Goal: Task Accomplishment & Management: Manage account settings

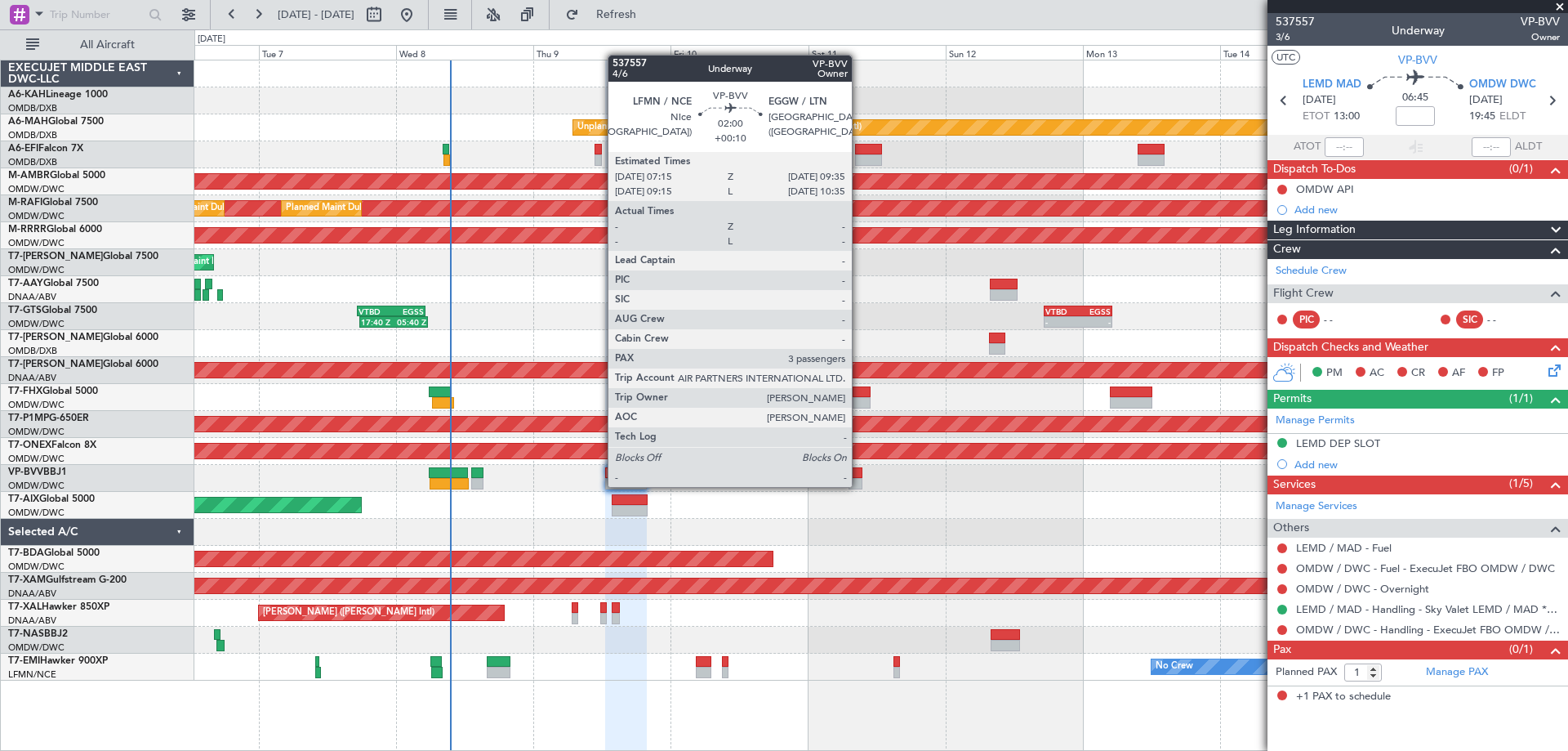
click at [859, 485] on div at bounding box center [855, 483] width 14 height 11
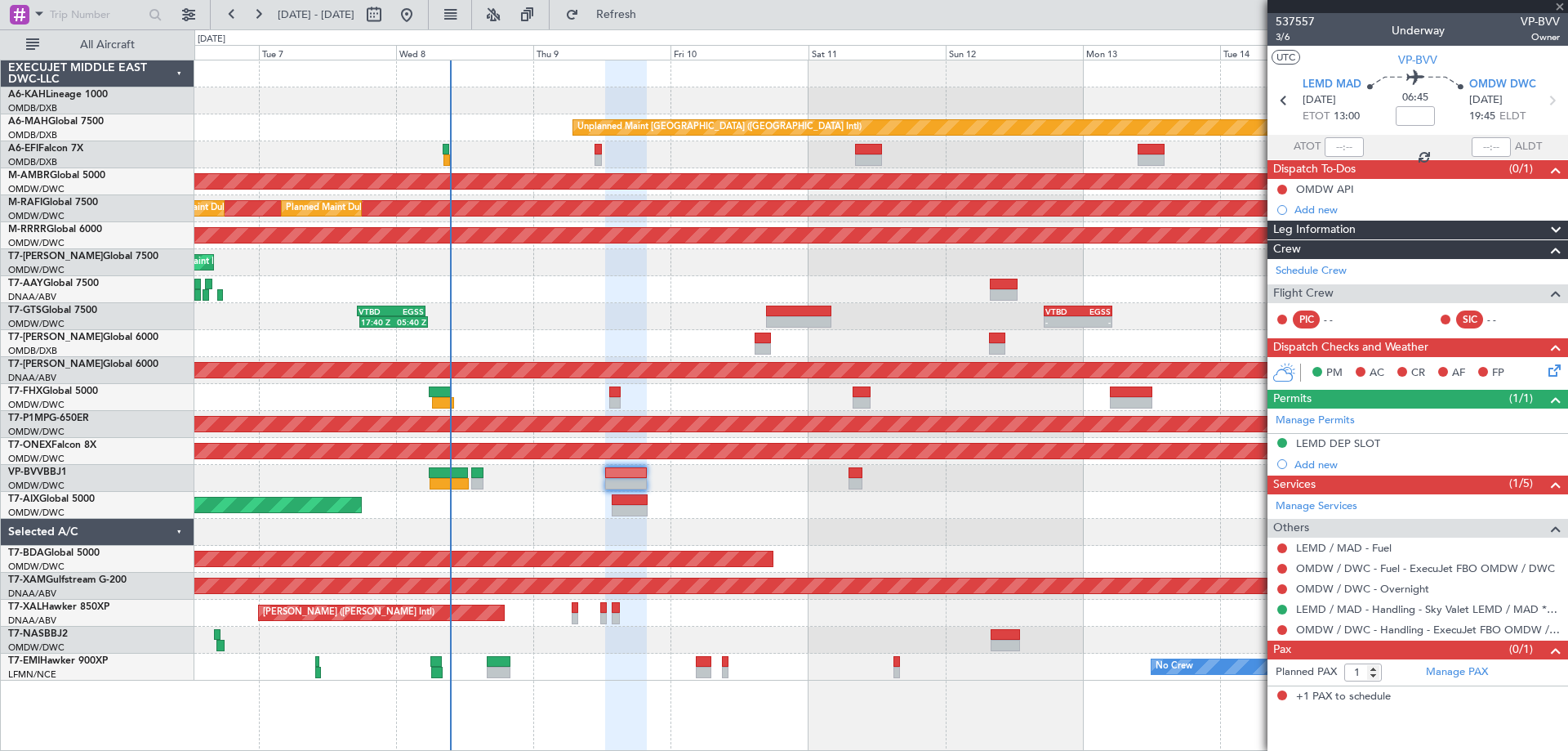
type input "+00:10"
type input "3"
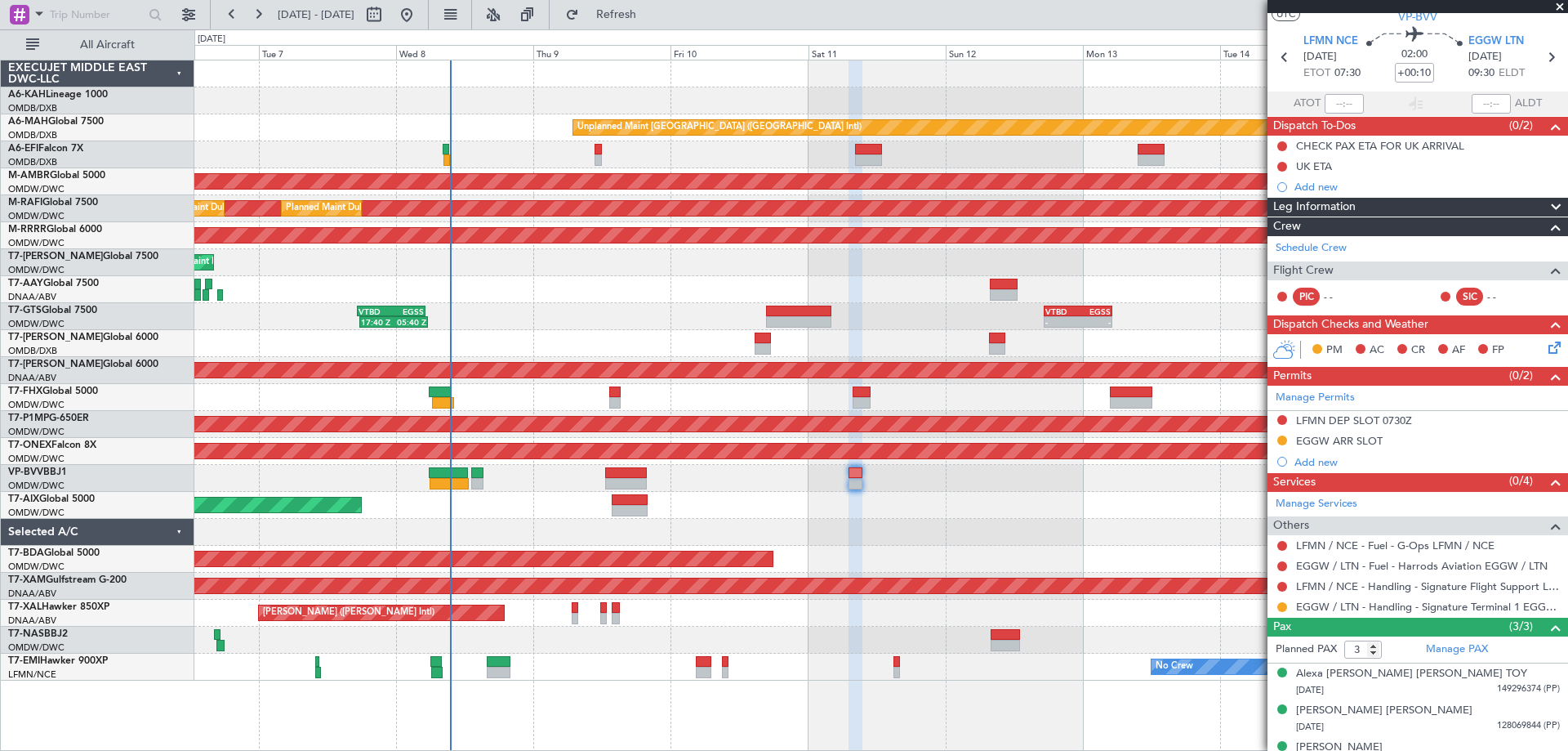
scroll to position [65, 0]
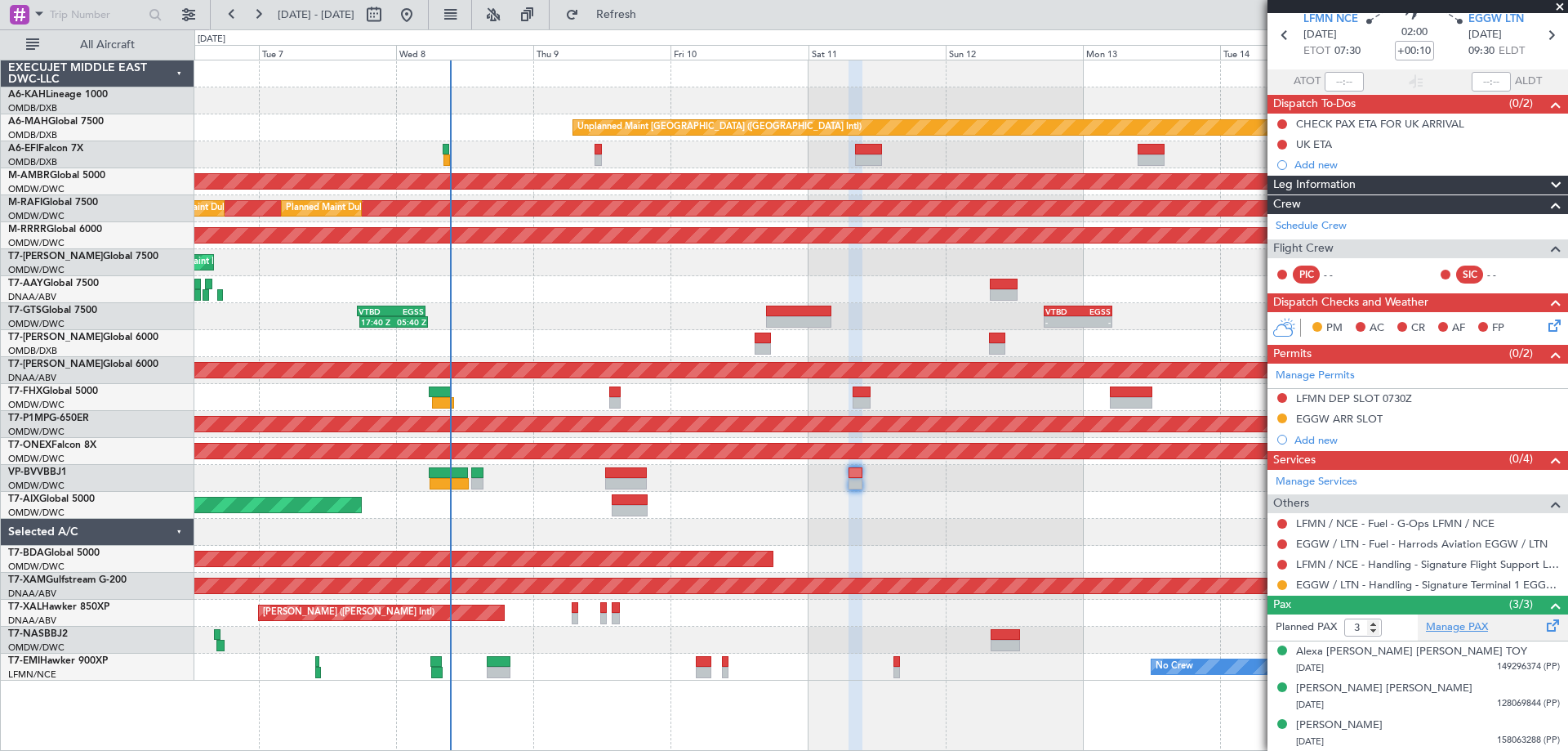
click at [1454, 624] on link "Manage PAX" at bounding box center [1457, 628] width 62 height 17
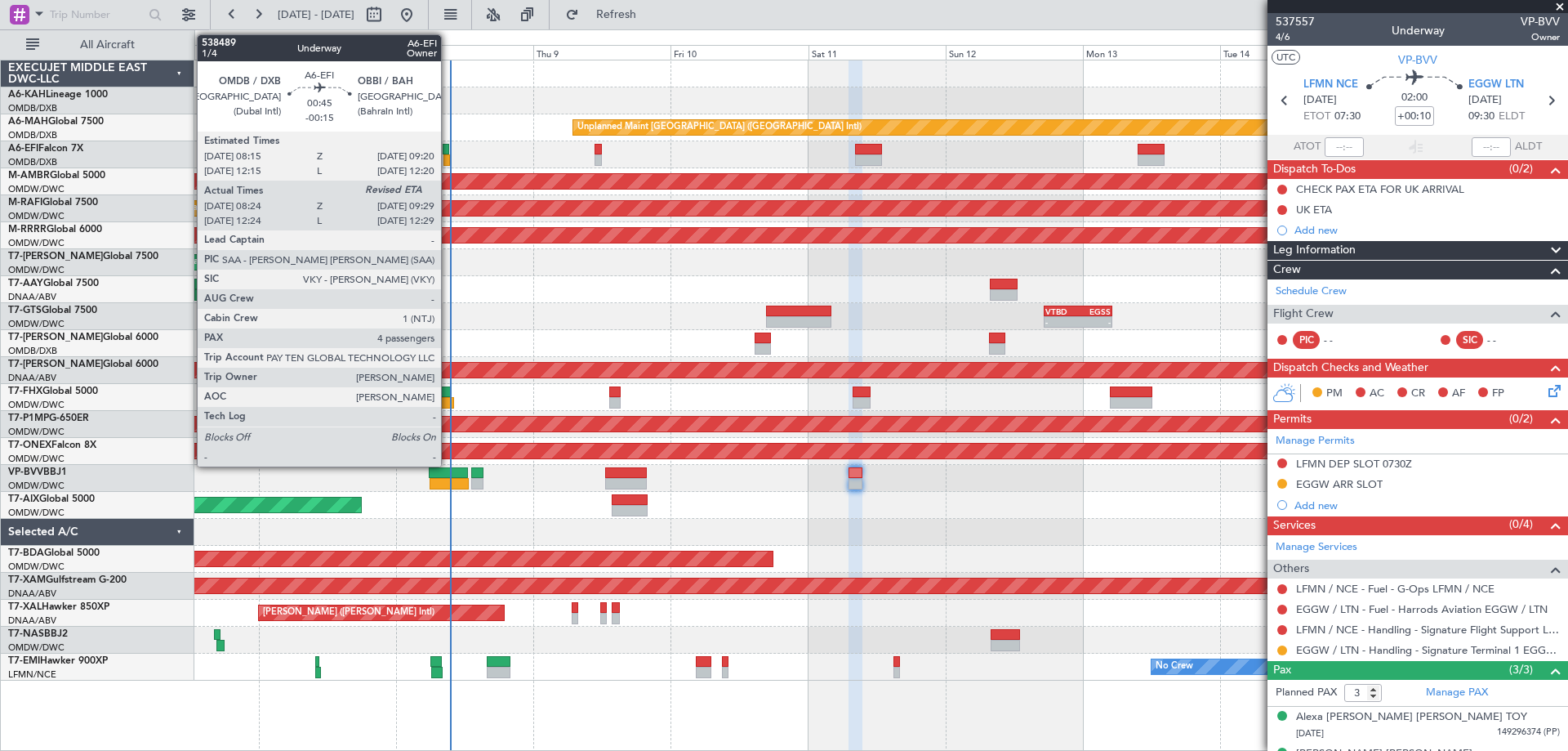
click at [449, 154] on div at bounding box center [446, 149] width 7 height 11
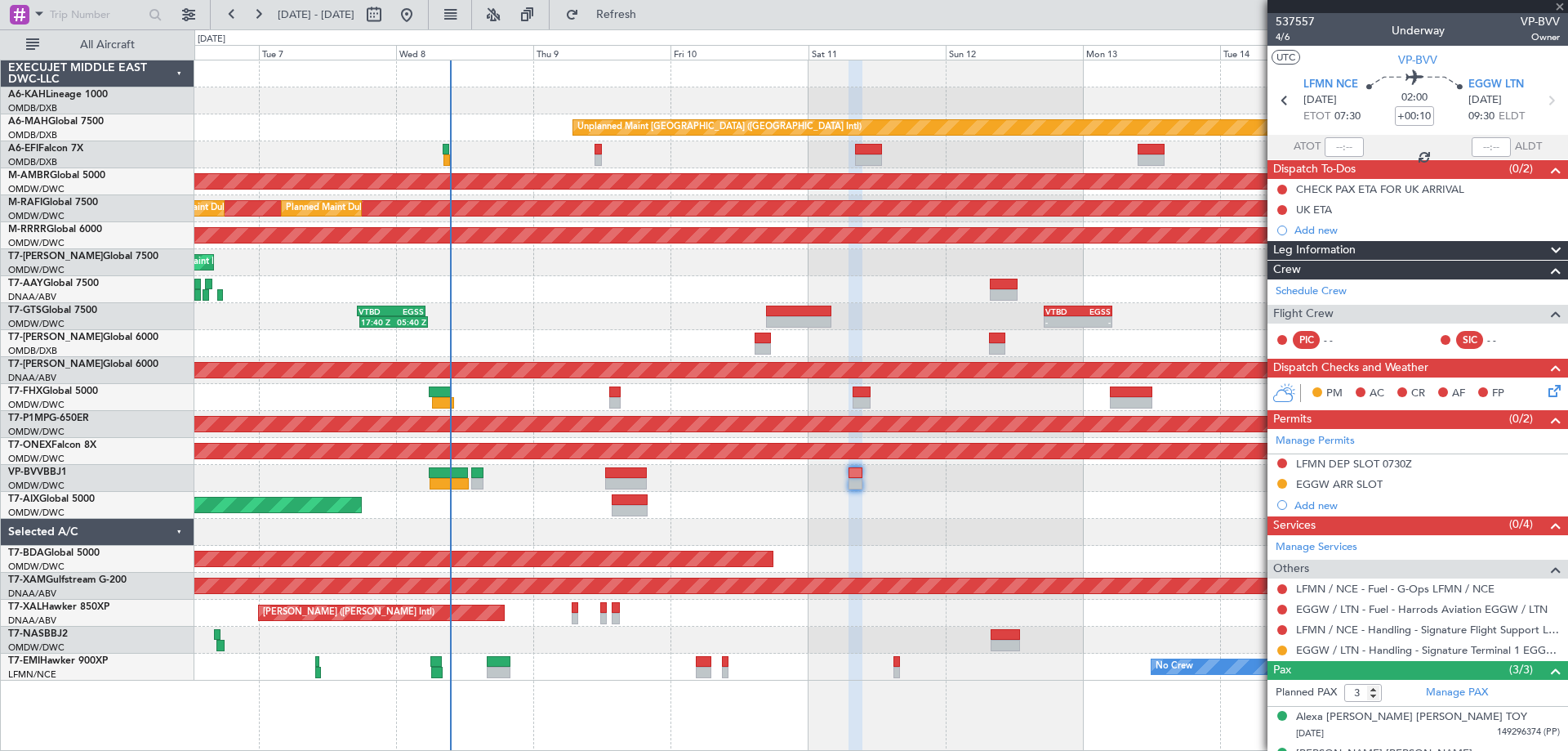
type input "-00:15"
type input "08:39"
type input "4"
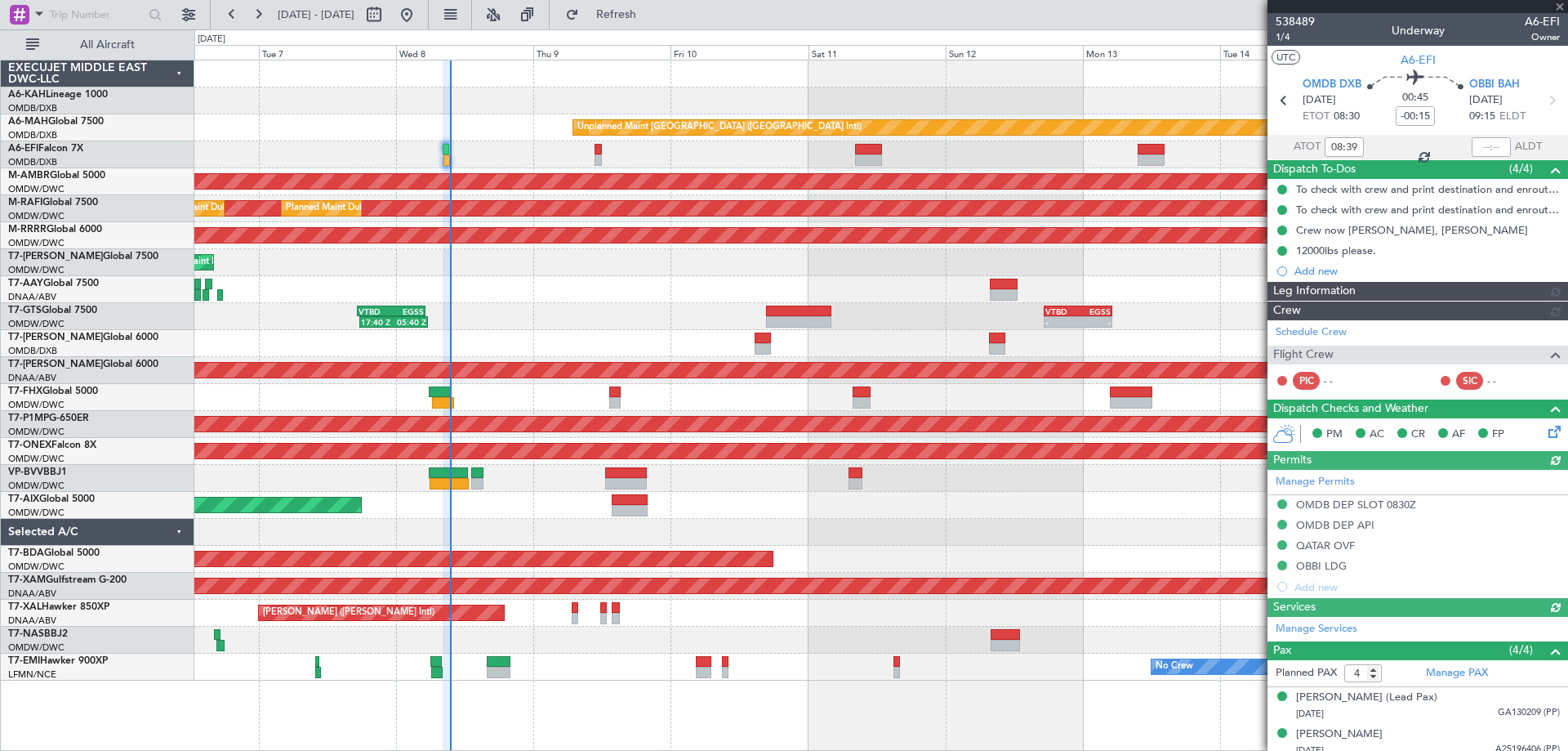
type input "[PERSON_NAME] ([PERSON_NAME])"
type input "7469"
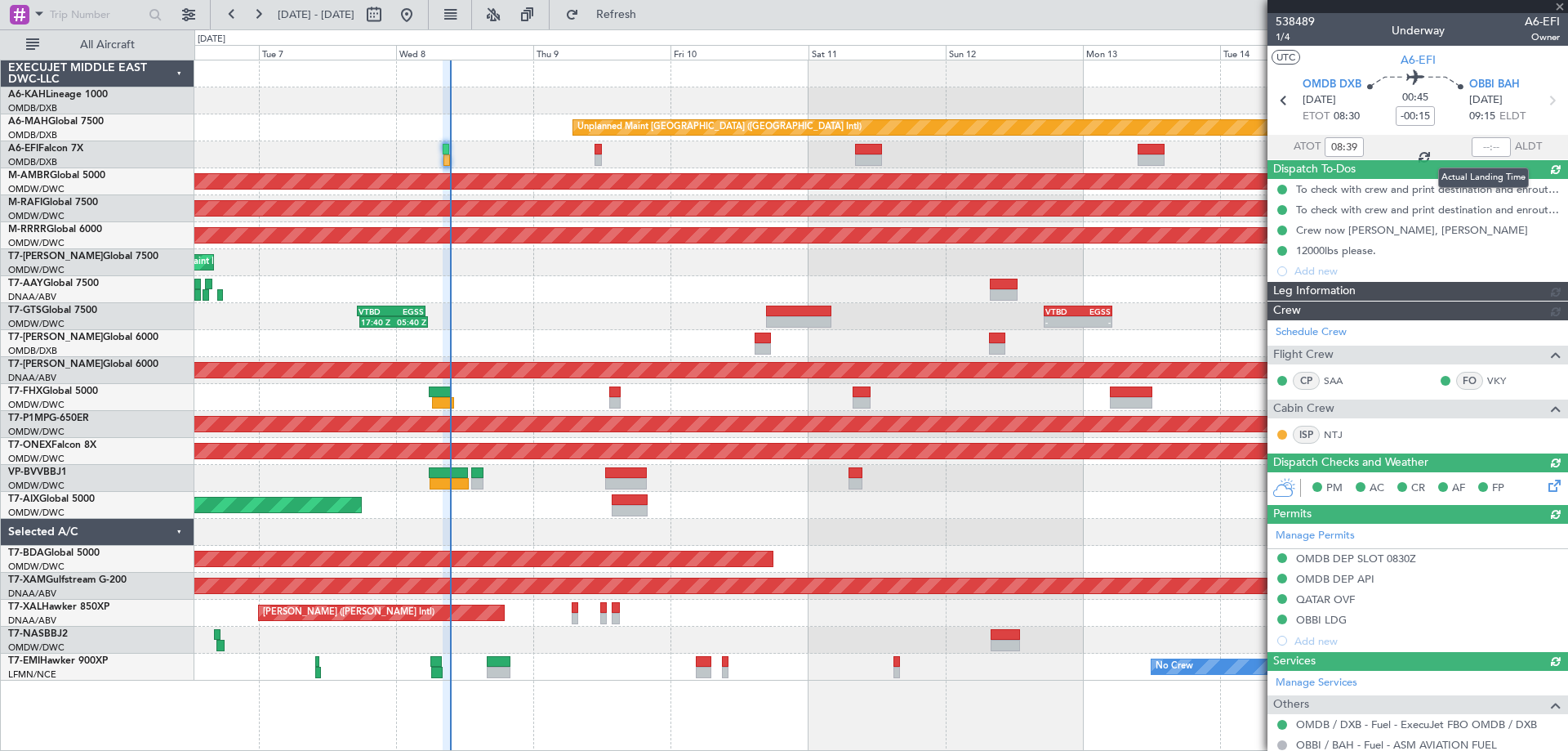
click at [1475, 141] on div at bounding box center [1492, 146] width 39 height 20
type input "[PERSON_NAME] ([PERSON_NAME])"
type input "7469"
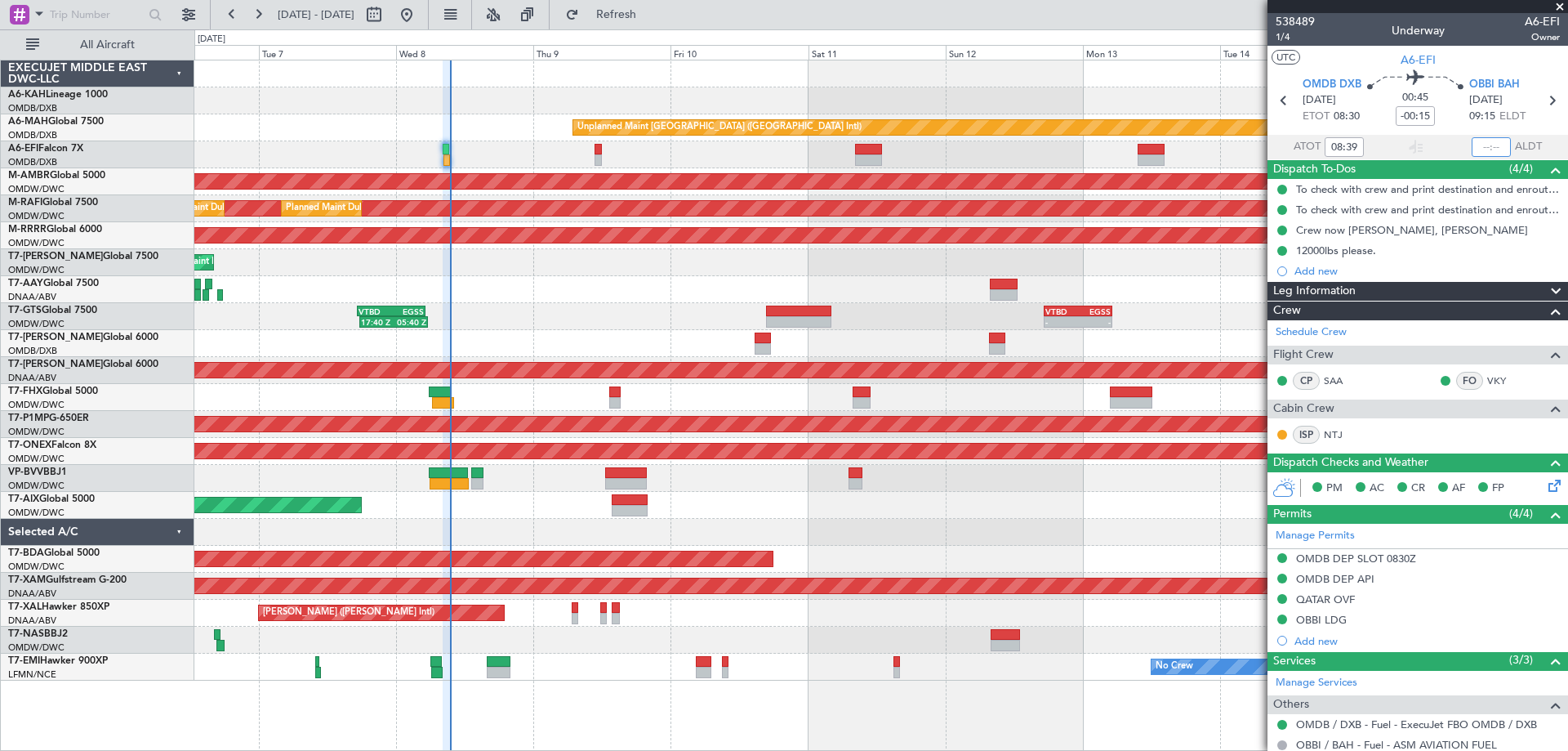
click at [1480, 145] on input "text" at bounding box center [1492, 146] width 39 height 20
type input "09:24"
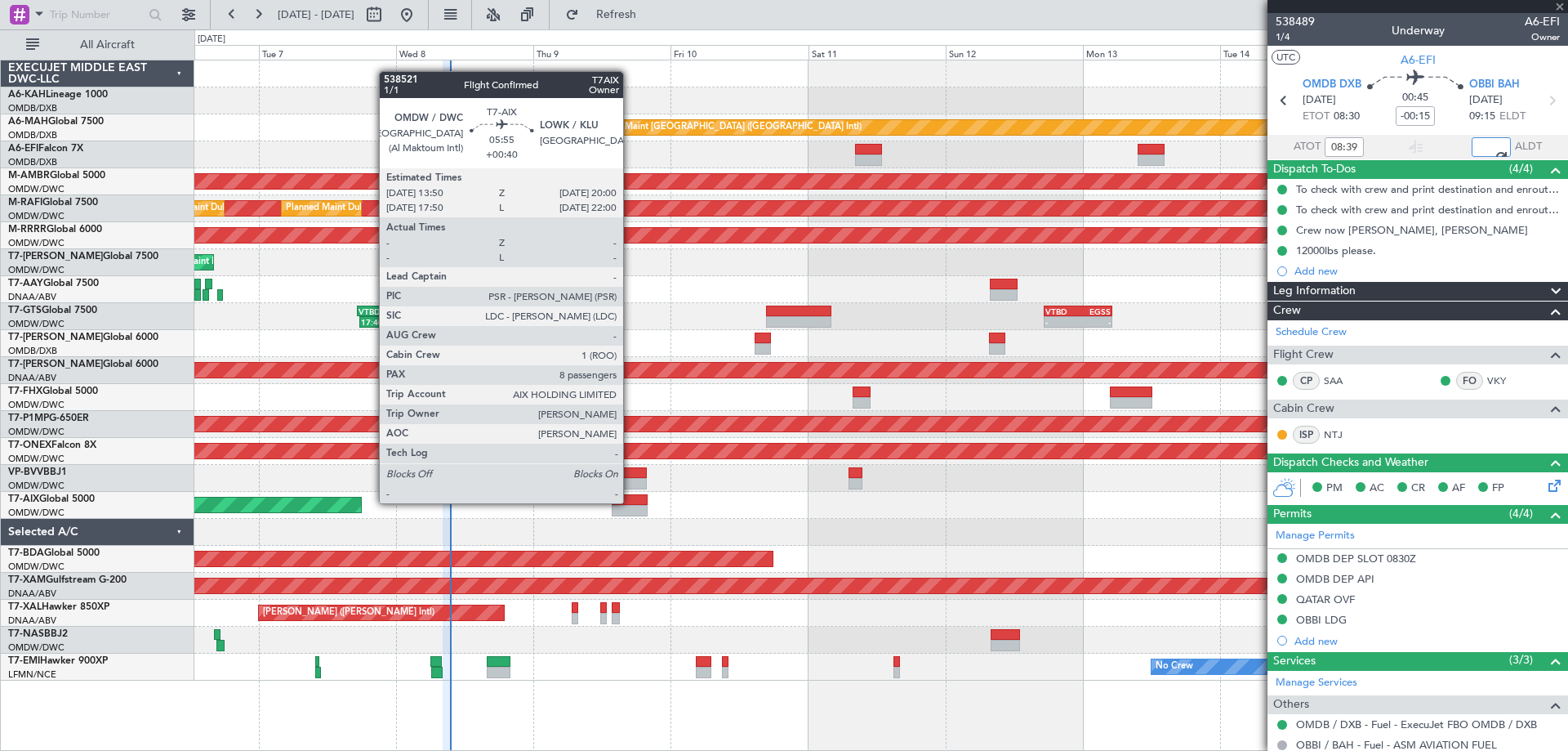
click at [631, 502] on div at bounding box center [630, 500] width 36 height 11
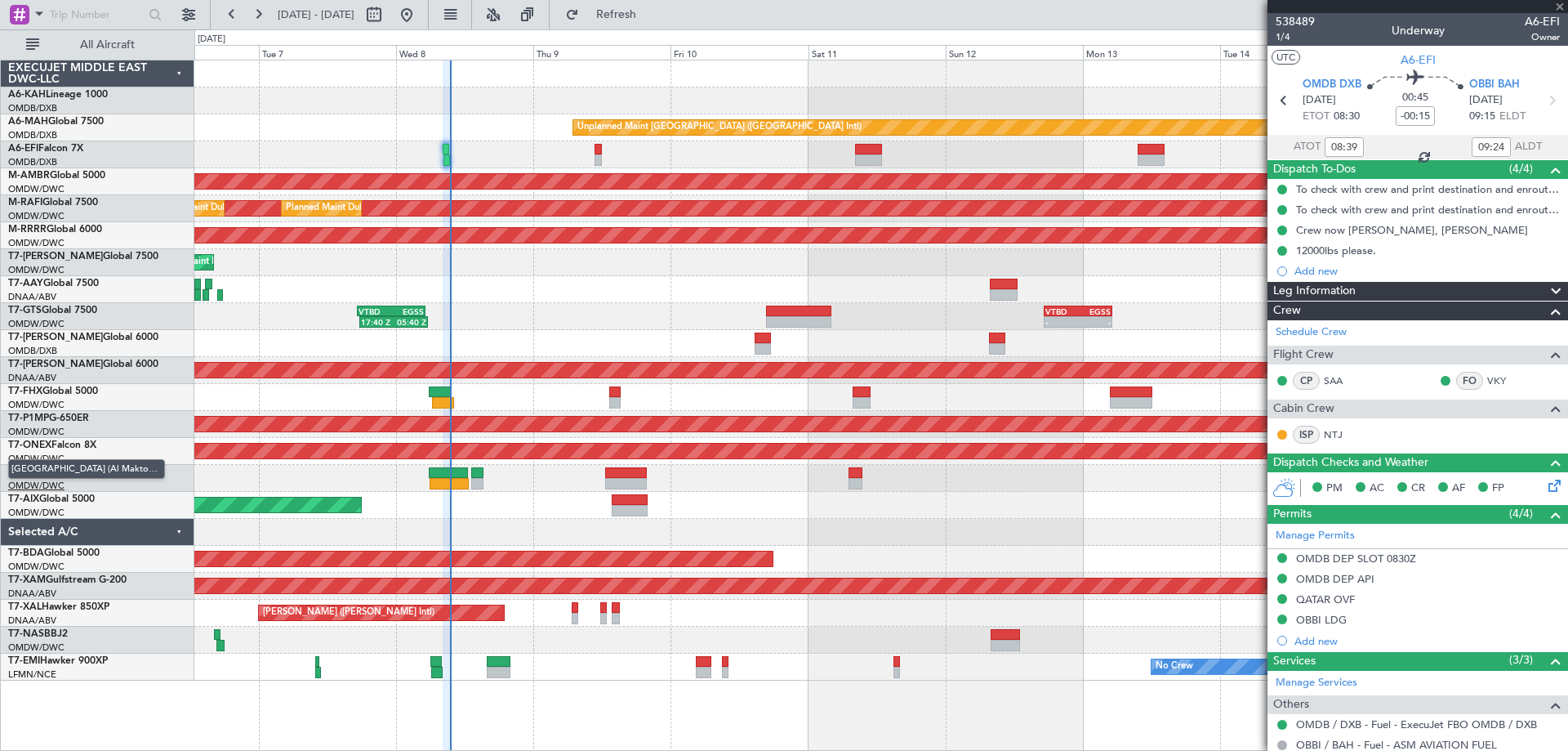
type input "+00:40"
type input "8"
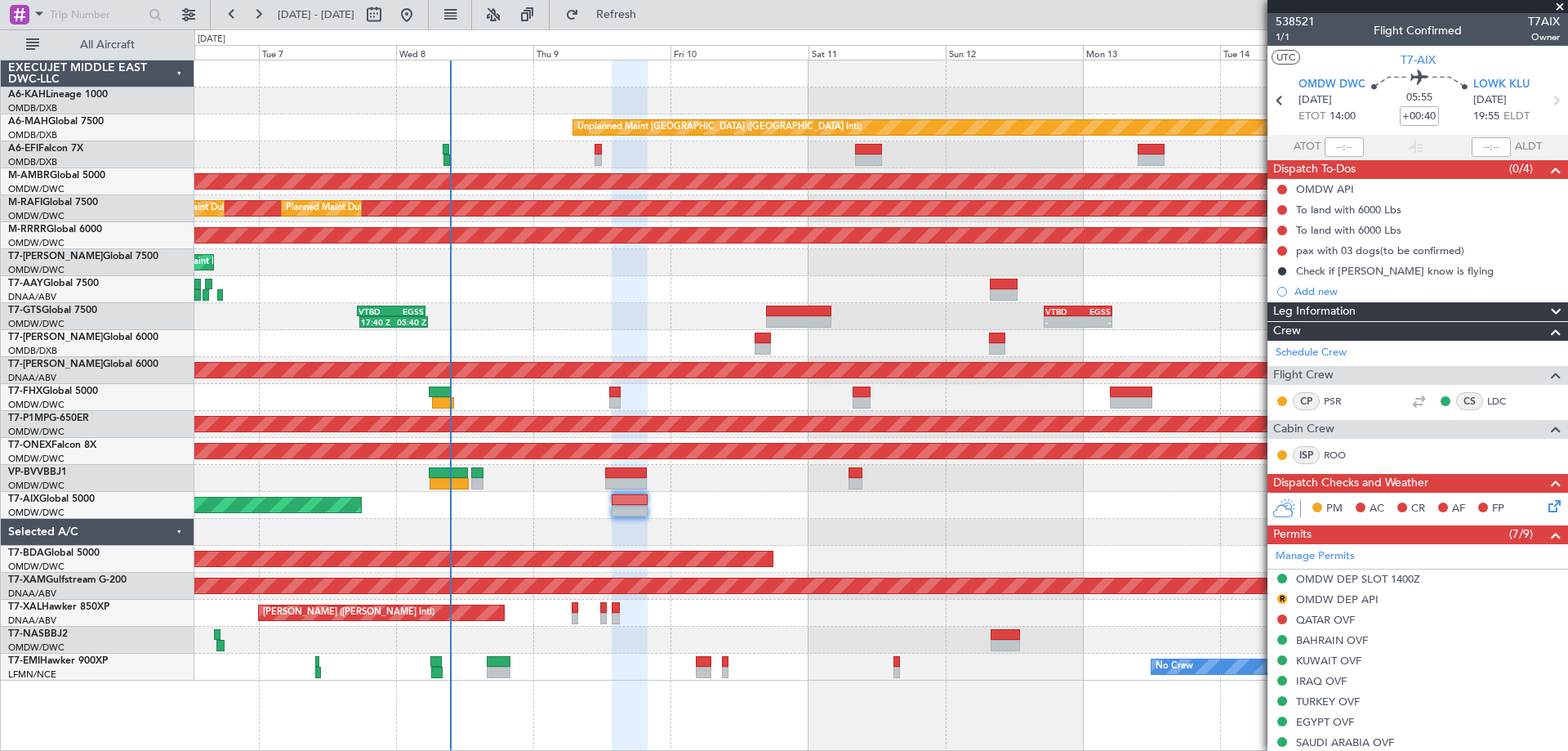
scroll to position [409, 0]
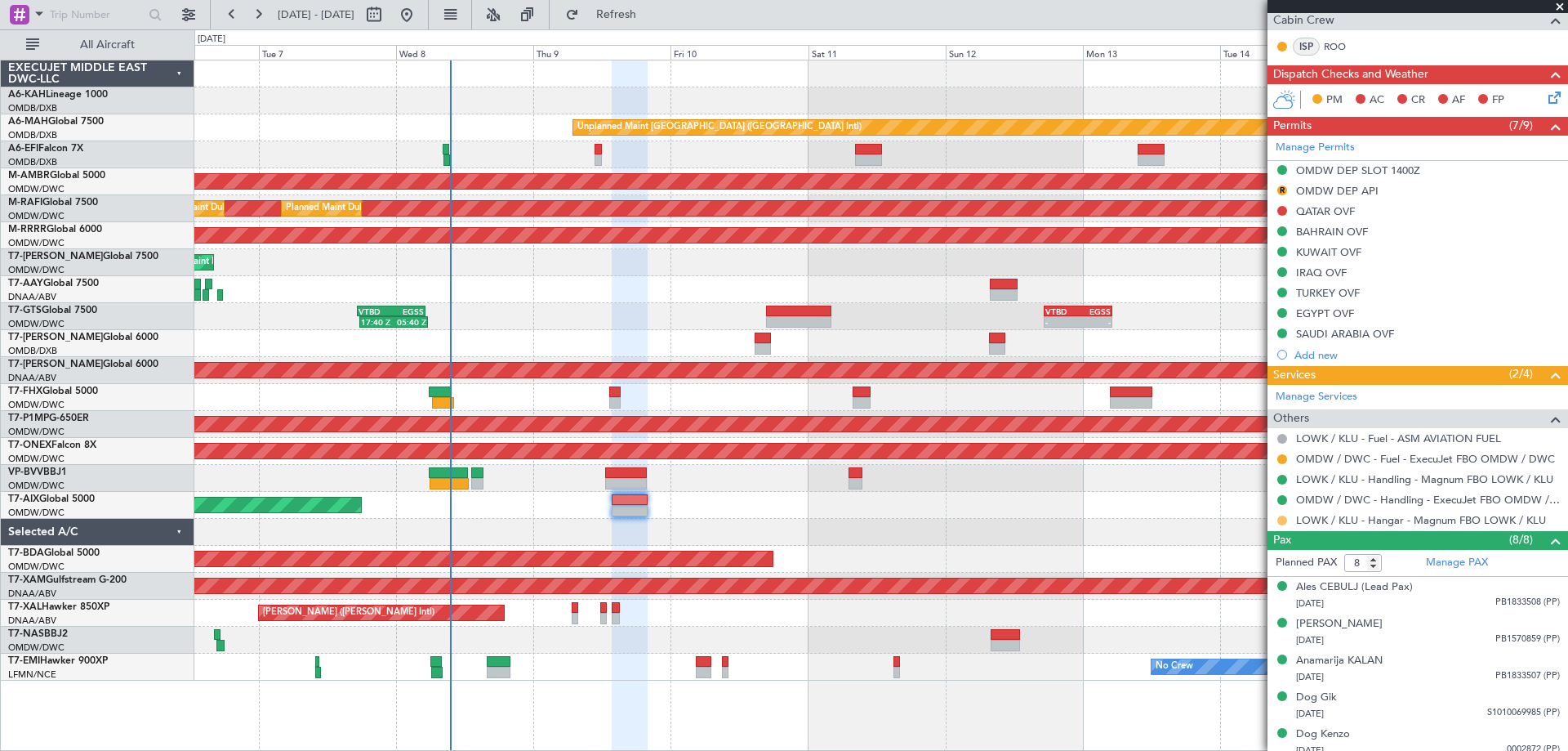
click at [1281, 518] on button at bounding box center [1282, 520] width 10 height 10
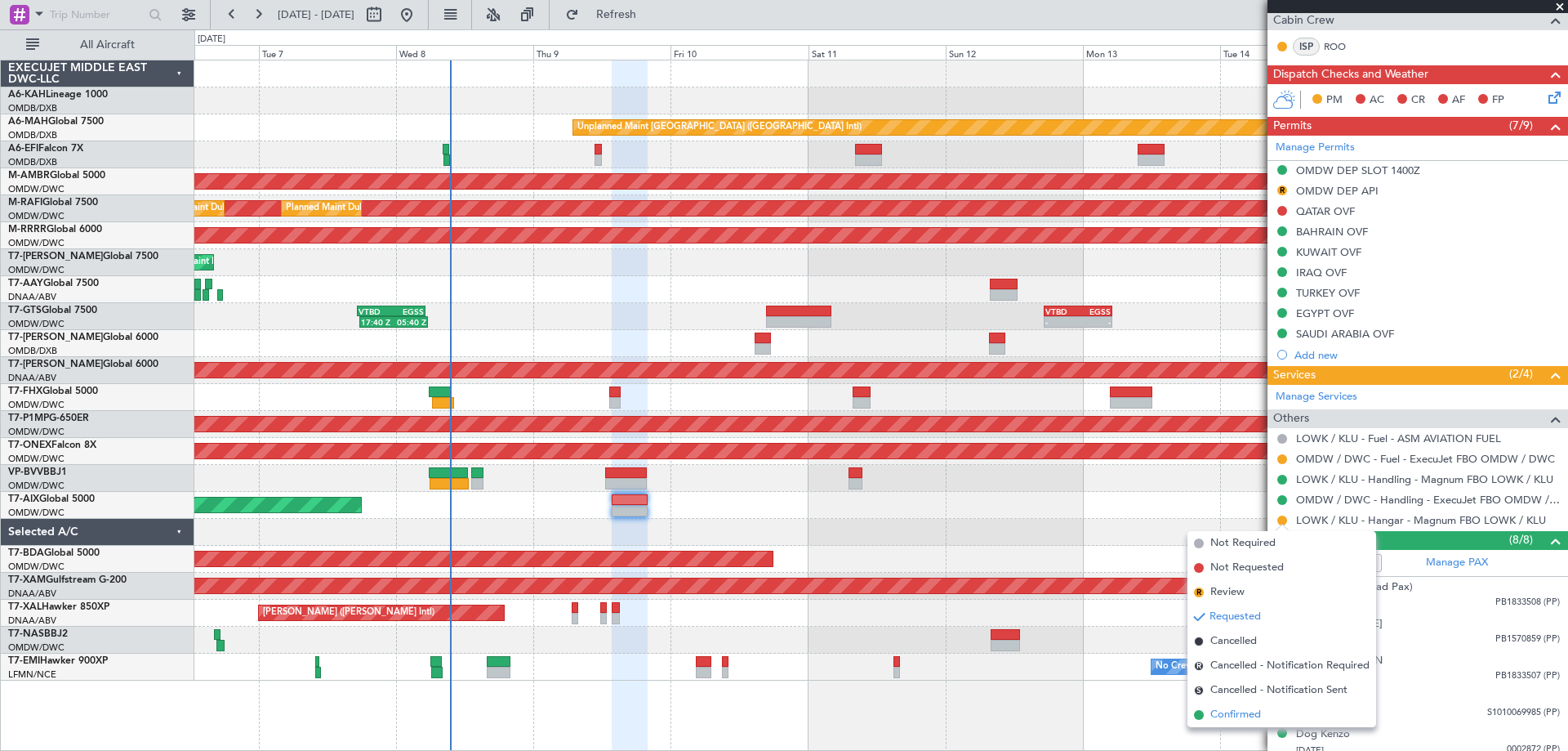
click at [1236, 709] on span "Confirmed" at bounding box center [1235, 715] width 50 height 17
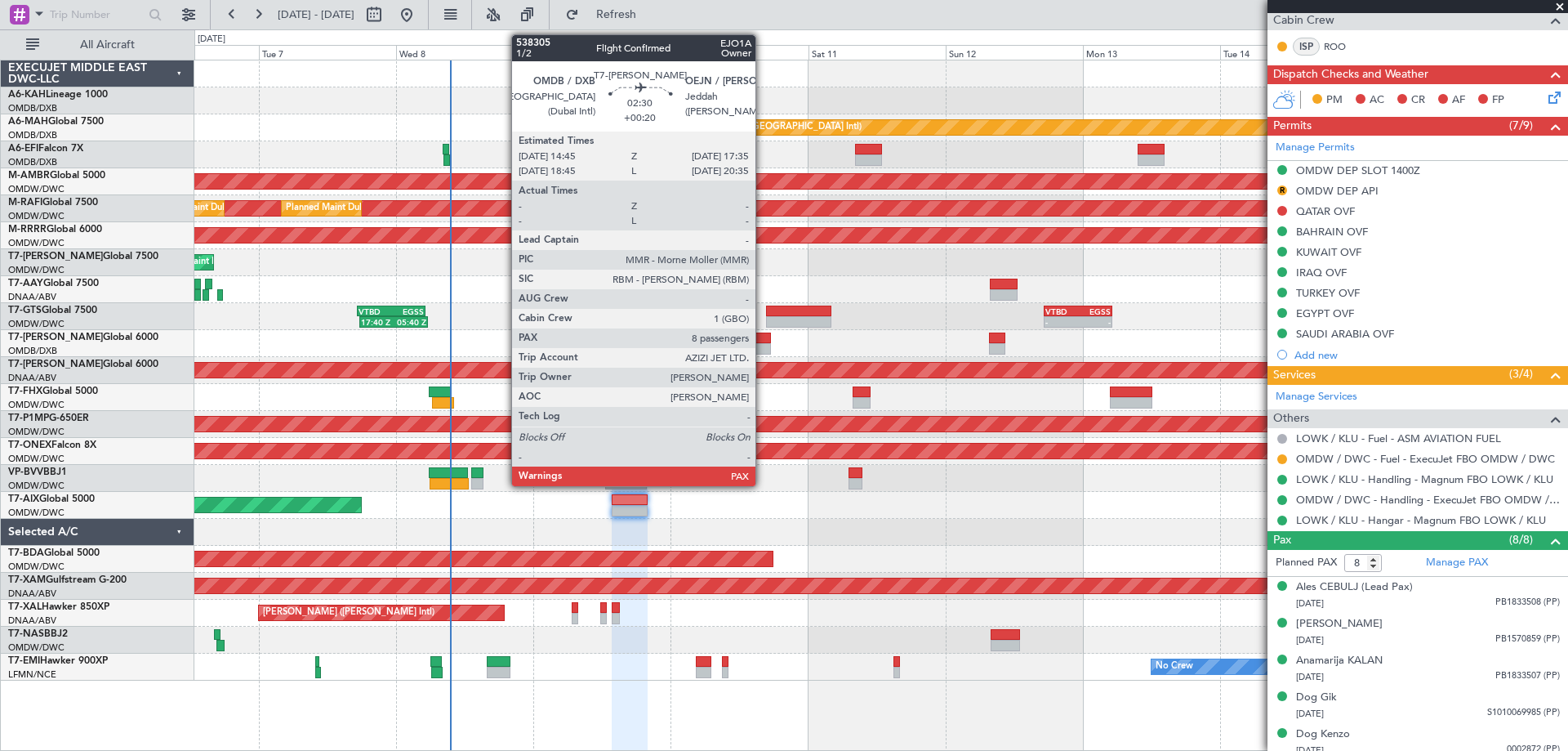
click at [763, 347] on div at bounding box center [763, 349] width 17 height 11
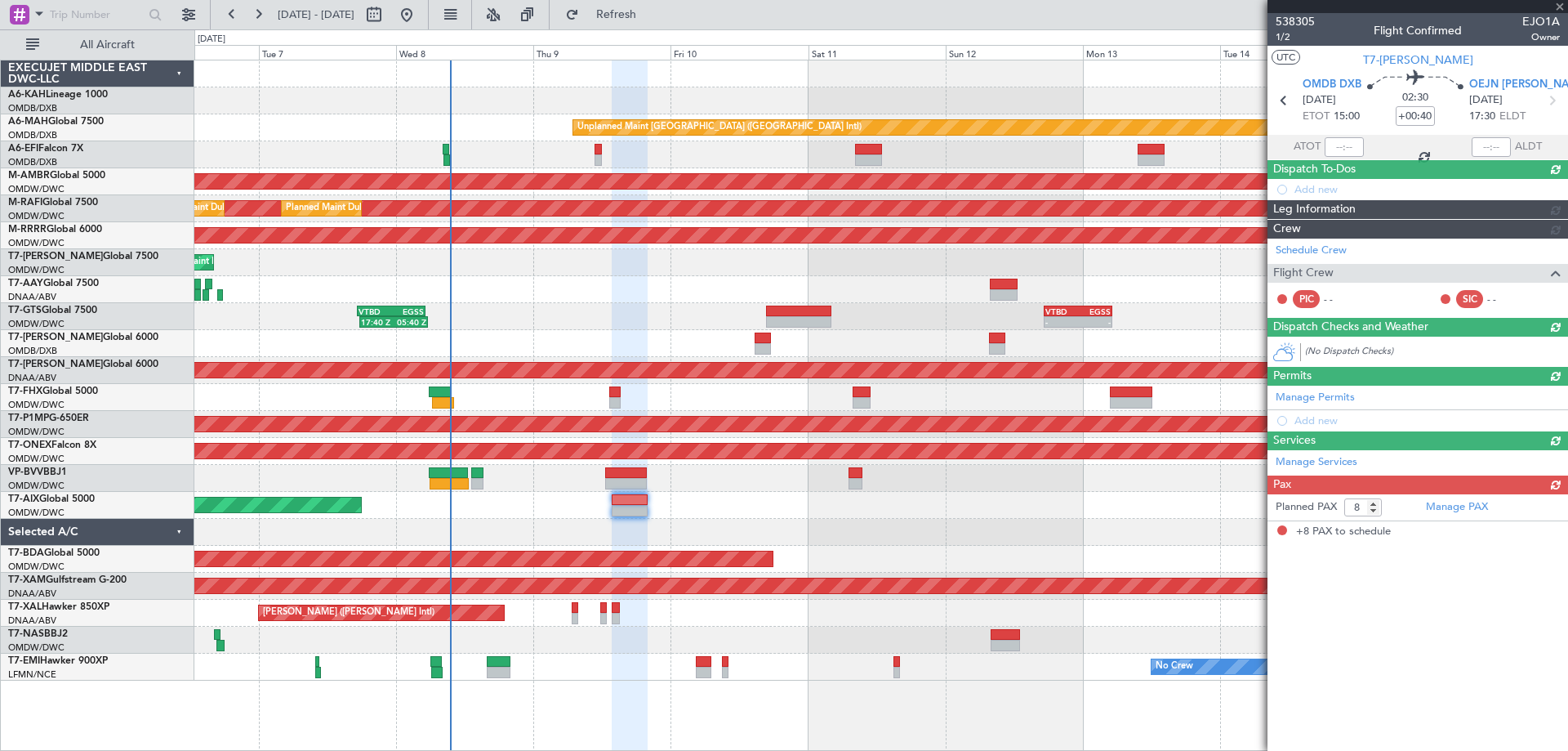
type input "+00:20"
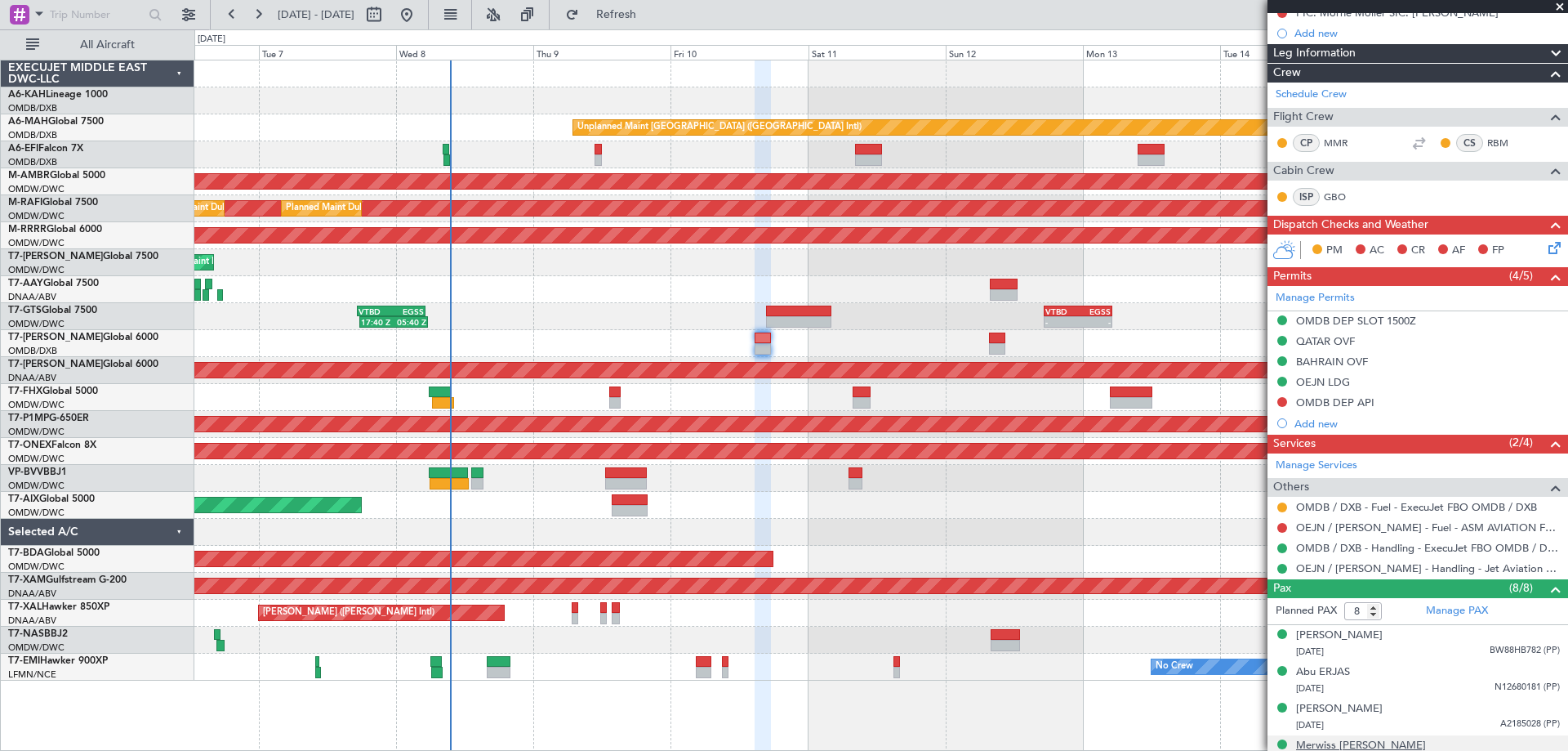
scroll to position [364, 0]
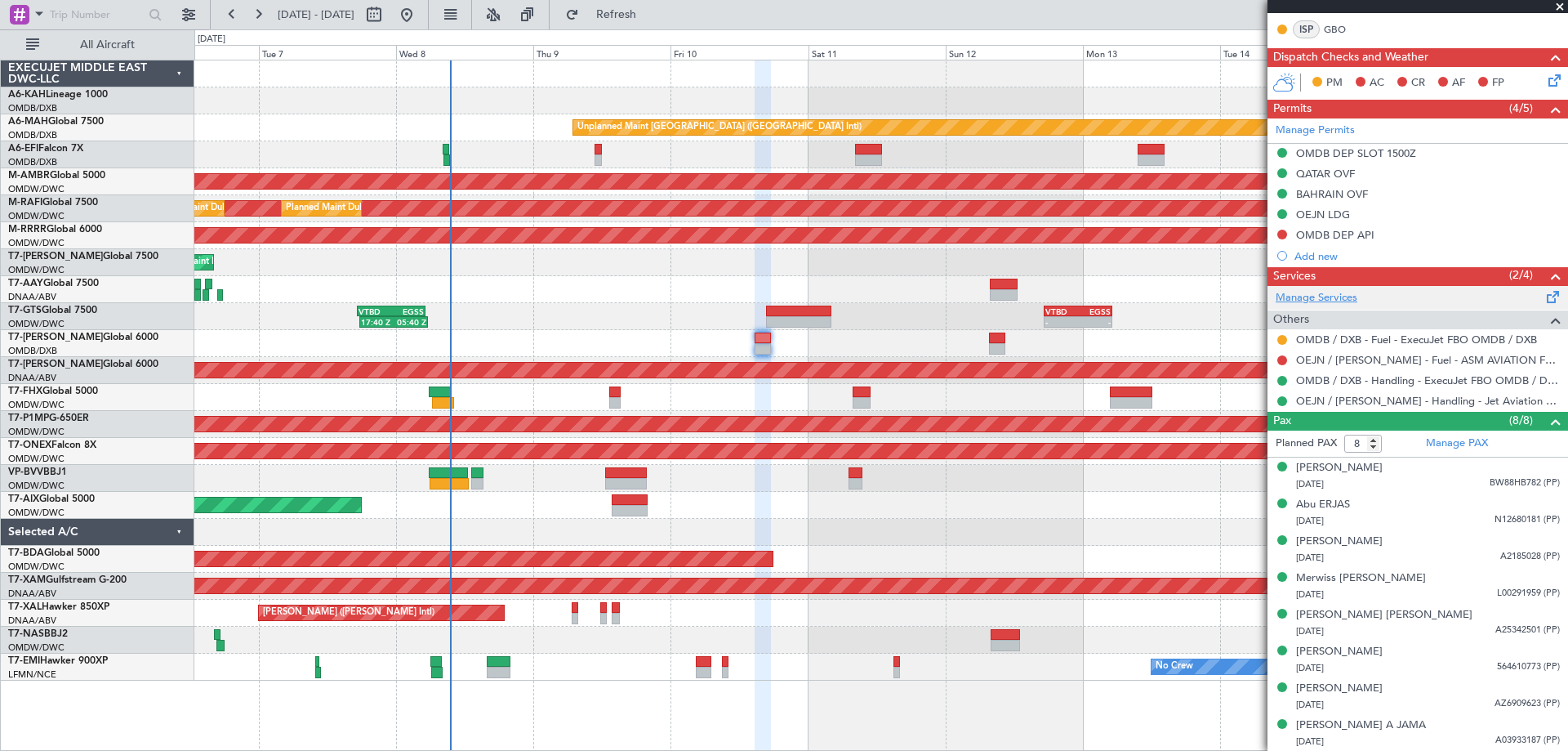
click at [1323, 292] on link "Manage Services" at bounding box center [1317, 299] width 82 height 17
click at [641, 2] on button "Refresh" at bounding box center [606, 15] width 98 height 26
click at [645, 6] on button "Refresh" at bounding box center [606, 15] width 98 height 26
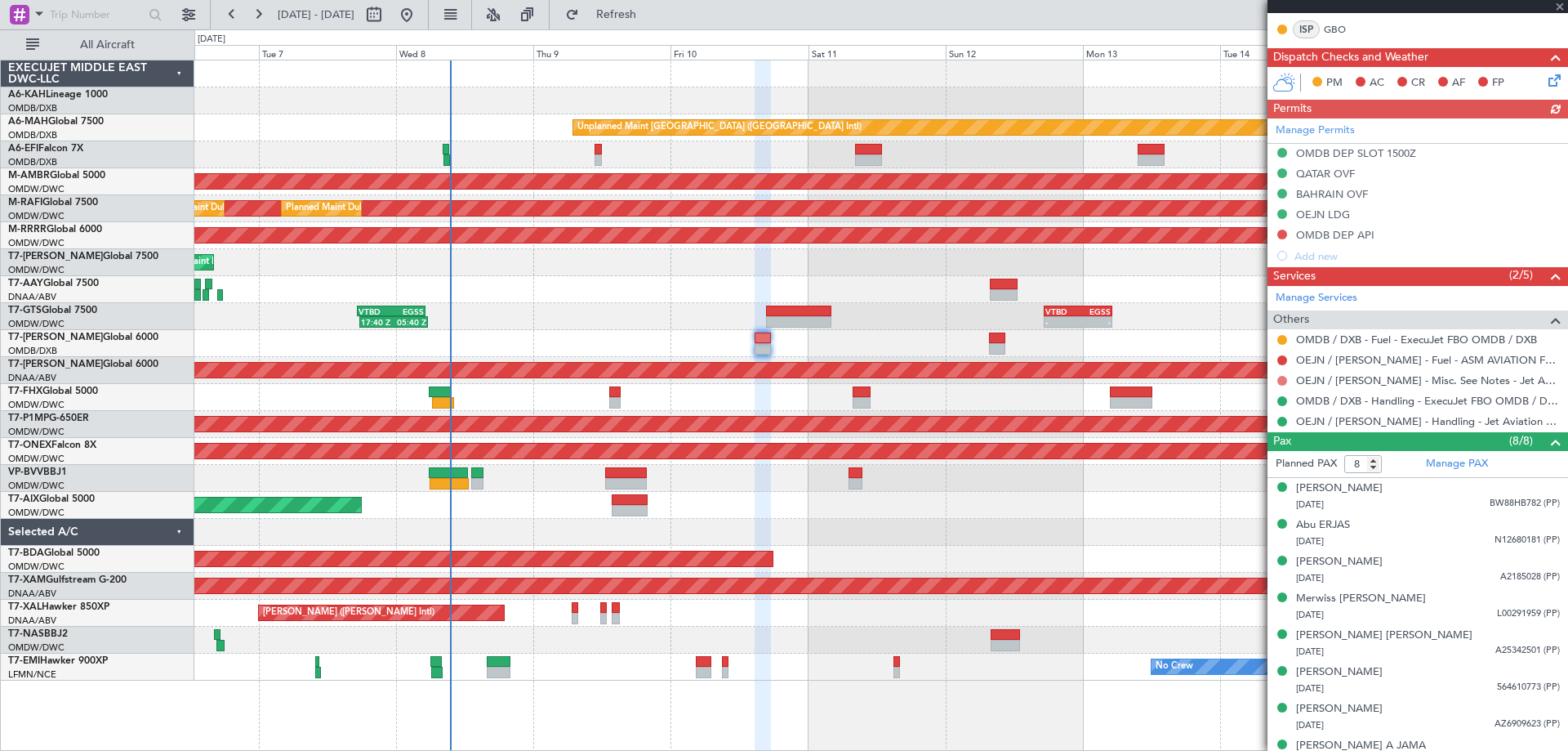
click at [1279, 380] on button at bounding box center [1282, 381] width 10 height 10
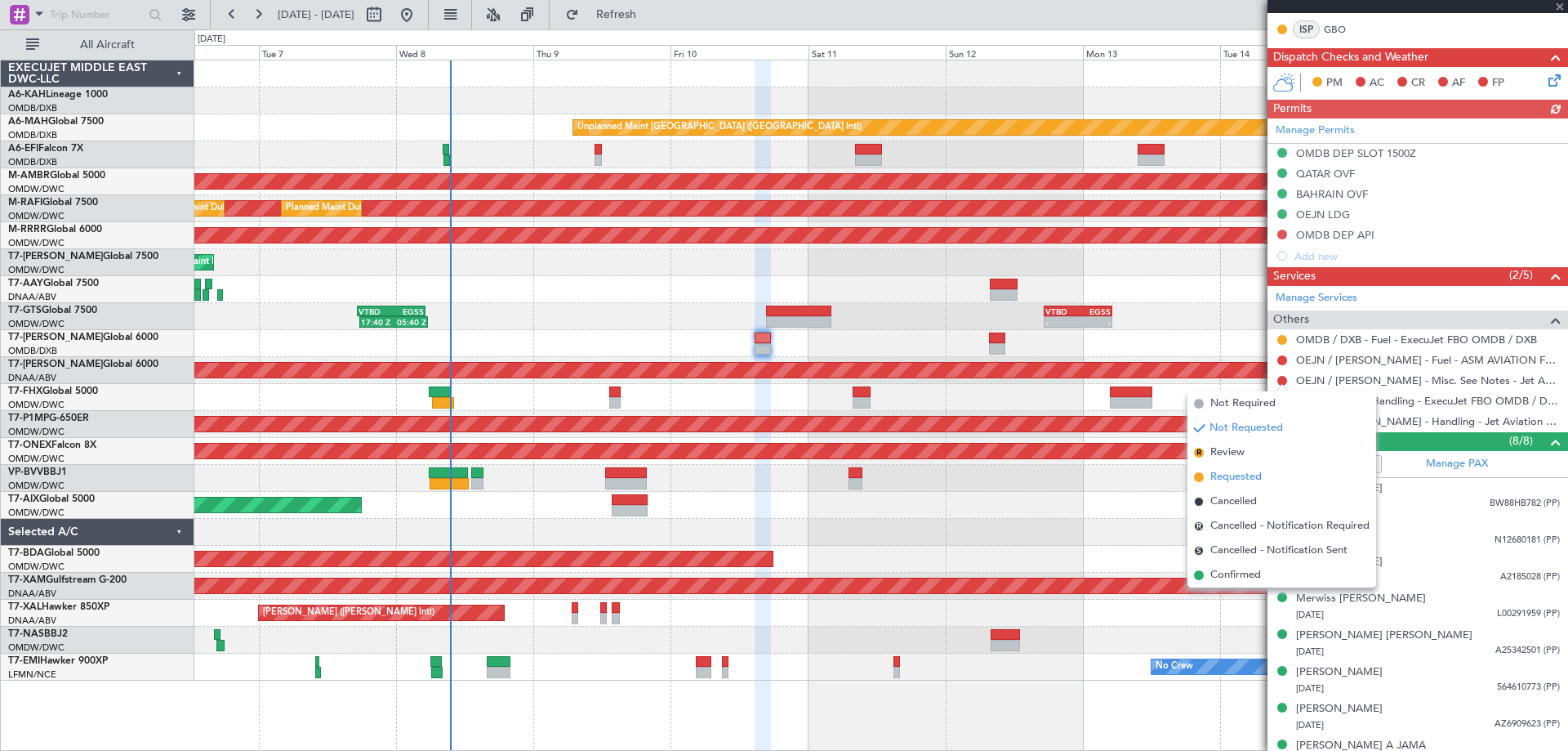
click at [1233, 476] on span "Requested" at bounding box center [1235, 478] width 51 height 17
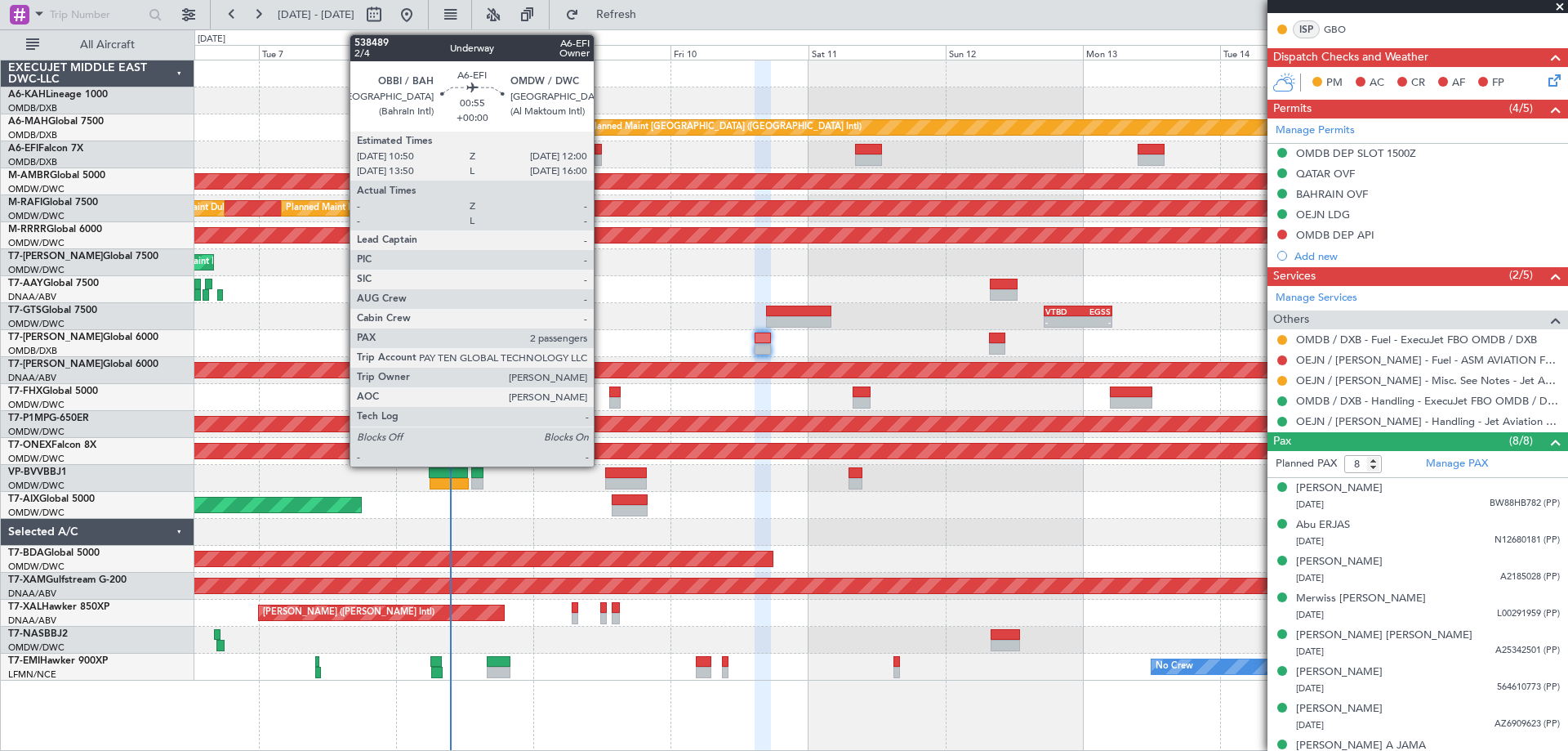
click at [601, 154] on div at bounding box center [598, 160] width 7 height 11
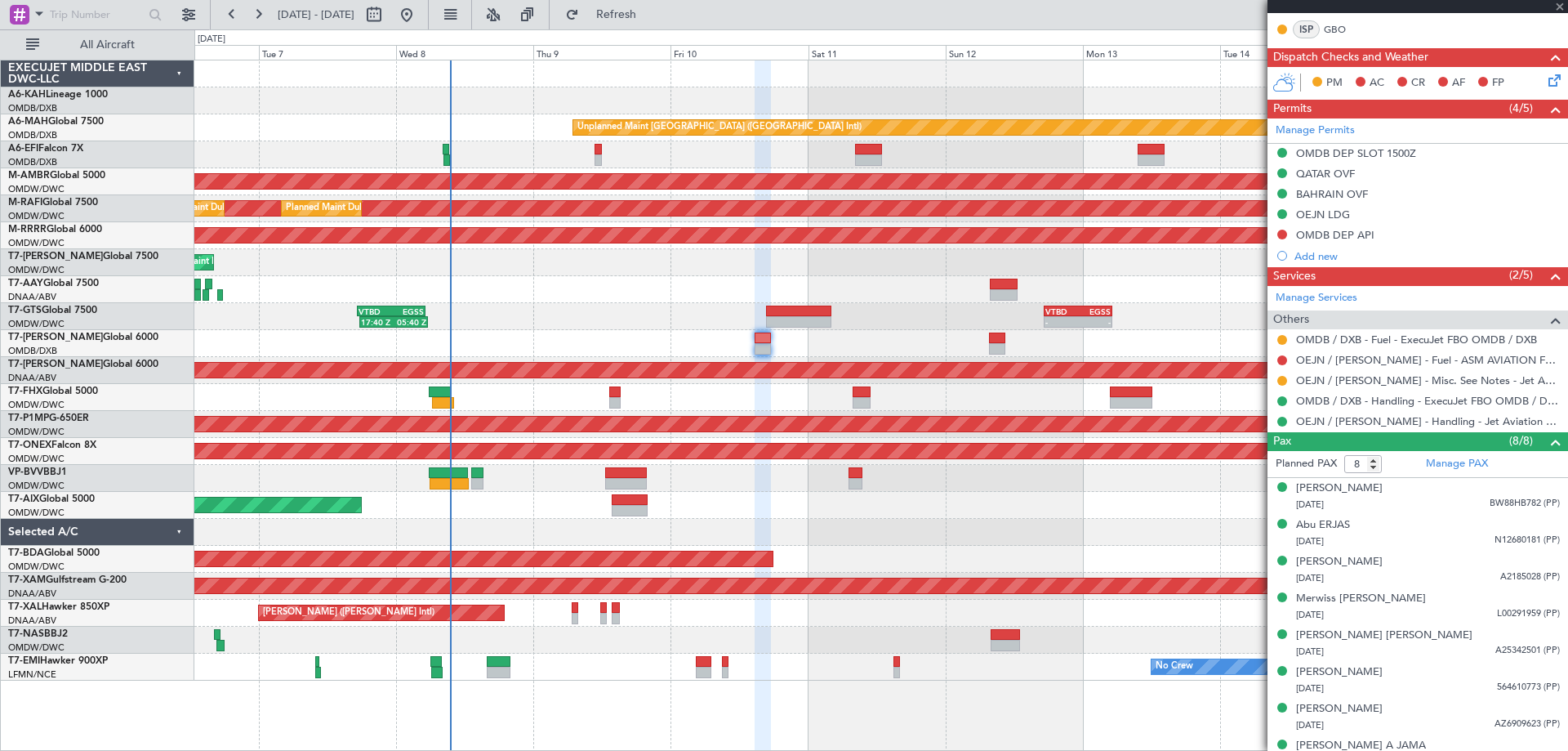
type input "2"
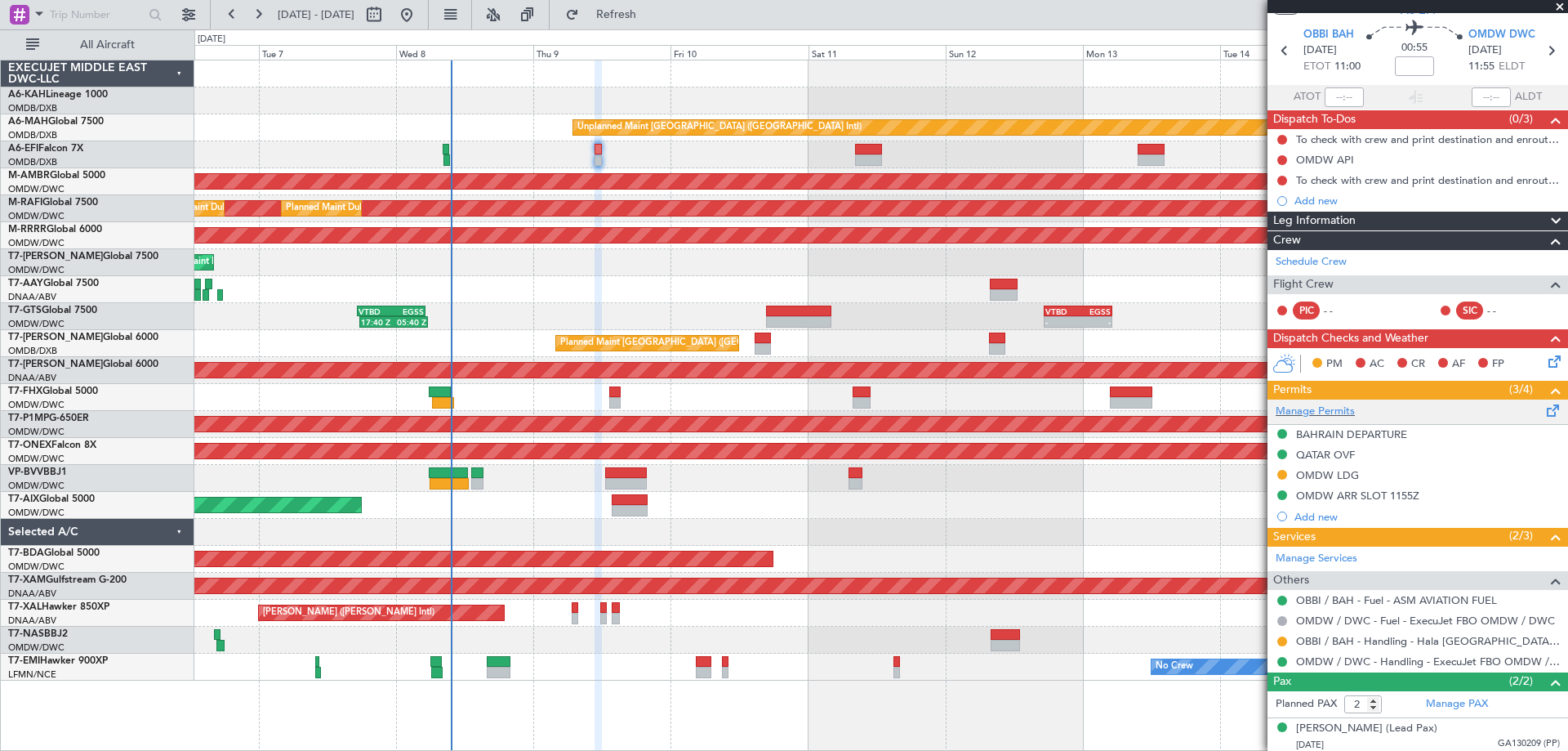
scroll to position [90, 0]
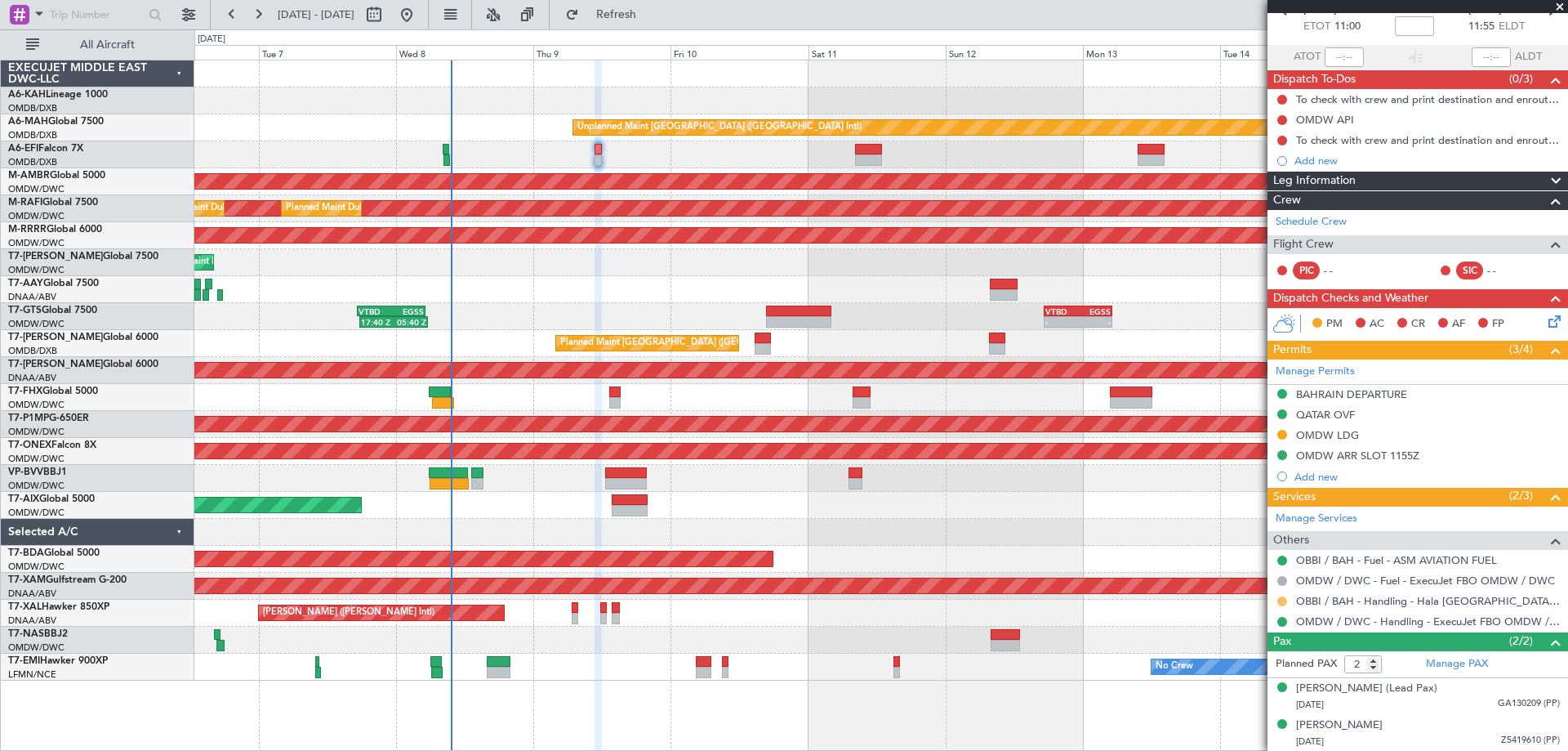
click at [1281, 603] on button at bounding box center [1282, 601] width 10 height 10
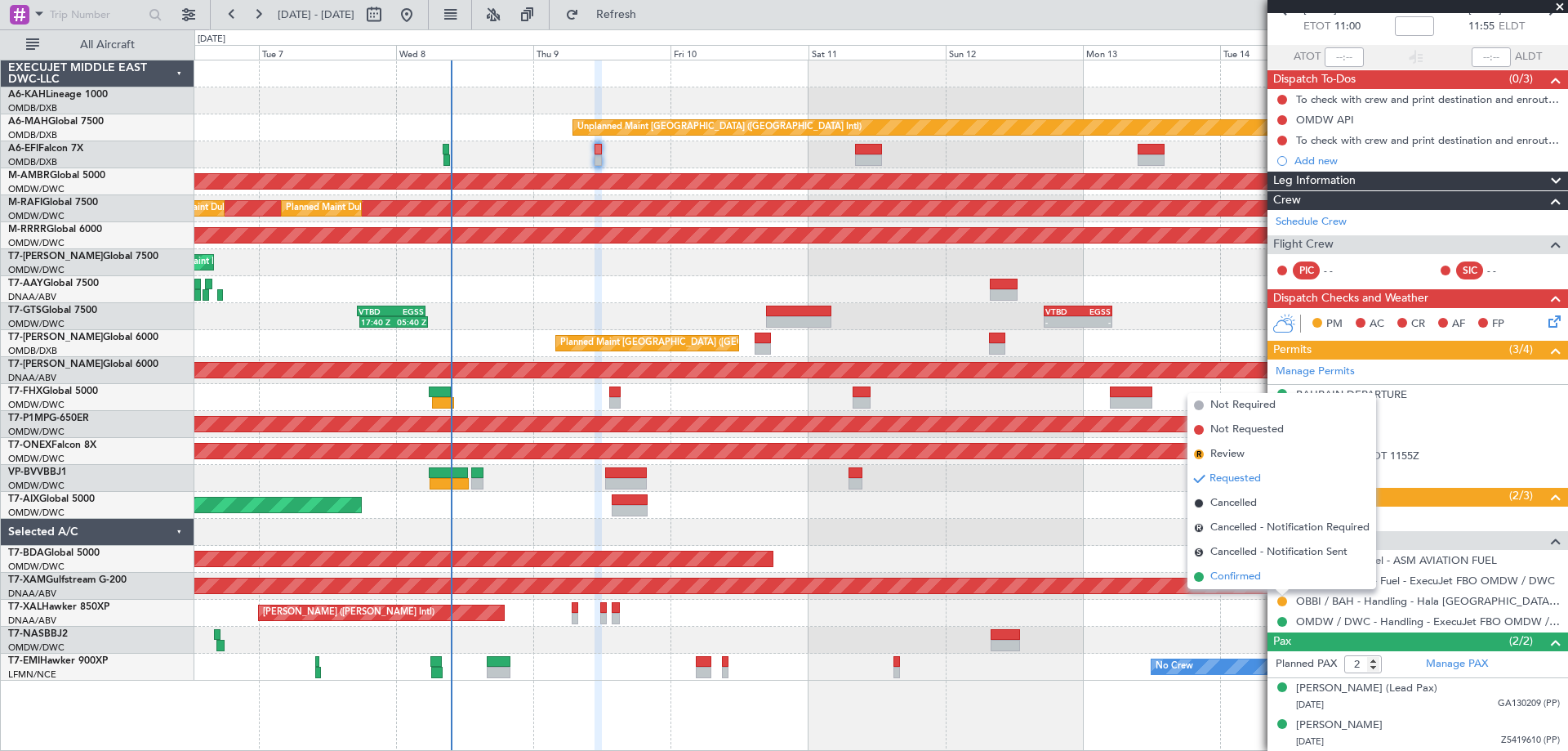
click at [1234, 580] on span "Confirmed" at bounding box center [1235, 577] width 50 height 17
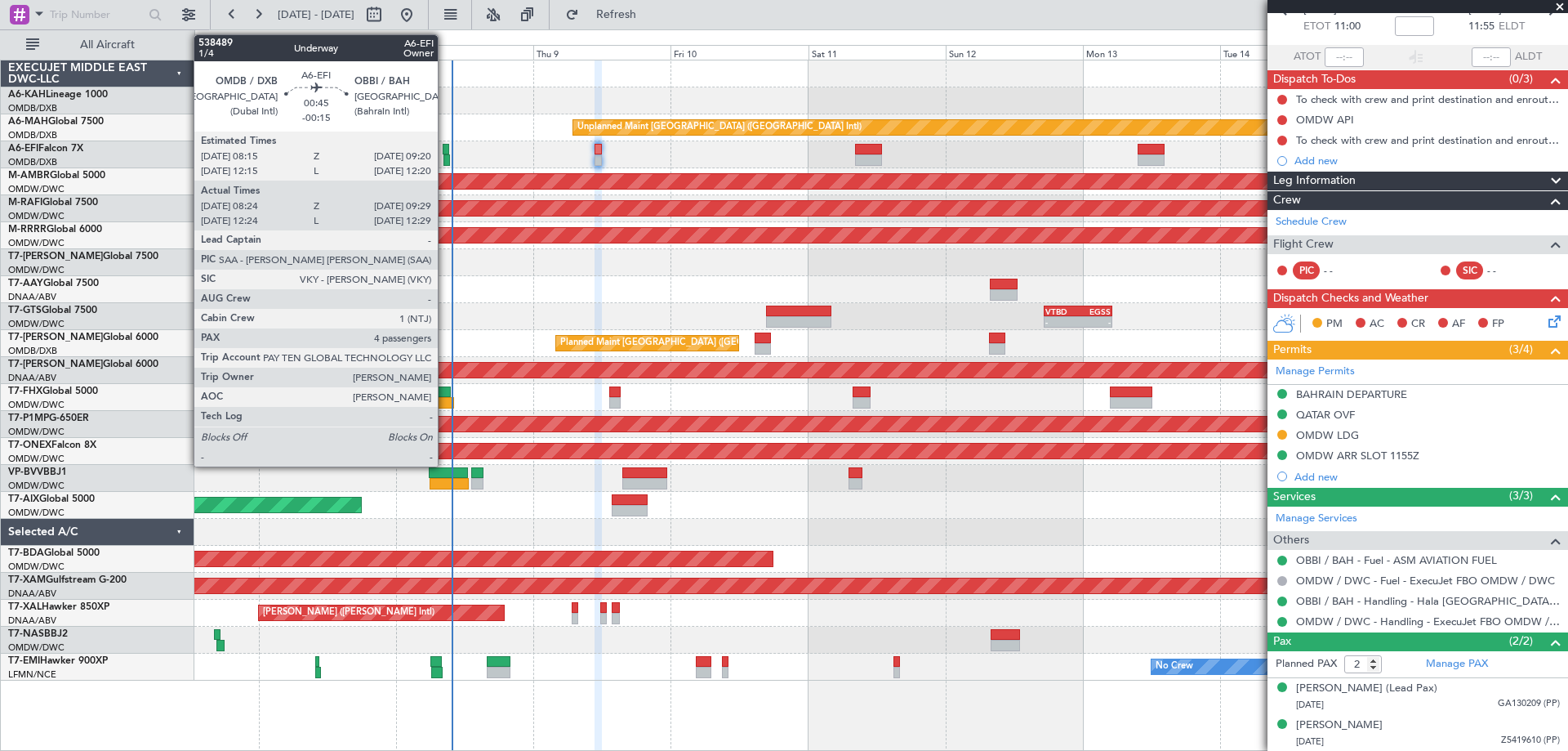
click at [445, 156] on div at bounding box center [446, 160] width 7 height 11
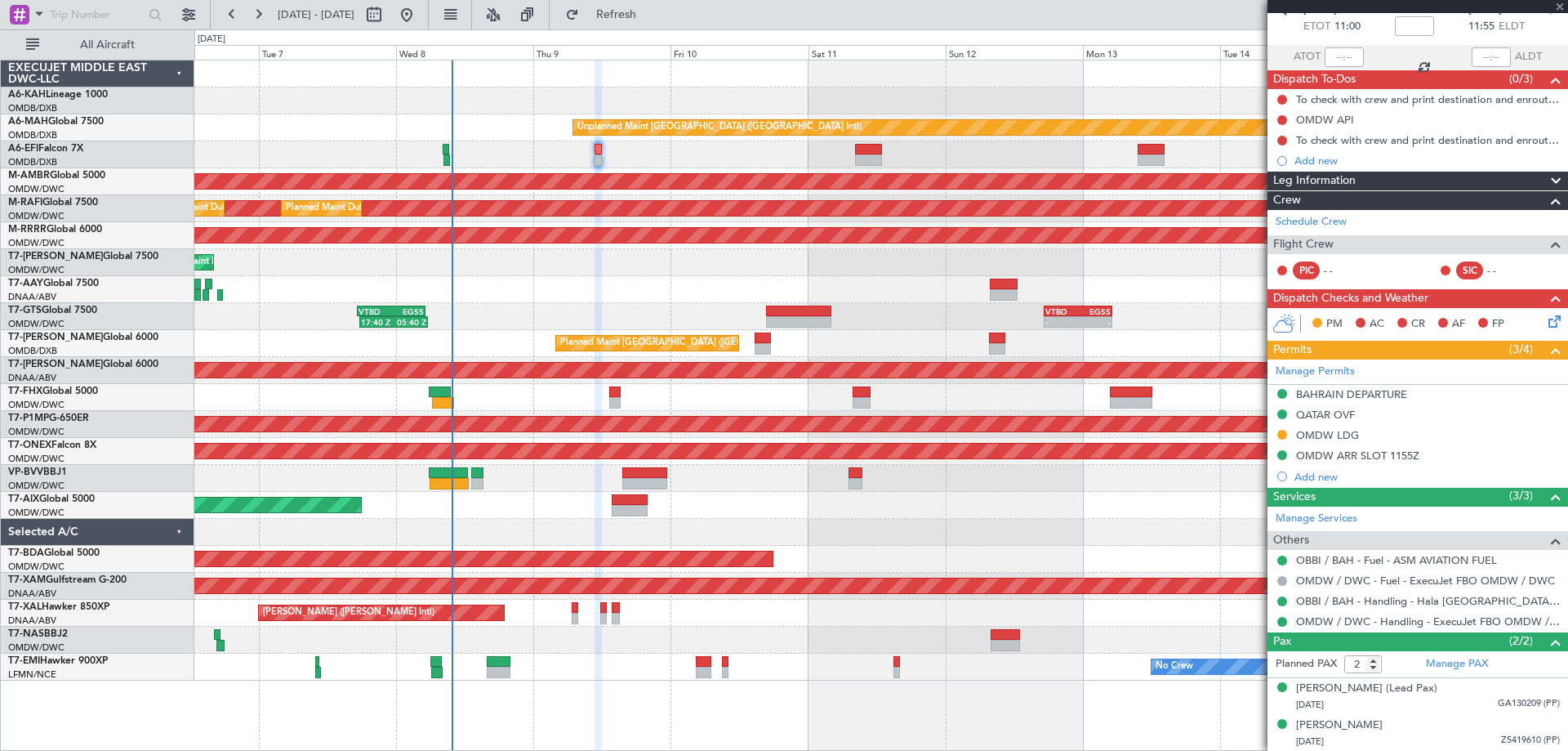
type input "-00:15"
type input "08:39"
type input "09:24"
type input "4"
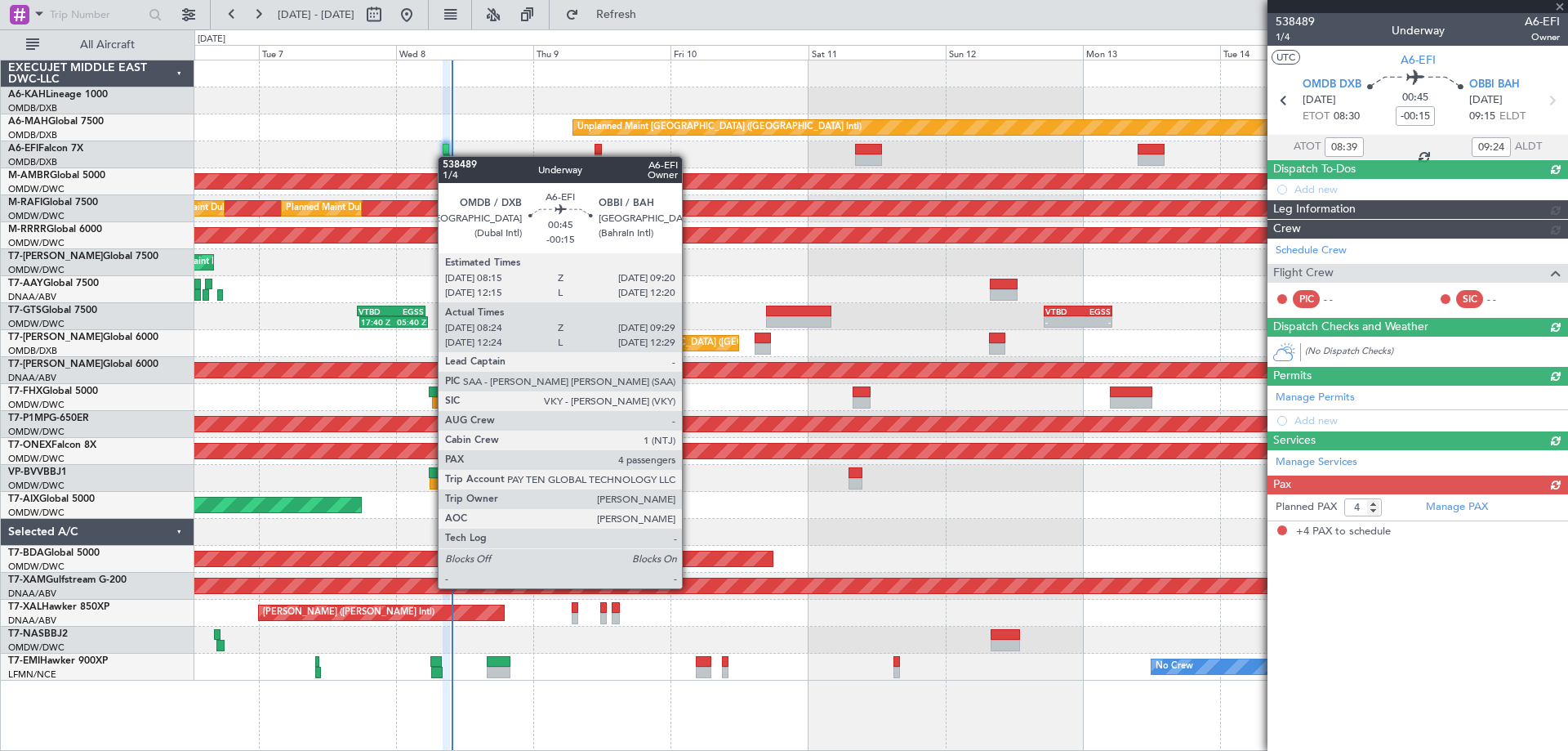
scroll to position [0, 0]
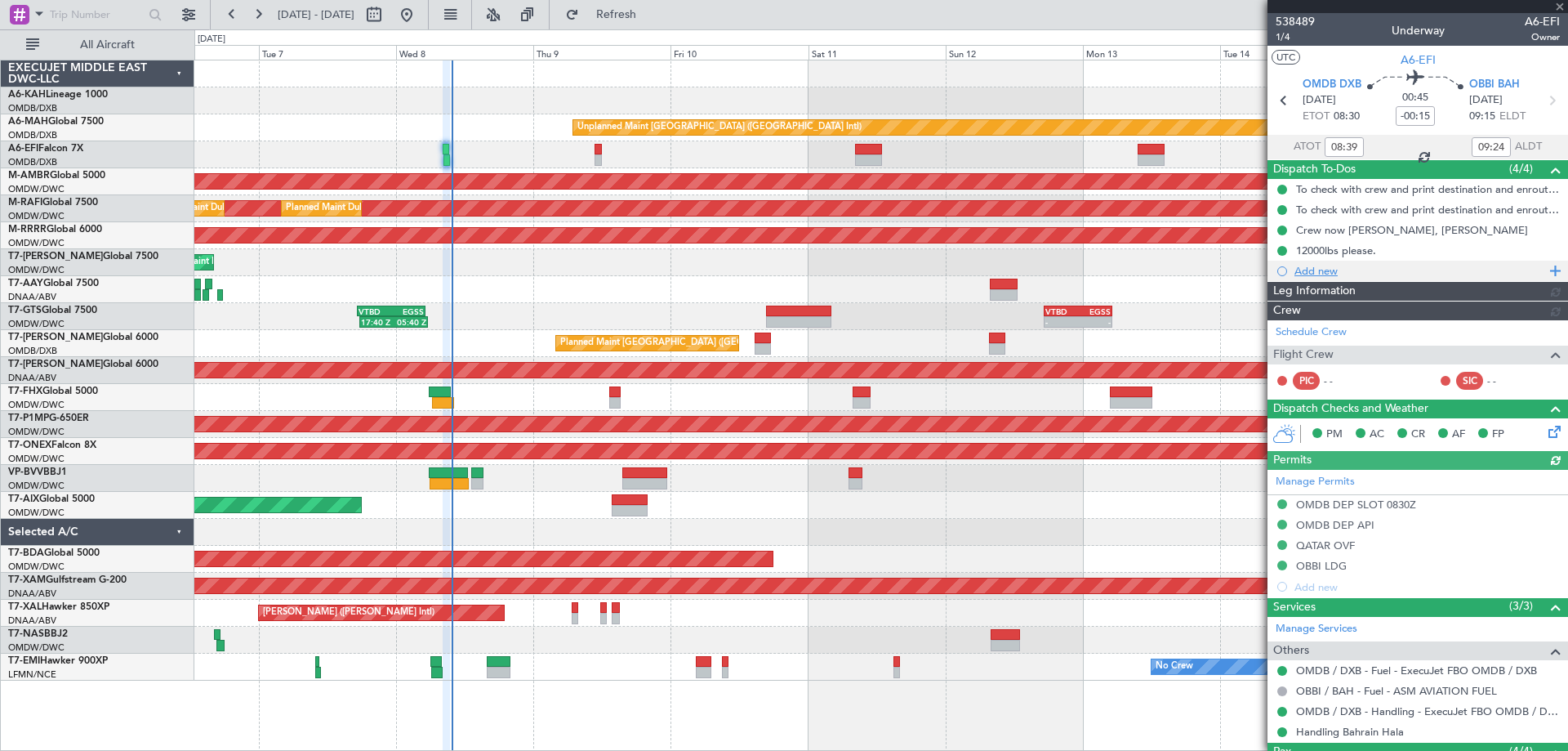
type input "[PERSON_NAME] ([PERSON_NAME])"
type input "7469"
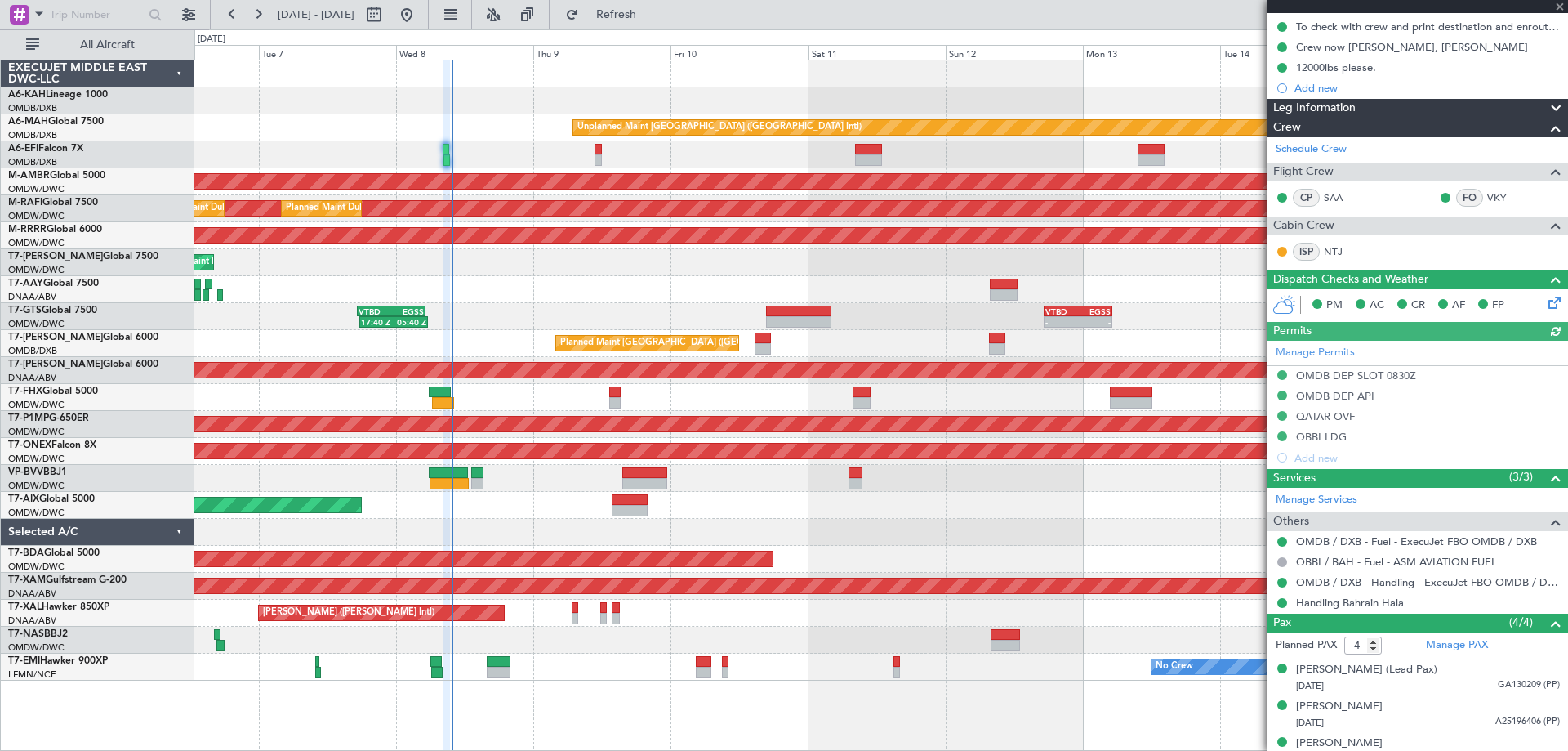
scroll to position [238, 0]
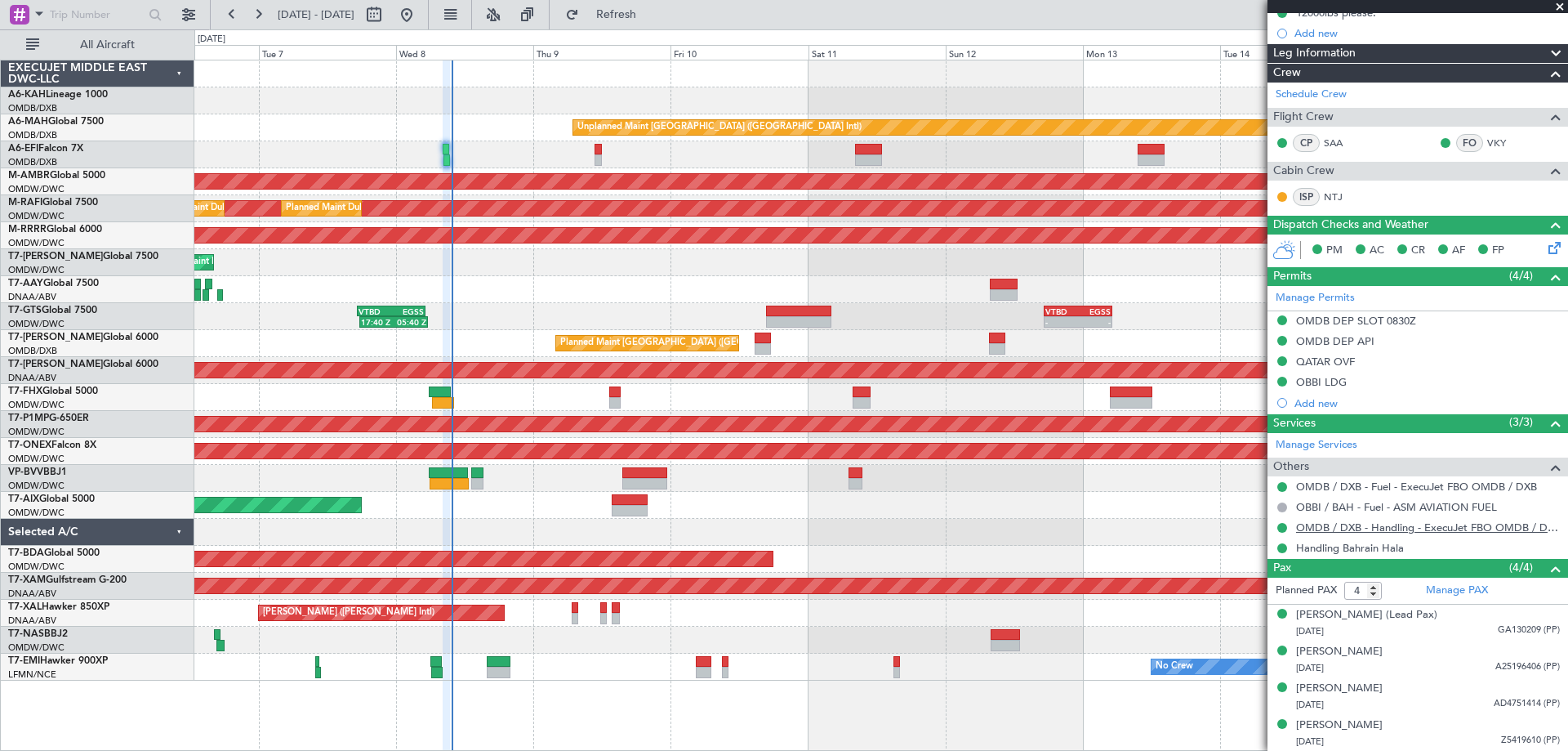
click at [1363, 526] on link "OMDB / DXB - Handling - ExecuJet FBO OMDB / DXB" at bounding box center [1427, 527] width 264 height 14
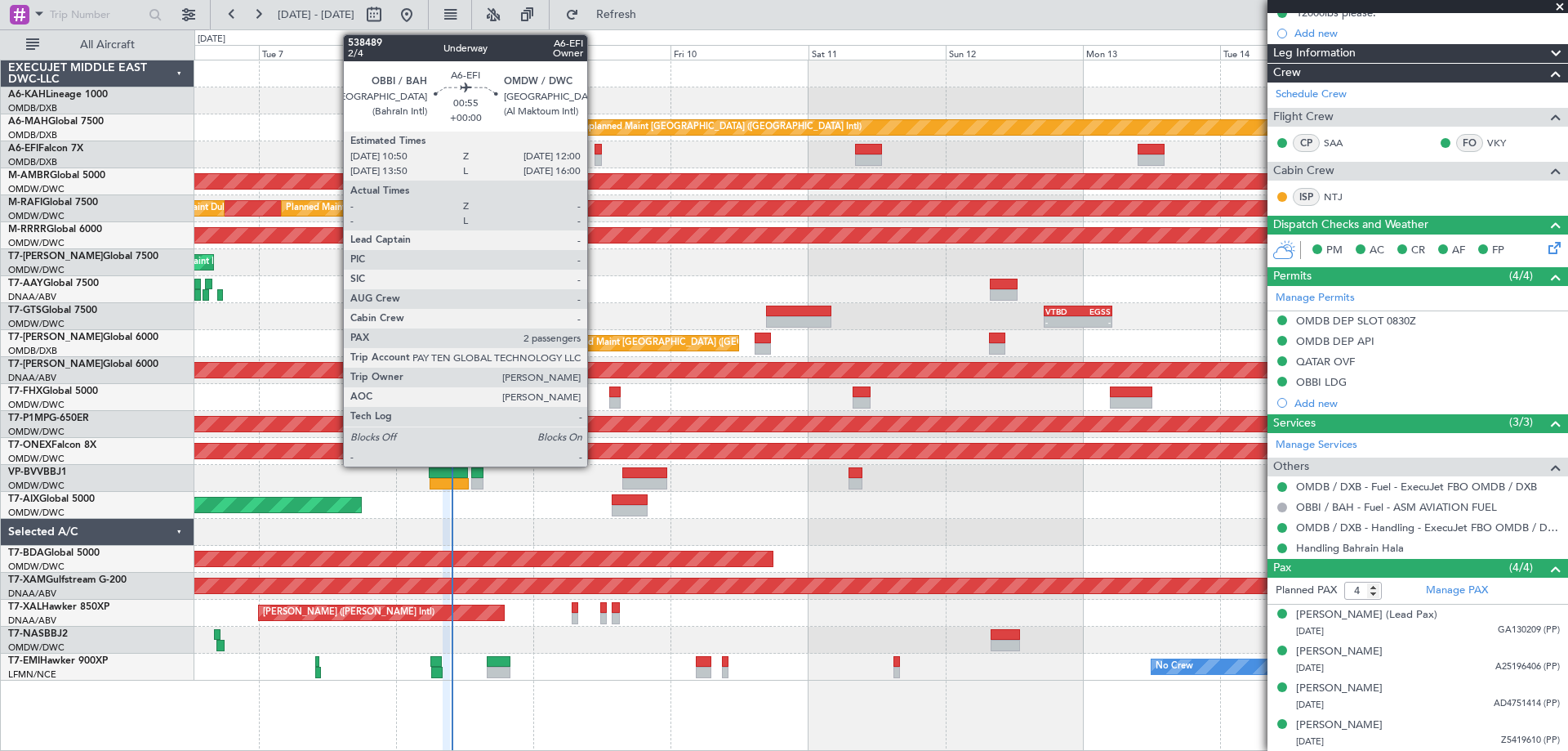
click at [594, 153] on div at bounding box center [598, 149] width 7 height 11
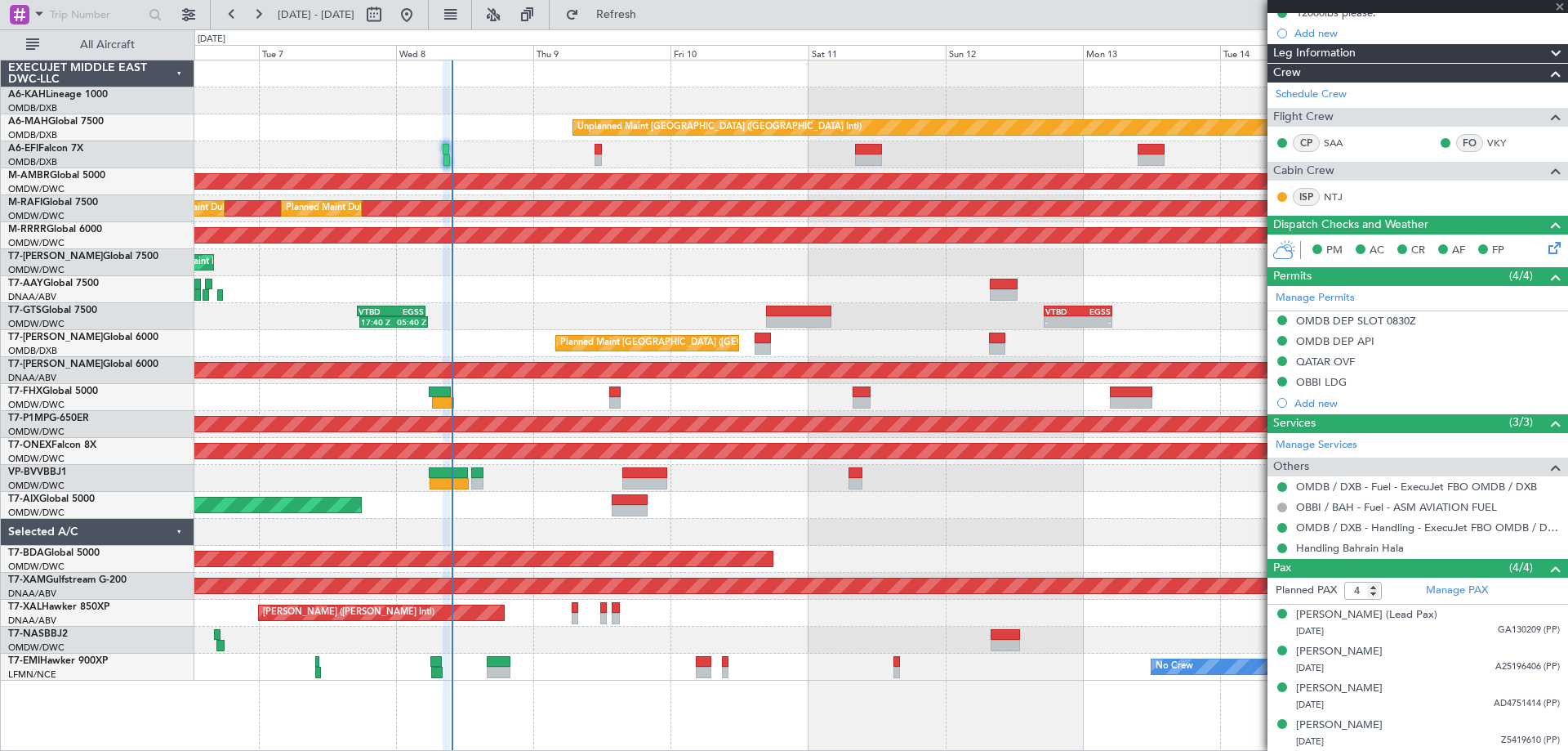
type input "2"
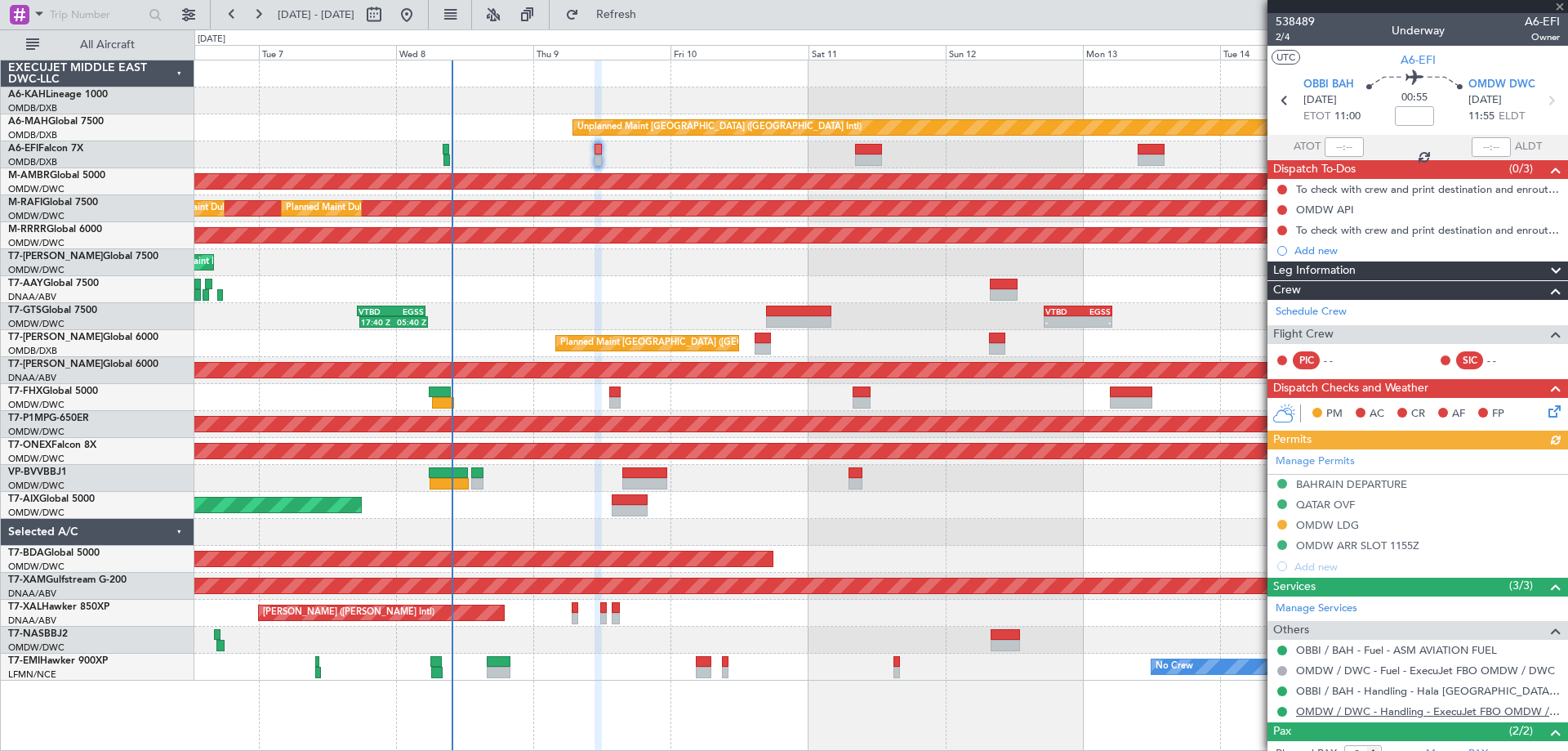
click at [1369, 711] on link "OMDW / DWC - Handling - ExecuJet FBO OMDW / DWC" at bounding box center [1427, 711] width 264 height 14
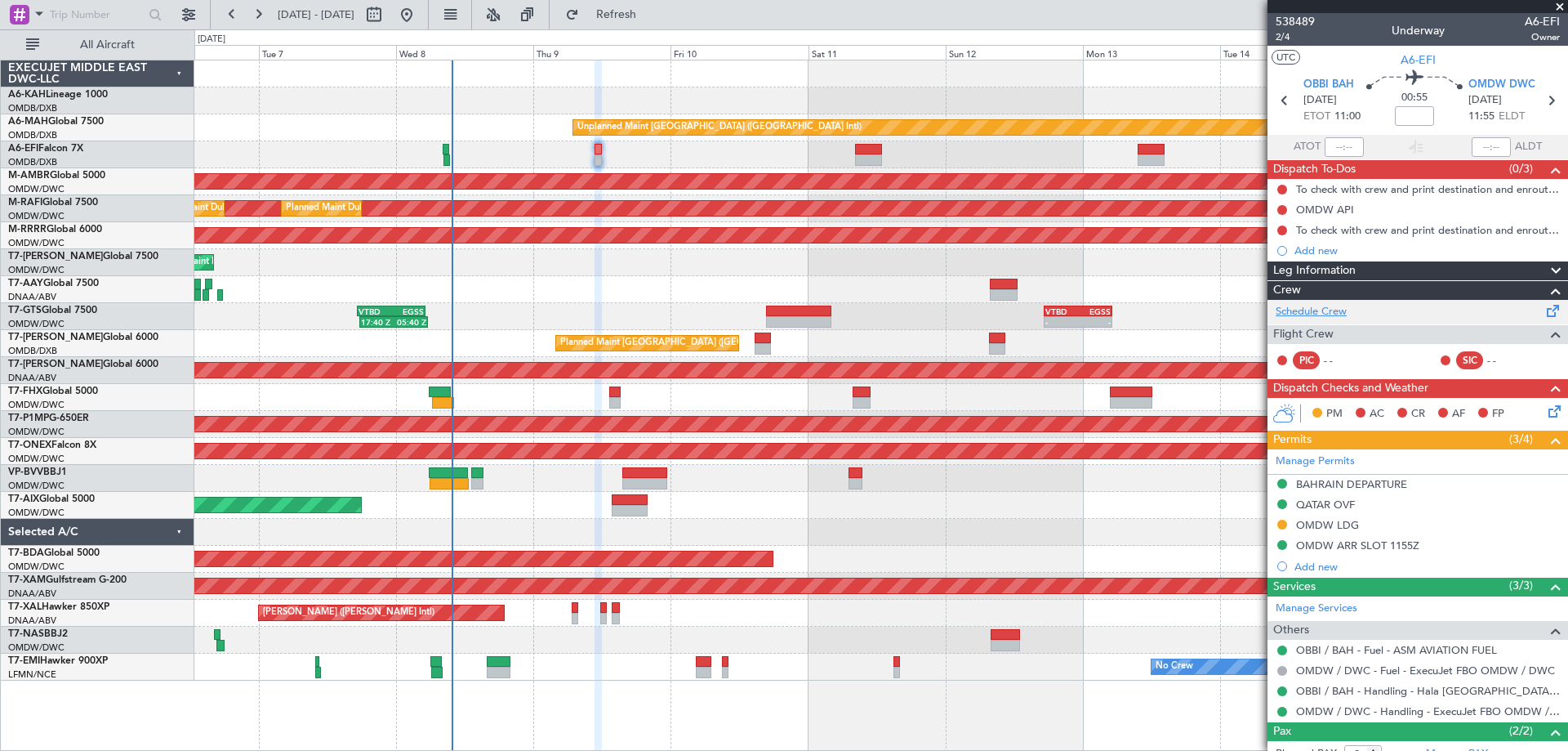
click at [1341, 311] on link "Schedule Crew" at bounding box center [1311, 313] width 71 height 17
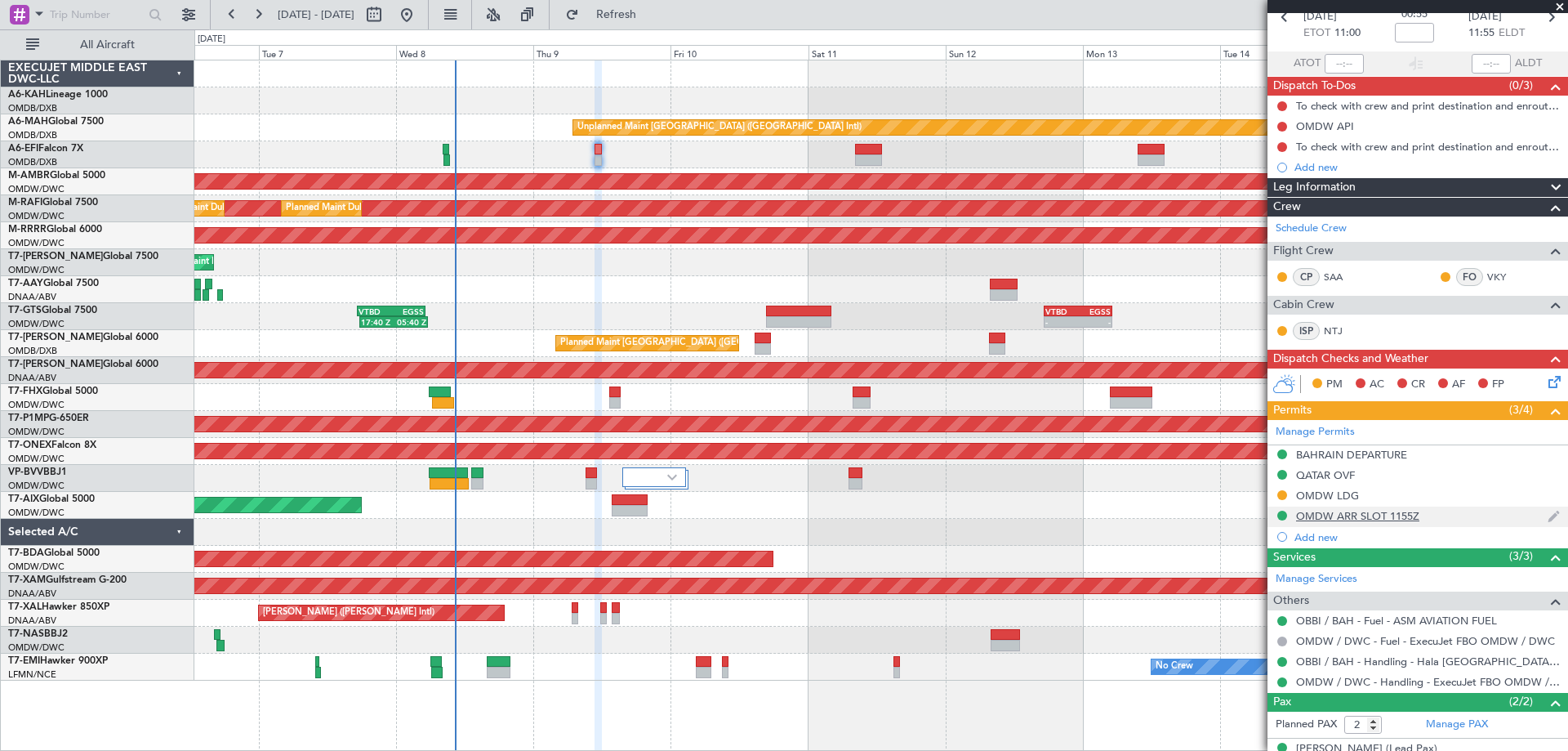
scroll to position [144, 0]
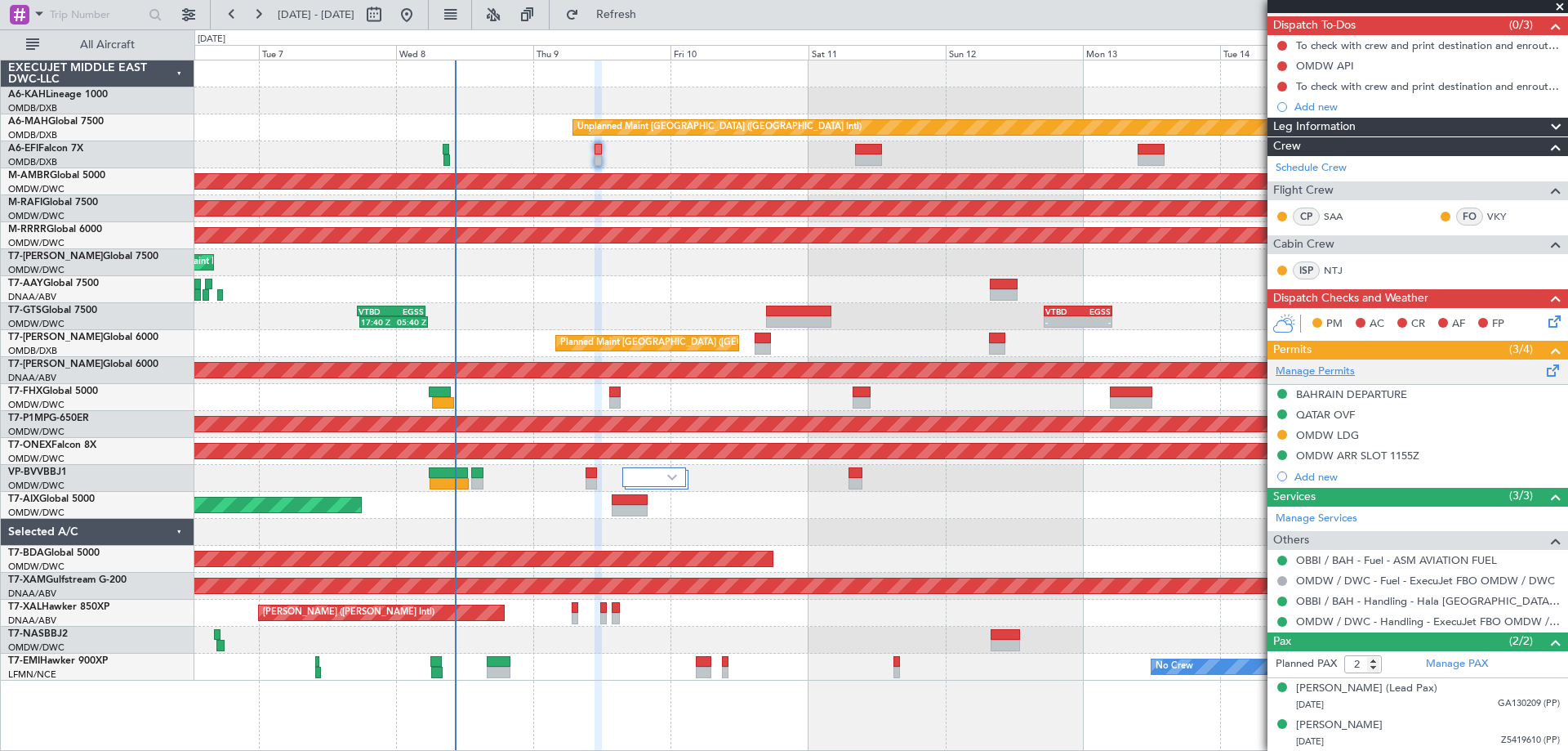
click at [1338, 369] on link "Manage Permits" at bounding box center [1315, 372] width 79 height 17
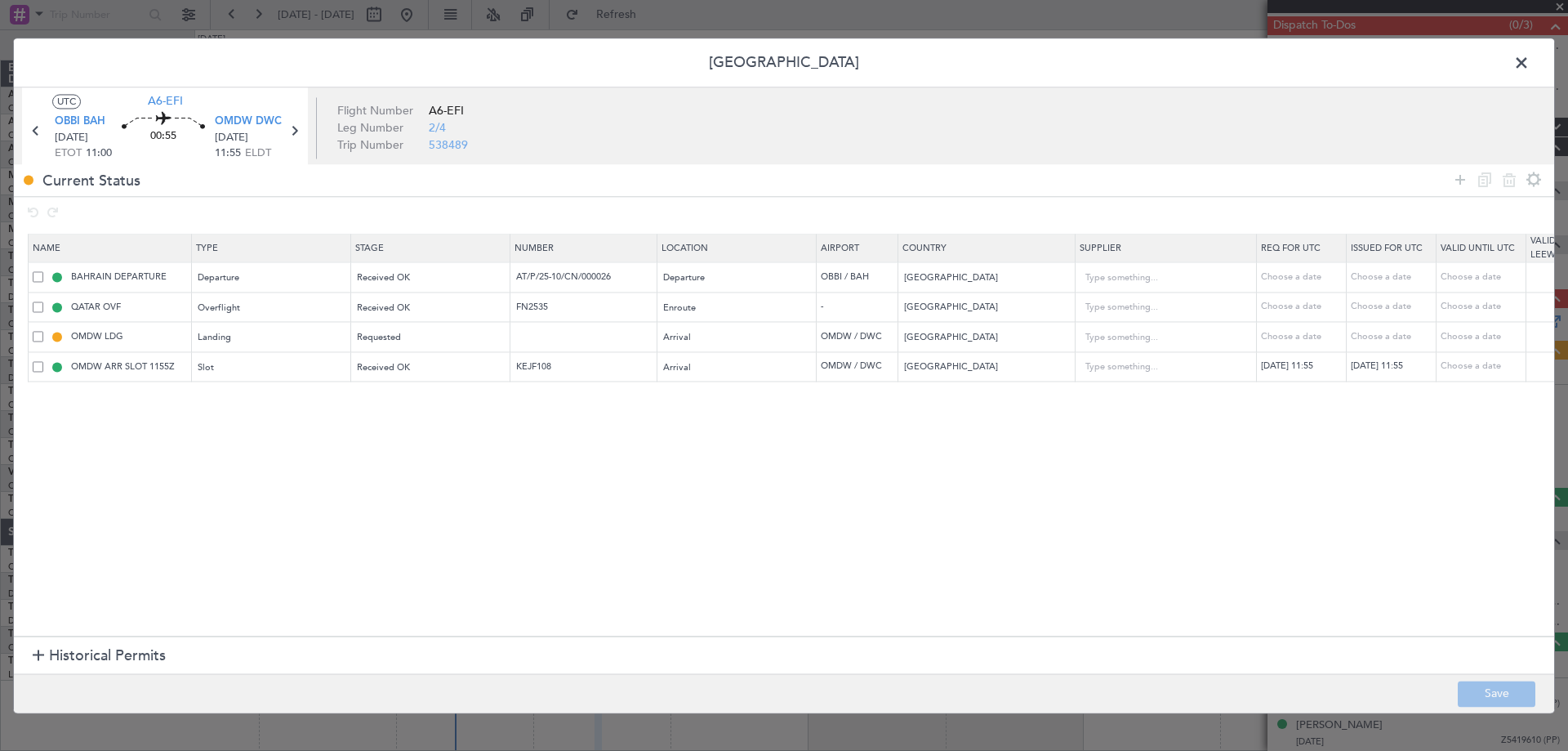
drag, startPoint x: 1459, startPoint y: 180, endPoint x: 1409, endPoint y: 209, distance: 57.8
click at [1455, 183] on icon at bounding box center [1460, 179] width 20 height 20
click at [257, 408] on div "Type" at bounding box center [267, 398] width 135 height 24
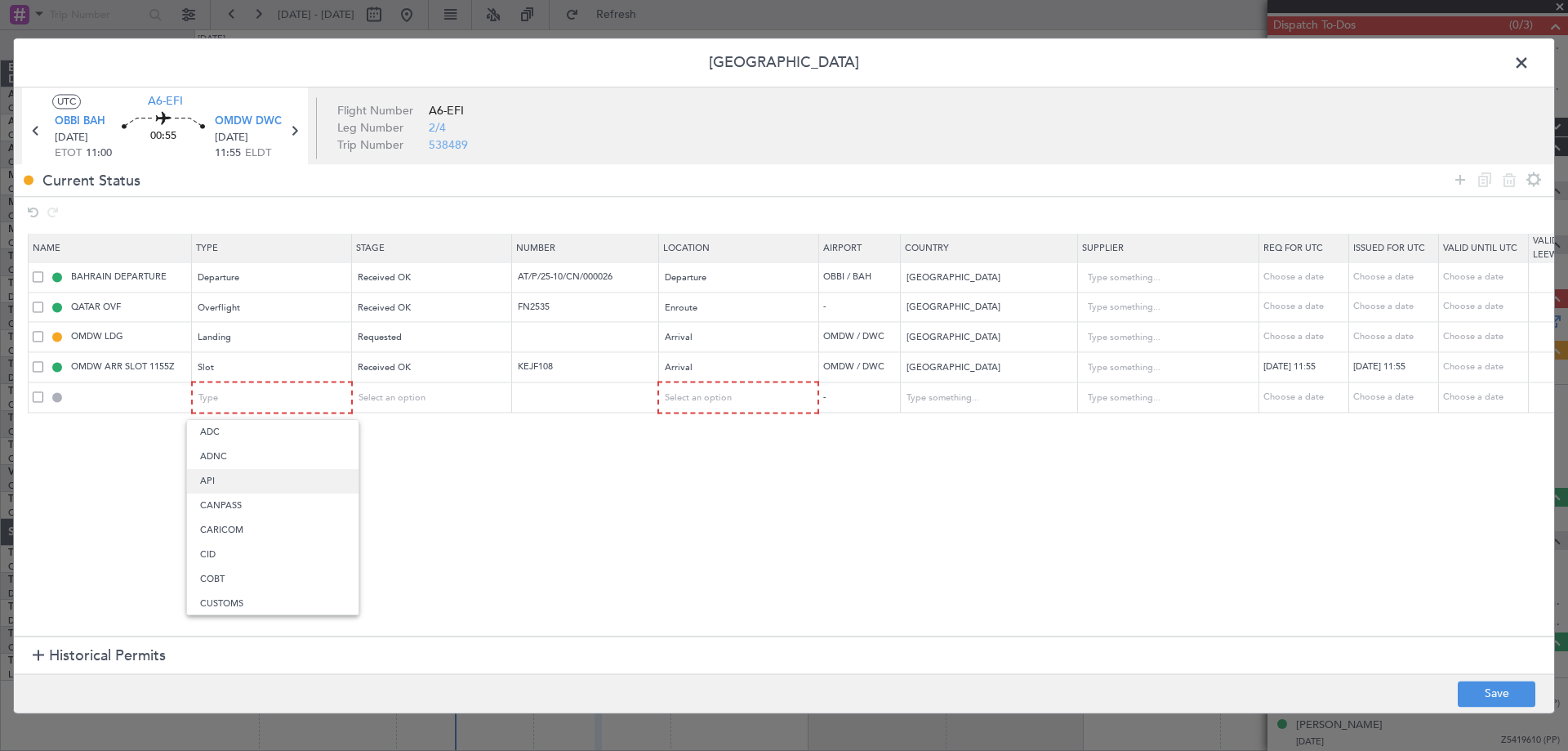
click at [268, 481] on span "API" at bounding box center [272, 481] width 146 height 24
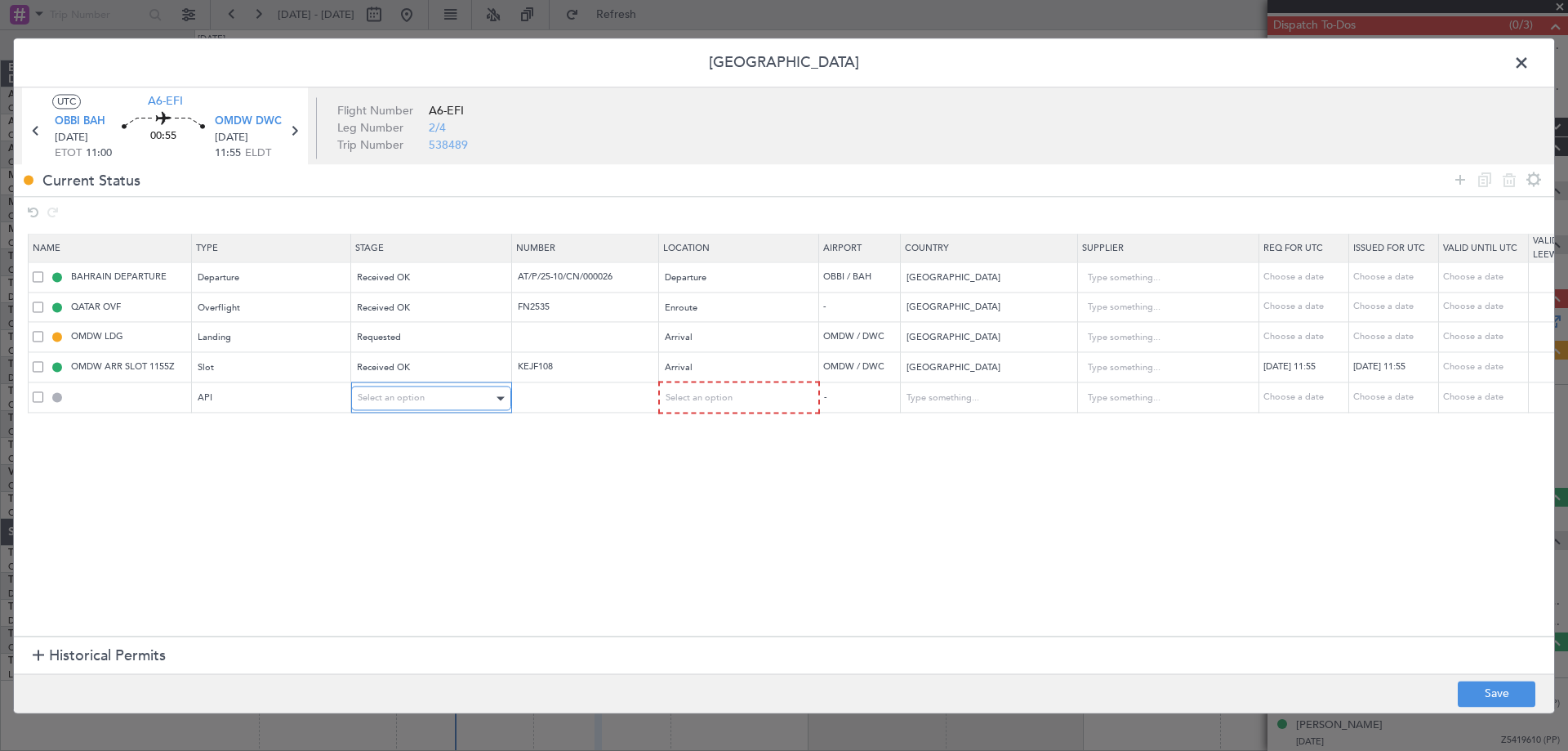
click at [411, 398] on span "Select an option" at bounding box center [391, 397] width 67 height 12
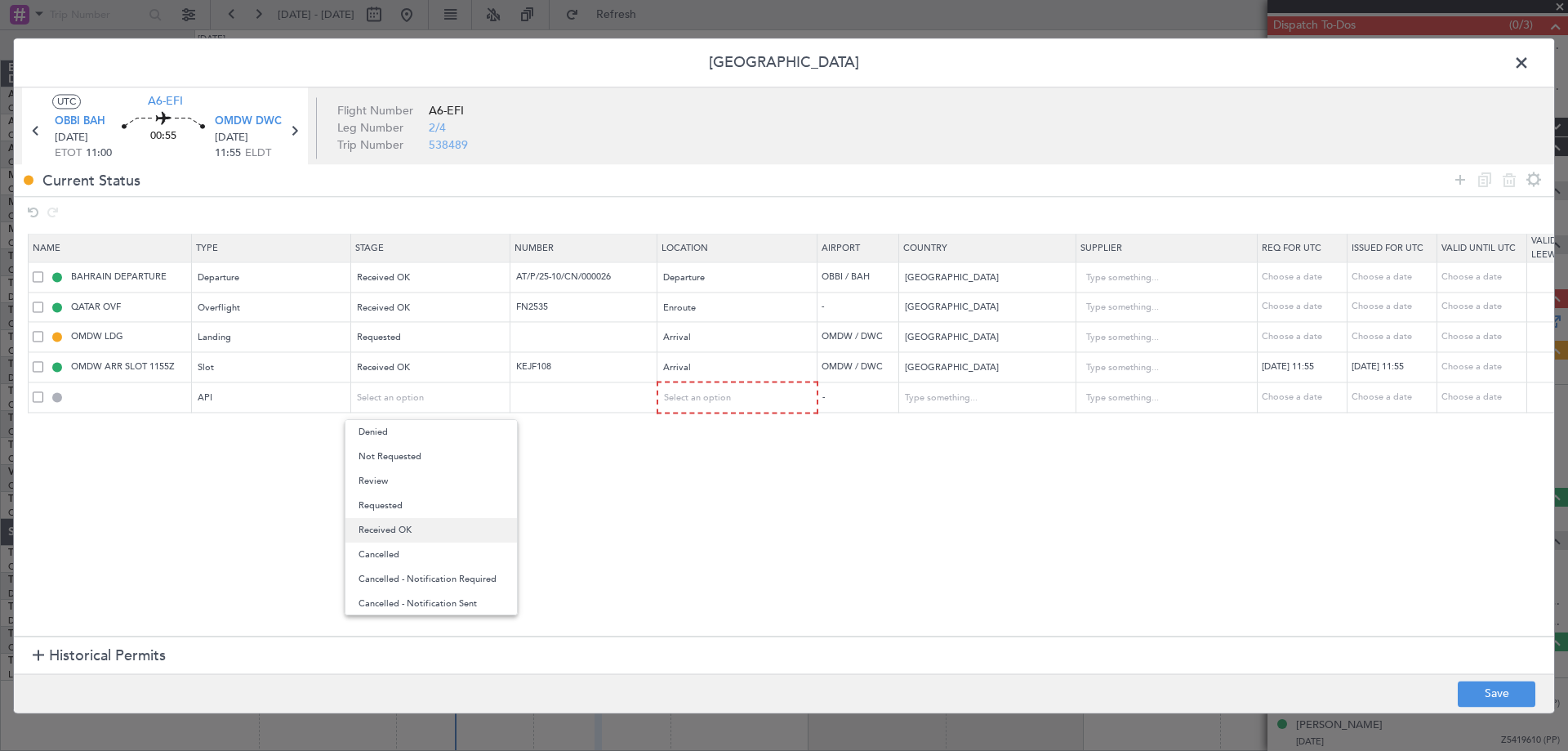
click at [401, 528] on span "Received OK" at bounding box center [431, 530] width 146 height 24
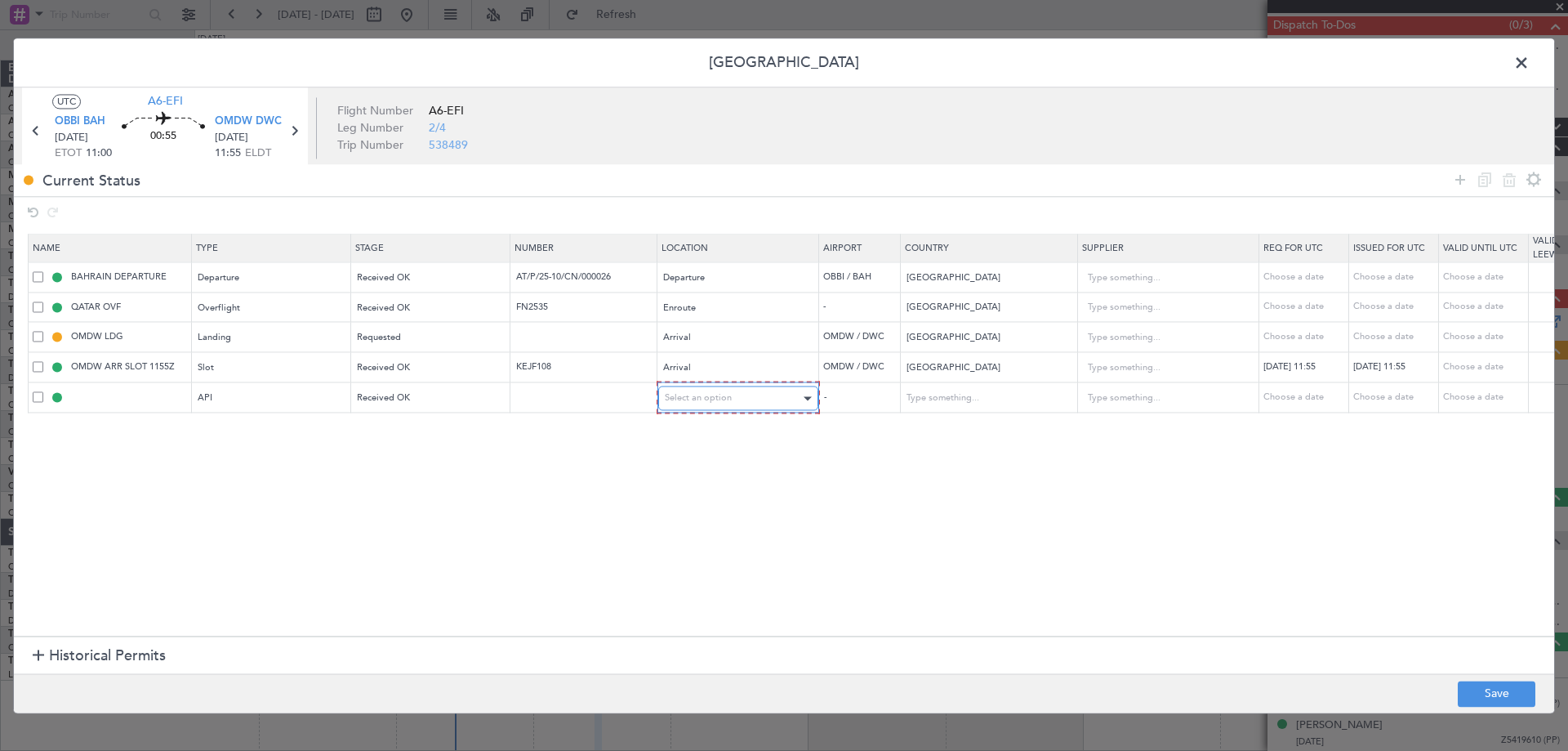
click at [715, 396] on span "Select an option" at bounding box center [699, 397] width 67 height 12
drag, startPoint x: 697, startPoint y: 475, endPoint x: 633, endPoint y: 438, distance: 73.9
click at [696, 475] on span "Arrival" at bounding box center [739, 481] width 146 height 24
click at [587, 401] on input "text" at bounding box center [586, 396] width 142 height 14
type input "SAVED IN LAN"
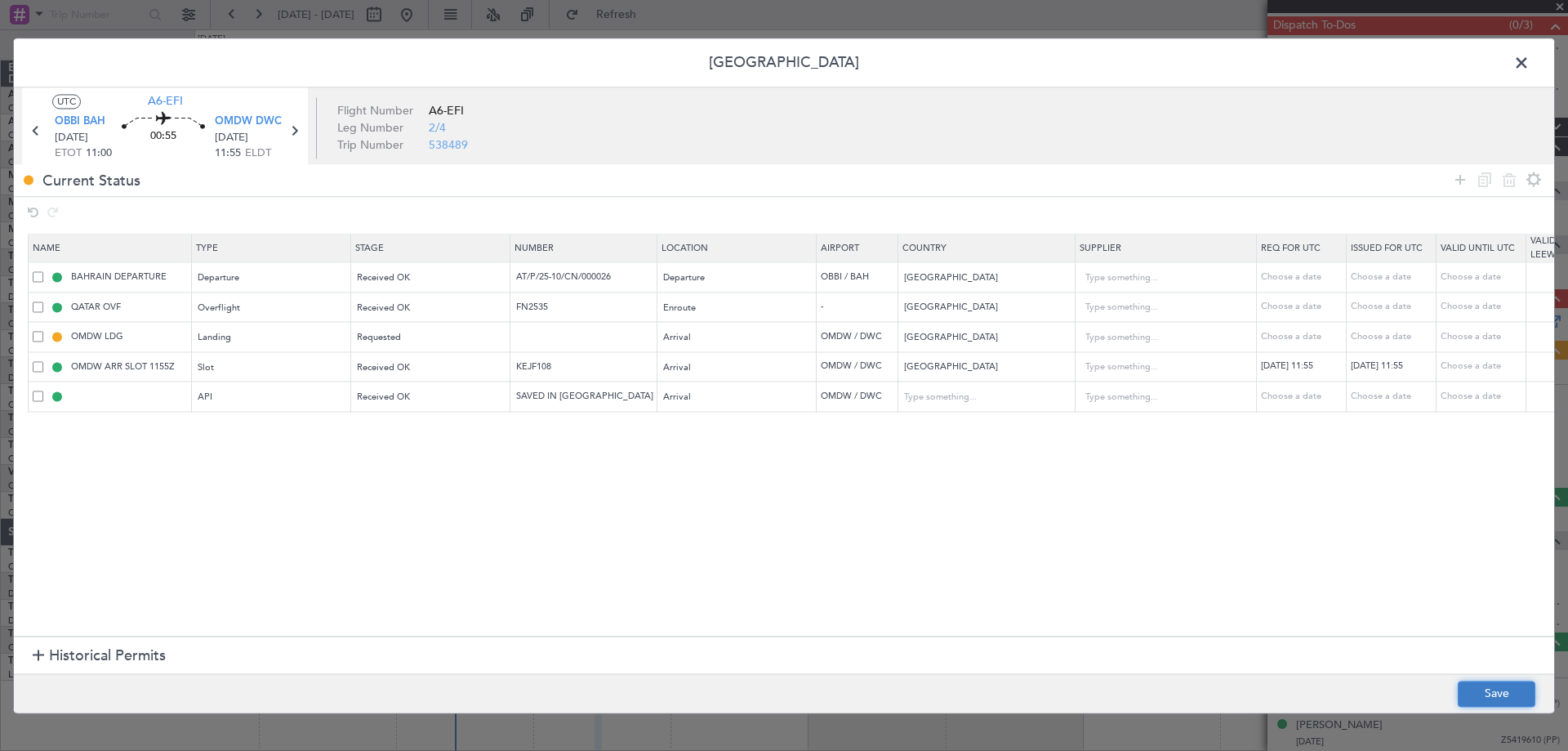
click at [1485, 695] on button "Save" at bounding box center [1496, 693] width 77 height 26
type input "OMDW ARR API"
type input "SAVED IN LAN"
type input "[GEOGRAPHIC_DATA]"
type input "NNN"
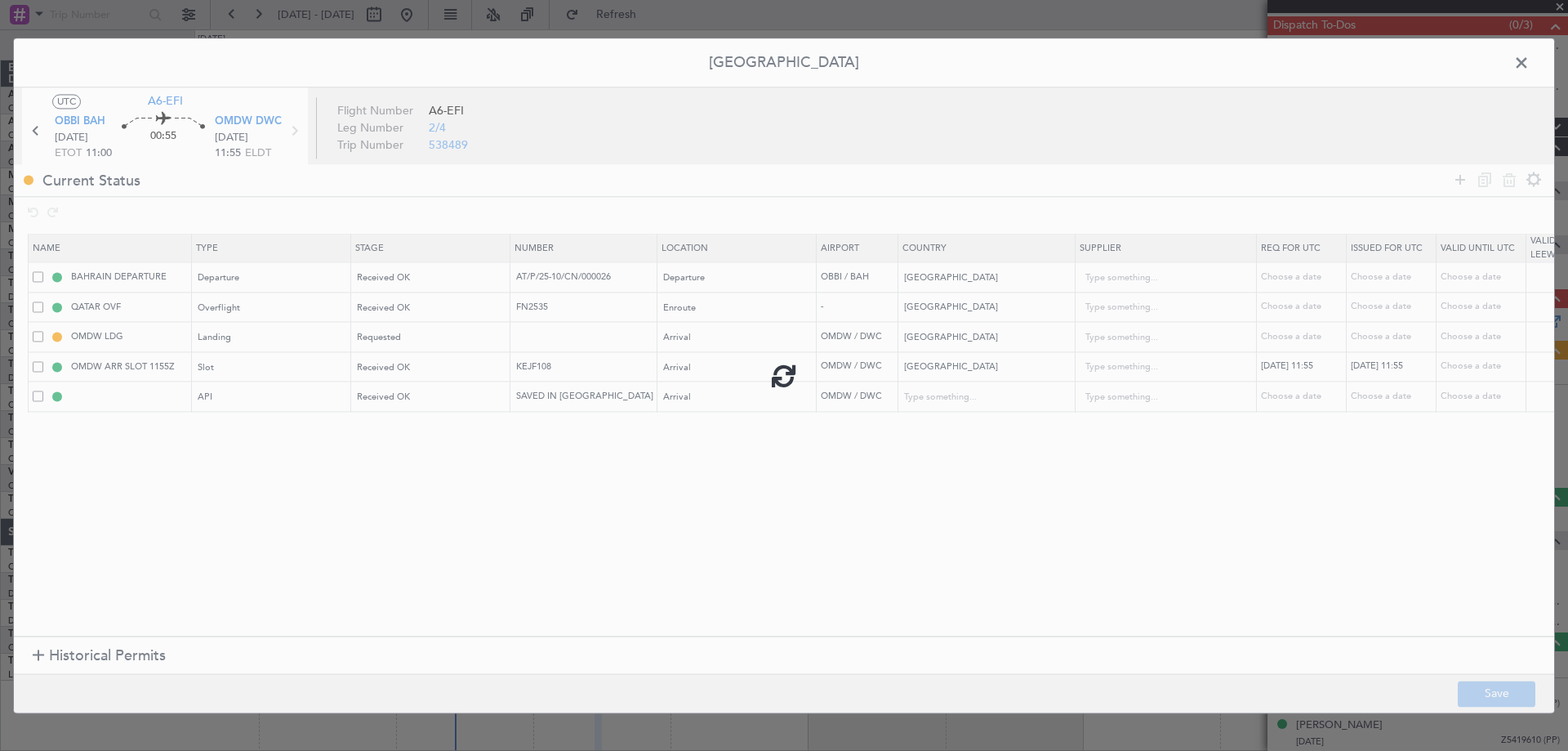
type input "1"
drag, startPoint x: 1519, startPoint y: 56, endPoint x: 1443, endPoint y: 70, distance: 77.3
click at [1530, 58] on span at bounding box center [1530, 66] width 0 height 33
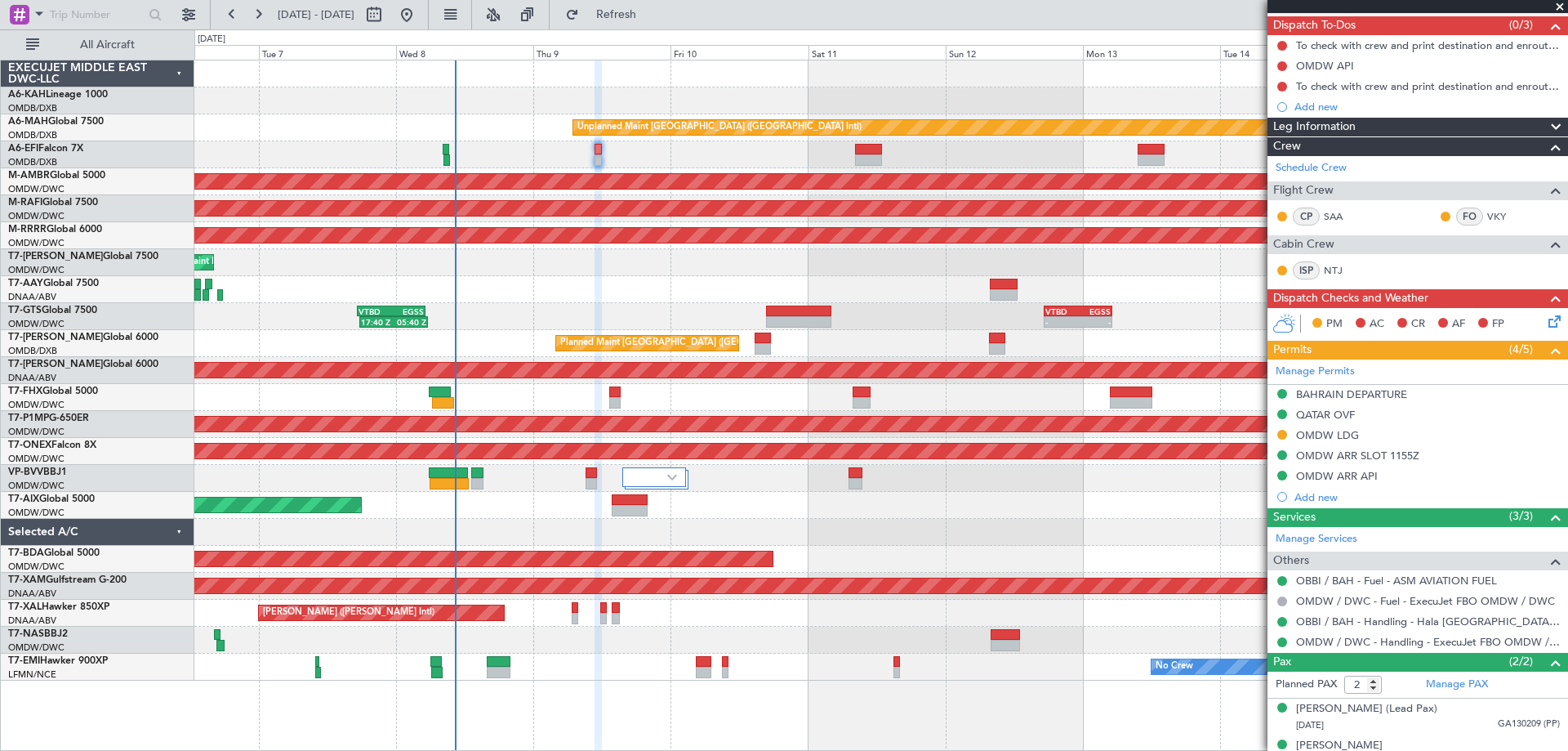
click at [1331, 438] on div "OMDW LDG" at bounding box center [1326, 435] width 62 height 14
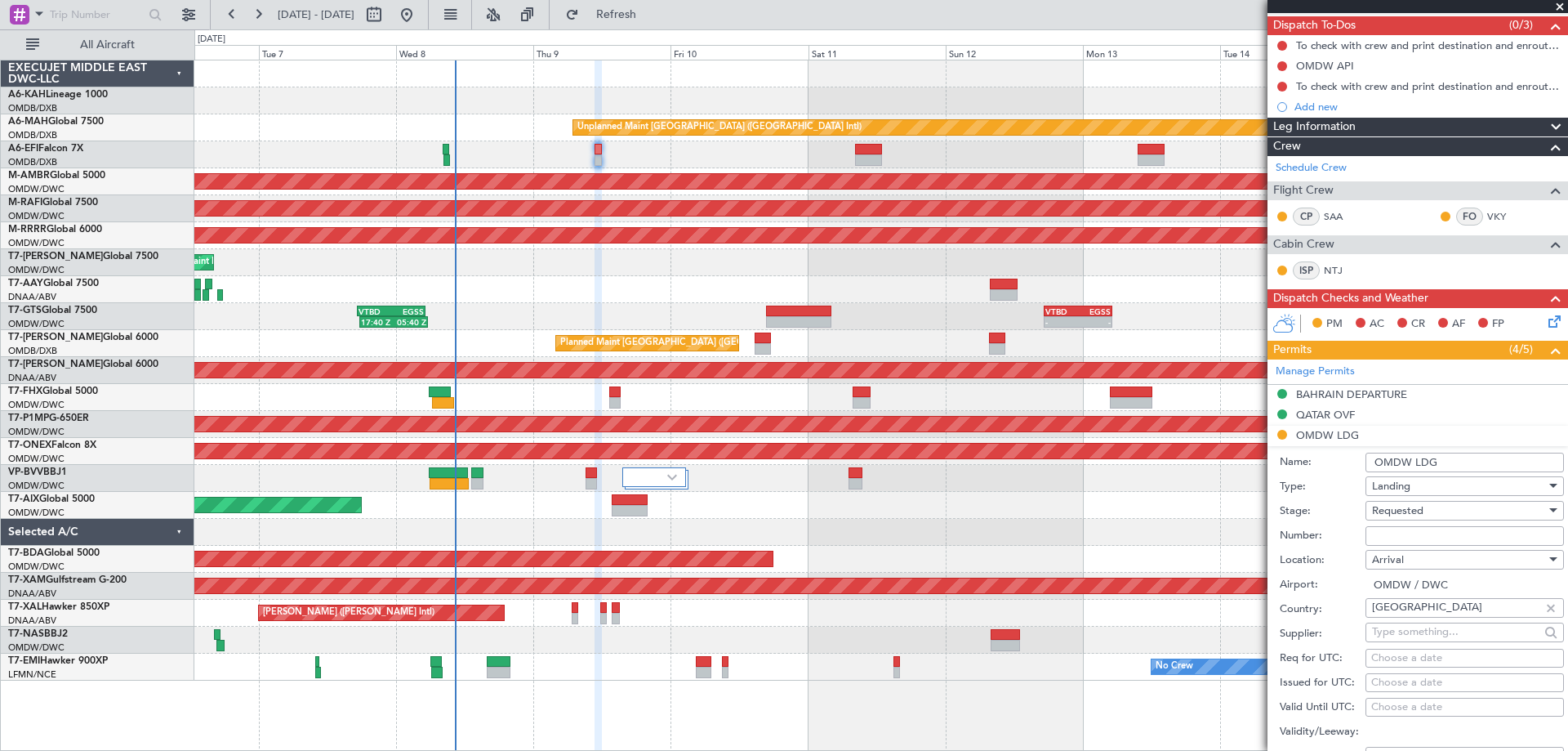
click at [1370, 534] on input "Number:" at bounding box center [1464, 535] width 199 height 20
paste input "LP/2025/13677"
type input "LP/2025/13677"
click at [1381, 513] on span "Requested" at bounding box center [1397, 510] width 51 height 15
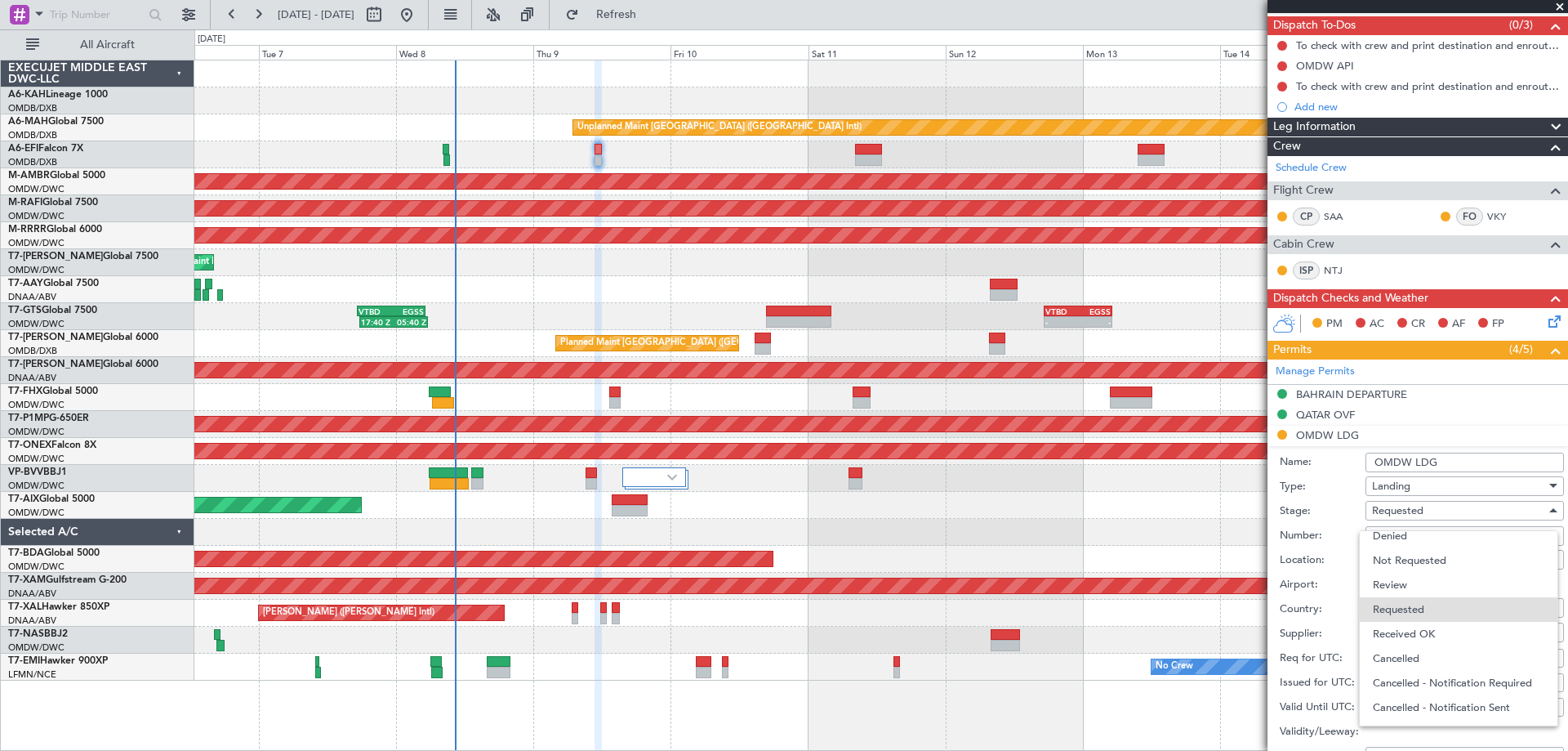
drag, startPoint x: 1413, startPoint y: 626, endPoint x: 1433, endPoint y: 561, distance: 68.0
click at [1413, 626] on span "Received OK" at bounding box center [1459, 633] width 172 height 24
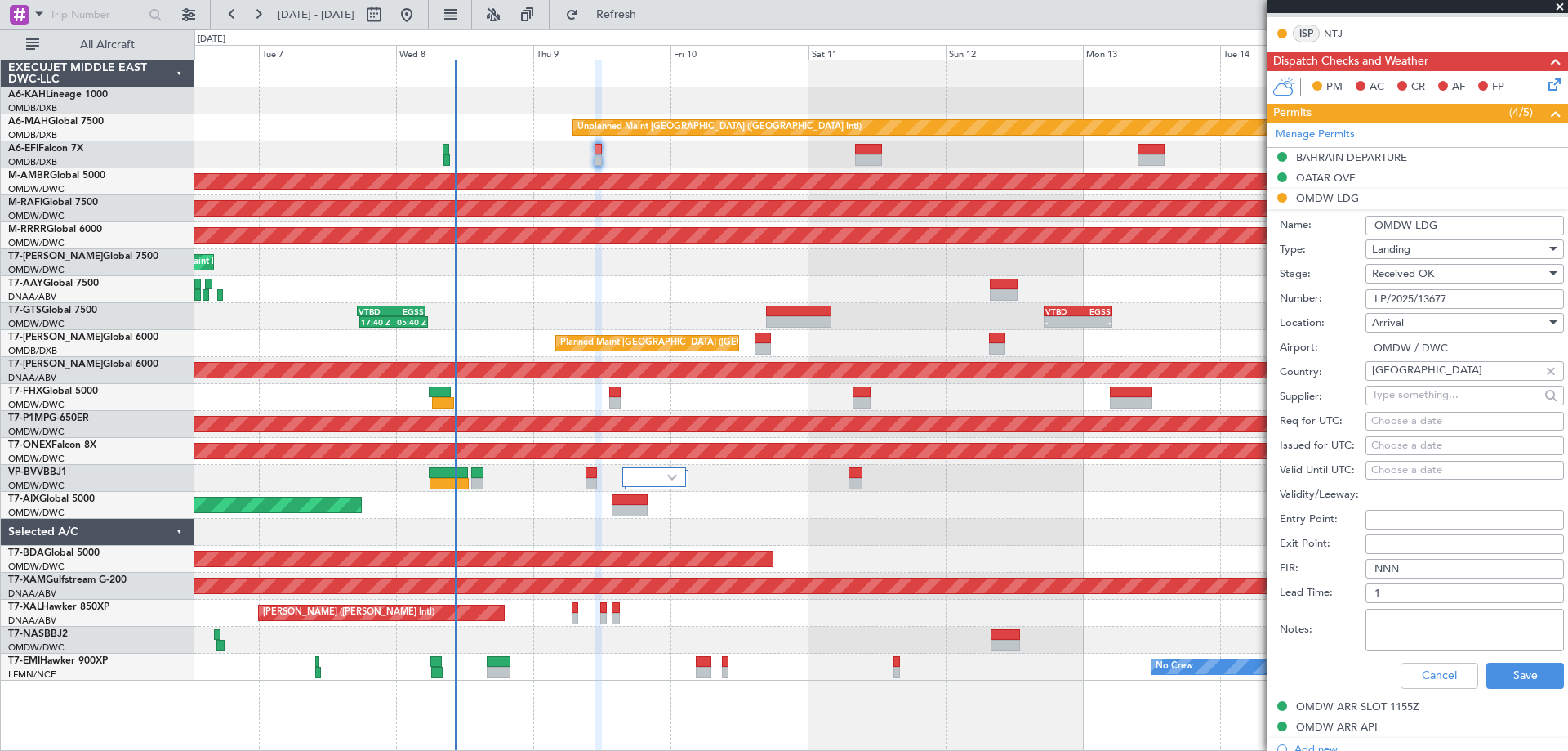
scroll to position [389, 0]
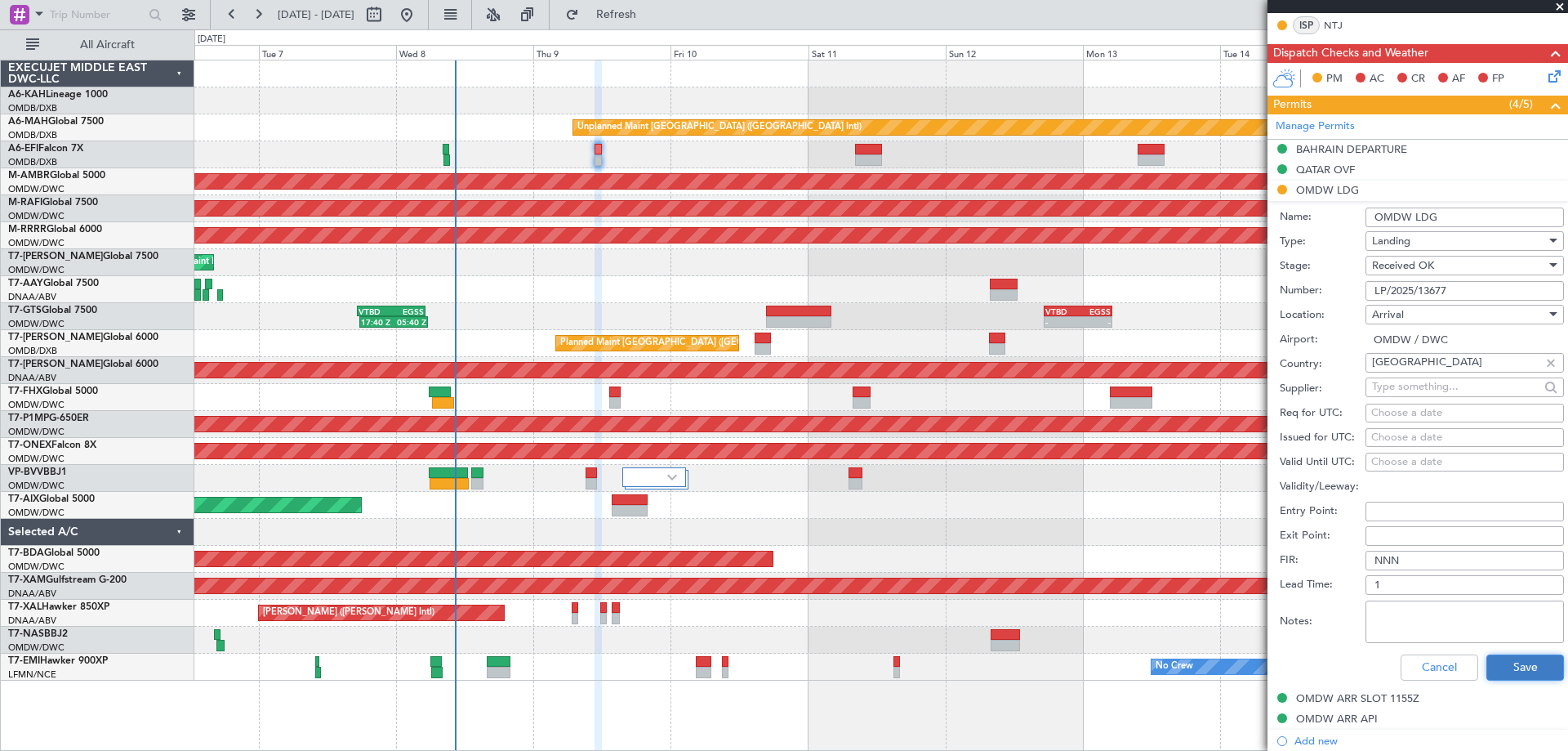
click at [1502, 665] on button "Save" at bounding box center [1524, 667] width 77 height 26
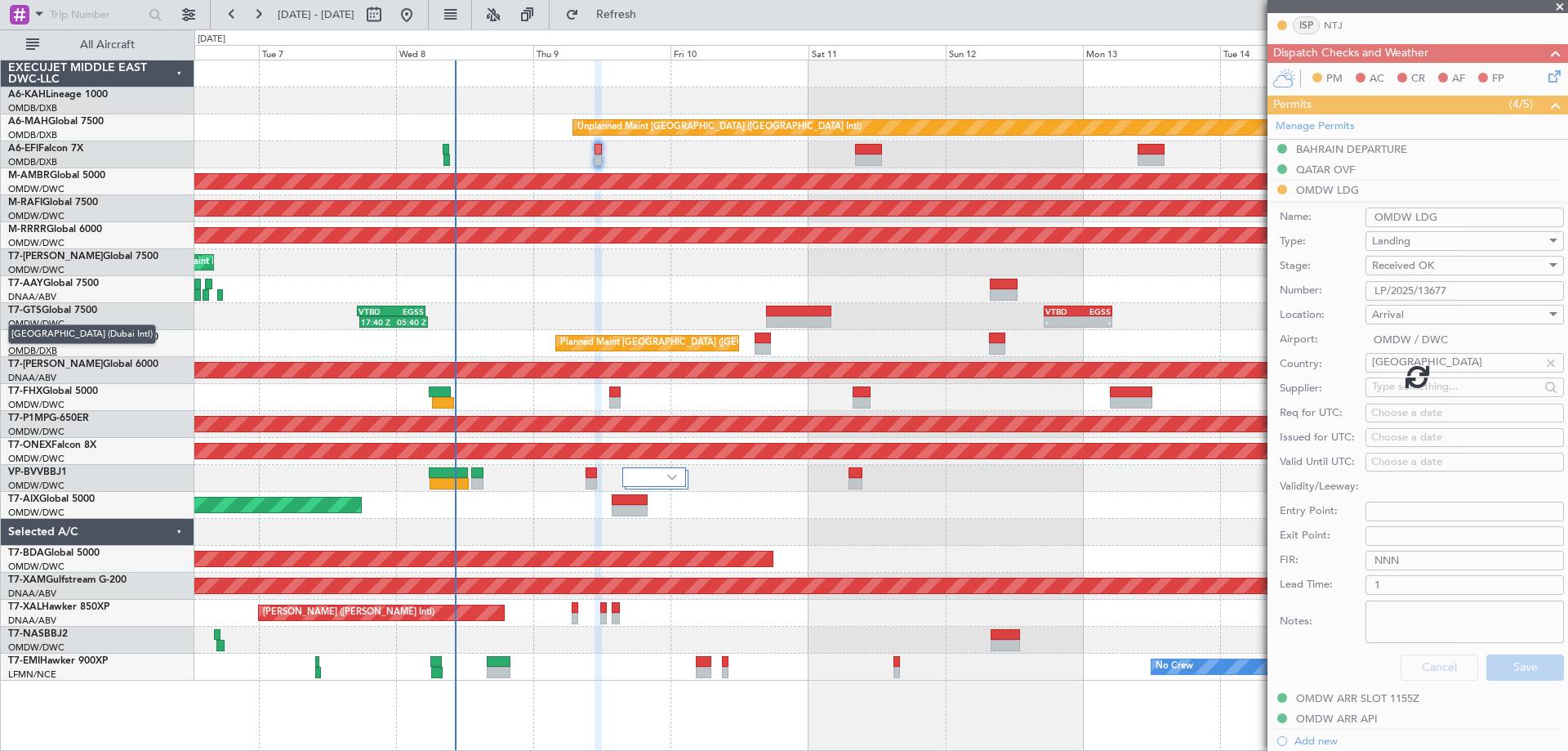
scroll to position [164, 0]
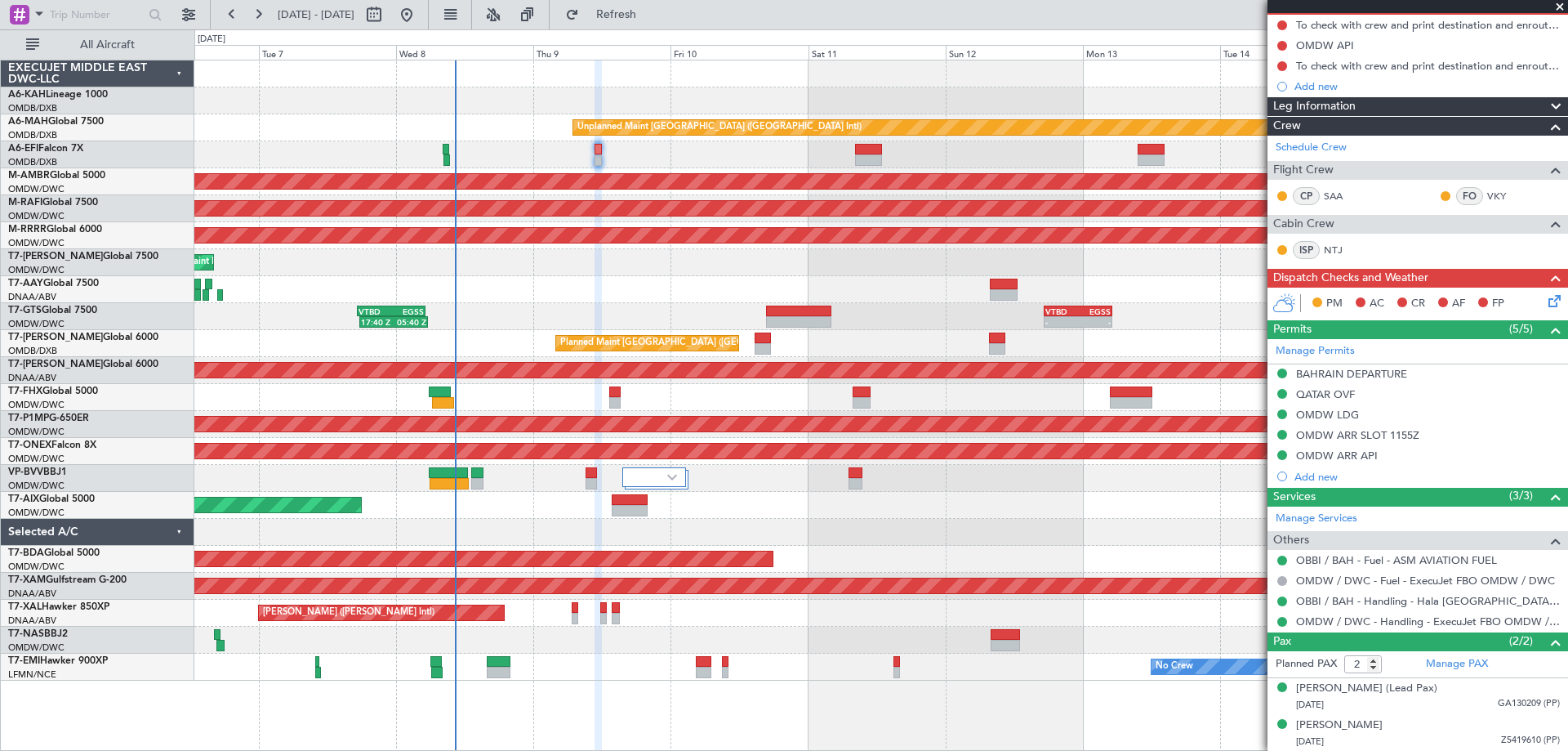
click at [517, 302] on div at bounding box center [881, 289] width 1373 height 27
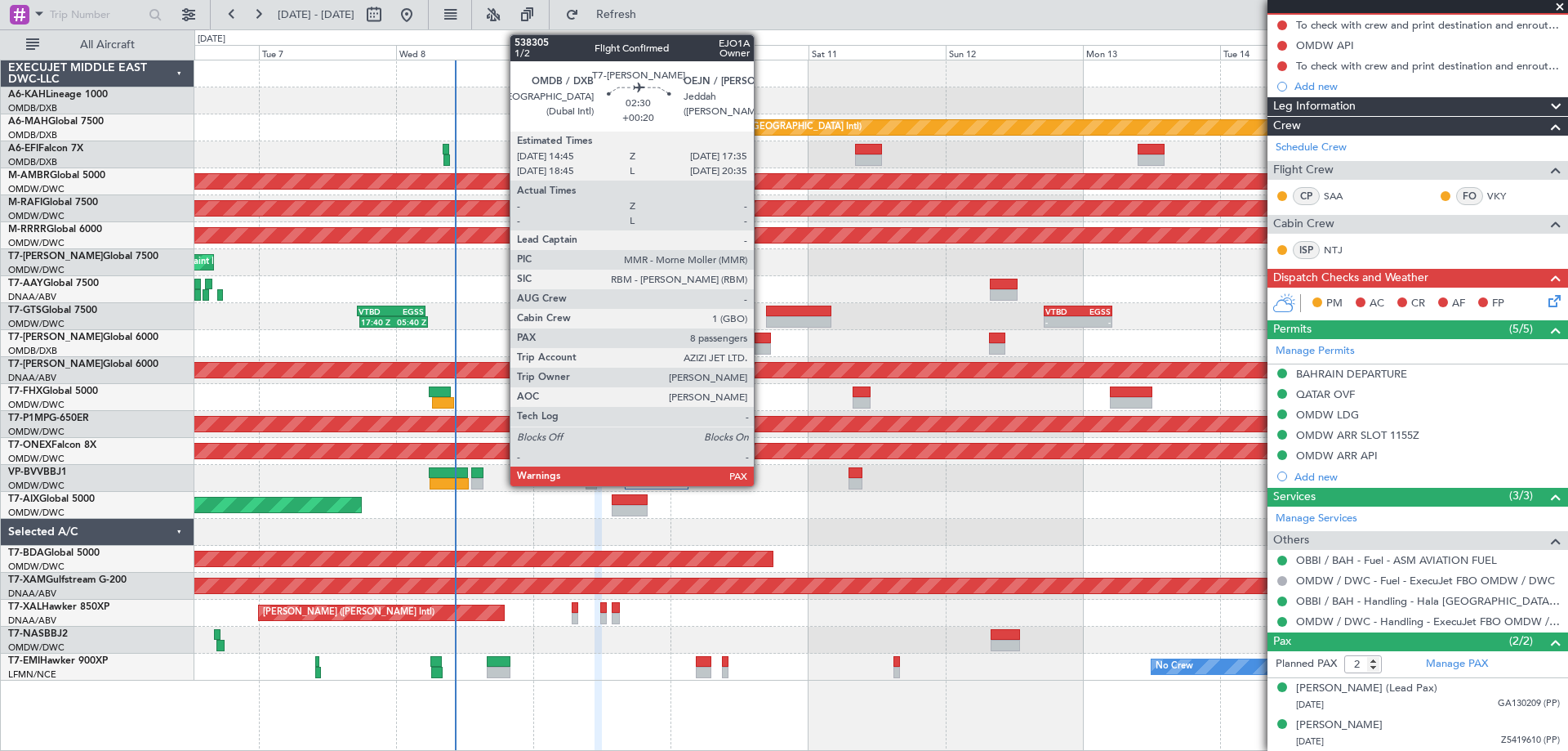
click at [761, 345] on div at bounding box center [763, 349] width 17 height 11
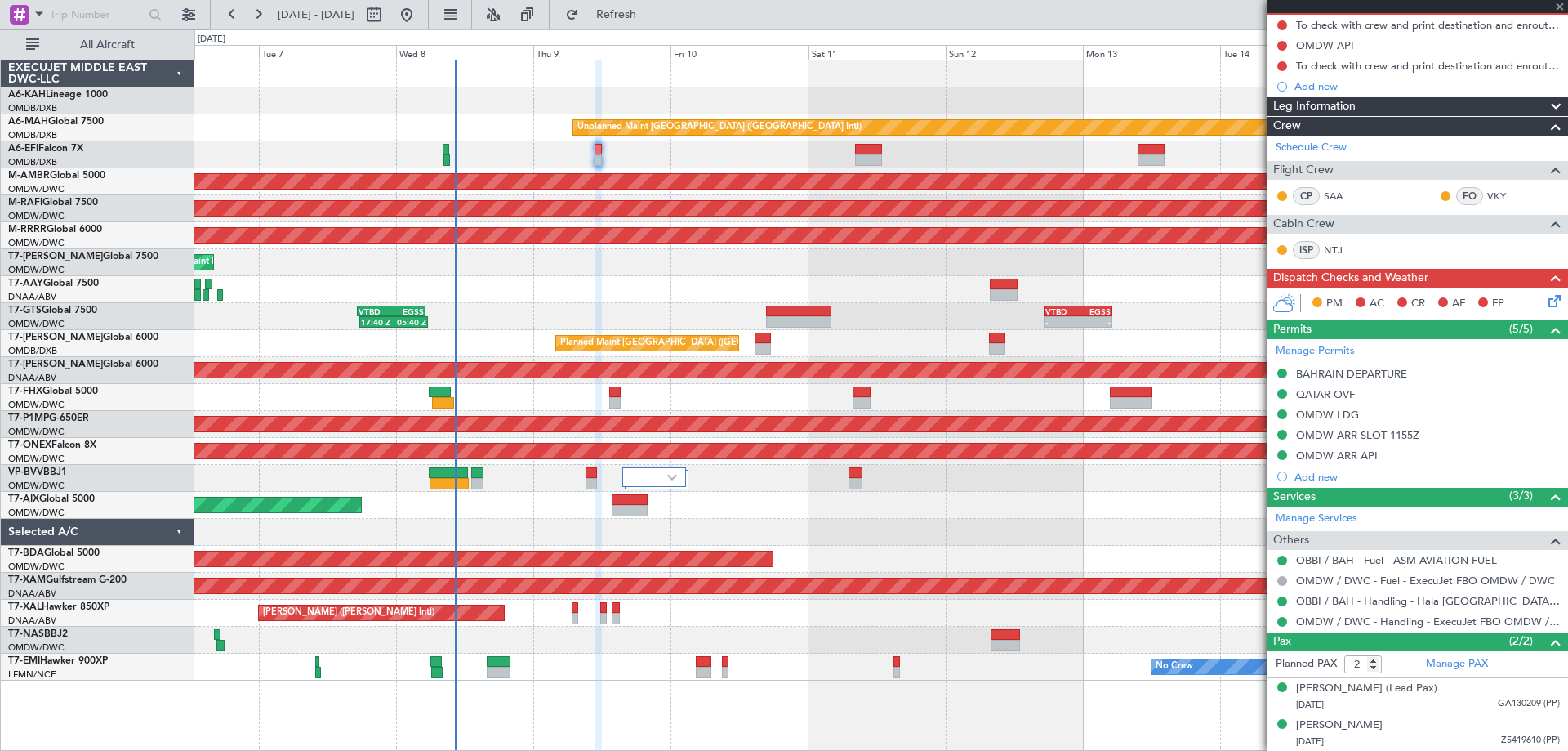
type input "+00:20"
type input "8"
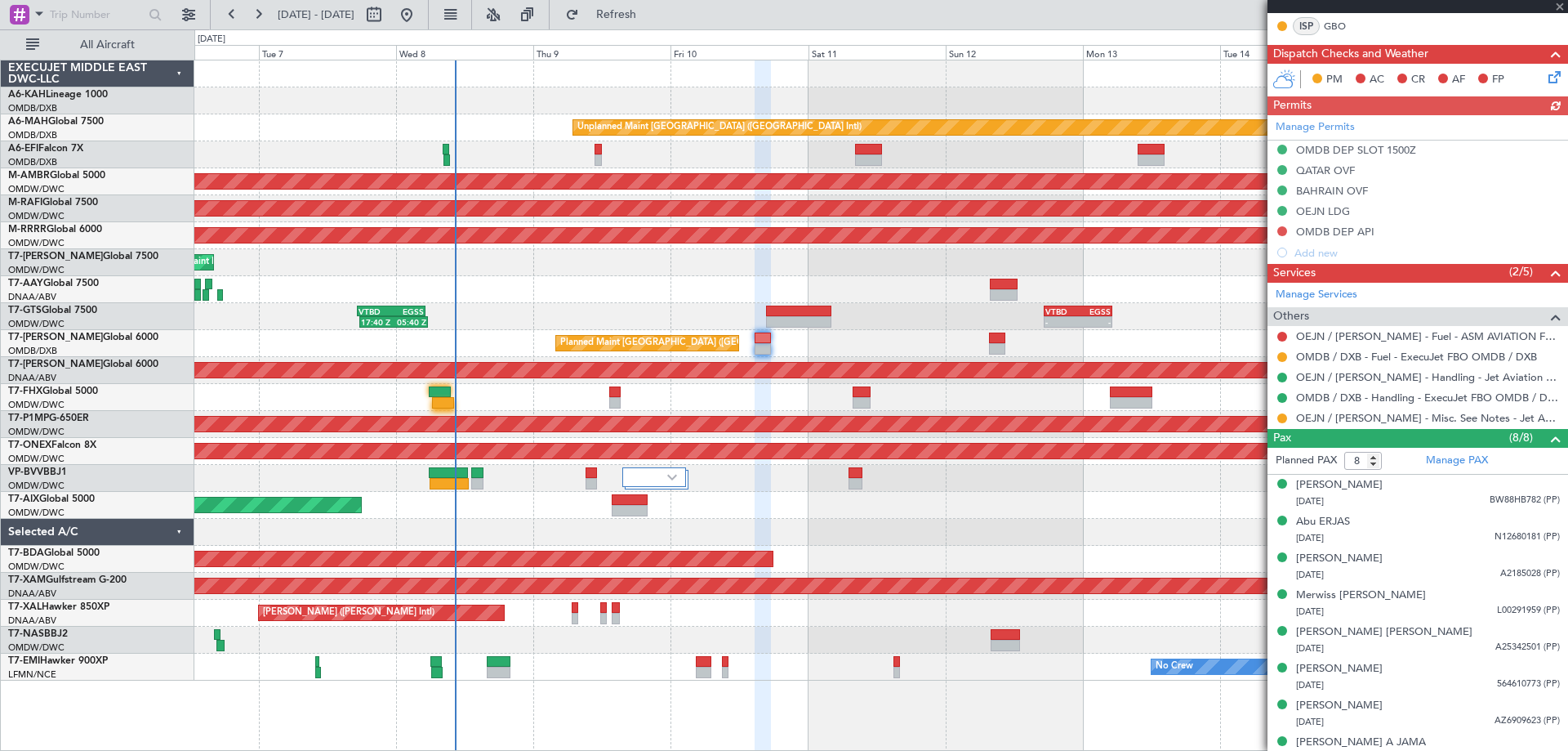
scroll to position [384, 0]
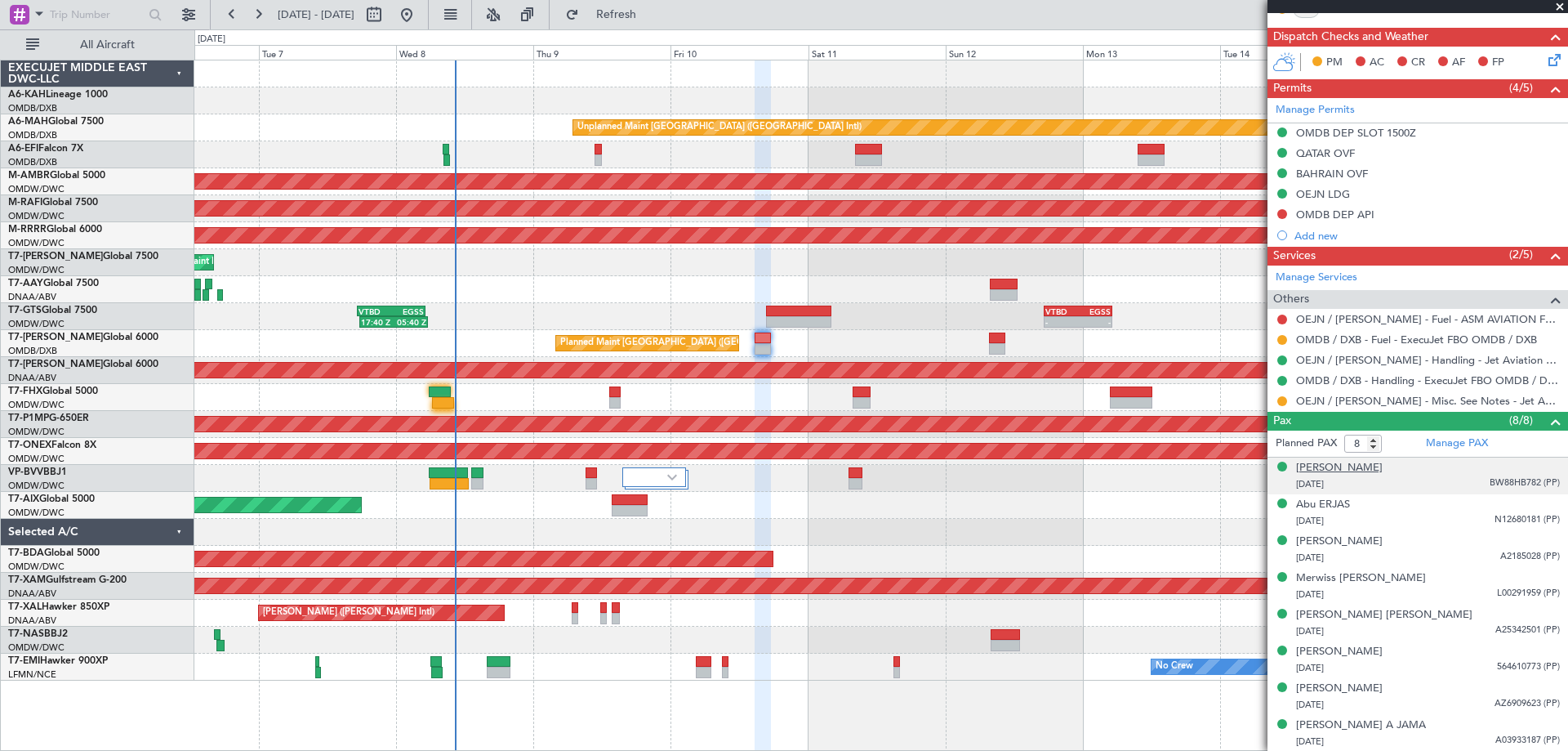
click at [1350, 467] on div "[PERSON_NAME]" at bounding box center [1339, 468] width 87 height 17
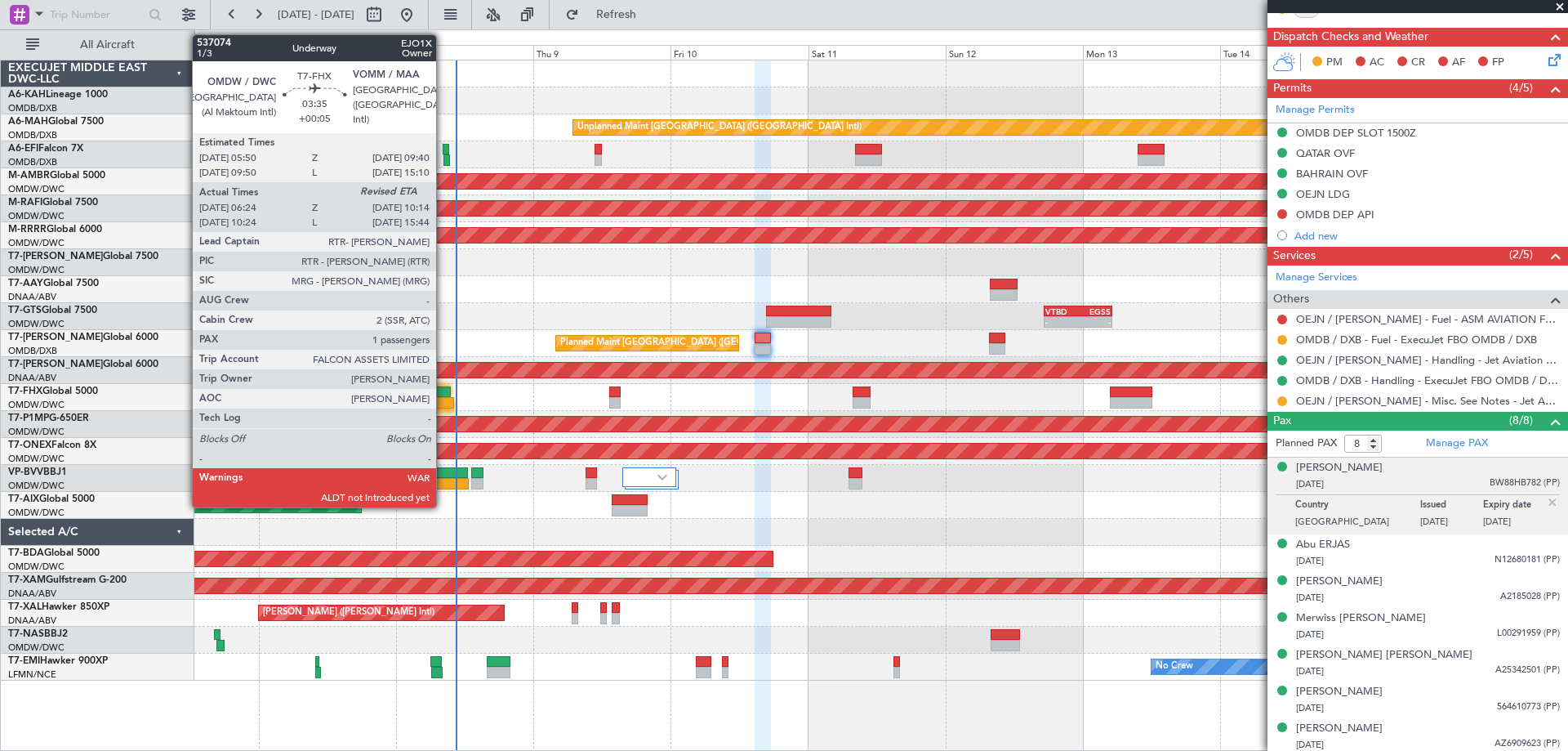
click at [443, 403] on div at bounding box center [443, 402] width 22 height 11
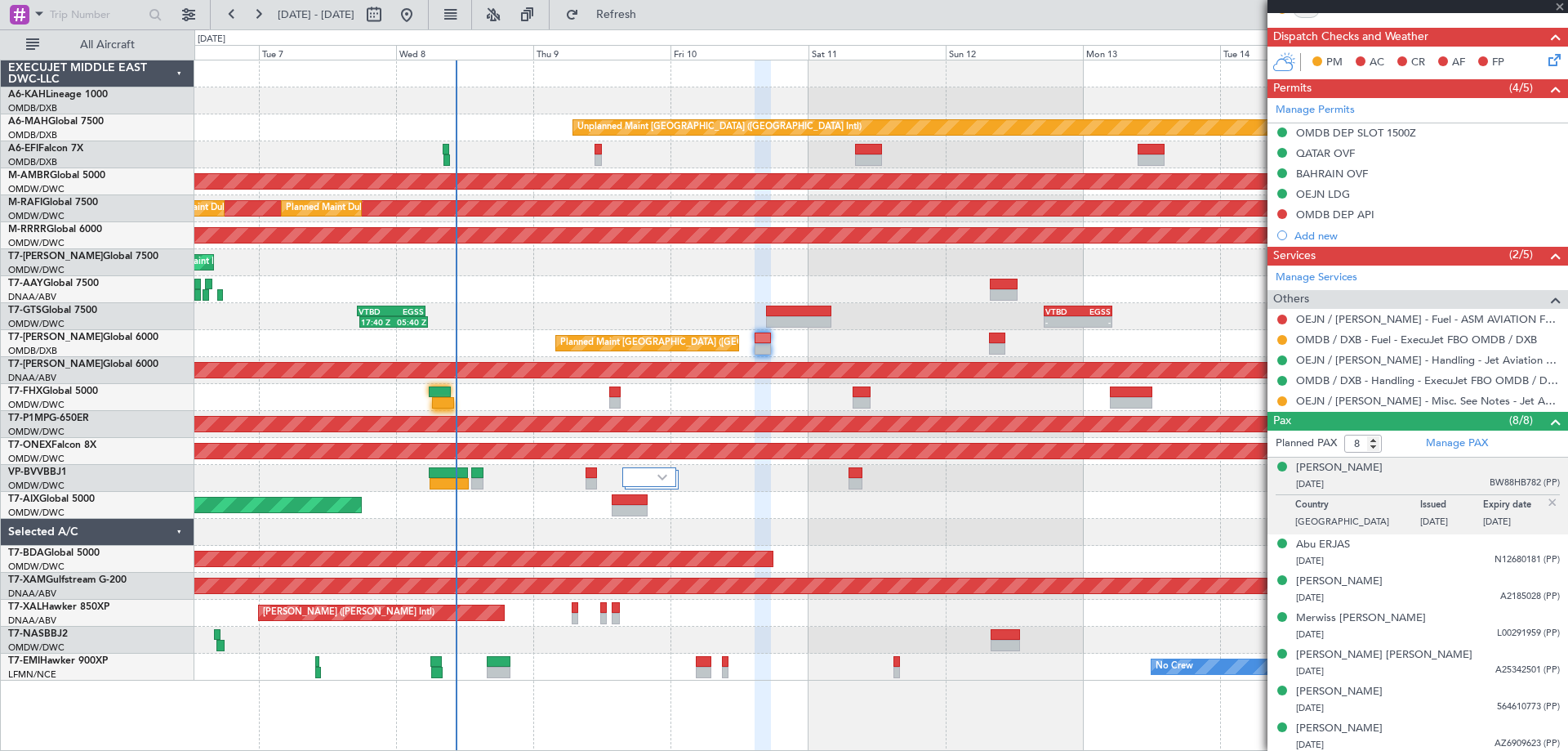
type input "+00:05"
type input "06:34"
type input "1"
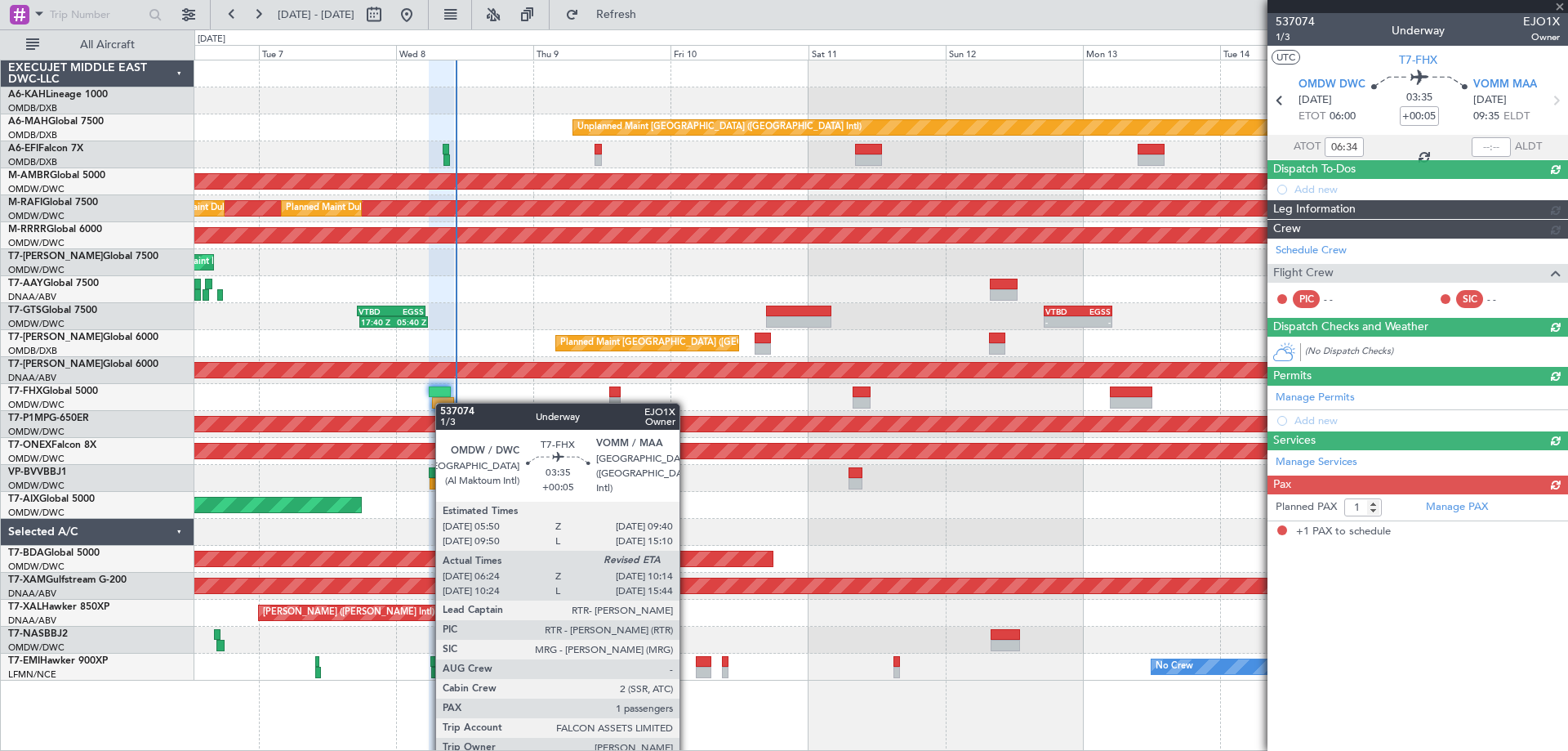
scroll to position [0, 0]
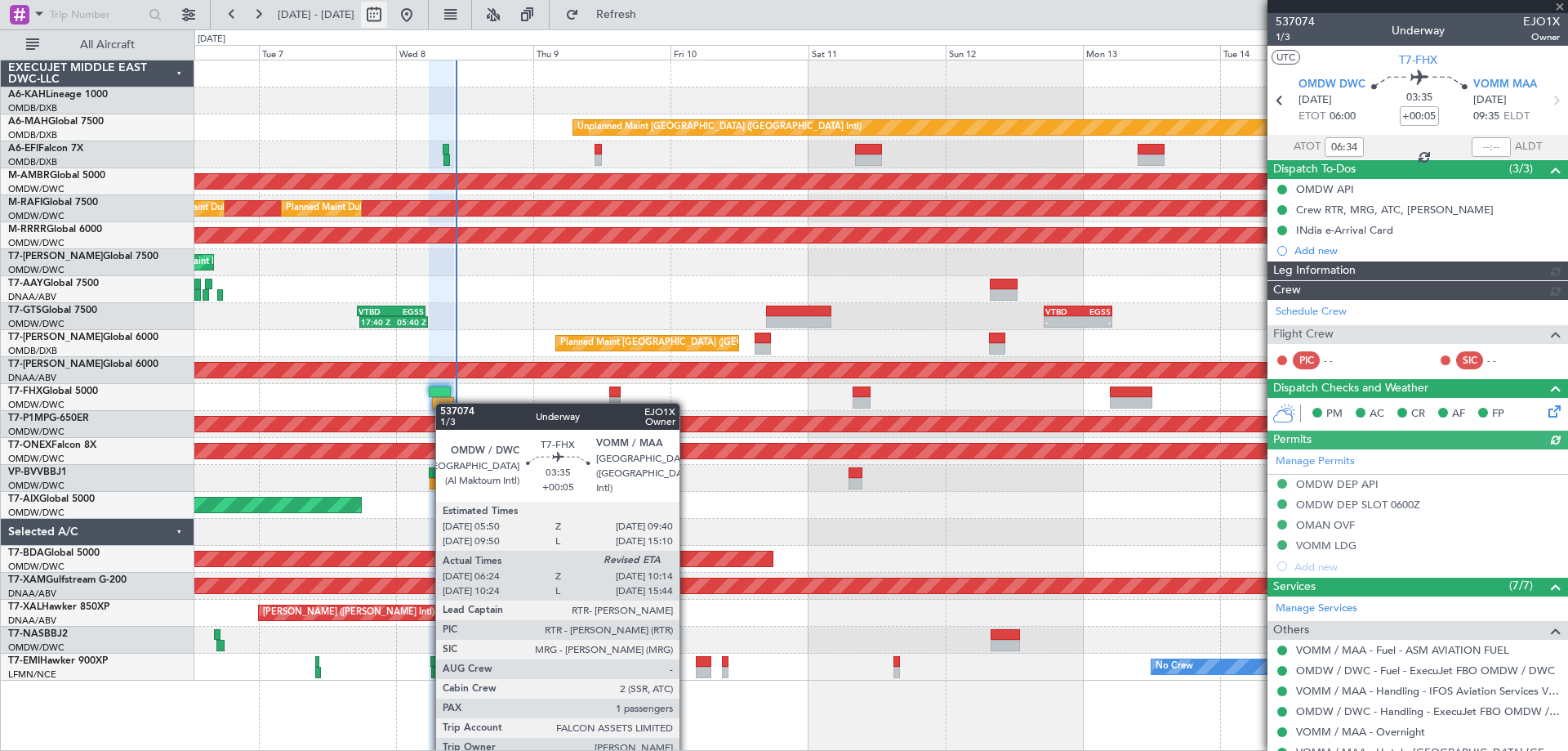
type input "Dherander Fithani (DHF)"
type input "7437"
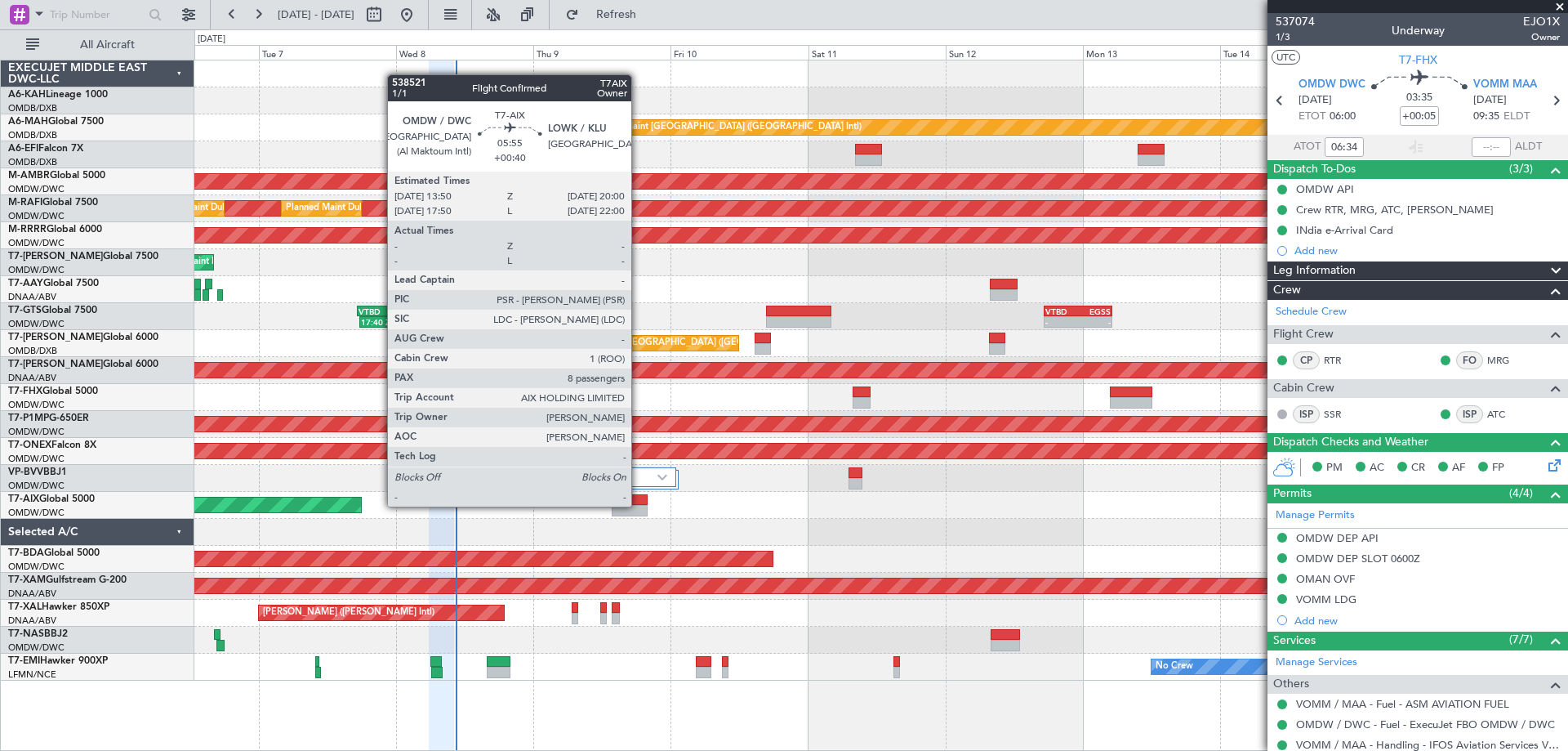
click at [639, 505] on div at bounding box center [630, 510] width 36 height 11
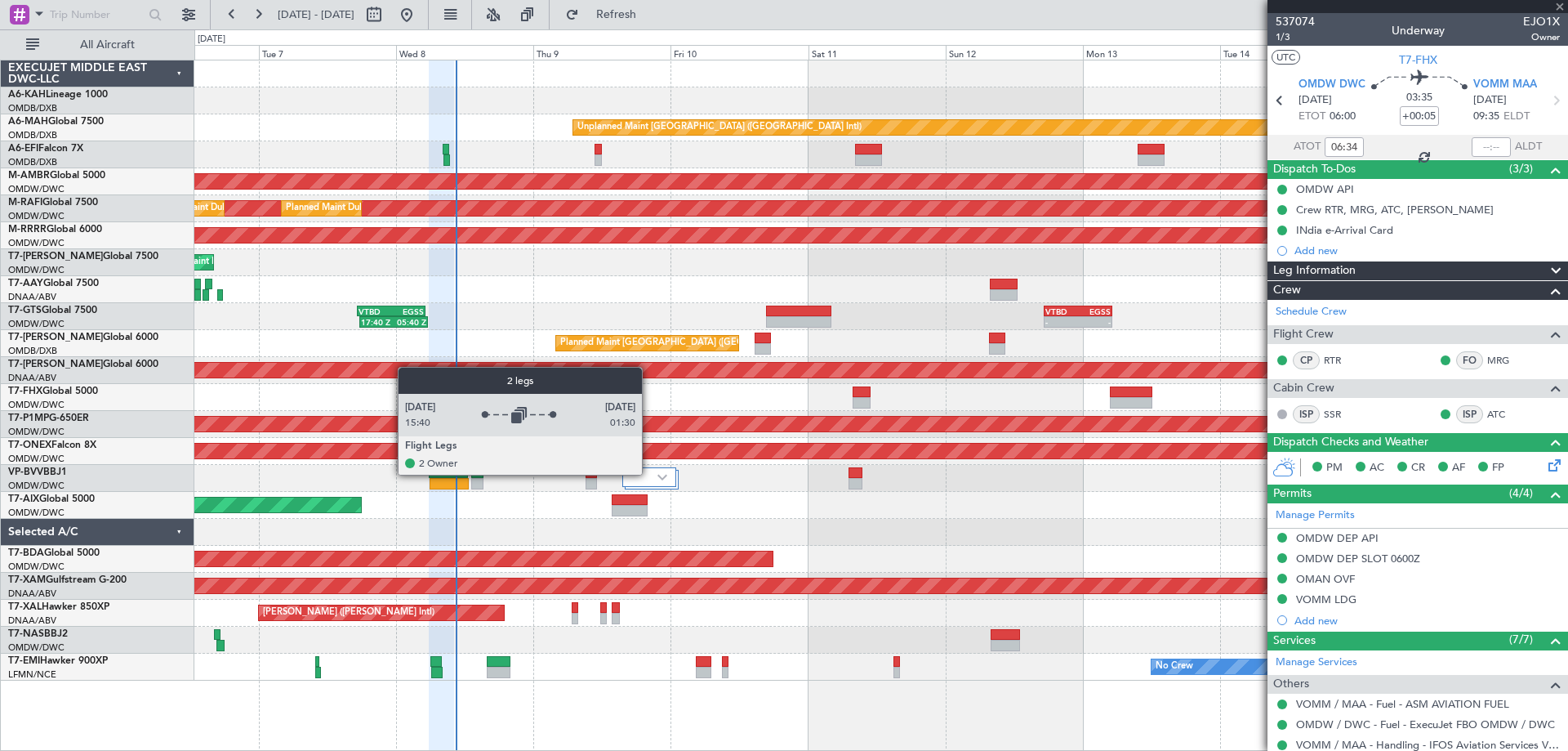
click at [649, 474] on div at bounding box center [649, 477] width 54 height 20
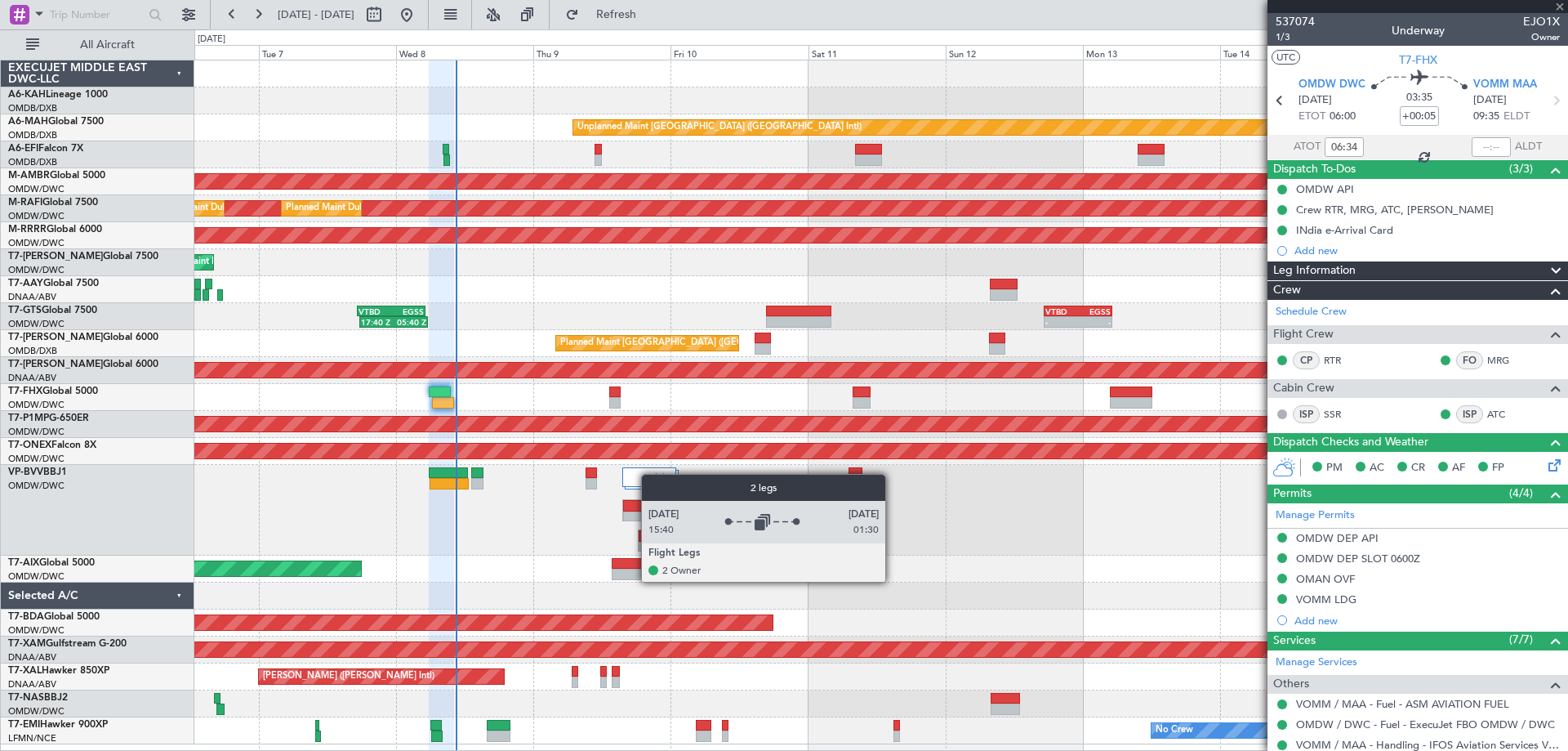
type input "+00:40"
type input "8"
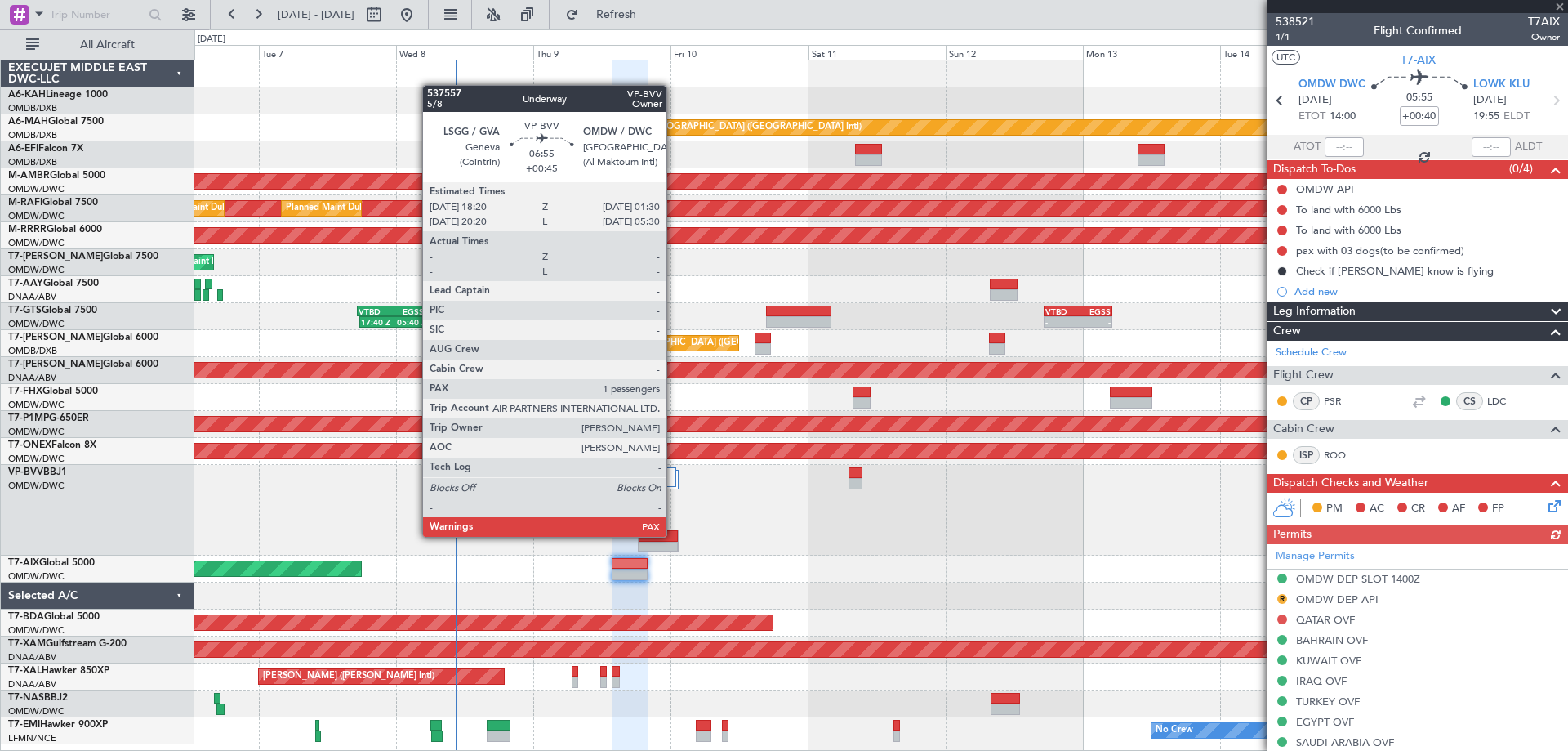
click at [673, 535] on div at bounding box center [659, 535] width 40 height 11
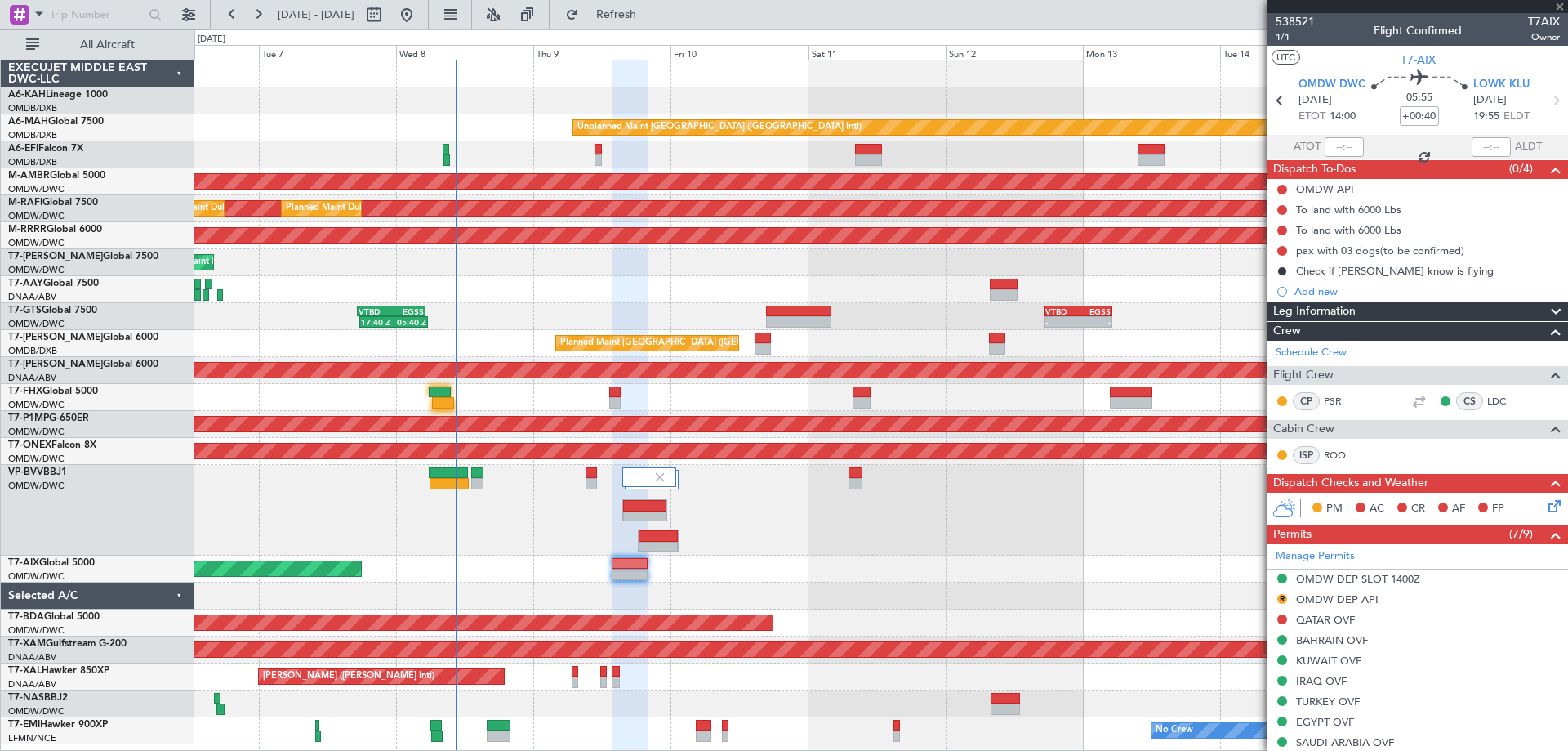
type input "+00:45"
type input "1"
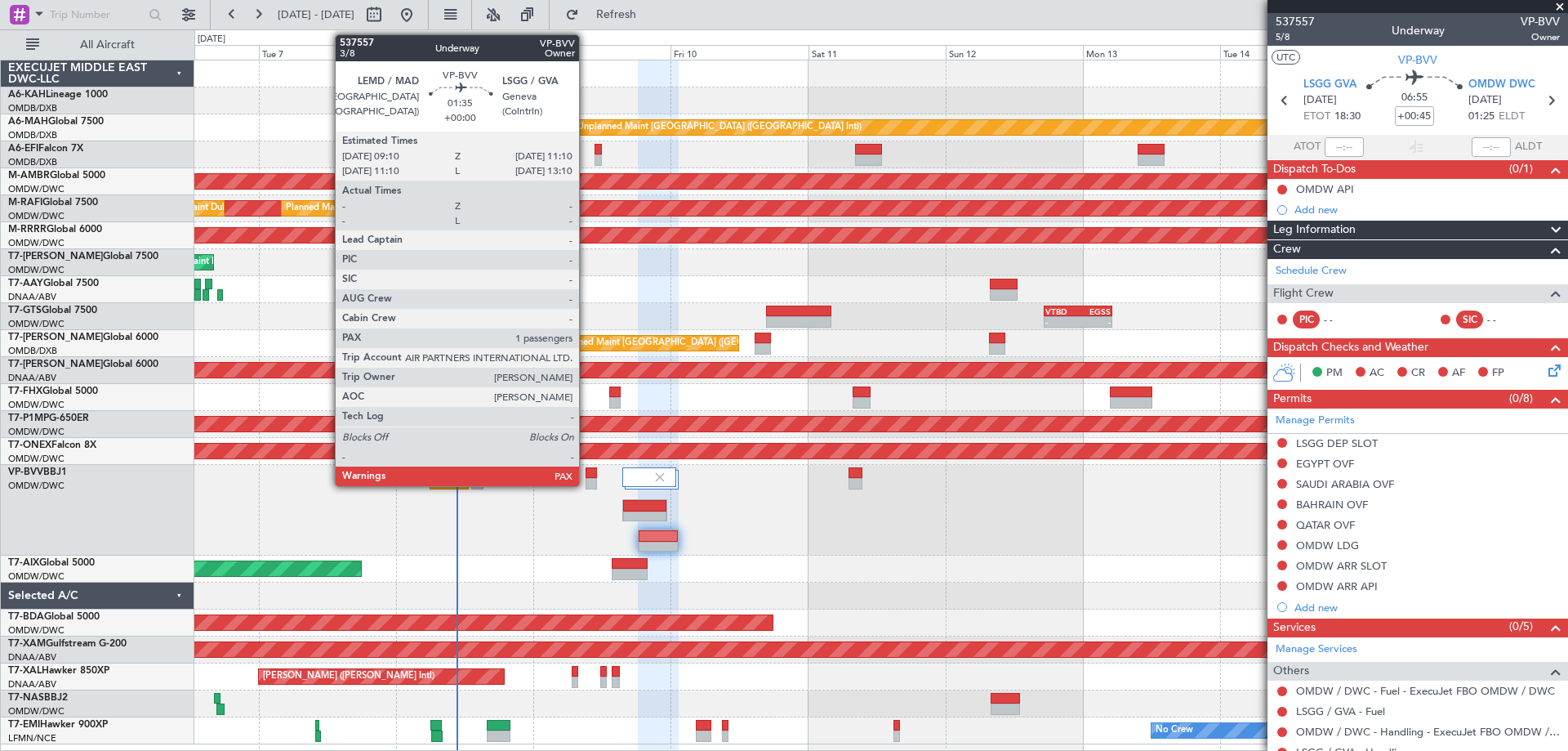
click at [587, 480] on div at bounding box center [591, 483] width 12 height 11
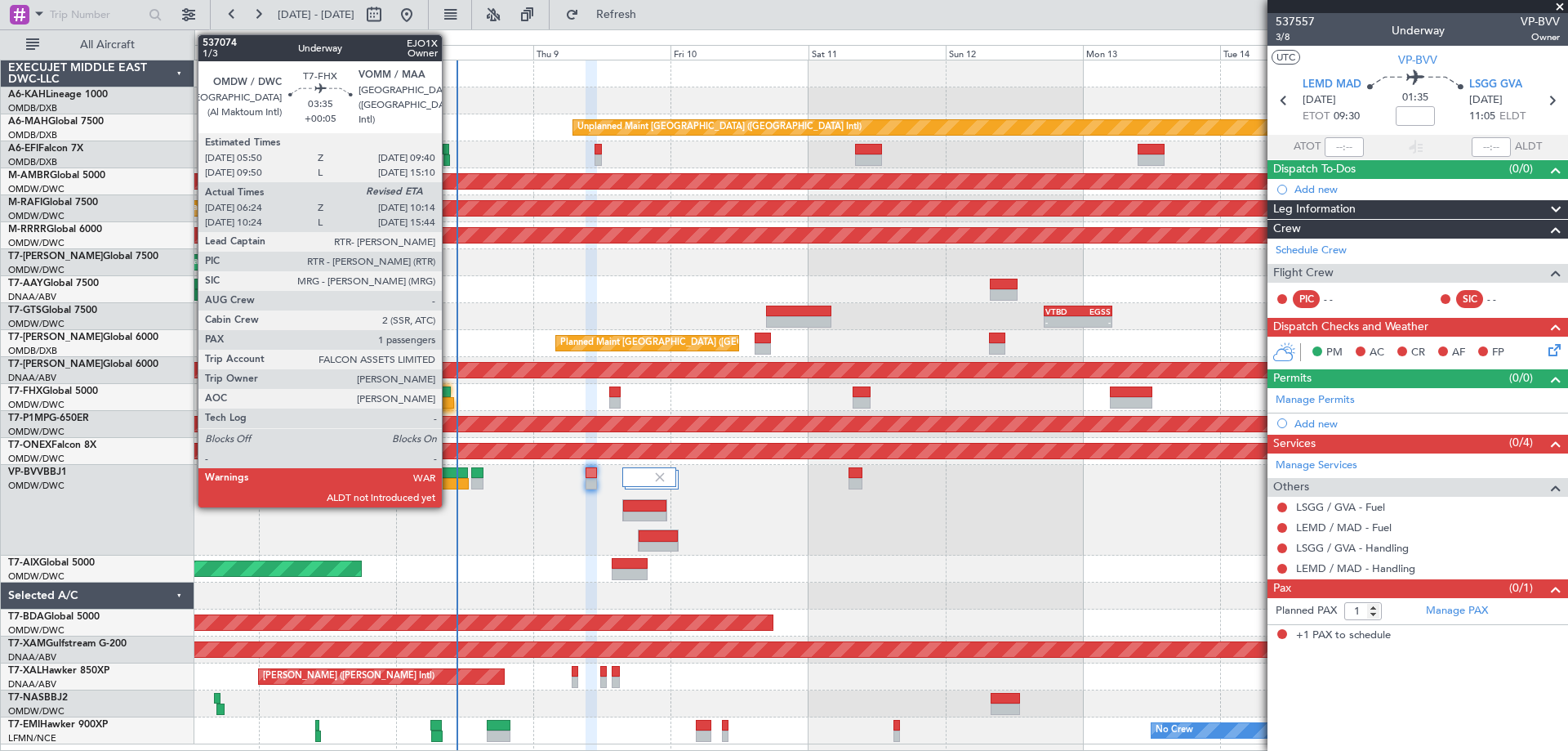
click at [450, 397] on div at bounding box center [443, 402] width 22 height 11
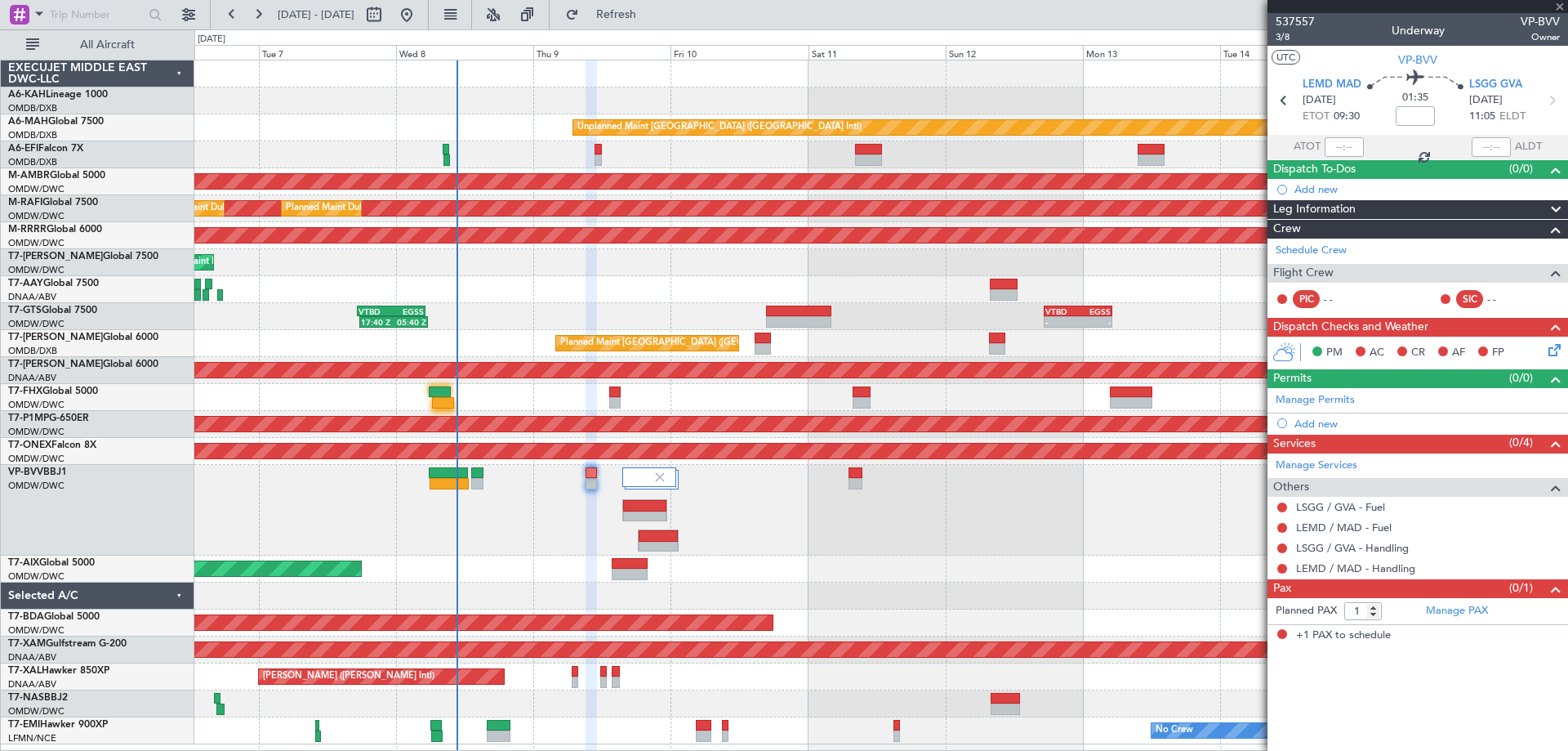
type input "+00:05"
type input "06:34"
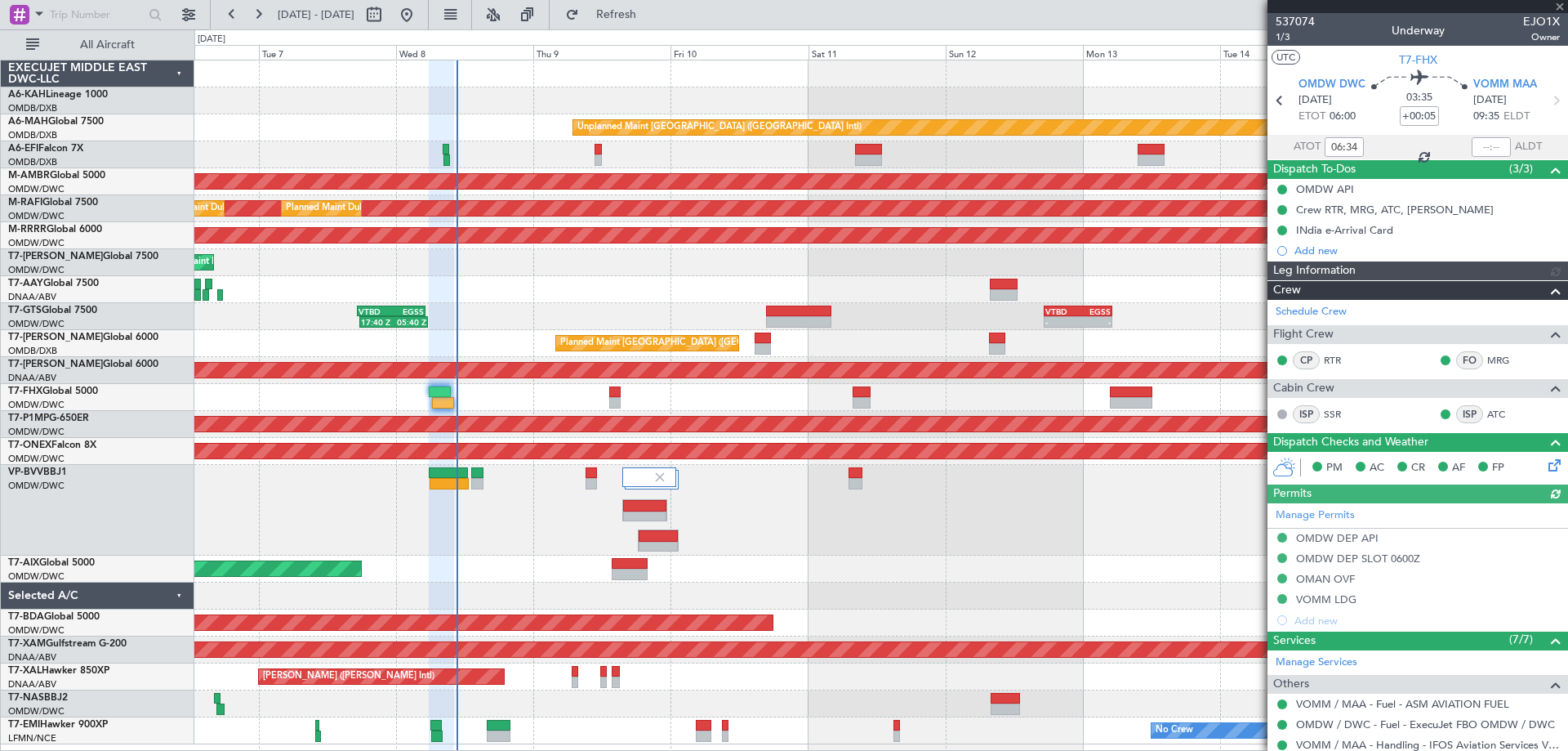
type input "Dherander Fithani (DHF)"
type input "7437"
click at [1558, 9] on span at bounding box center [1560, 7] width 17 height 15
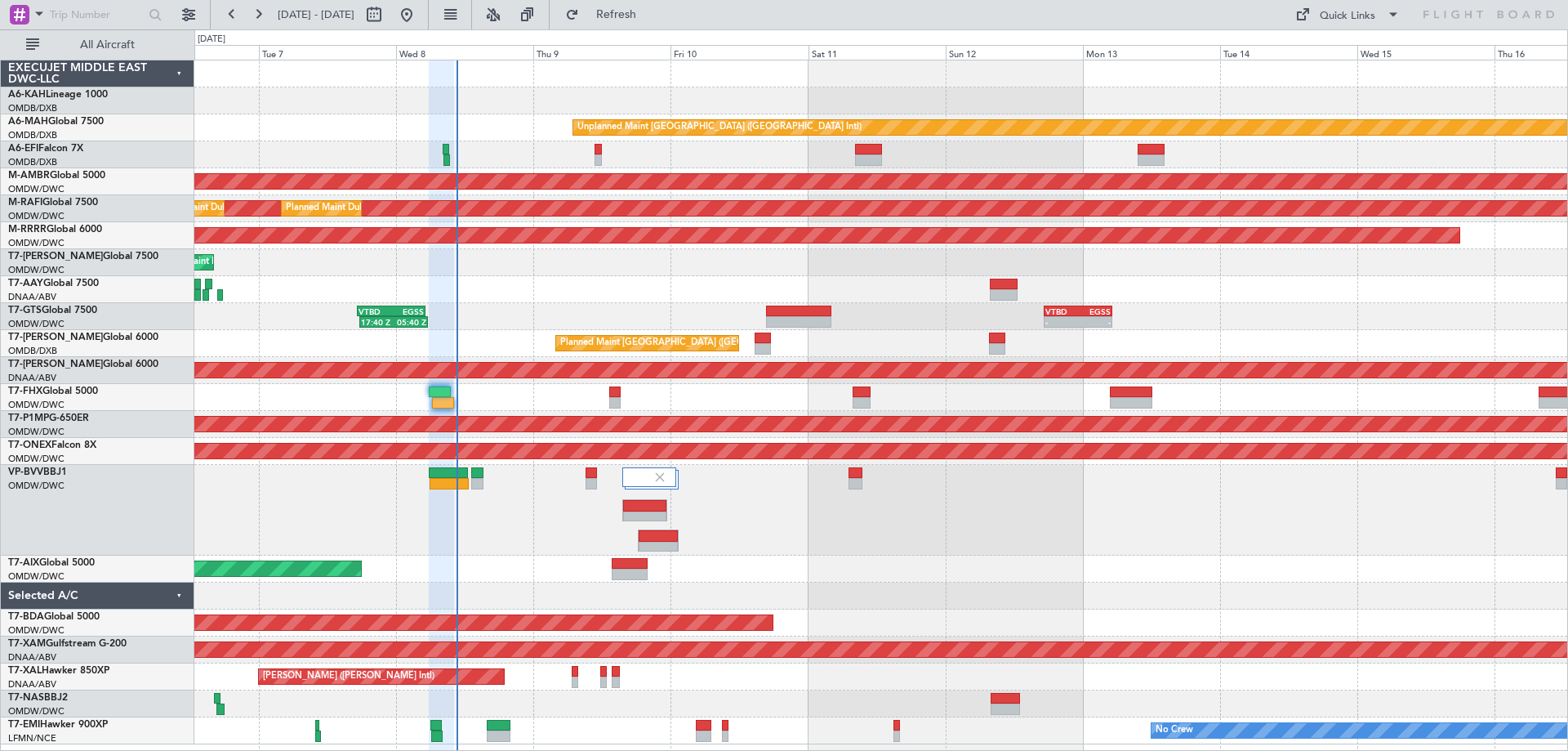
type input "0"
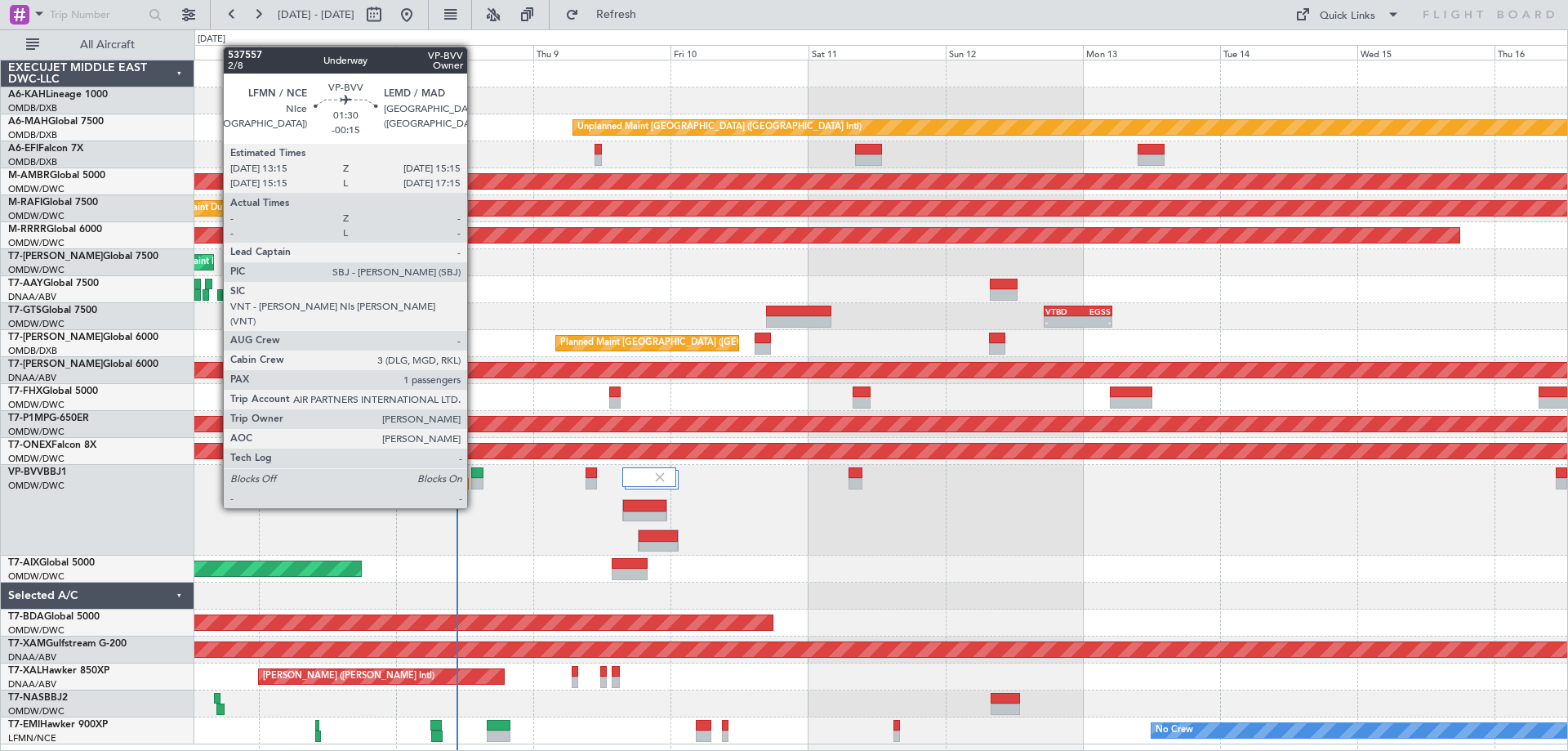
click at [475, 477] on div at bounding box center [477, 473] width 12 height 11
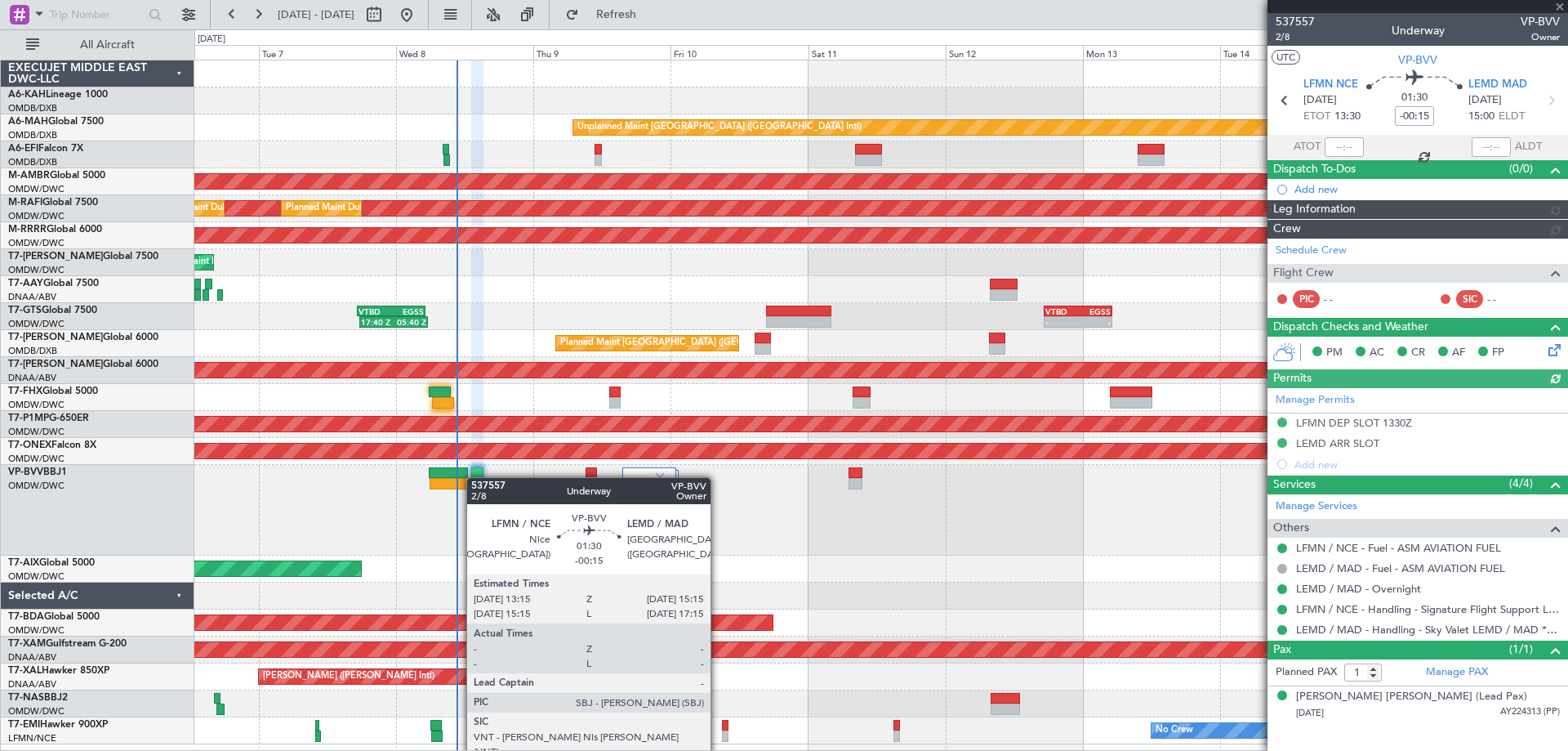
type input "Dherander Fithani (DHF)"
type input "7478"
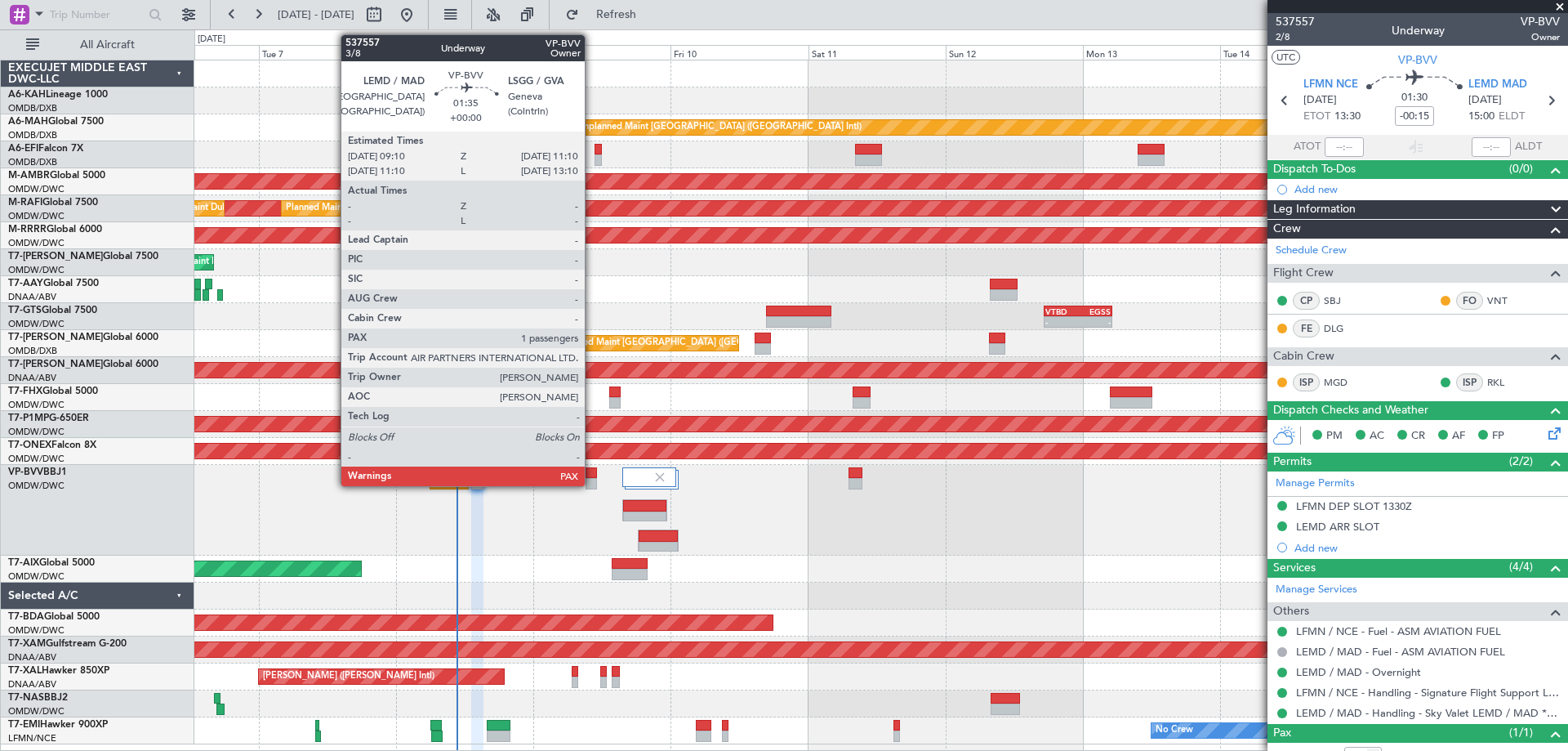
click at [592, 479] on div at bounding box center [591, 483] width 12 height 11
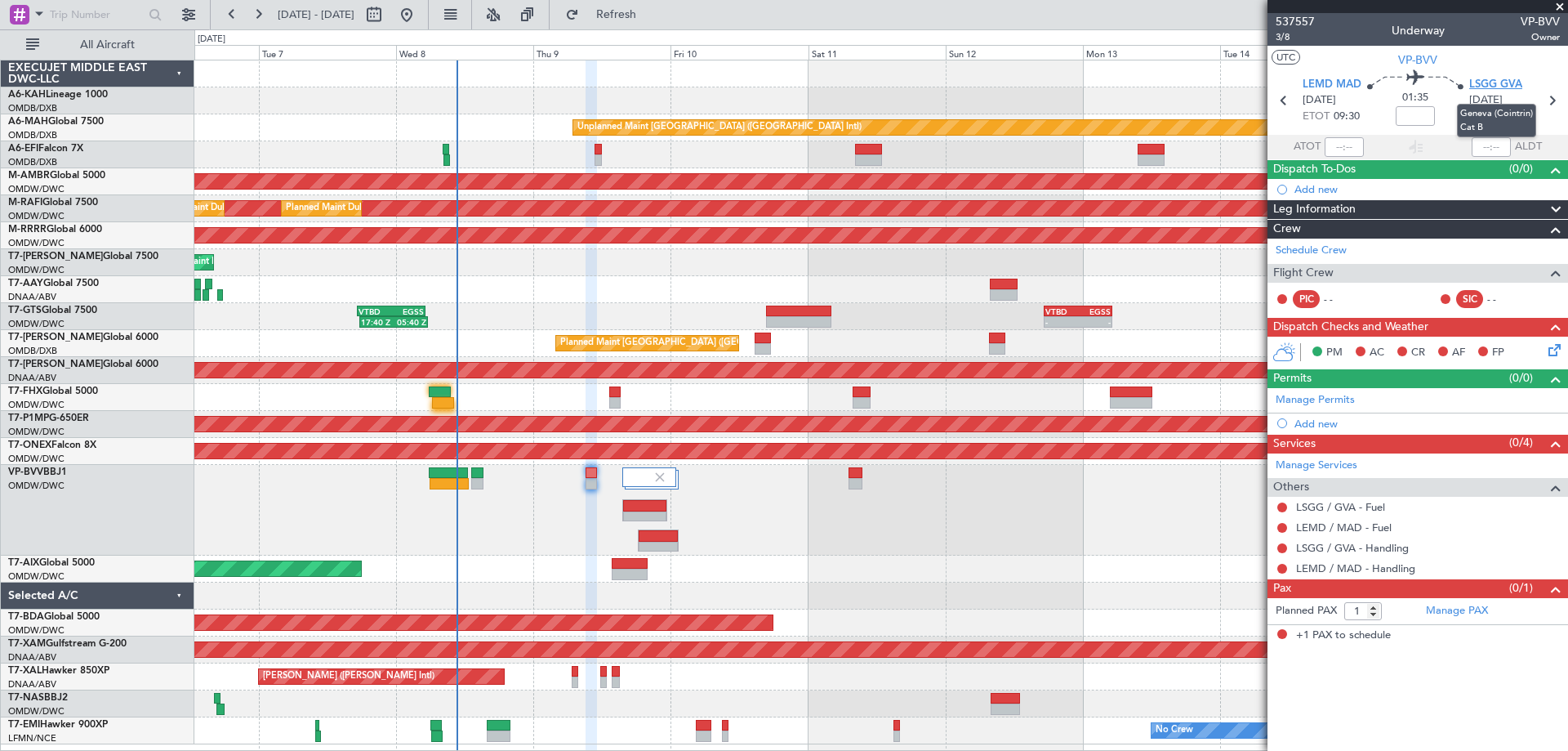
click at [1502, 78] on span "LSGG GVA" at bounding box center [1495, 85] width 53 height 17
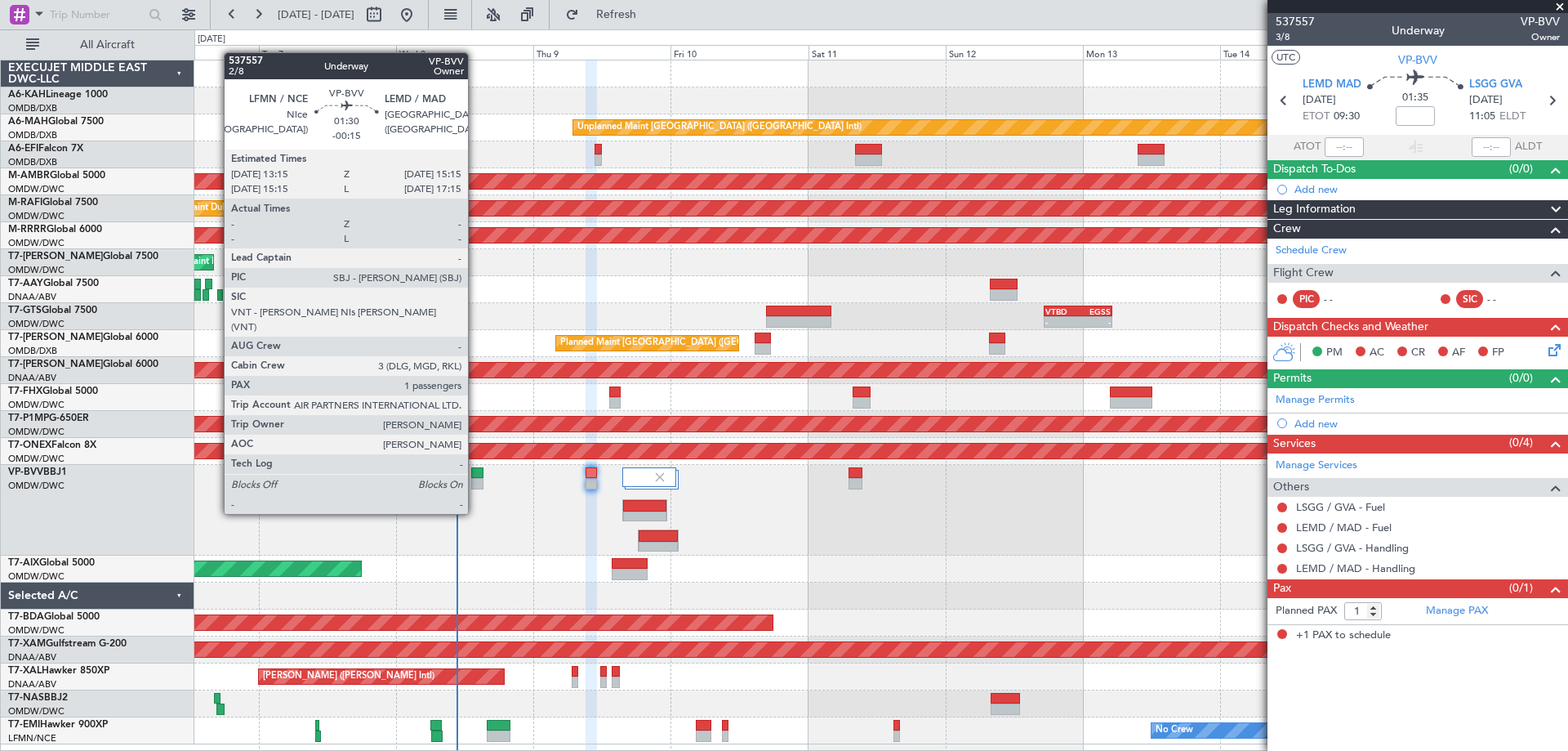
click at [476, 482] on div at bounding box center [477, 483] width 12 height 11
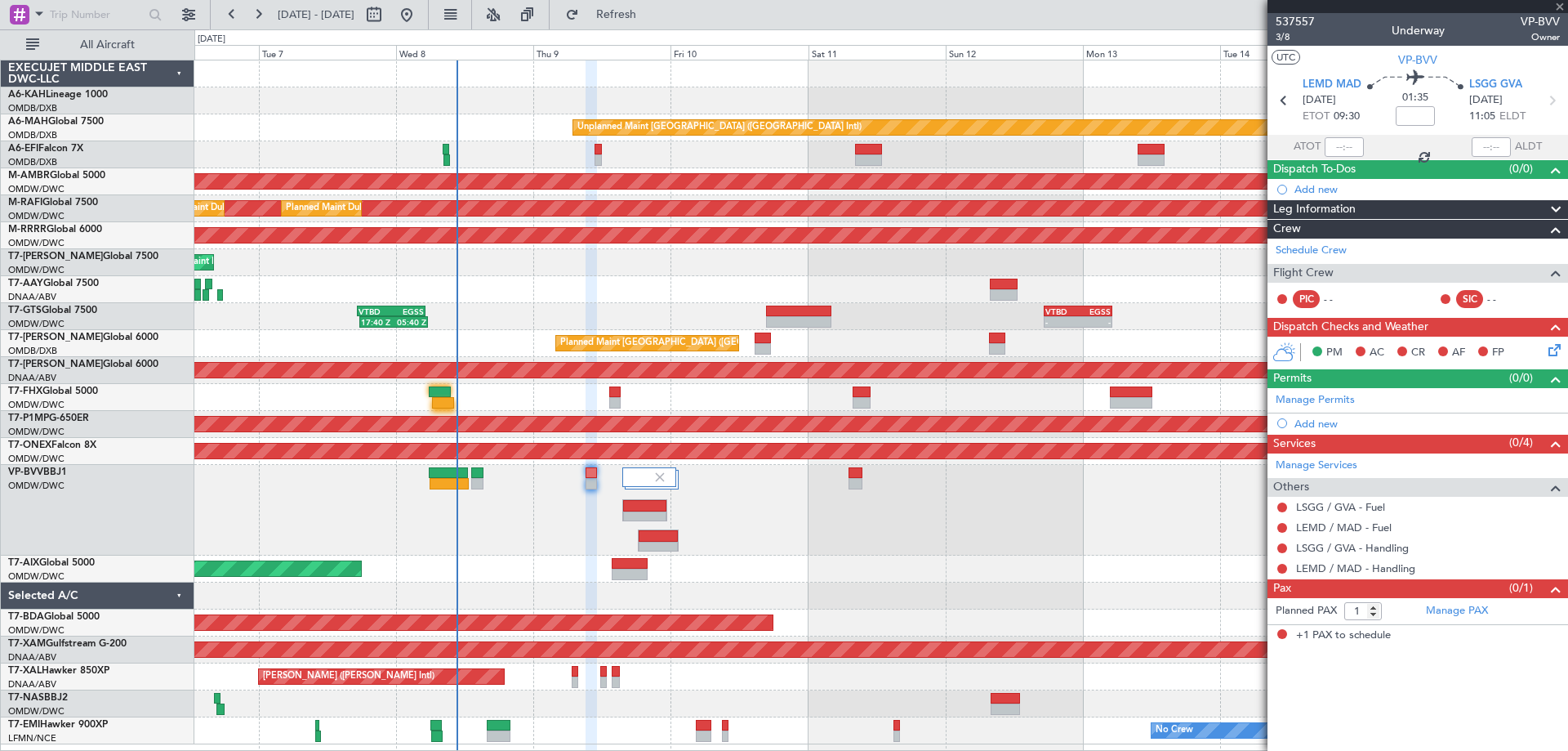
type input "-00:15"
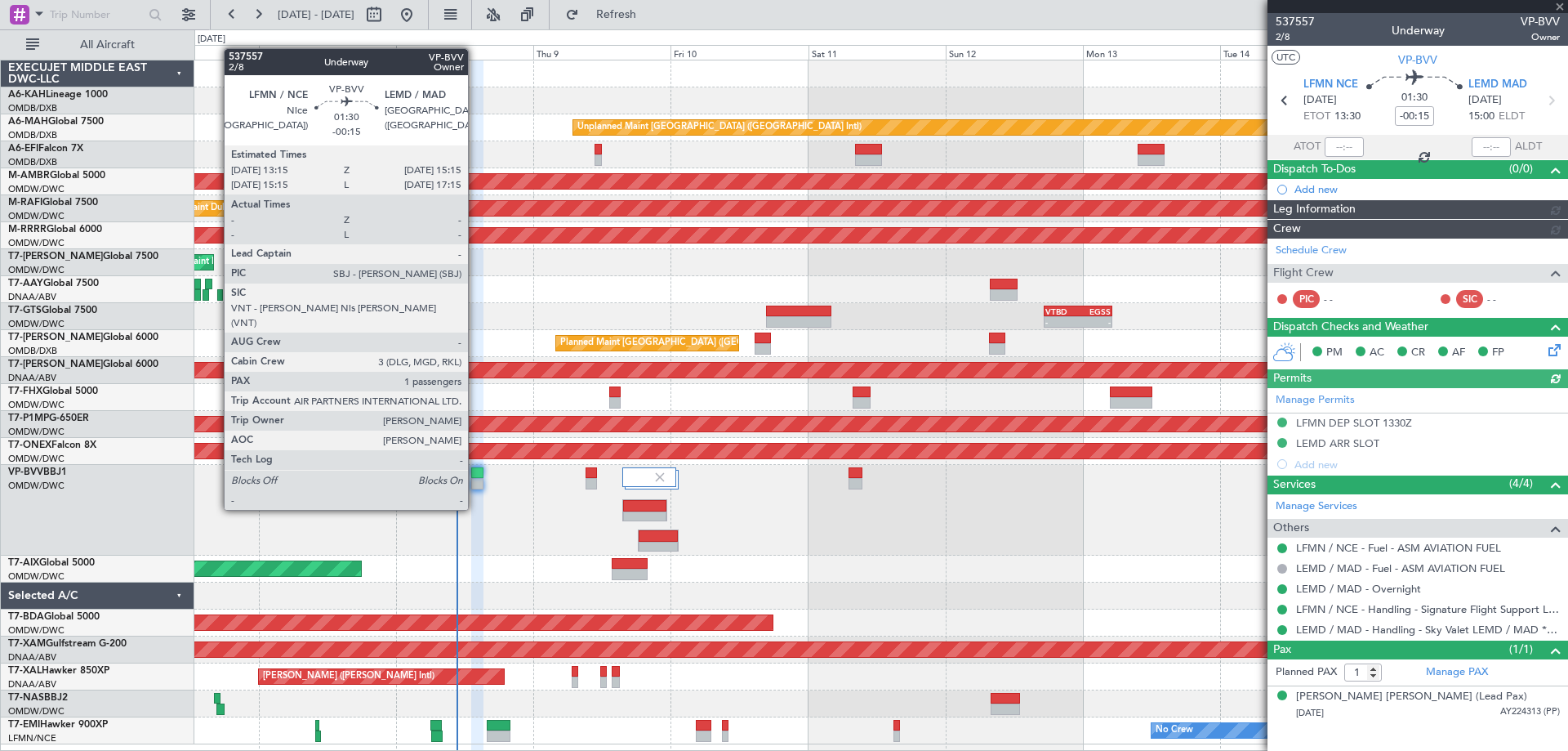
type input "Dherander Fithani (DHF)"
type input "7478"
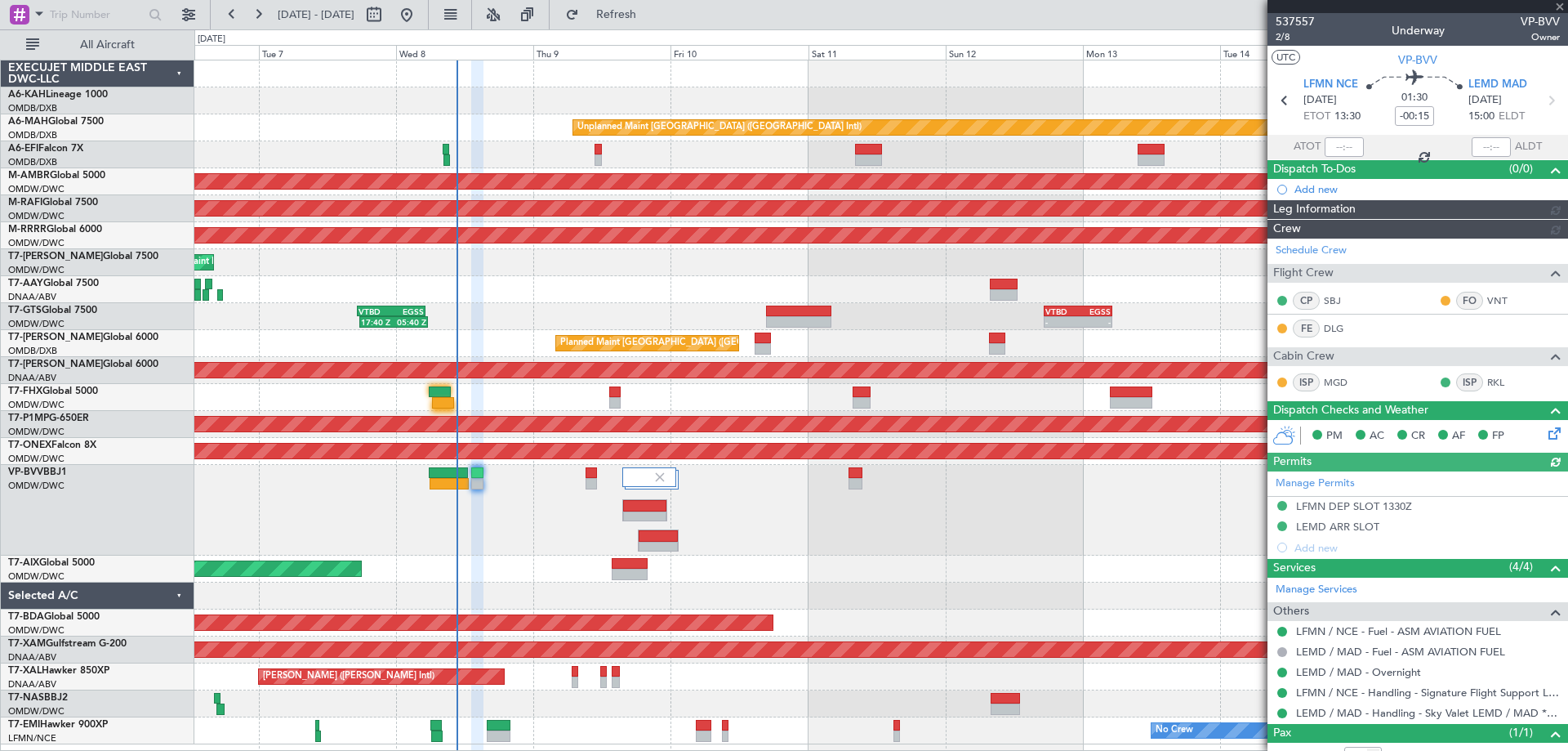
type input "Dherander Fithani (DHF)"
type input "7478"
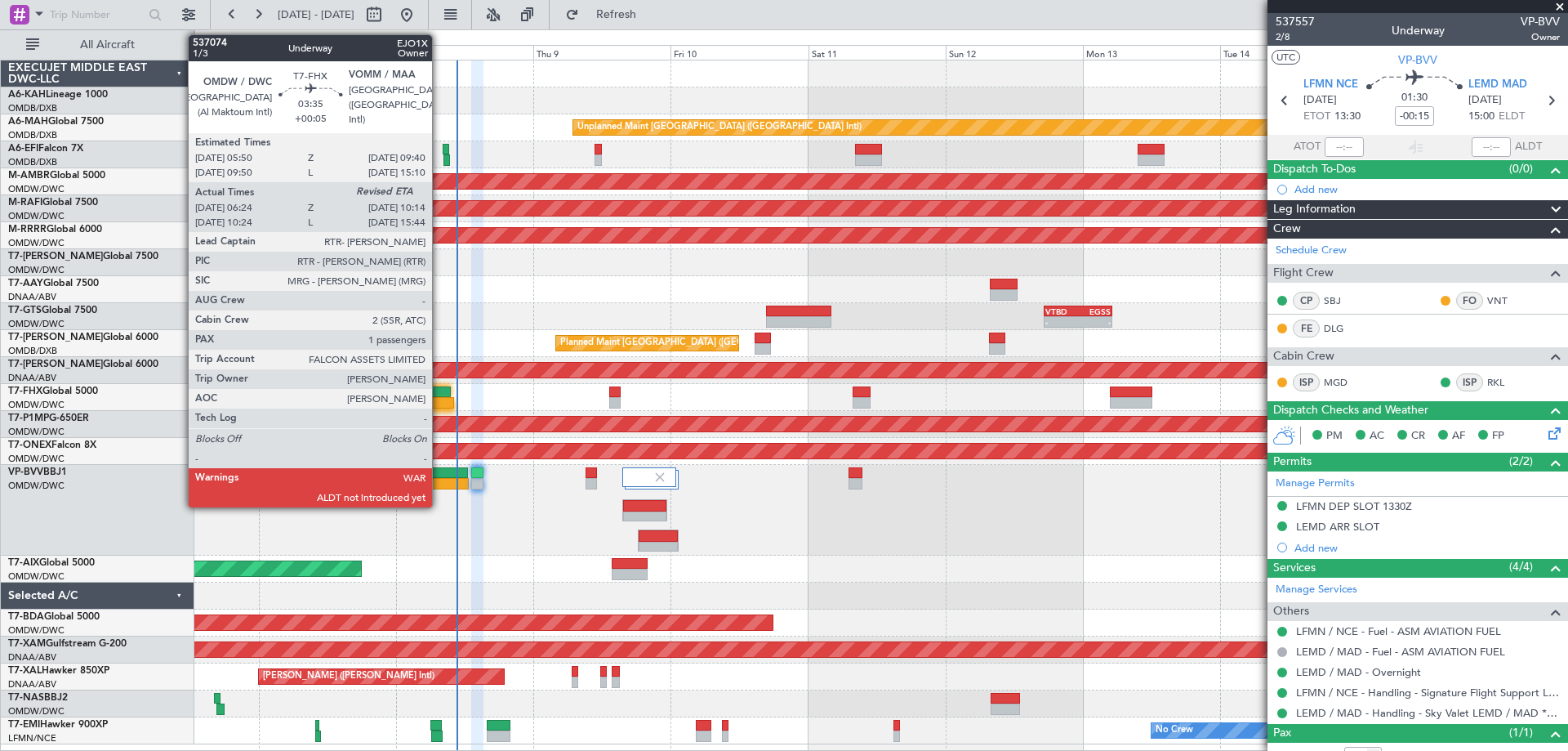
click at [439, 390] on div at bounding box center [440, 392] width 22 height 11
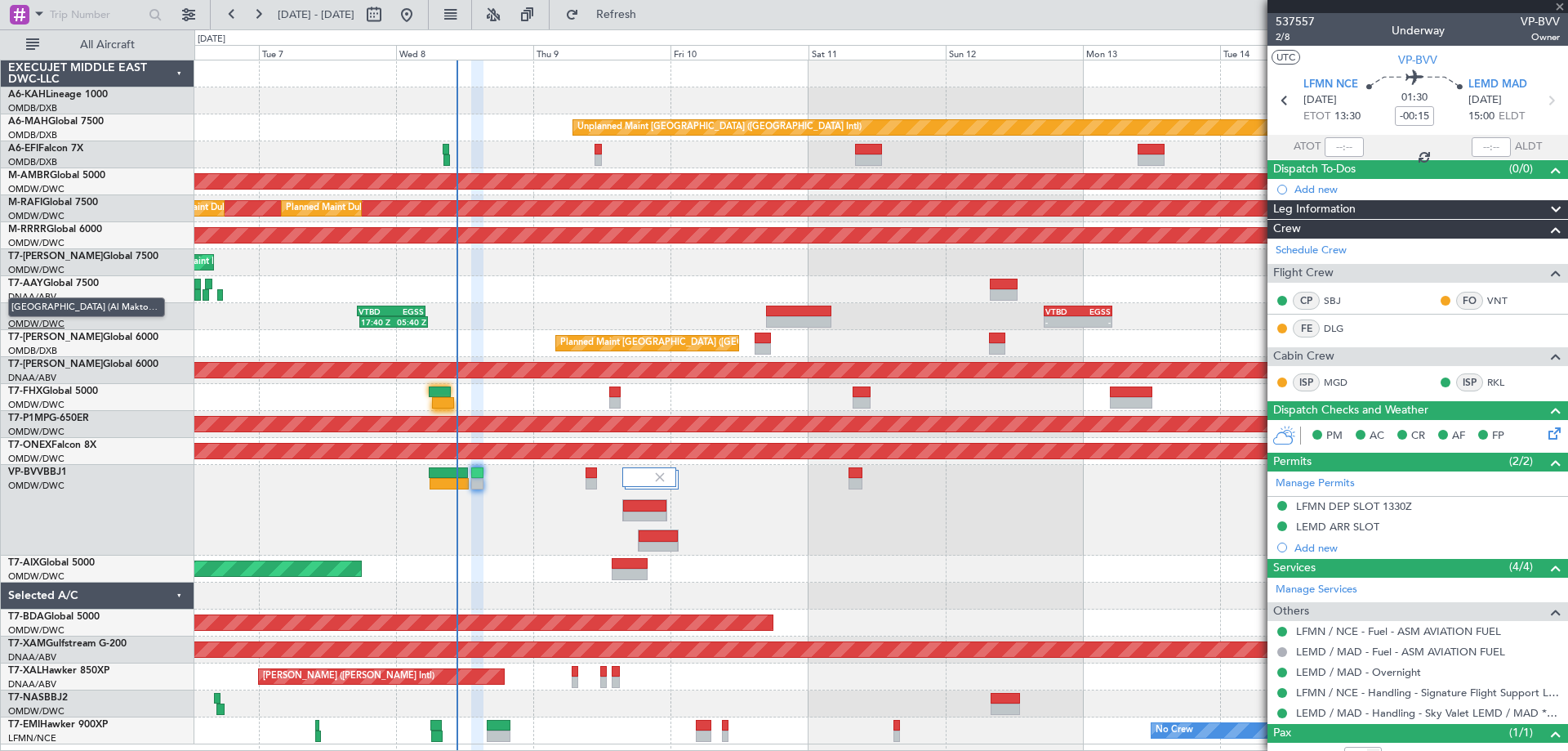
type input "+00:05"
type input "06:34"
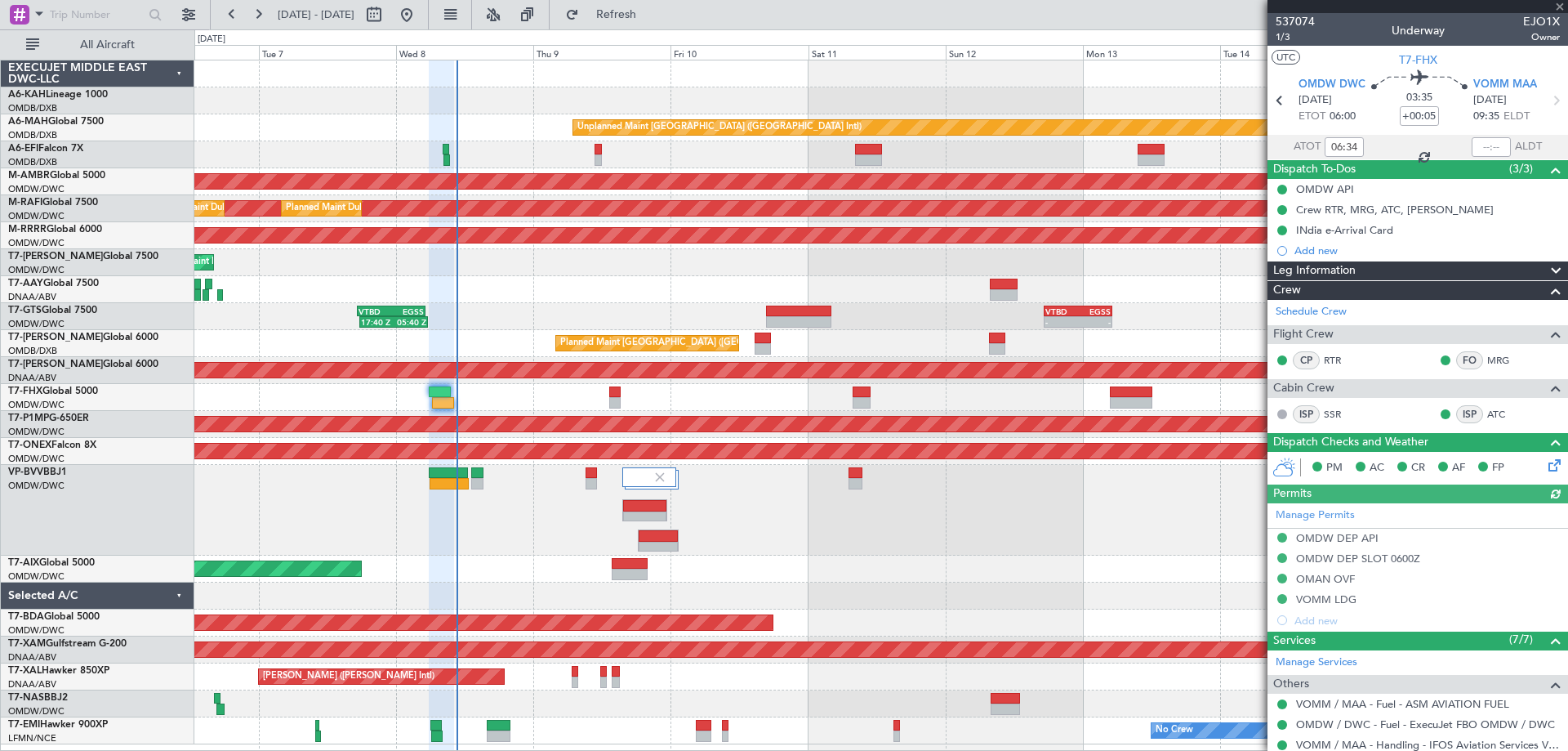
type input "Dherander Fithani (DHF)"
type input "7437"
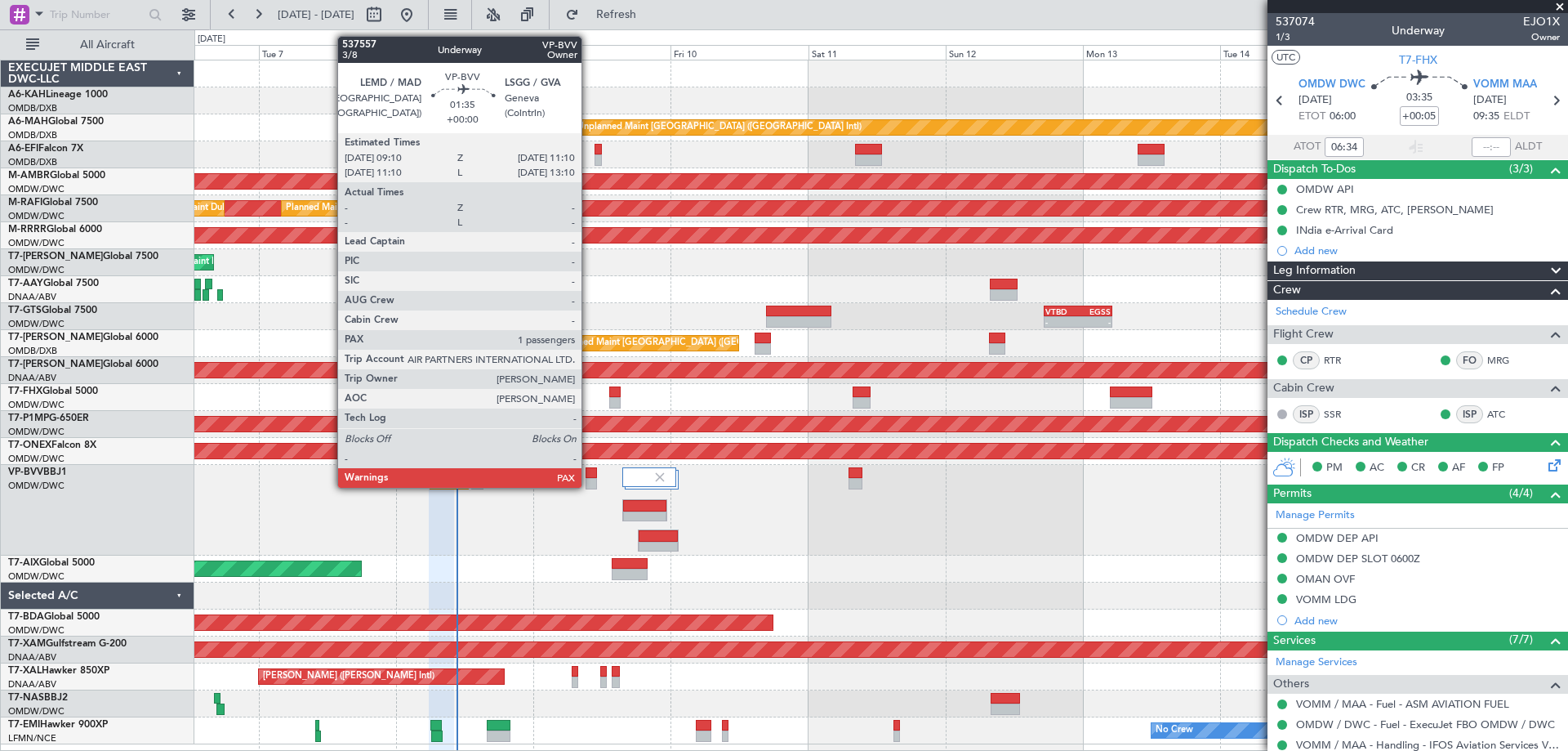
click at [589, 486] on div at bounding box center [591, 483] width 12 height 11
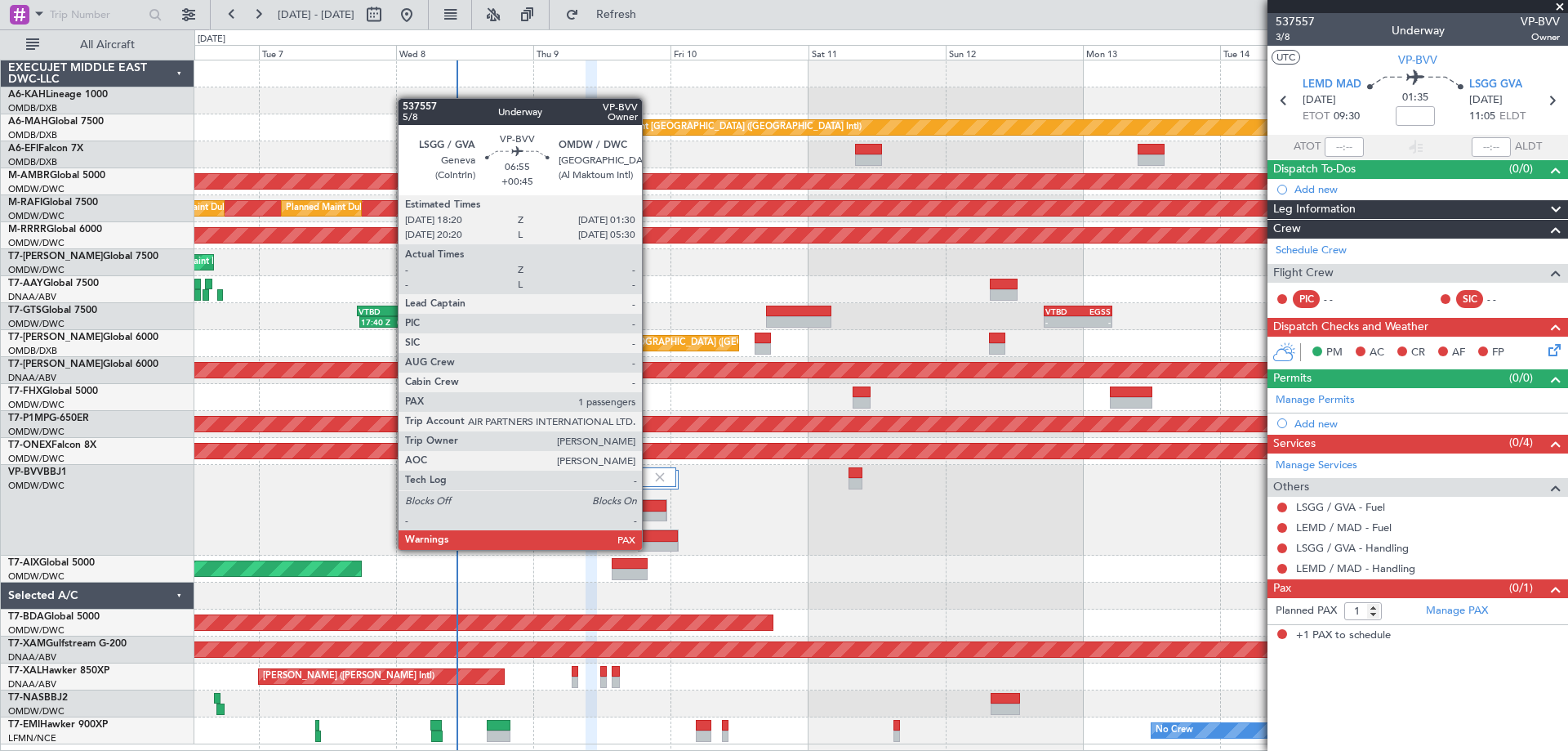
click at [649, 548] on div at bounding box center [659, 547] width 40 height 11
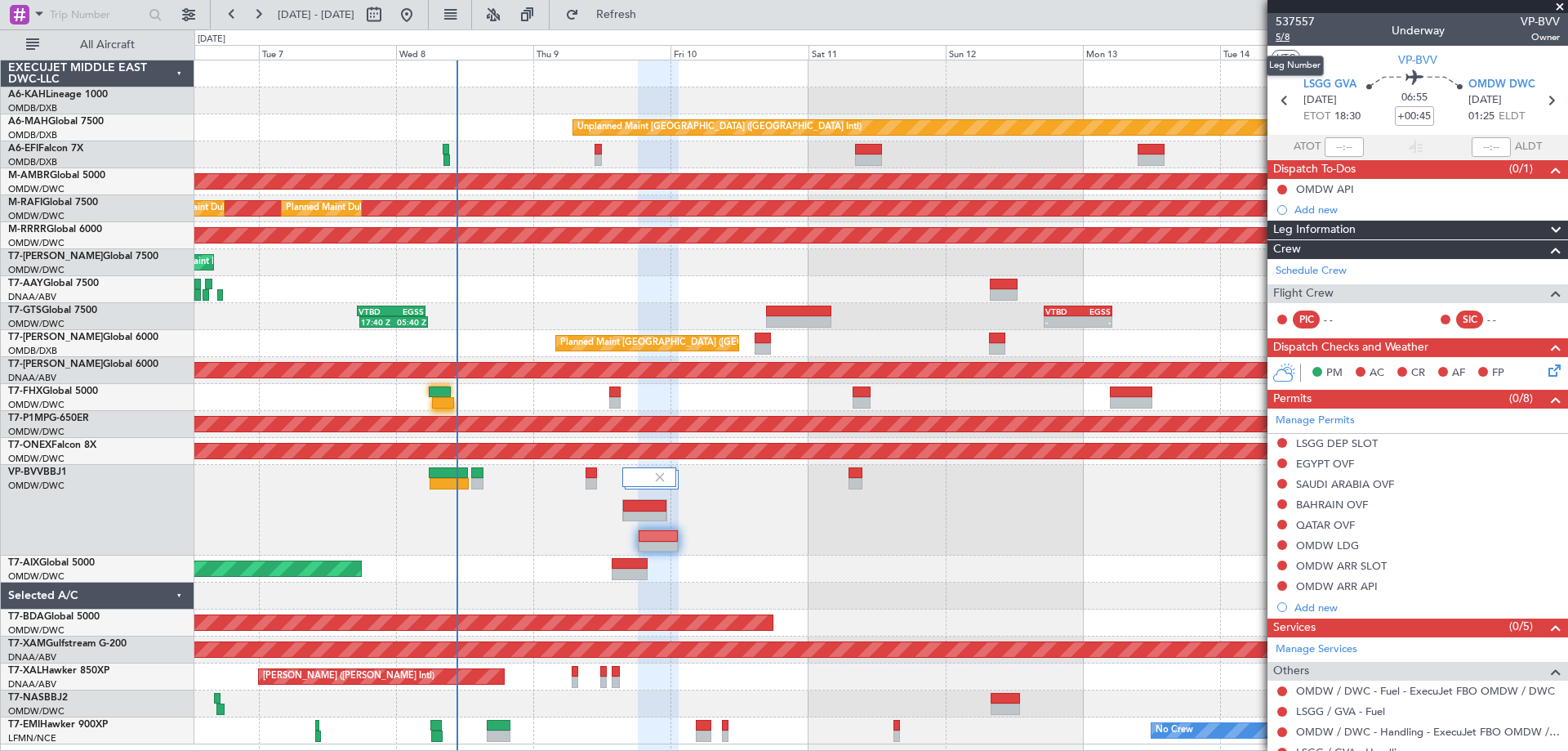
click at [1284, 35] on span "5/8" at bounding box center [1296, 36] width 39 height 14
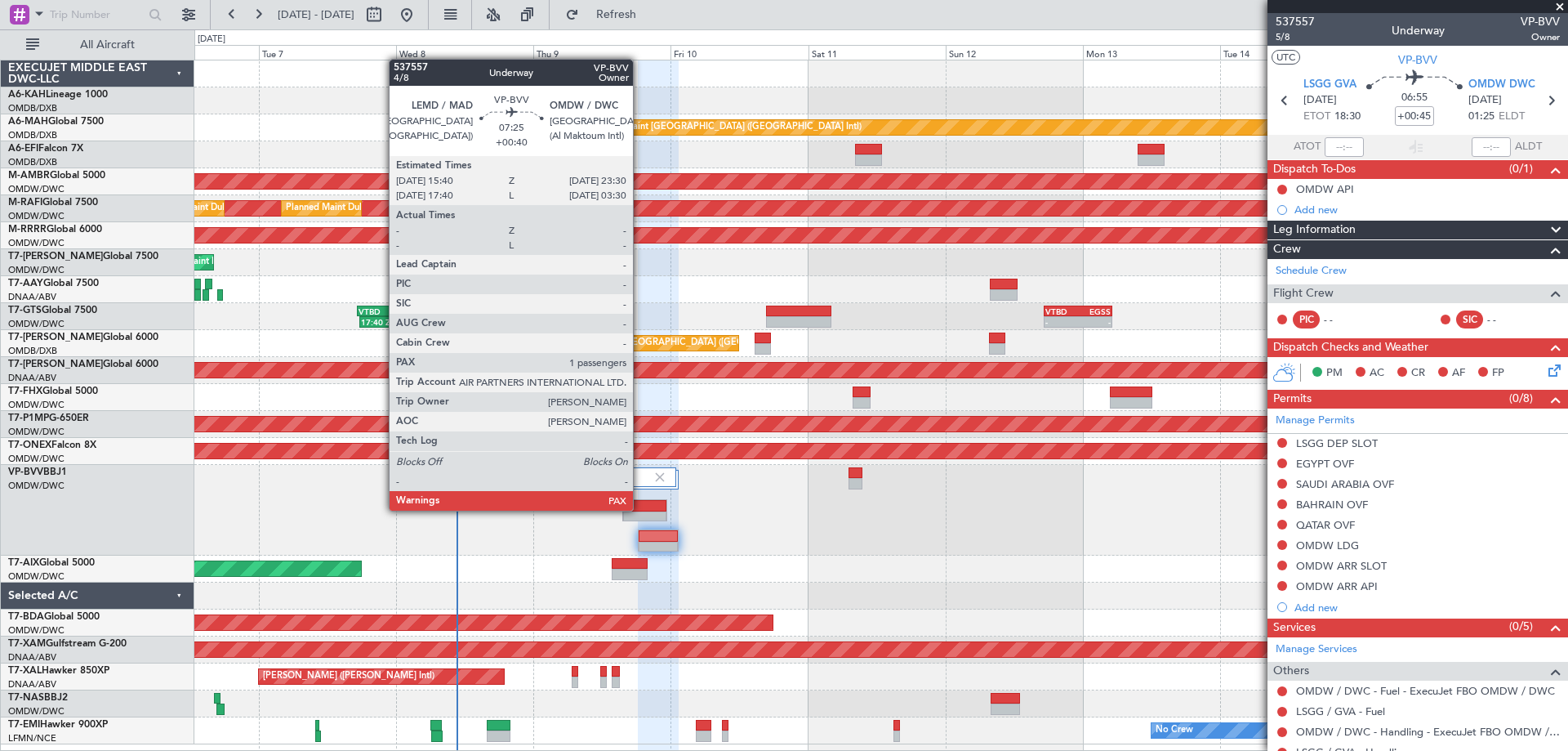
click at [640, 508] on div at bounding box center [645, 506] width 43 height 11
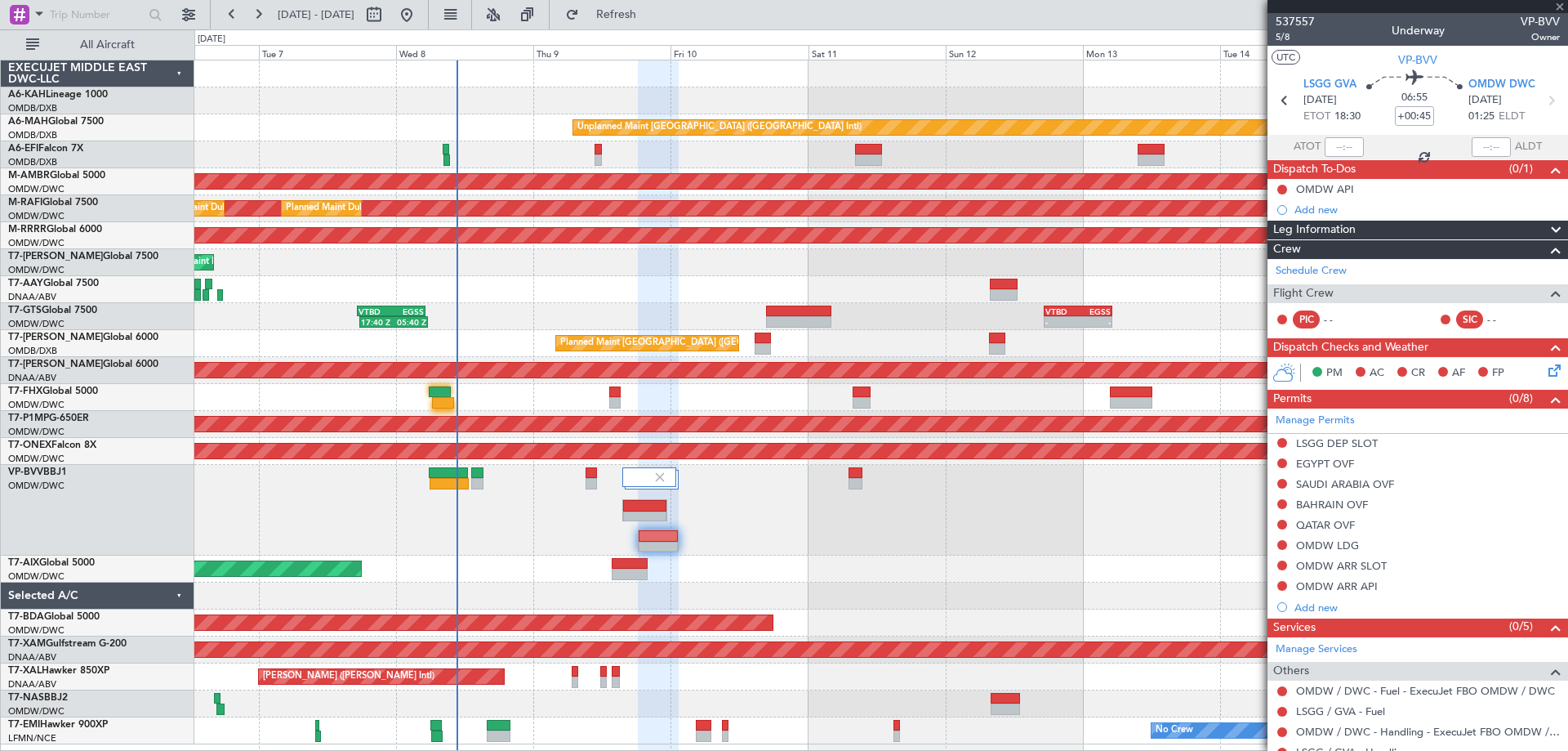
type input "+00:40"
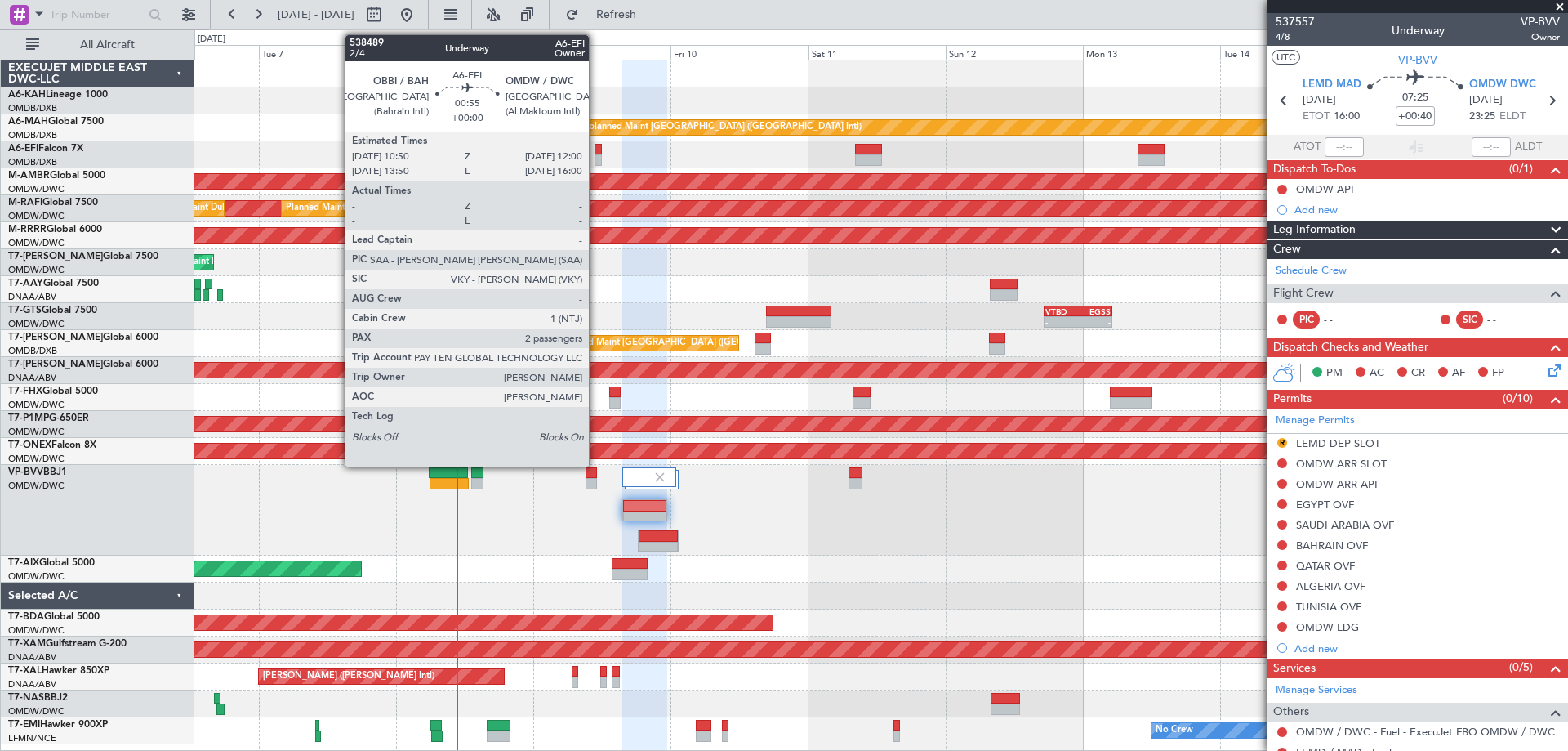
click at [596, 156] on div at bounding box center [598, 160] width 7 height 11
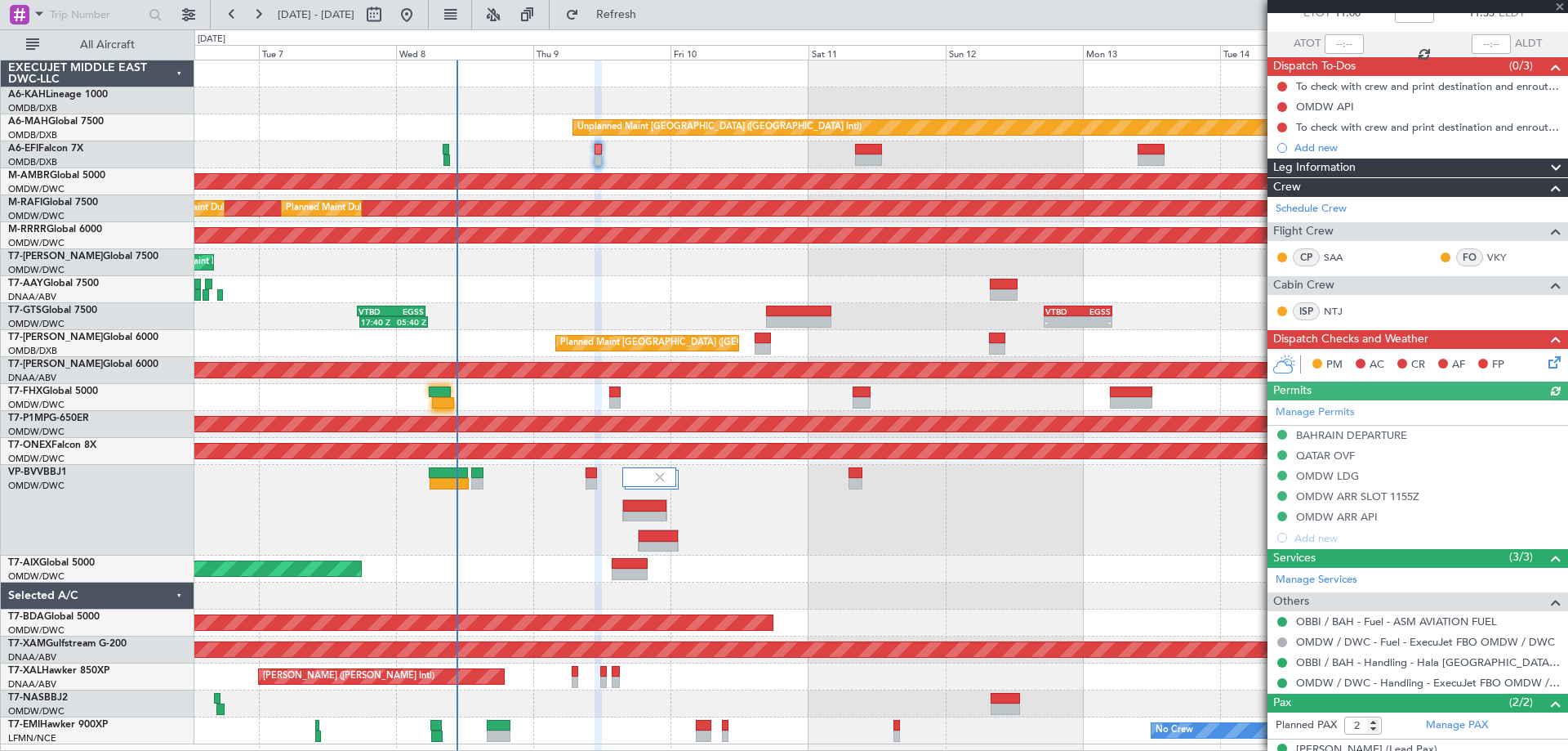
scroll to position [164, 0]
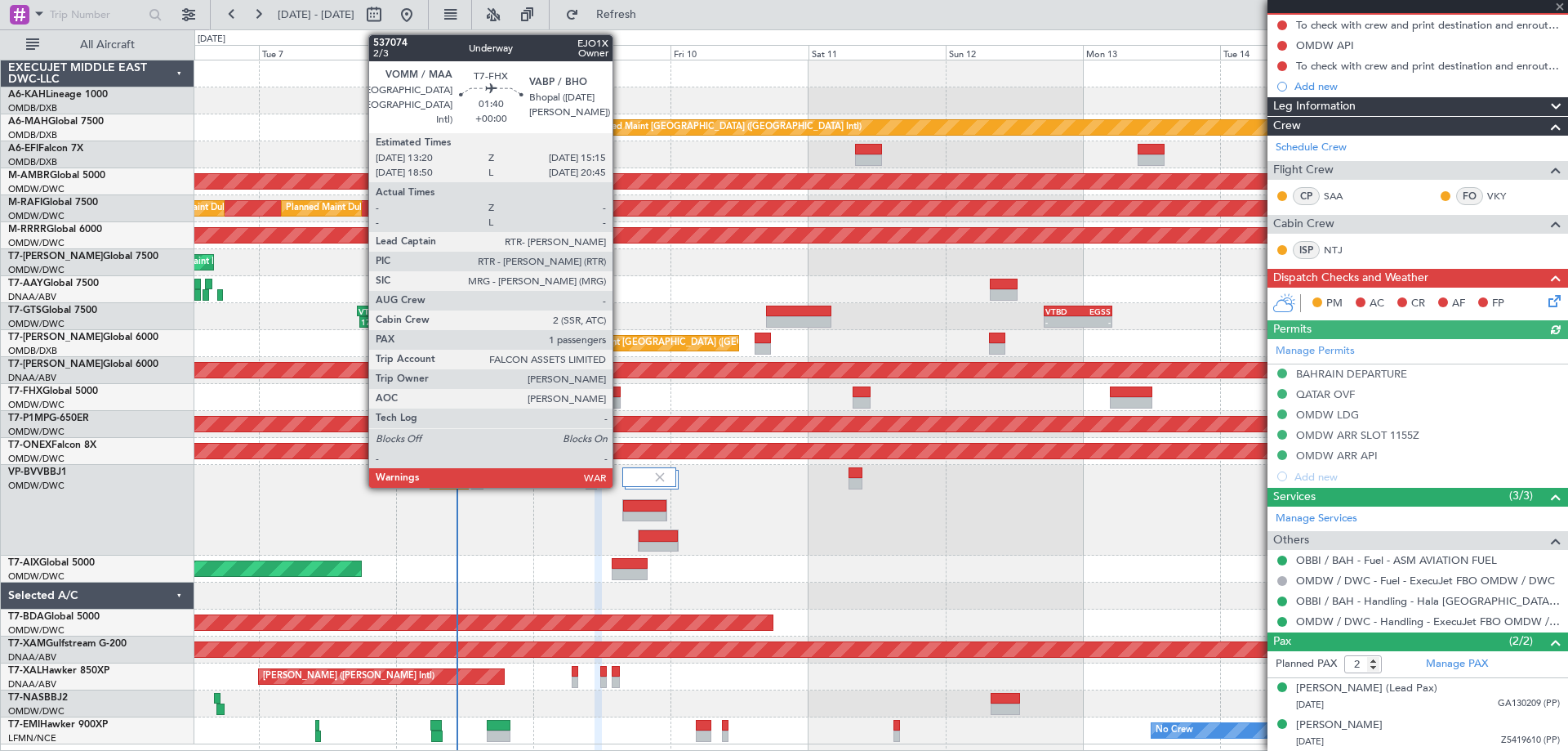
click at [620, 396] on div at bounding box center [615, 392] width 11 height 11
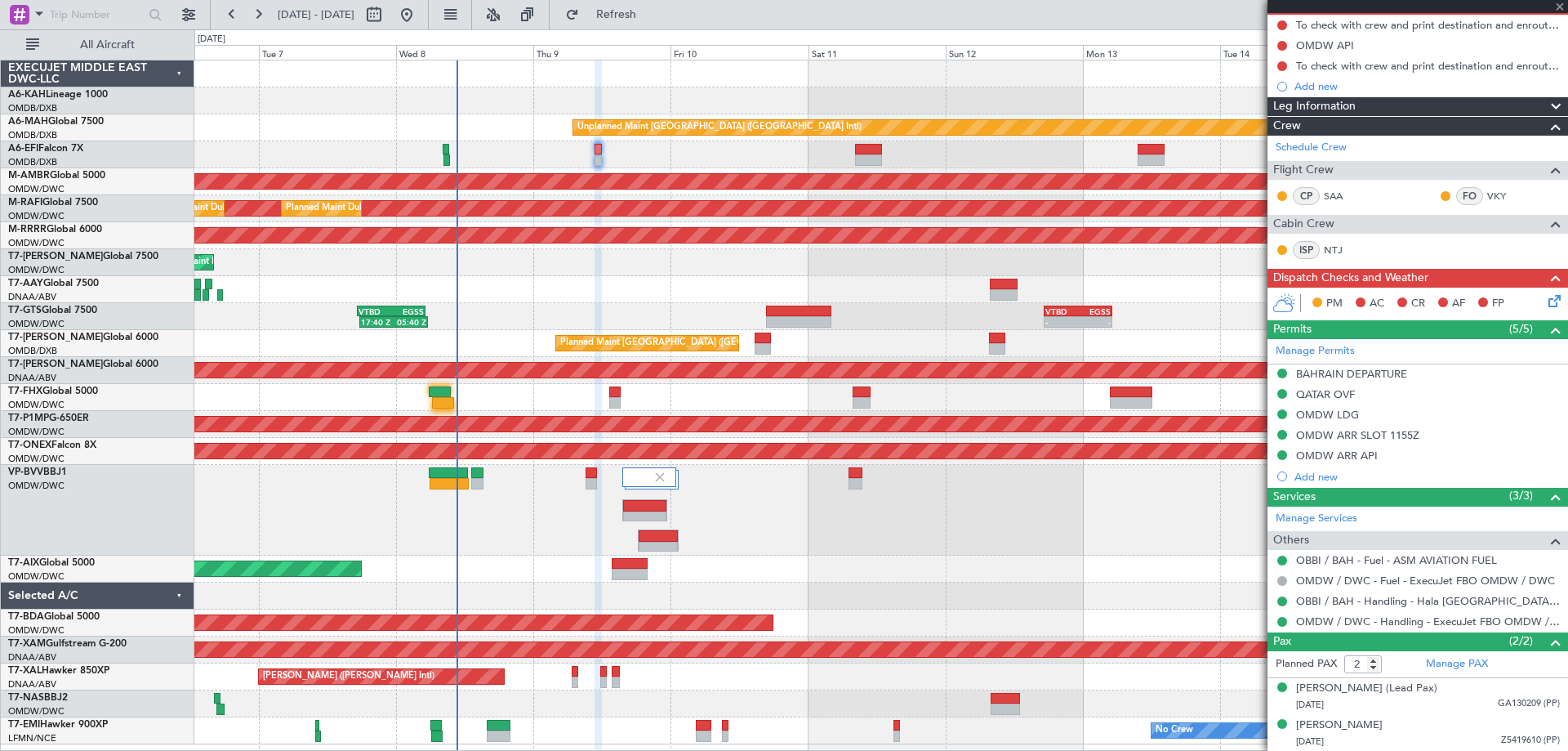
type input "1"
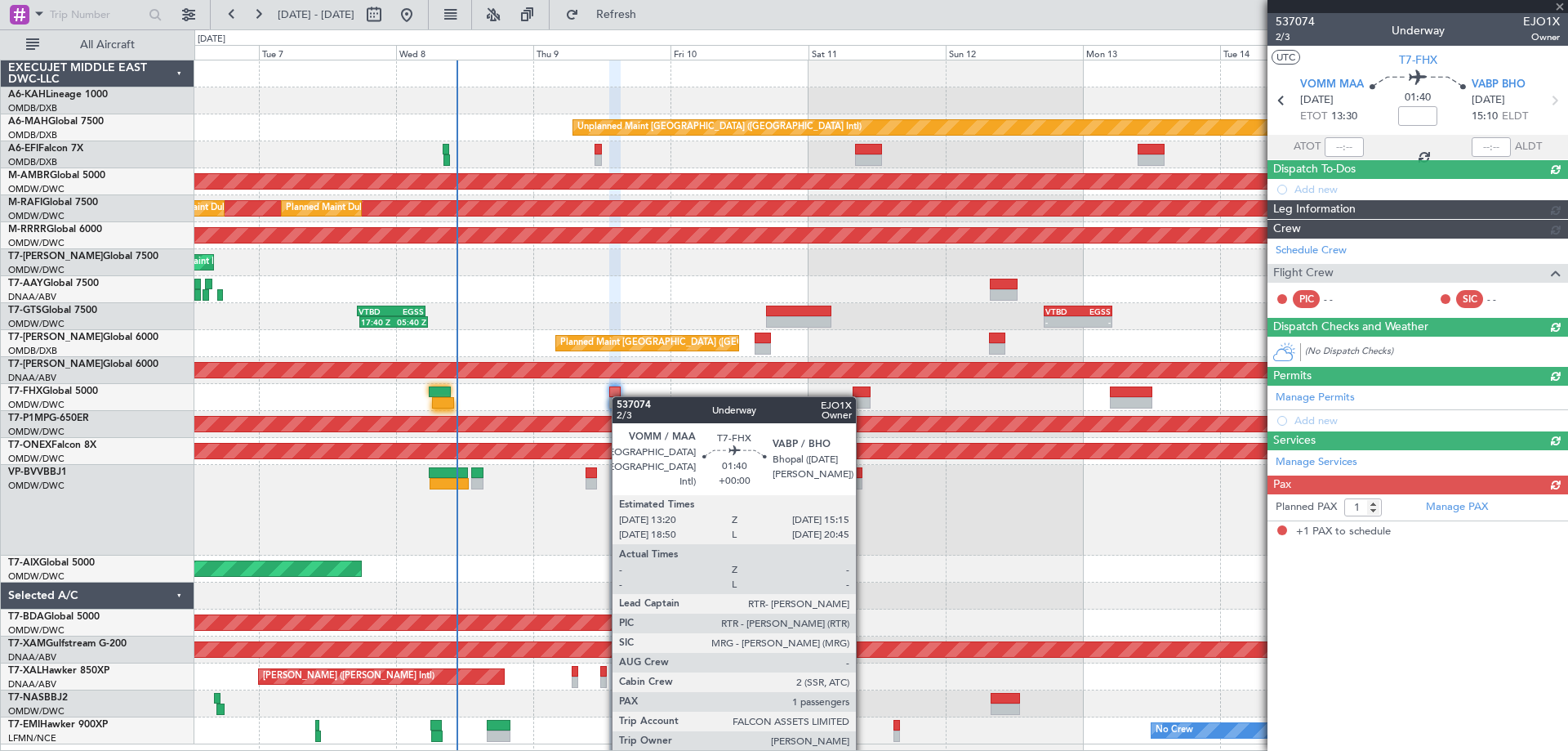
scroll to position [0, 0]
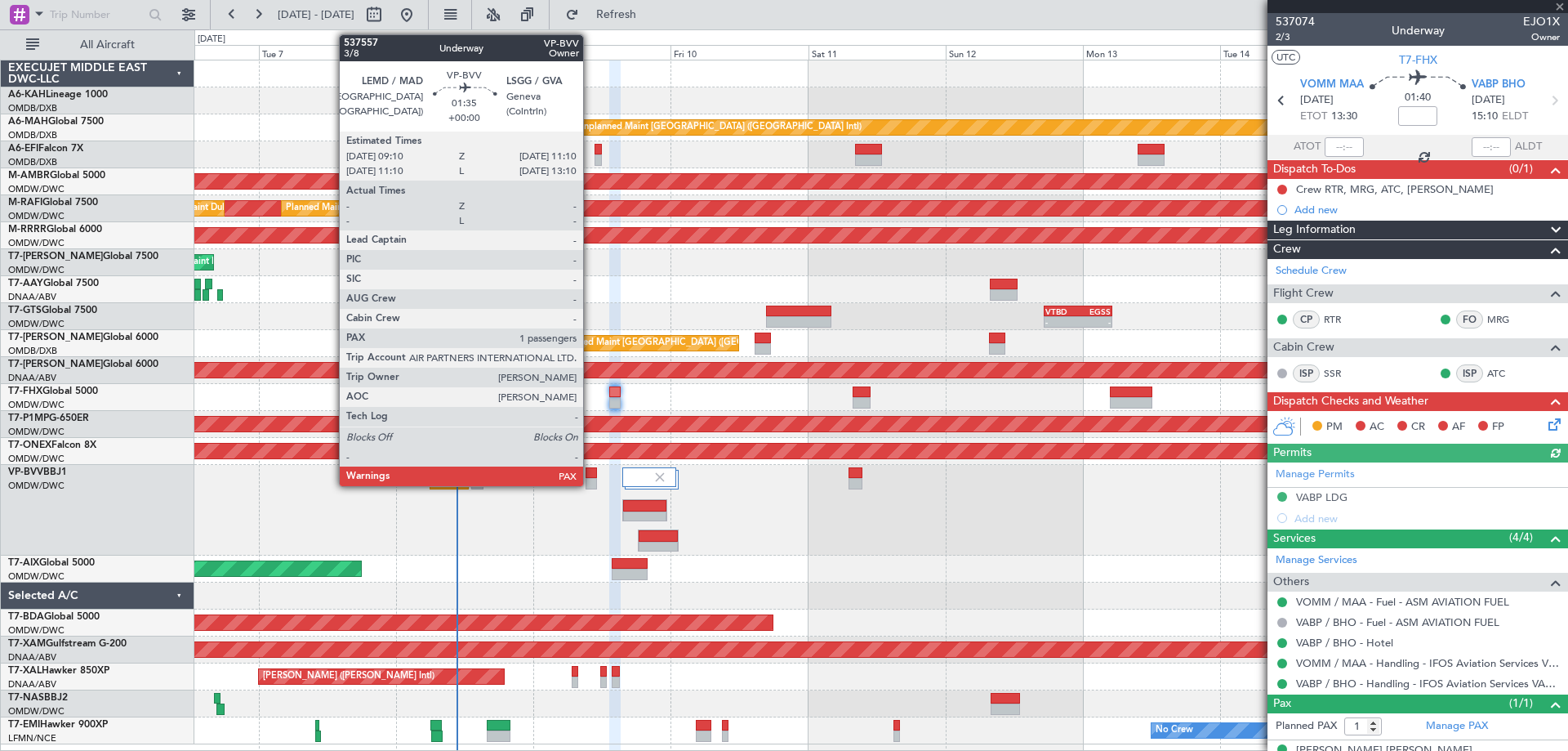
click at [590, 477] on div at bounding box center [591, 473] width 12 height 11
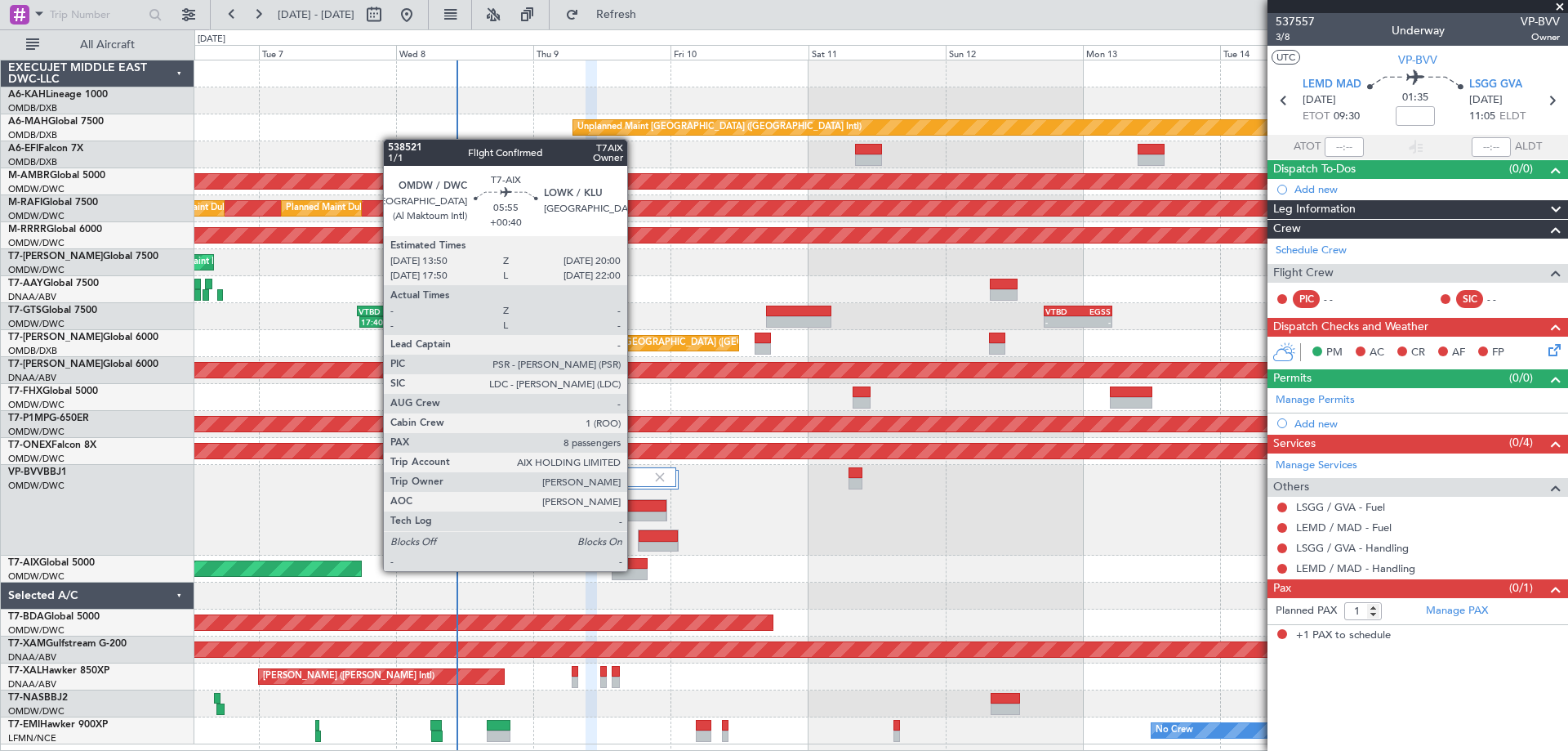
click at [634, 569] on div at bounding box center [630, 574] width 36 height 11
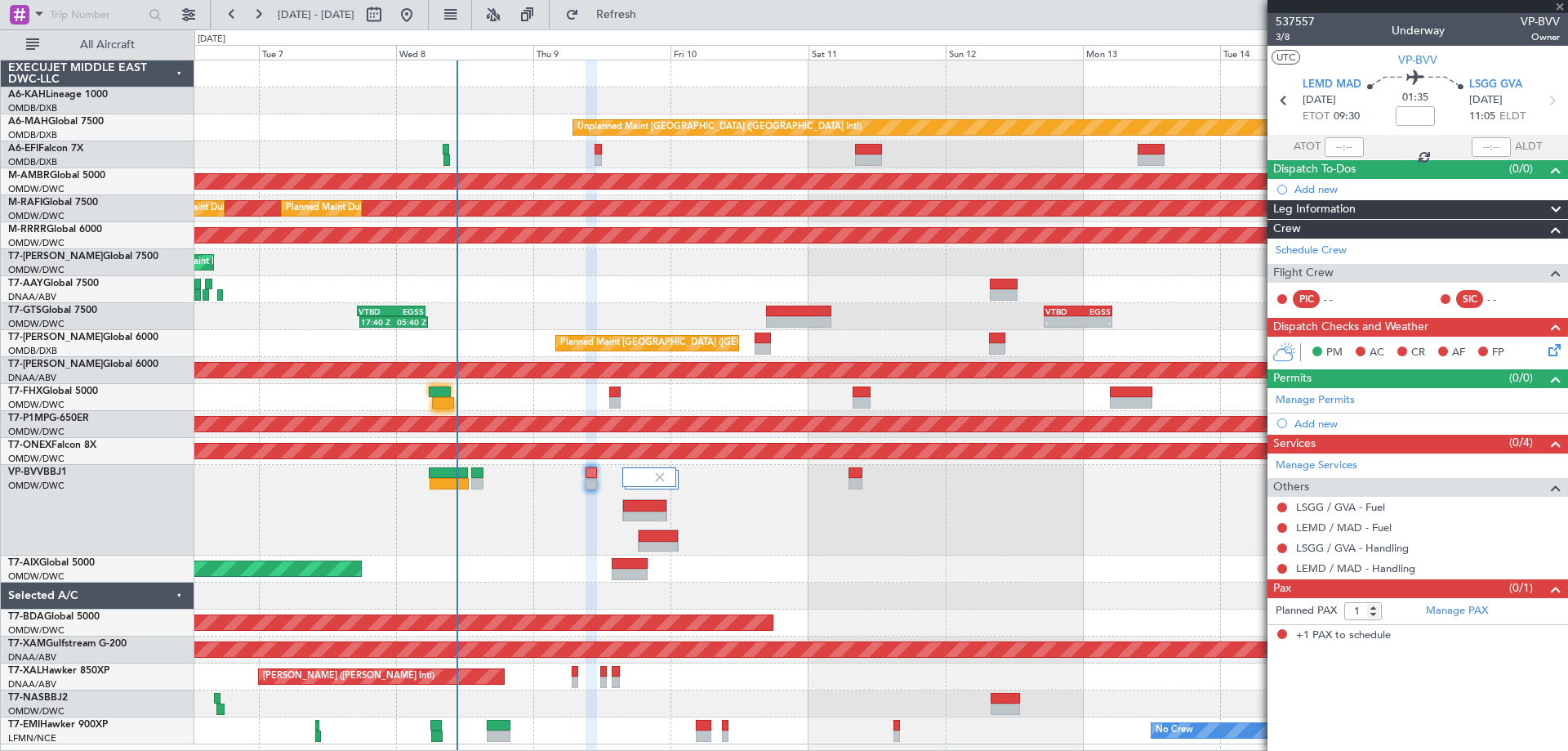
type input "+00:40"
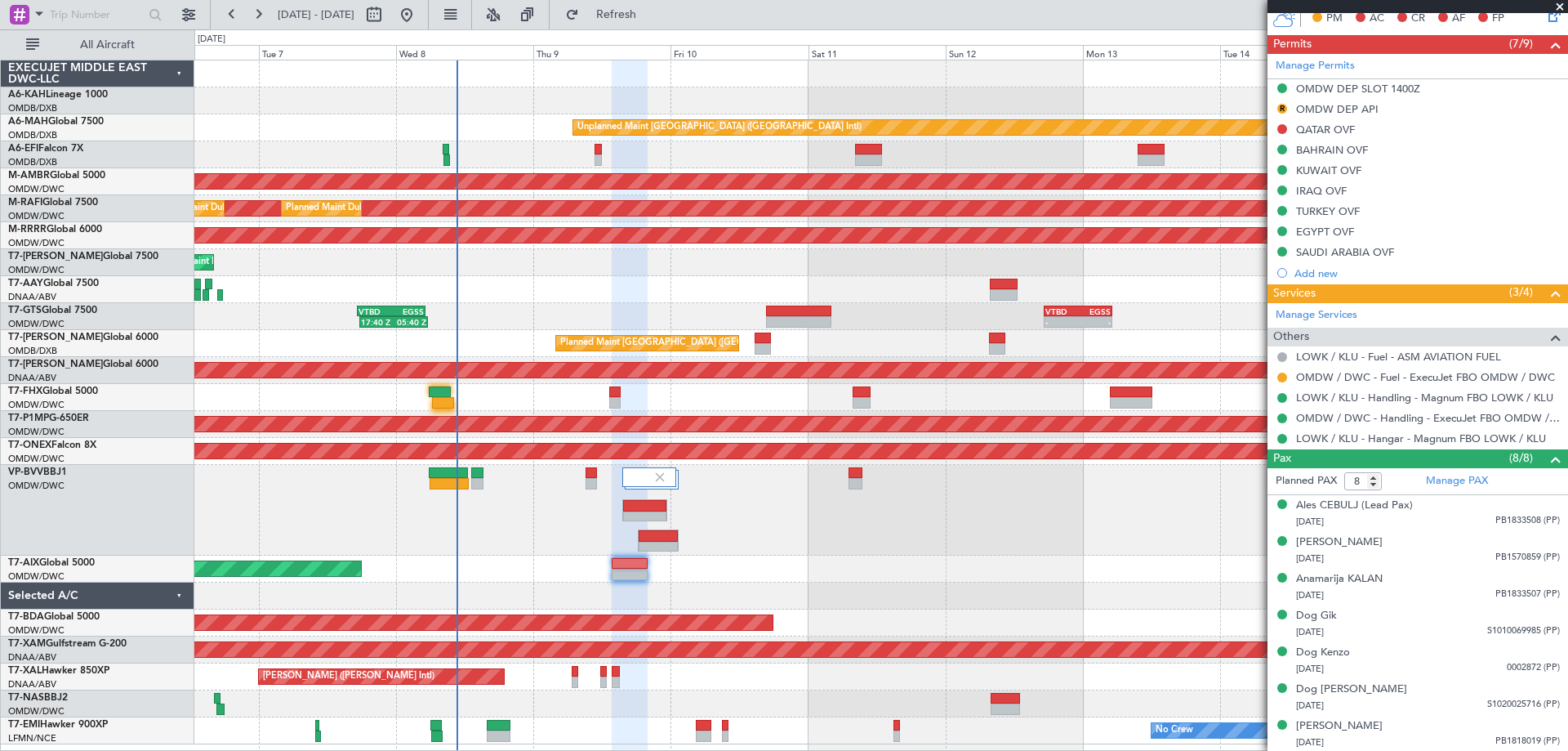
scroll to position [528, 0]
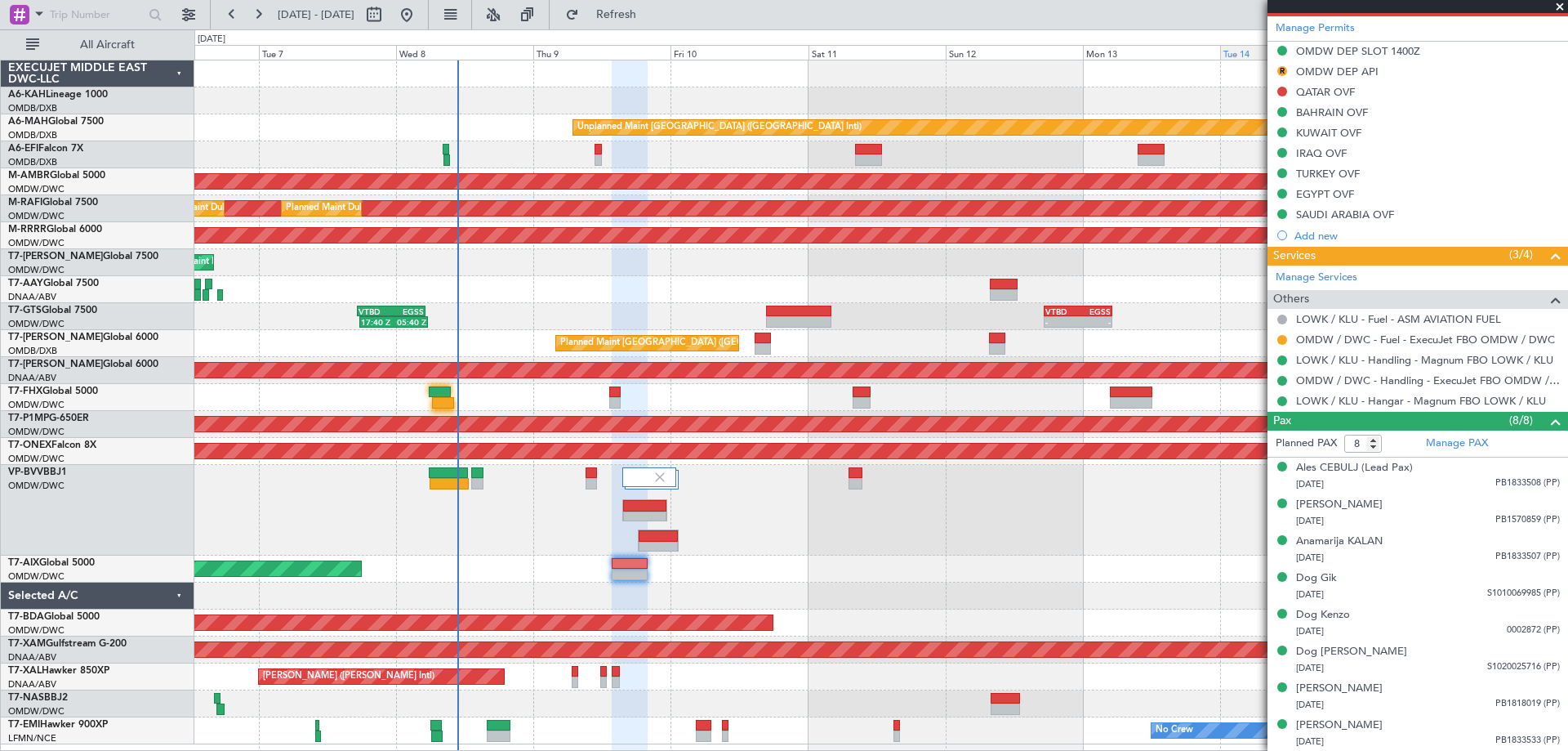
drag, startPoint x: 1561, startPoint y: 4, endPoint x: 1348, endPoint y: 49, distance: 217.7
click at [1560, 4] on span at bounding box center [1560, 7] width 17 height 15
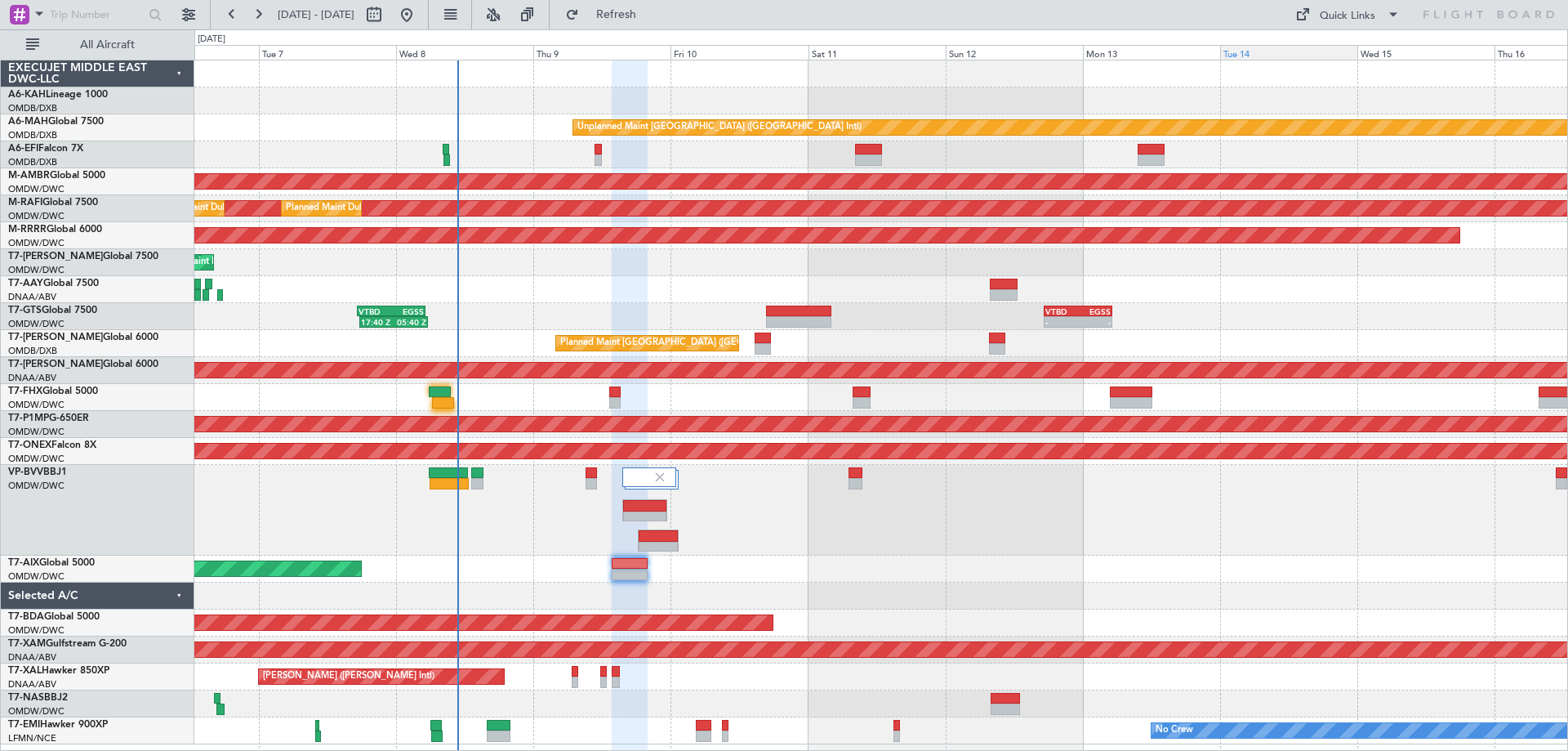
type input "0"
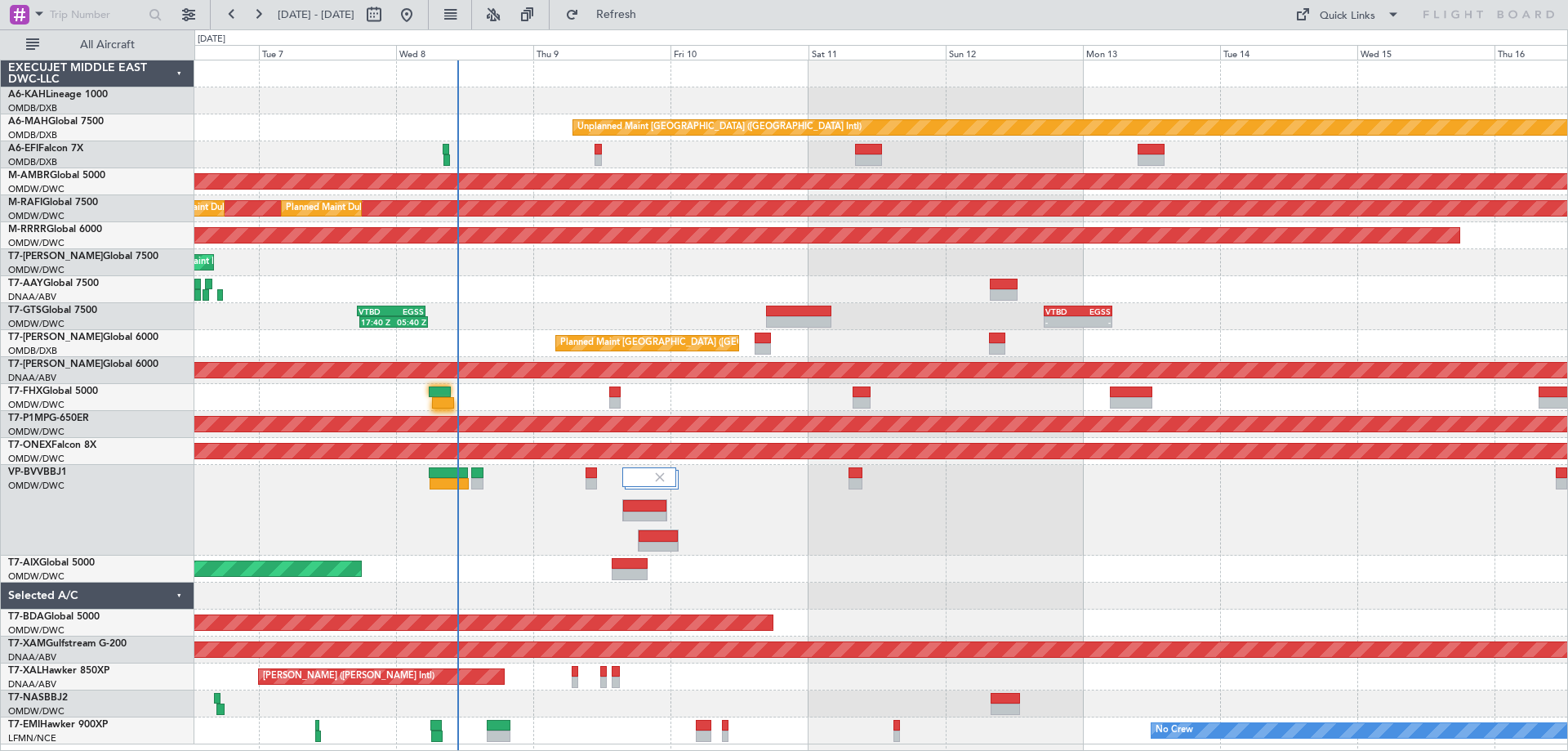
click at [786, 256] on div "Planned Maint Dubai (Al Maktoum Intl)" at bounding box center [881, 262] width 1373 height 27
click at [1348, 16] on div "Quick Links" at bounding box center [1348, 17] width 56 height 17
click at [1309, 49] on button "Trip Builder" at bounding box center [1348, 54] width 122 height 39
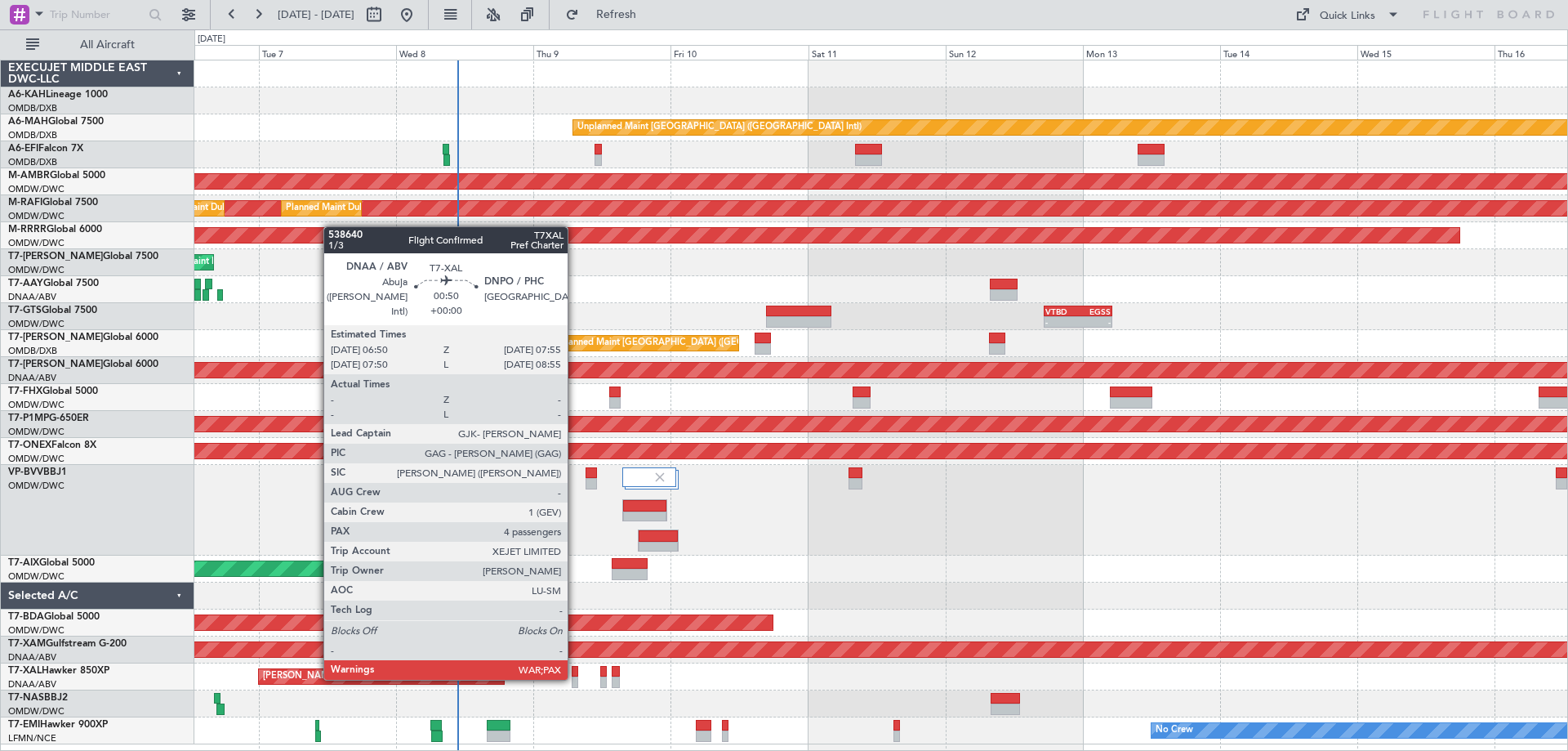
click at [575, 676] on div at bounding box center [575, 682] width 7 height 11
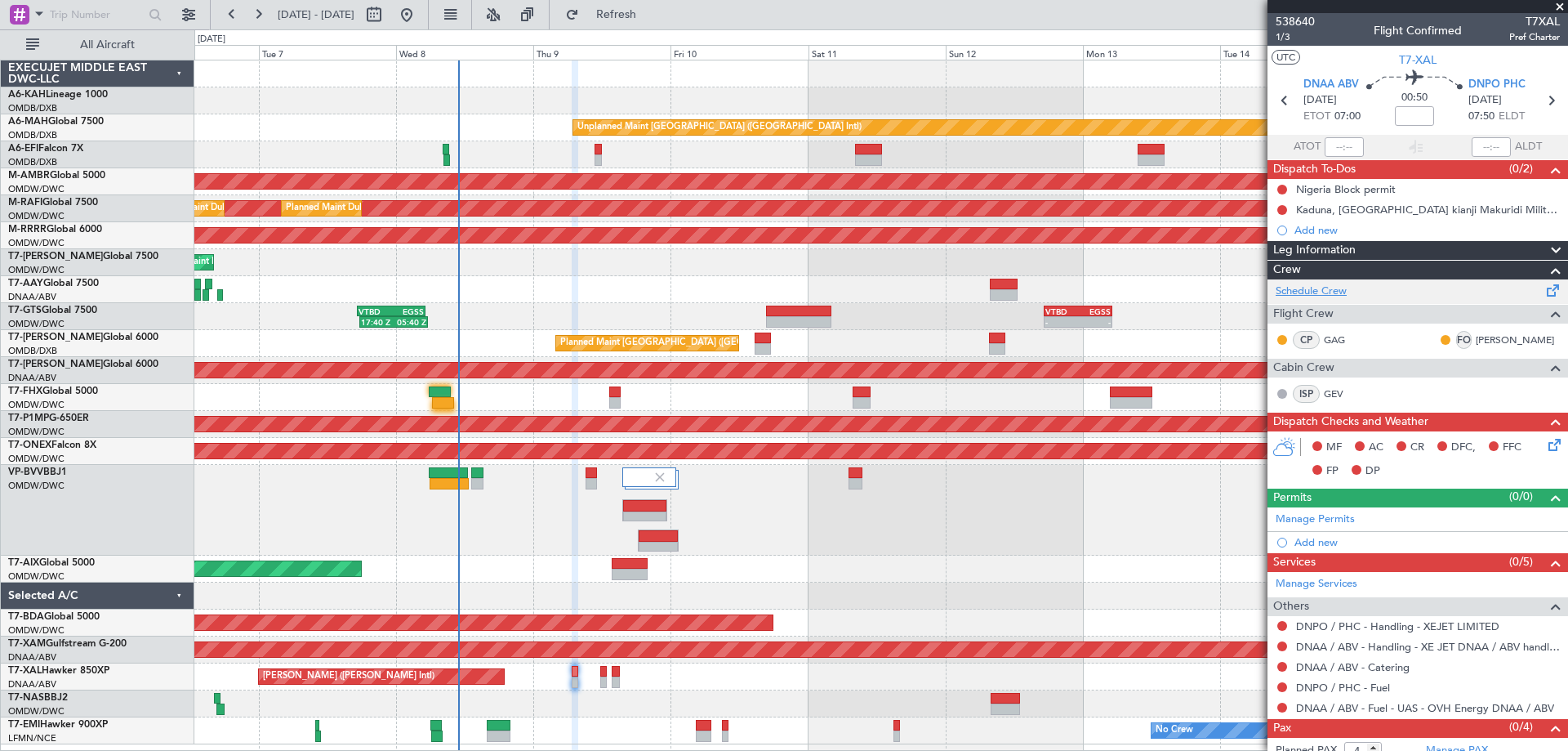
click at [1316, 297] on link "Schedule Crew" at bounding box center [1311, 292] width 71 height 17
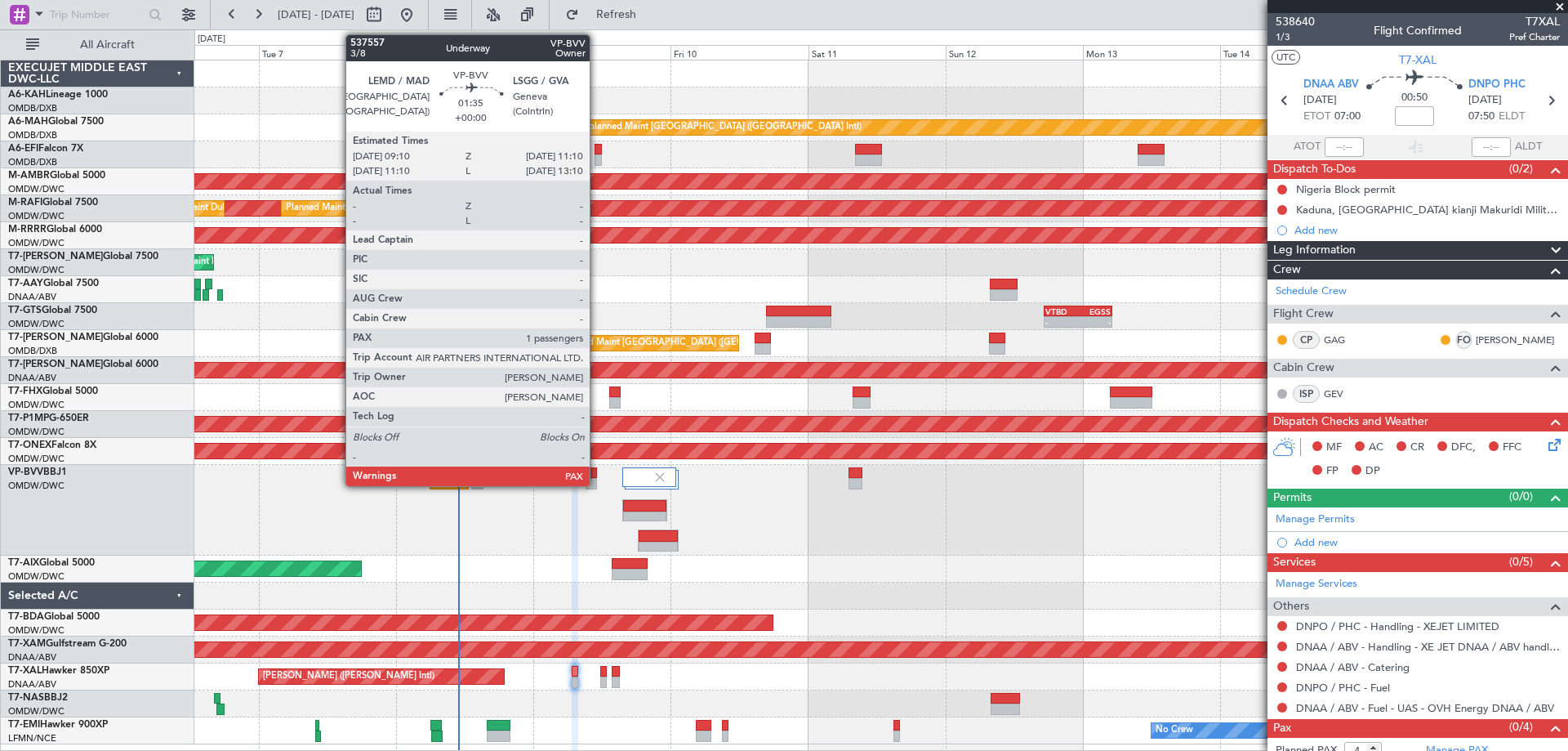
click at [597, 480] on div at bounding box center [591, 483] width 12 height 11
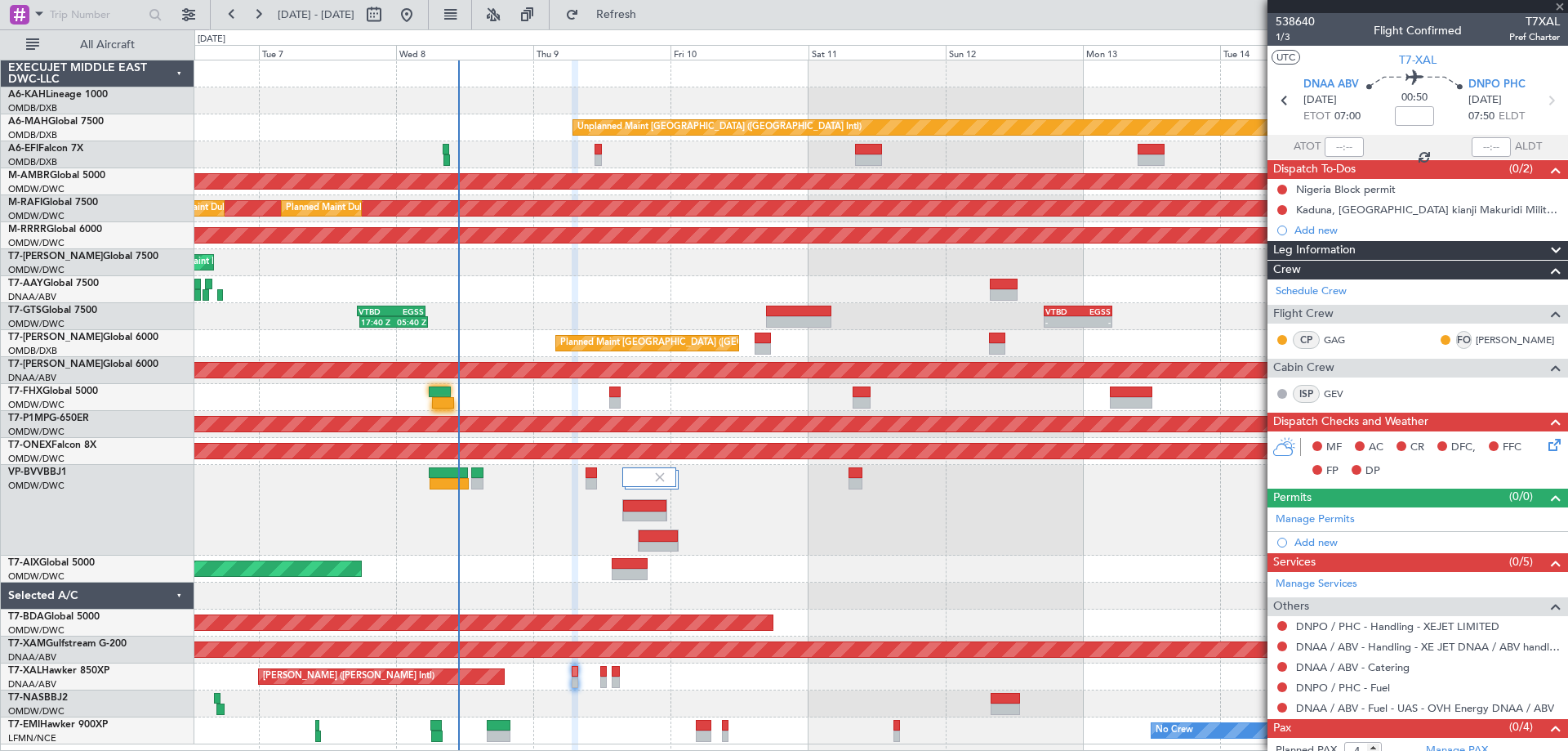
type input "1"
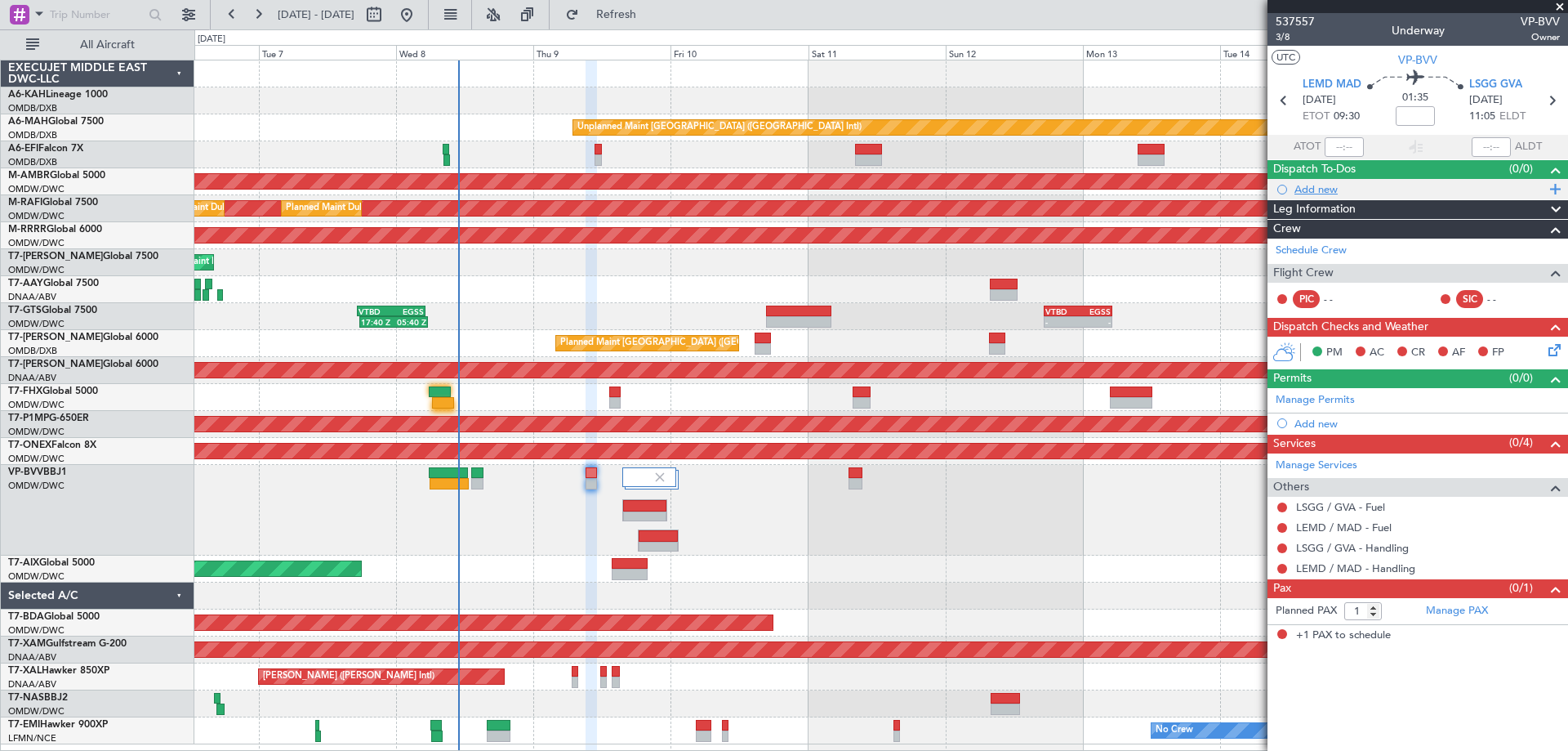
click at [1321, 192] on div "Add new" at bounding box center [1420, 188] width 251 height 14
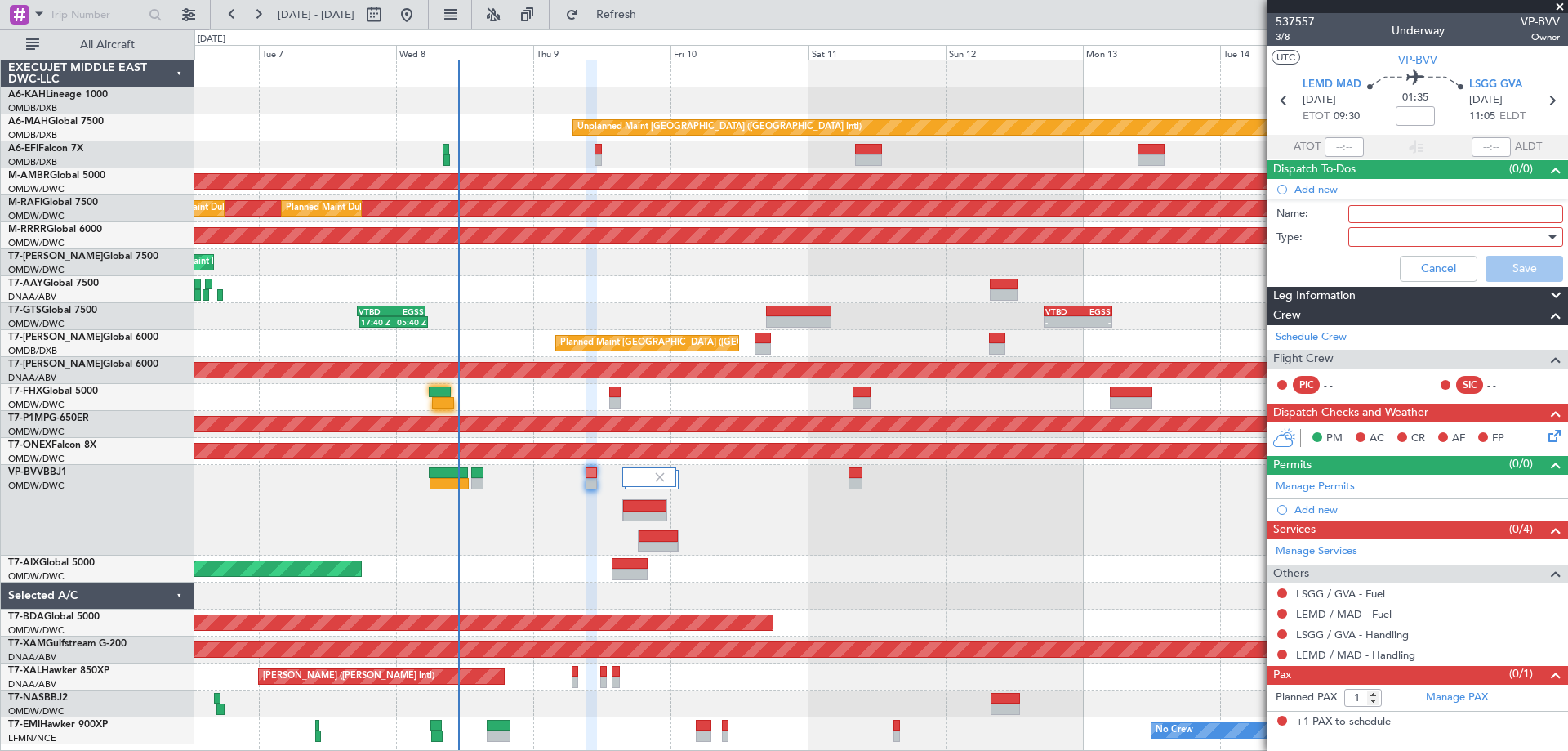
click at [1350, 207] on input "Name:" at bounding box center [1455, 214] width 215 height 18
paste input "Captain Michael and I will change tomorrow Morning"
click at [1408, 216] on input "Captain Michael and I will change tomorrow Morning" at bounding box center [1455, 214] width 215 height 18
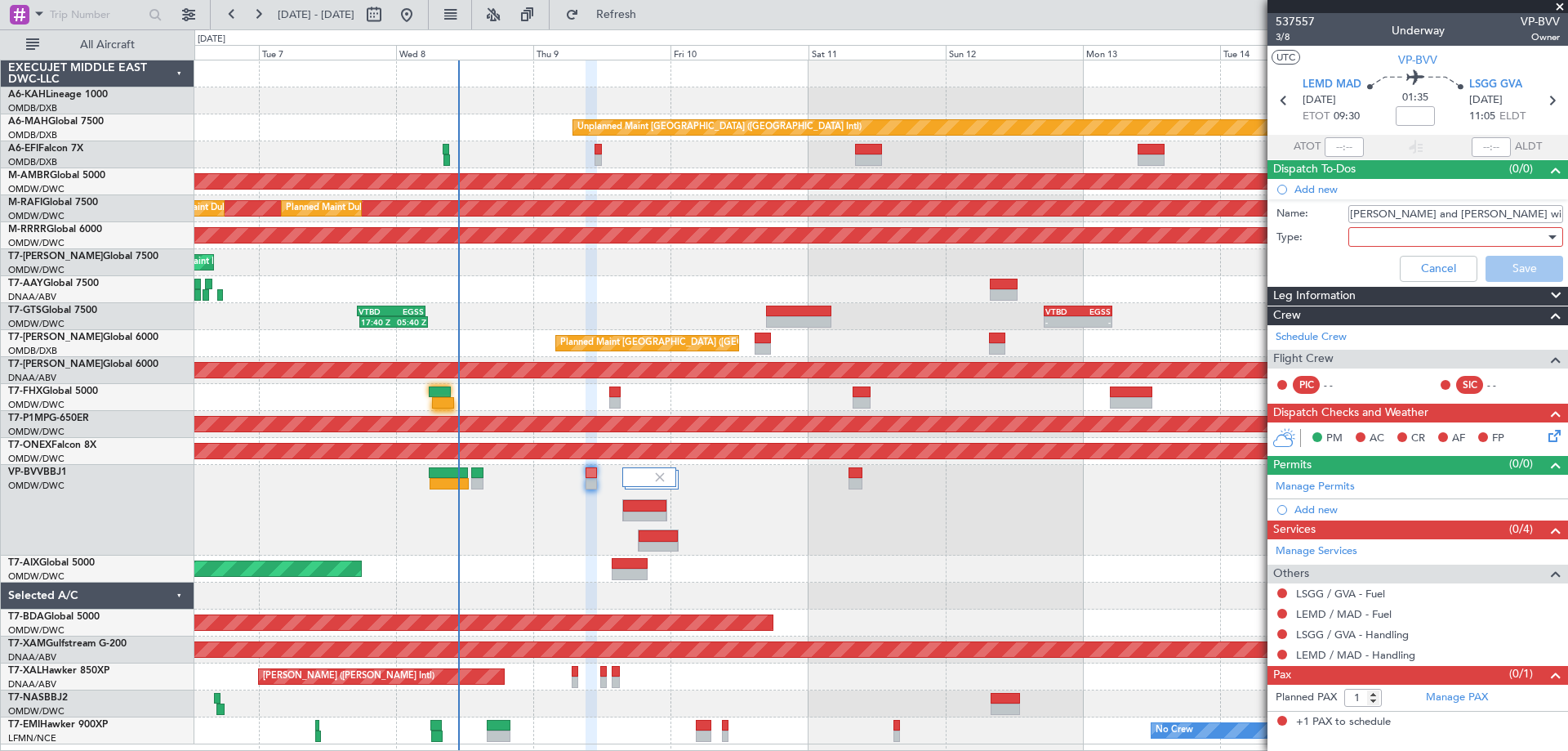
type input "Captain [PERSON_NAME] and [PERSON_NAME] will change [DATE] Morning"
click at [1383, 231] on div at bounding box center [1450, 237] width 190 height 24
click at [1391, 262] on span "Generic" at bounding box center [1448, 271] width 200 height 24
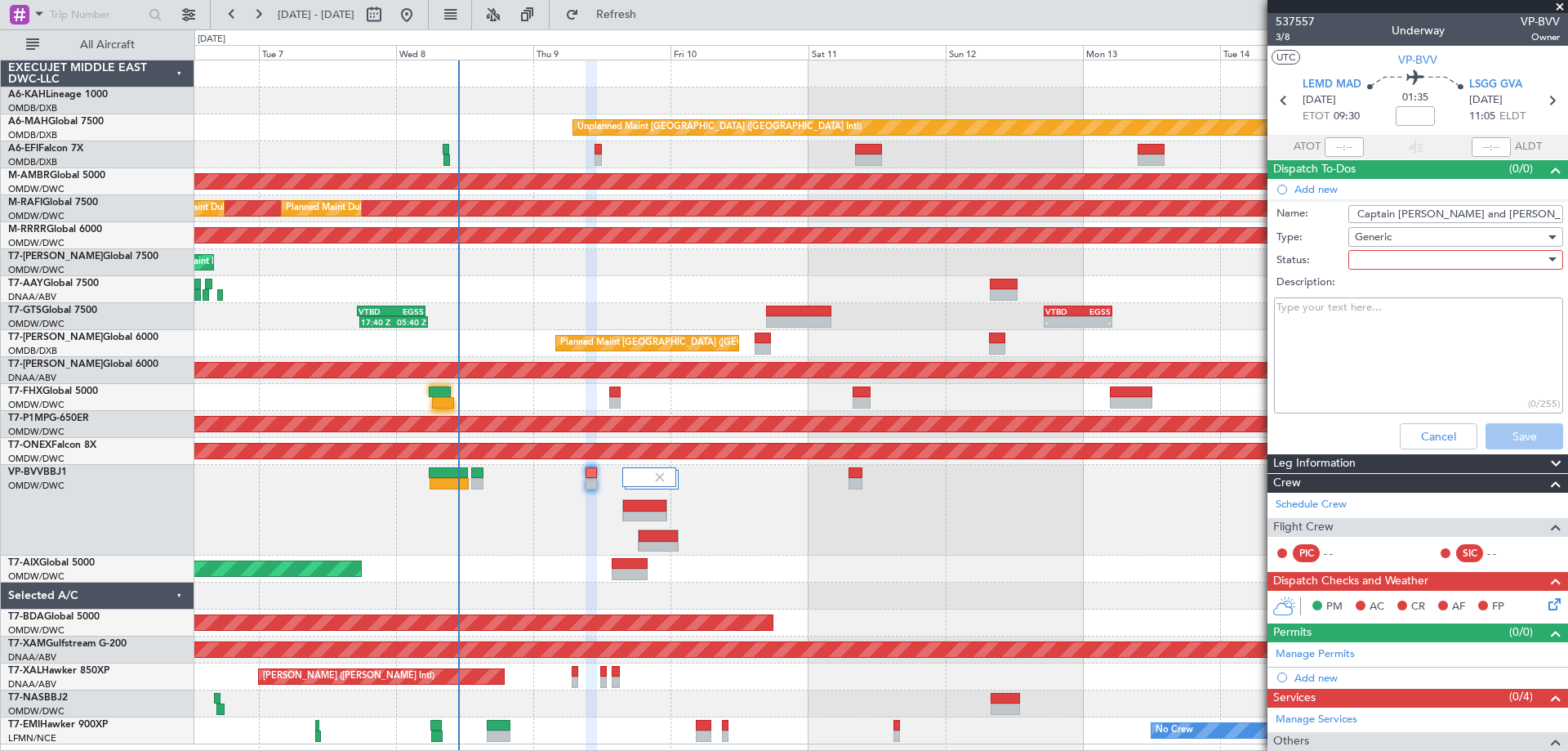
click at [1397, 254] on div at bounding box center [1450, 259] width 190 height 24
click at [1381, 285] on span "Not Started" at bounding box center [1448, 292] width 191 height 24
click at [1512, 422] on div "Cancel Save" at bounding box center [1413, 437] width 308 height 39
click at [1440, 214] on input "Captain [PERSON_NAME] and [PERSON_NAME] will change [DATE] Morning" at bounding box center [1455, 214] width 215 height 18
click at [1521, 430] on button "Save" at bounding box center [1524, 437] width 77 height 26
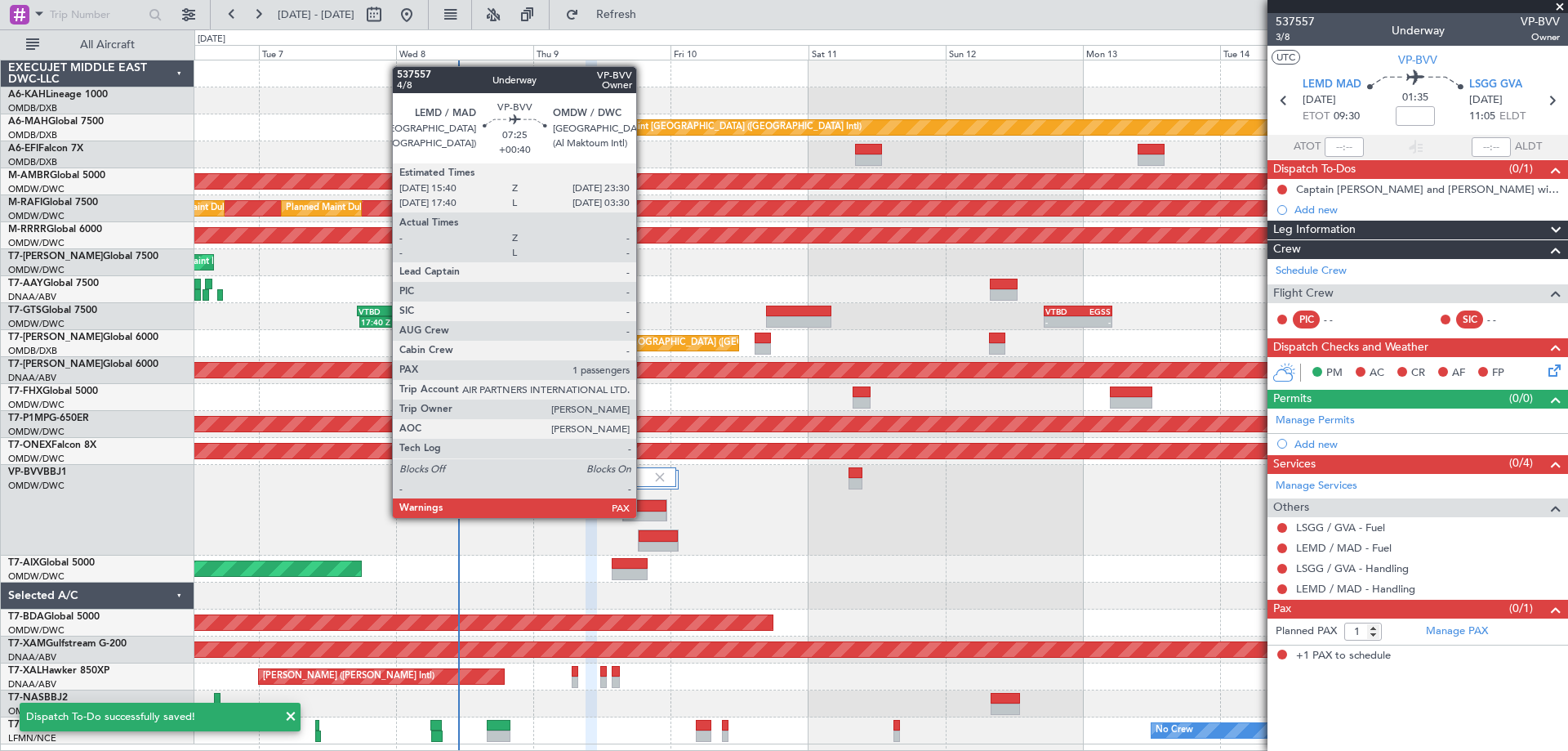
click at [644, 516] on div at bounding box center [645, 517] width 43 height 11
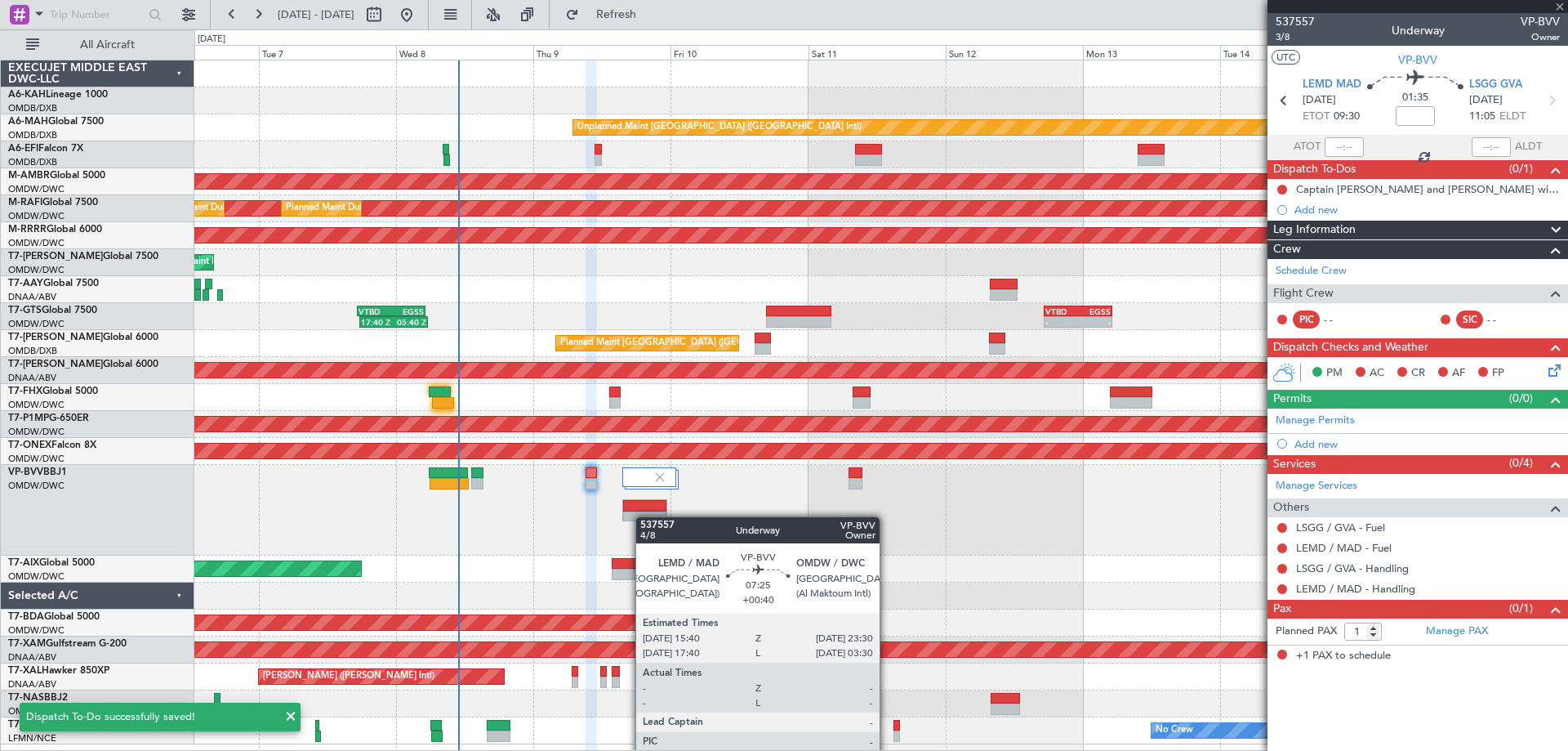
type input "+00:40"
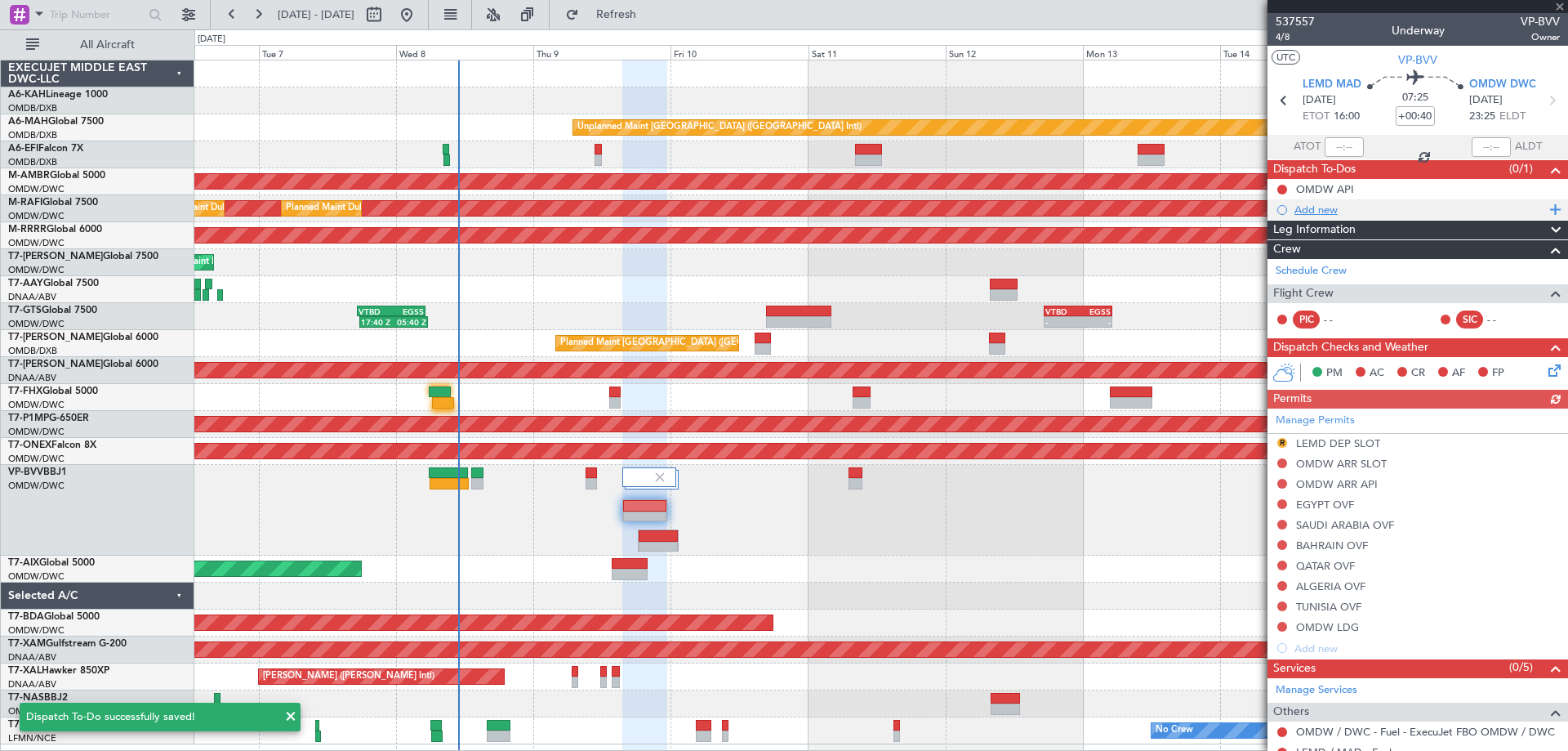
click at [1326, 206] on div "Add new" at bounding box center [1420, 209] width 251 height 14
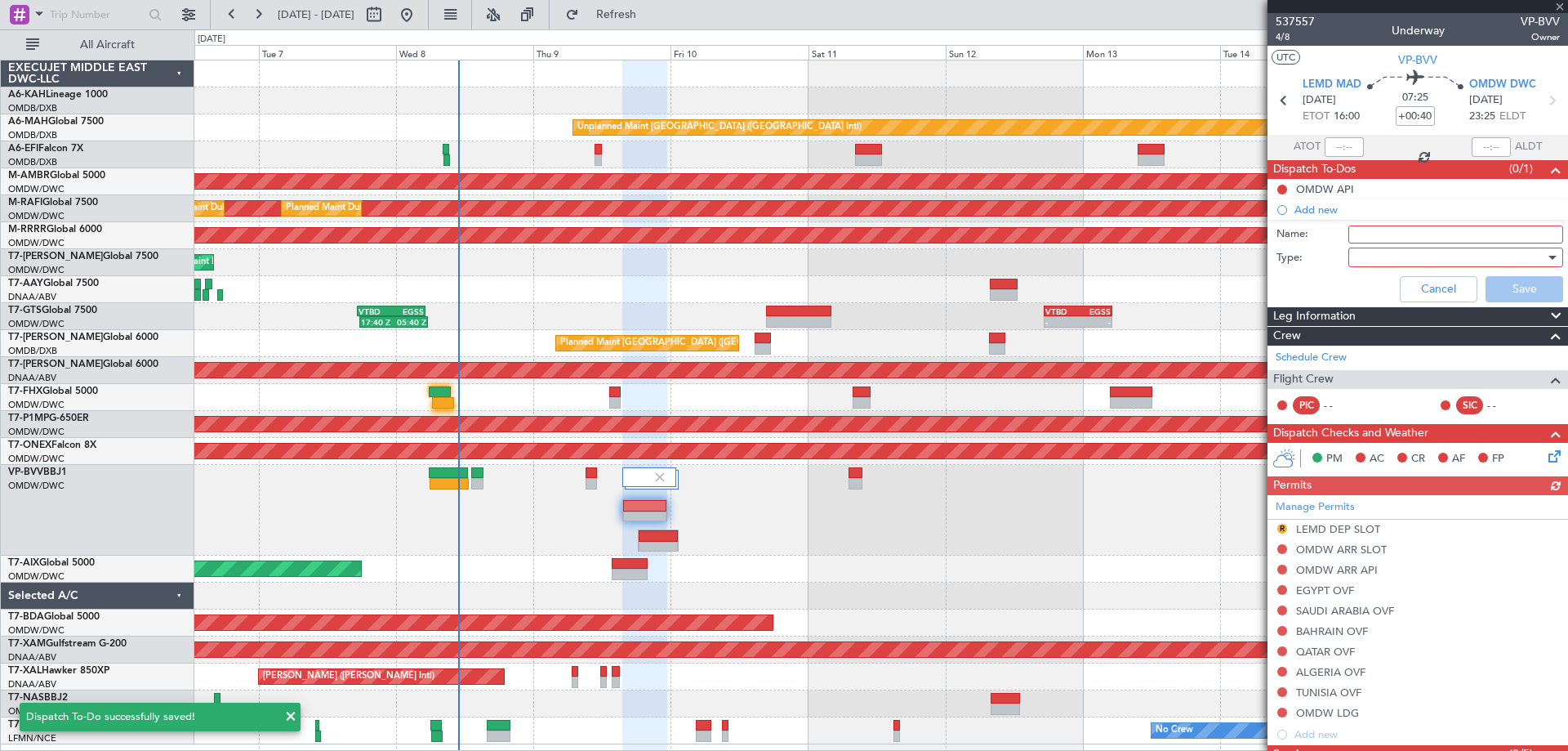
click at [1354, 231] on input "Name:" at bounding box center [1455, 234] width 215 height 18
paste input "Captain [PERSON_NAME] and [PERSON_NAME] will change [DATE] Morning"
type input "Captain [PERSON_NAME] and [PERSON_NAME] will change [DATE] Morning"
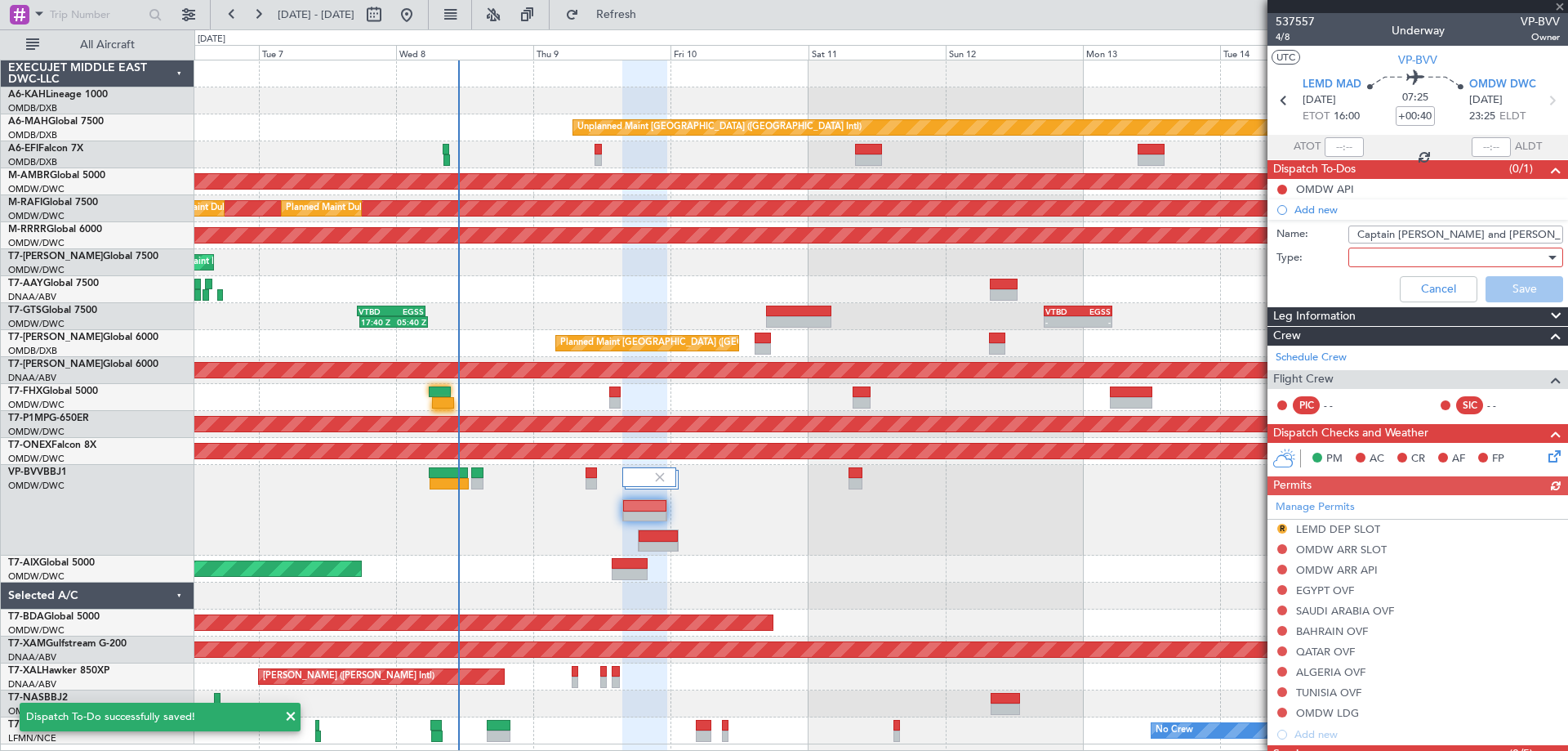
click at [1373, 264] on div at bounding box center [1450, 257] width 190 height 24
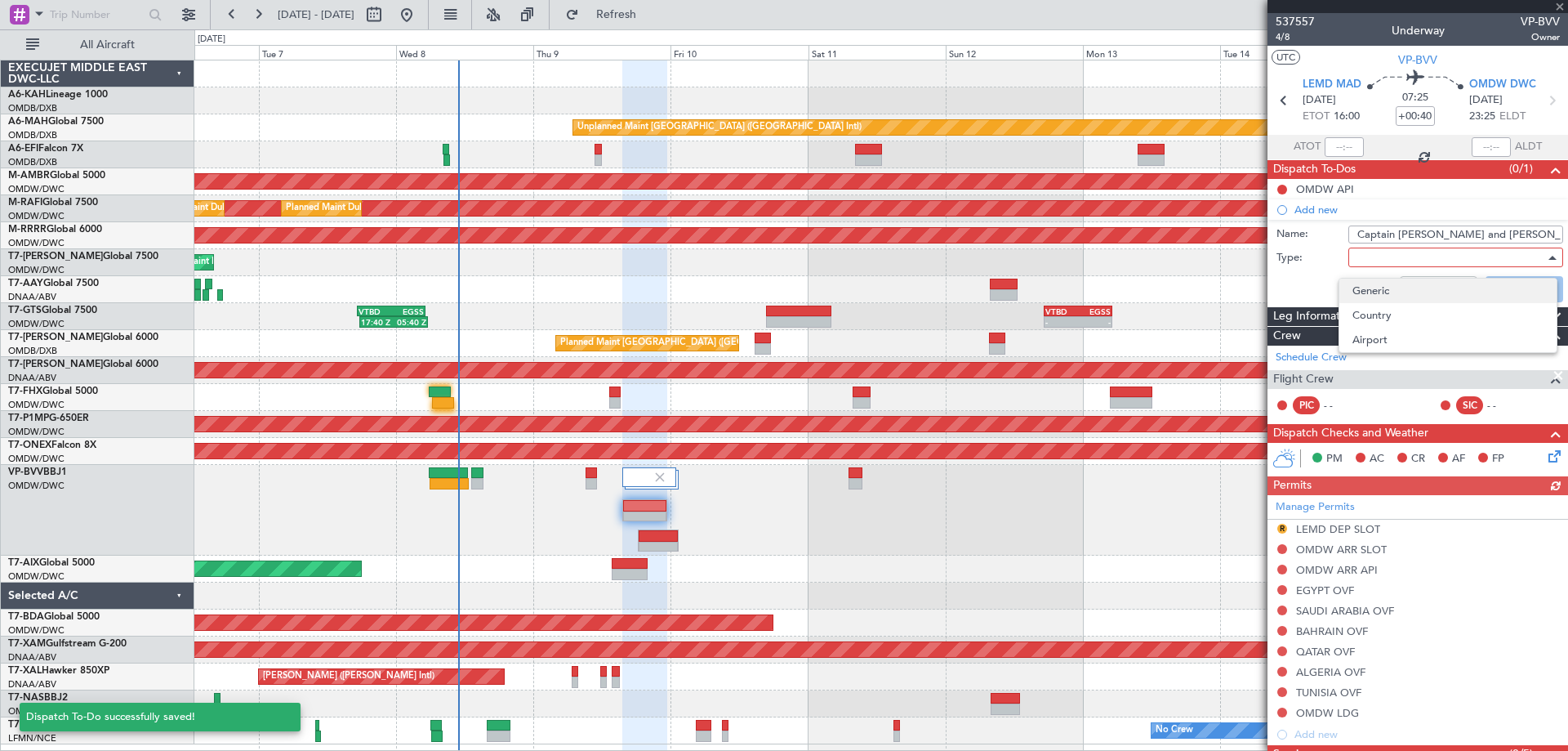
click at [1362, 285] on span "Generic" at bounding box center [1448, 291] width 191 height 24
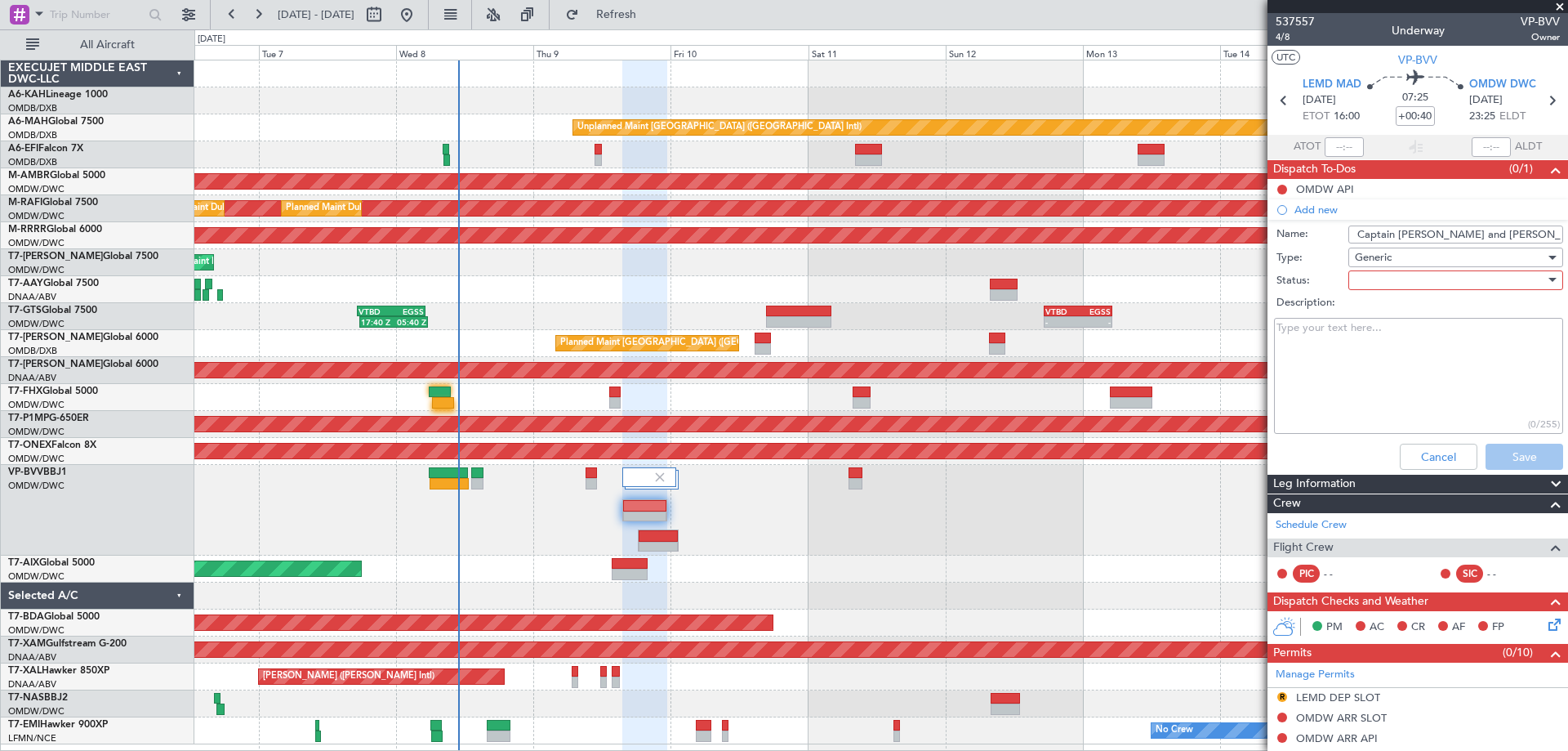
click at [1364, 292] on div "Description:" at bounding box center [1418, 303] width 317 height 23
click at [1365, 285] on div at bounding box center [1450, 280] width 190 height 24
click at [1368, 305] on span "Not Started" at bounding box center [1448, 313] width 191 height 24
click at [1505, 461] on button "Save" at bounding box center [1524, 456] width 77 height 26
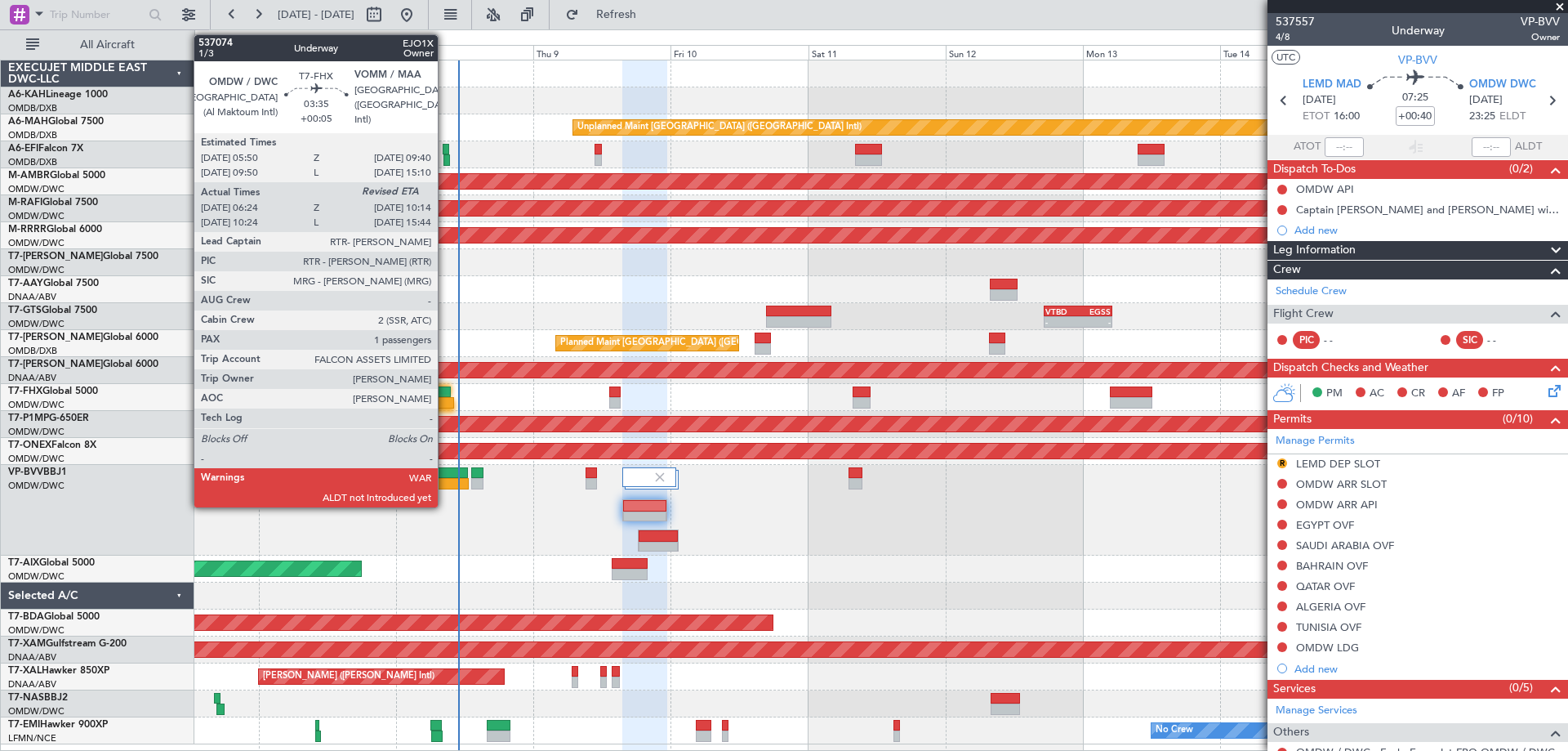
click at [445, 402] on div at bounding box center [443, 402] width 22 height 11
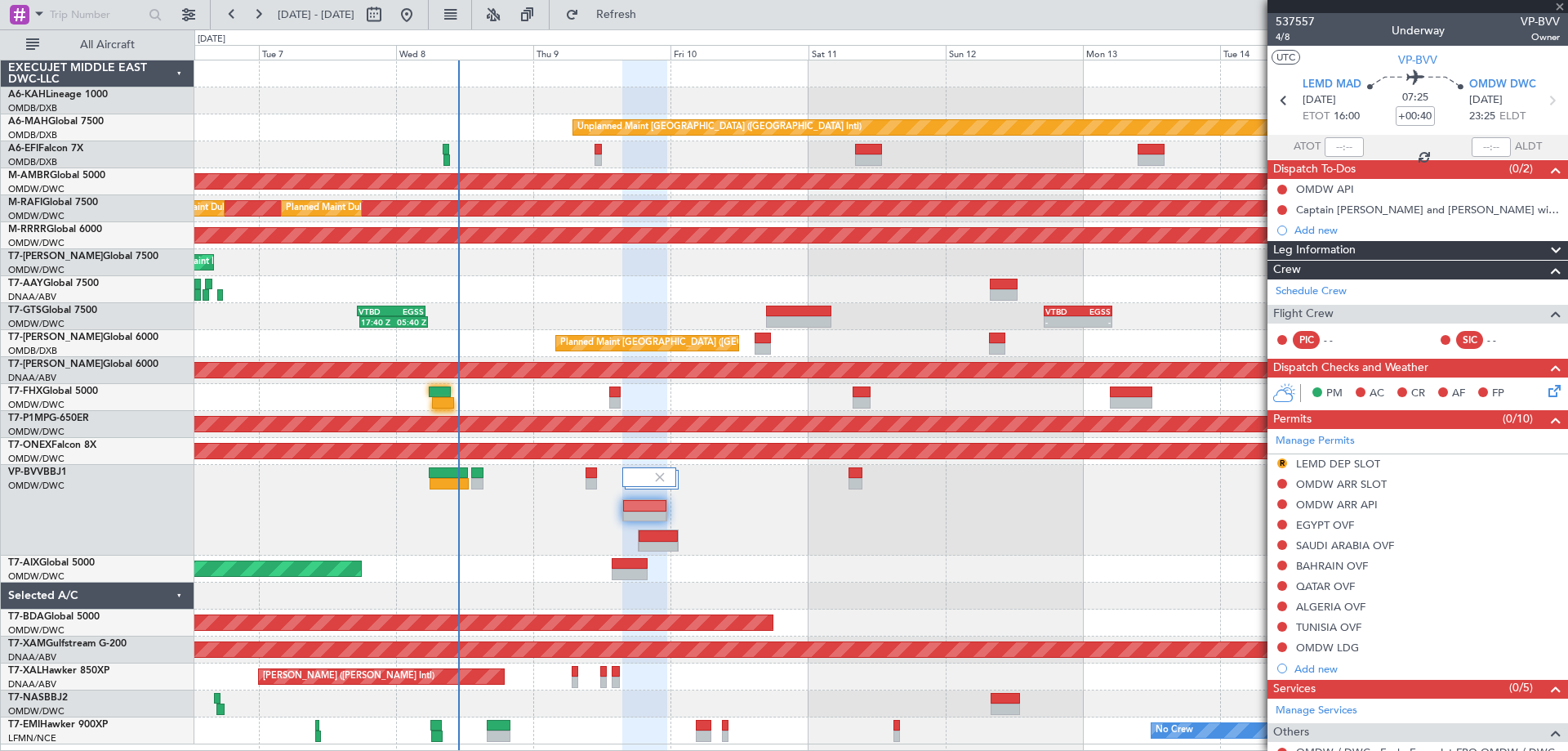
type input "+00:05"
type input "06:34"
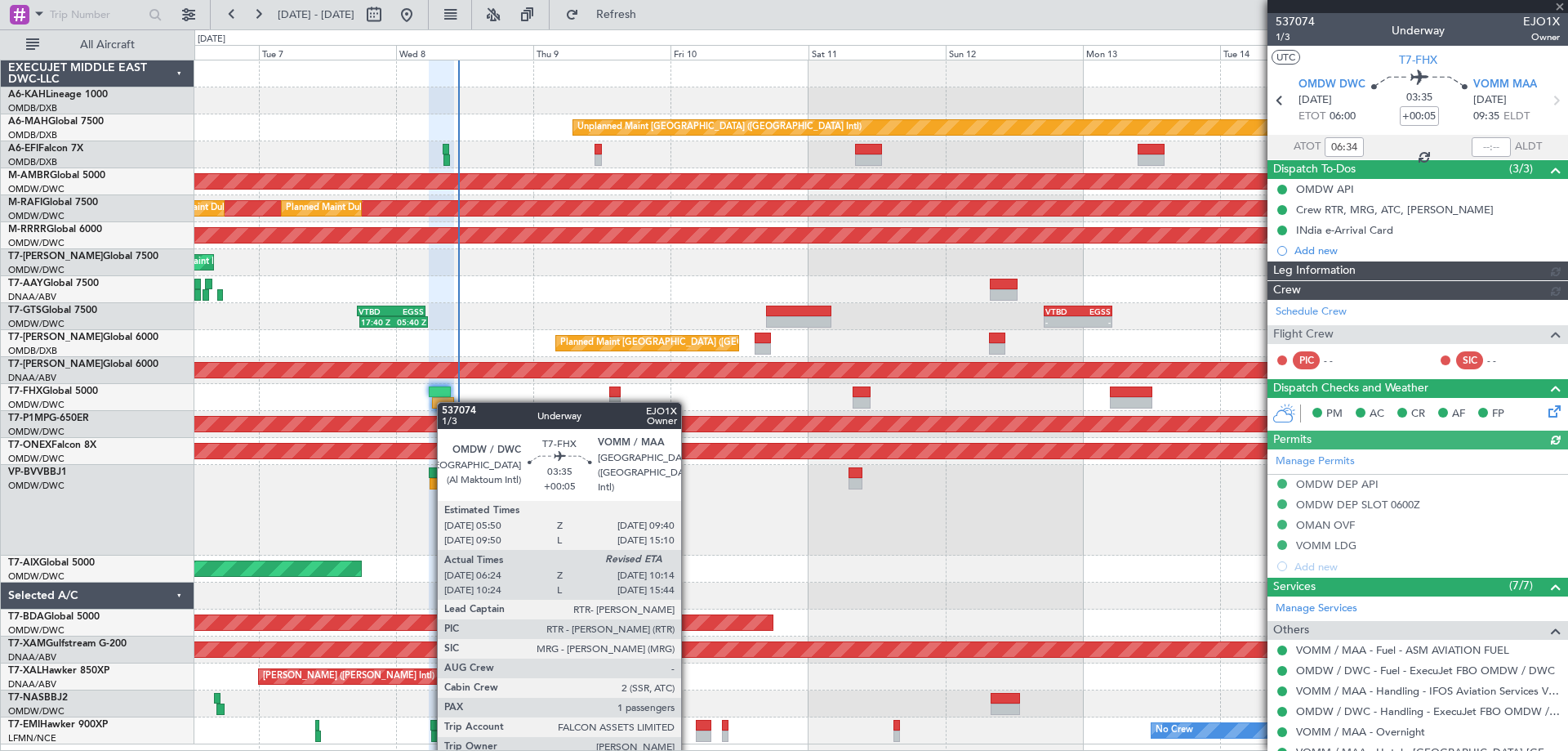
type input "Dherander Fithani (DHF)"
type input "7437"
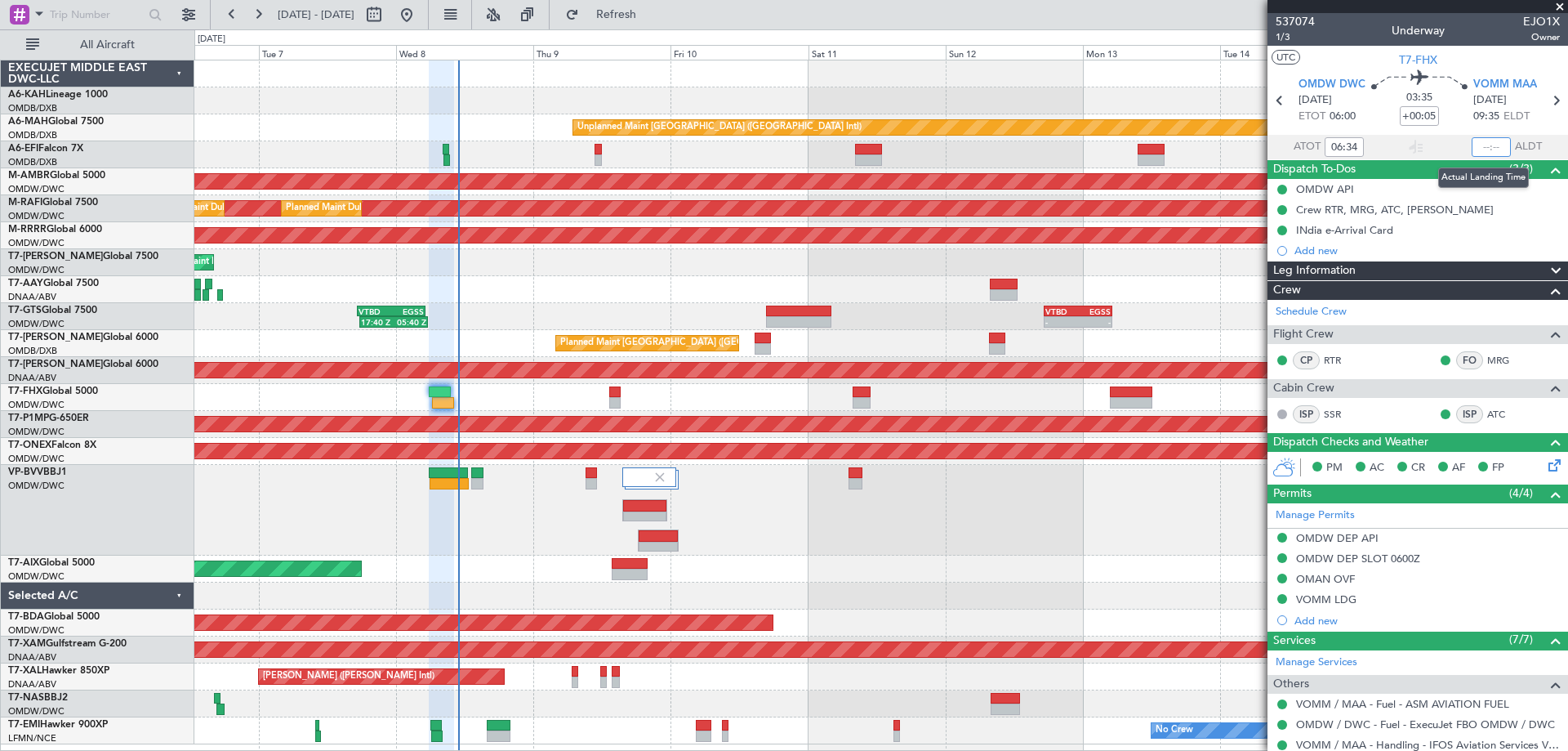
click at [1480, 145] on input "text" at bounding box center [1492, 146] width 39 height 20
type input "10:45"
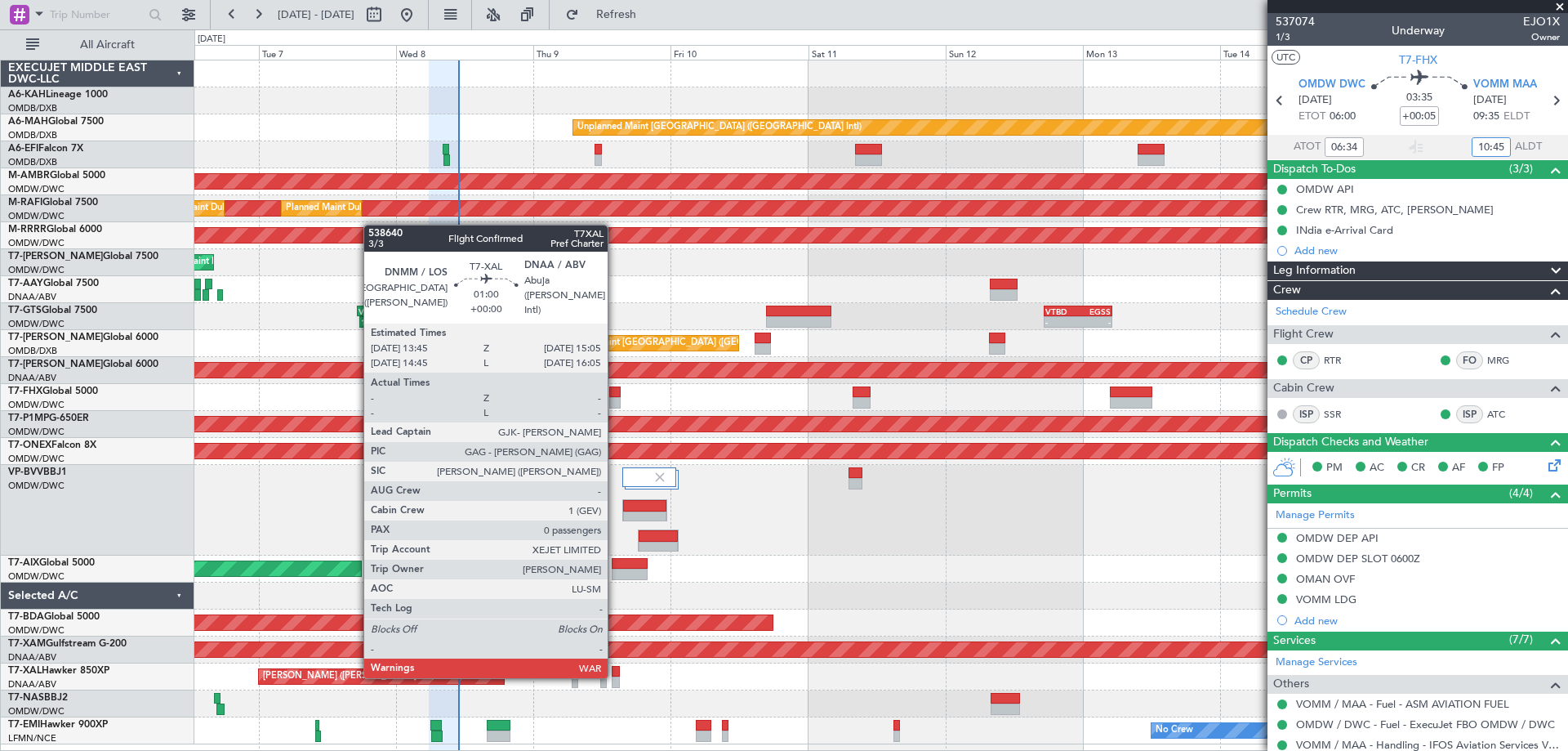
click at [615, 675] on div at bounding box center [616, 672] width 8 height 11
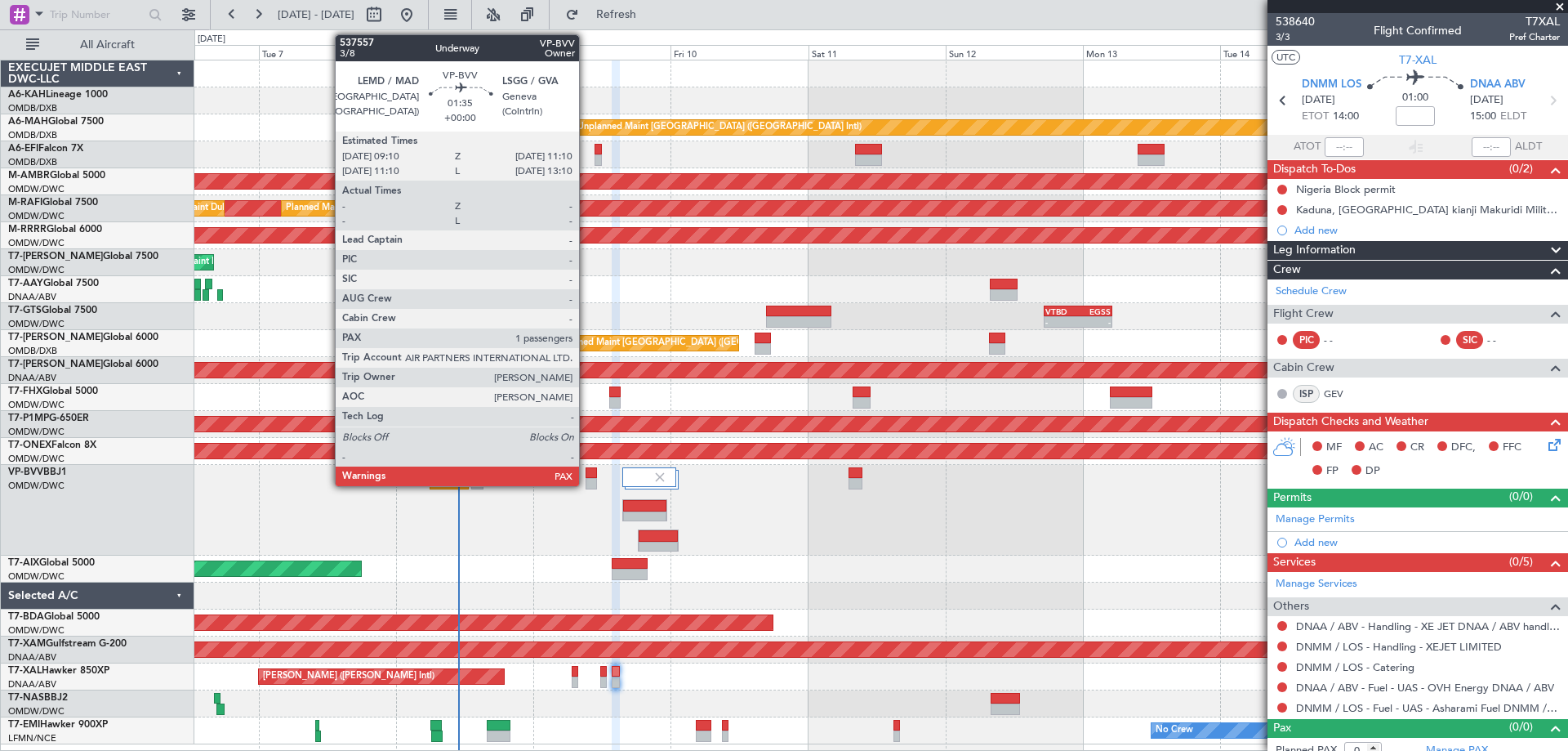
click at [587, 482] on div at bounding box center [591, 483] width 12 height 11
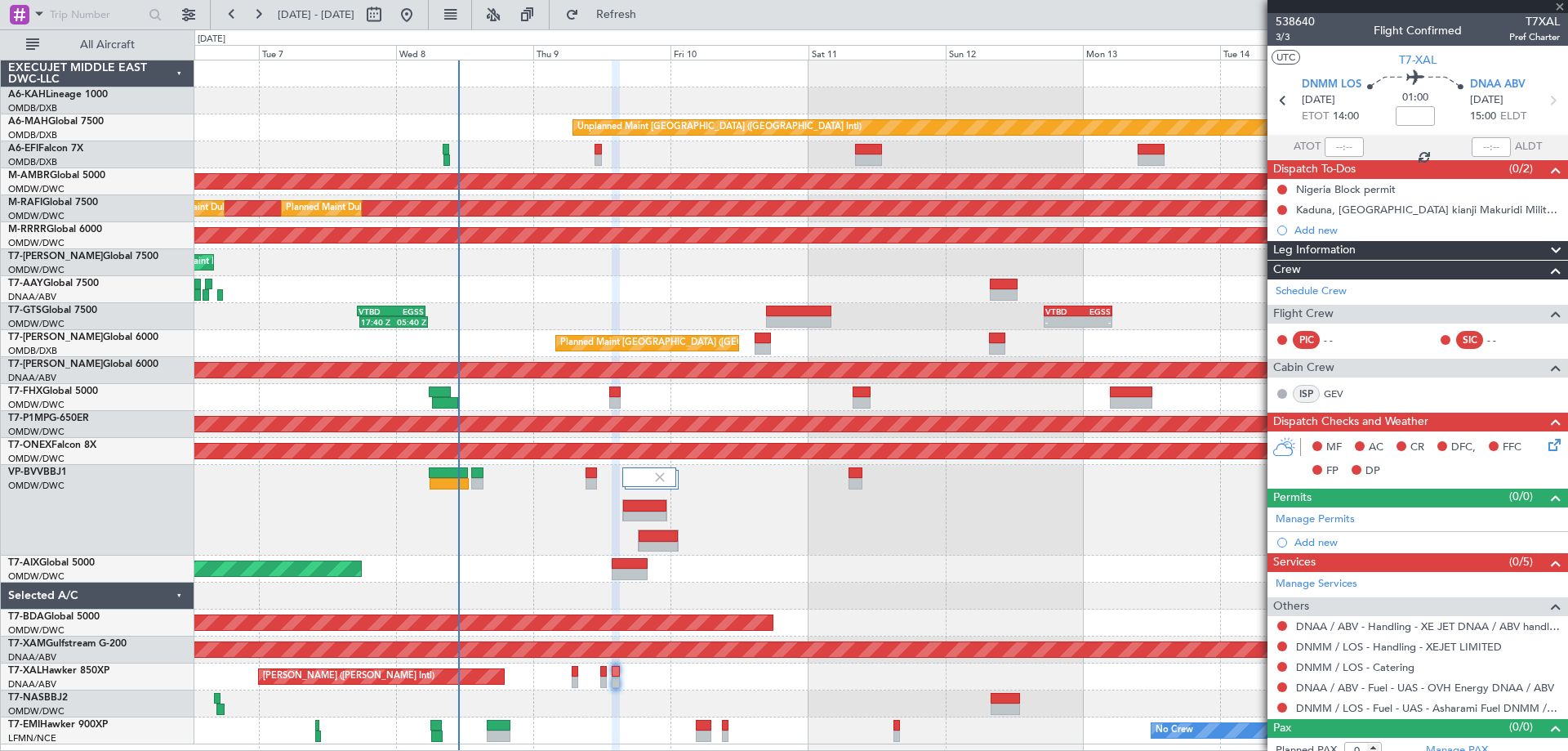
type input "1"
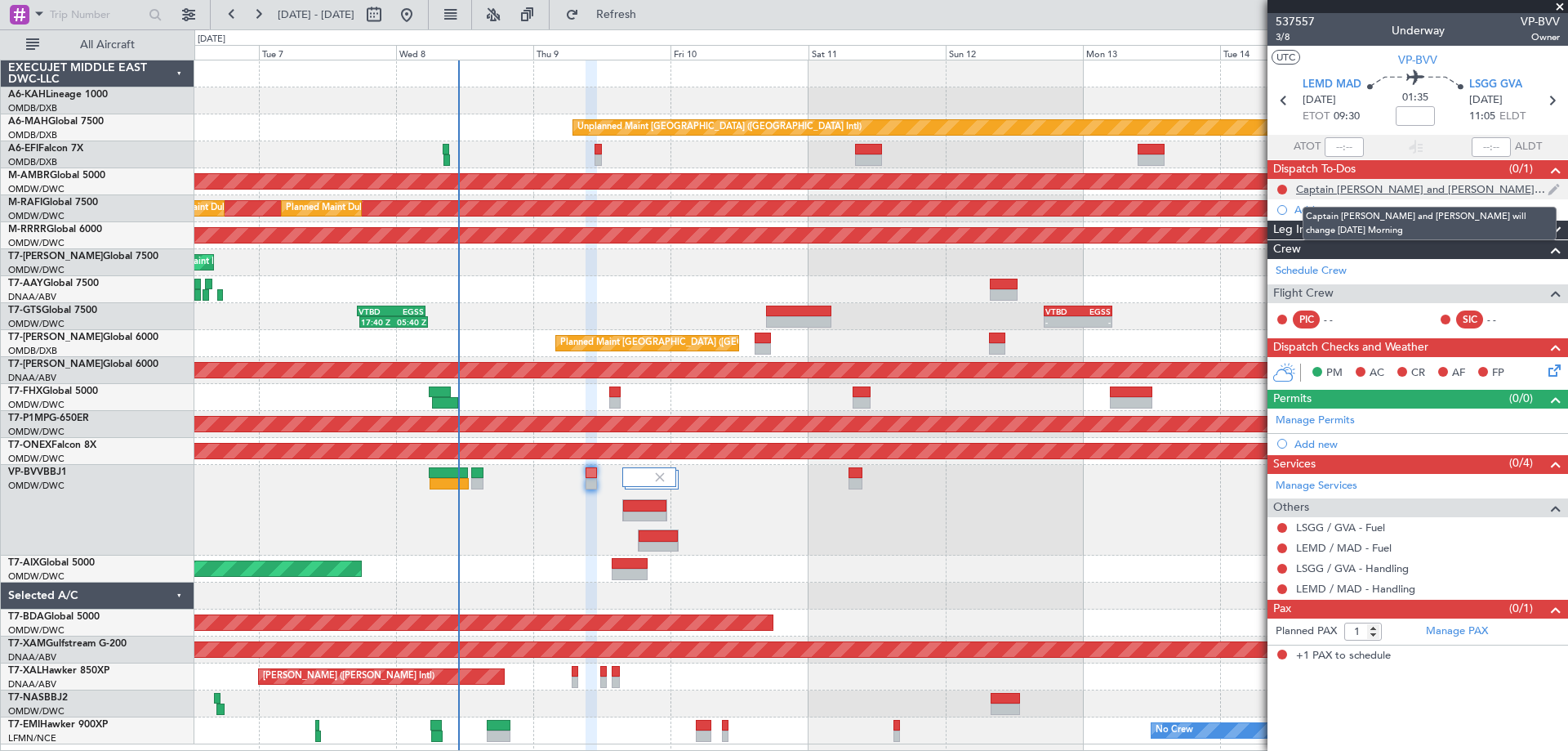
click at [1425, 190] on div "Captain [PERSON_NAME] and [PERSON_NAME] will change [DATE] Morning" at bounding box center [1422, 188] width 252 height 14
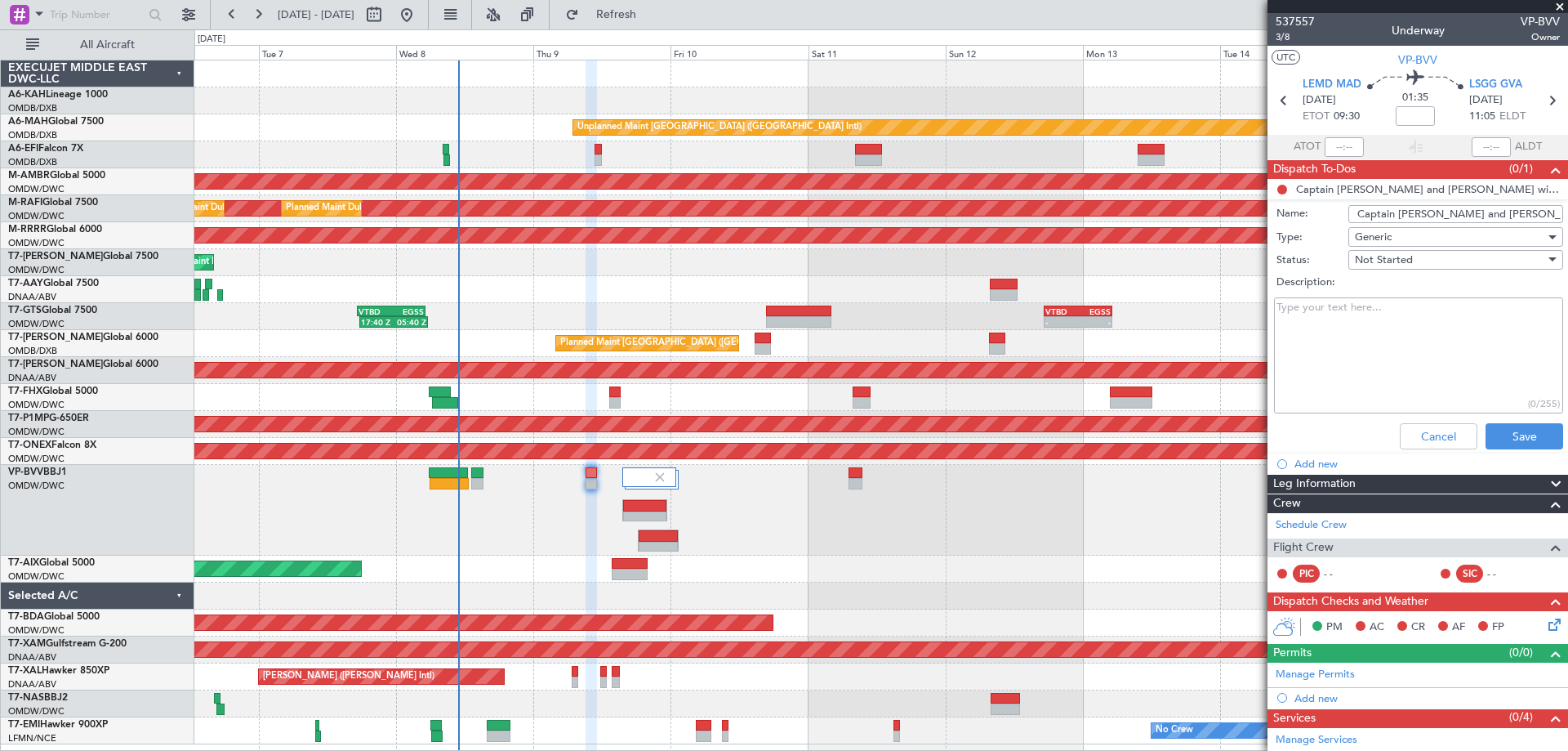
click at [1413, 221] on input "Captain [PERSON_NAME] and [PERSON_NAME] will change [DATE] Morning" at bounding box center [1455, 214] width 215 height 18
click at [1436, 437] on button "Cancel" at bounding box center [1438, 437] width 77 height 26
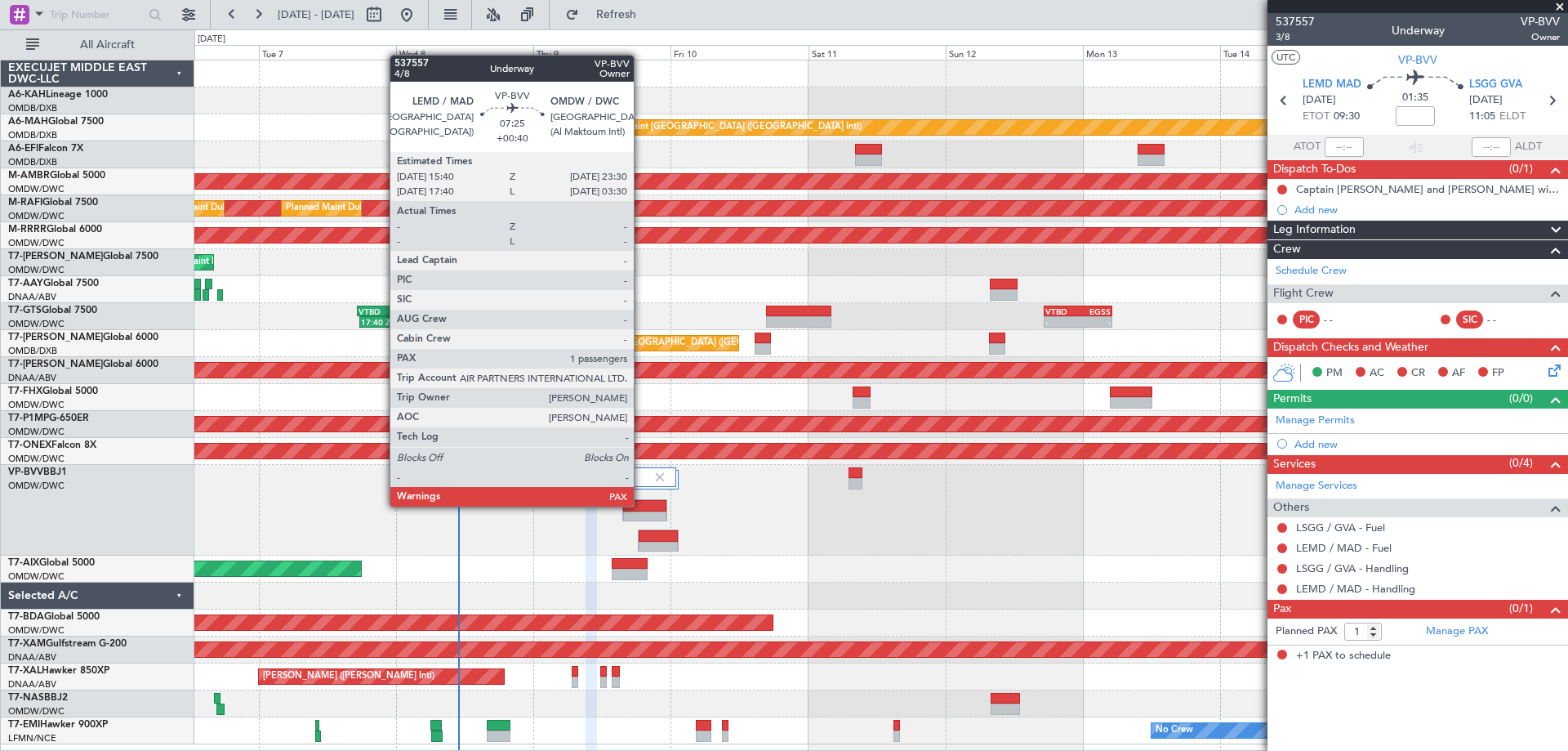
click at [641, 505] on div at bounding box center [645, 506] width 43 height 11
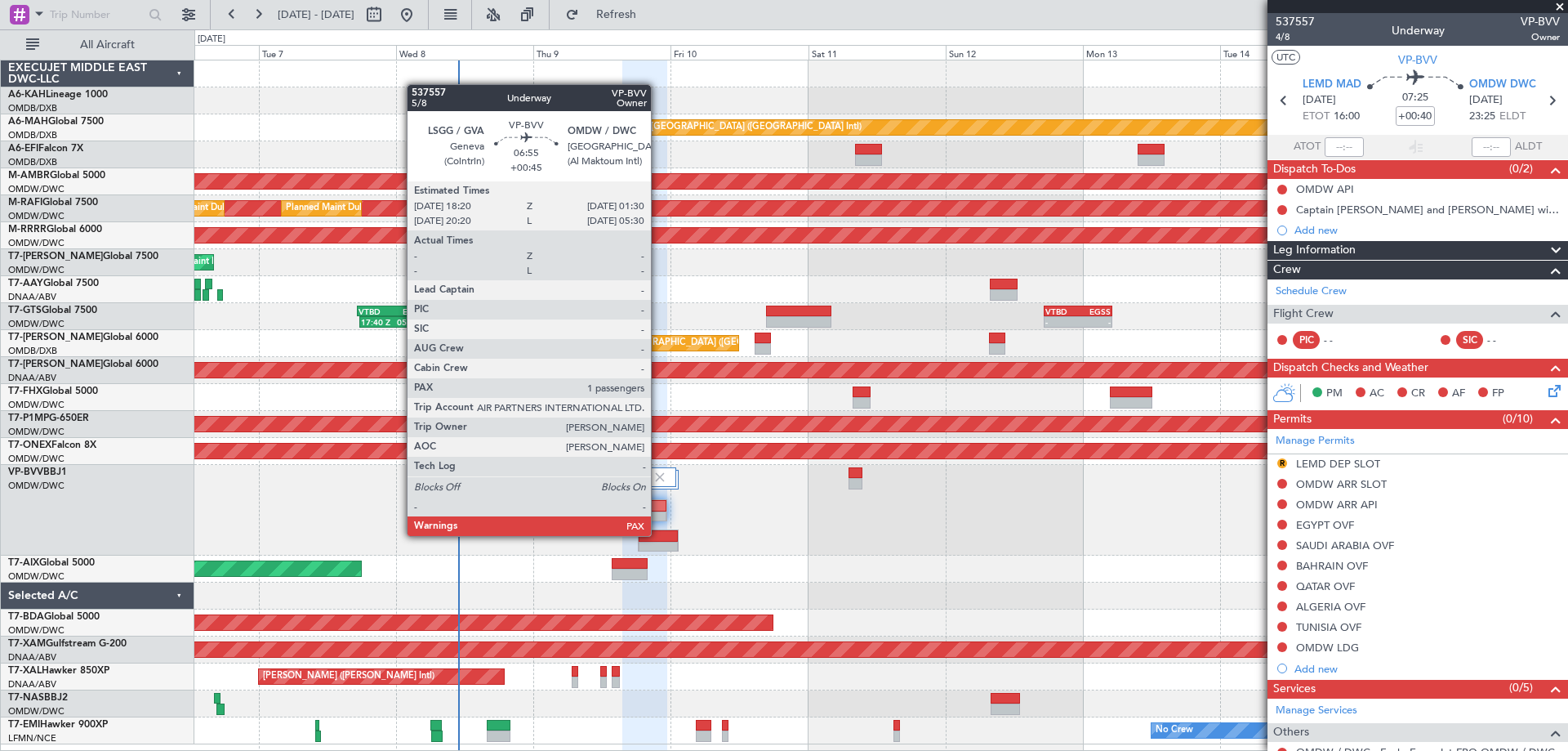
click at [659, 535] on div at bounding box center [659, 535] width 40 height 11
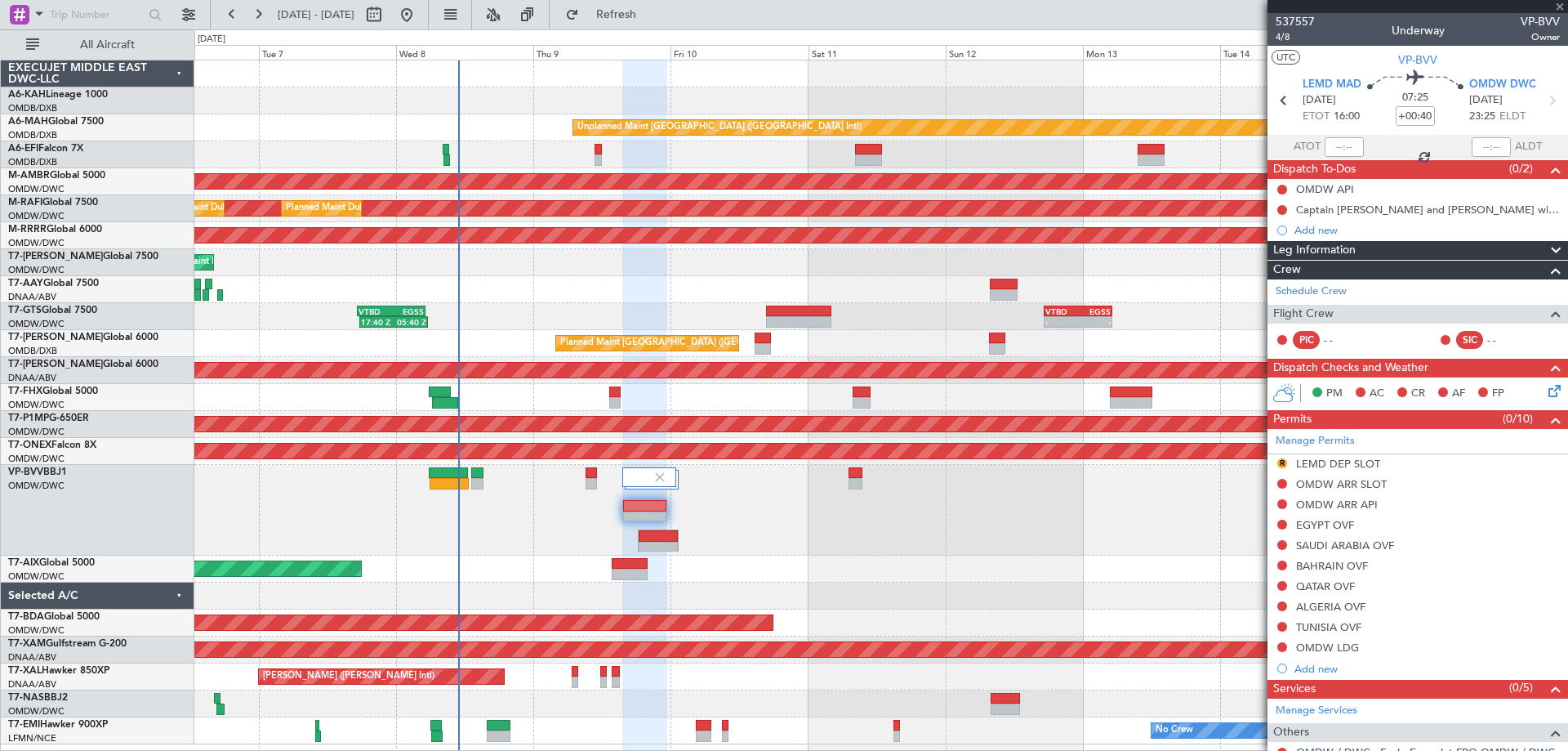
type input "+00:45"
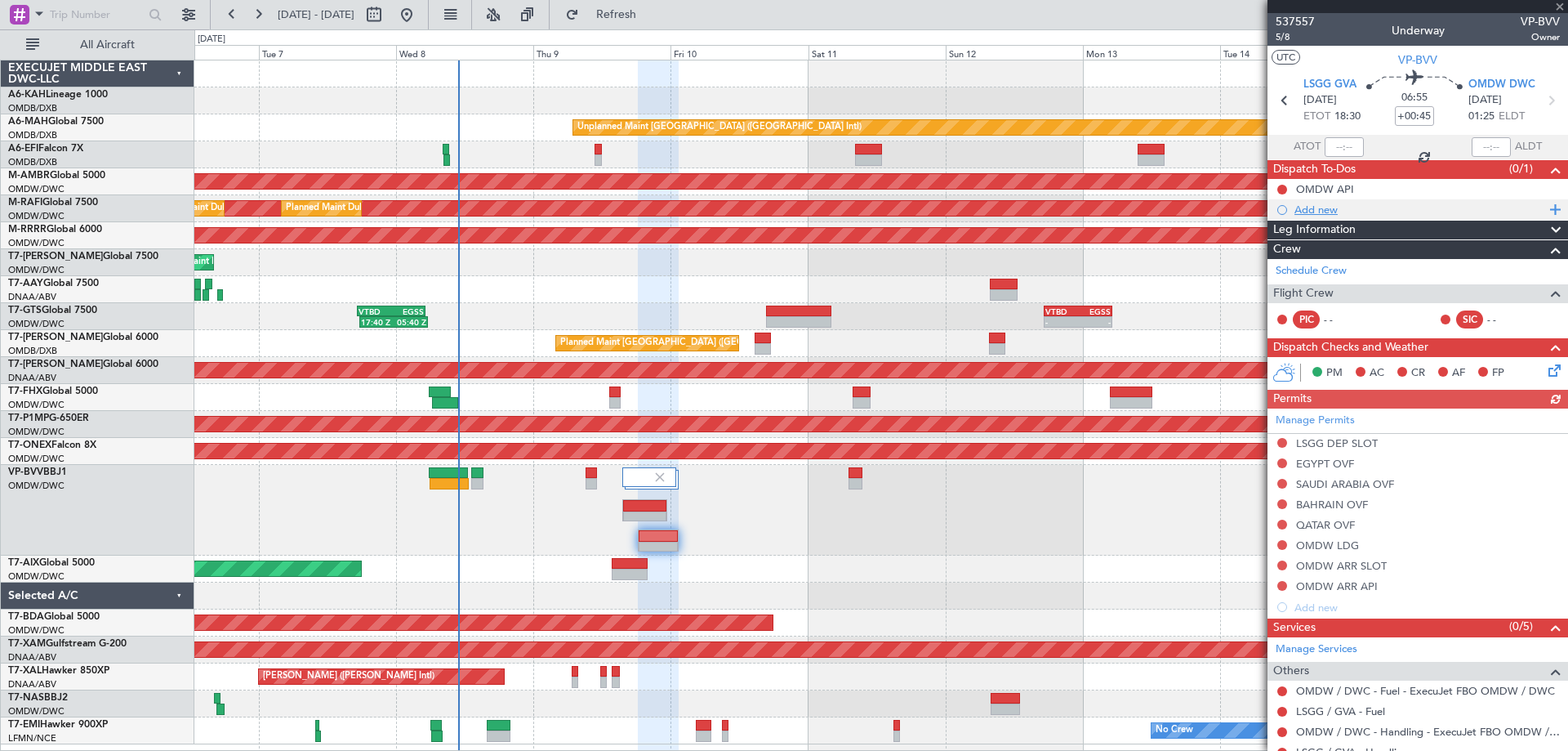
click at [1338, 216] on div "Add new" at bounding box center [1418, 210] width 300 height 21
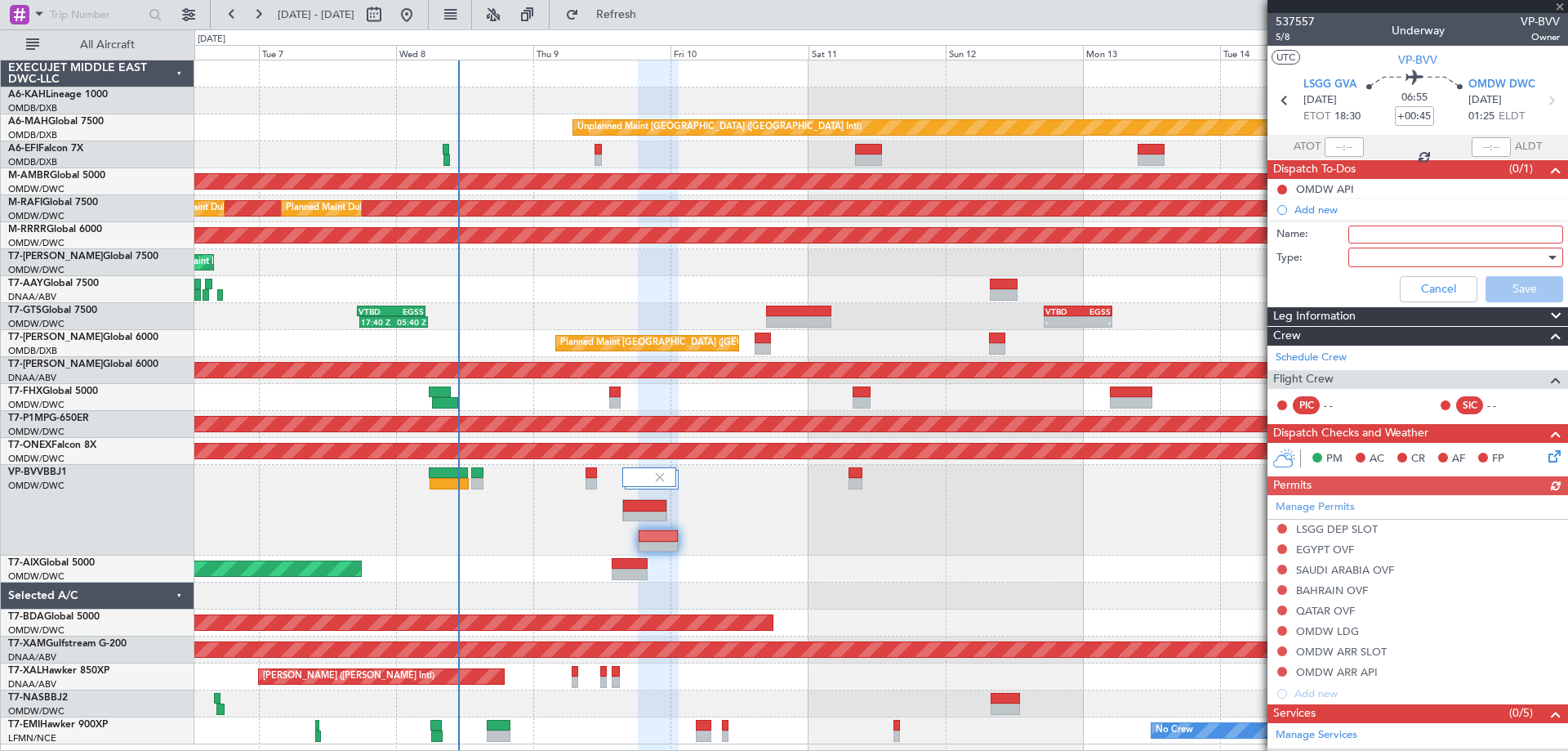
click at [1355, 224] on div "Name:" at bounding box center [1418, 234] width 317 height 24
click at [1359, 233] on input "Name:" at bounding box center [1455, 234] width 215 height 18
paste input "Captain [PERSON_NAME] and [PERSON_NAME] will change [DATE] Morning"
type input "Captain [PERSON_NAME] and [PERSON_NAME] will change [DATE] Morning"
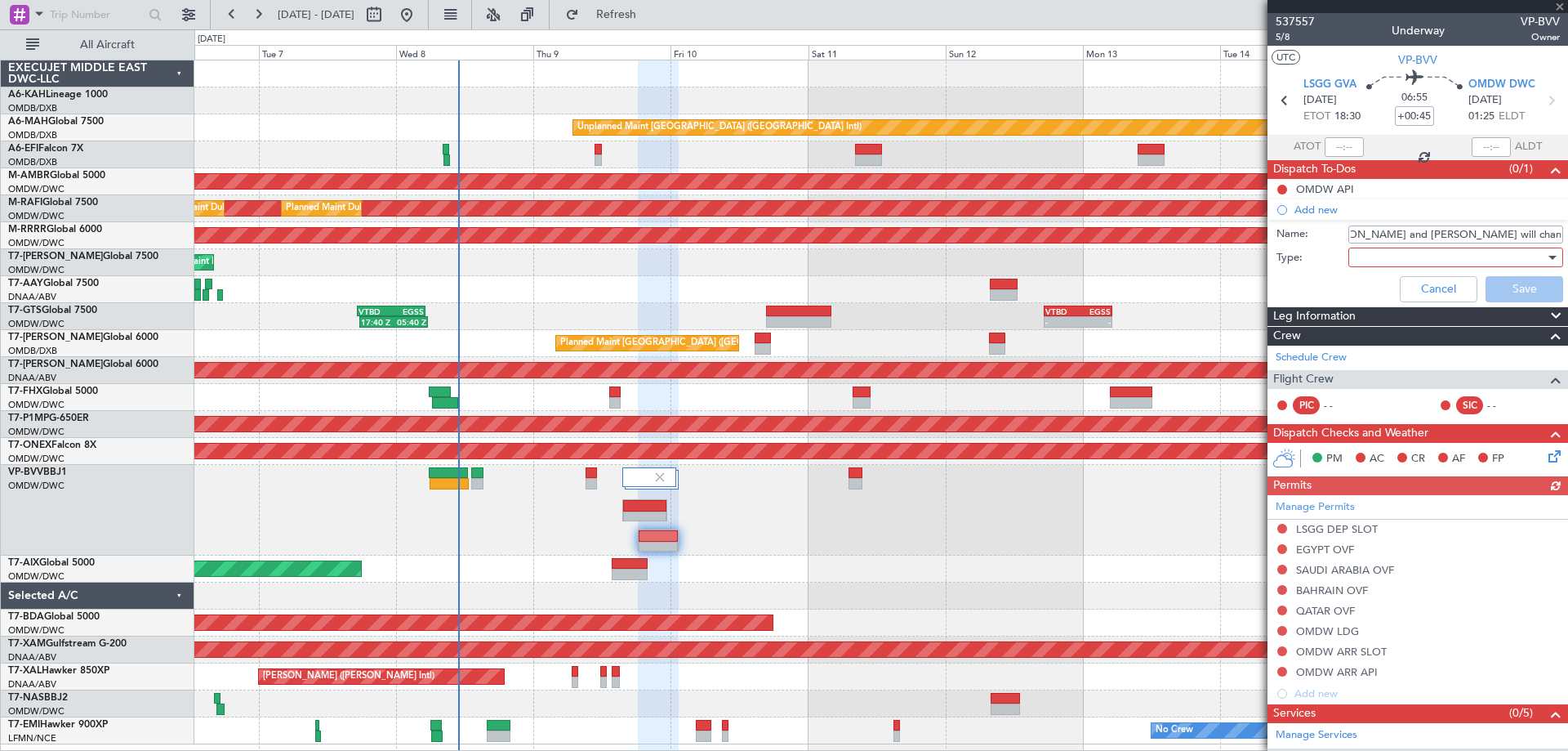
scroll to position [0, 0]
click at [1362, 256] on div at bounding box center [1450, 257] width 190 height 24
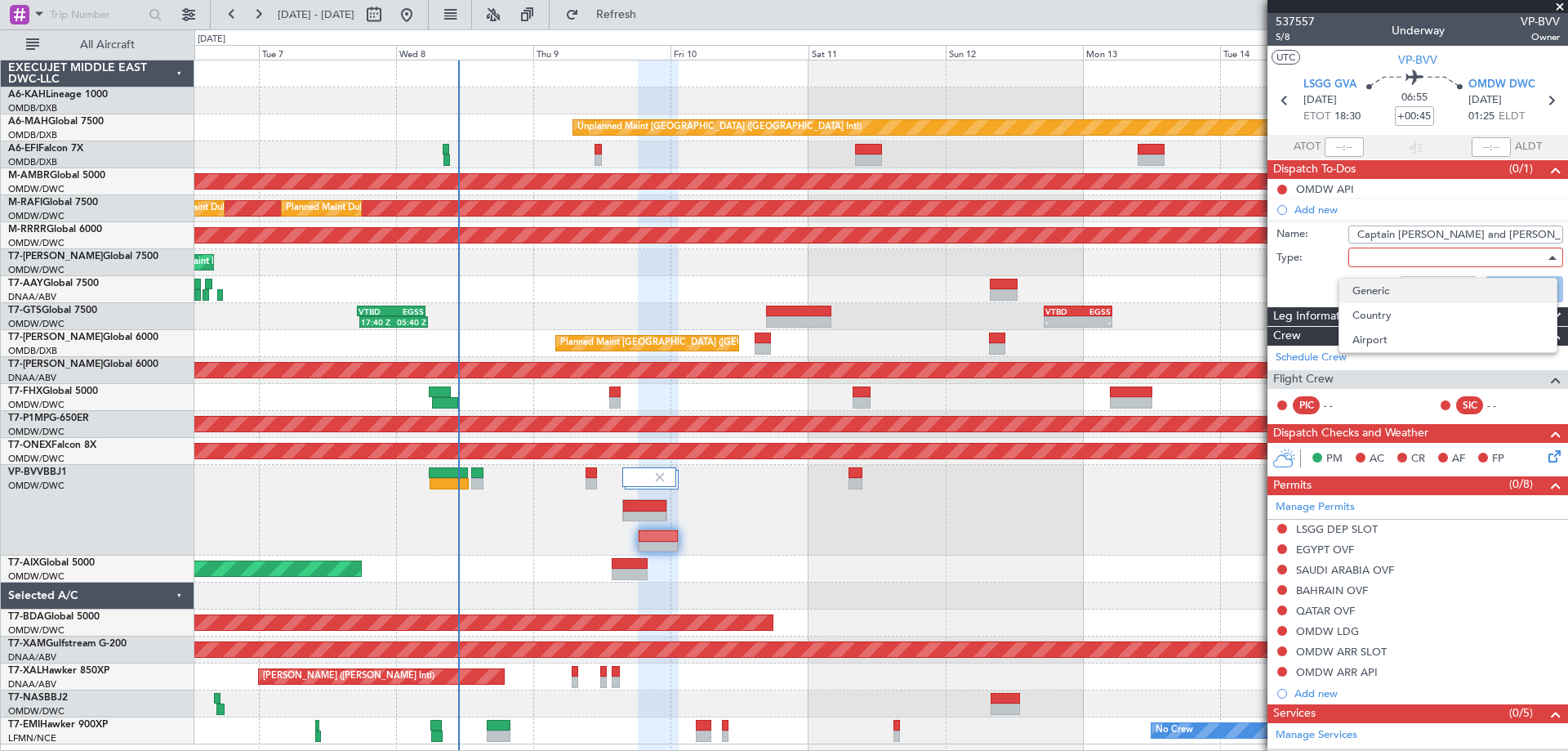
click at [1361, 290] on span "Generic" at bounding box center [1448, 291] width 191 height 24
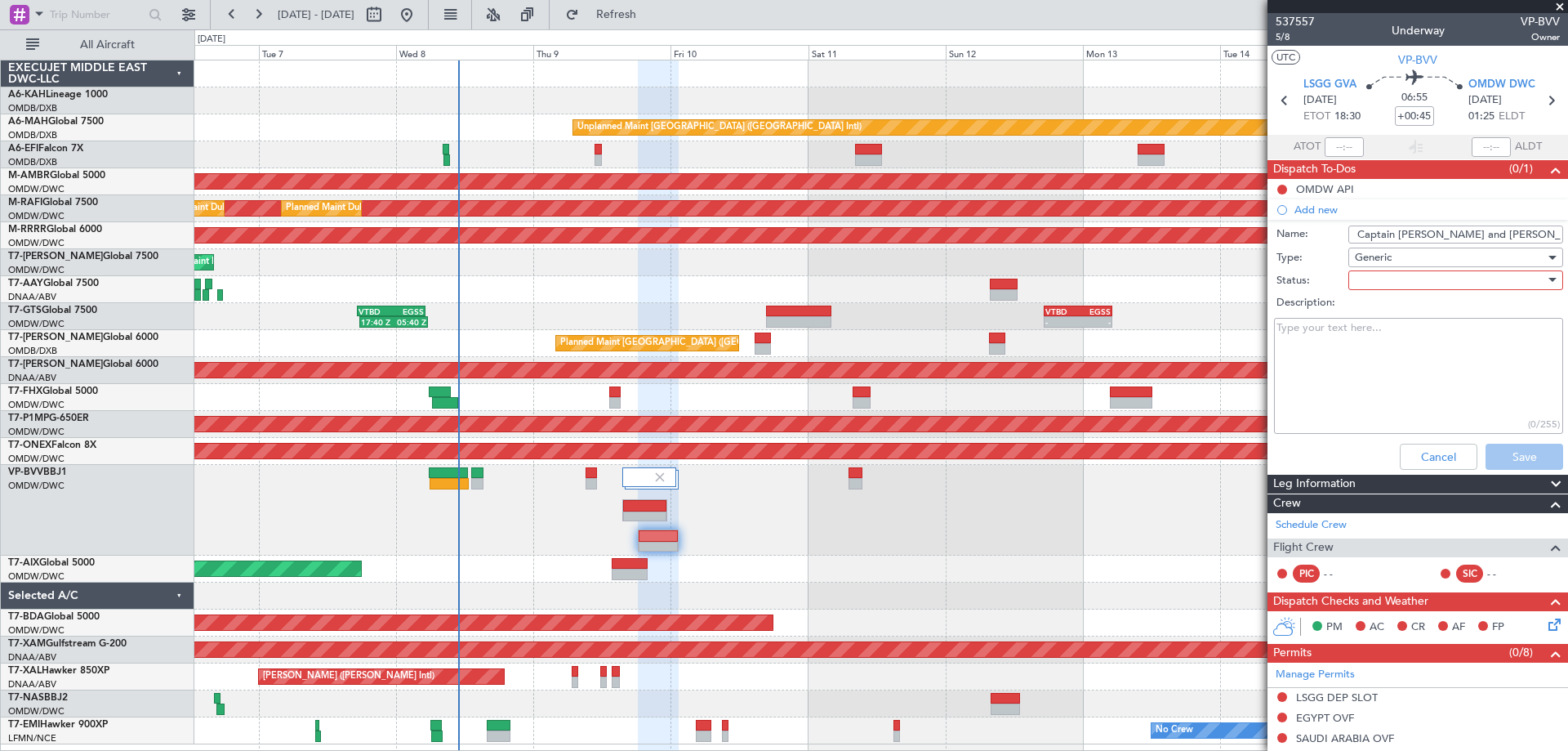
click at [1365, 279] on div at bounding box center [1450, 280] width 190 height 24
click at [1367, 312] on span "Not Started" at bounding box center [1448, 313] width 191 height 24
click at [1486, 454] on button "Save" at bounding box center [1524, 456] width 77 height 26
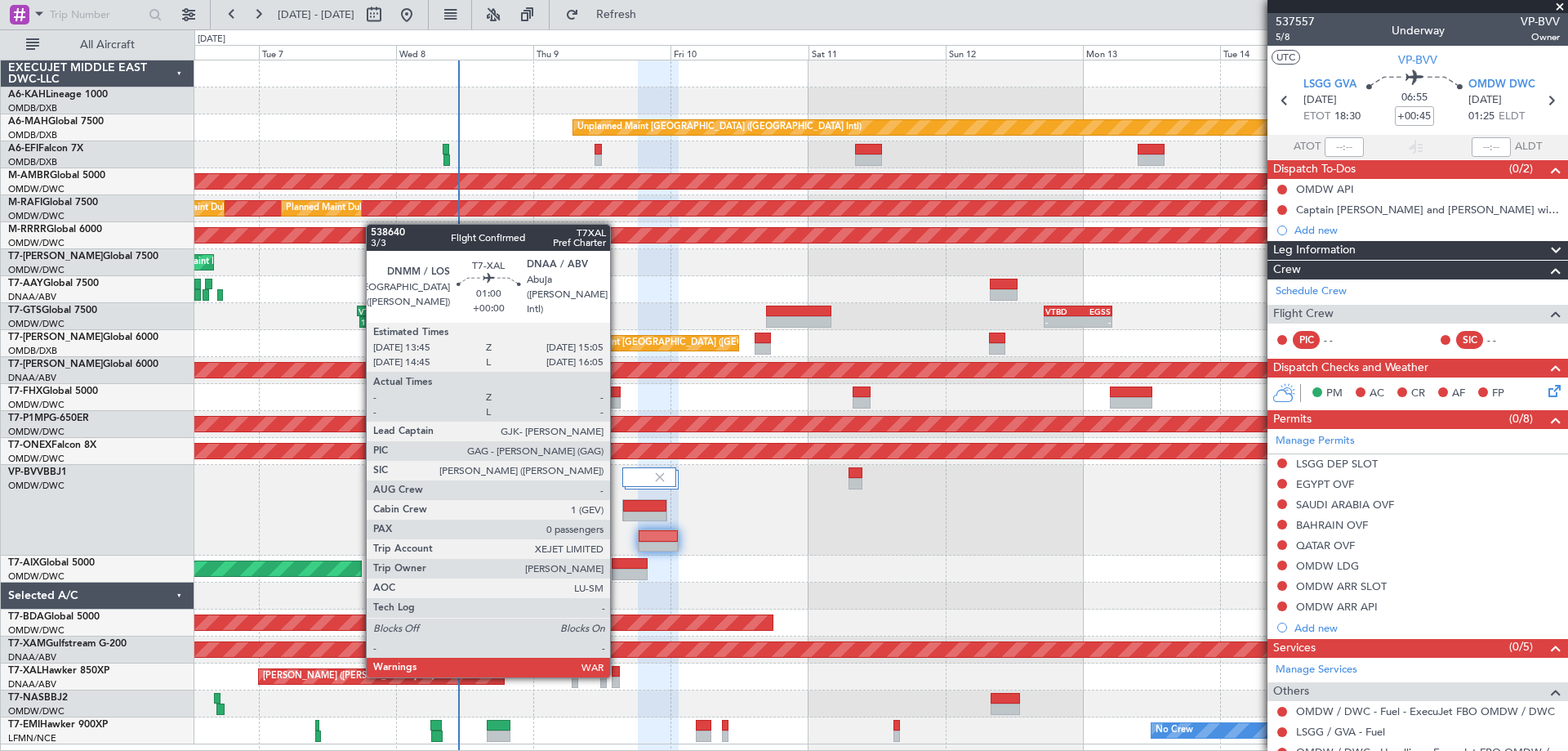
click at [617, 674] on div at bounding box center [616, 672] width 8 height 11
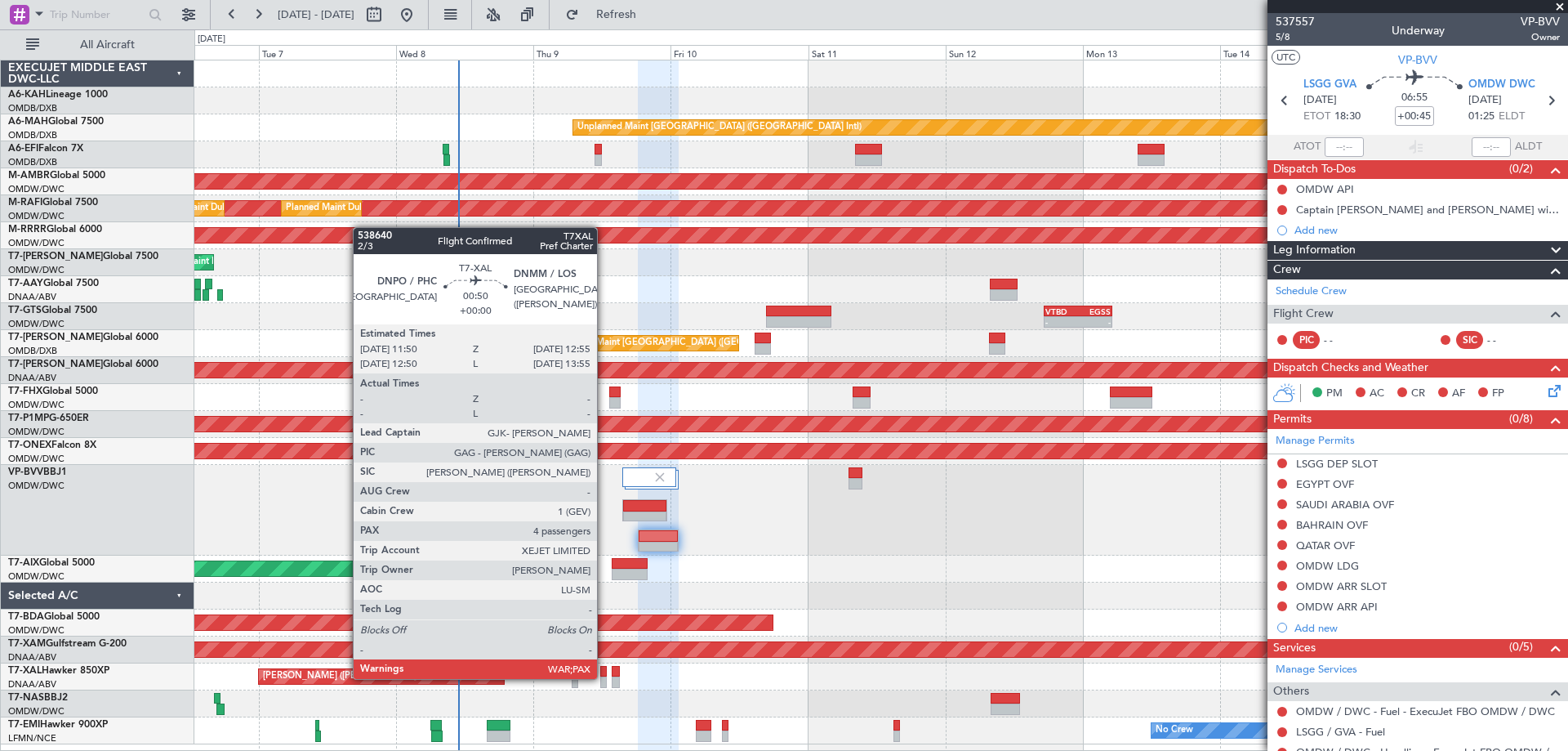
click at [604, 677] on div at bounding box center [603, 682] width 7 height 11
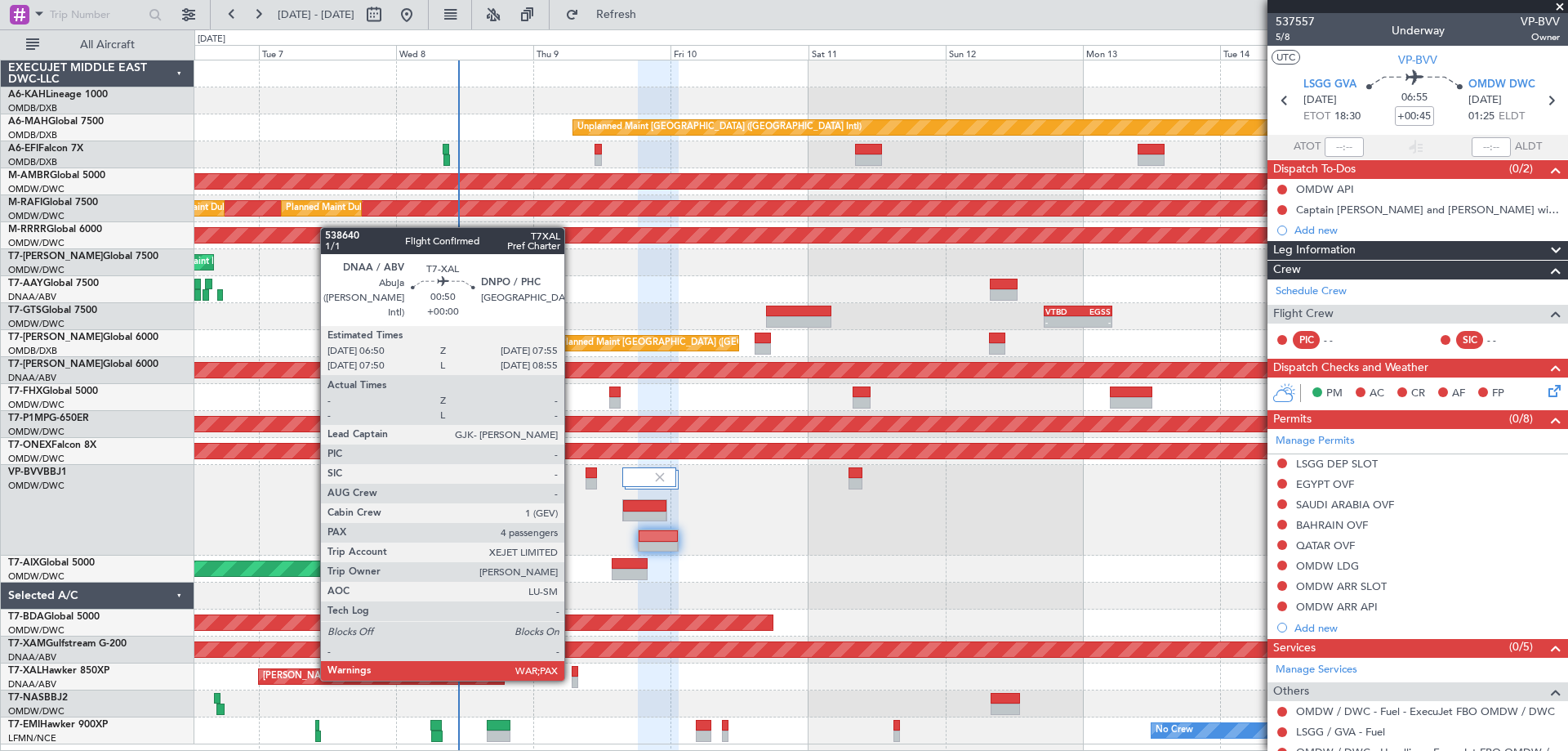
click at [572, 677] on div at bounding box center [575, 682] width 7 height 11
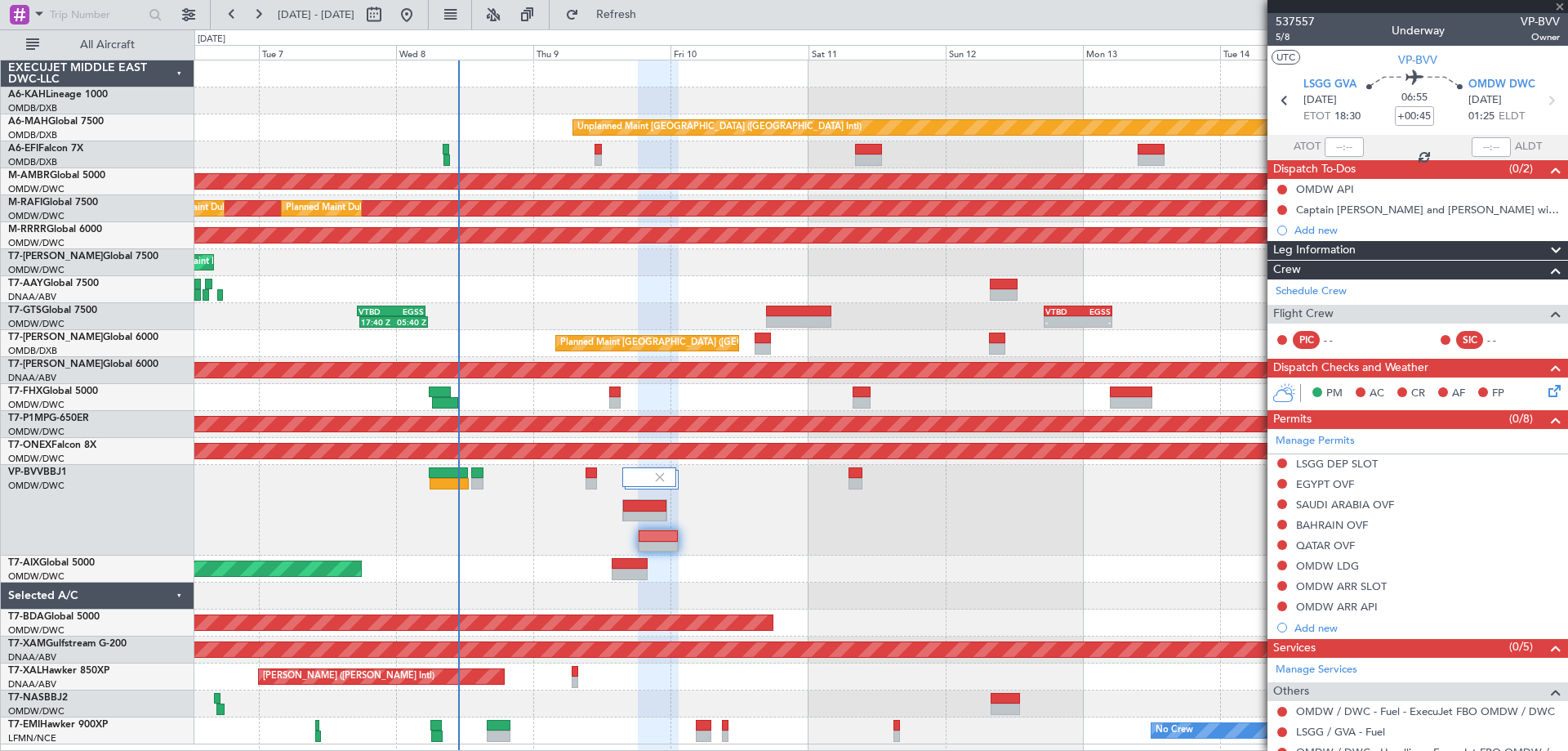
type input "4"
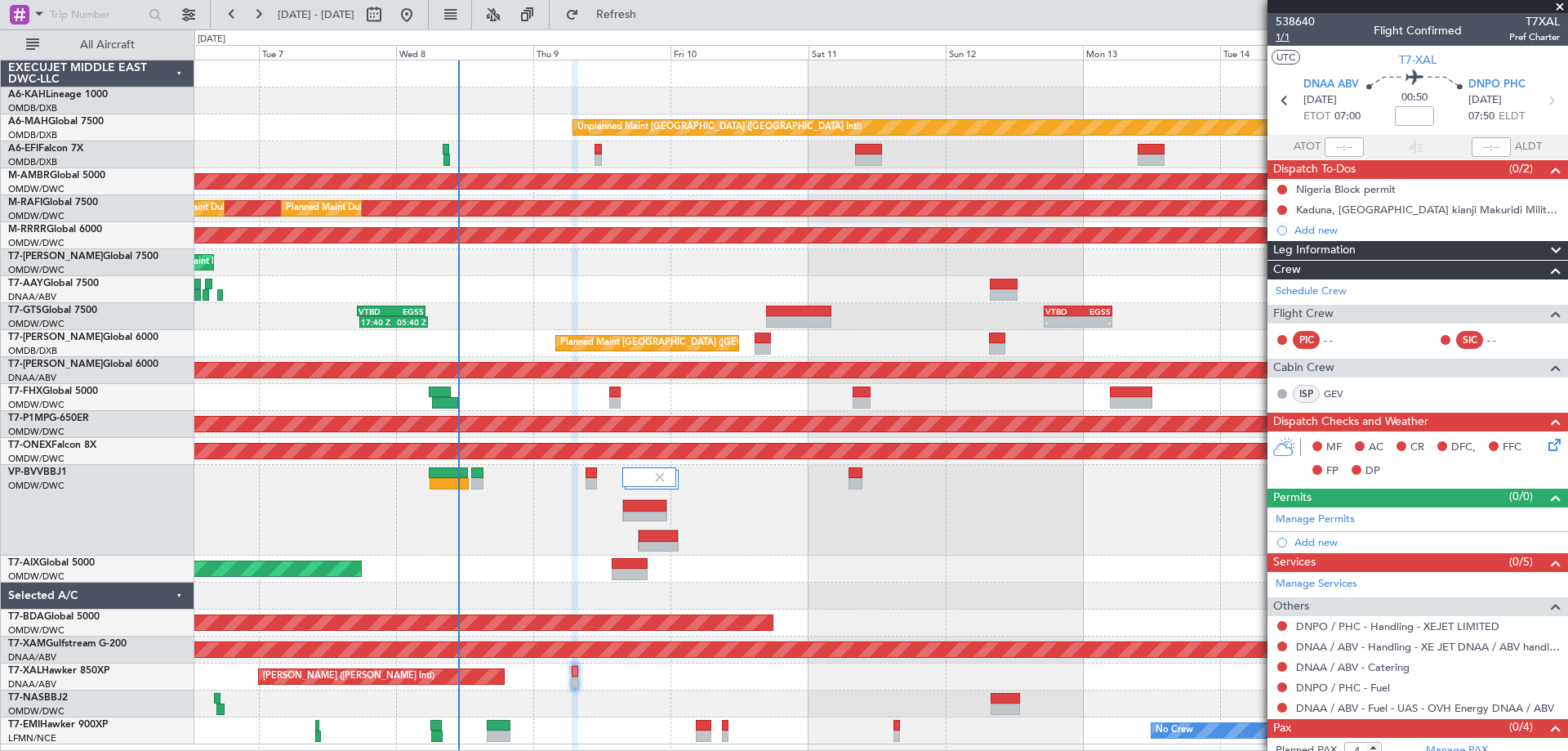
click at [1290, 35] on span "1/1" at bounding box center [1296, 36] width 39 height 14
click at [651, 9] on span "Refresh" at bounding box center [617, 15] width 69 height 11
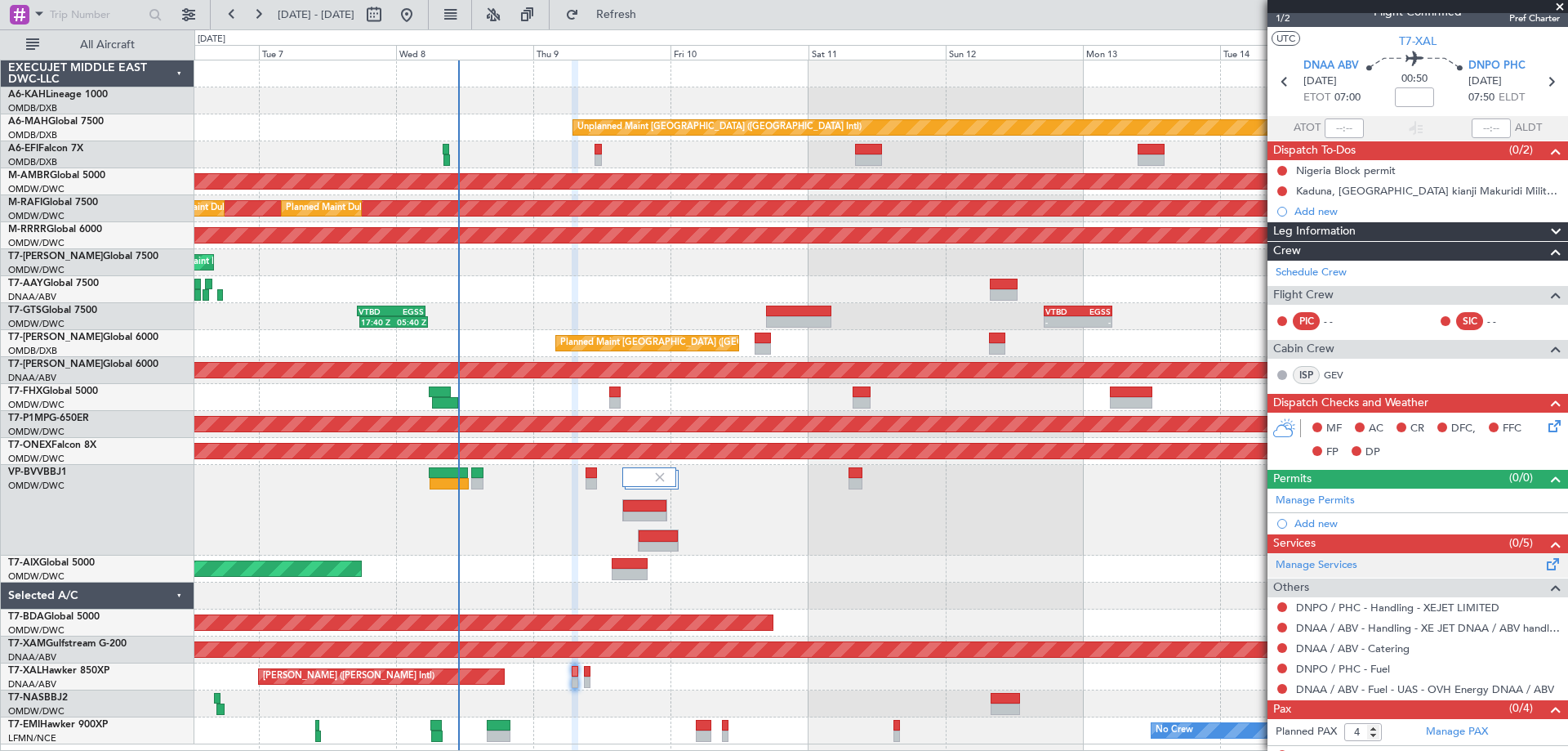
scroll to position [34, 0]
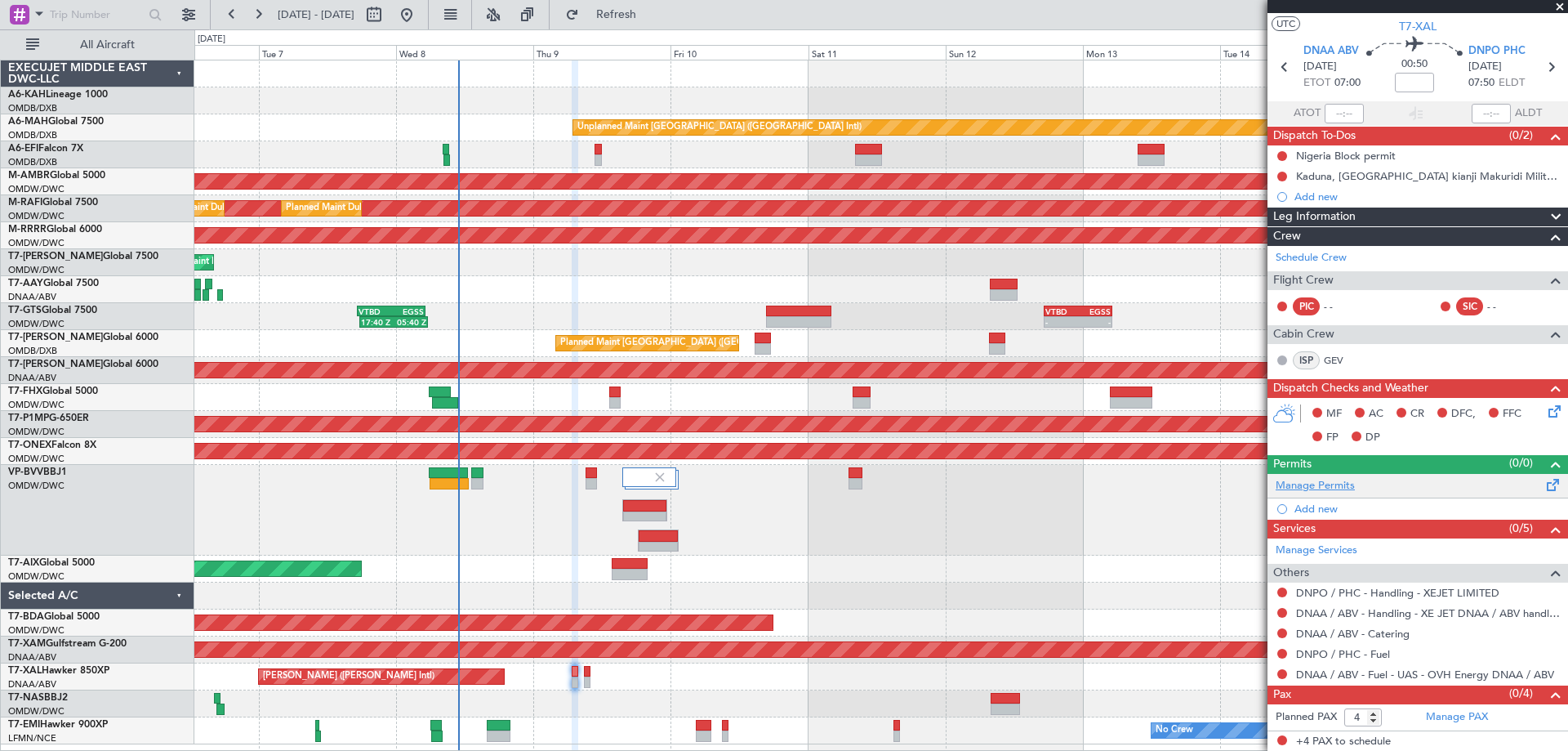
click at [1351, 486] on link "Manage Permits" at bounding box center [1315, 486] width 79 height 17
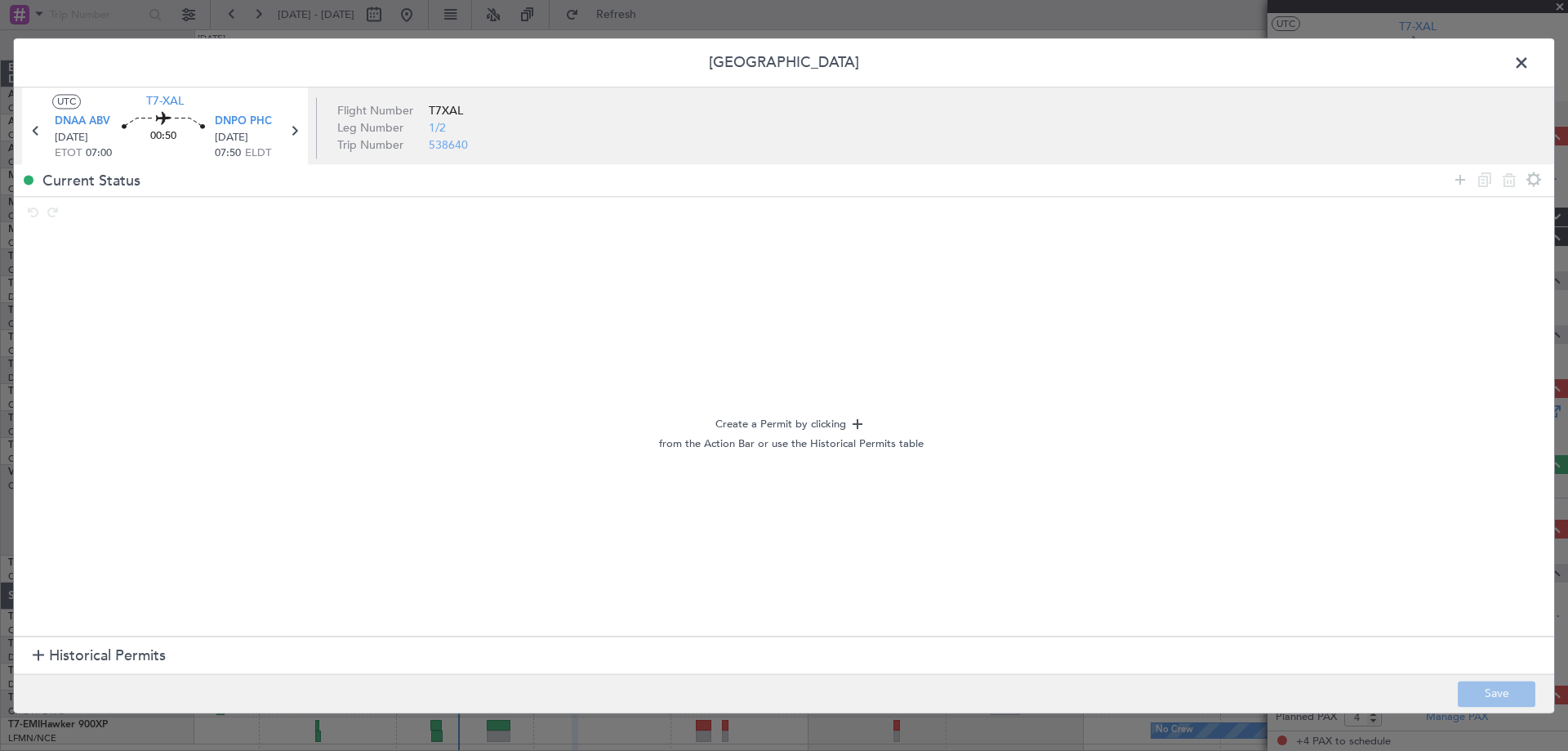
click at [144, 661] on span "Historical Permits" at bounding box center [107, 657] width 117 height 22
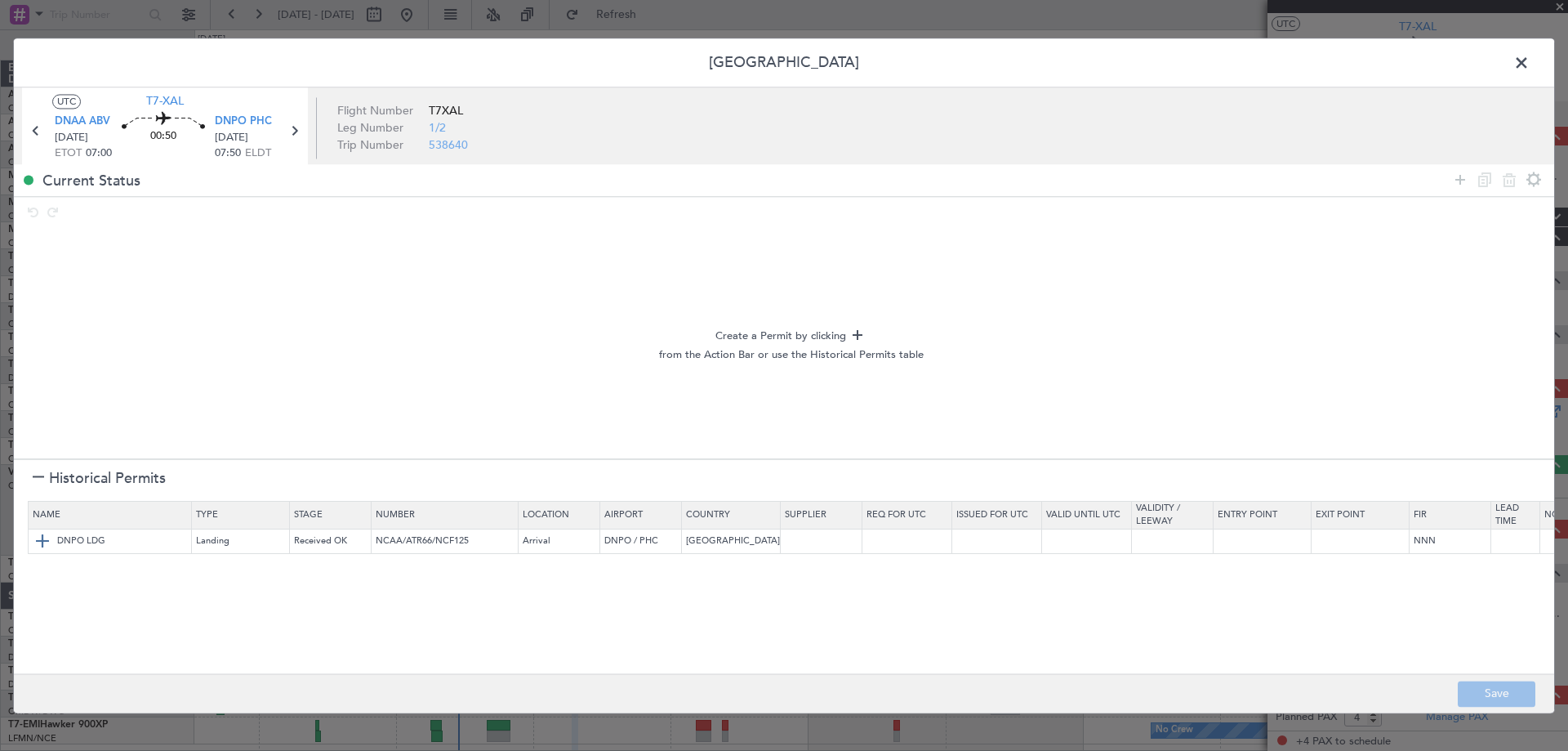
click at [36, 545] on img at bounding box center [42, 541] width 20 height 20
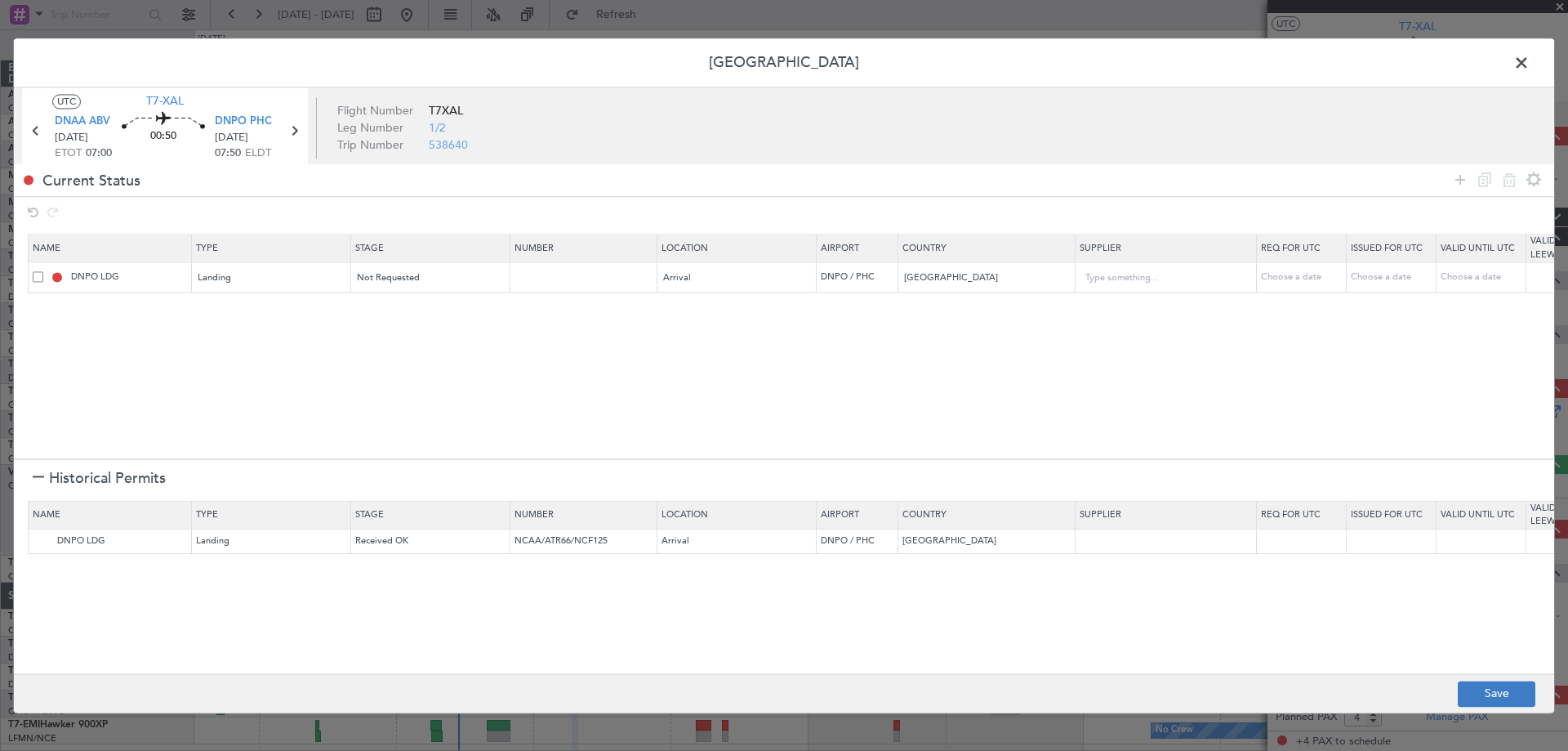
drag, startPoint x: 1479, startPoint y: 678, endPoint x: 1487, endPoint y: 686, distance: 11.3
click at [1485, 683] on footer "Save" at bounding box center [784, 692] width 1540 height 39
click at [1489, 695] on button "Save" at bounding box center [1496, 693] width 77 height 26
type input "NNN"
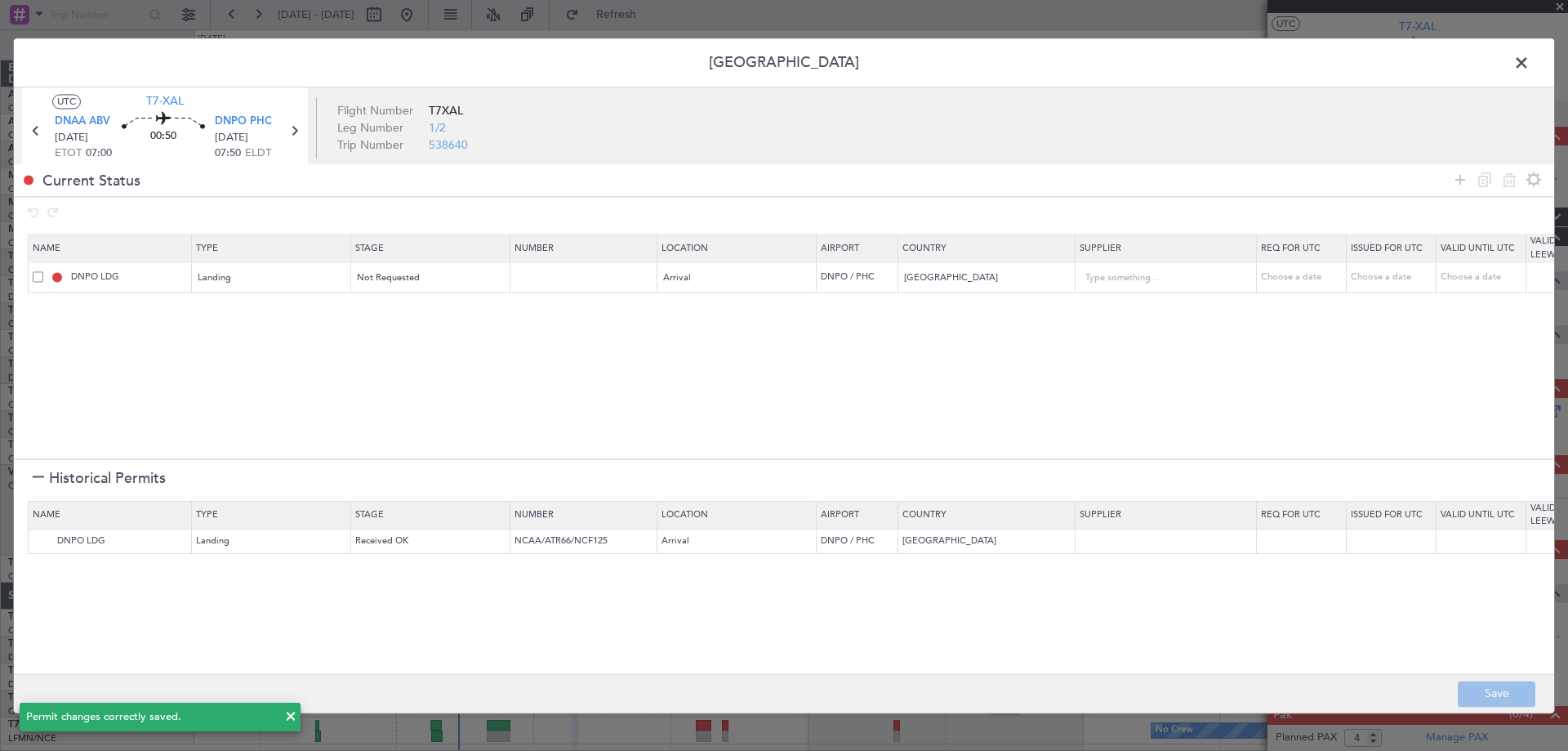
click at [1530, 62] on span at bounding box center [1530, 66] width 0 height 33
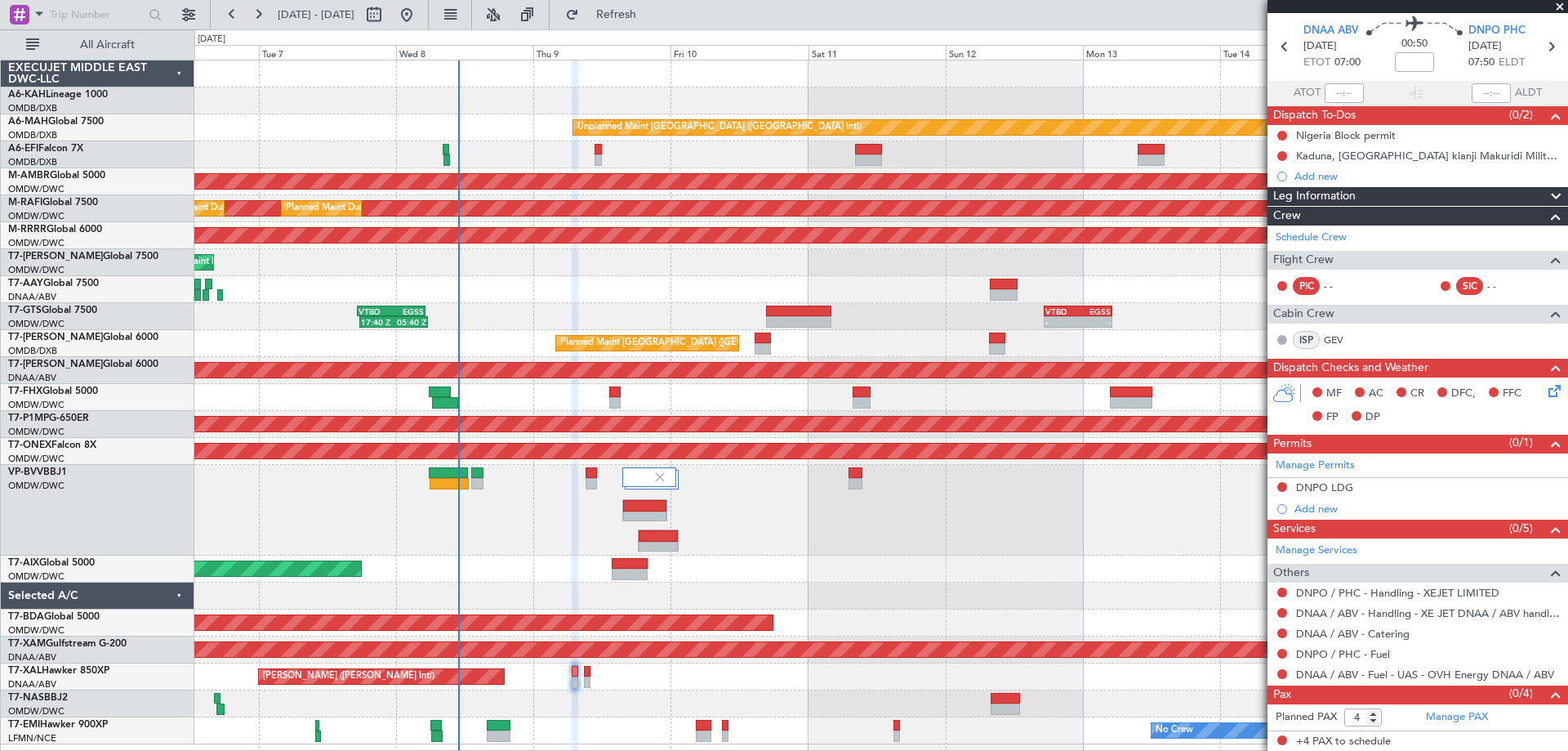
scroll to position [0, 0]
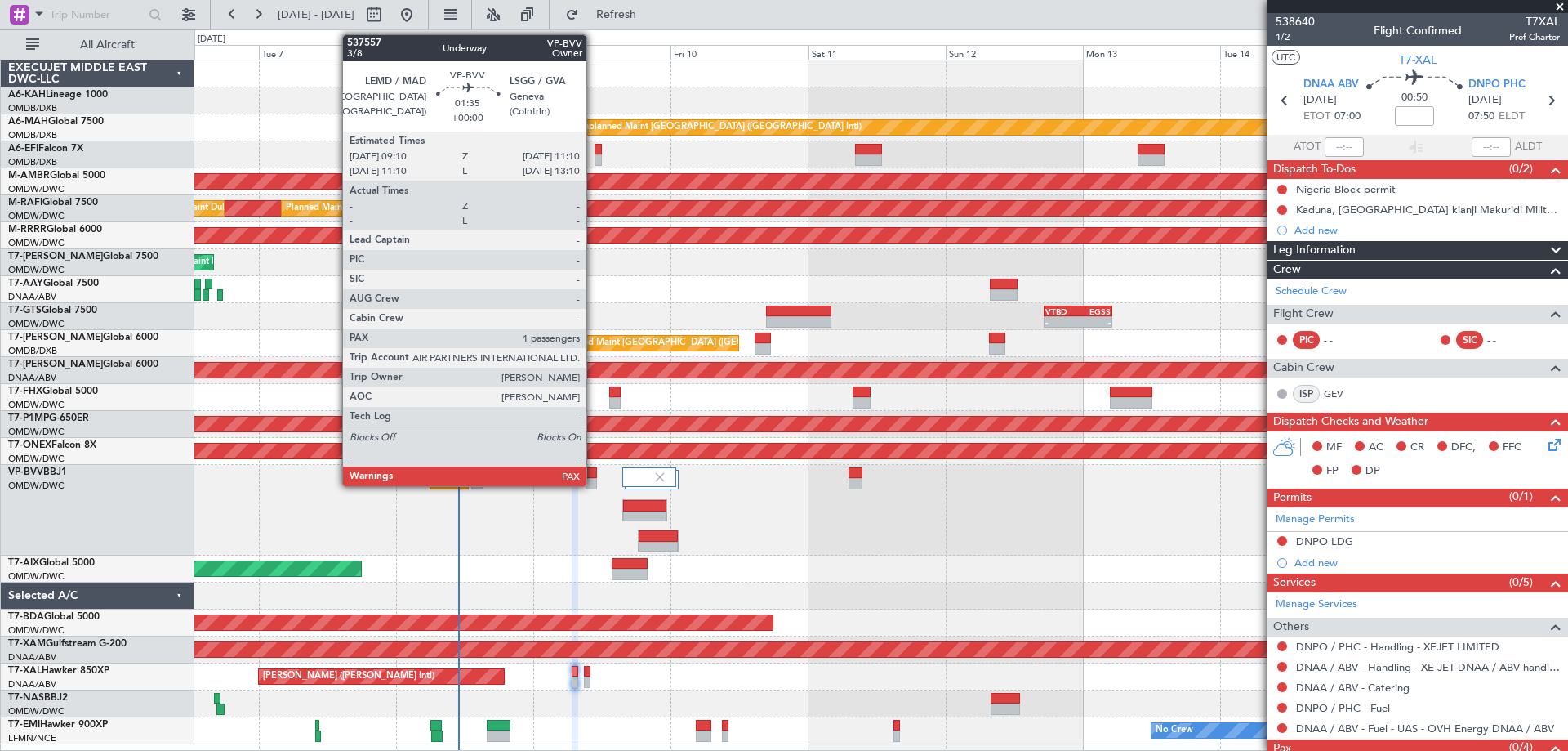
click at [593, 477] on div at bounding box center [591, 473] width 12 height 11
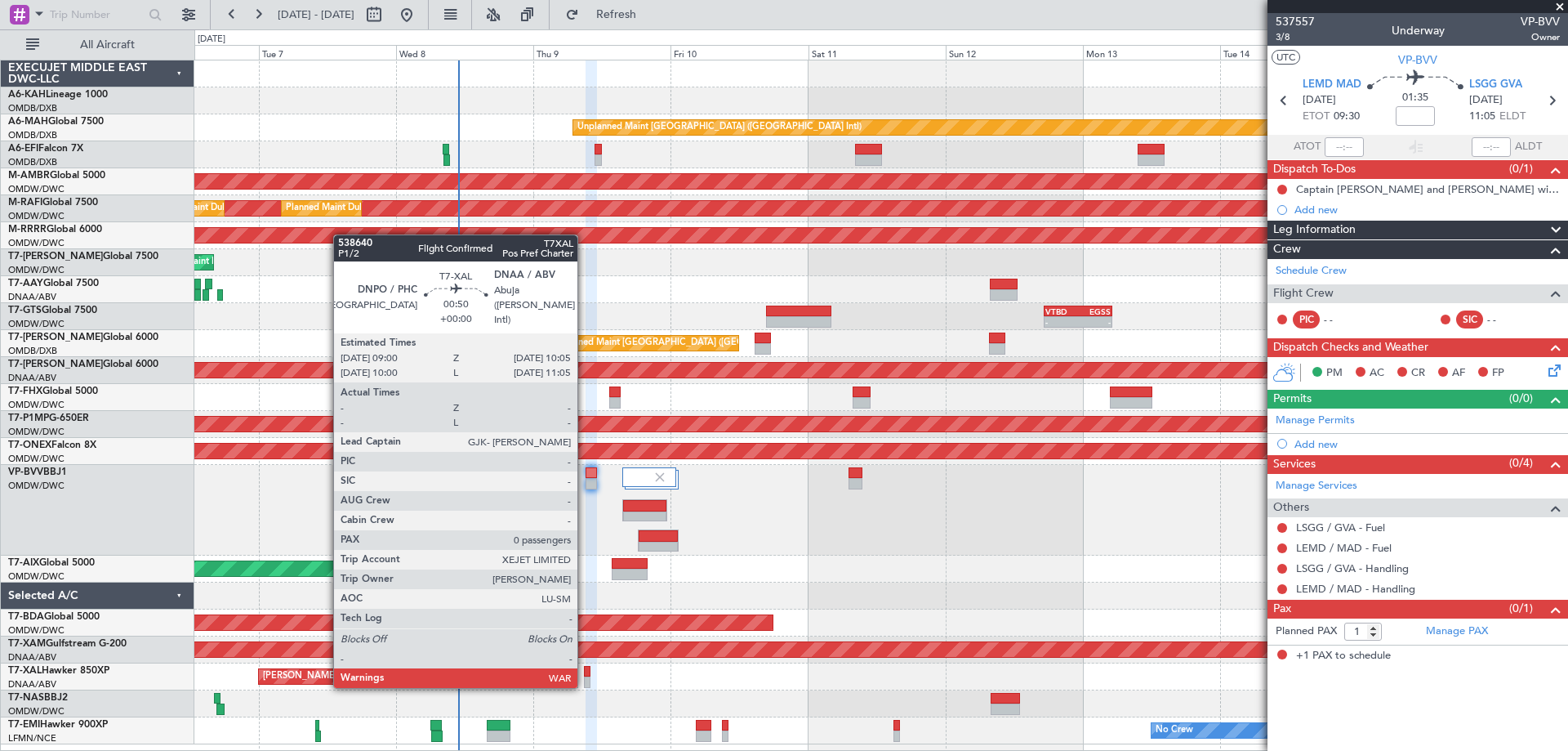
click at [585, 685] on div at bounding box center [587, 682] width 7 height 11
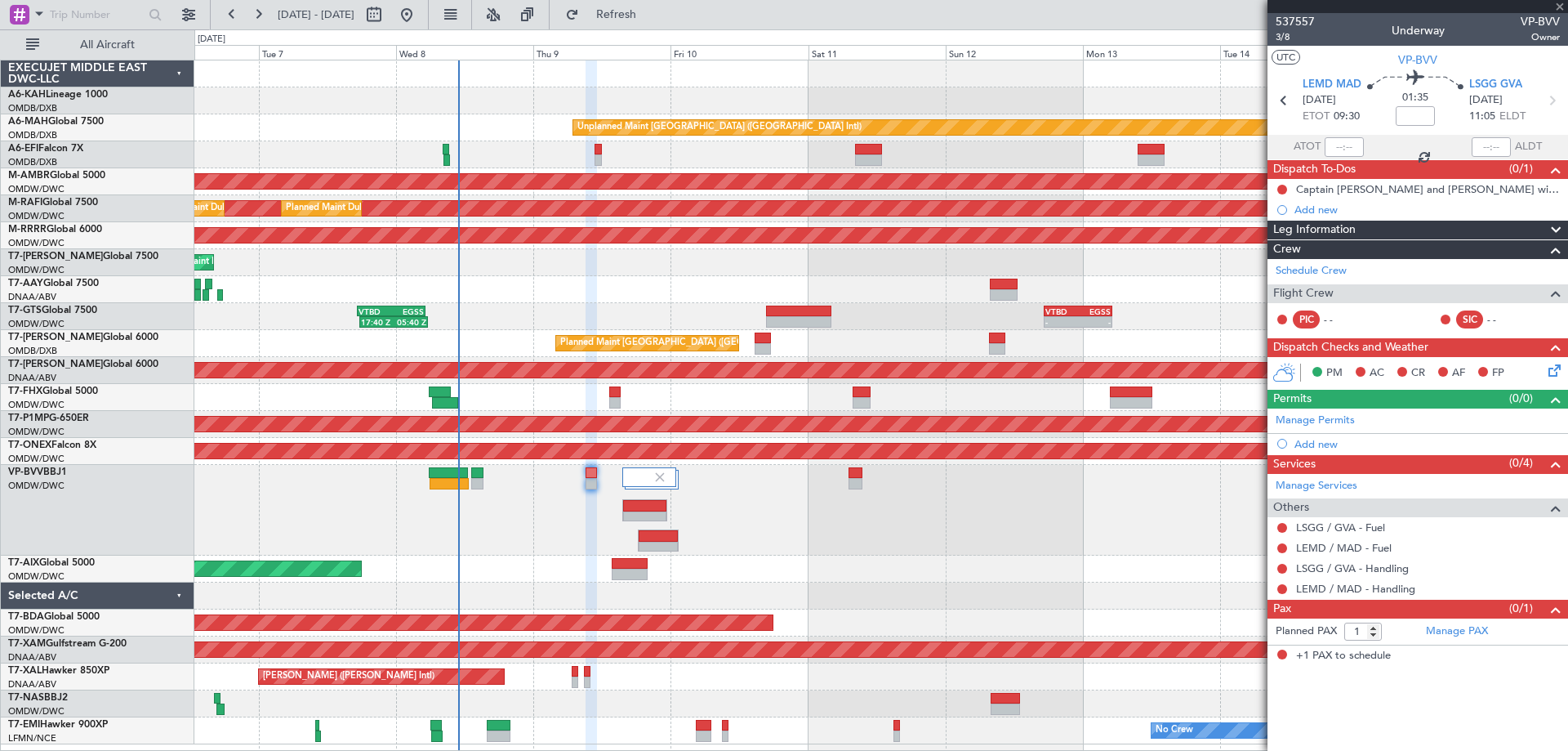
type input "0"
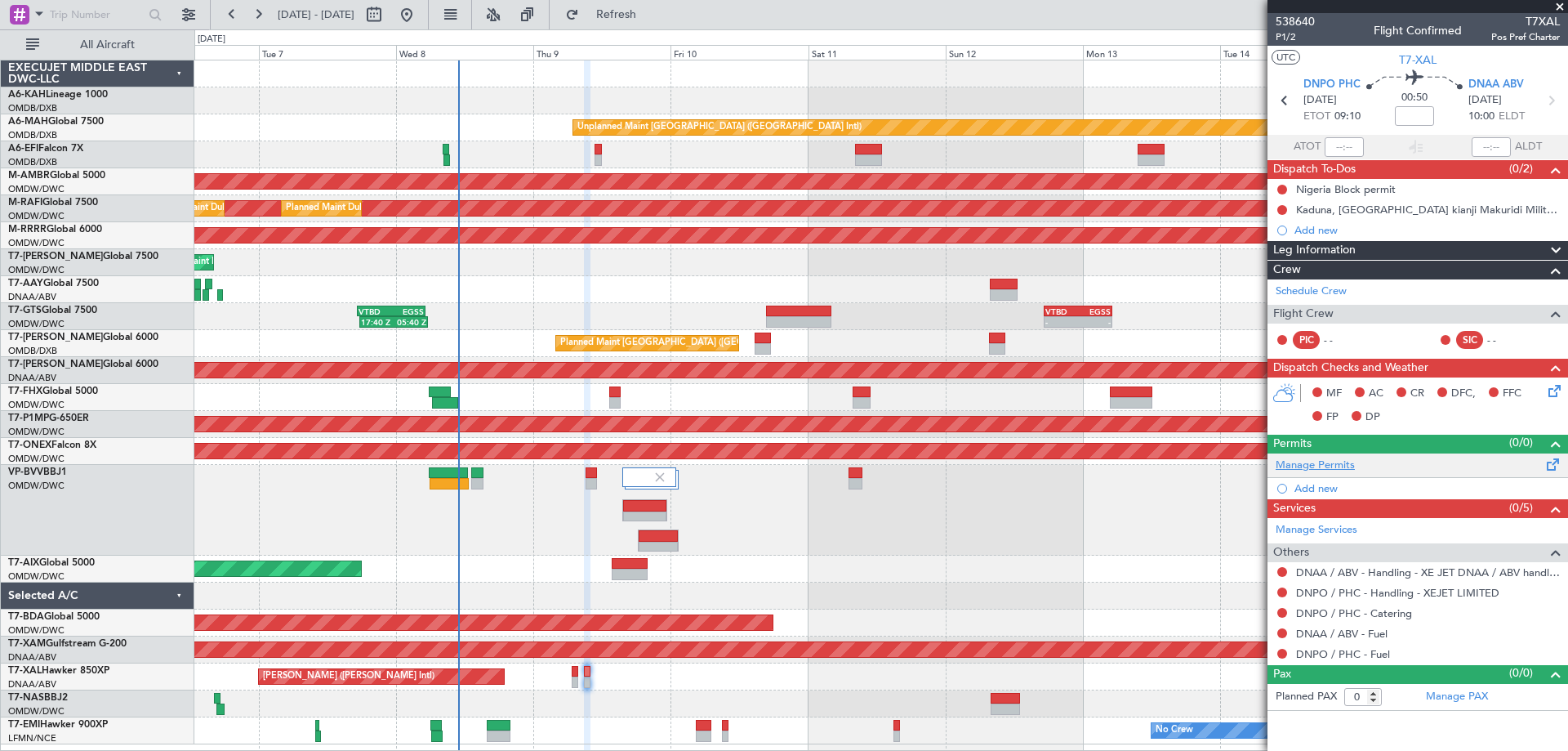
click at [1316, 465] on link "Manage Permits" at bounding box center [1315, 466] width 79 height 17
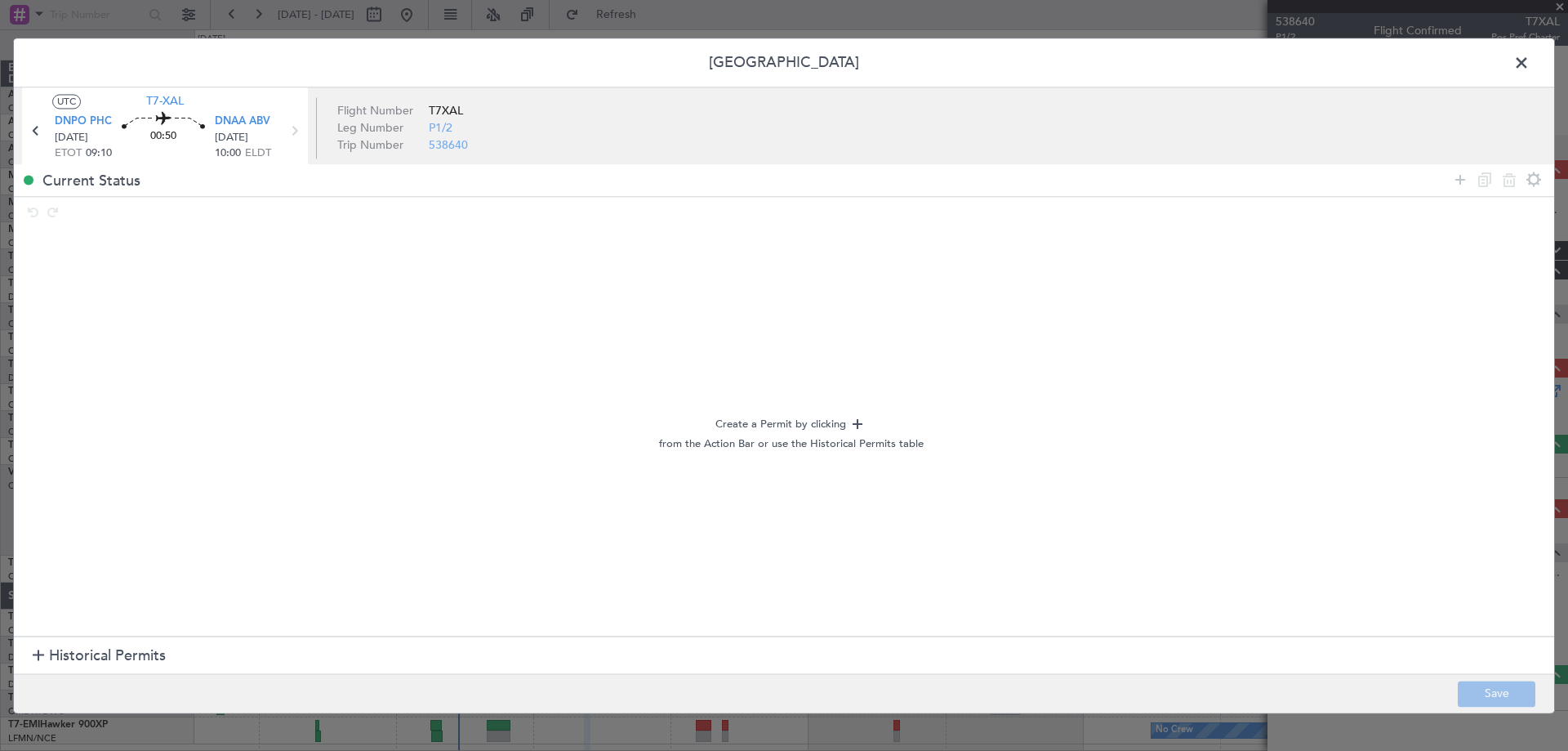
click at [94, 647] on span "Historical Permits" at bounding box center [107, 657] width 117 height 22
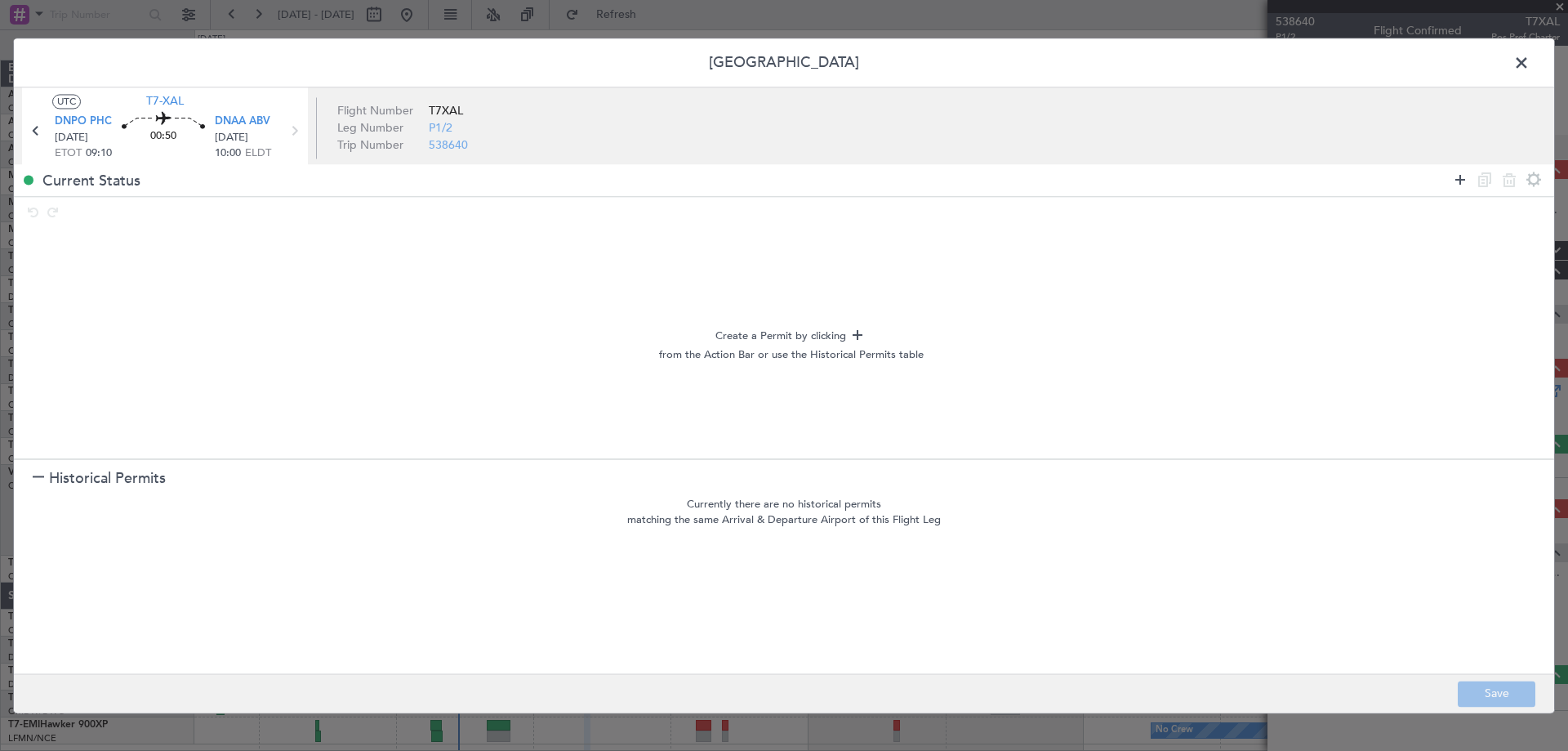
click at [1462, 170] on icon at bounding box center [1460, 179] width 20 height 20
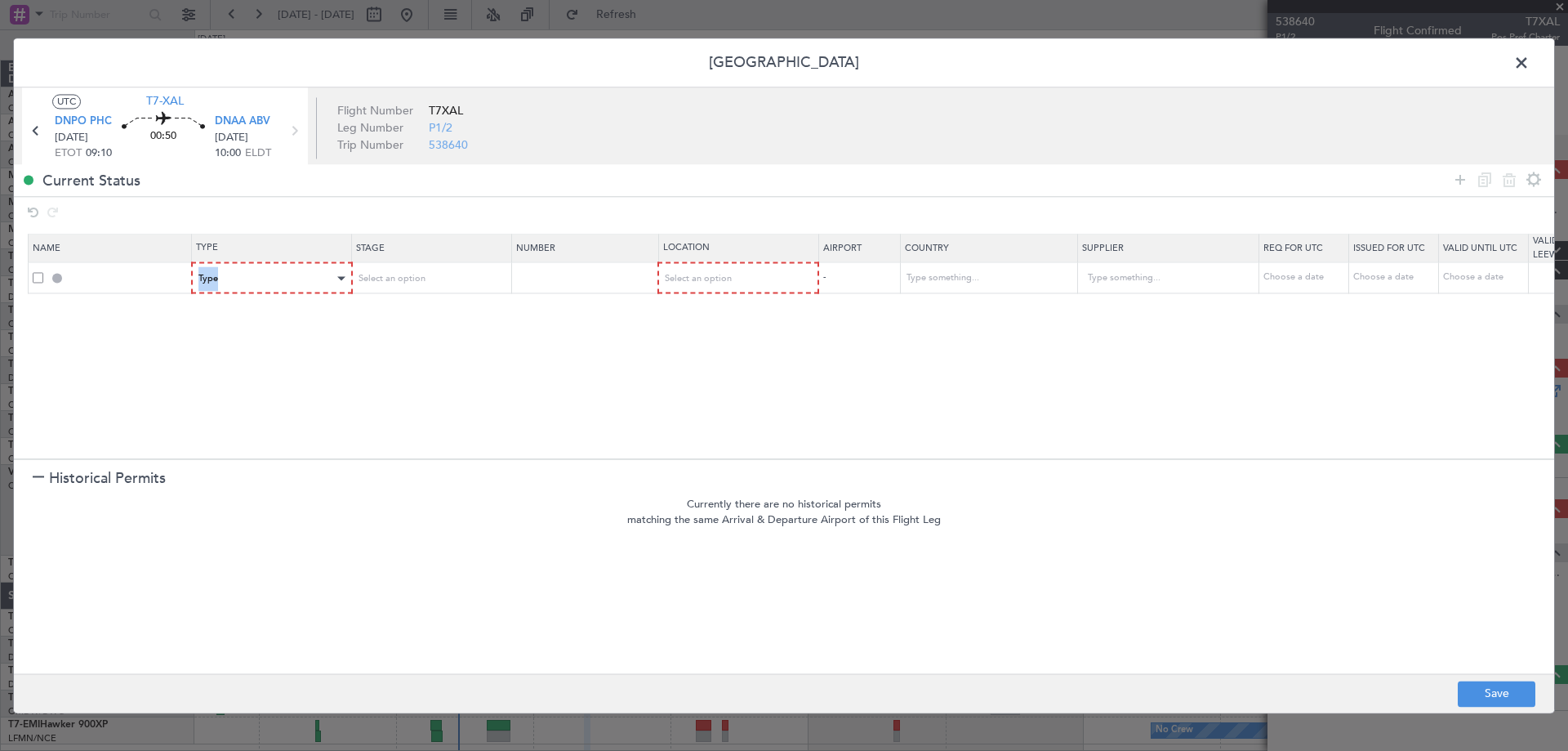
click at [292, 266] on mat-form-field "Type" at bounding box center [272, 278] width 159 height 30
click at [285, 283] on div "Type" at bounding box center [267, 278] width 135 height 24
click at [259, 449] on span "Landing" at bounding box center [272, 455] width 146 height 24
click at [713, 269] on div "Select an option" at bounding box center [732, 278] width 135 height 24
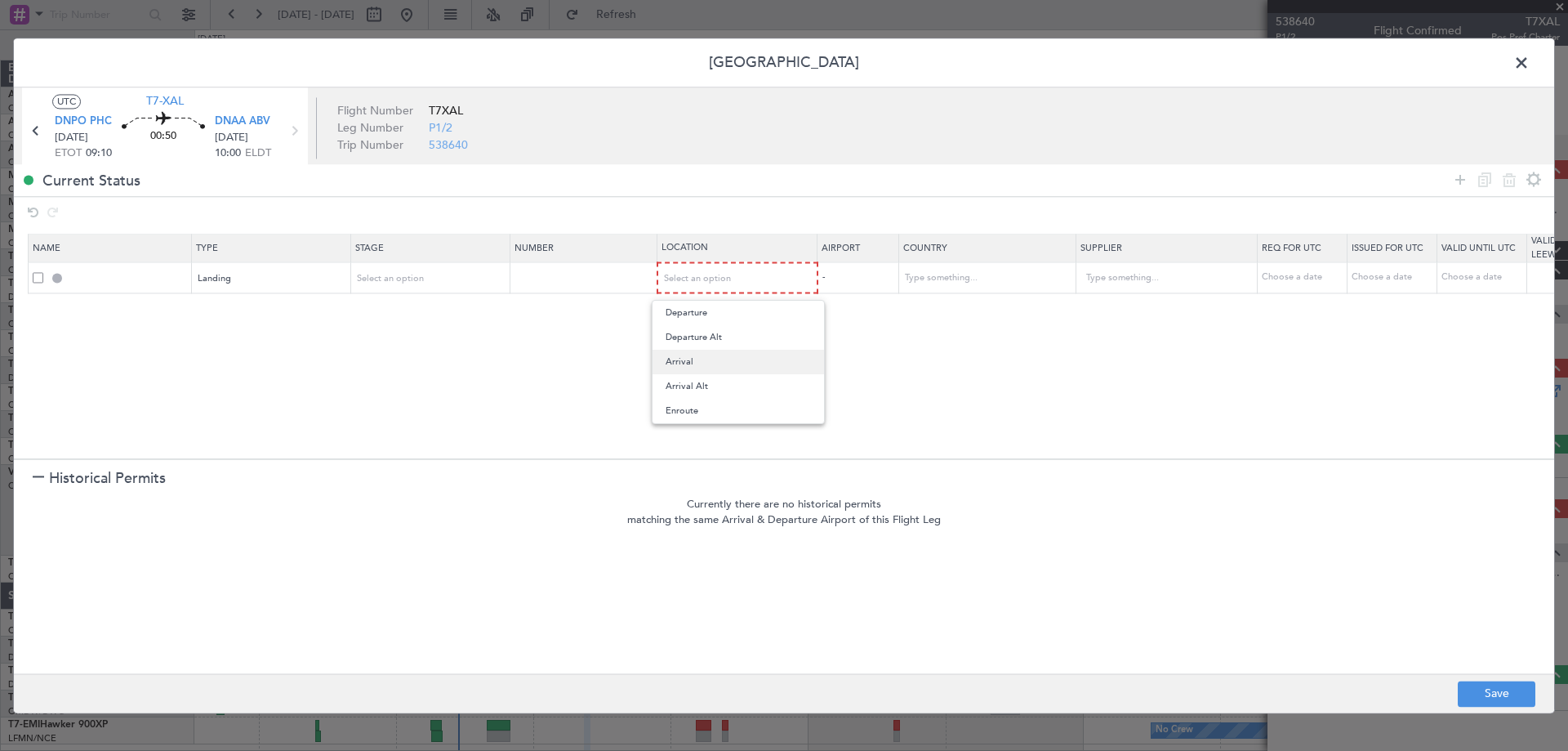
click at [716, 356] on span "Arrival" at bounding box center [739, 362] width 146 height 24
click at [1480, 689] on button "Save" at bounding box center [1496, 693] width 77 height 26
type input "DNAA LDG"
type input "[GEOGRAPHIC_DATA]"
type input "NNN"
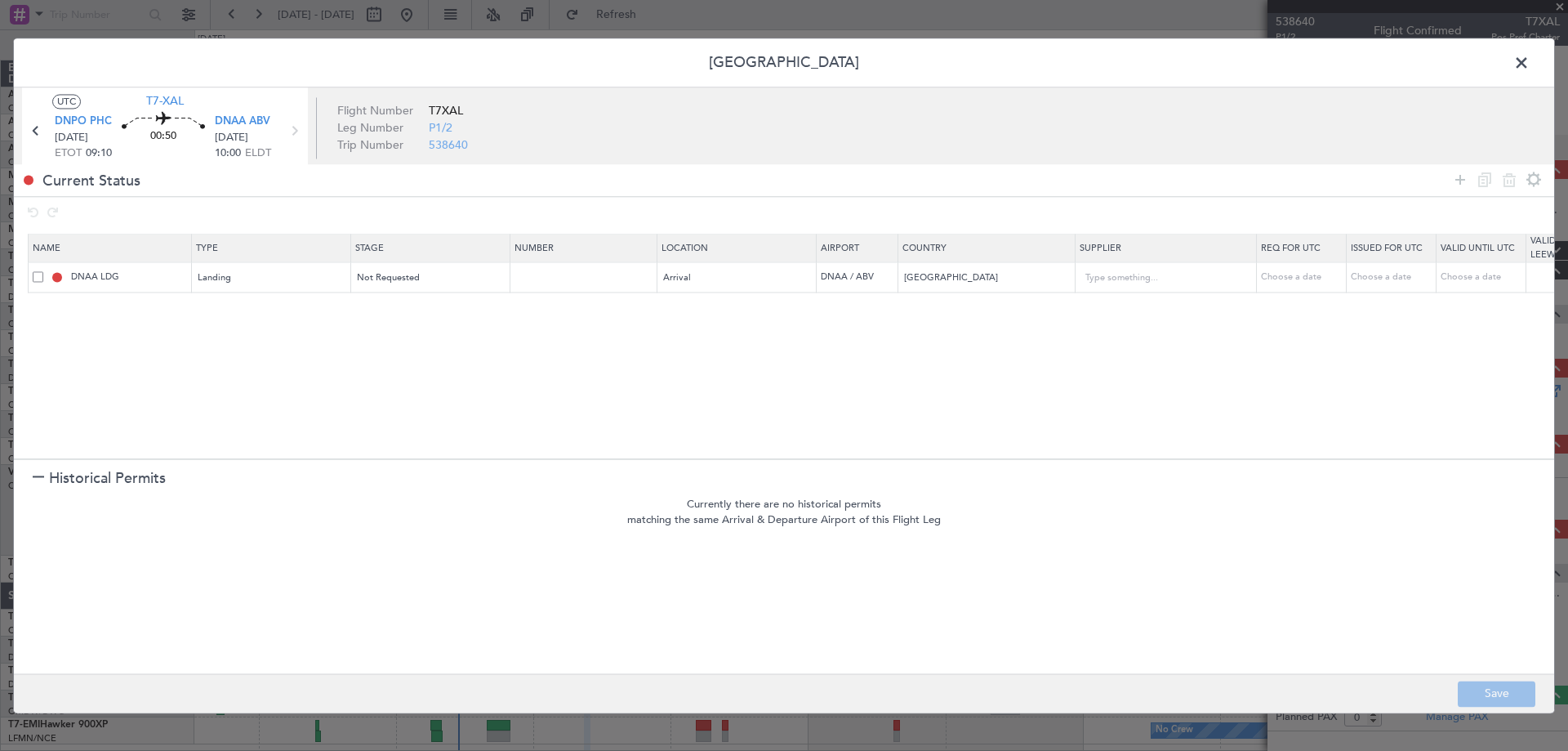
click at [1530, 63] on span at bounding box center [1530, 66] width 0 height 33
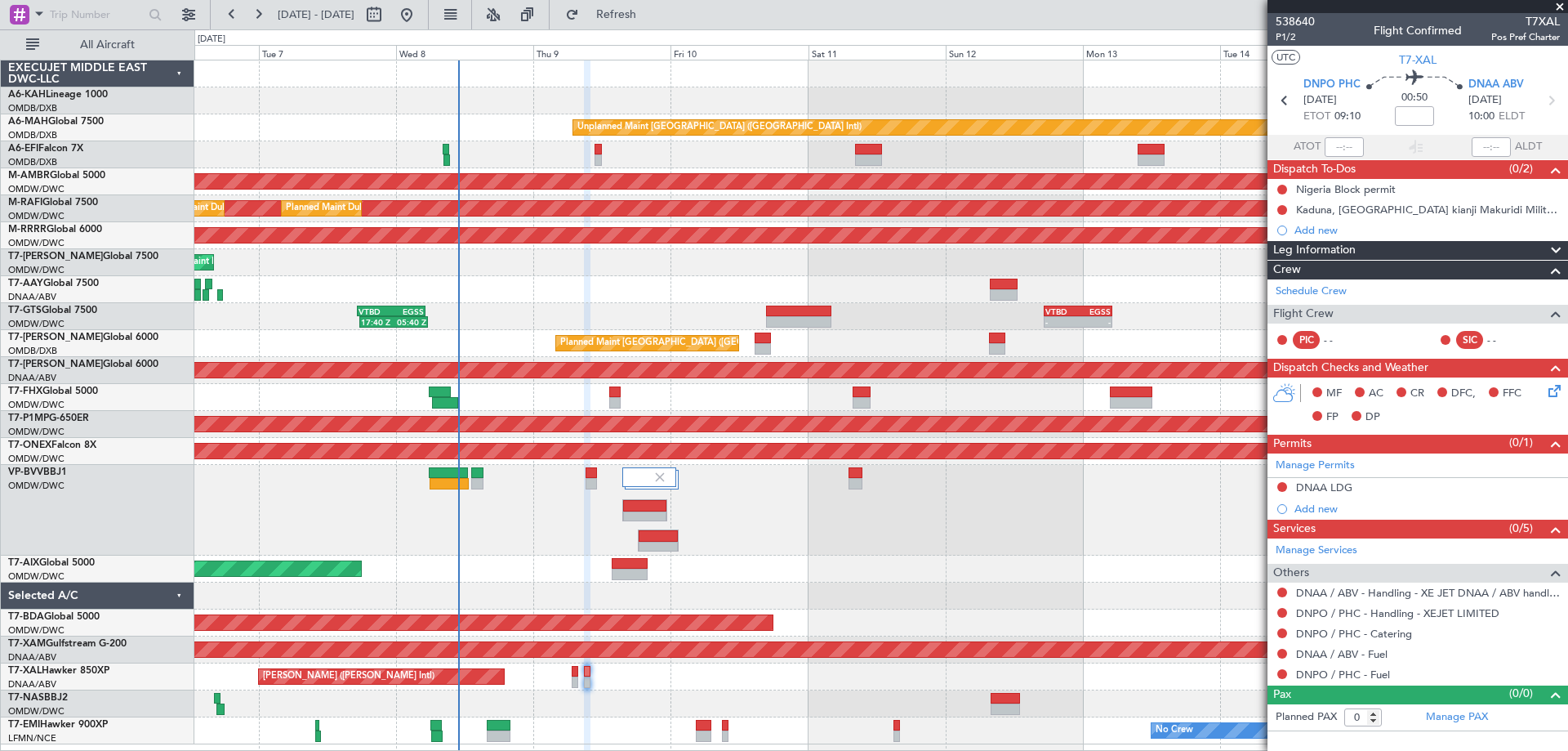
click at [787, 534] on div at bounding box center [881, 509] width 1373 height 90
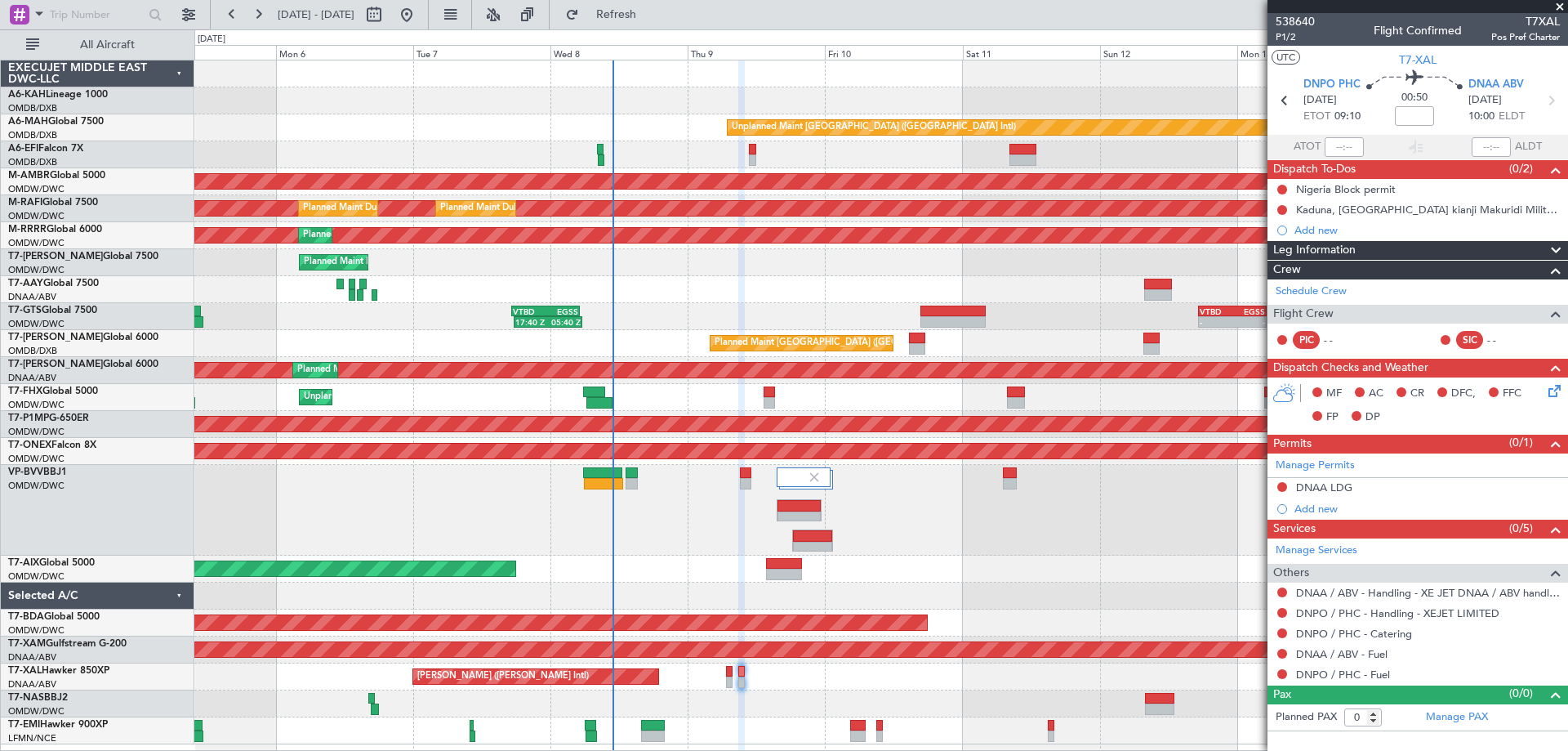
click at [664, 683] on div "[PERSON_NAME] ([PERSON_NAME] Intl)" at bounding box center [881, 676] width 1373 height 27
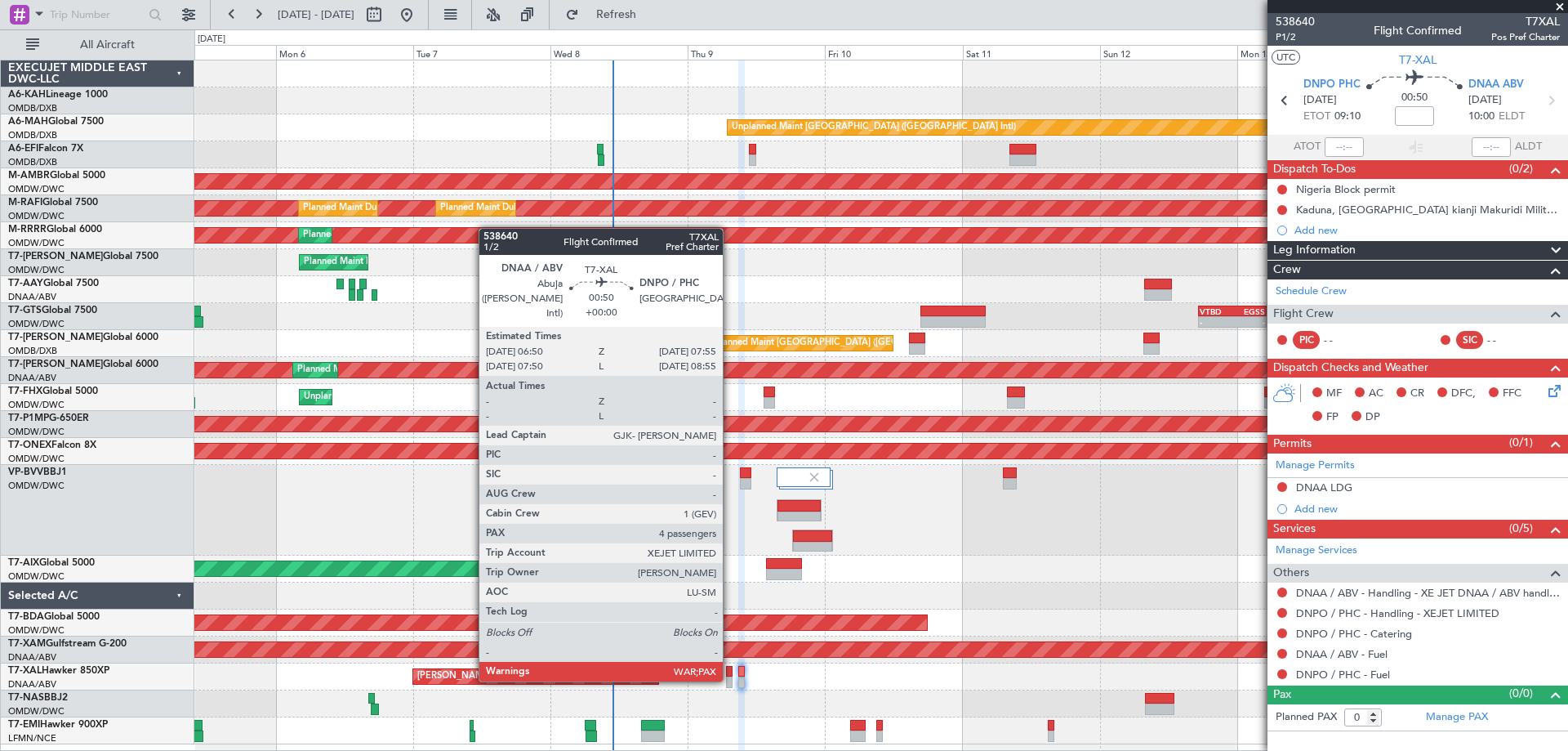
click at [730, 678] on div at bounding box center [728, 682] width 7 height 11
click at [730, 675] on div at bounding box center [728, 672] width 7 height 11
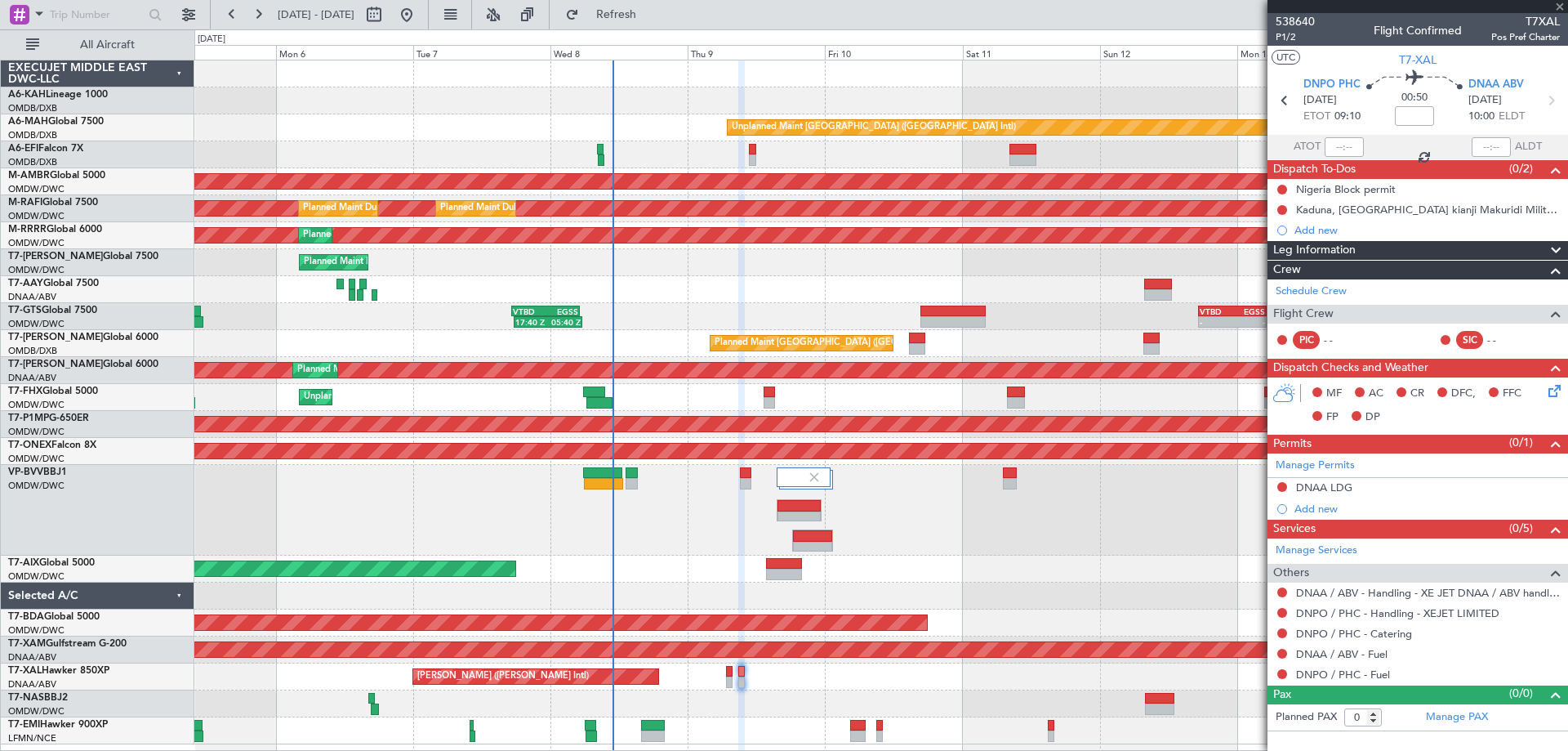
type input "4"
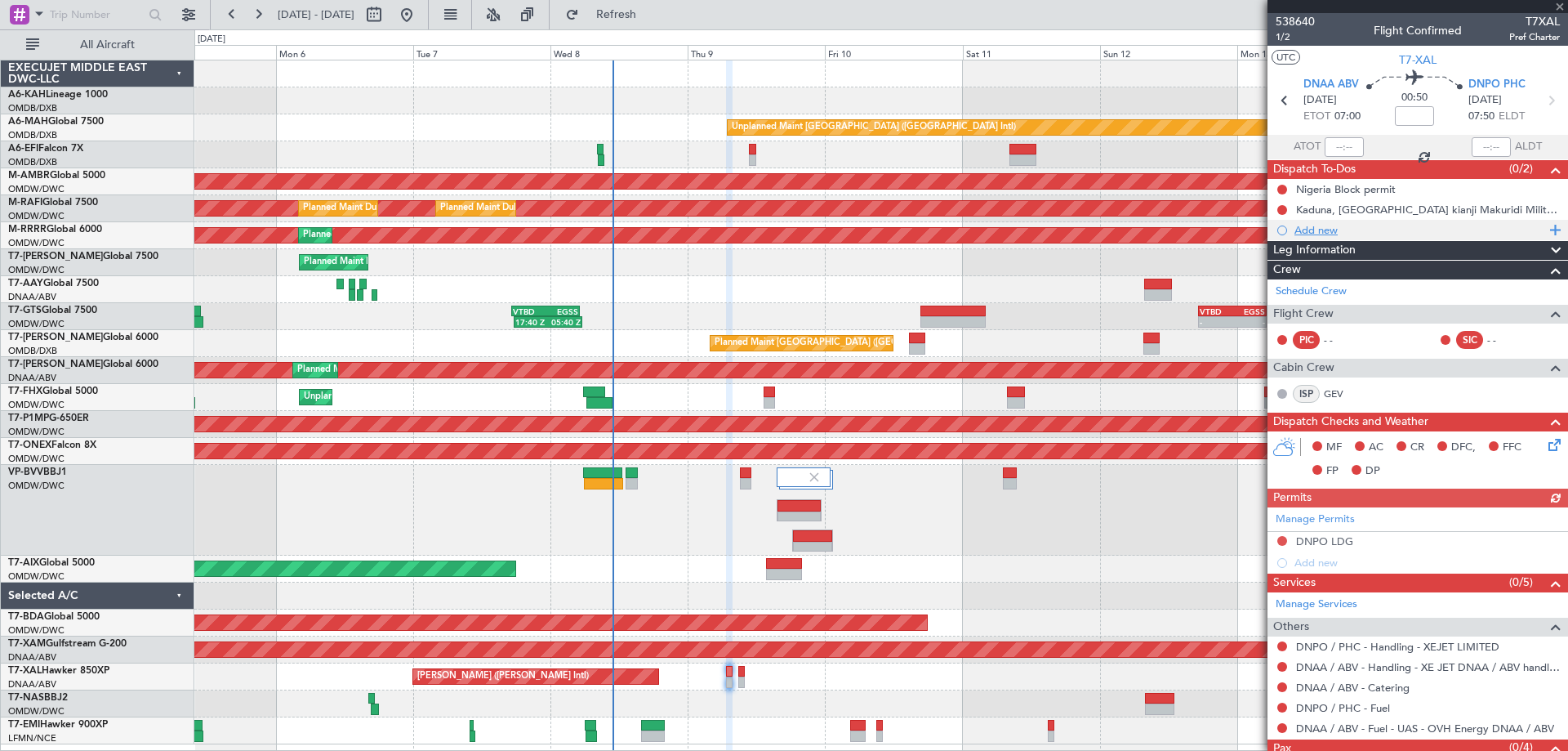
click at [1335, 236] on div "Add new" at bounding box center [1418, 230] width 300 height 21
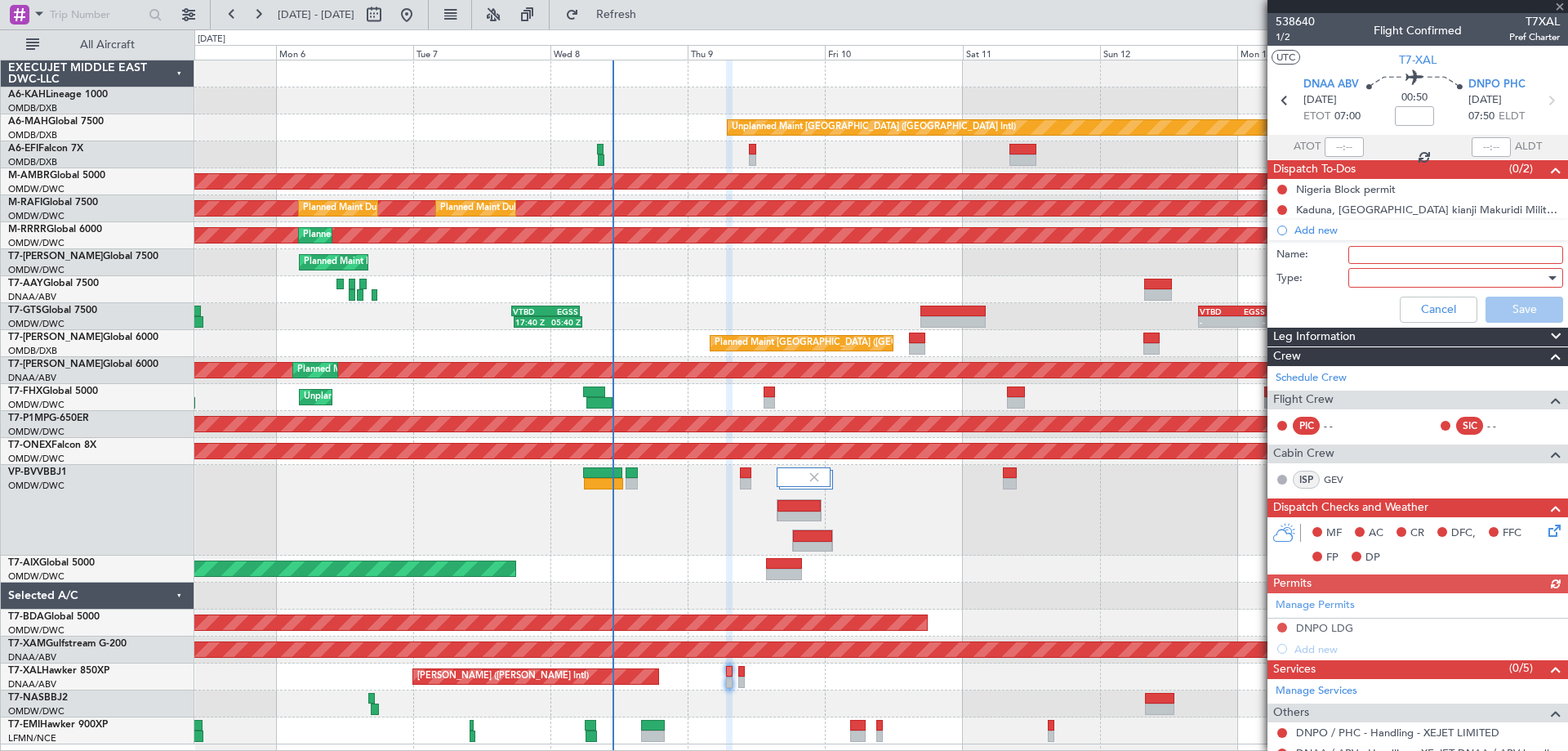
click at [1381, 251] on input "Name:" at bounding box center [1455, 255] width 215 height 18
paste input "GAG/[PERSON_NAME] EGO"
click at [1351, 257] on input "GAG/[PERSON_NAME] EGO" at bounding box center [1455, 255] width 215 height 18
type input "Crew: GAG/[PERSON_NAME] EGO"
click at [1387, 287] on div at bounding box center [1450, 278] width 190 height 24
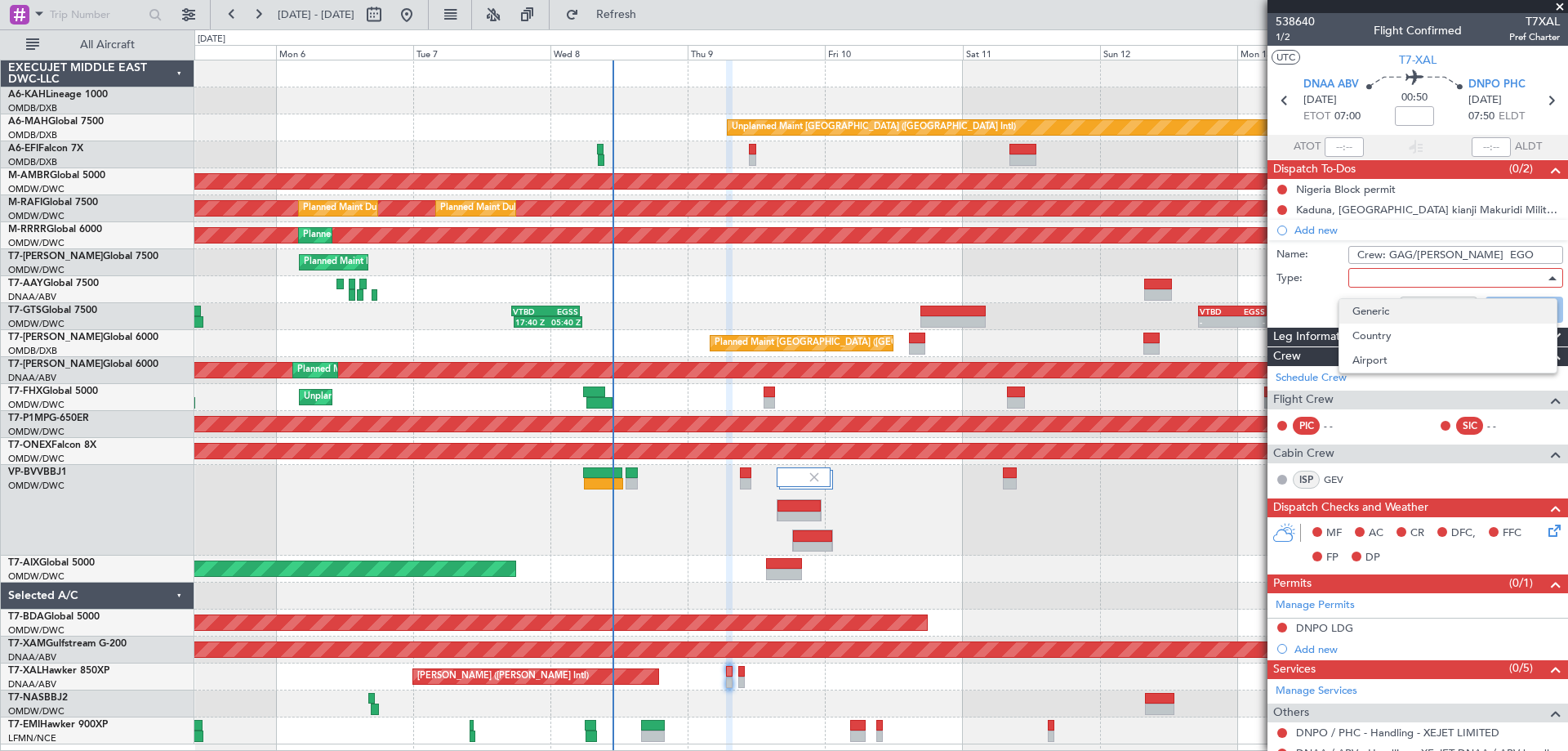
click at [1378, 312] on span "Generic" at bounding box center [1448, 311] width 191 height 24
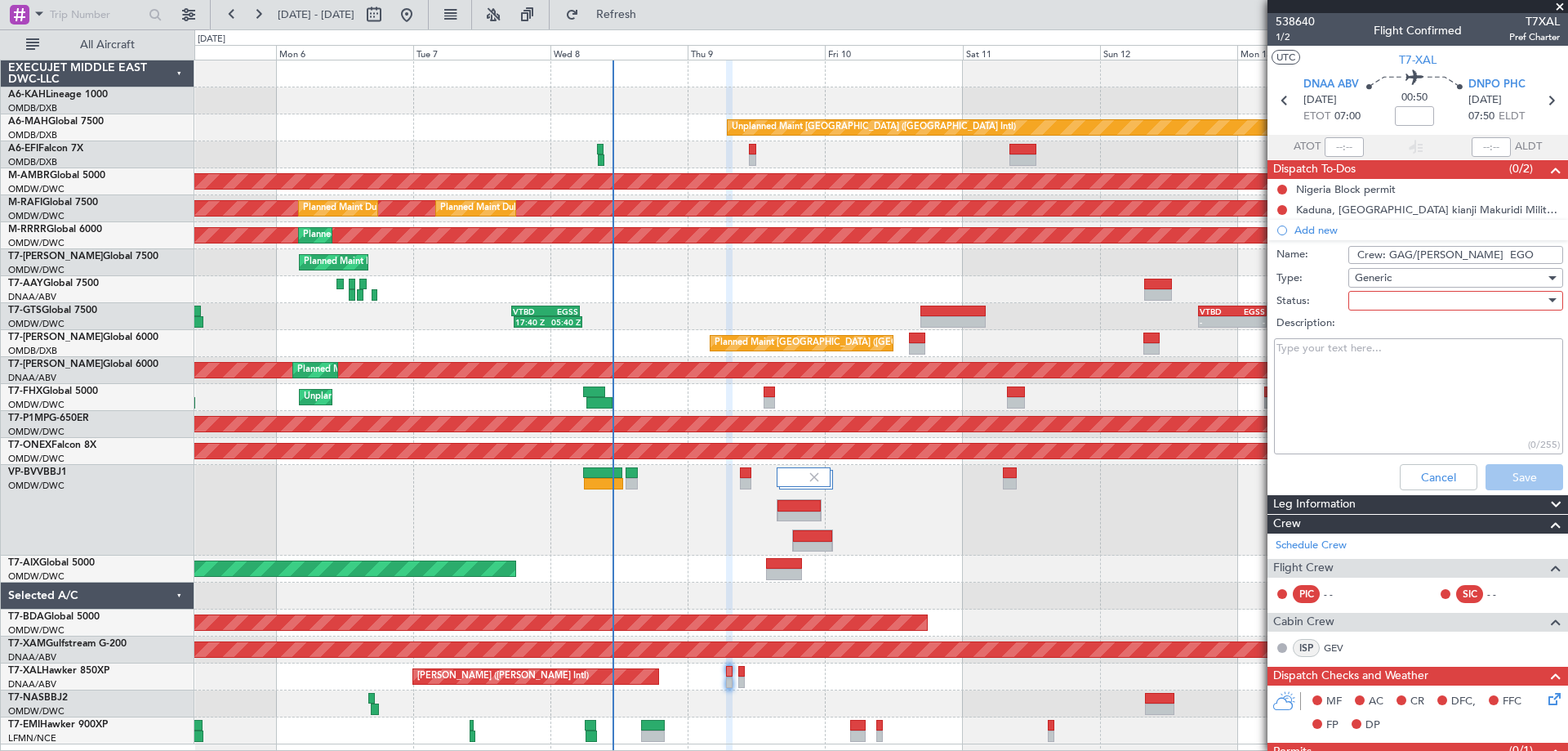
click at [1381, 306] on div at bounding box center [1450, 300] width 190 height 24
click at [1379, 333] on span "Not Started" at bounding box center [1448, 333] width 191 height 24
click at [1522, 480] on button "Save" at bounding box center [1524, 477] width 77 height 26
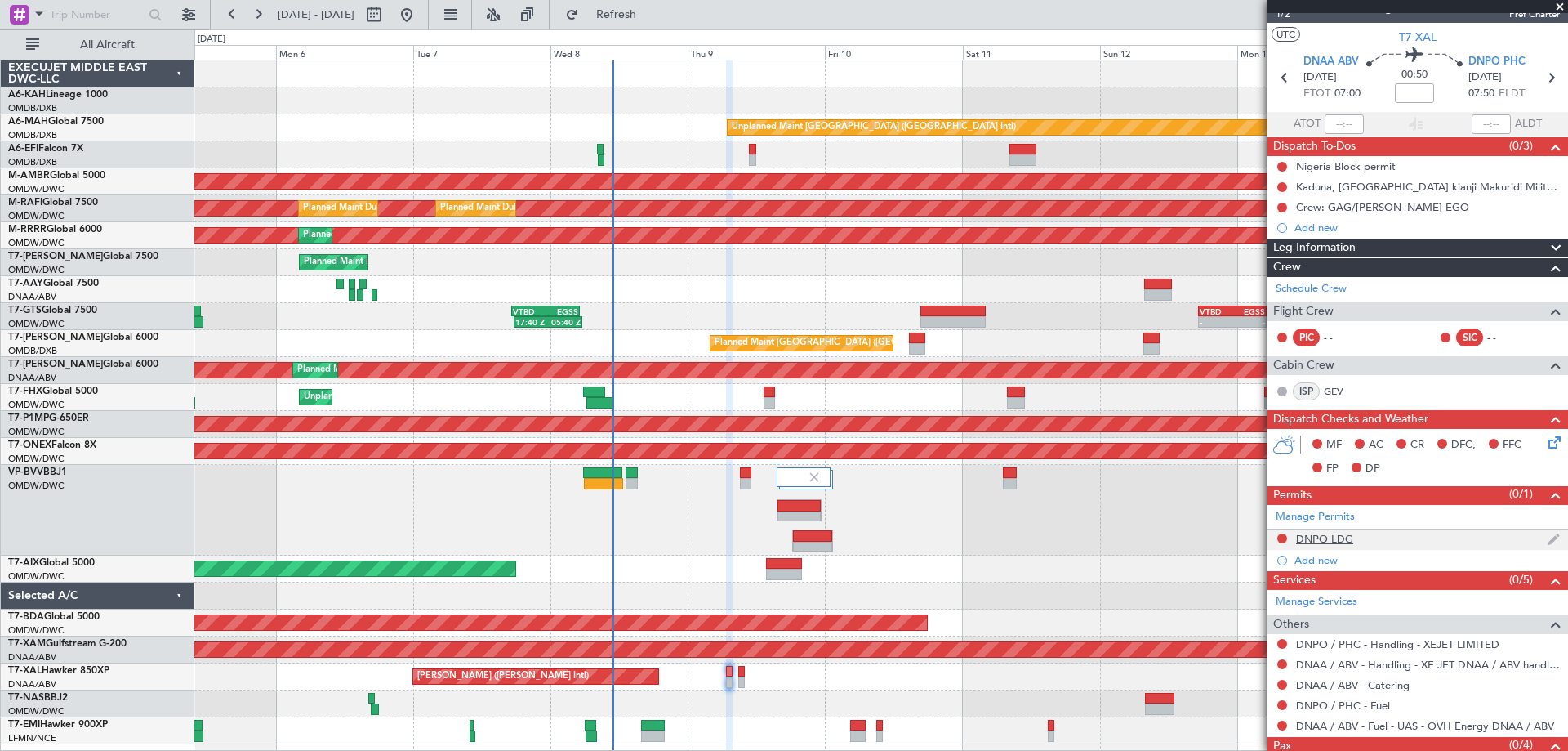
scroll to position [0, 0]
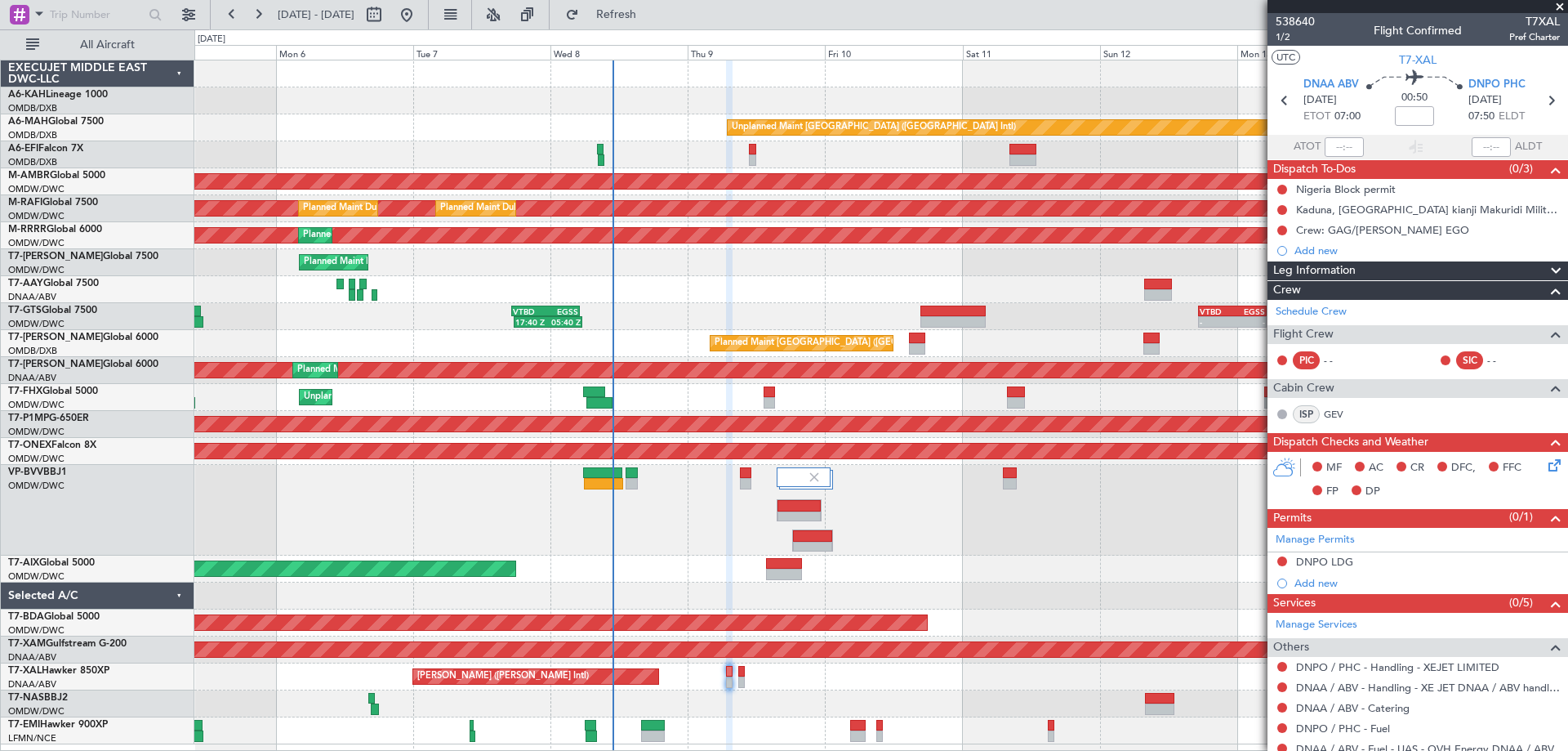
click at [717, 501] on div "Planned Maint Dubai (Al Maktoum Intl)" at bounding box center [881, 509] width 1373 height 90
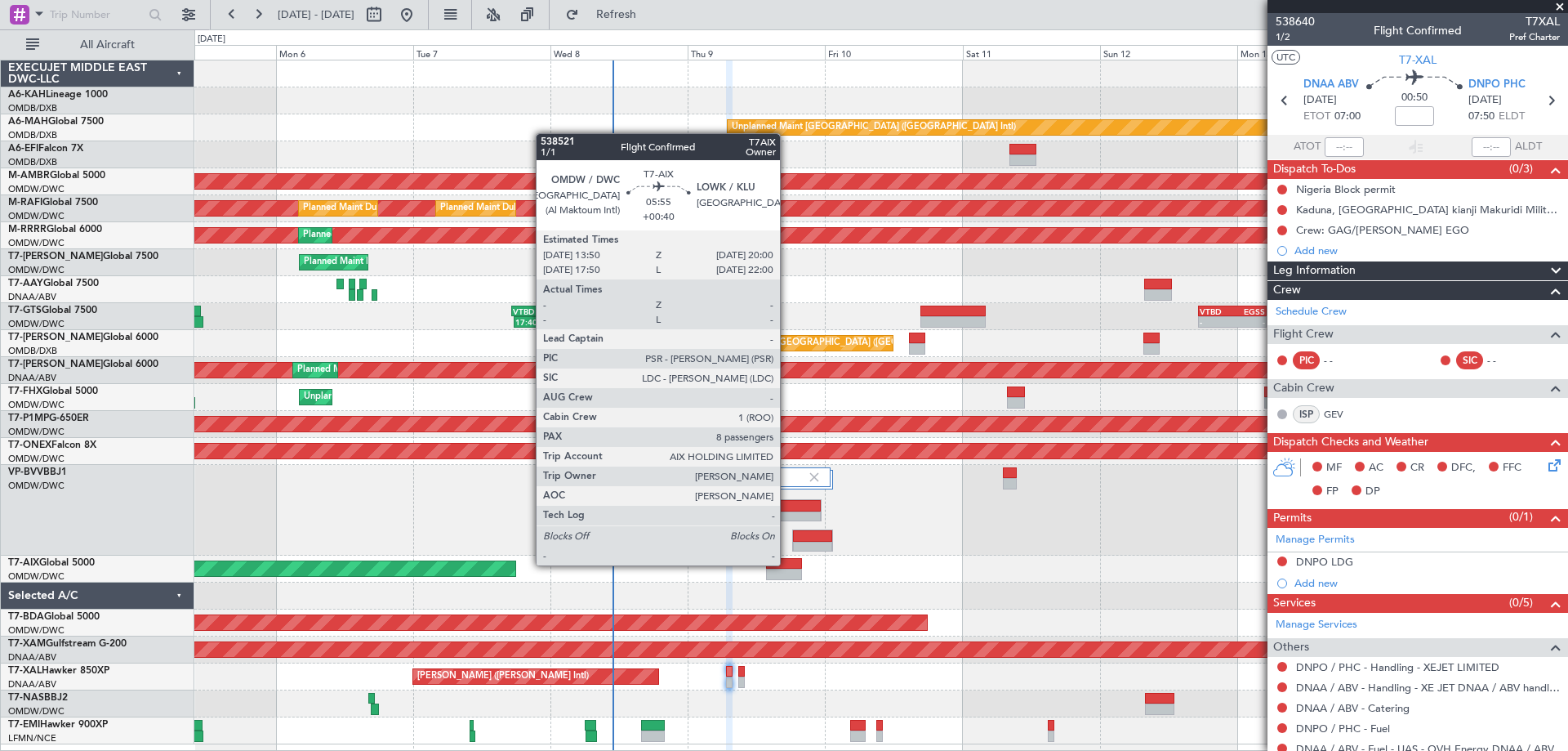
click at [787, 563] on div at bounding box center [784, 563] width 36 height 11
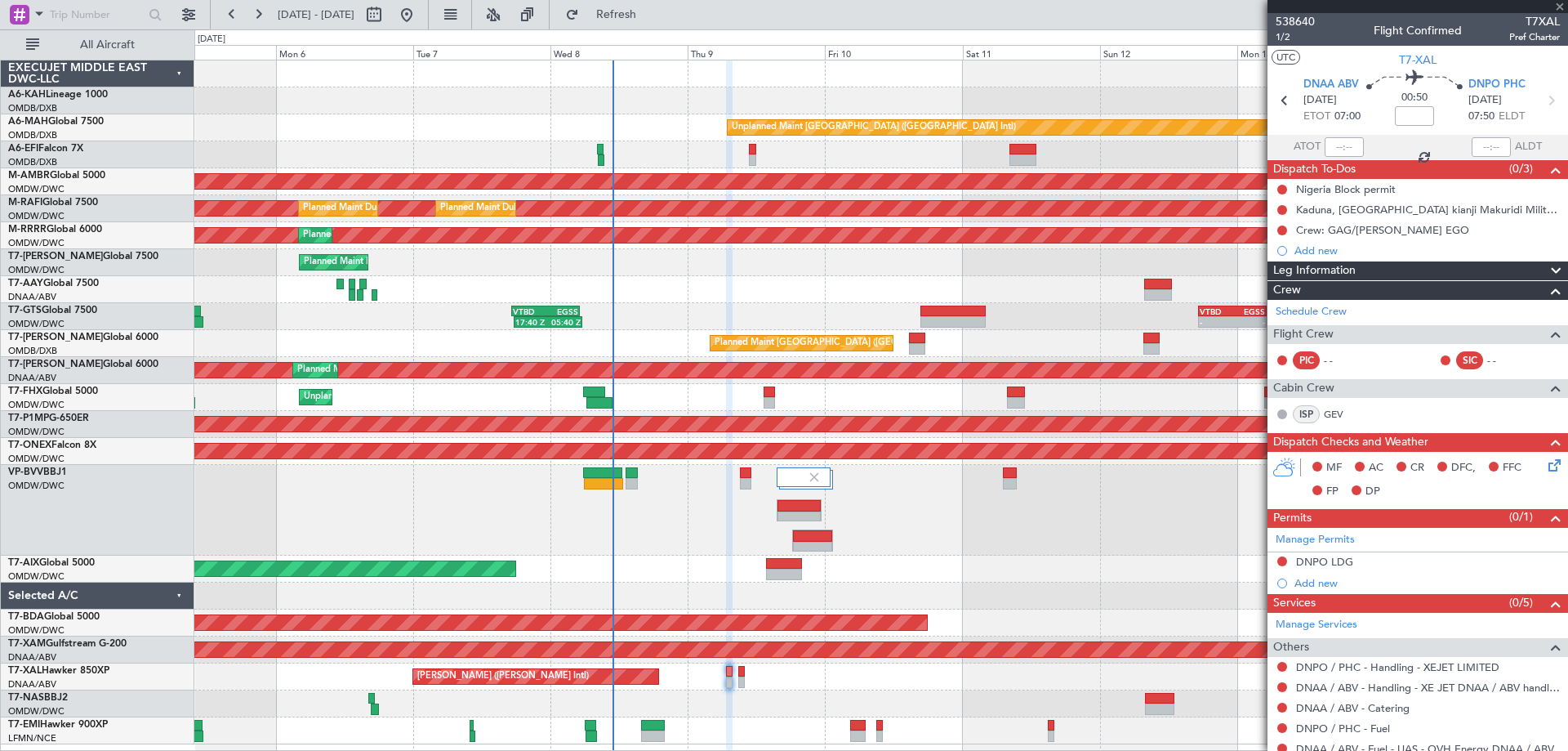
type input "+00:40"
type input "8"
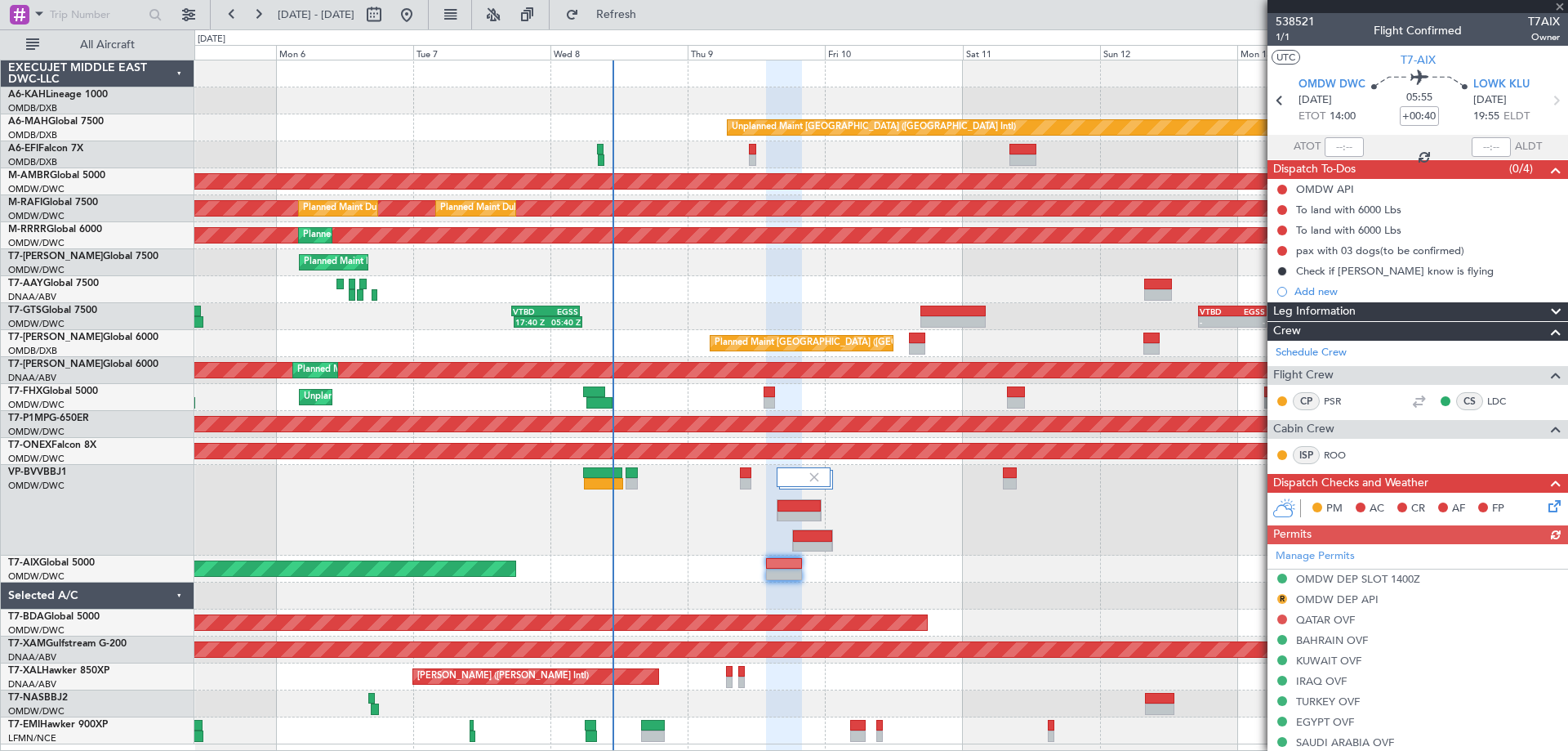
scroll to position [528, 0]
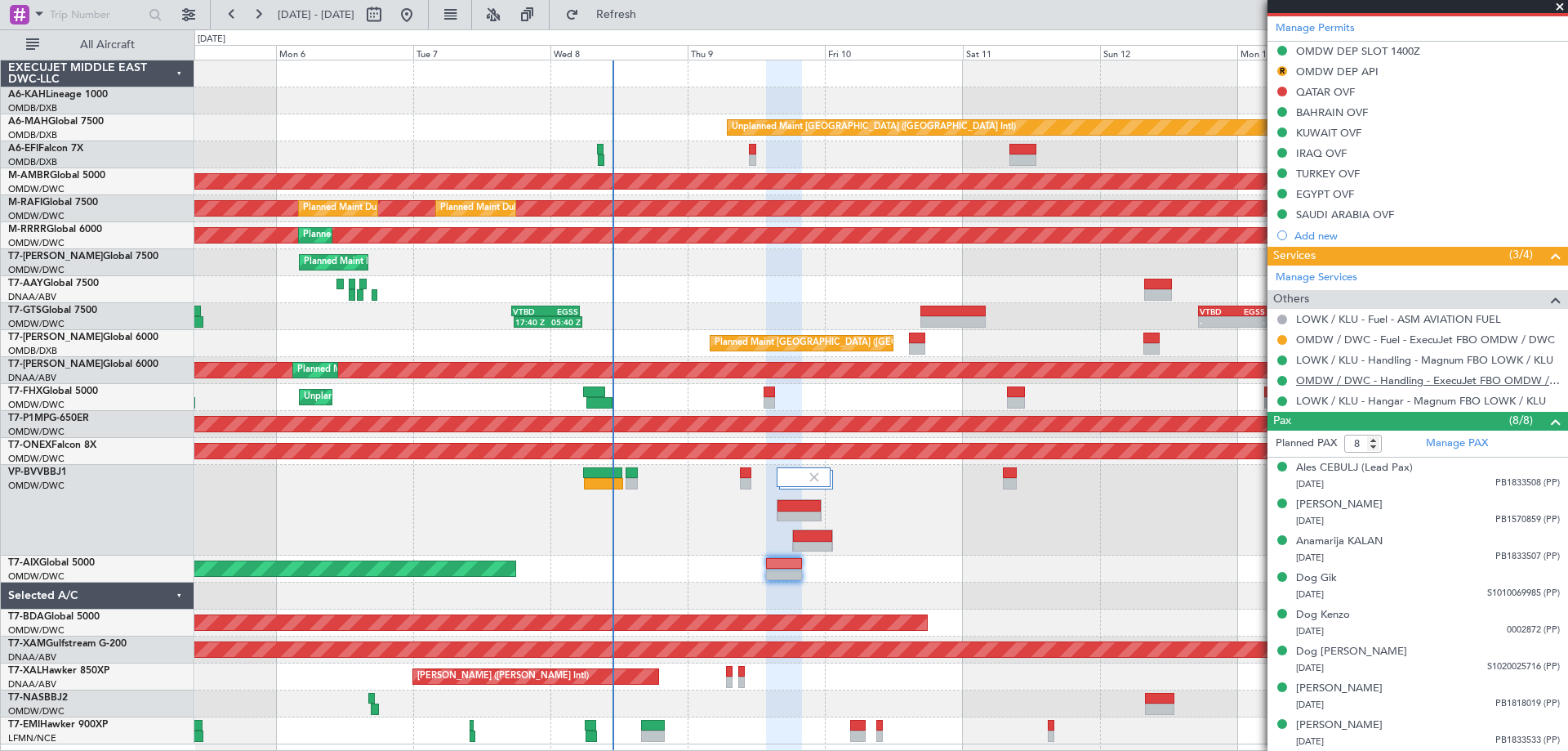
click at [1368, 378] on link "OMDW / DWC - Handling - ExecuJet FBO OMDW / DWC" at bounding box center [1427, 380] width 264 height 14
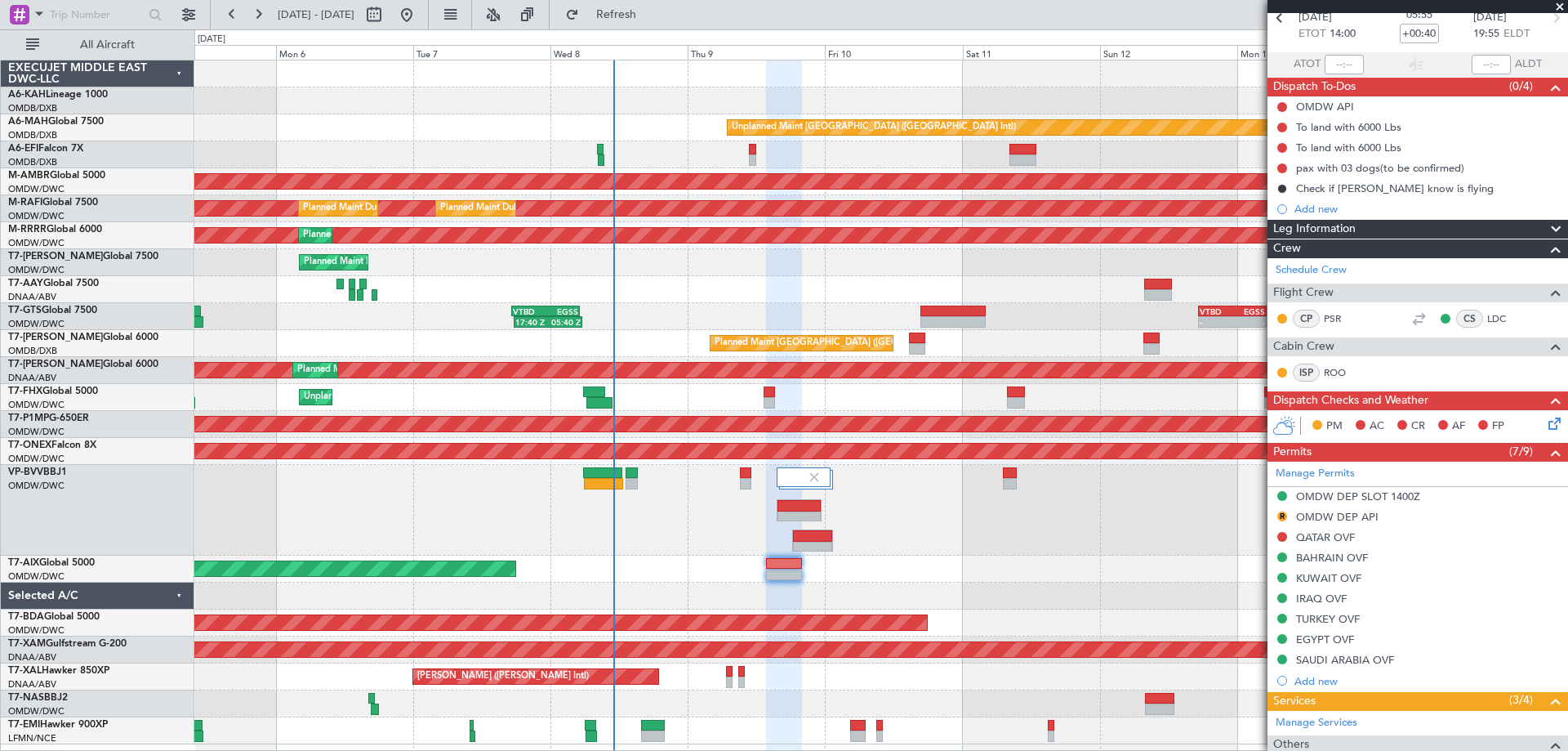
scroll to position [0, 0]
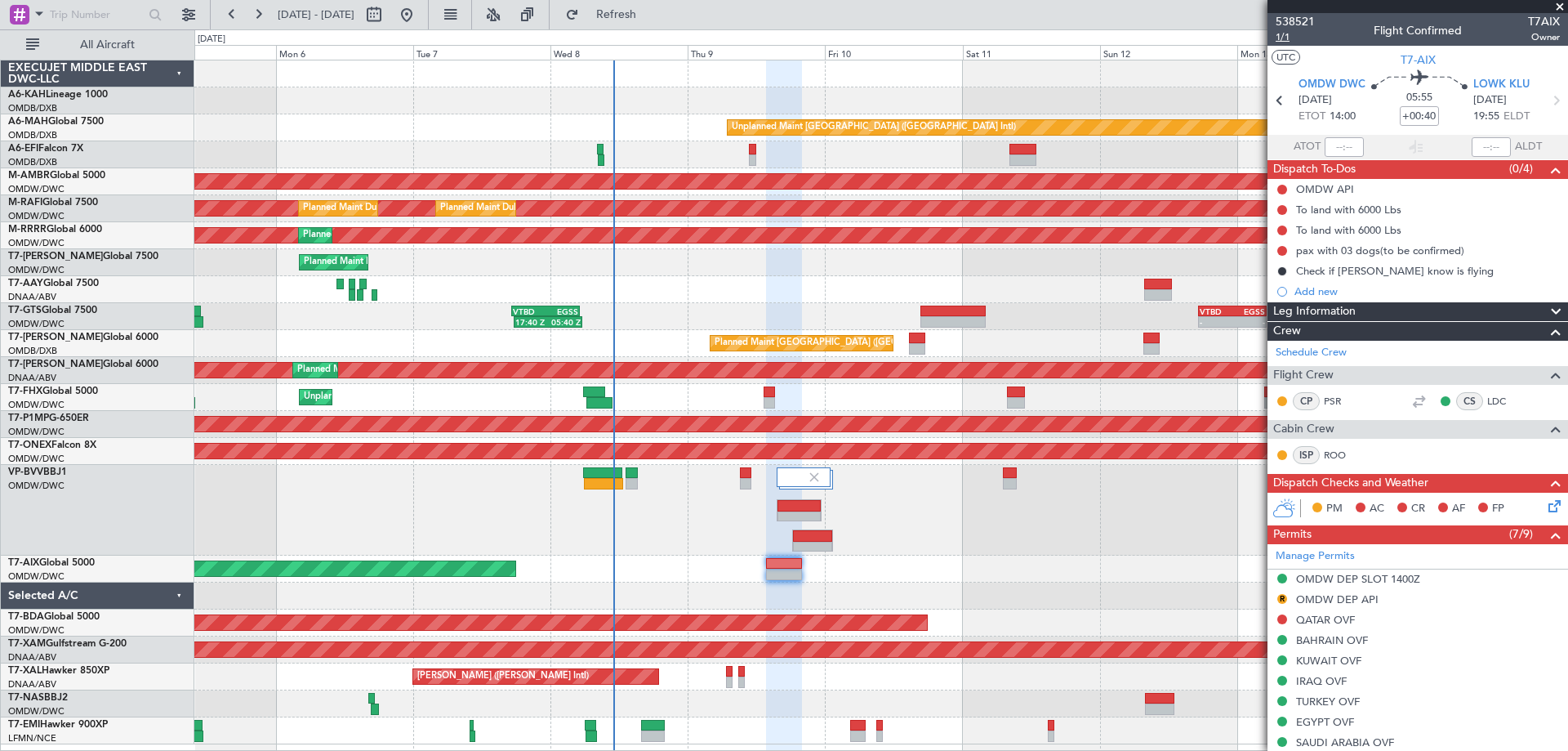
click at [1286, 36] on span "1/1" at bounding box center [1296, 36] width 39 height 14
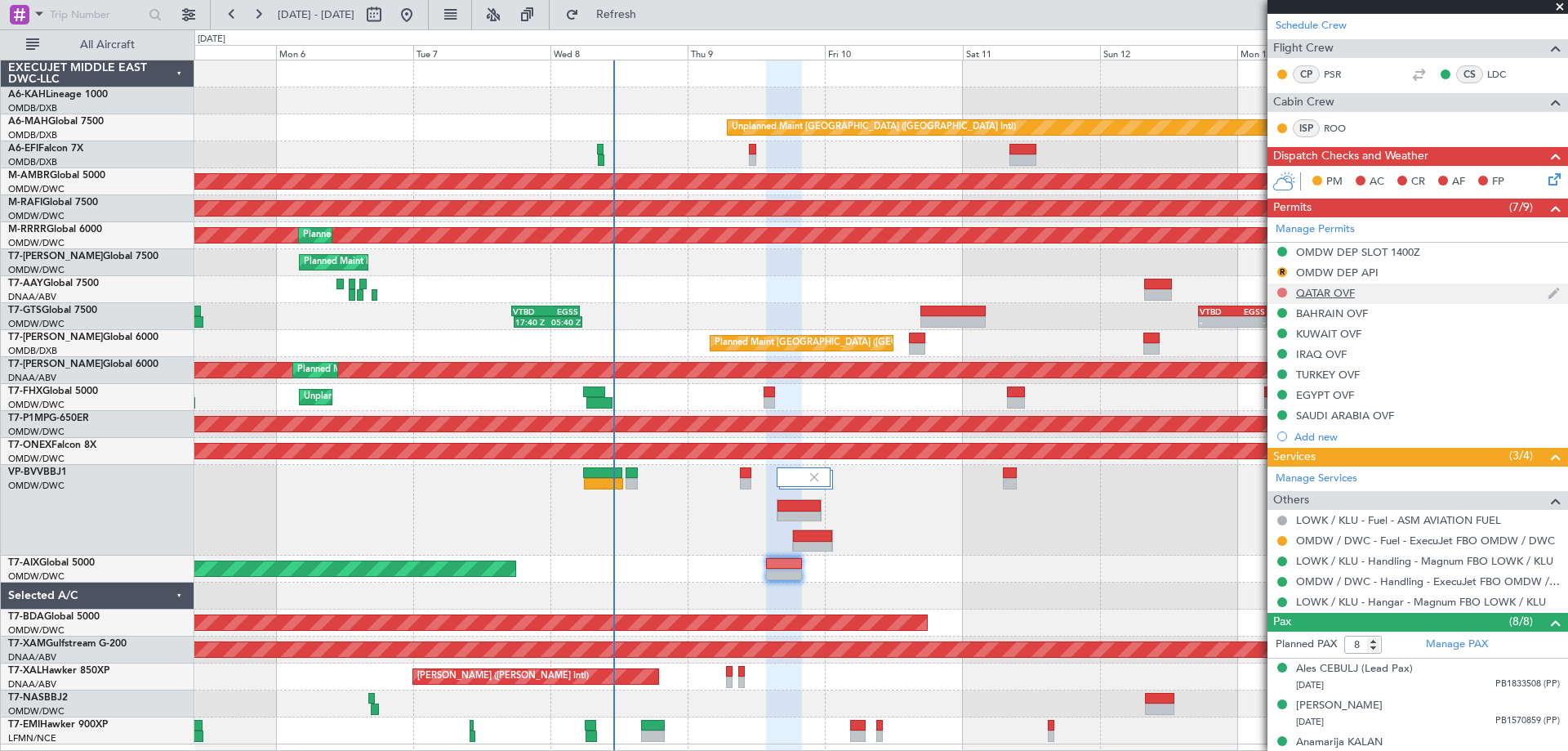
click at [1279, 290] on button at bounding box center [1282, 292] width 10 height 10
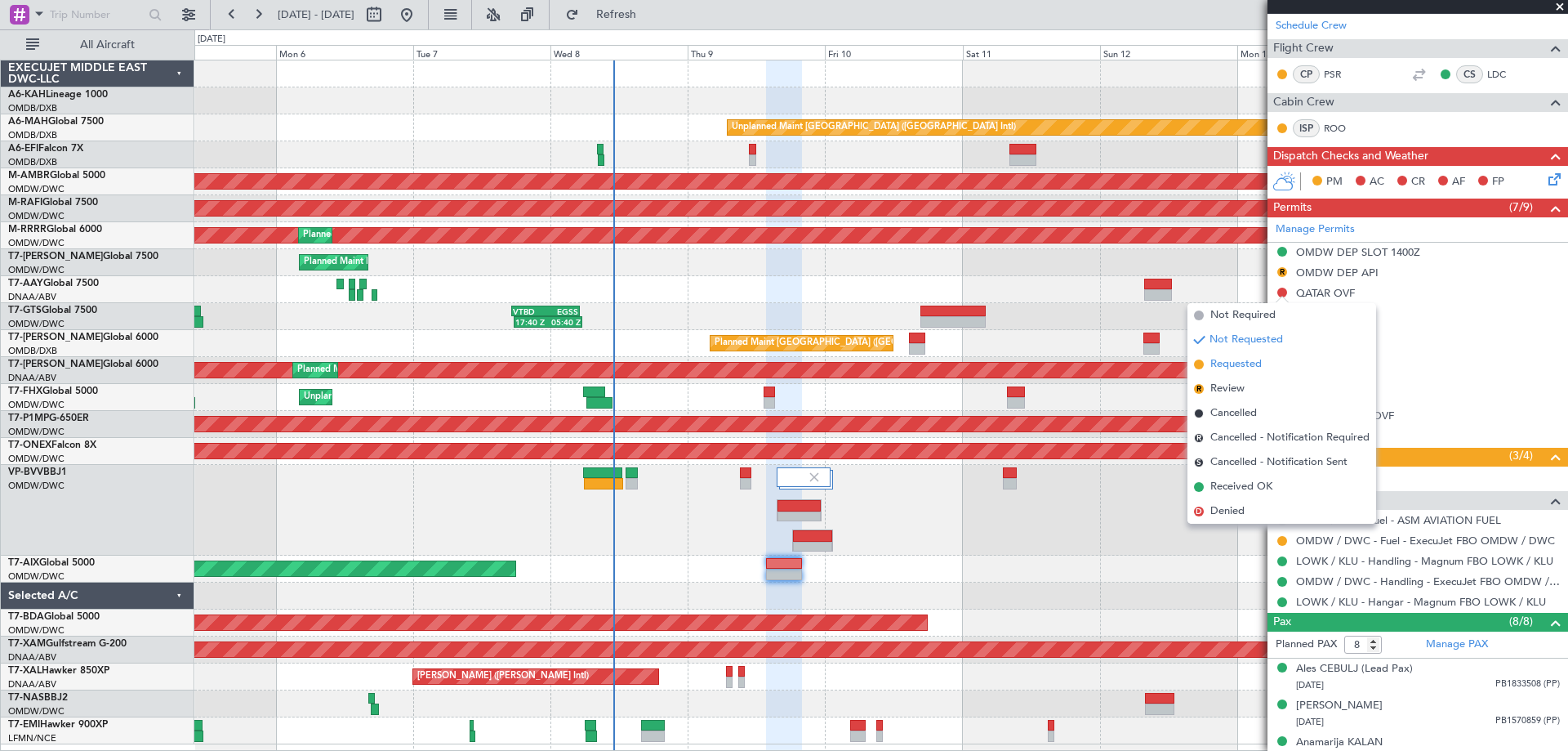
click at [1243, 357] on span "Requested" at bounding box center [1235, 365] width 51 height 17
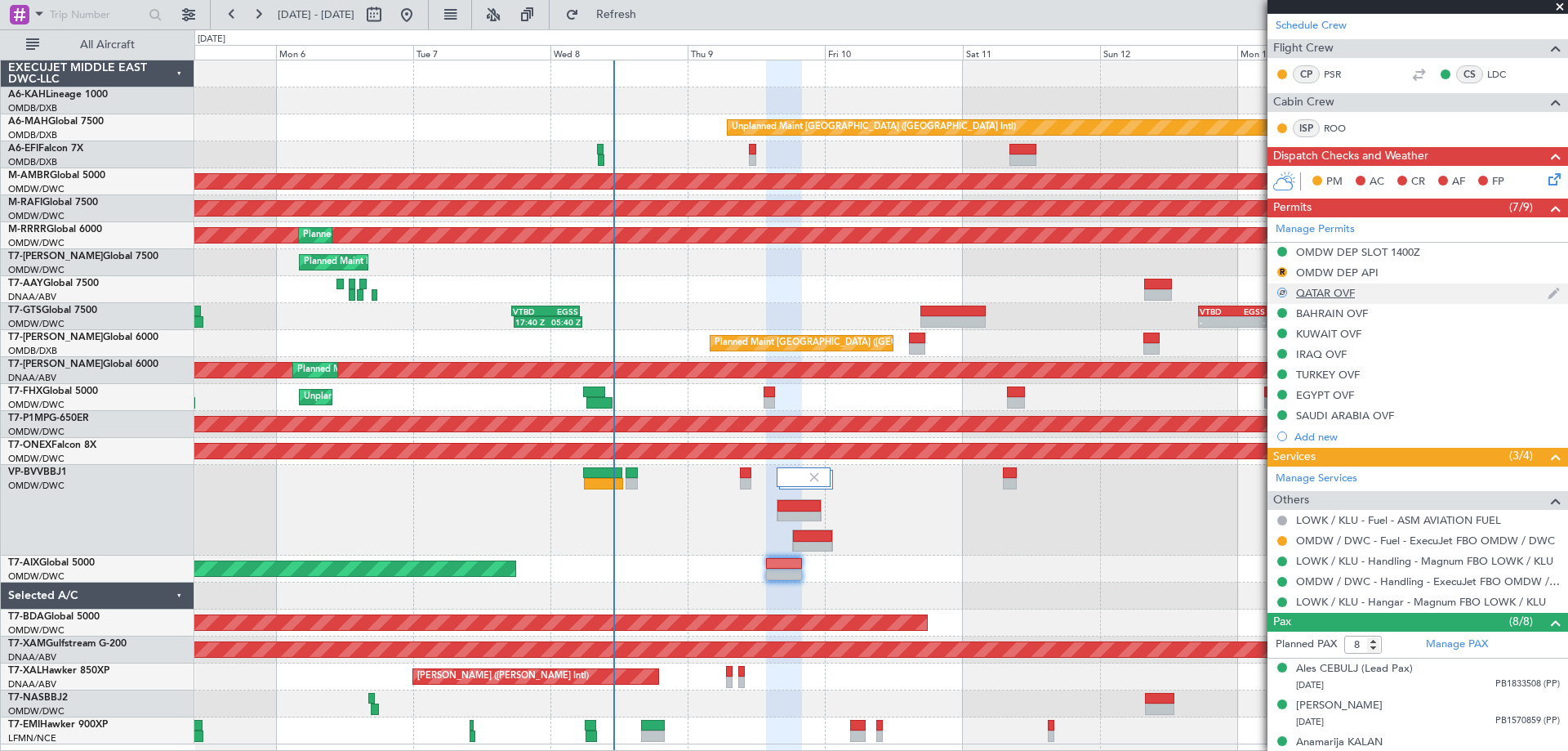
click at [1349, 292] on div "QATAR OVF" at bounding box center [1325, 292] width 59 height 14
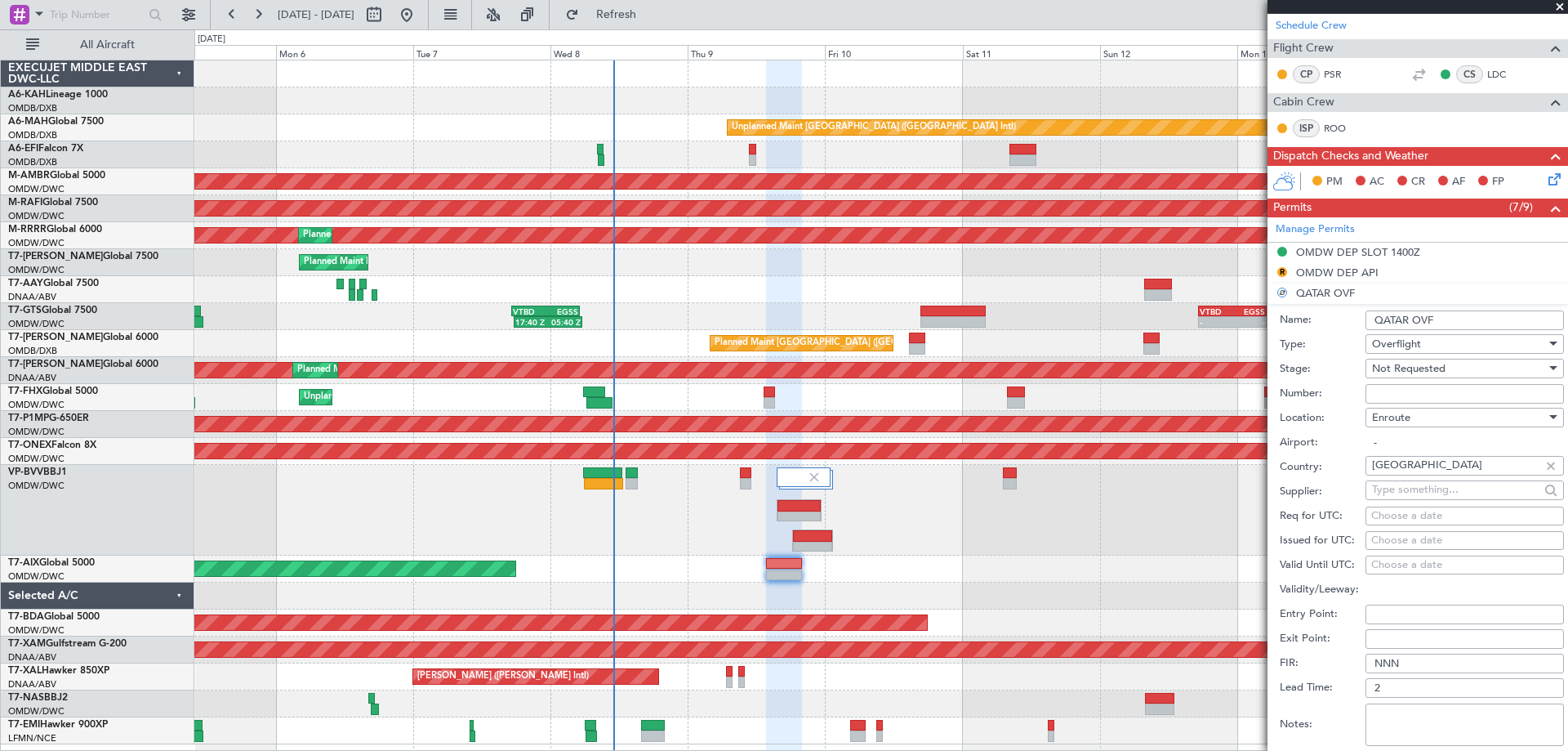
scroll to position [490, 0]
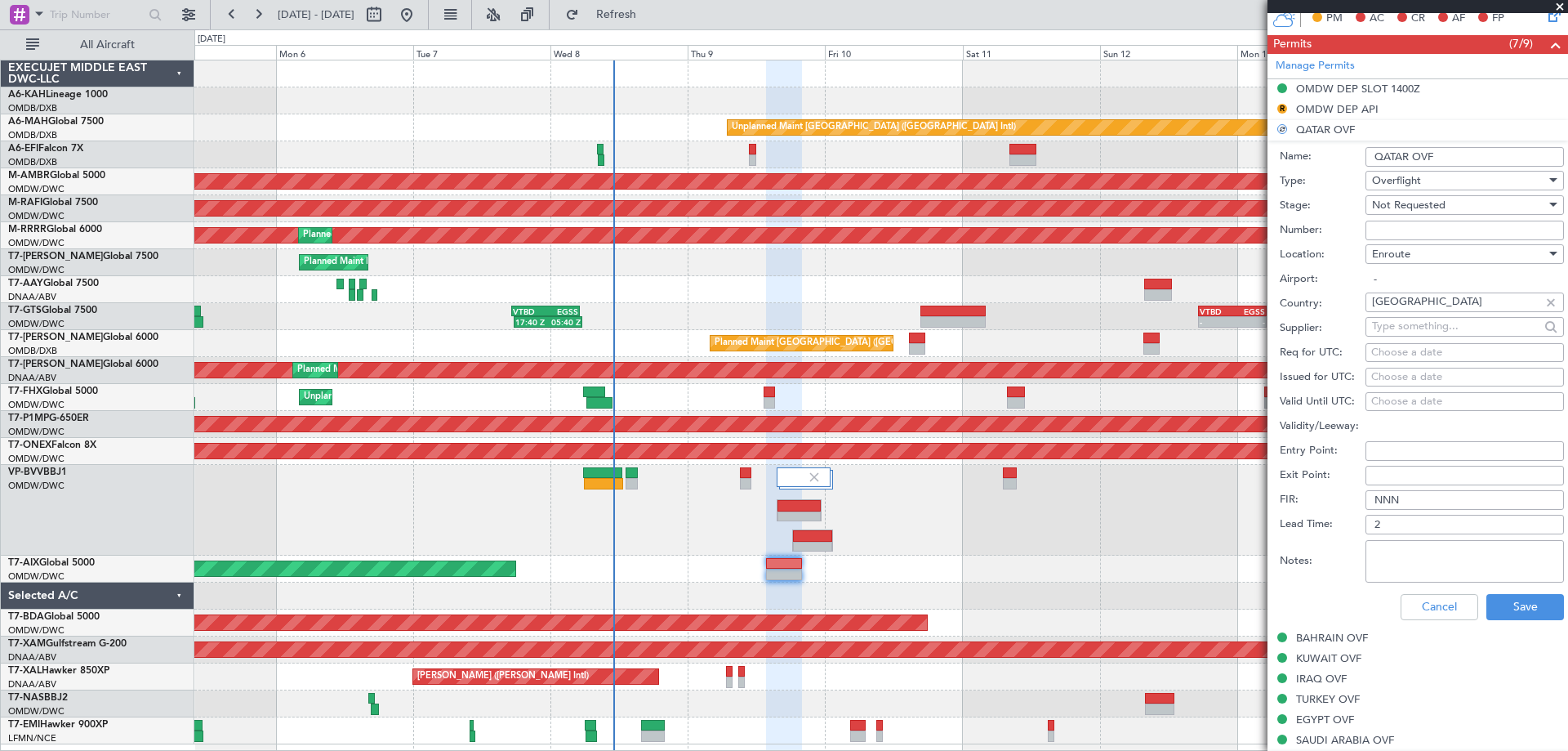
drag, startPoint x: 1422, startPoint y: 561, endPoint x: 1437, endPoint y: 563, distance: 15.1
click at [1423, 561] on textarea "Notes:" at bounding box center [1464, 562] width 199 height 43
paste textarea "1759921220367"
type textarea "1759921220367"
click at [1518, 604] on button "Save" at bounding box center [1524, 606] width 77 height 26
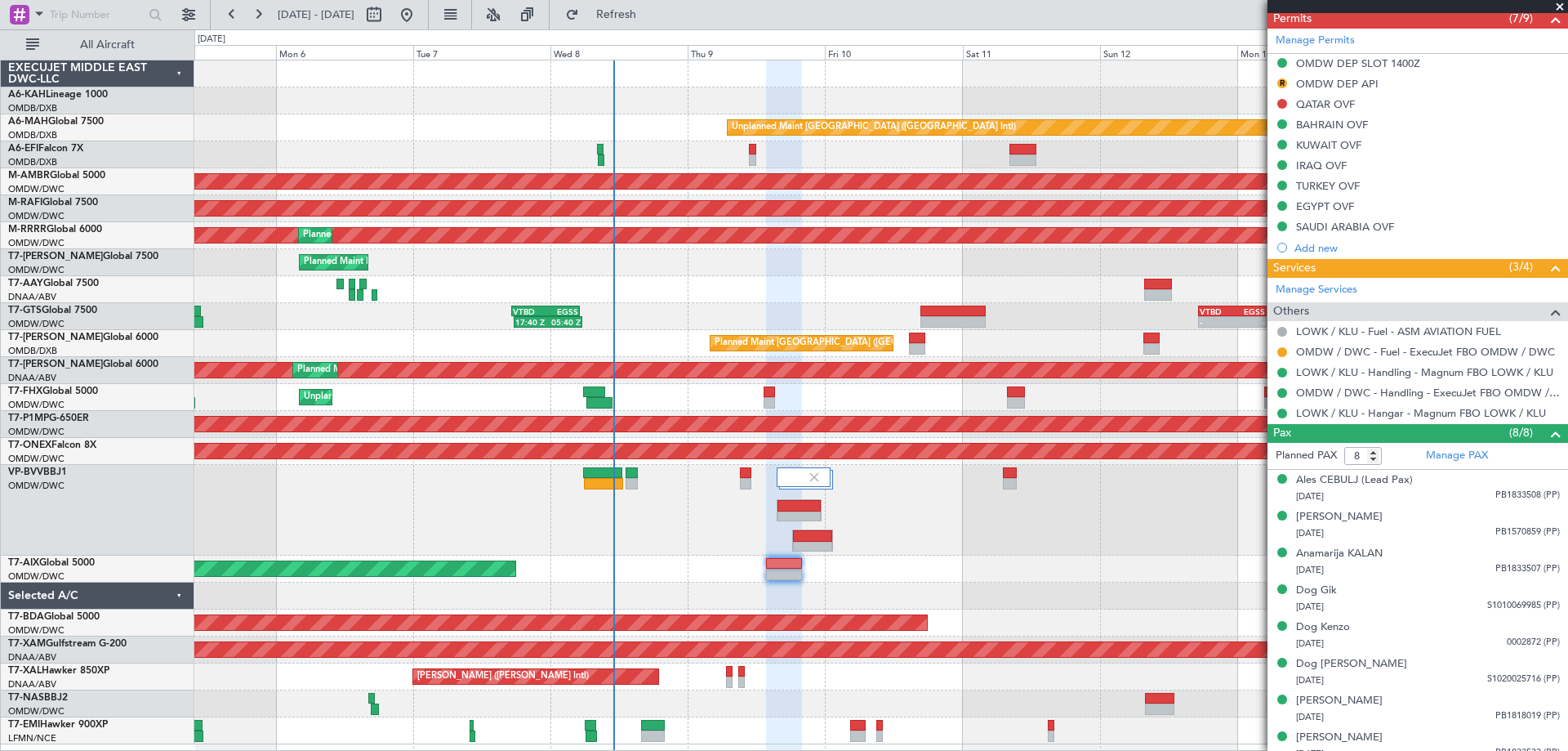
scroll to position [528, 0]
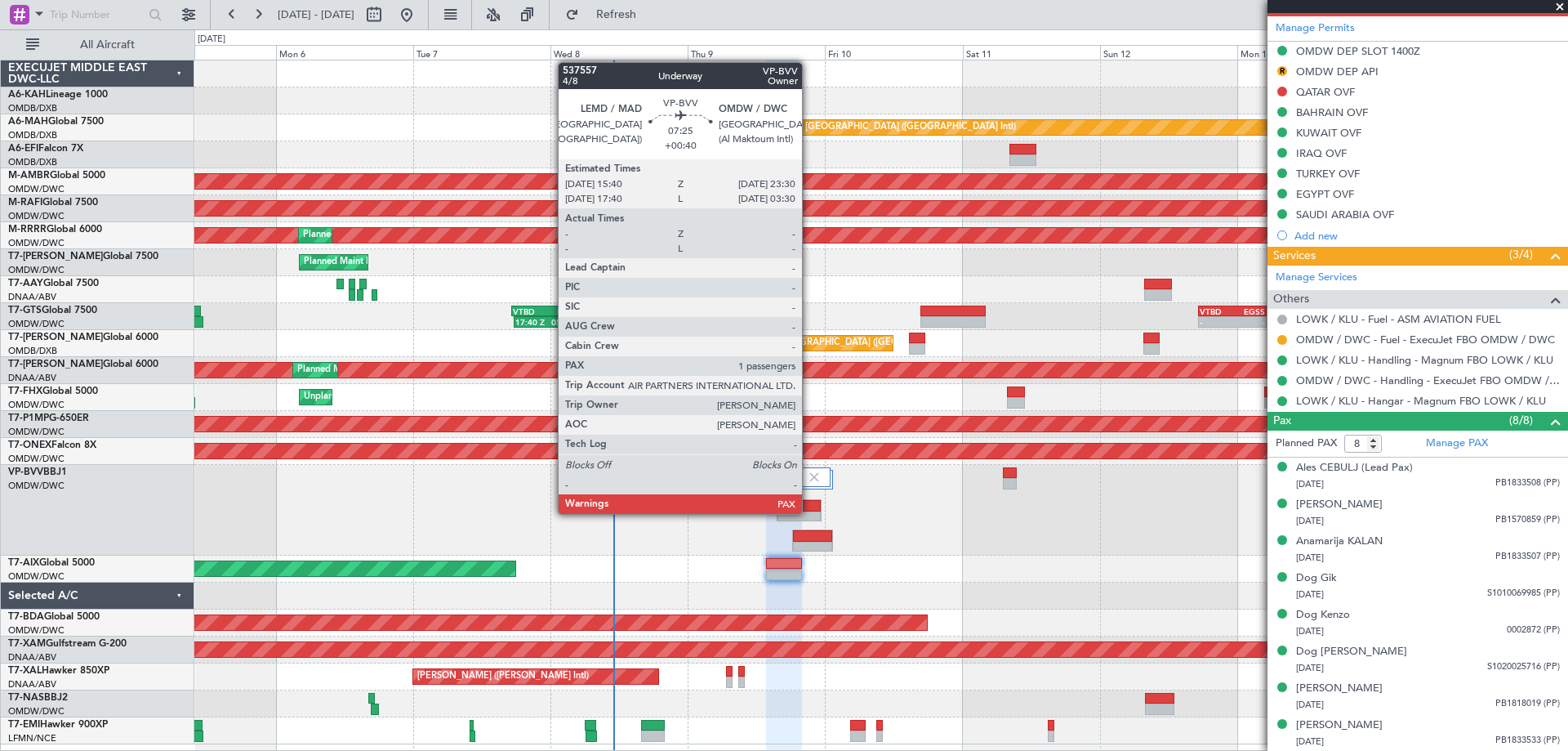
click at [810, 512] on div at bounding box center [798, 517] width 43 height 11
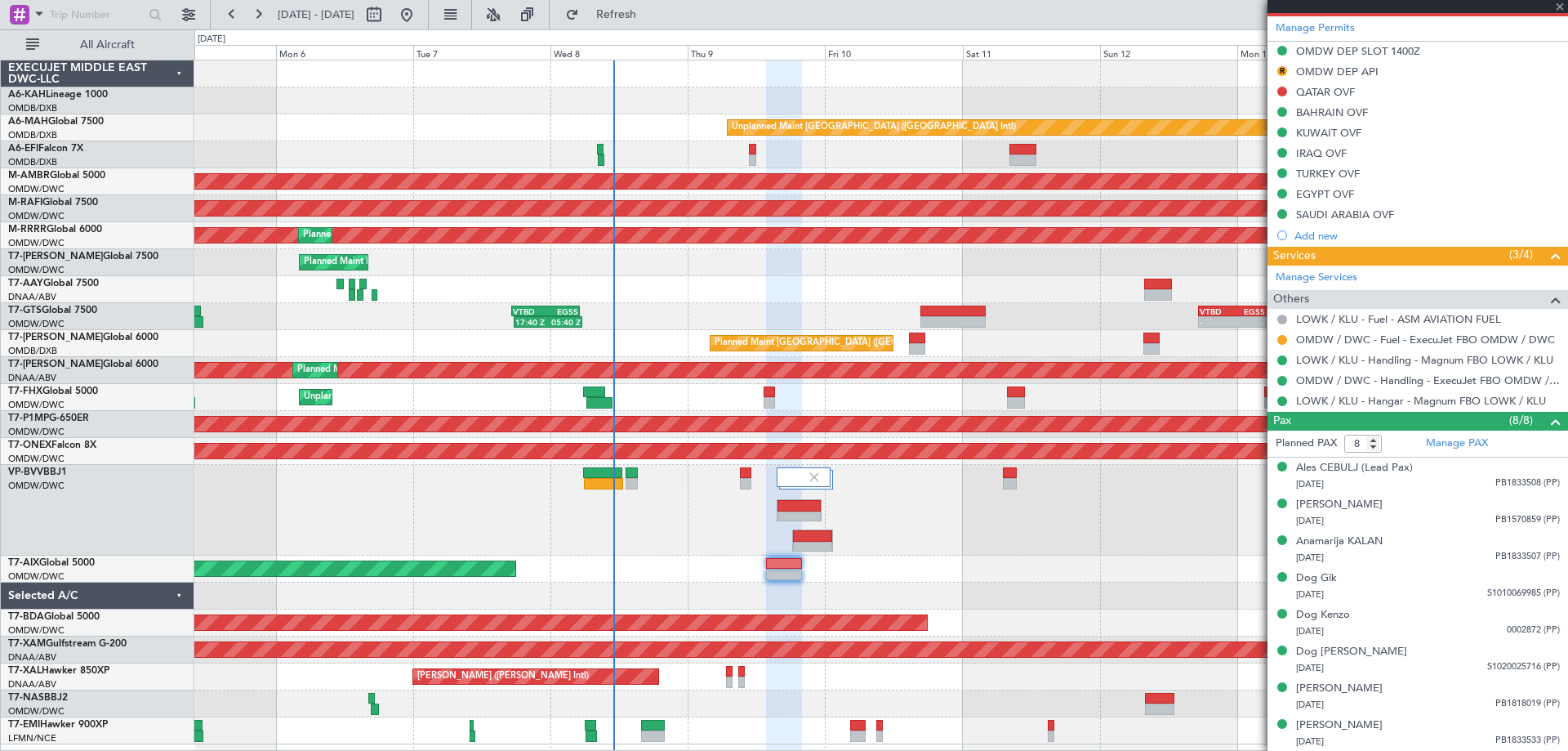
type input "1"
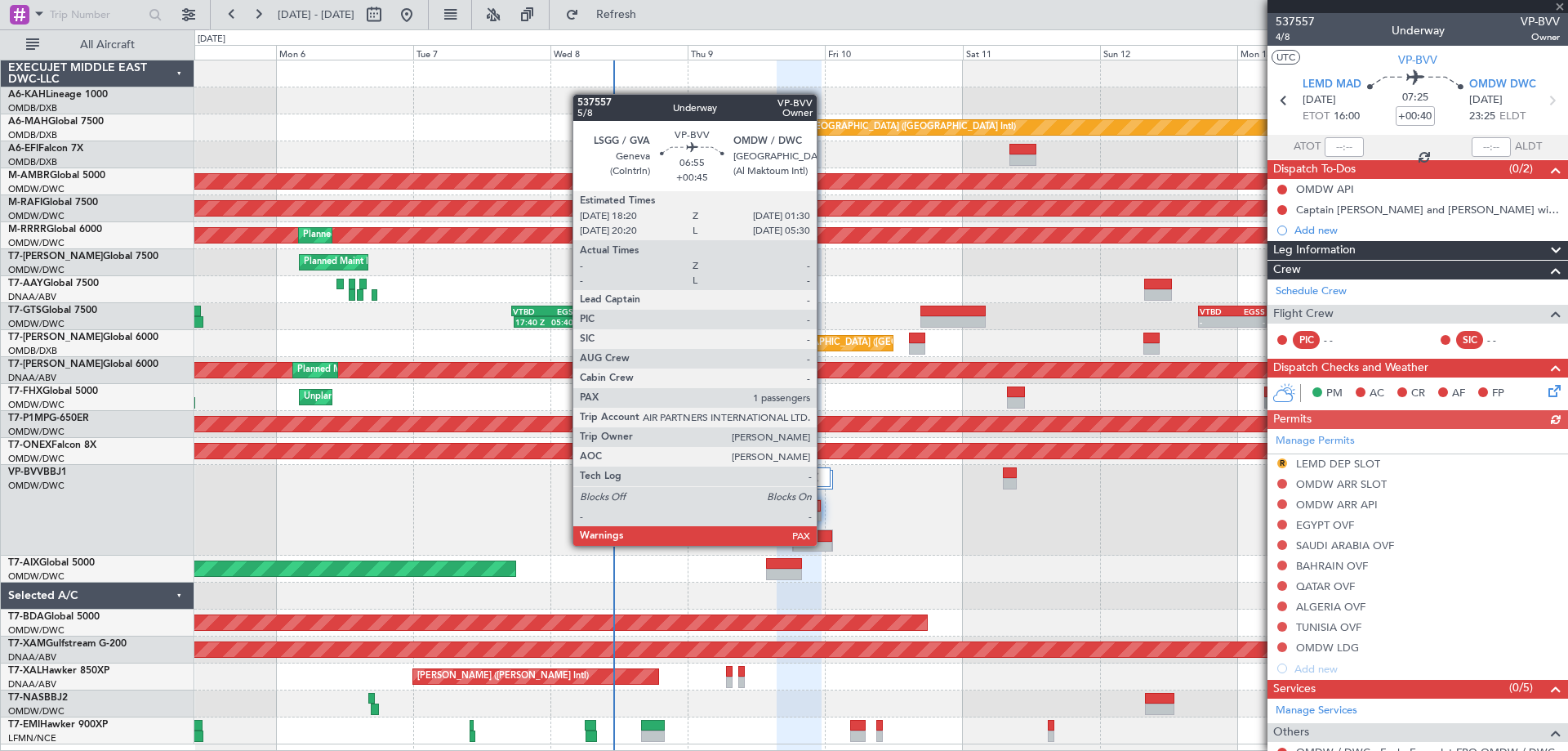
click at [824, 544] on div at bounding box center [812, 547] width 40 height 11
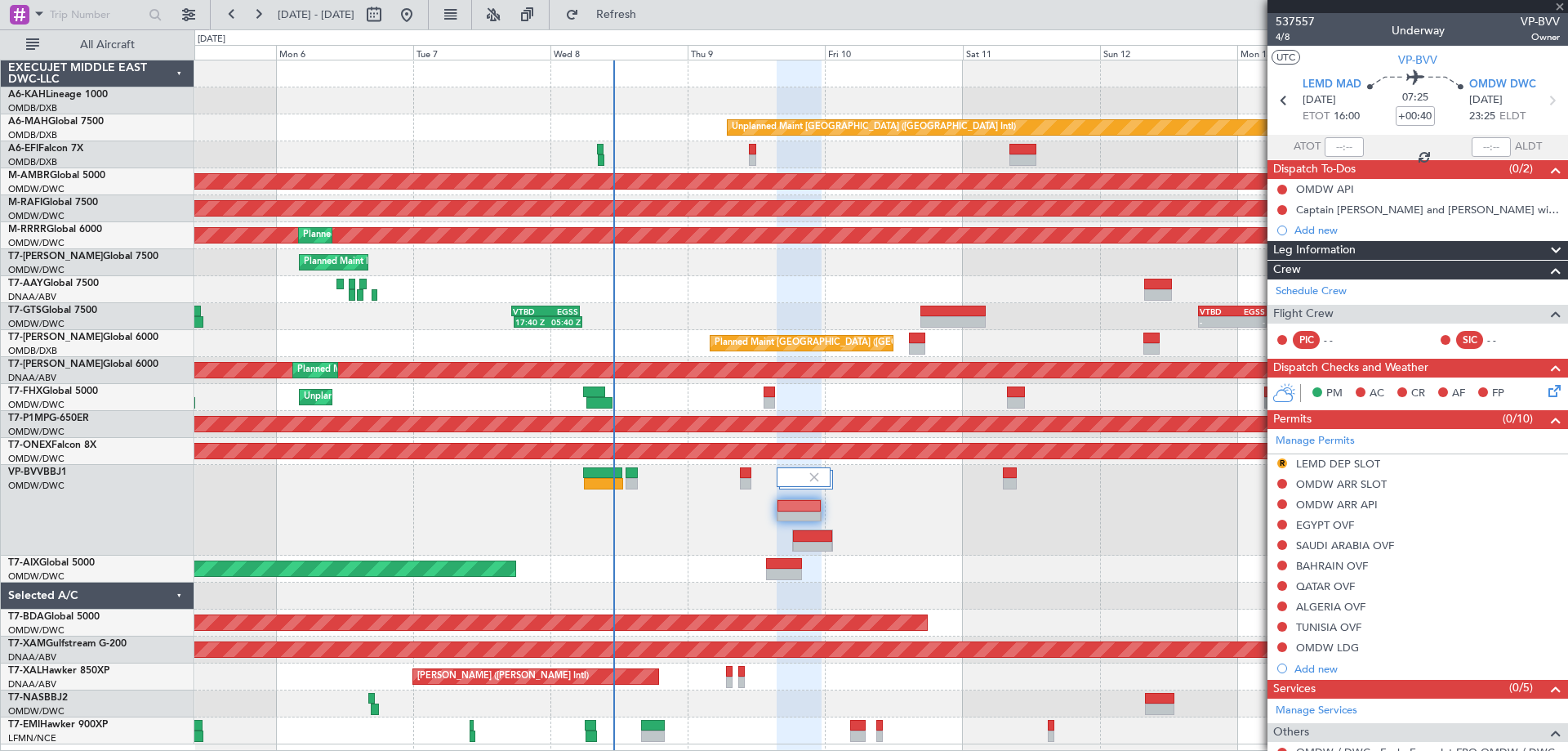
type input "+00:45"
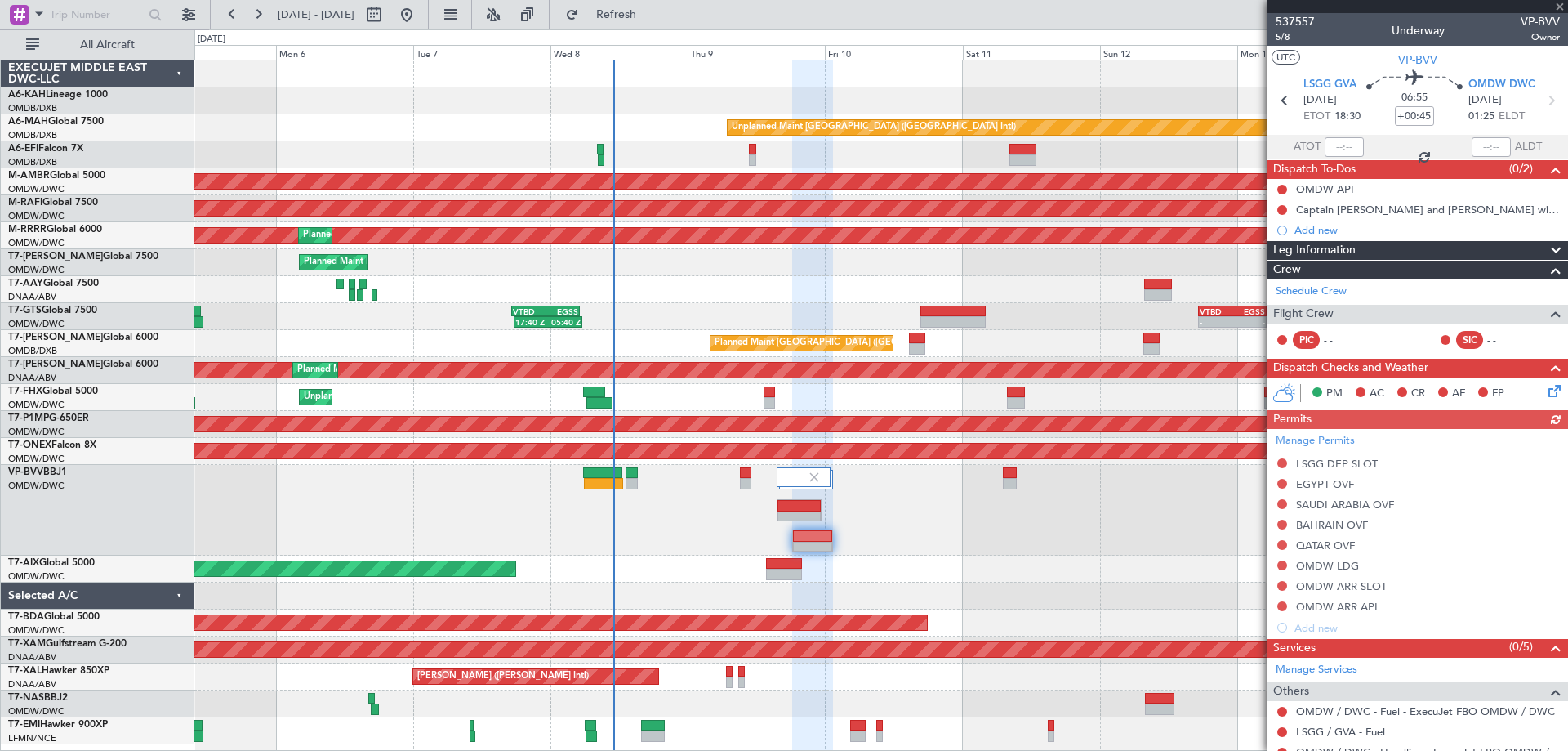
scroll to position [119, 0]
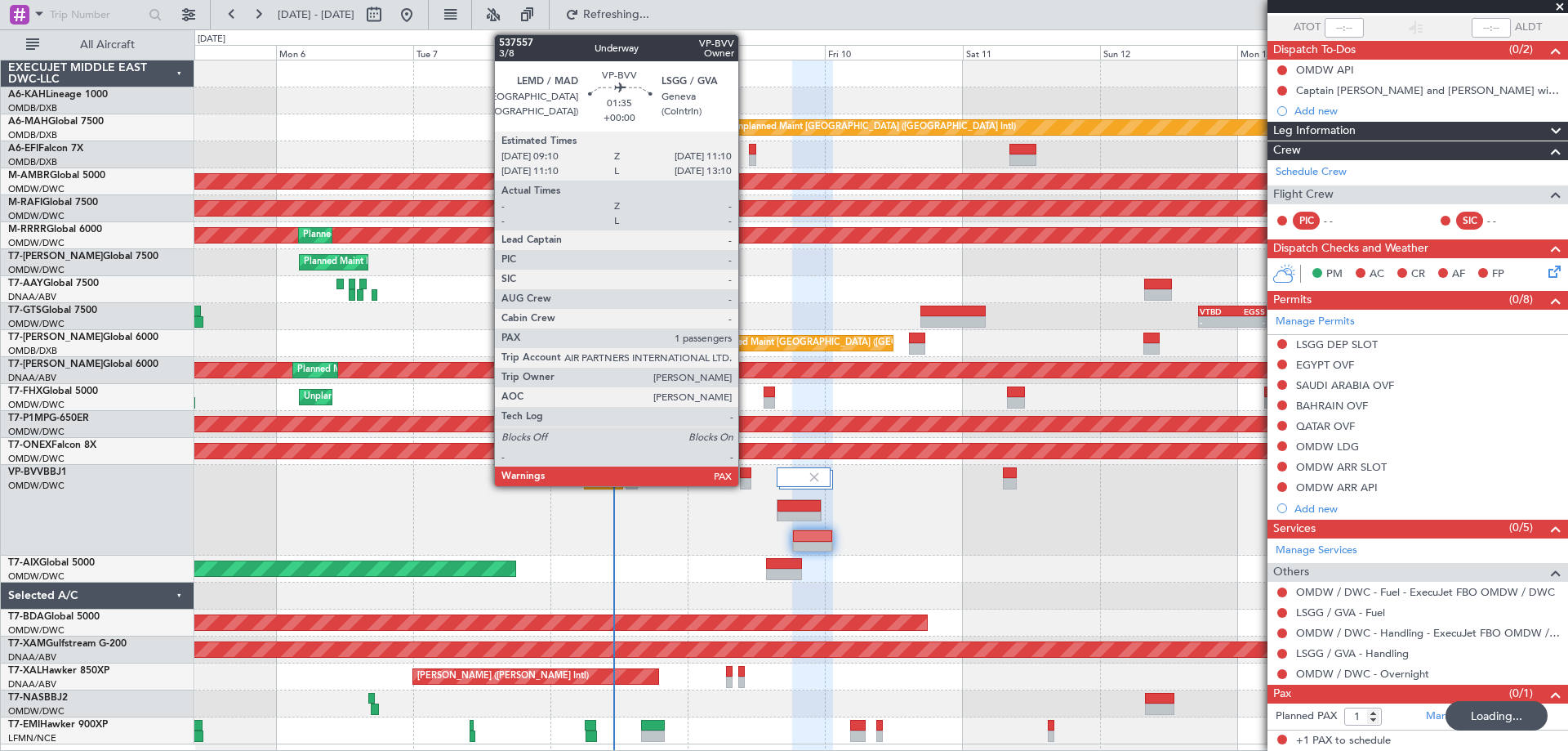
click at [745, 482] on div at bounding box center [745, 483] width 12 height 11
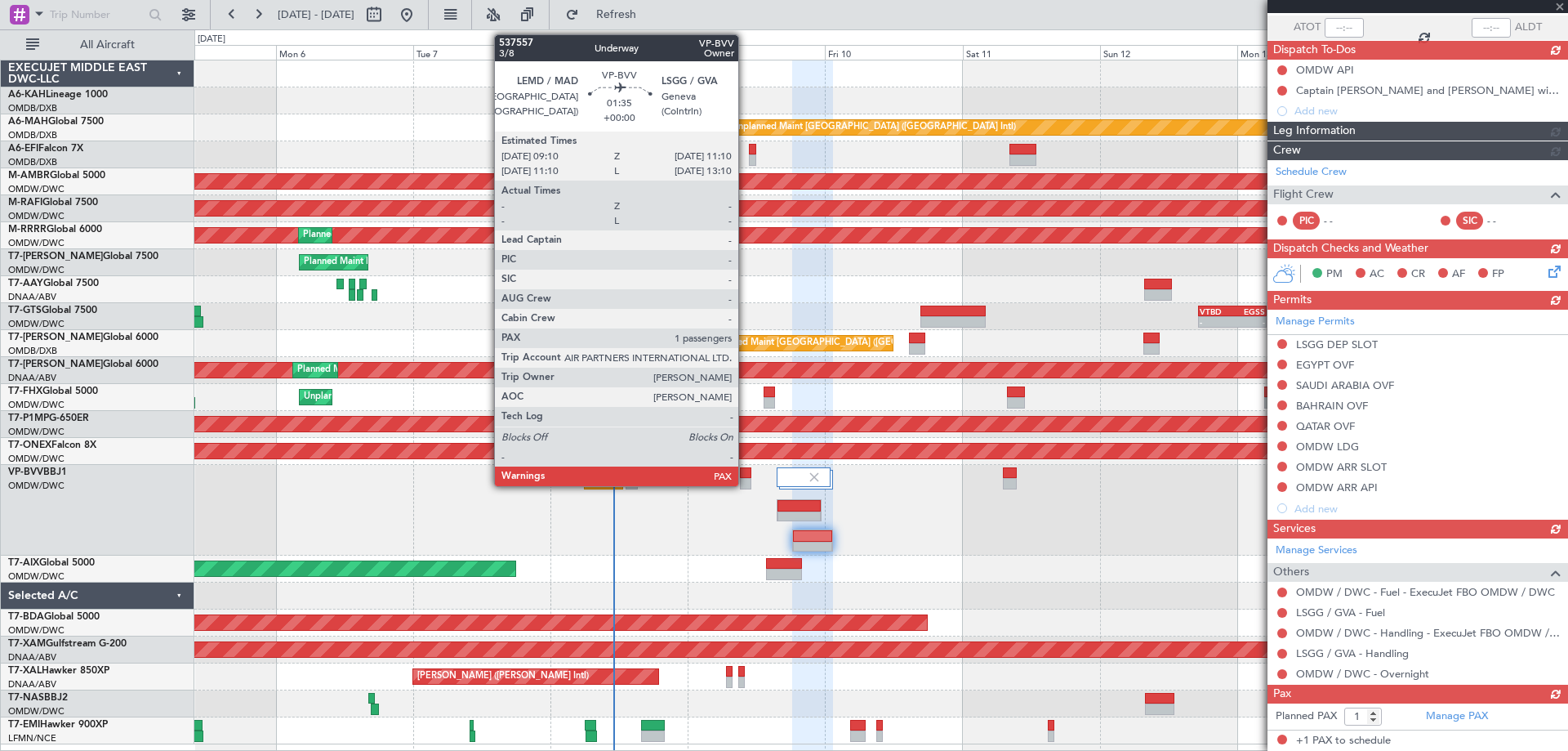
scroll to position [0, 0]
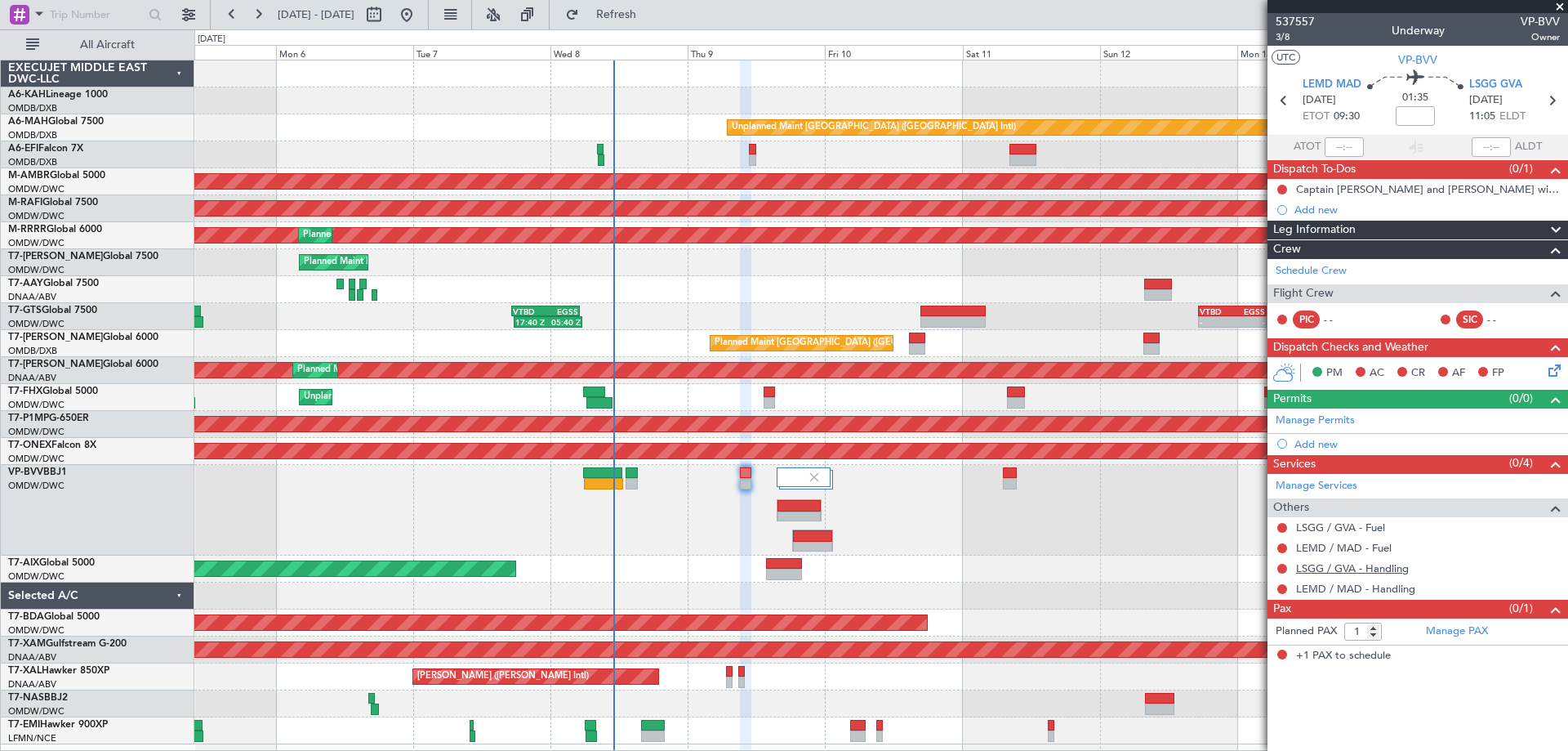
click at [1356, 565] on link "LSGG / GVA - Handling" at bounding box center [1352, 567] width 113 height 14
click at [1353, 589] on link "LEMD / MAD - Handling" at bounding box center [1355, 588] width 119 height 14
click at [1325, 420] on link "Manage Permits" at bounding box center [1315, 421] width 79 height 17
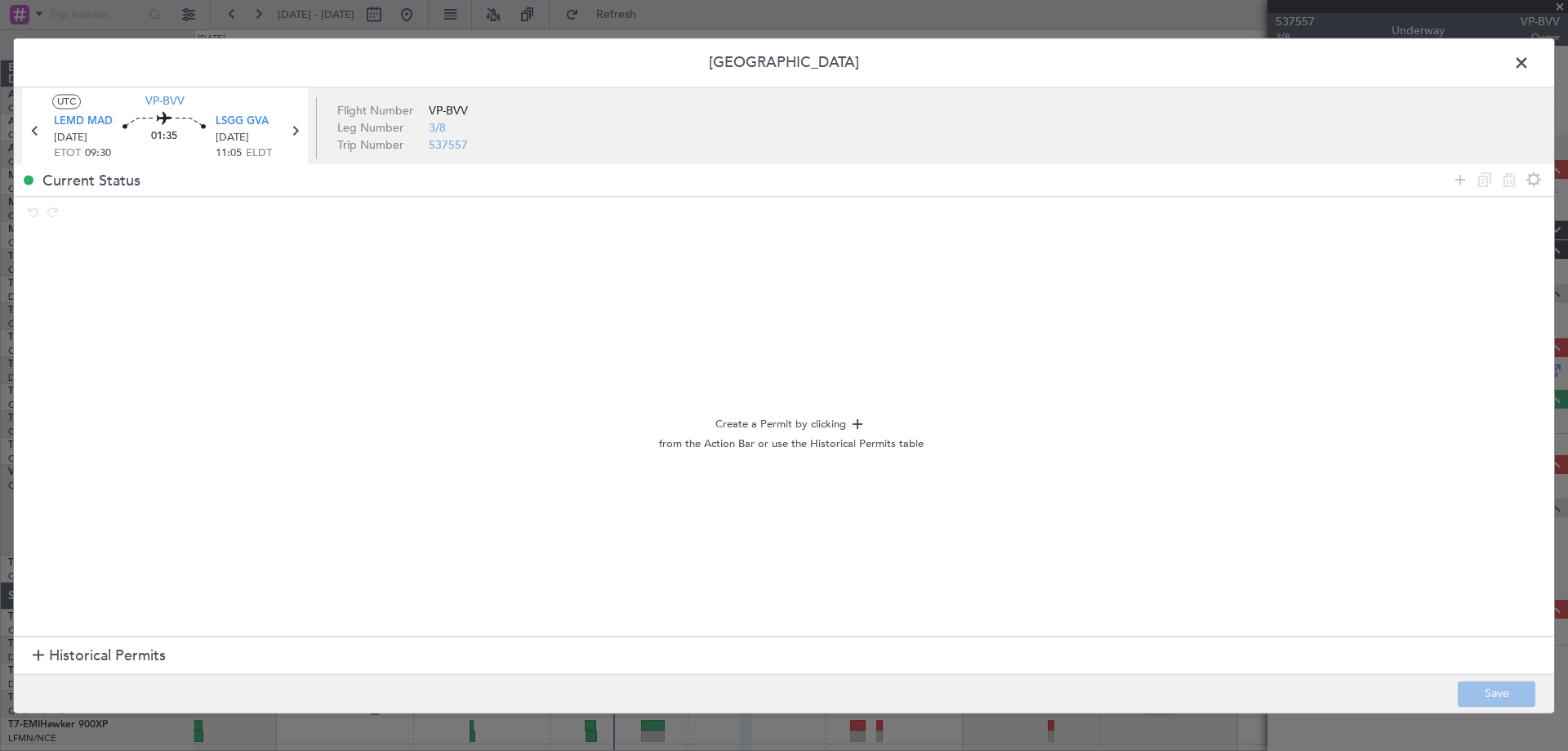
click at [142, 647] on span "Historical Permits" at bounding box center [107, 657] width 117 height 22
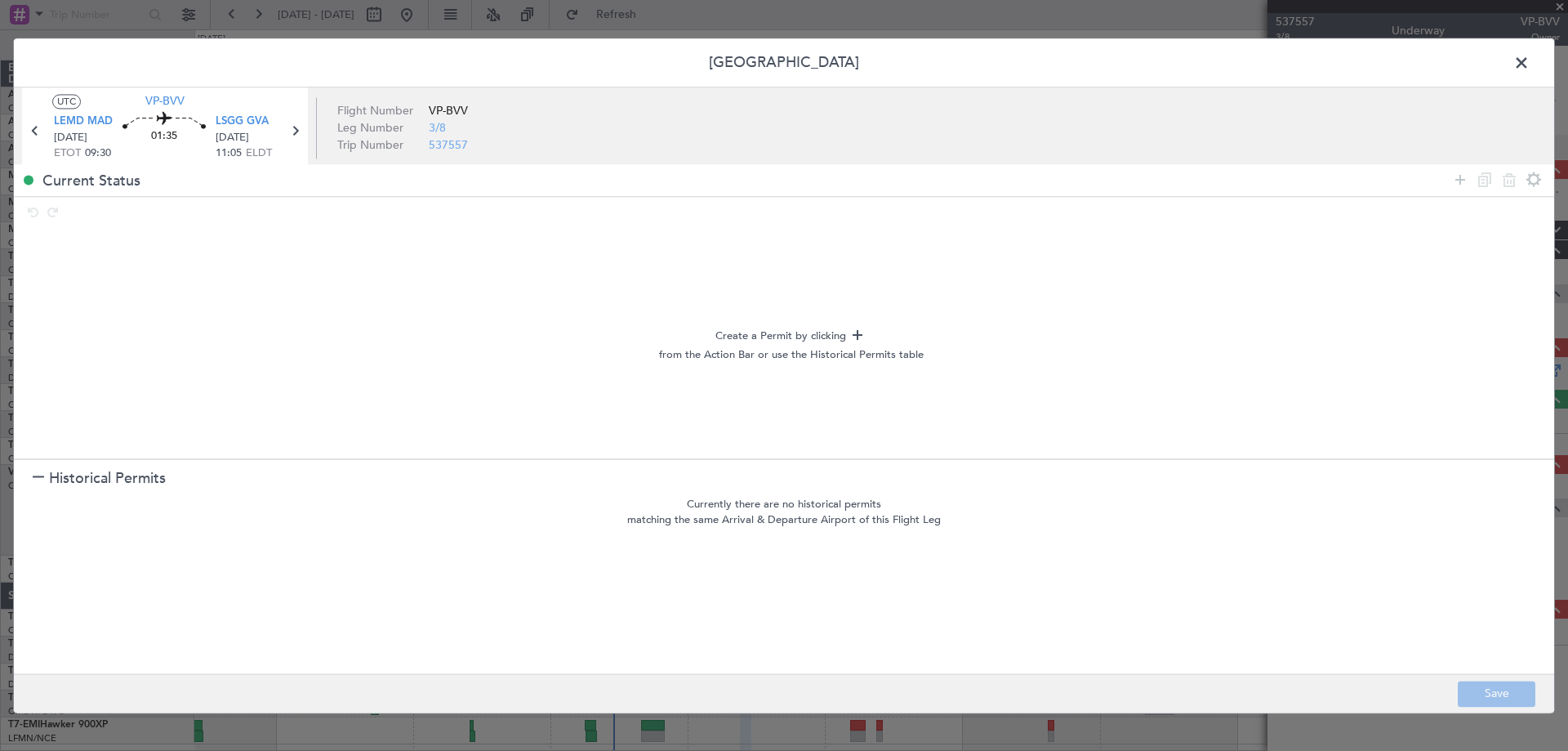
drag, startPoint x: 1467, startPoint y: 179, endPoint x: 1450, endPoint y: 185, distance: 18.0
click at [1465, 176] on icon at bounding box center [1460, 179] width 20 height 20
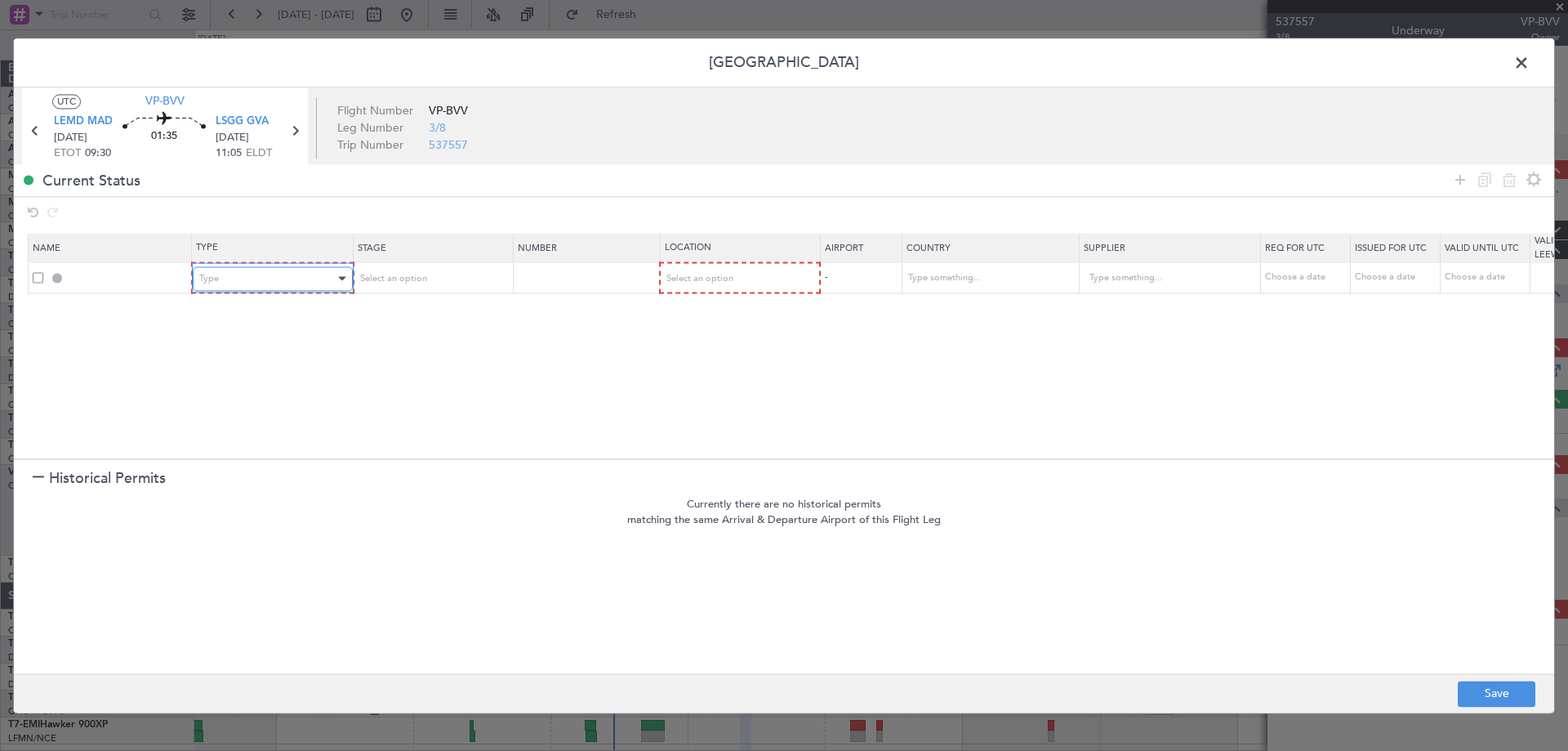
click at [211, 285] on div "Type" at bounding box center [267, 278] width 135 height 24
click at [718, 282] on span "Select an option" at bounding box center [699, 278] width 67 height 12
click at [710, 315] on span "Departure" at bounding box center [739, 313] width 146 height 24
drag, startPoint x: 1460, startPoint y: 186, endPoint x: 1392, endPoint y: 205, distance: 70.6
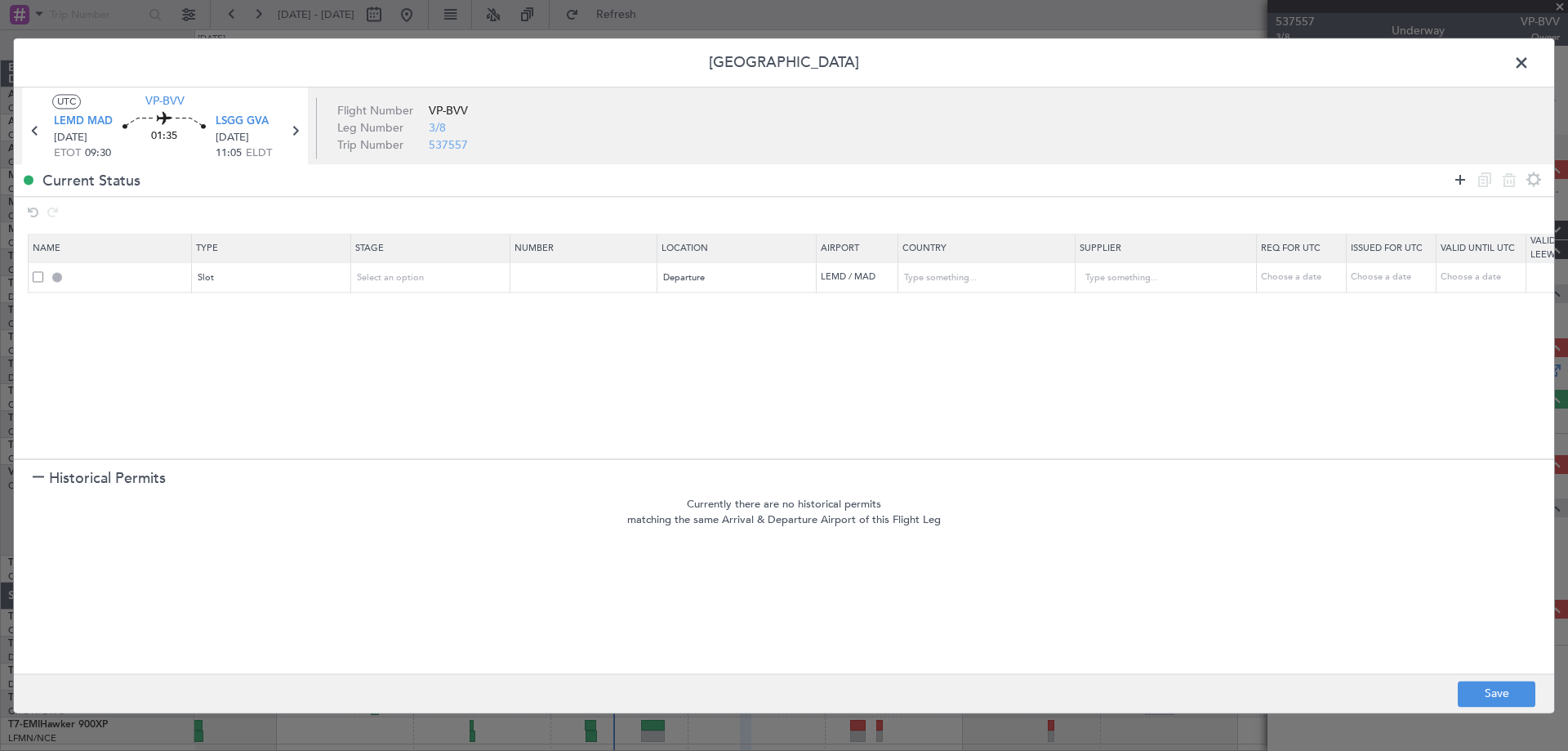
click at [1458, 185] on icon at bounding box center [1460, 179] width 20 height 20
click at [263, 318] on div "Type" at bounding box center [267, 309] width 135 height 24
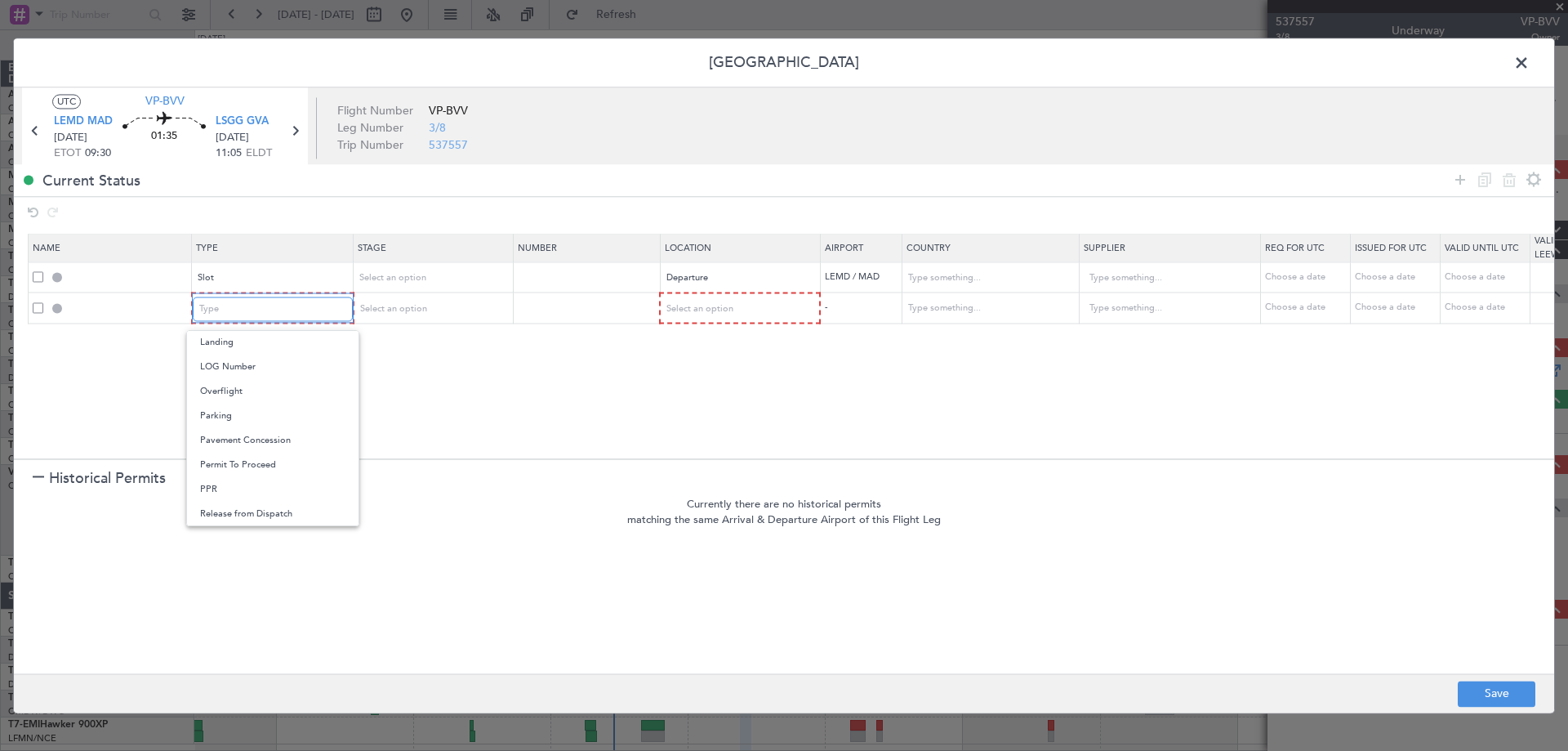
scroll to position [431, 0]
drag, startPoint x: 229, startPoint y: 523, endPoint x: 717, endPoint y: 372, distance: 510.8
click at [228, 523] on span "Slot" at bounding box center [272, 524] width 146 height 24
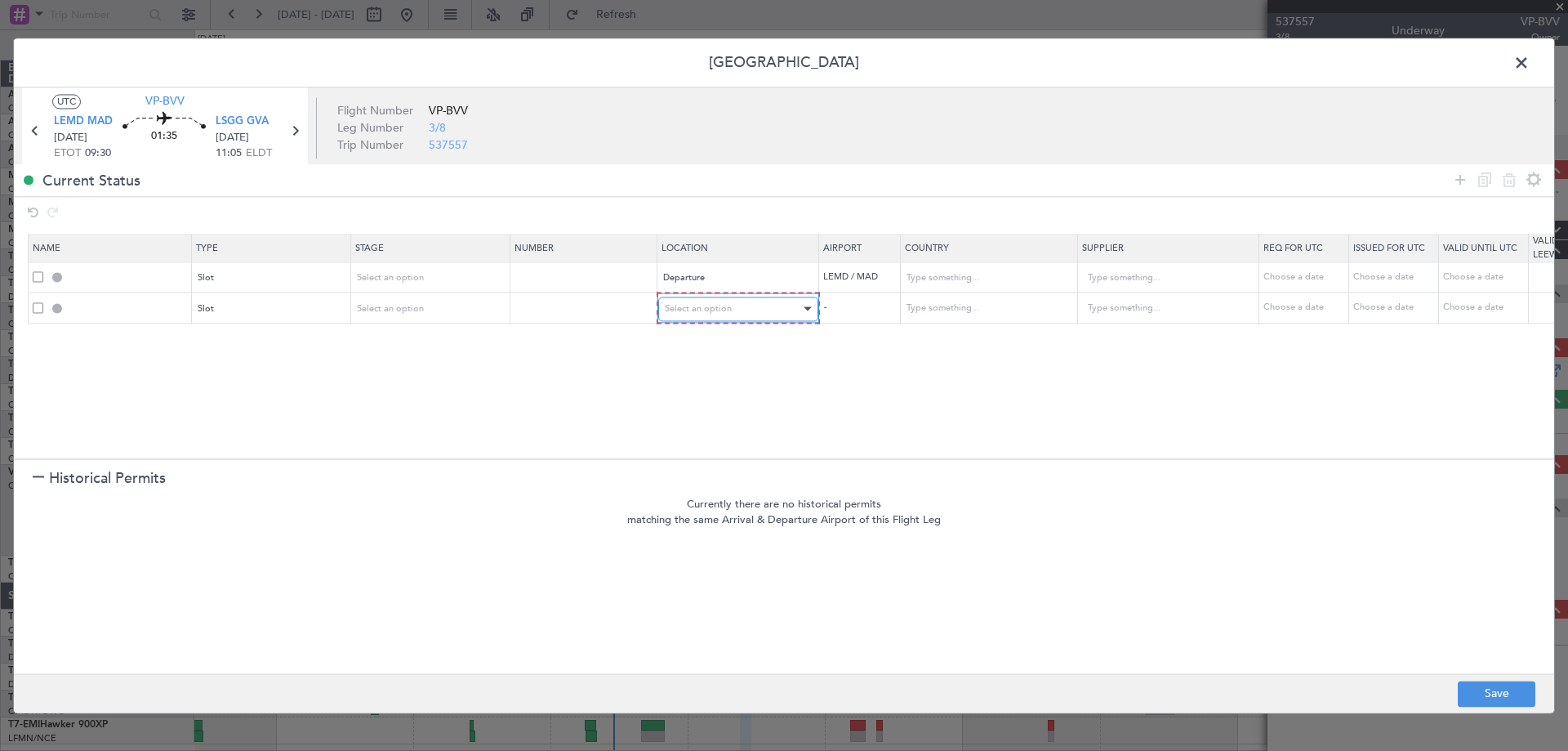
click at [715, 311] on span "Select an option" at bounding box center [699, 308] width 67 height 12
drag, startPoint x: 711, startPoint y: 393, endPoint x: 744, endPoint y: 398, distance: 33.4
click at [710, 393] on span "Arrival" at bounding box center [739, 392] width 146 height 24
click at [1508, 695] on button "Save" at bounding box center [1496, 693] width 77 height 26
type input "LEMD DEP SLOT"
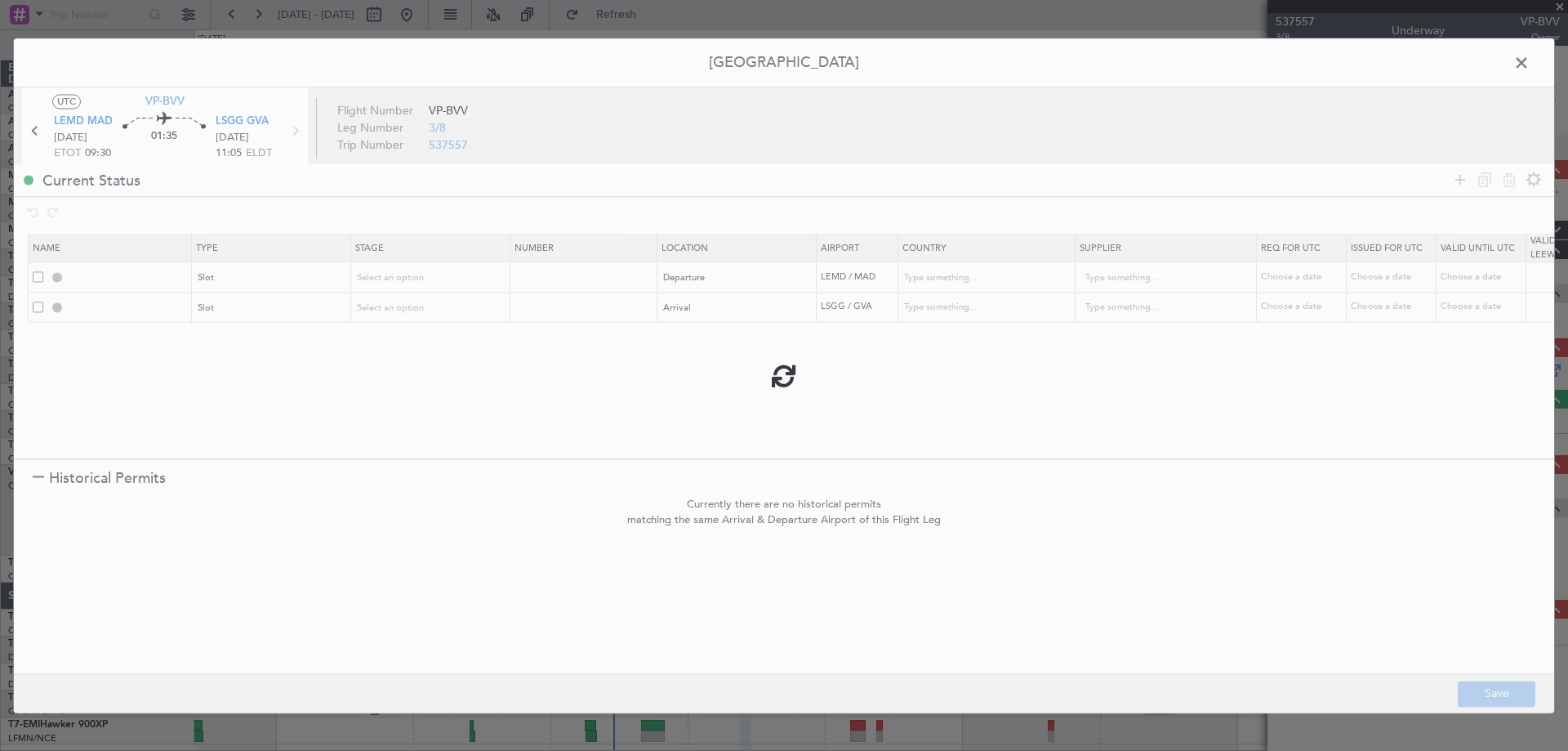
type input "[GEOGRAPHIC_DATA]"
type input "NNN"
type input "LSGG ARR SLOT"
type input "[GEOGRAPHIC_DATA]"
type input "NNN"
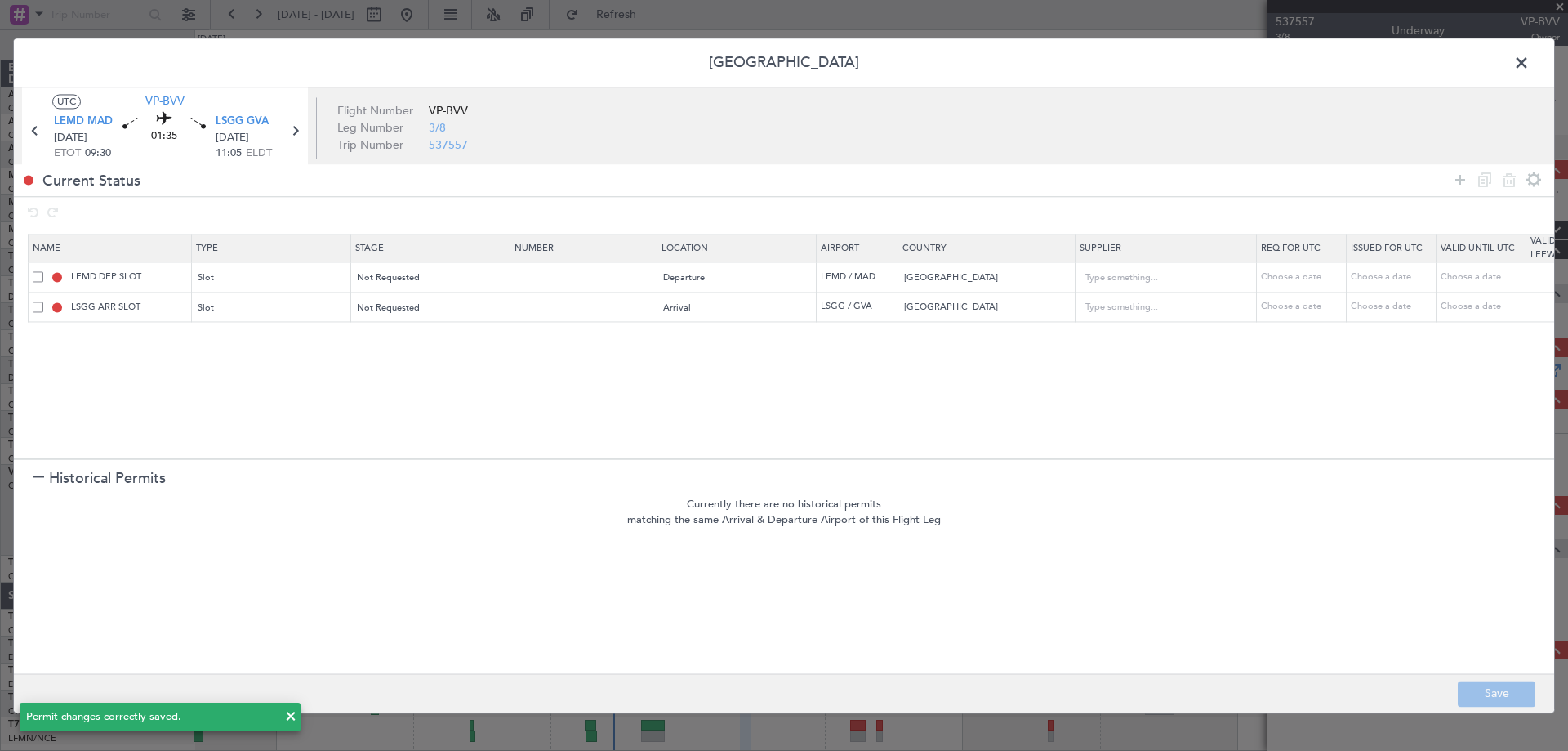
click at [1530, 55] on span at bounding box center [1530, 66] width 0 height 33
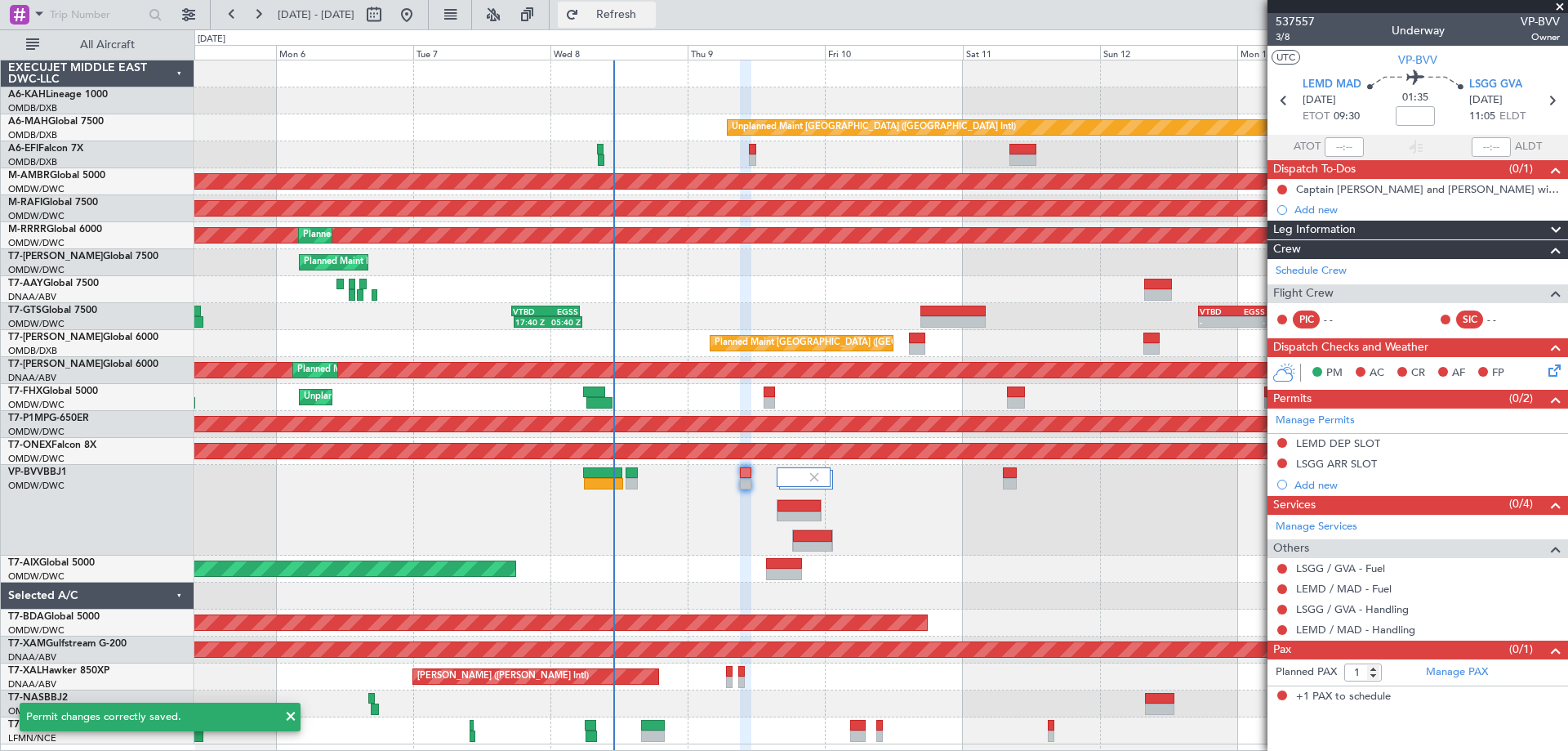
click at [651, 13] on span "Refresh" at bounding box center [617, 15] width 69 height 11
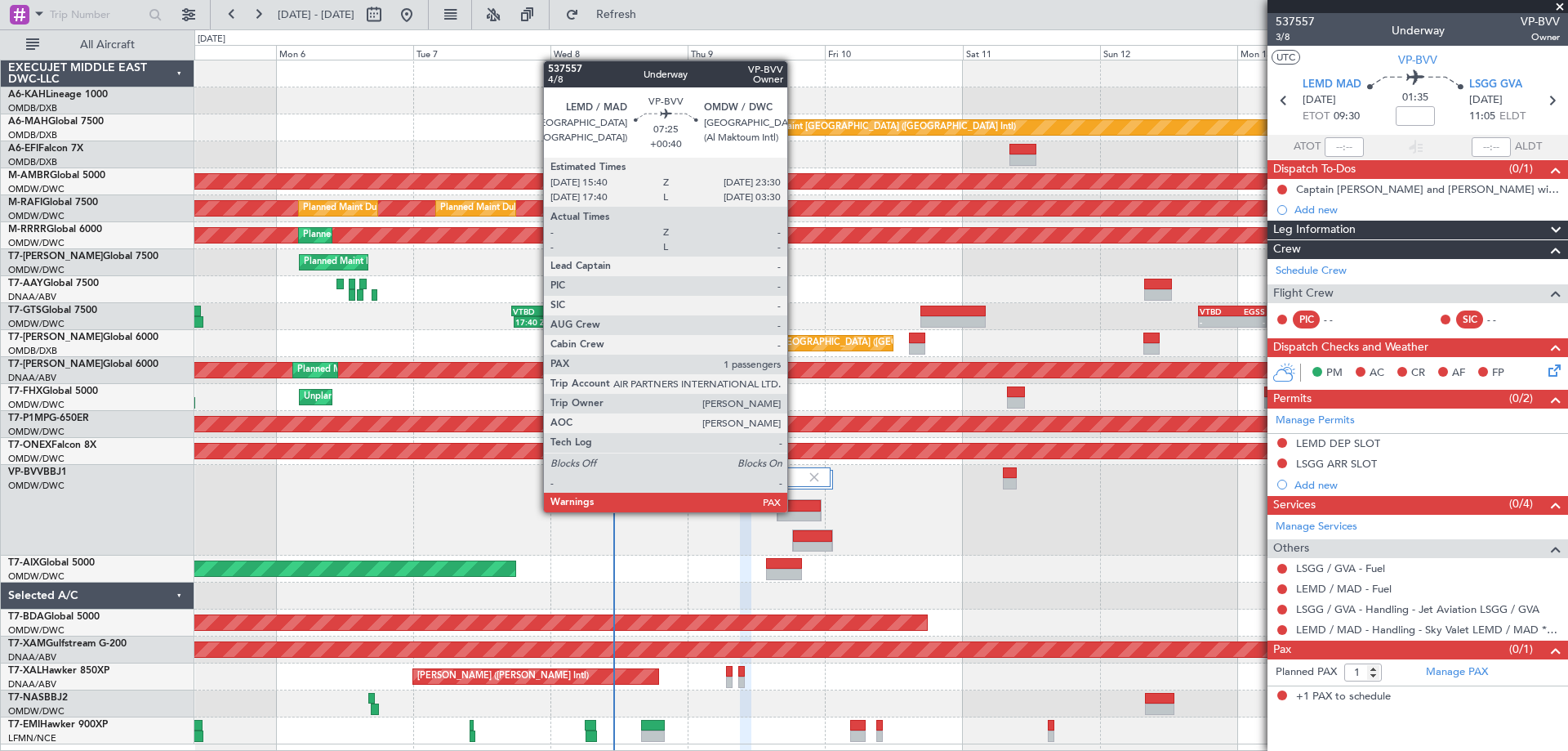
click at [795, 511] on div at bounding box center [798, 517] width 43 height 11
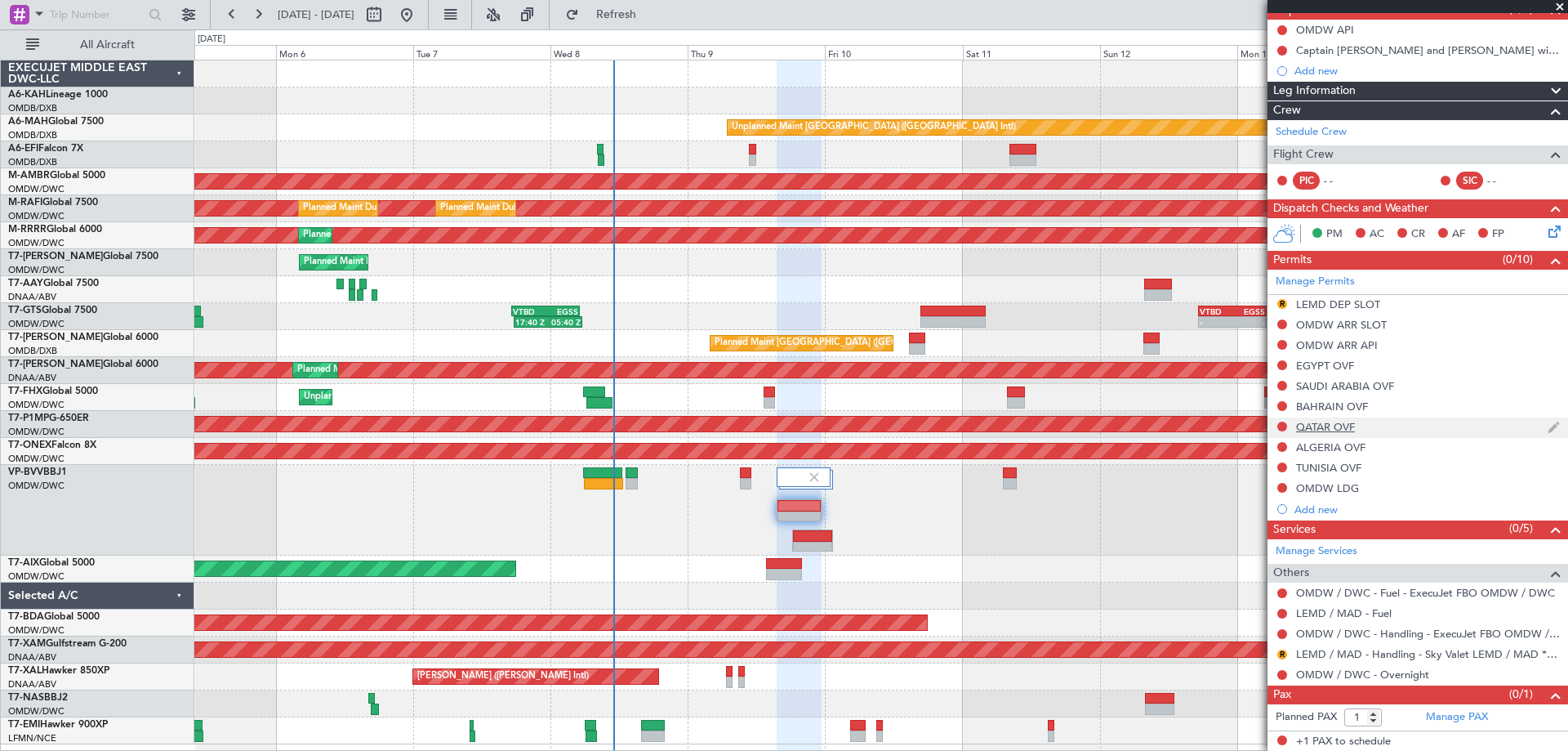
scroll to position [160, 0]
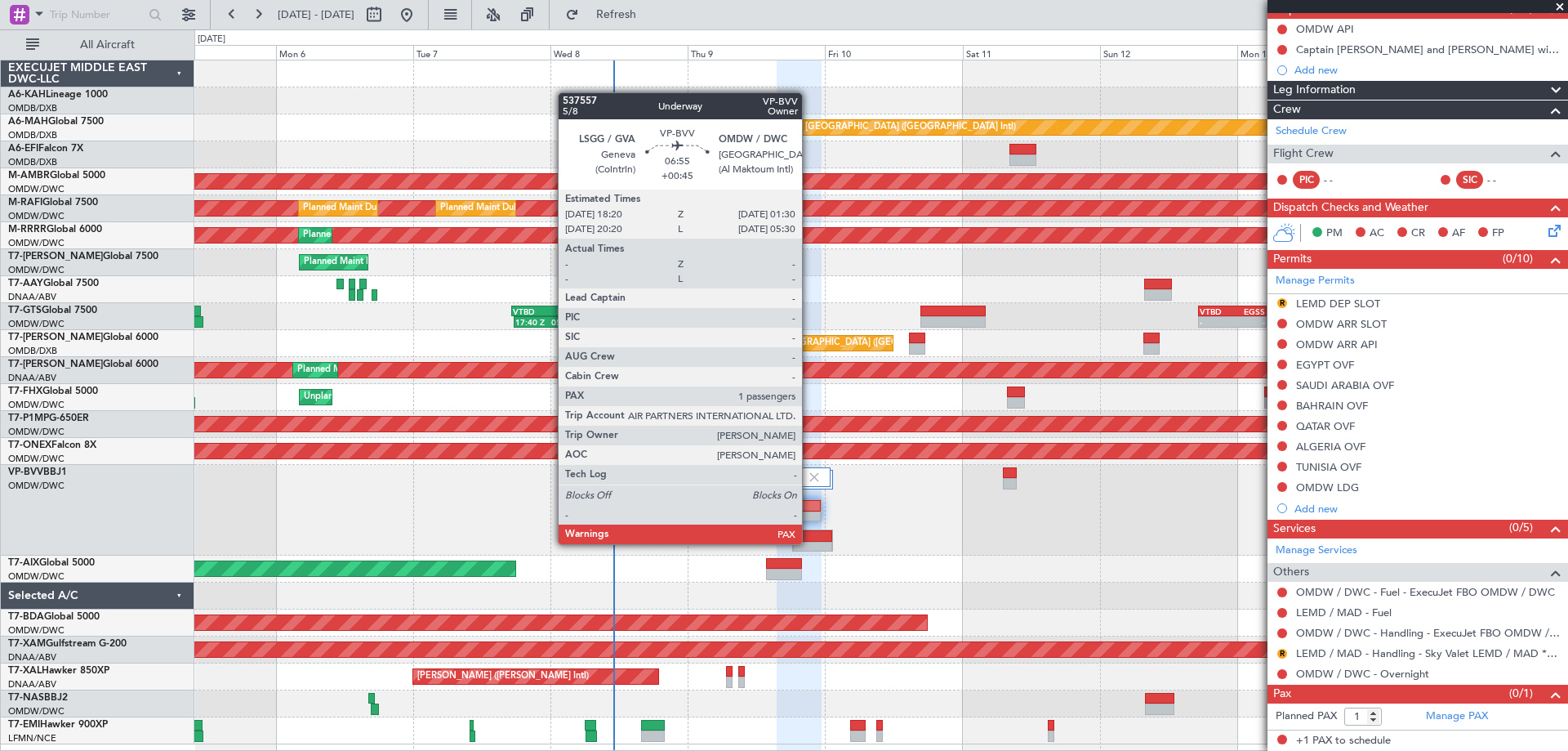
click at [811, 542] on div at bounding box center [812, 547] width 40 height 11
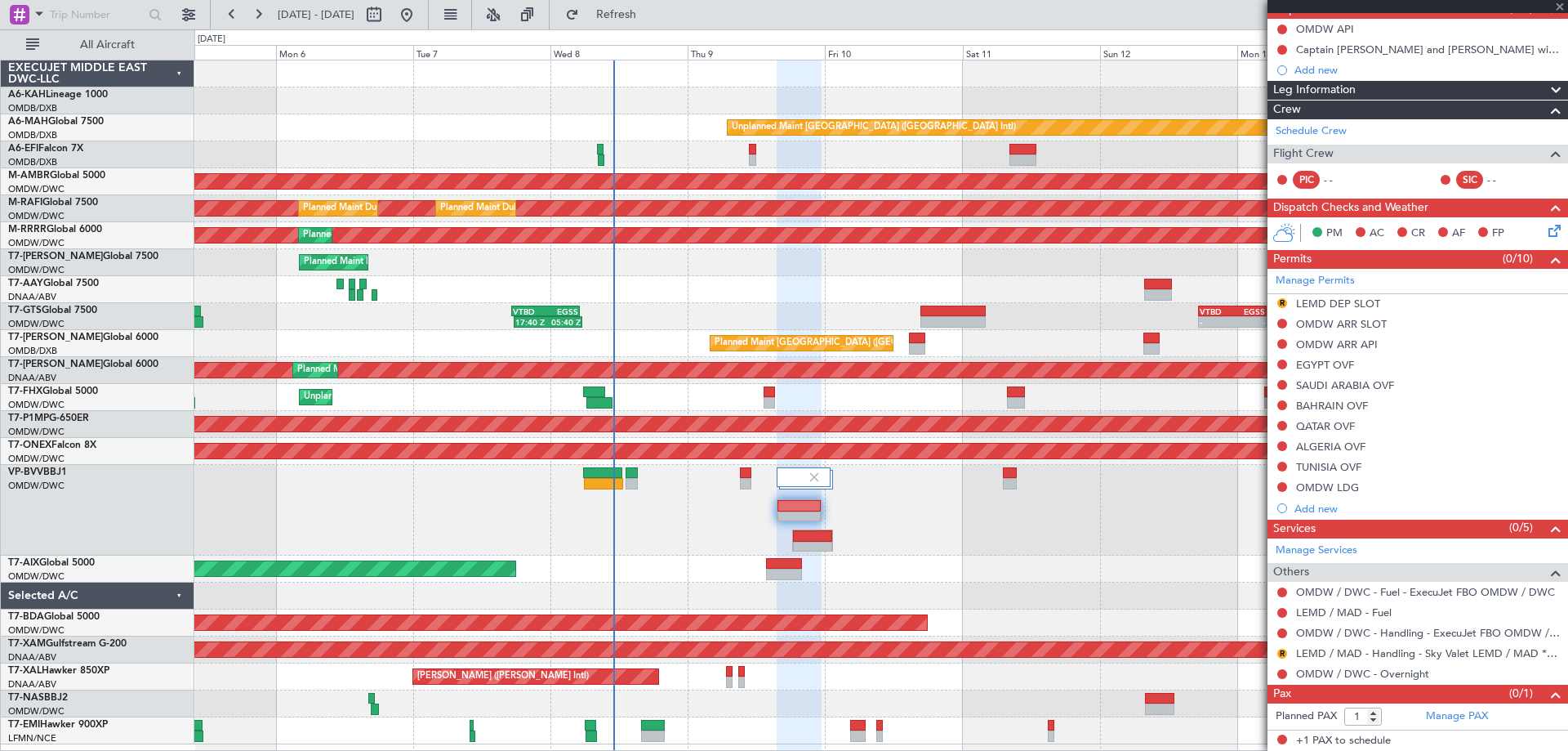
type input "+00:45"
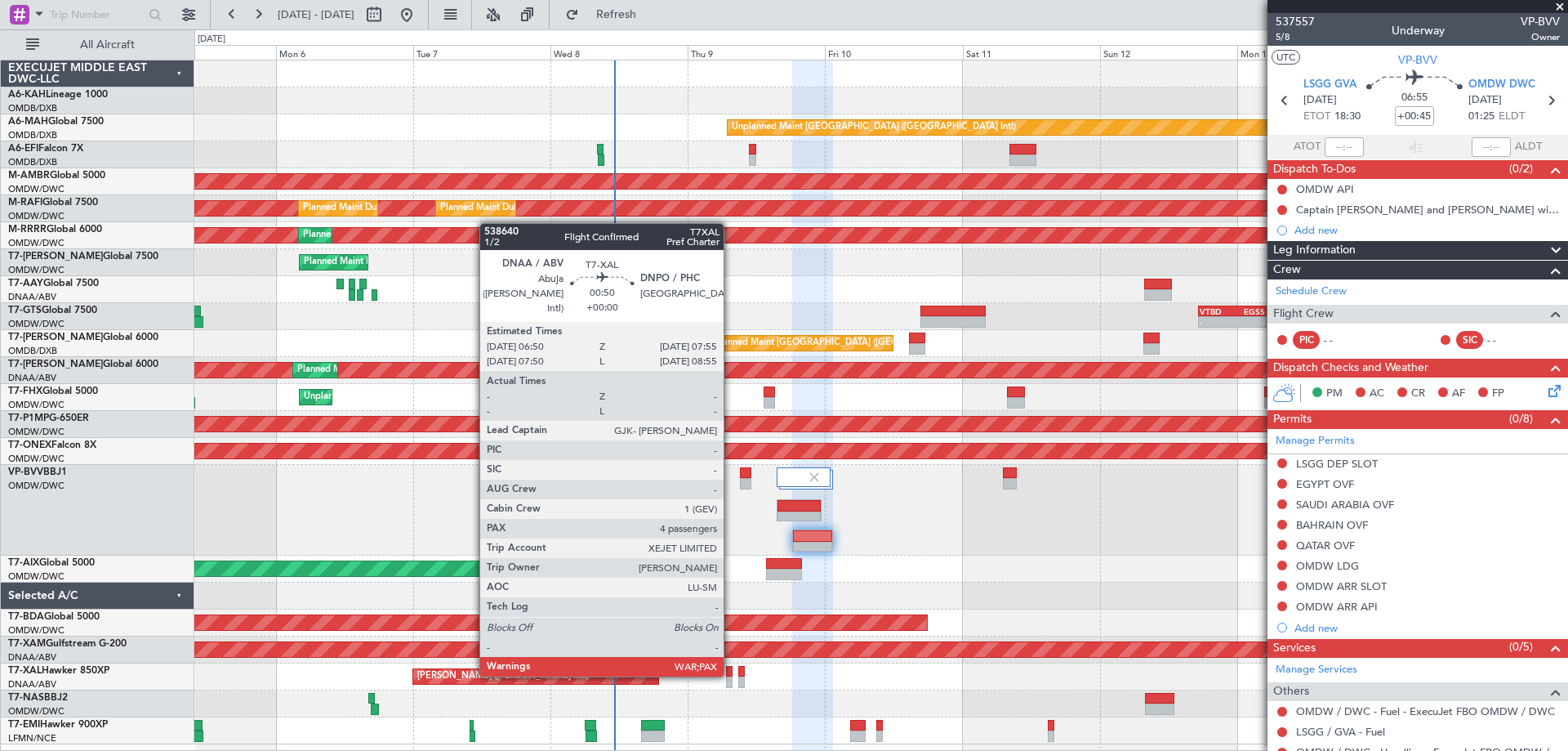
click at [731, 673] on div at bounding box center [728, 672] width 7 height 11
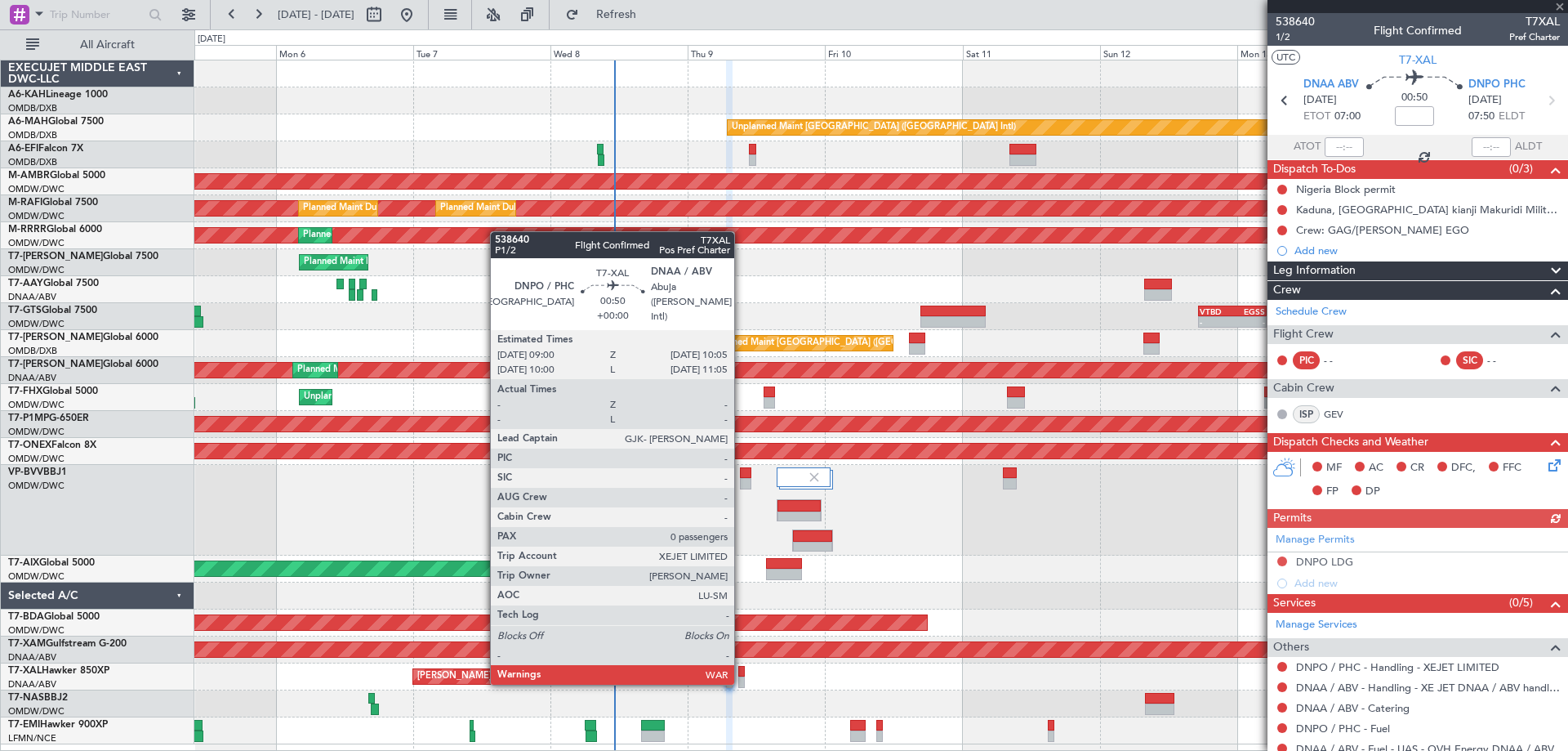
click at [742, 681] on div at bounding box center [741, 682] width 7 height 11
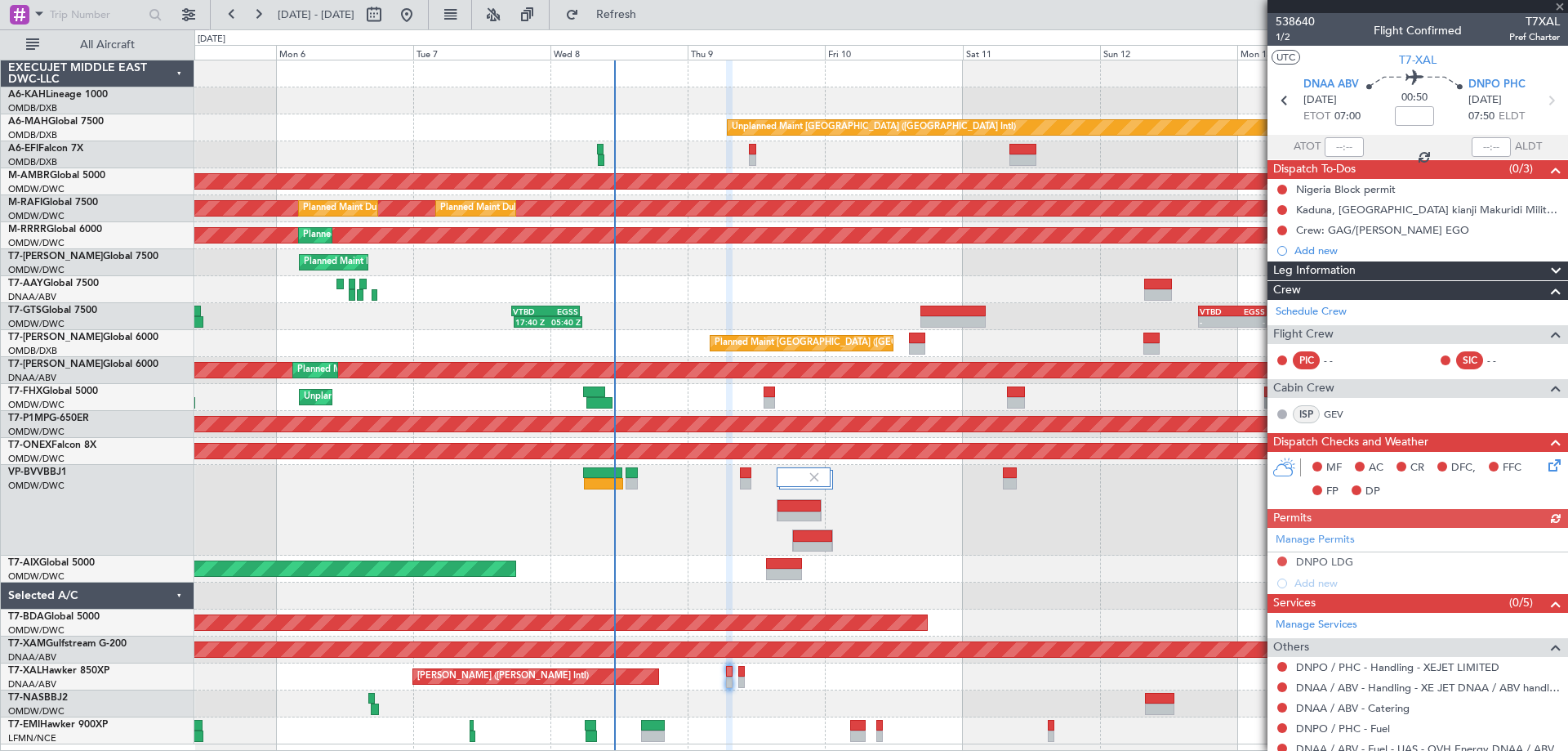
type input "0"
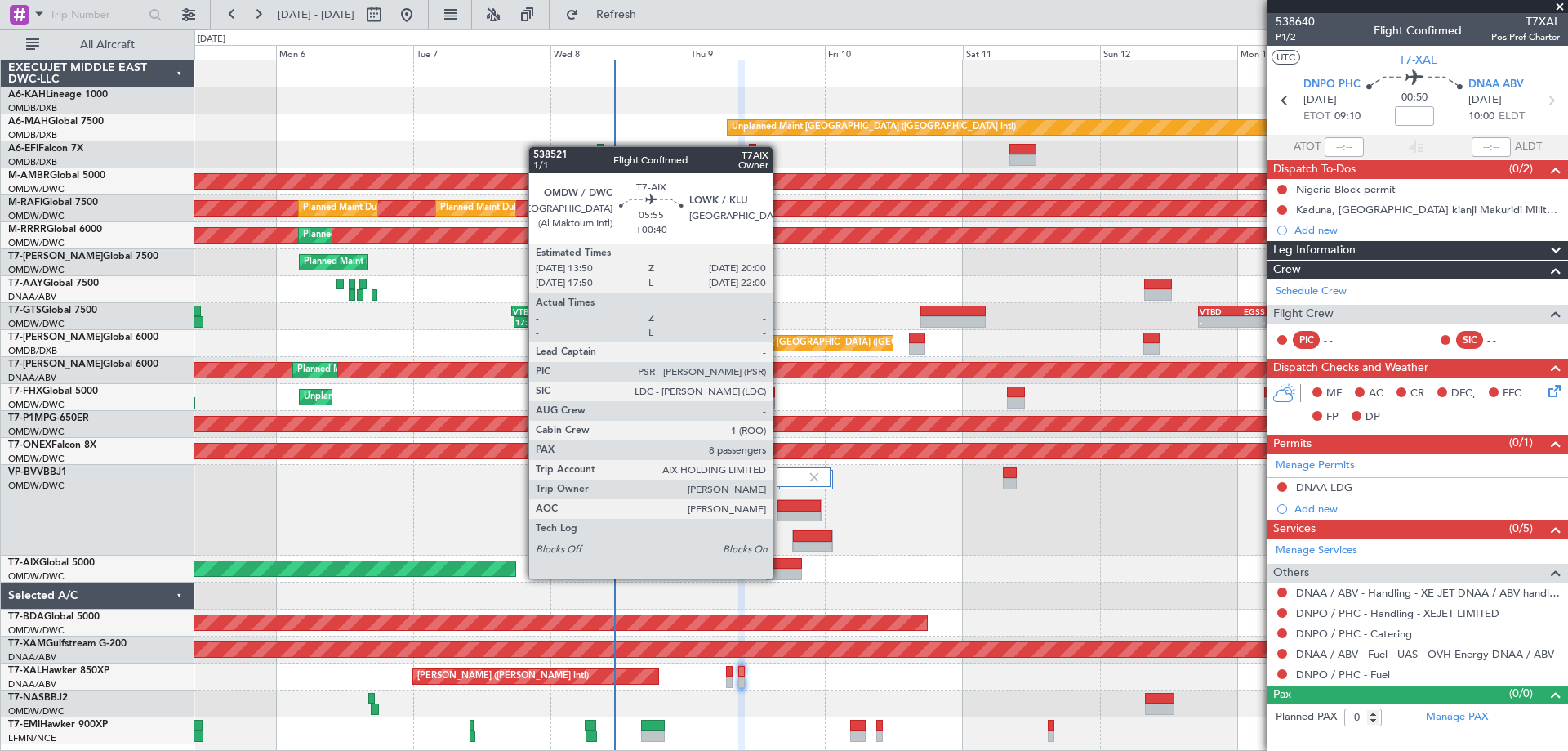
click at [781, 577] on div at bounding box center [784, 574] width 36 height 11
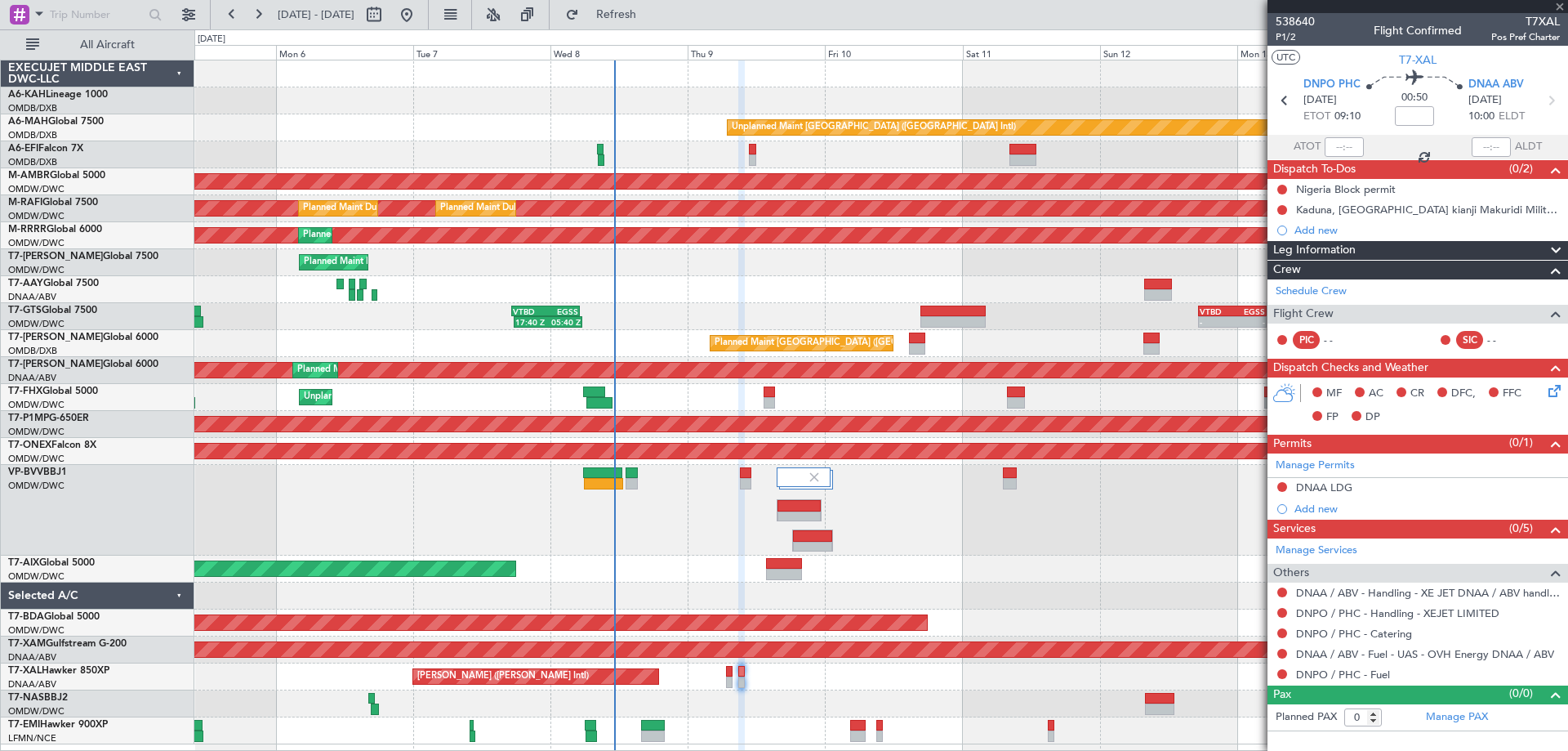
type input "+00:40"
type input "8"
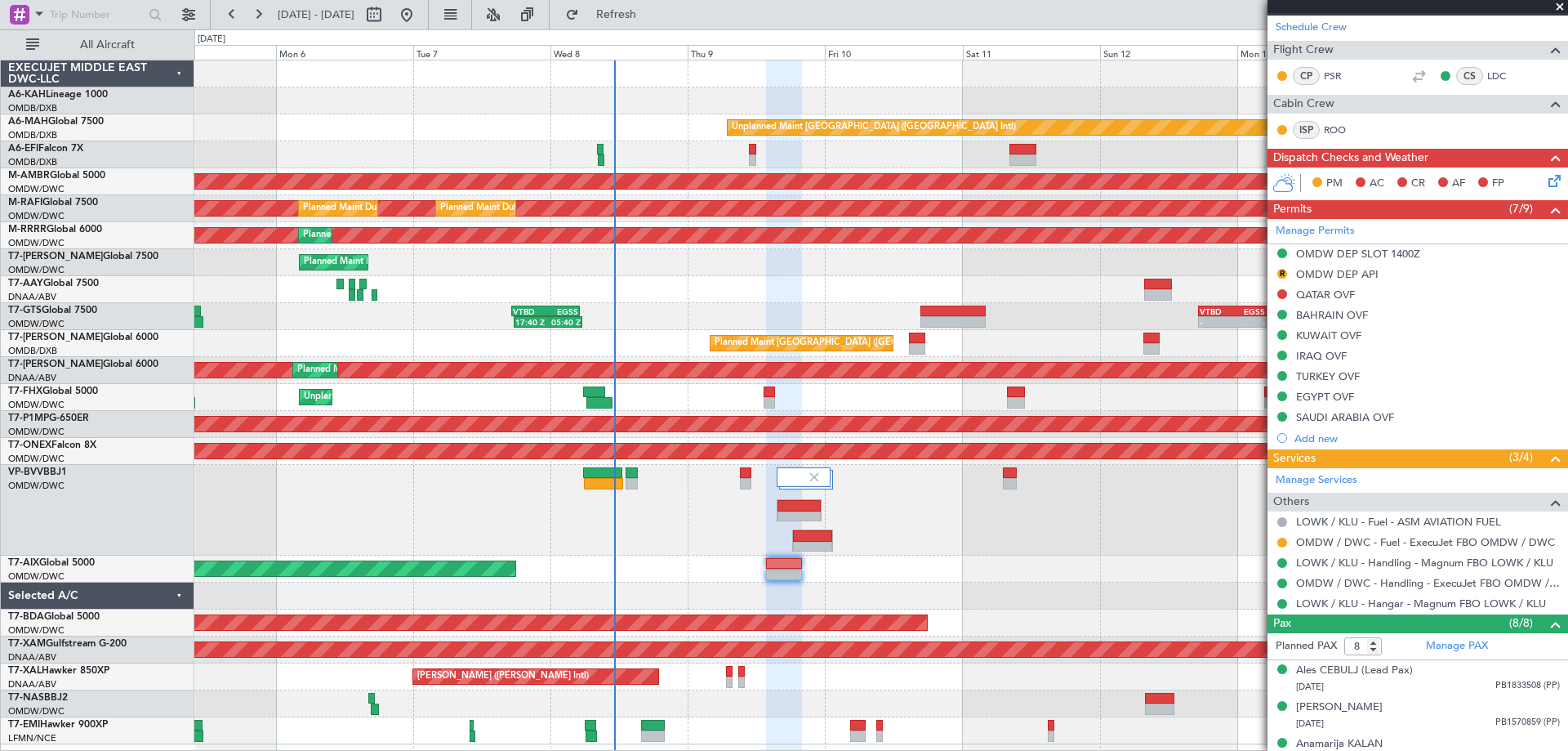
scroll to position [327, 0]
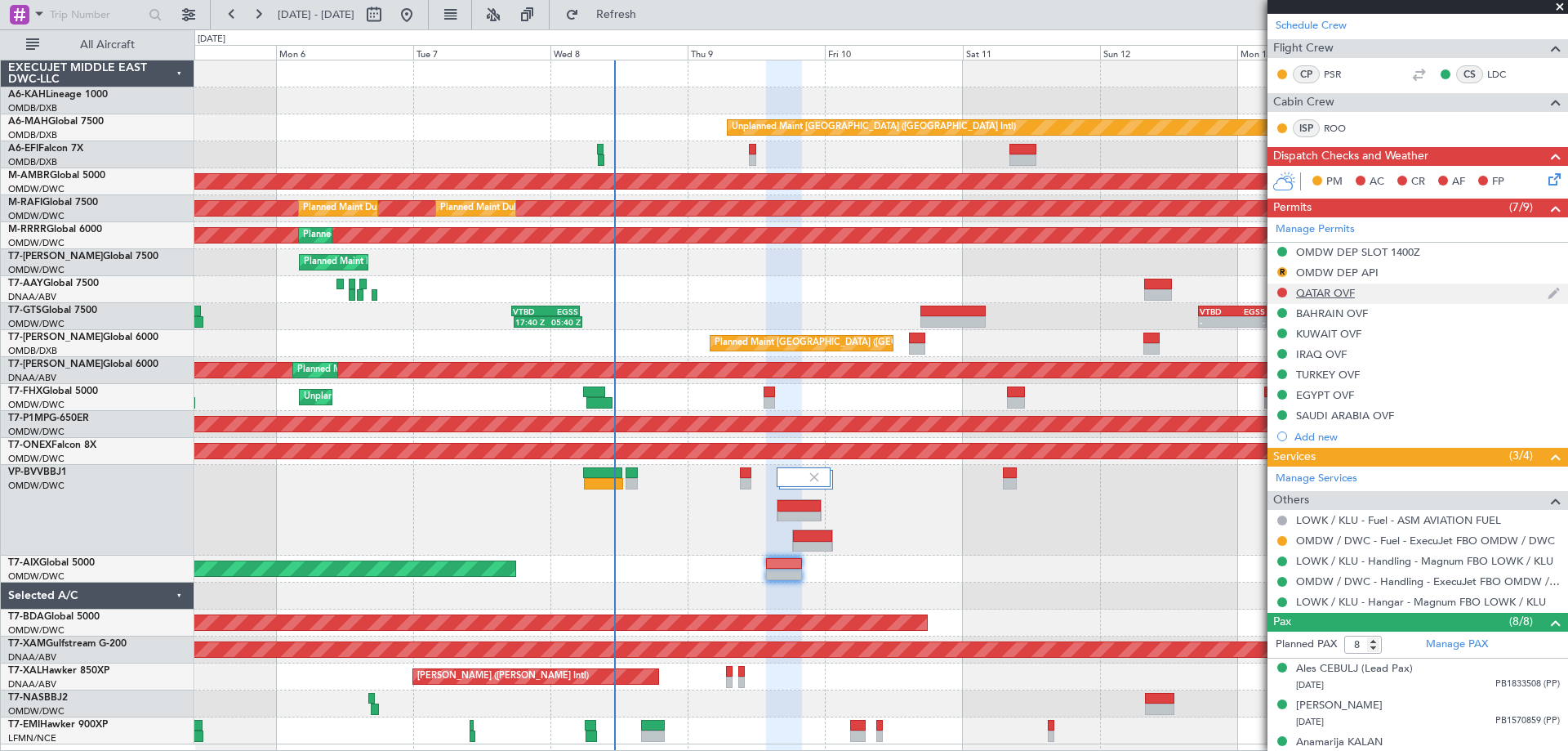
click at [1341, 290] on div "QATAR OVF" at bounding box center [1325, 292] width 59 height 14
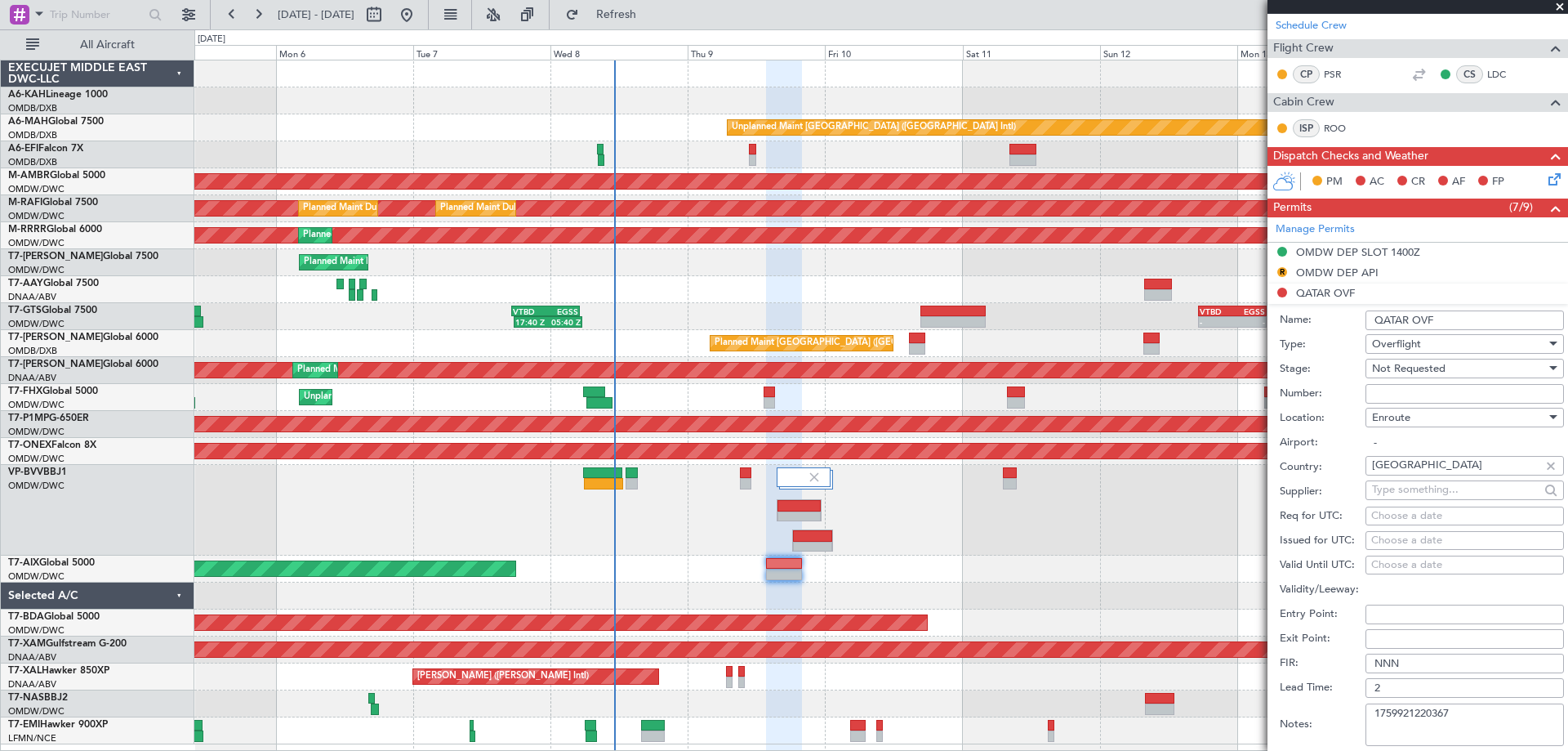
click at [1407, 391] on input "Number:" at bounding box center [1464, 393] width 199 height 20
type input "FN2577"
click at [1433, 364] on span "Not Requested" at bounding box center [1408, 369] width 74 height 15
click at [1421, 487] on span "Received OK" at bounding box center [1459, 499] width 172 height 24
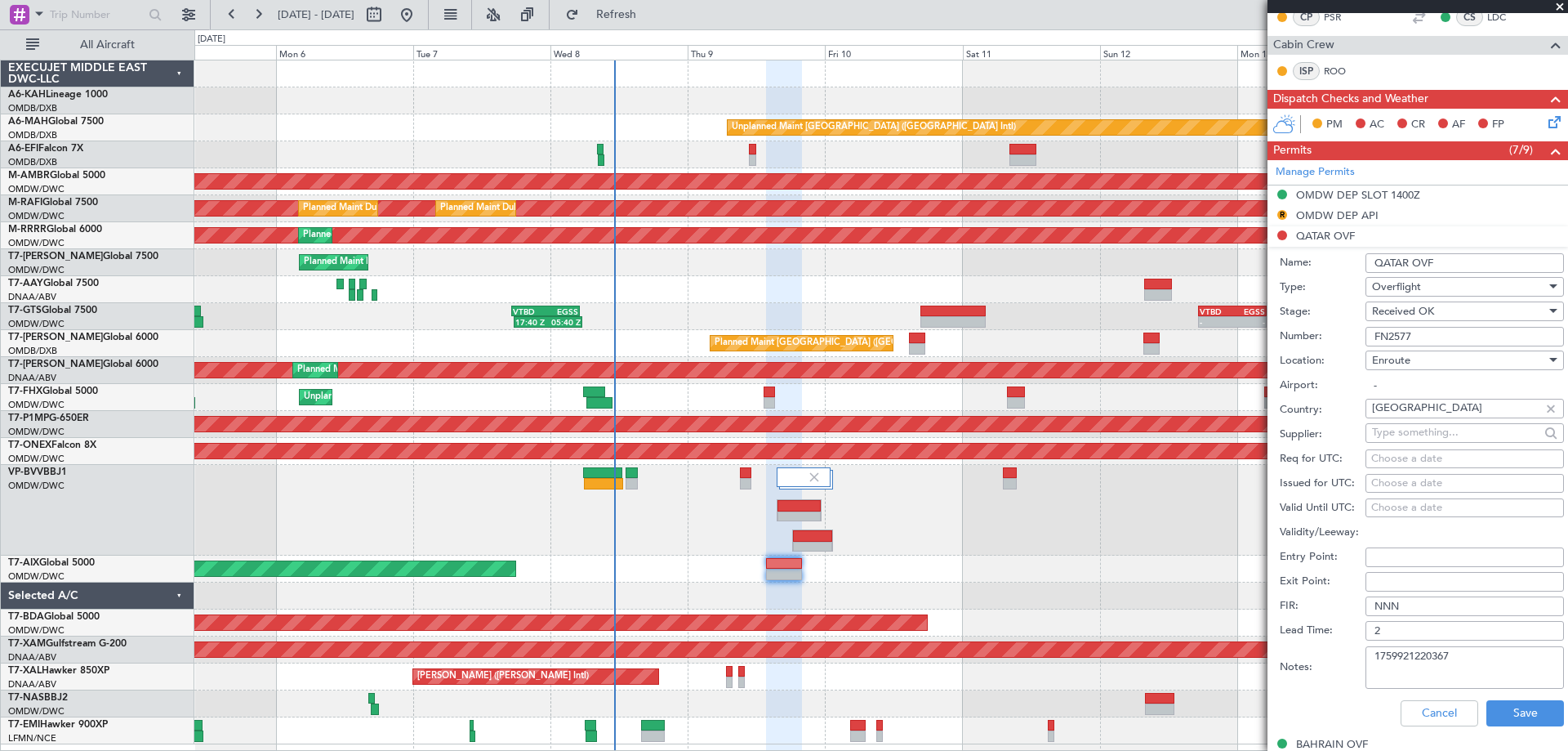
scroll to position [409, 0]
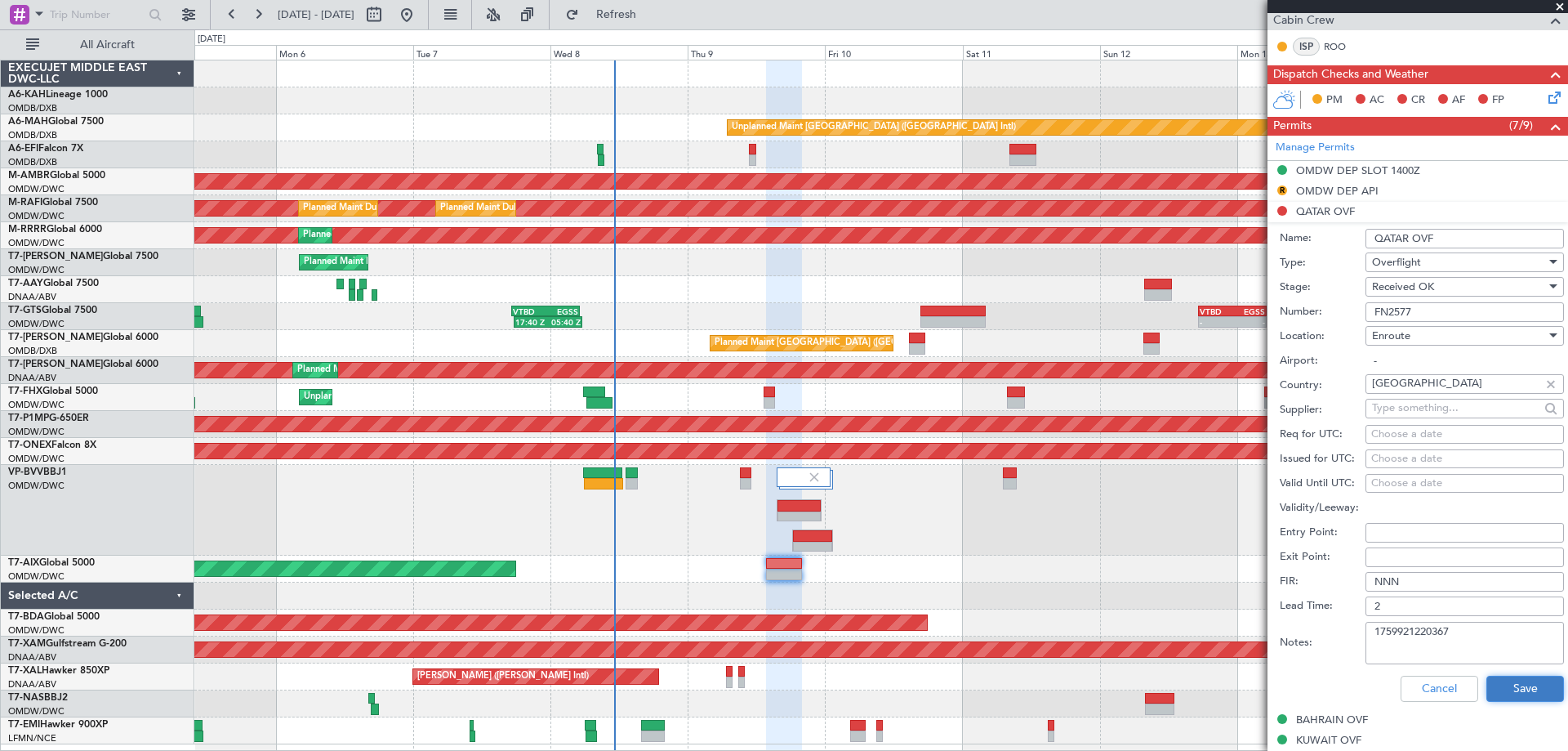
click at [1532, 686] on button "Save" at bounding box center [1524, 688] width 77 height 26
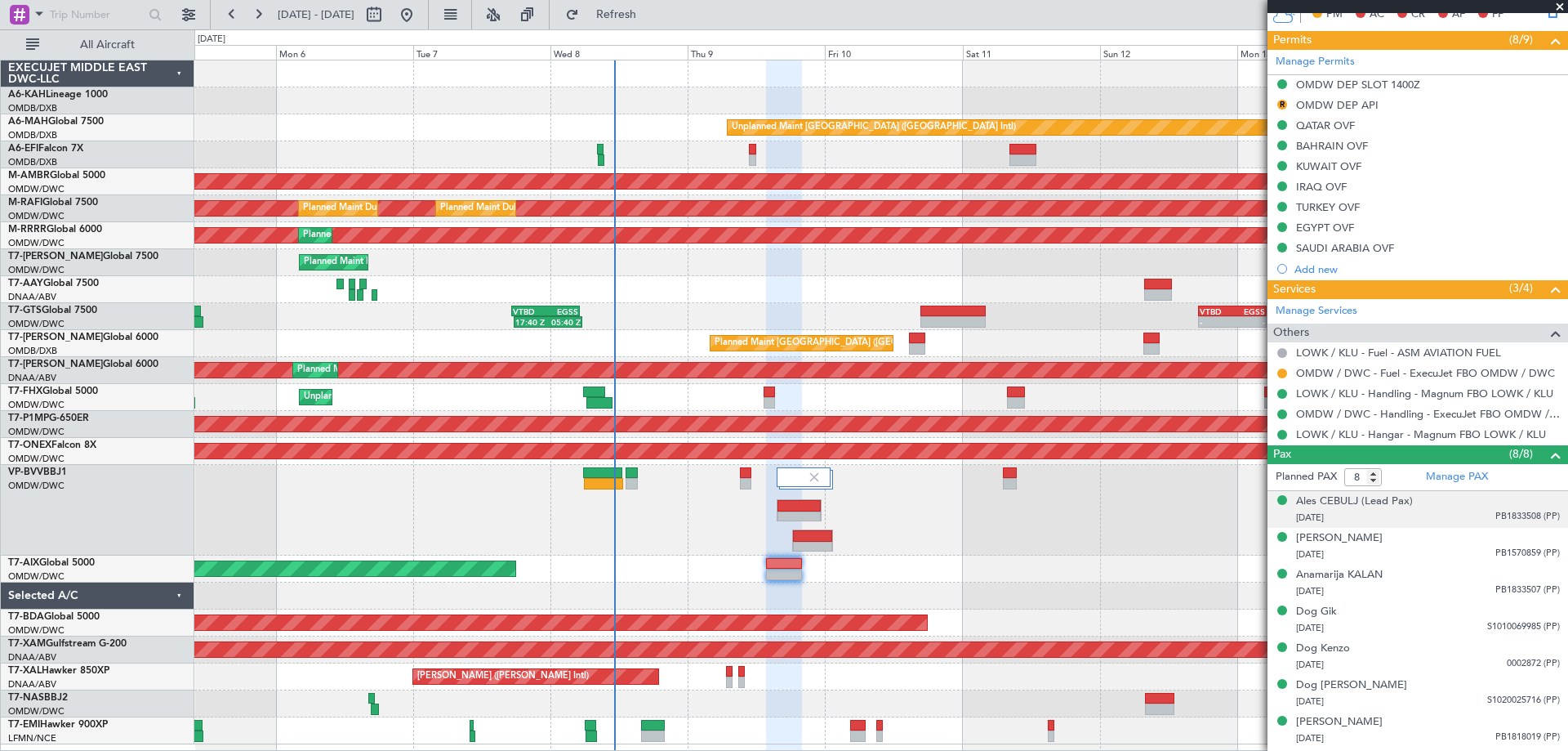
scroll to position [528, 0]
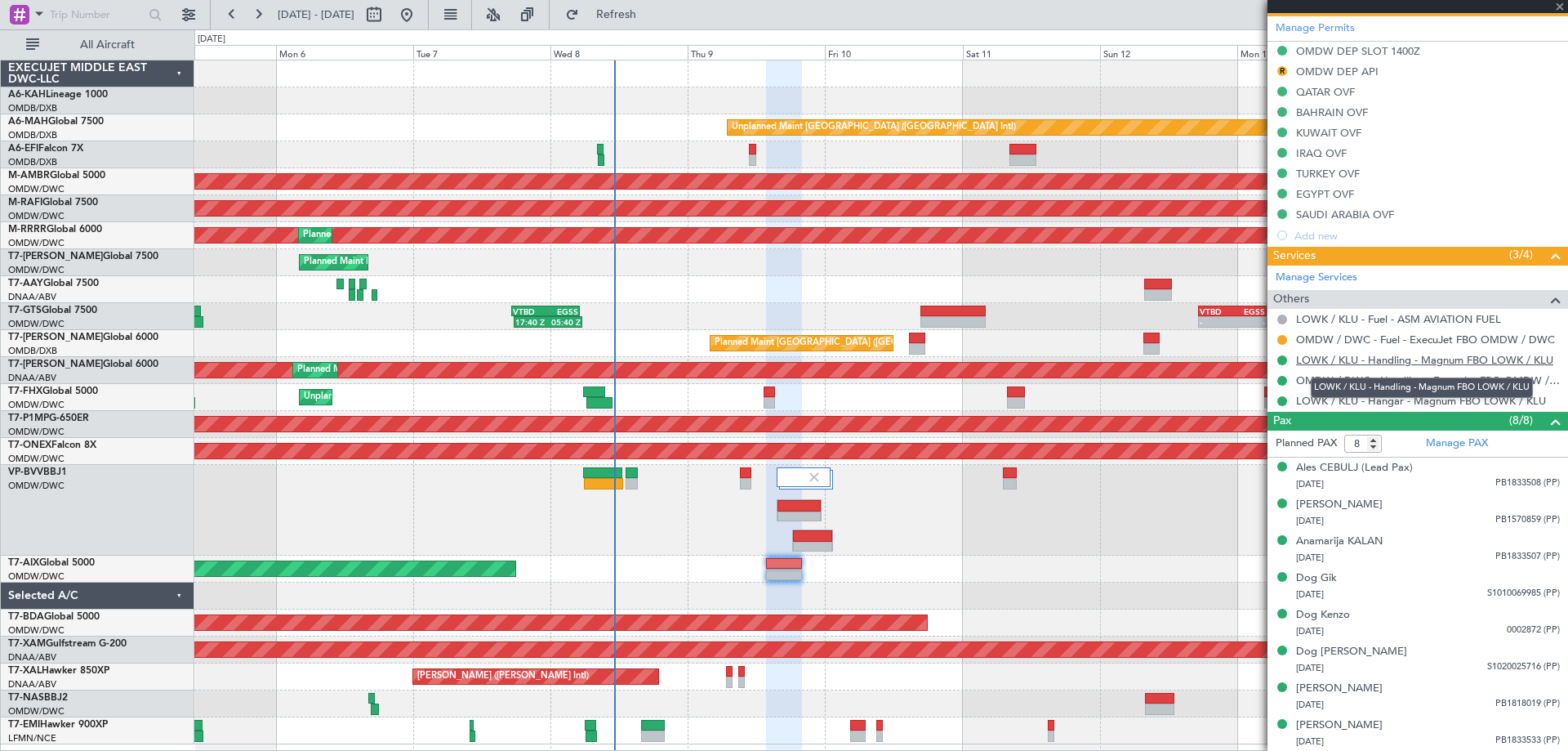
click at [1375, 357] on link "LOWK / KLU - Handling - Magnum FBO LOWK / KLU" at bounding box center [1424, 359] width 257 height 14
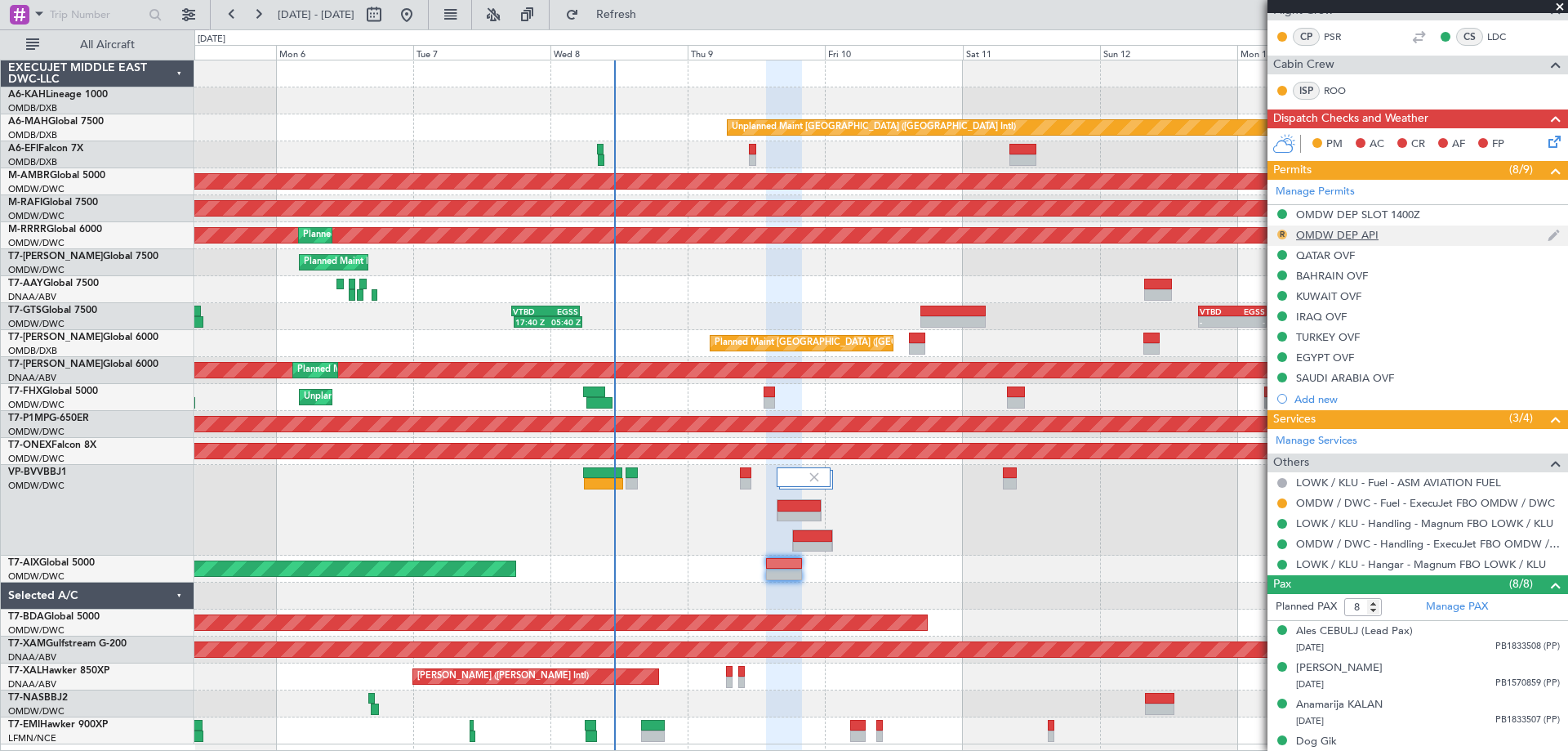
click at [1282, 233] on button "R" at bounding box center [1282, 234] width 10 height 10
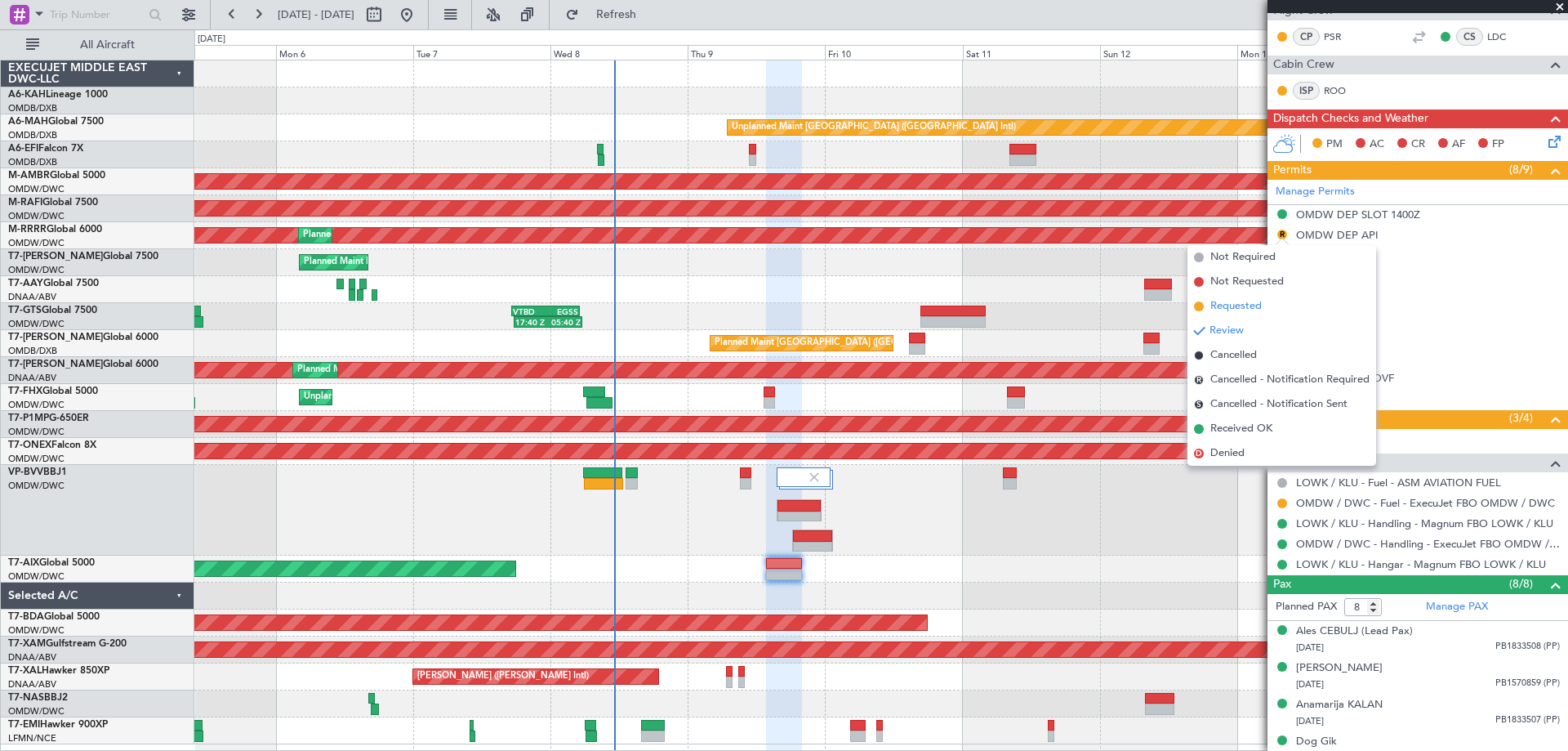
click at [1250, 304] on span "Requested" at bounding box center [1235, 307] width 51 height 17
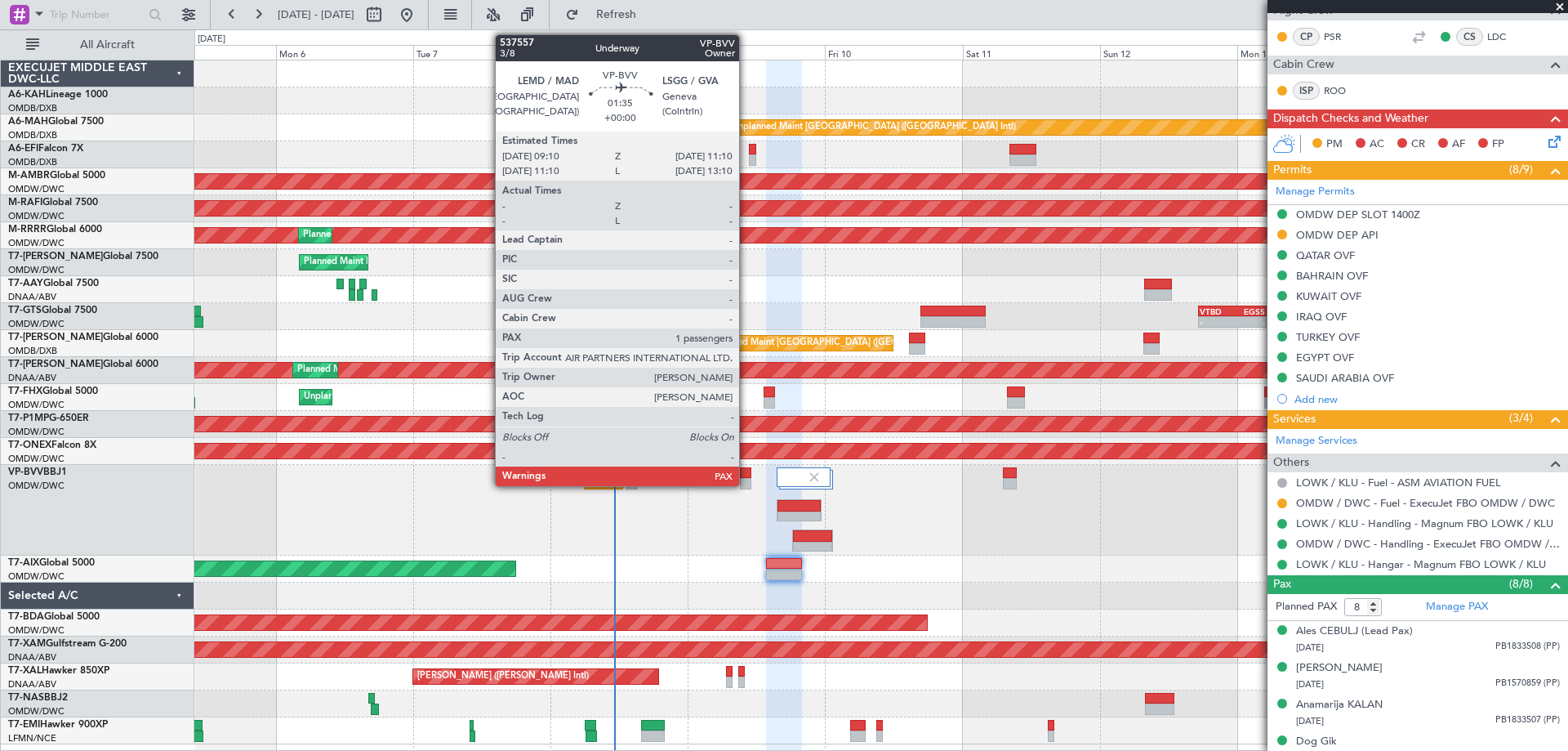
click at [746, 476] on div at bounding box center [745, 473] width 12 height 11
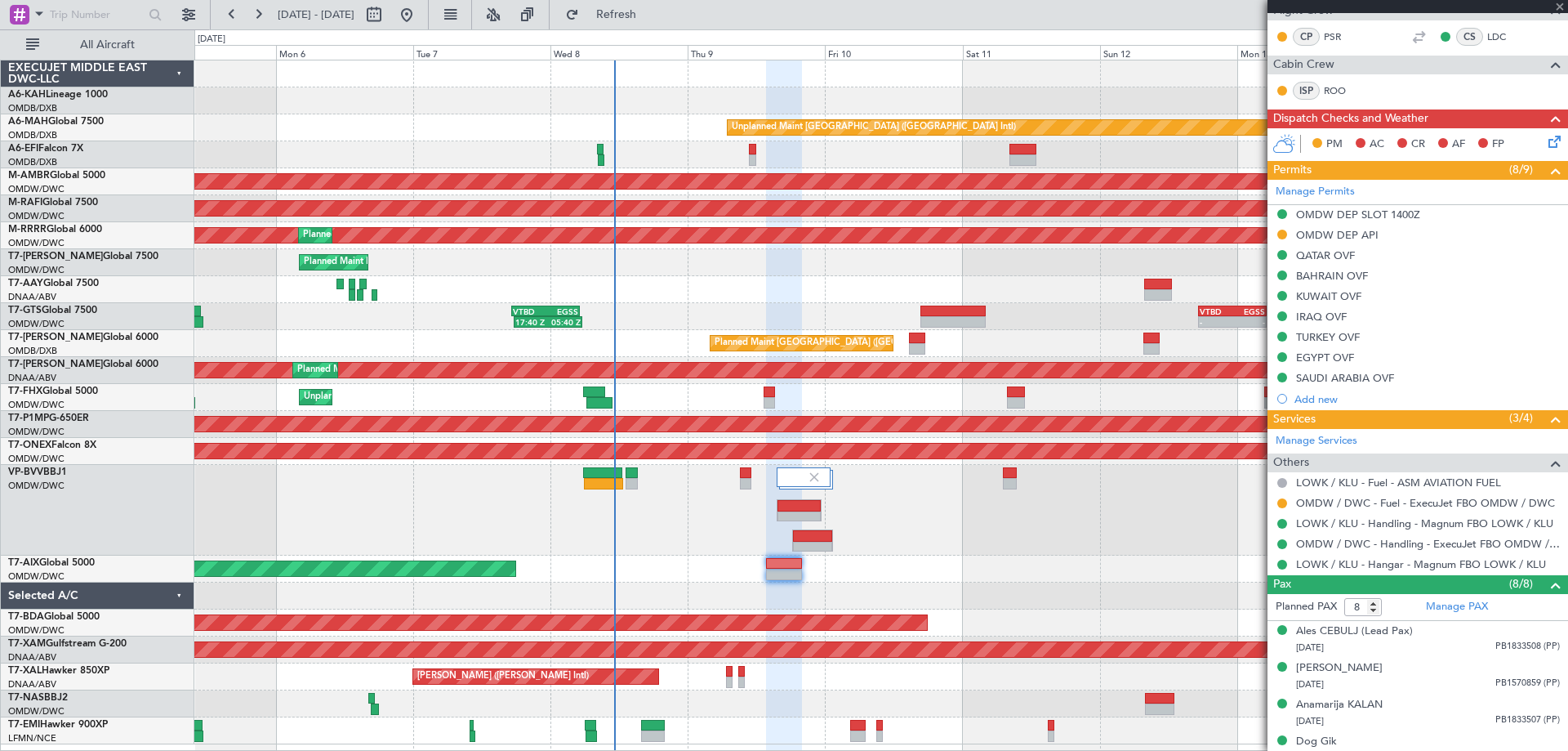
type input "1"
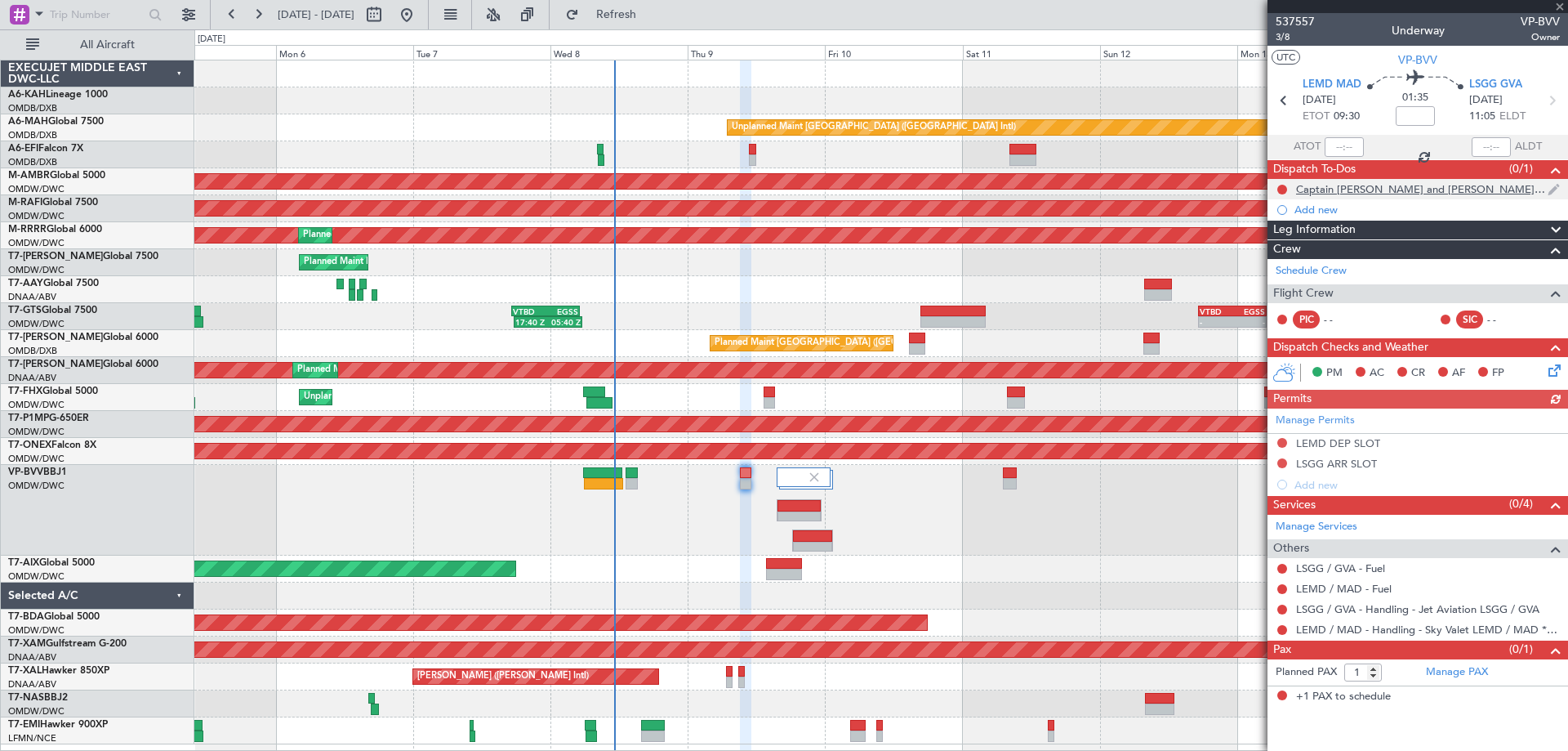
click at [1426, 191] on div "Captain [PERSON_NAME] and [PERSON_NAME] will change [DATE] Morning" at bounding box center [1422, 188] width 252 height 14
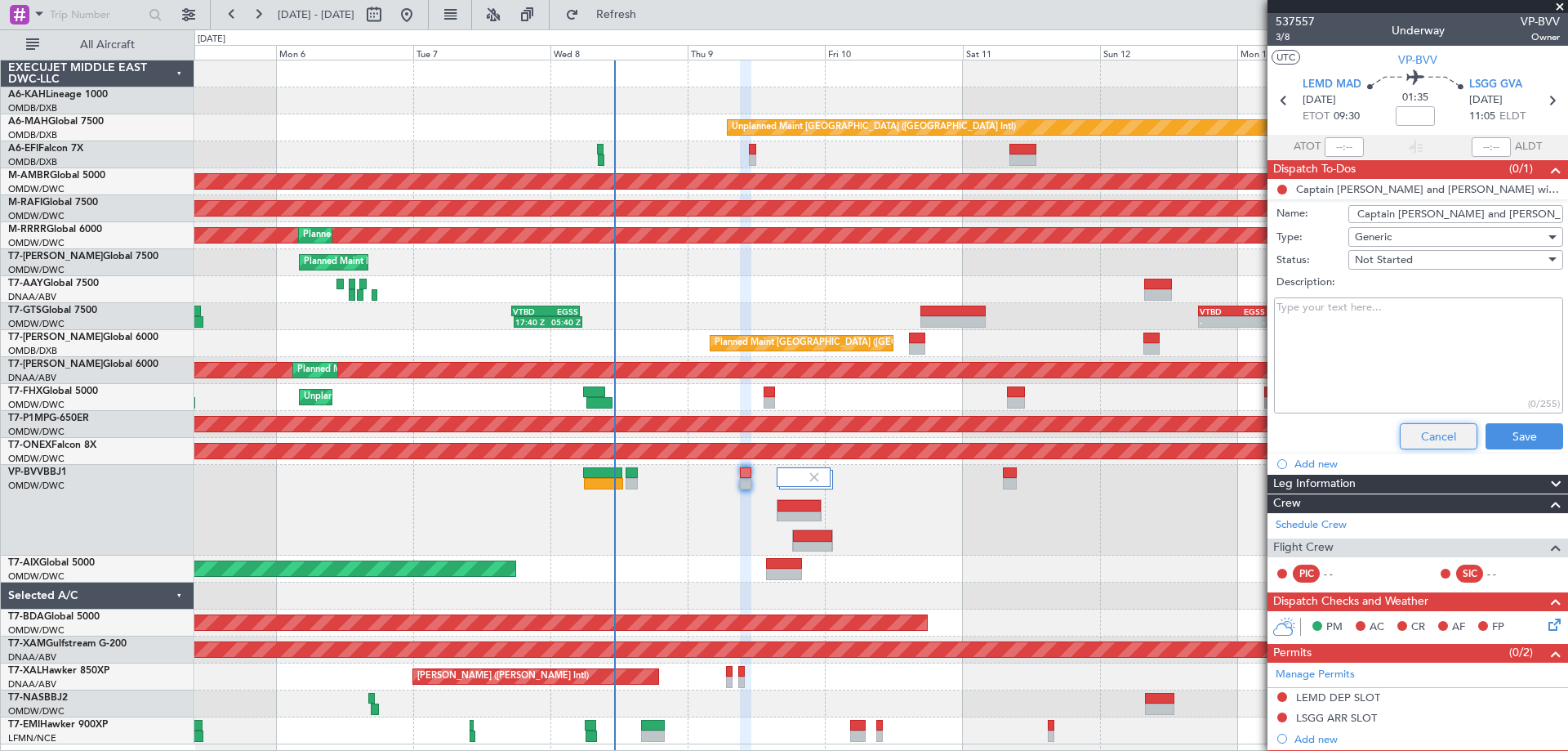
click at [1452, 425] on button "Cancel" at bounding box center [1438, 437] width 77 height 26
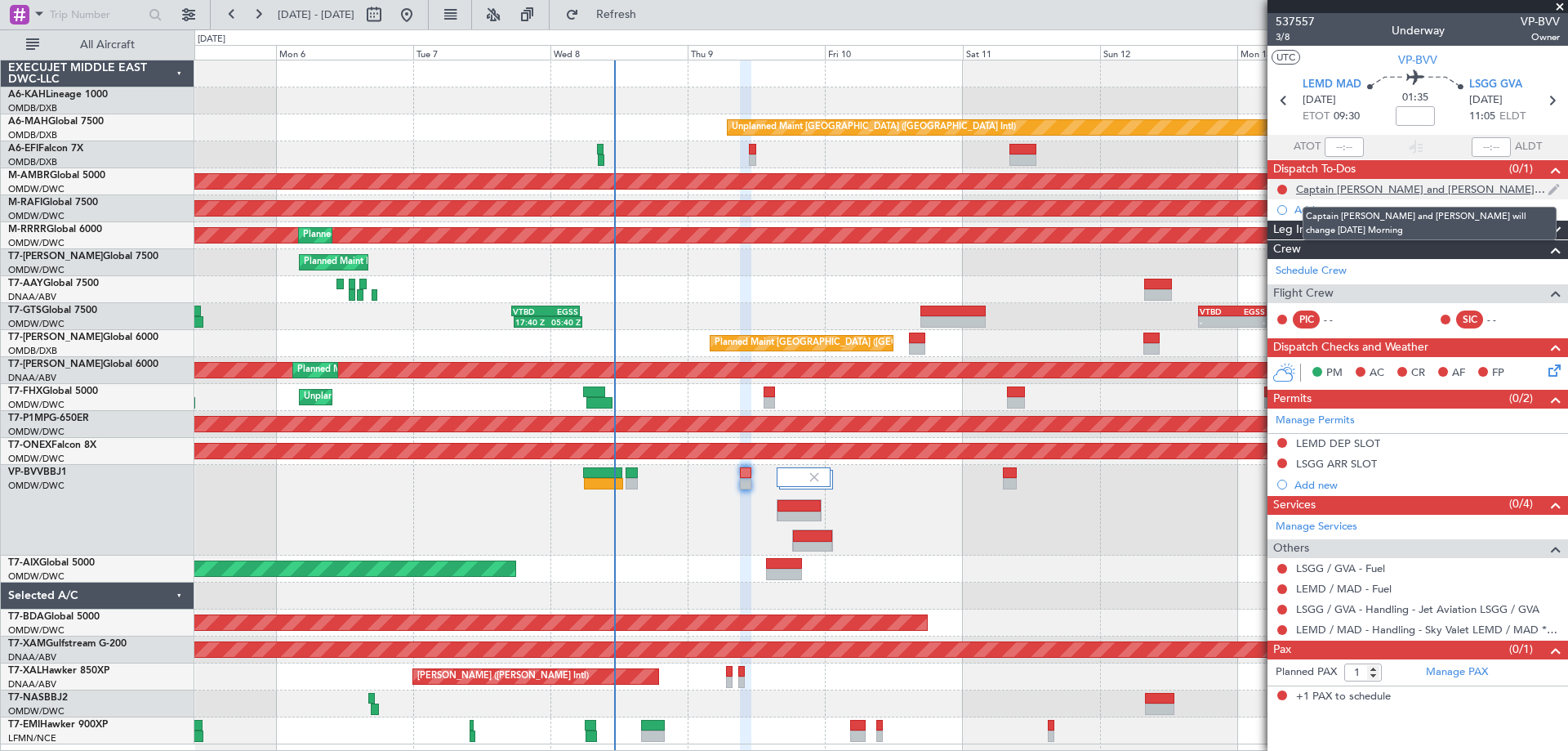
click at [1418, 185] on div "Captain [PERSON_NAME] and [PERSON_NAME] will change [DATE] Morning" at bounding box center [1422, 188] width 252 height 14
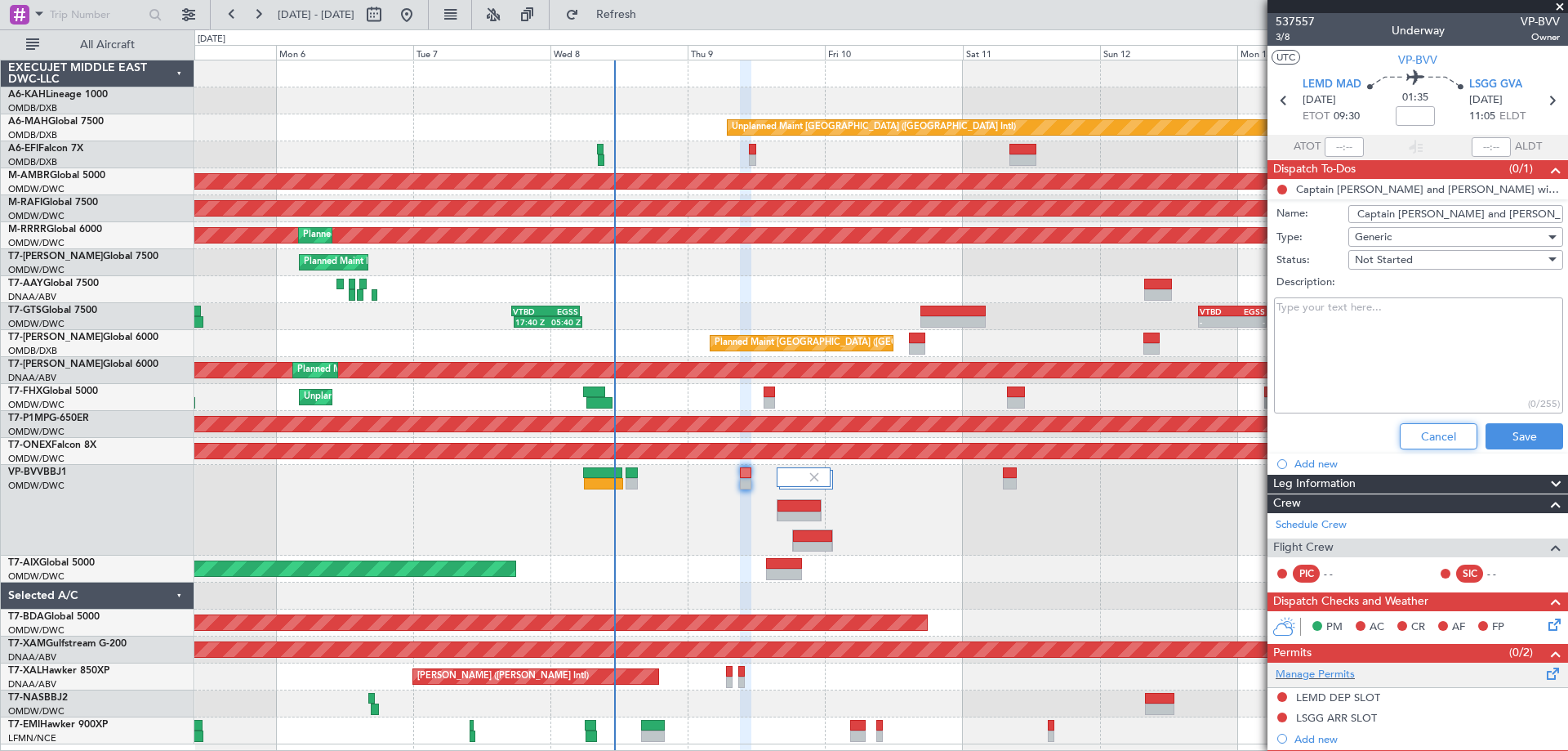
click at [1437, 425] on button "Cancel" at bounding box center [1438, 437] width 77 height 26
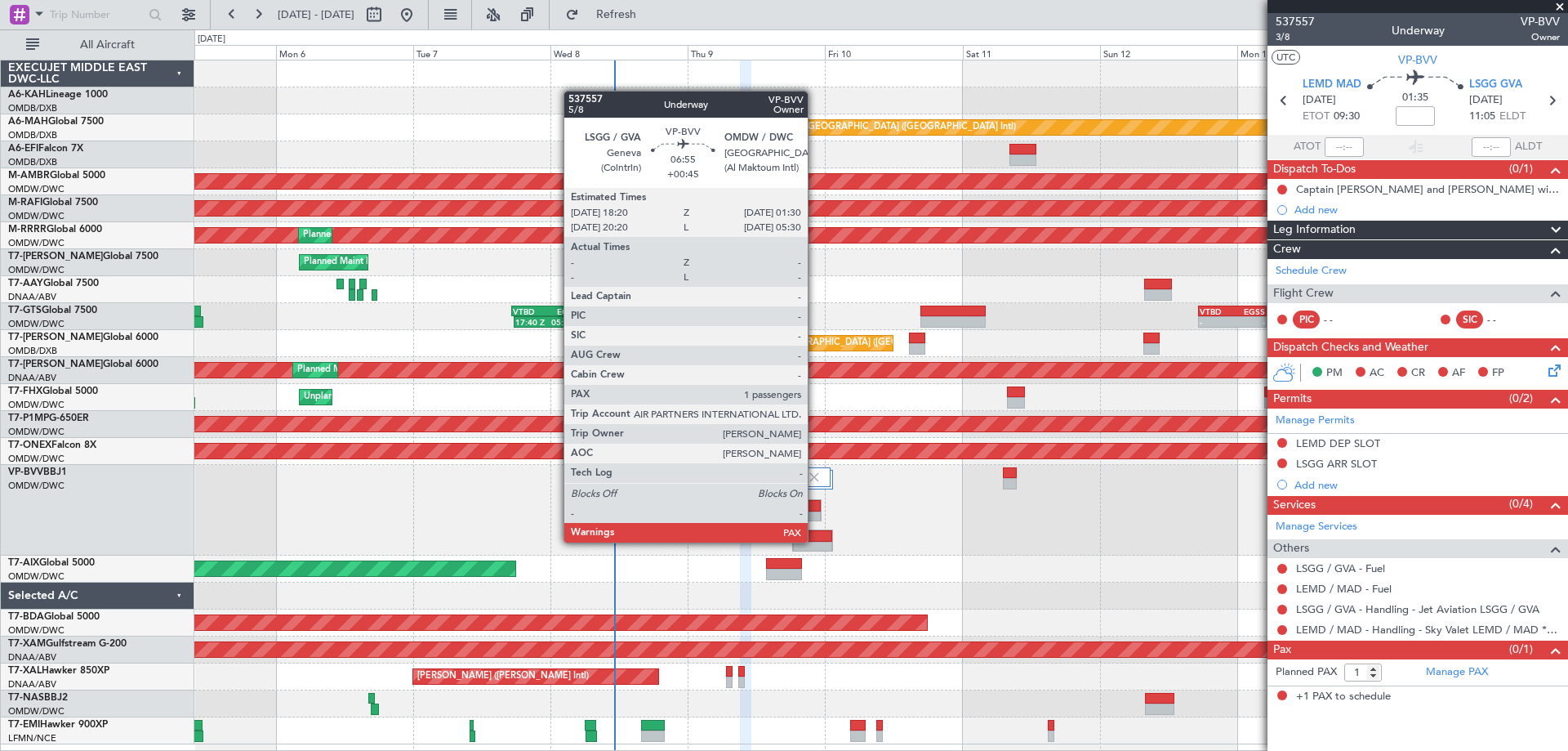
click at [815, 541] on div at bounding box center [812, 547] width 40 height 11
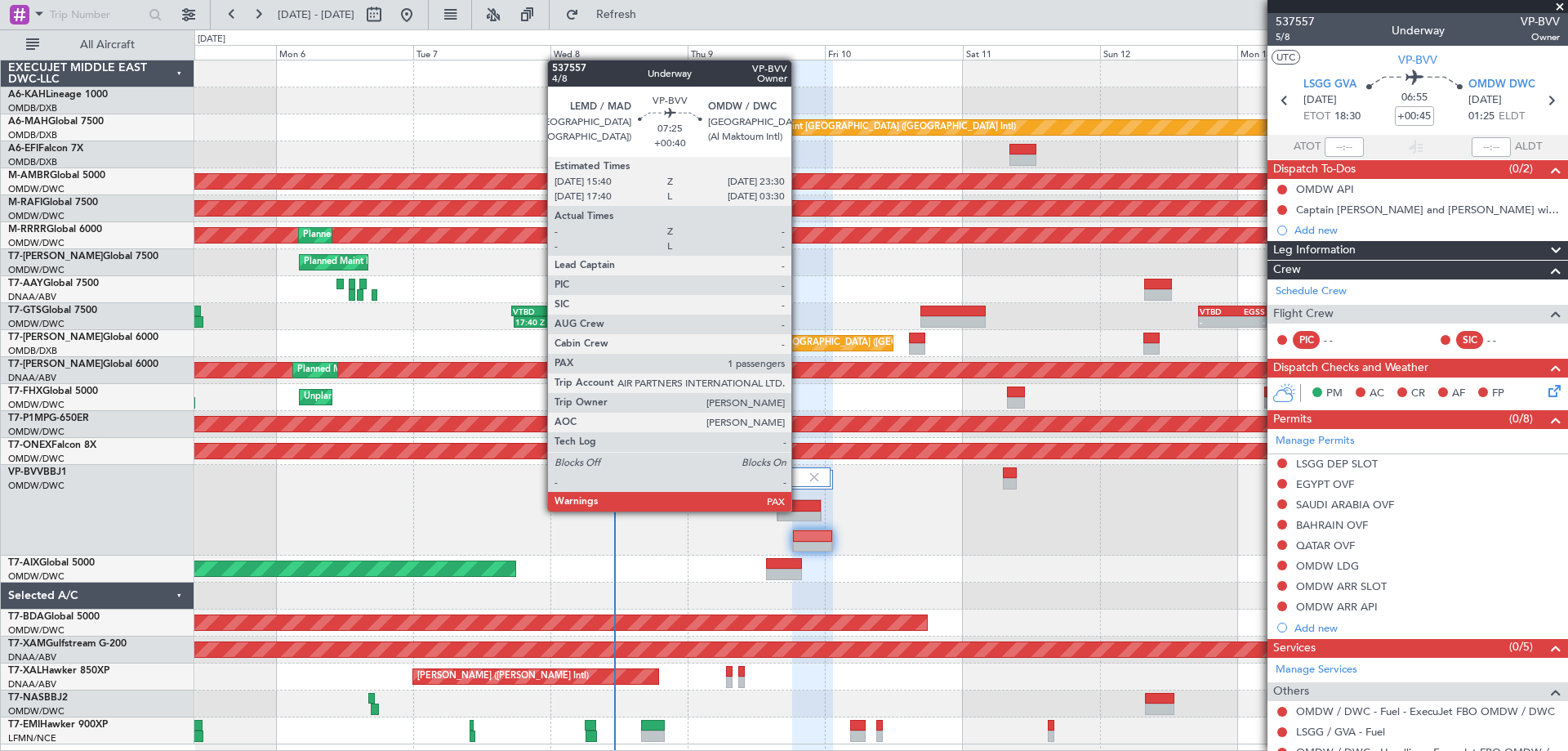
click at [798, 509] on div at bounding box center [798, 506] width 43 height 11
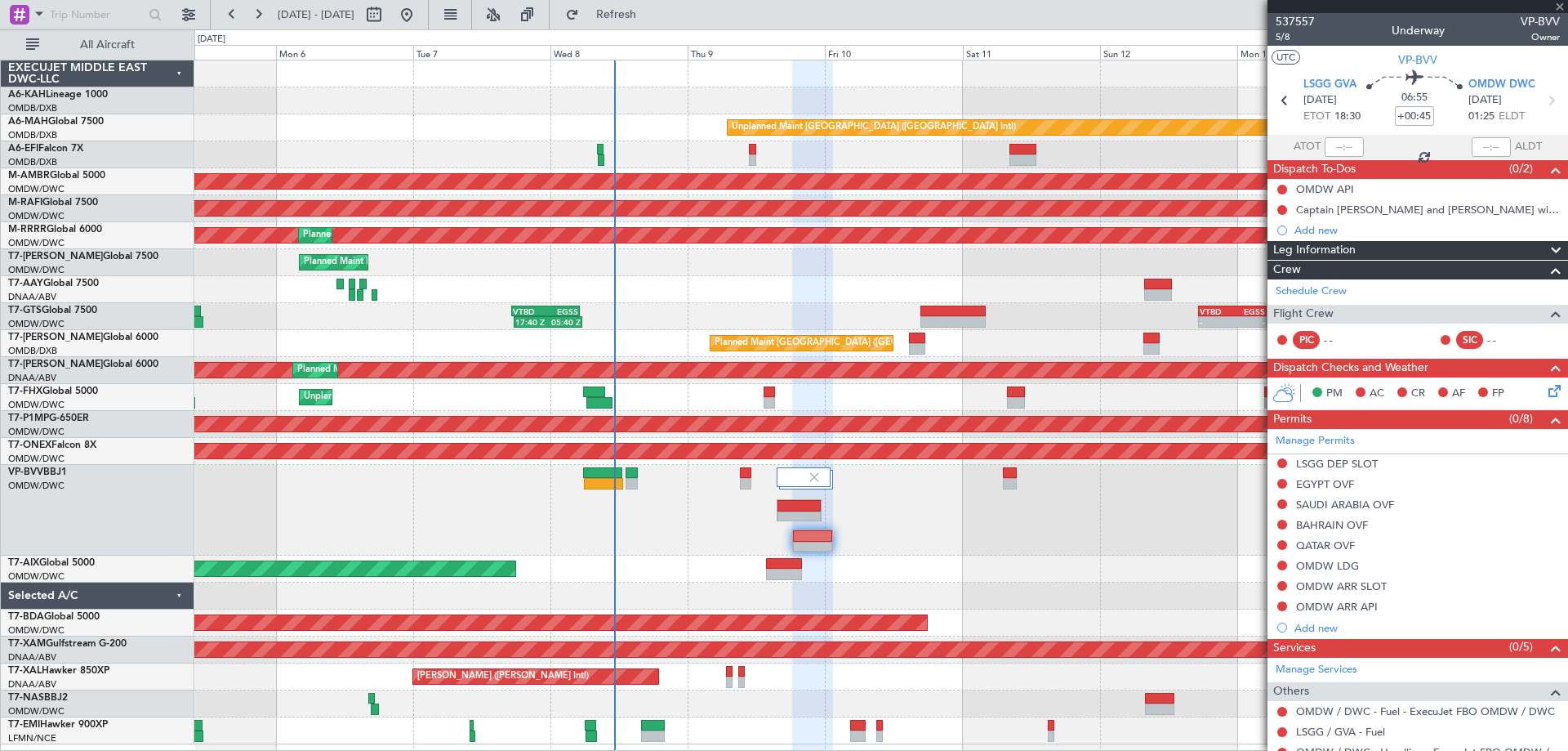
type input "+00:40"
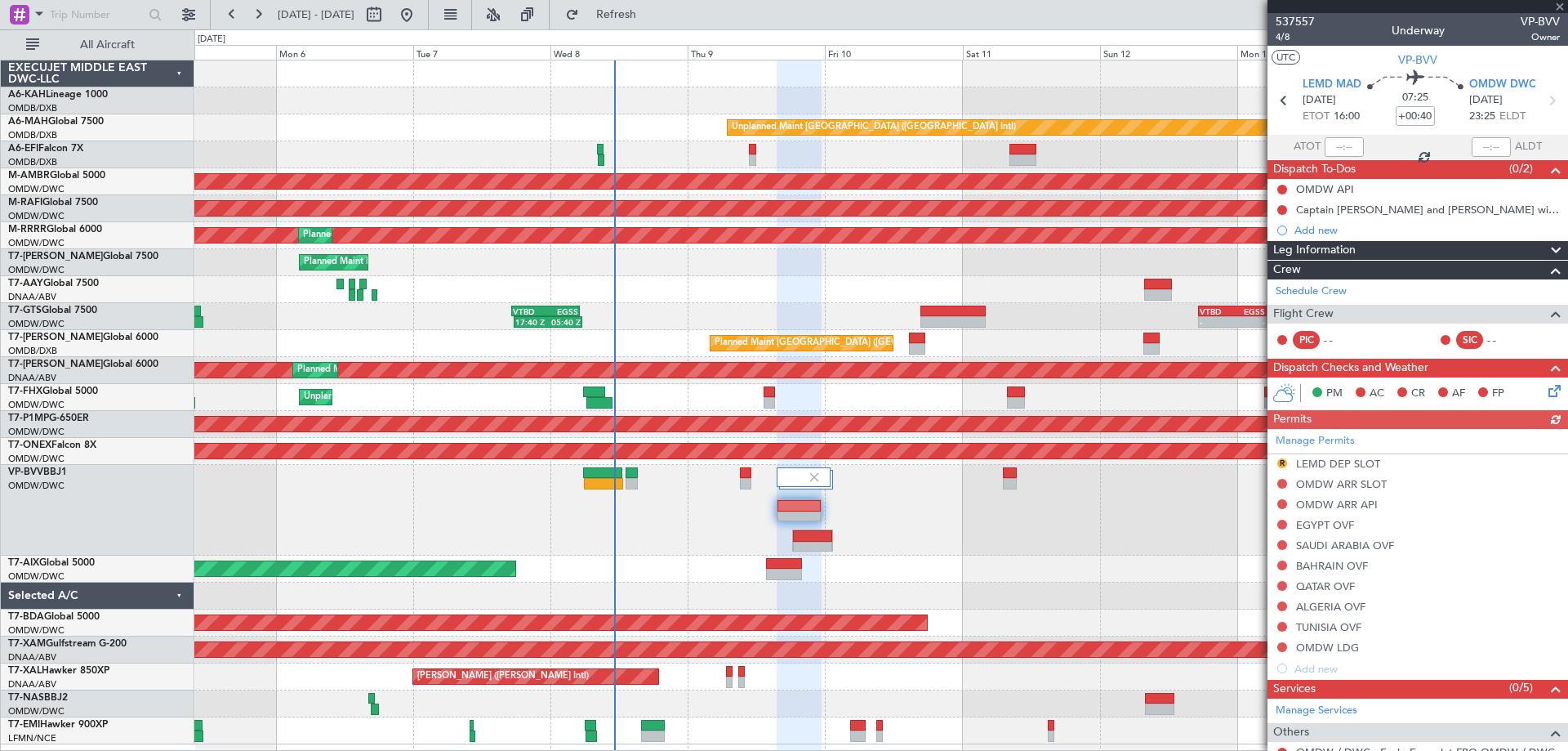
scroll to position [160, 0]
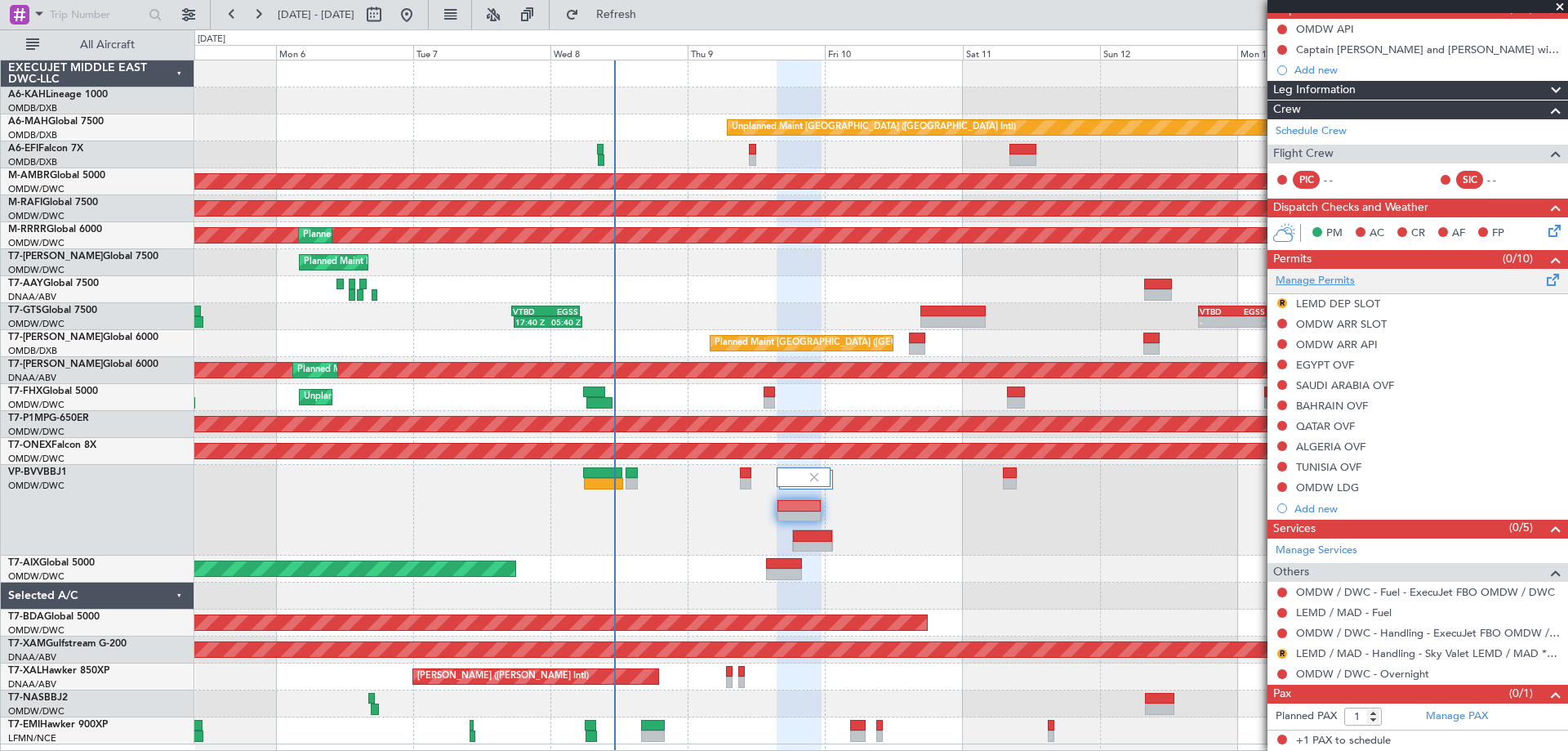
click at [1317, 283] on link "Manage Permits" at bounding box center [1315, 281] width 79 height 17
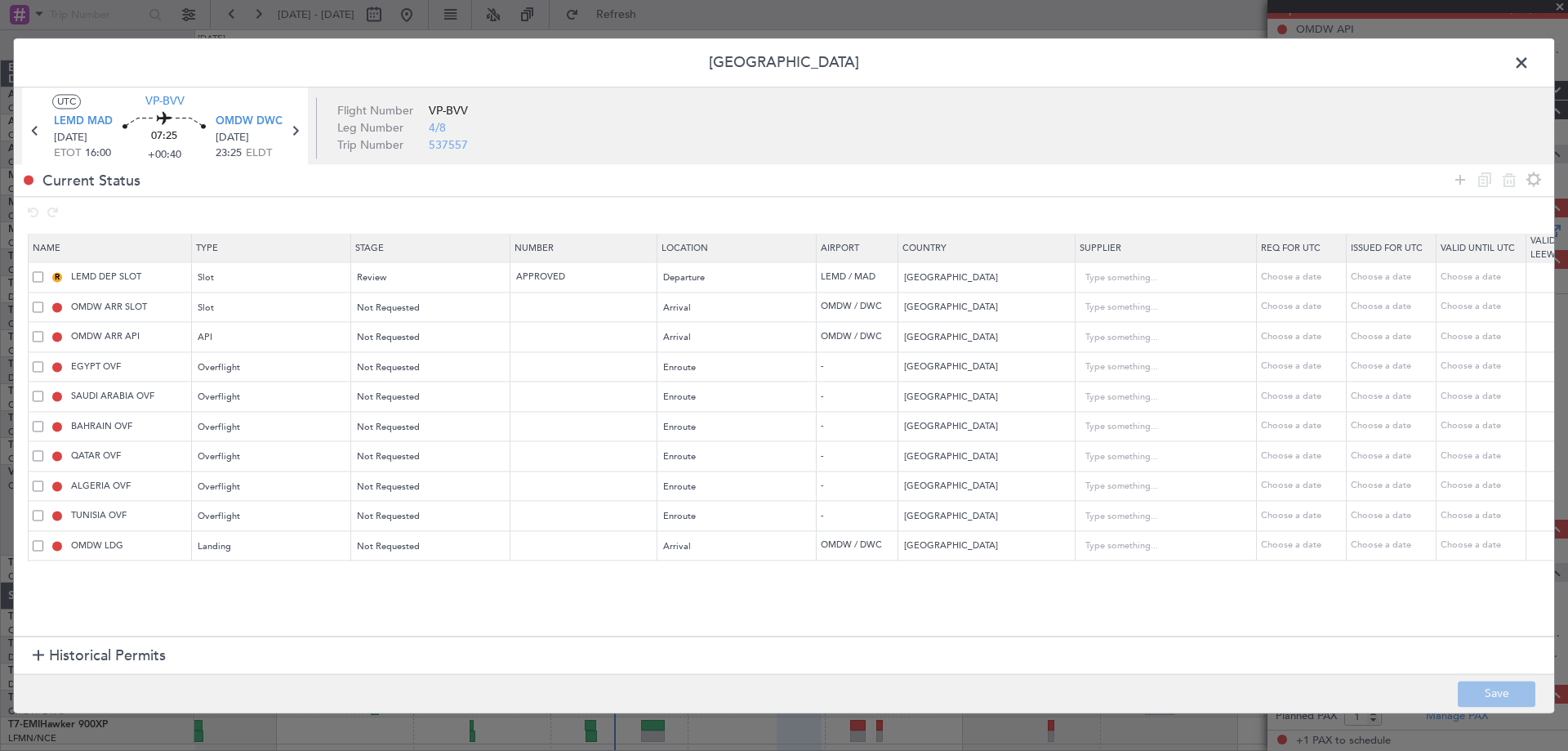
click at [78, 649] on span "Historical Permits" at bounding box center [107, 657] width 117 height 22
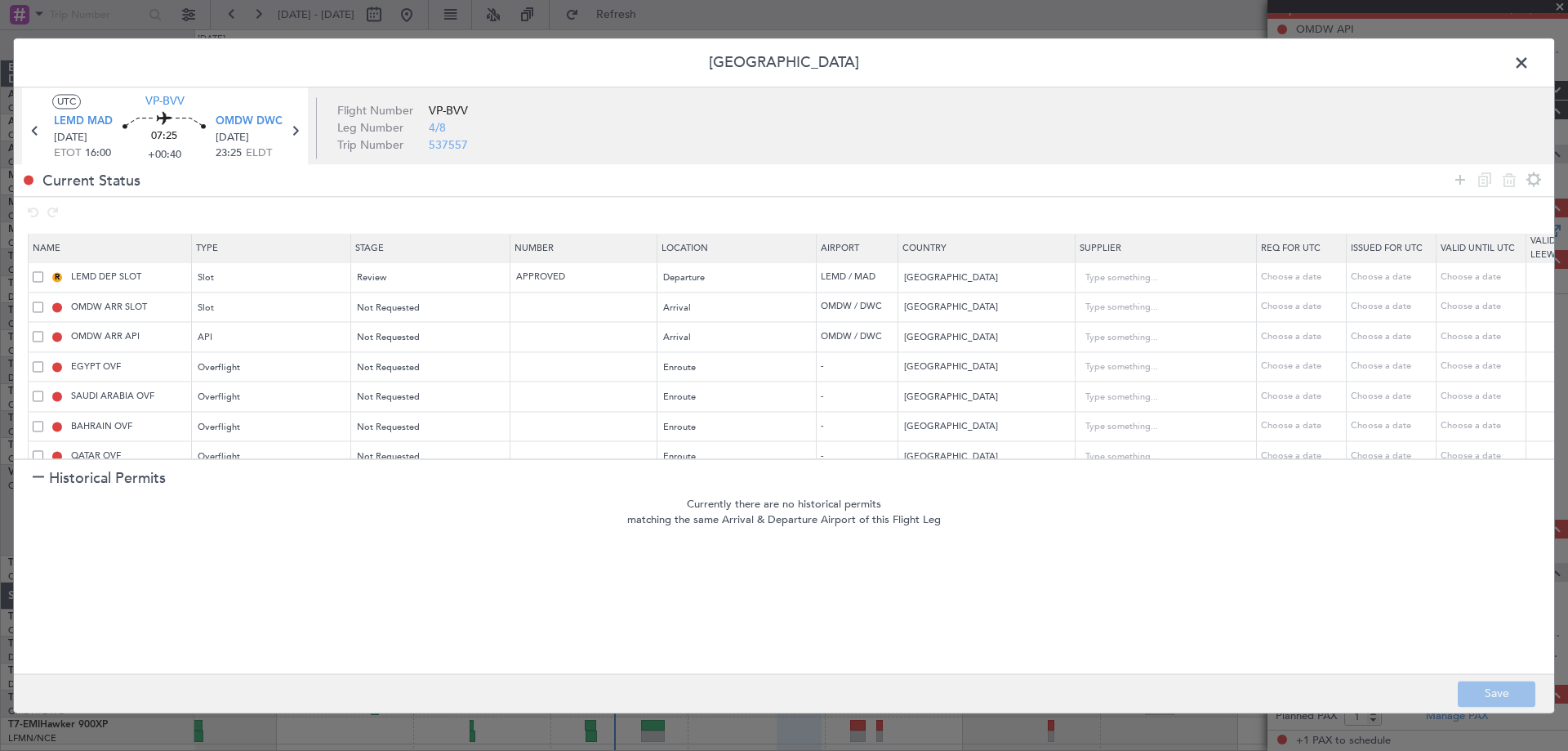
click at [1530, 61] on span at bounding box center [1530, 66] width 0 height 33
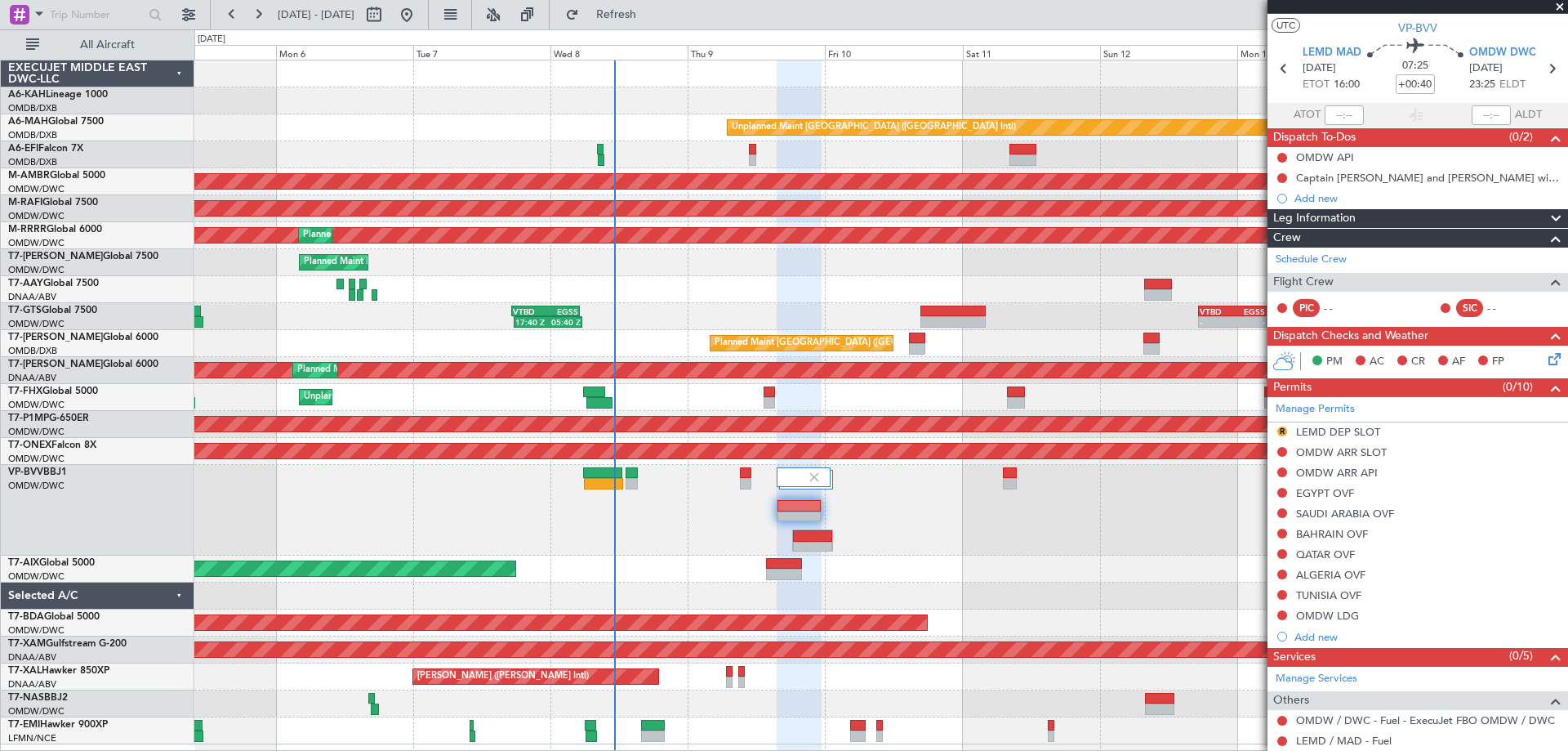
scroll to position [0, 0]
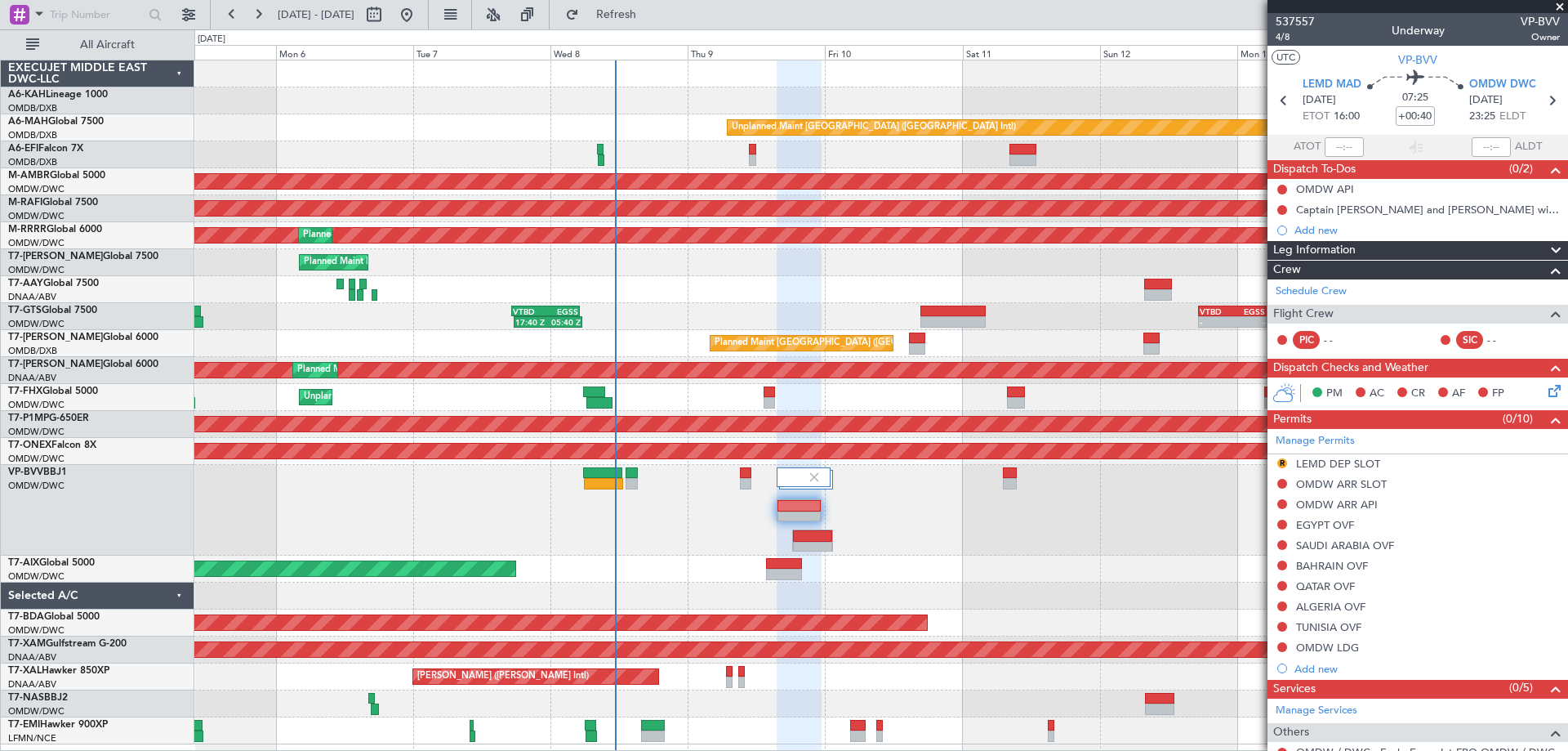
click at [885, 521] on div "Planned Maint Dubai (Al Maktoum Intl)" at bounding box center [881, 509] width 1373 height 90
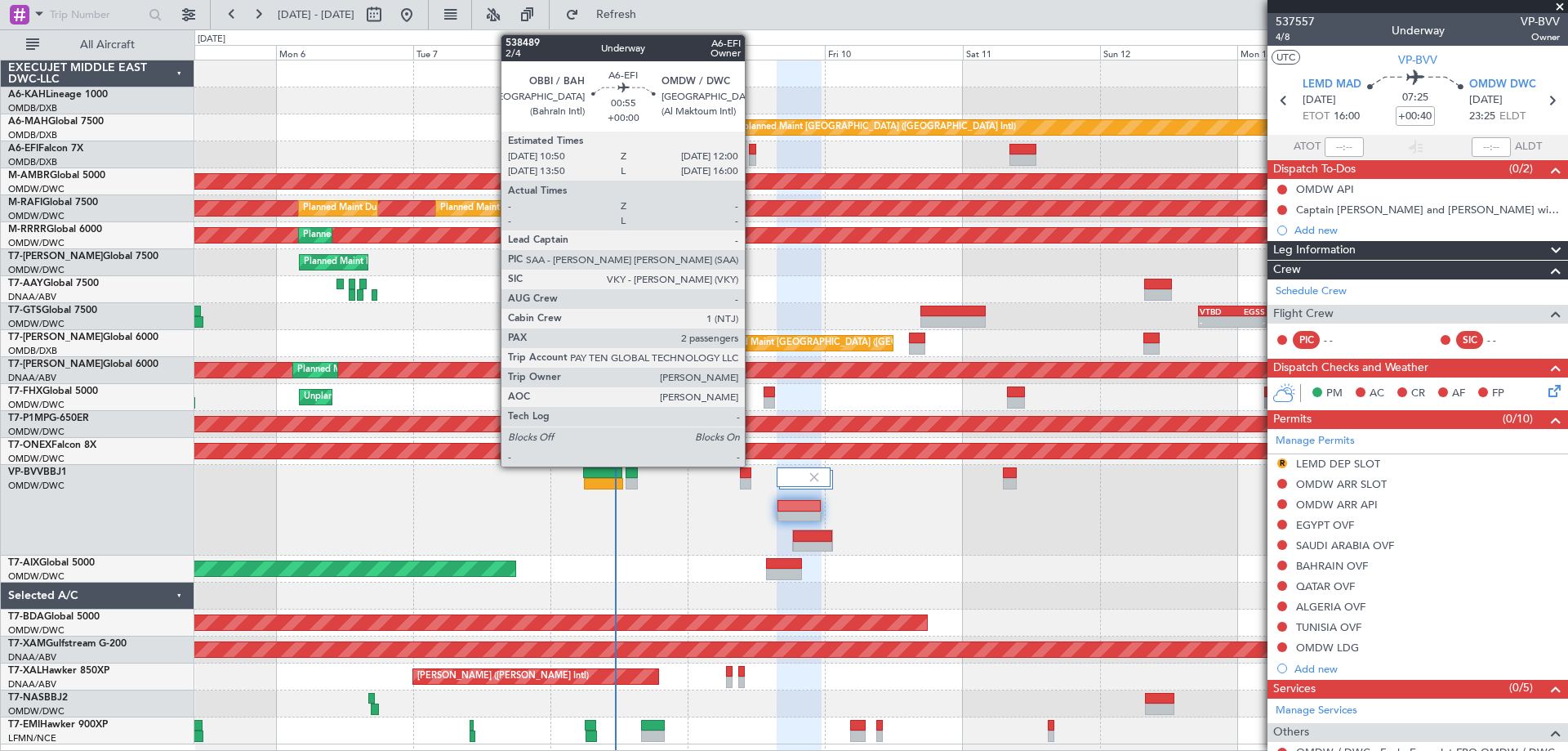
click at [752, 152] on div at bounding box center [753, 149] width 7 height 11
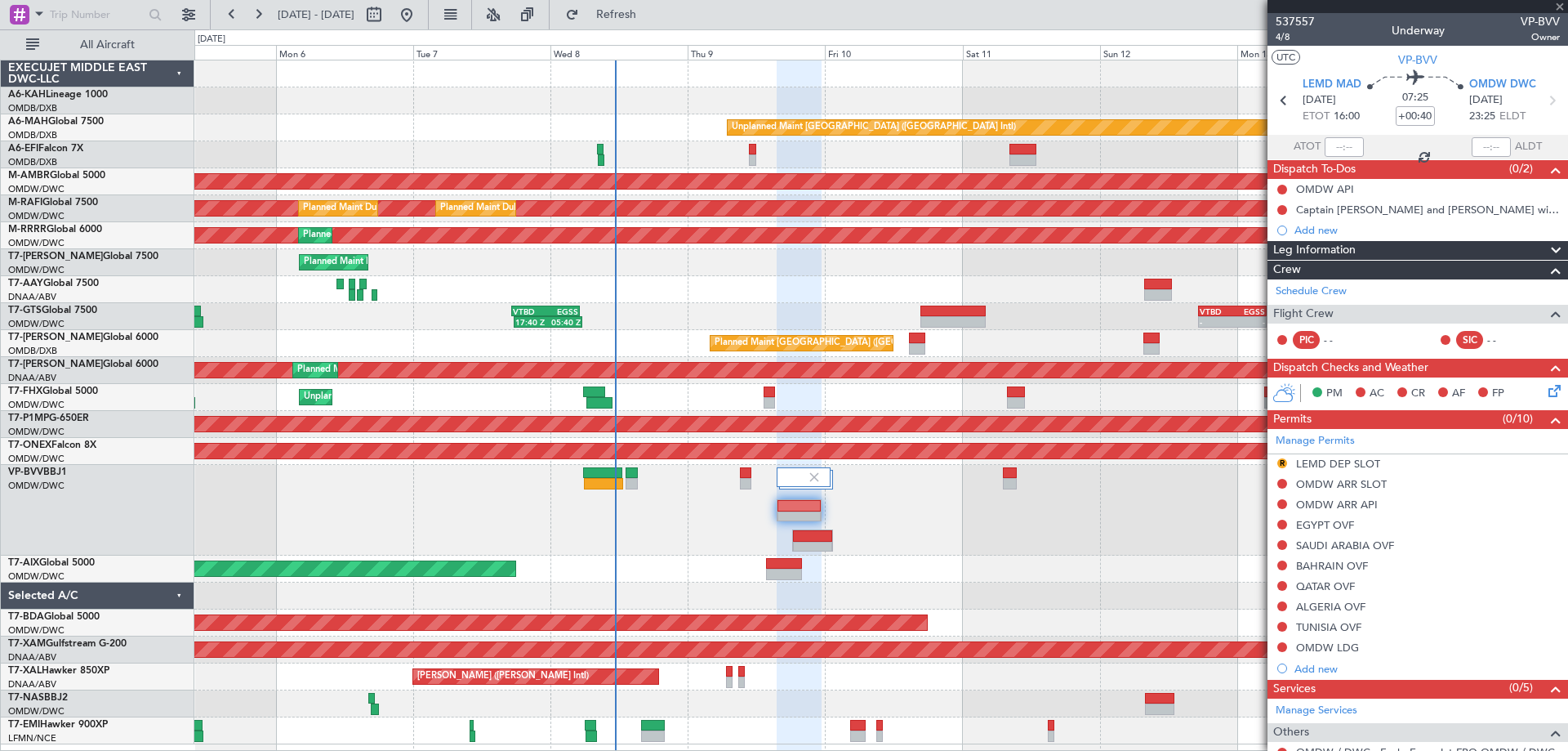
type input "2"
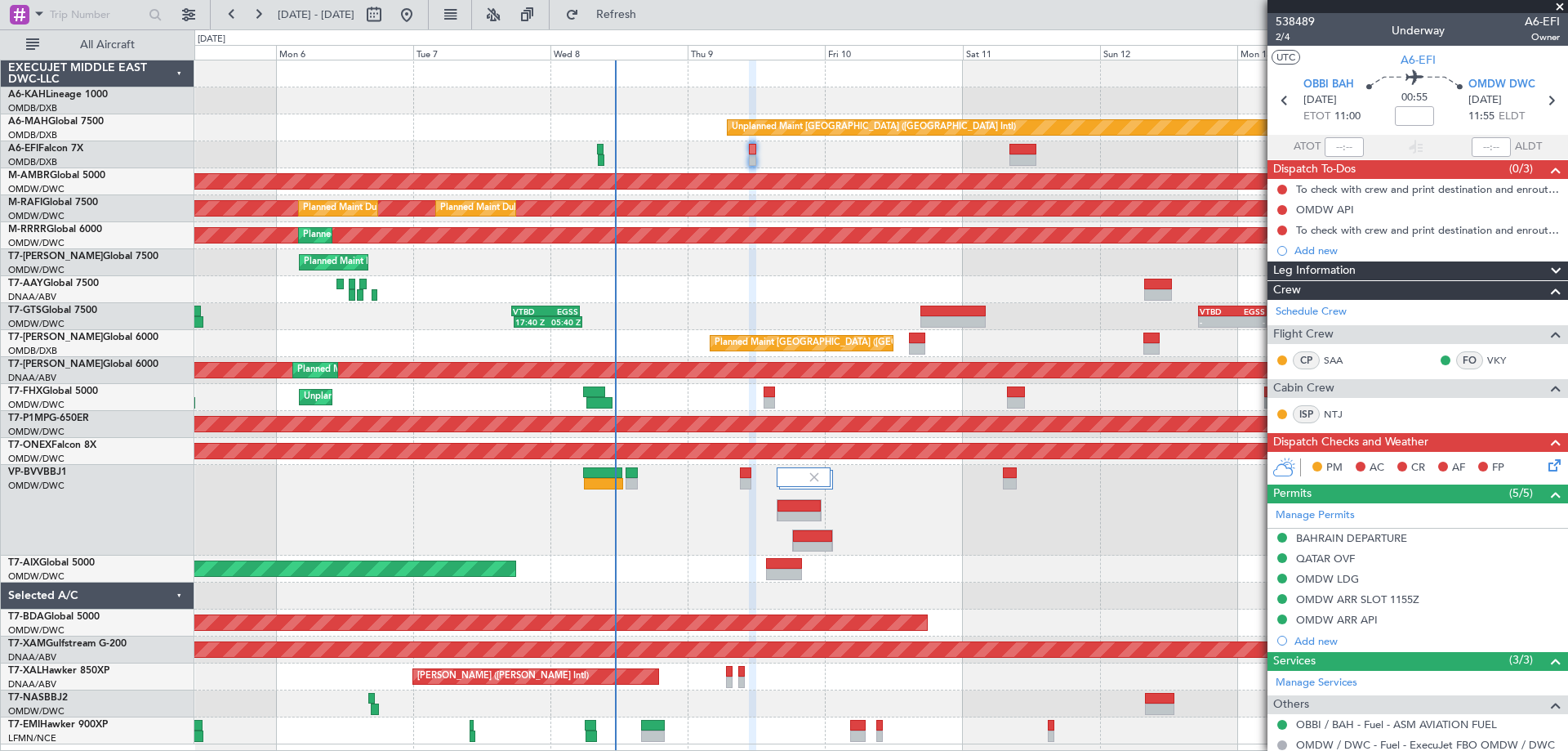
click at [370, 108] on div at bounding box center [881, 101] width 1373 height 27
click at [395, 80] on div at bounding box center [881, 74] width 1373 height 27
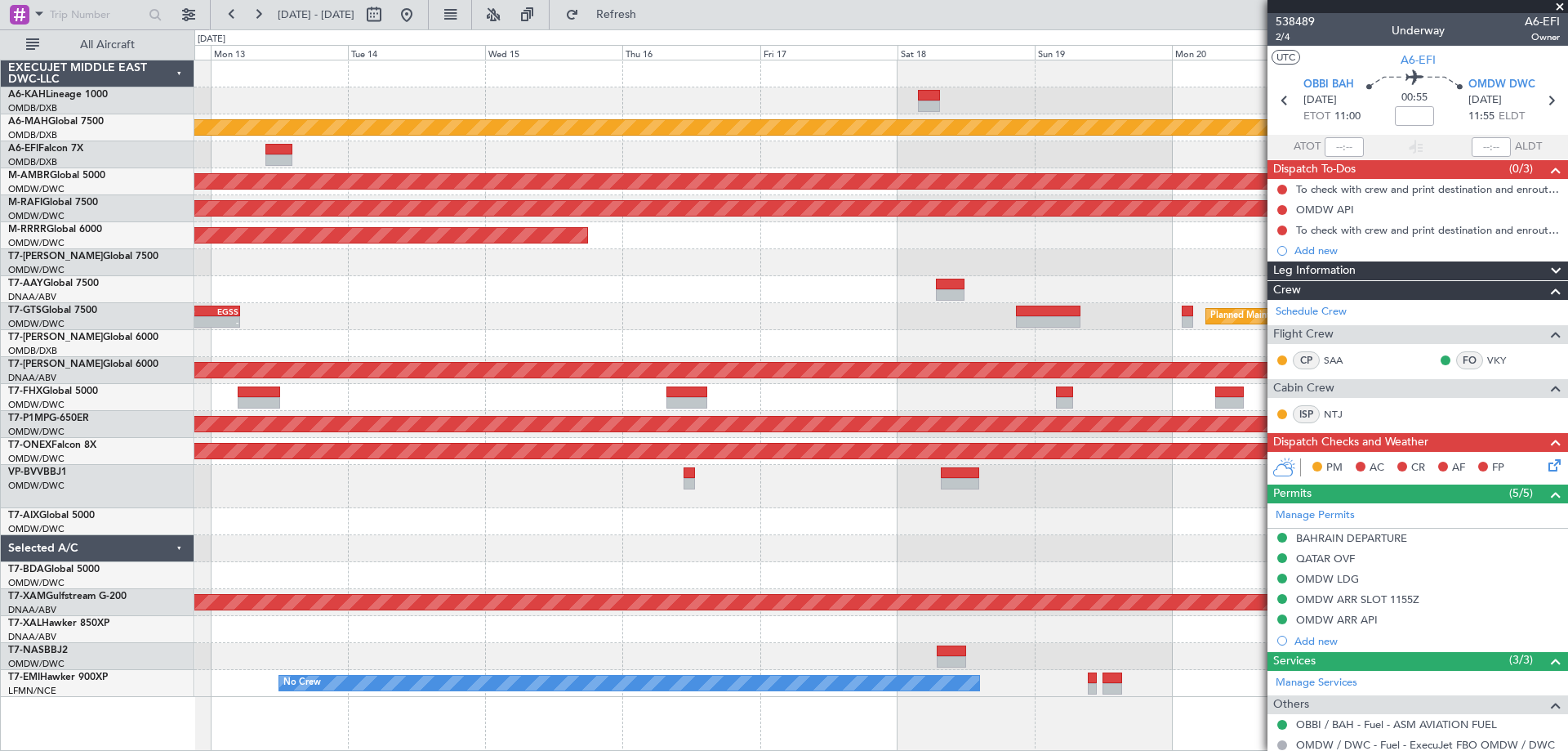
click at [767, 110] on div at bounding box center [881, 101] width 1373 height 27
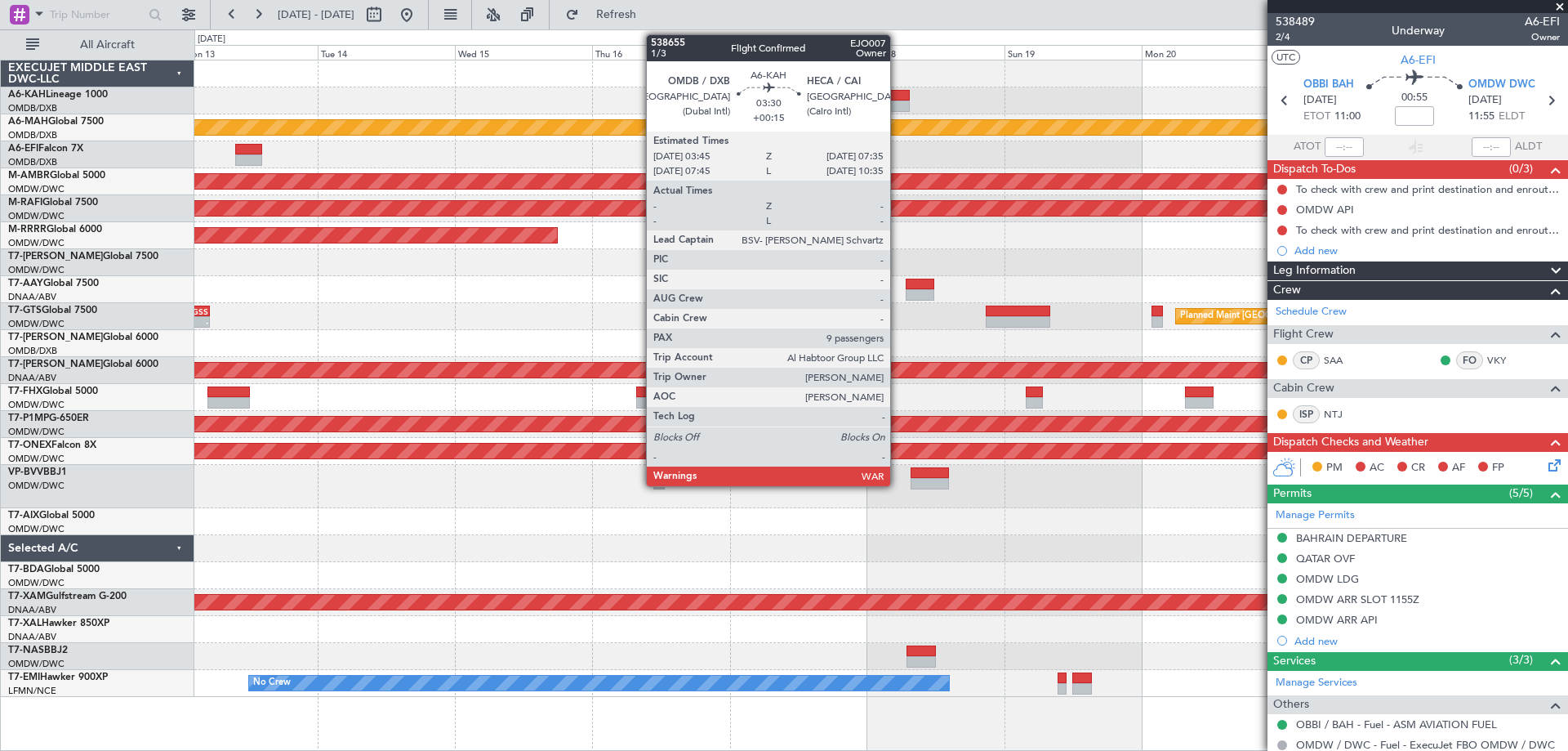
click at [897, 99] on div at bounding box center [899, 95] width 22 height 11
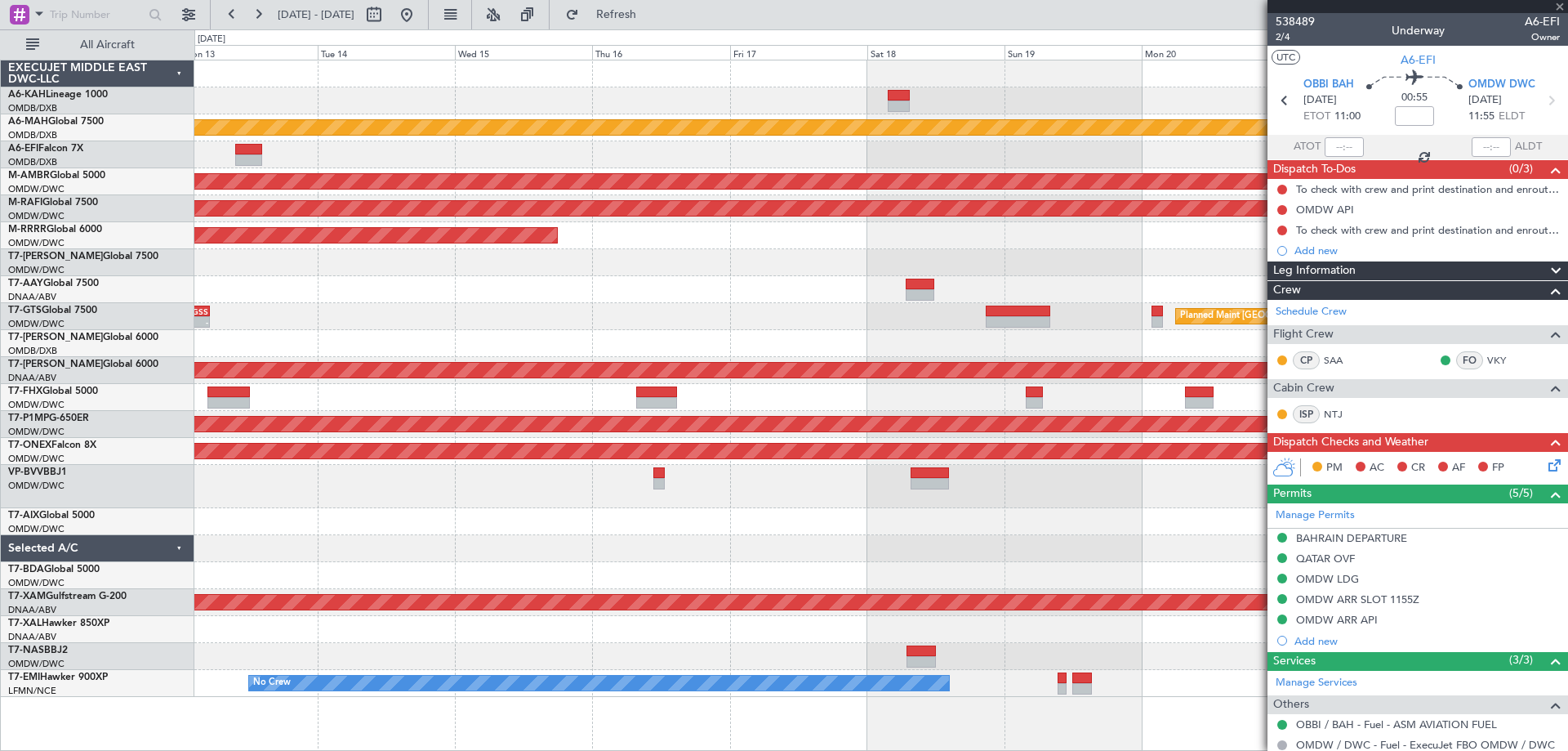
type input "+00:15"
type input "9"
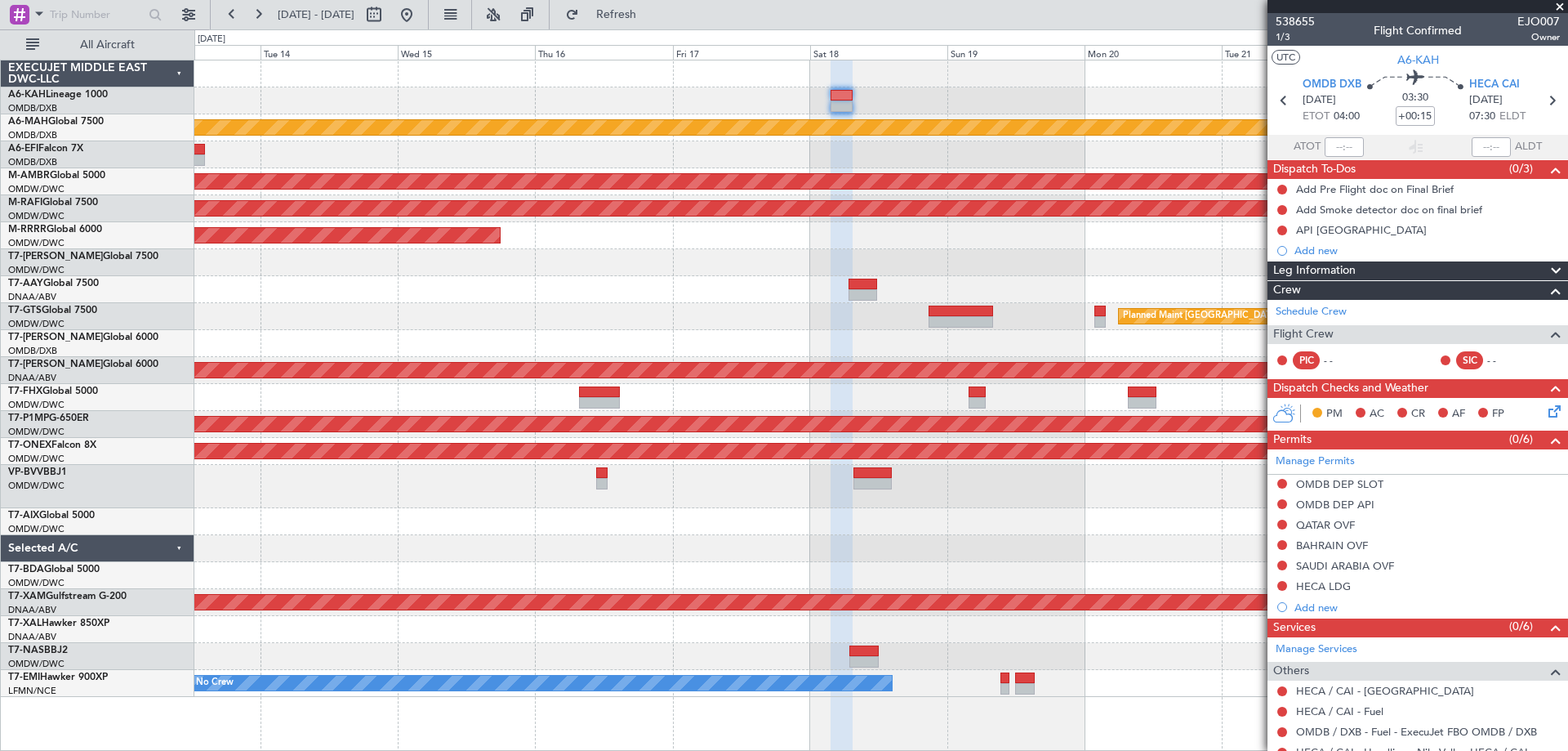
click at [264, 81] on div "Unplanned Maint [GEOGRAPHIC_DATA] ([GEOGRAPHIC_DATA] Intl) Planned Maint [GEOGR…" at bounding box center [881, 379] width 1373 height 636
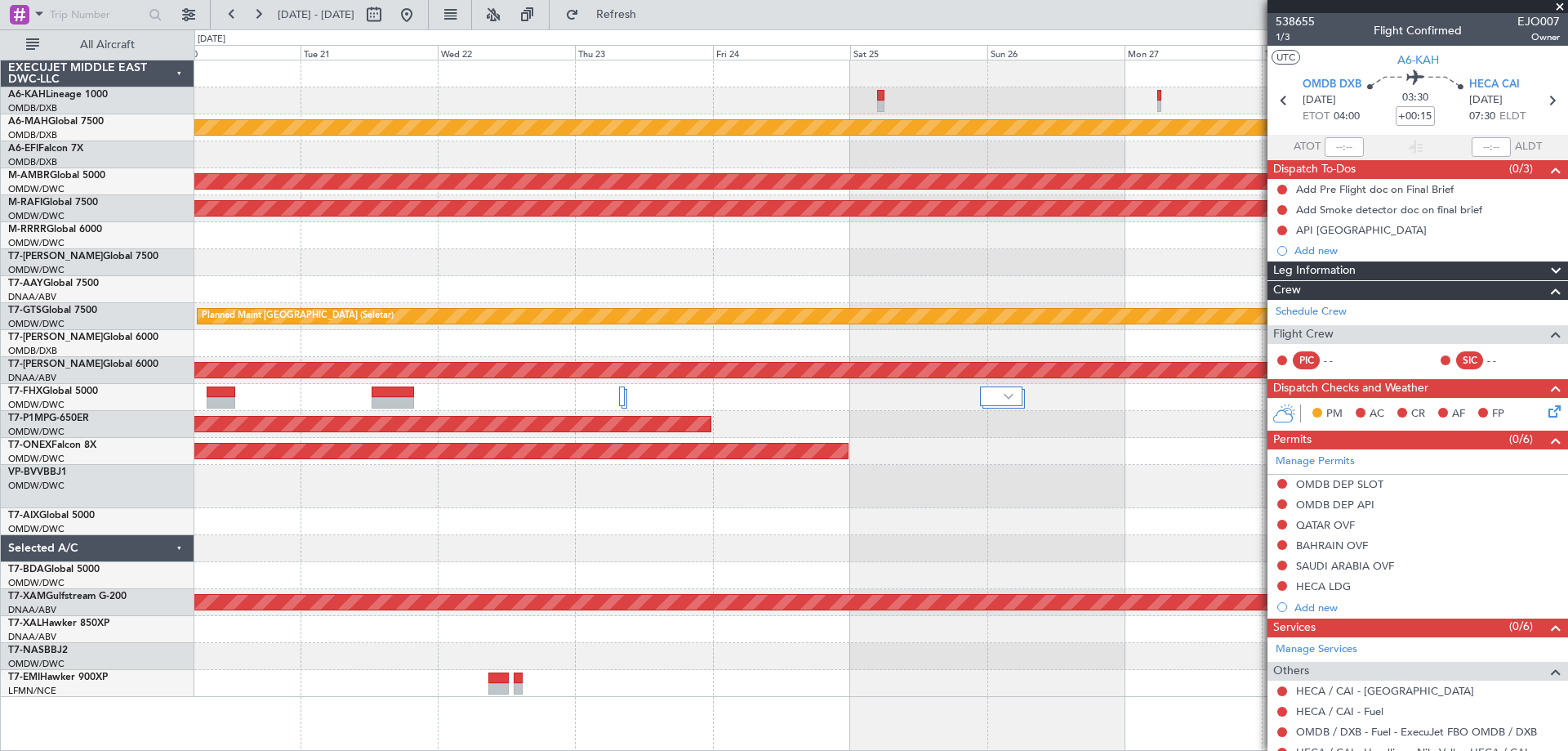
click at [368, 95] on div at bounding box center [881, 101] width 1373 height 27
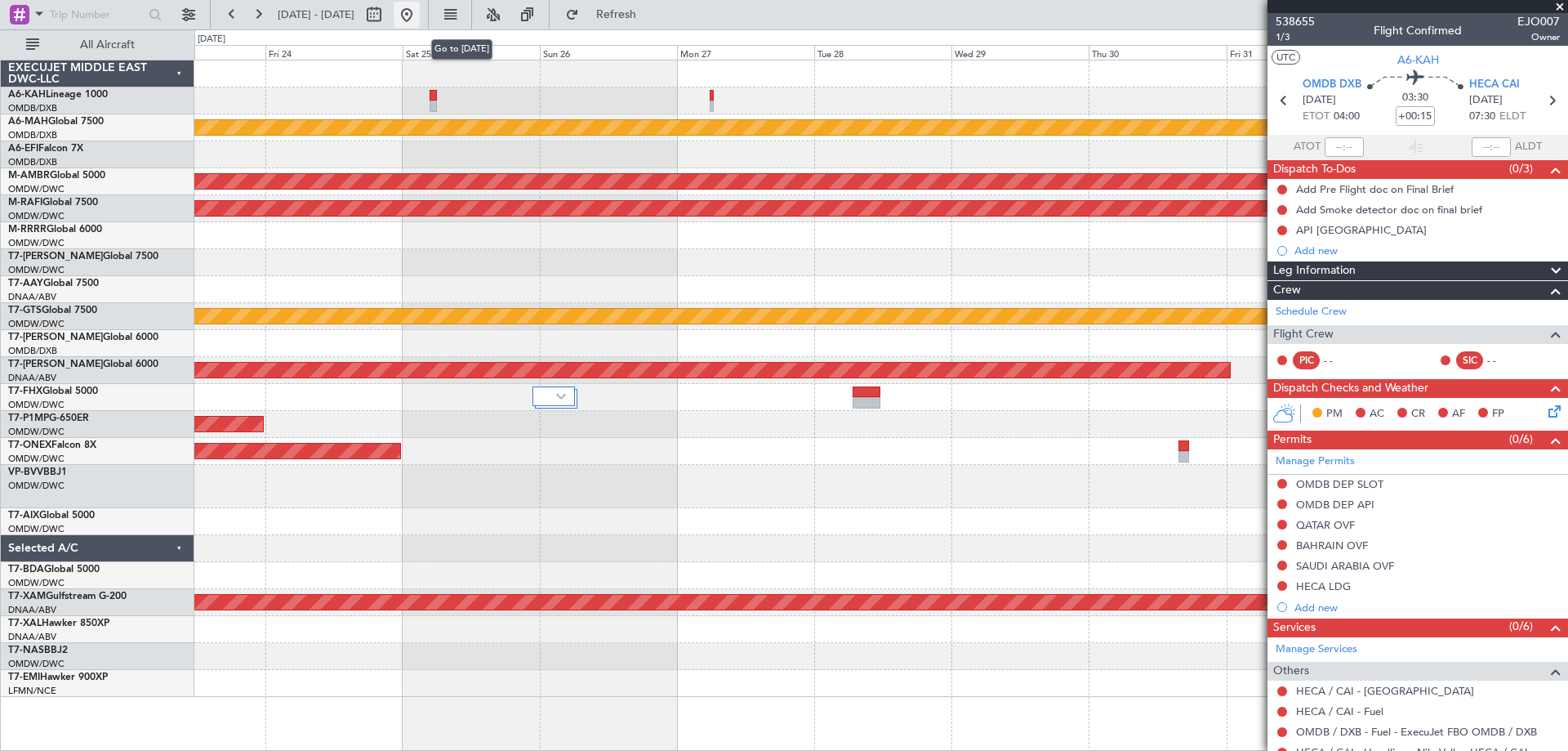
click at [420, 20] on button at bounding box center [407, 15] width 26 height 26
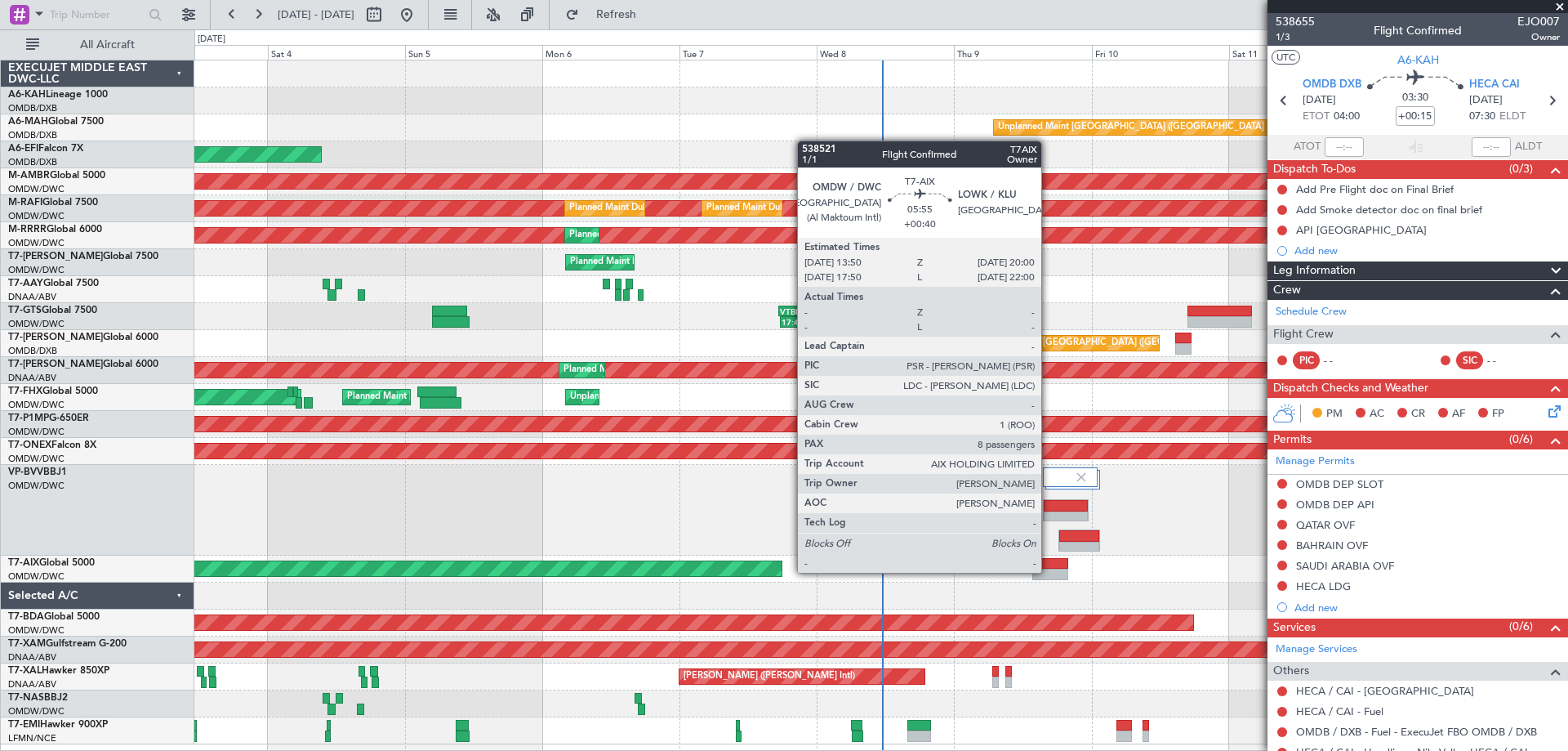
click at [1048, 571] on div at bounding box center [1050, 574] width 36 height 11
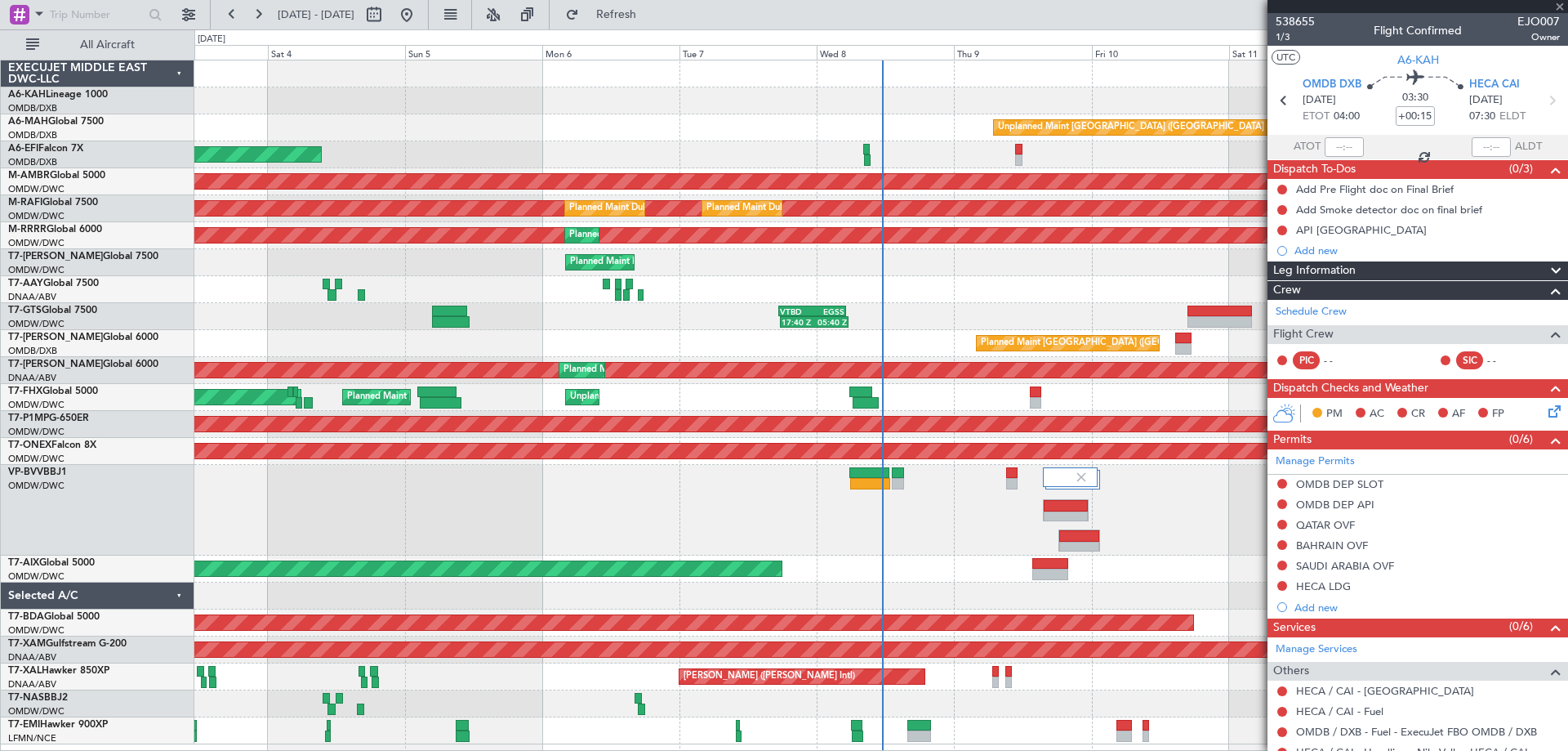
type input "+00:40"
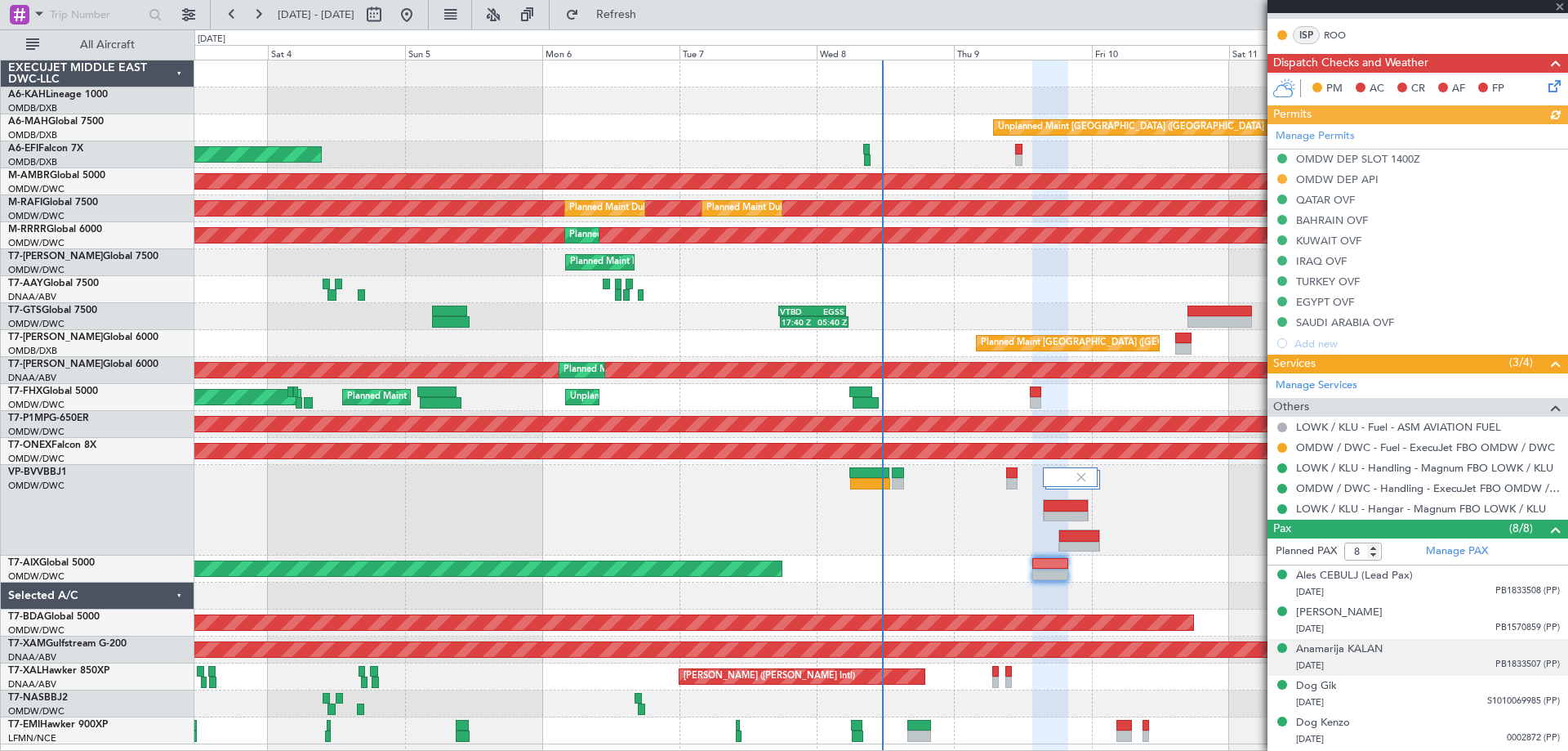
scroll to position [528, 0]
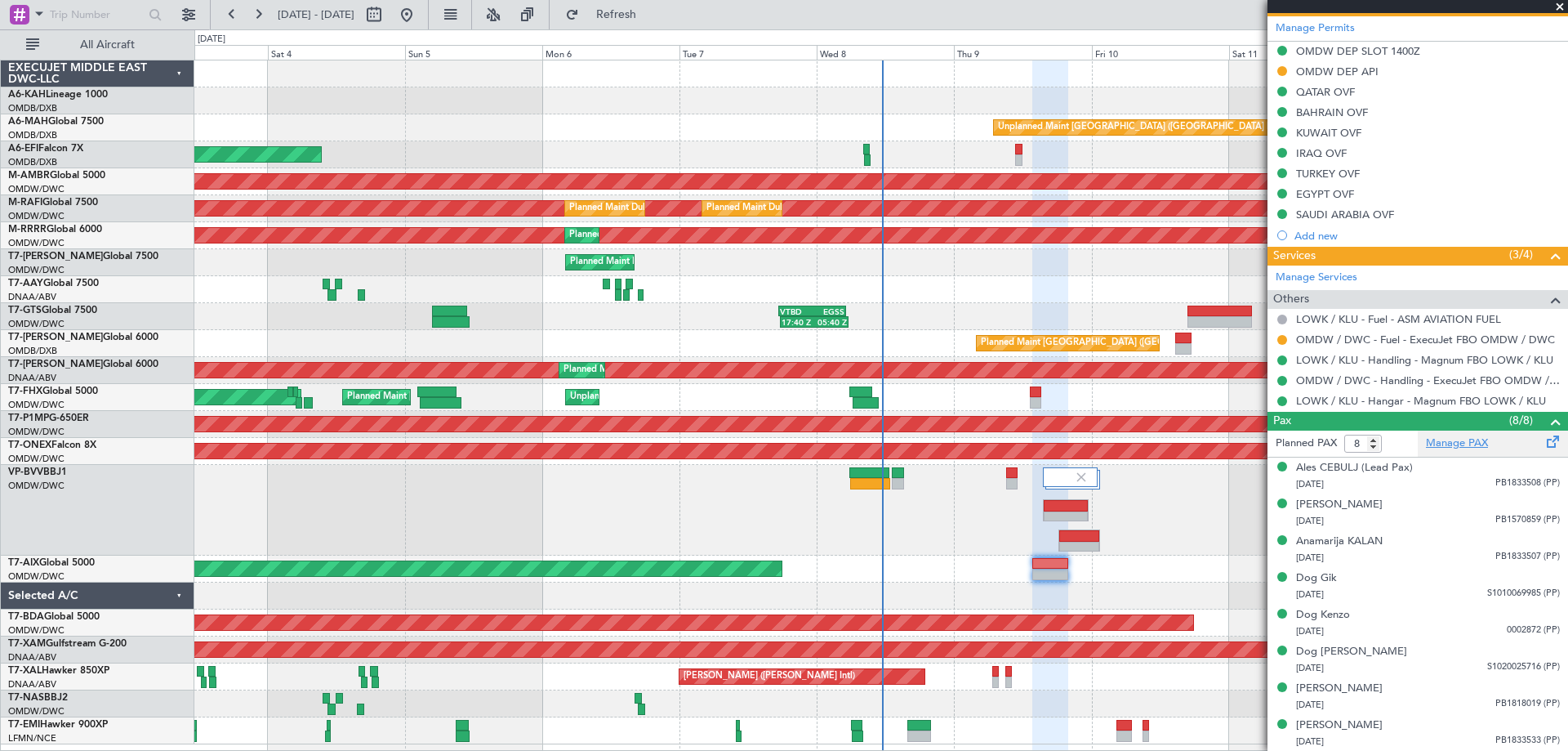
click at [1441, 447] on link "Manage PAX" at bounding box center [1457, 444] width 62 height 17
click at [633, 17] on span "Refresh" at bounding box center [617, 15] width 69 height 11
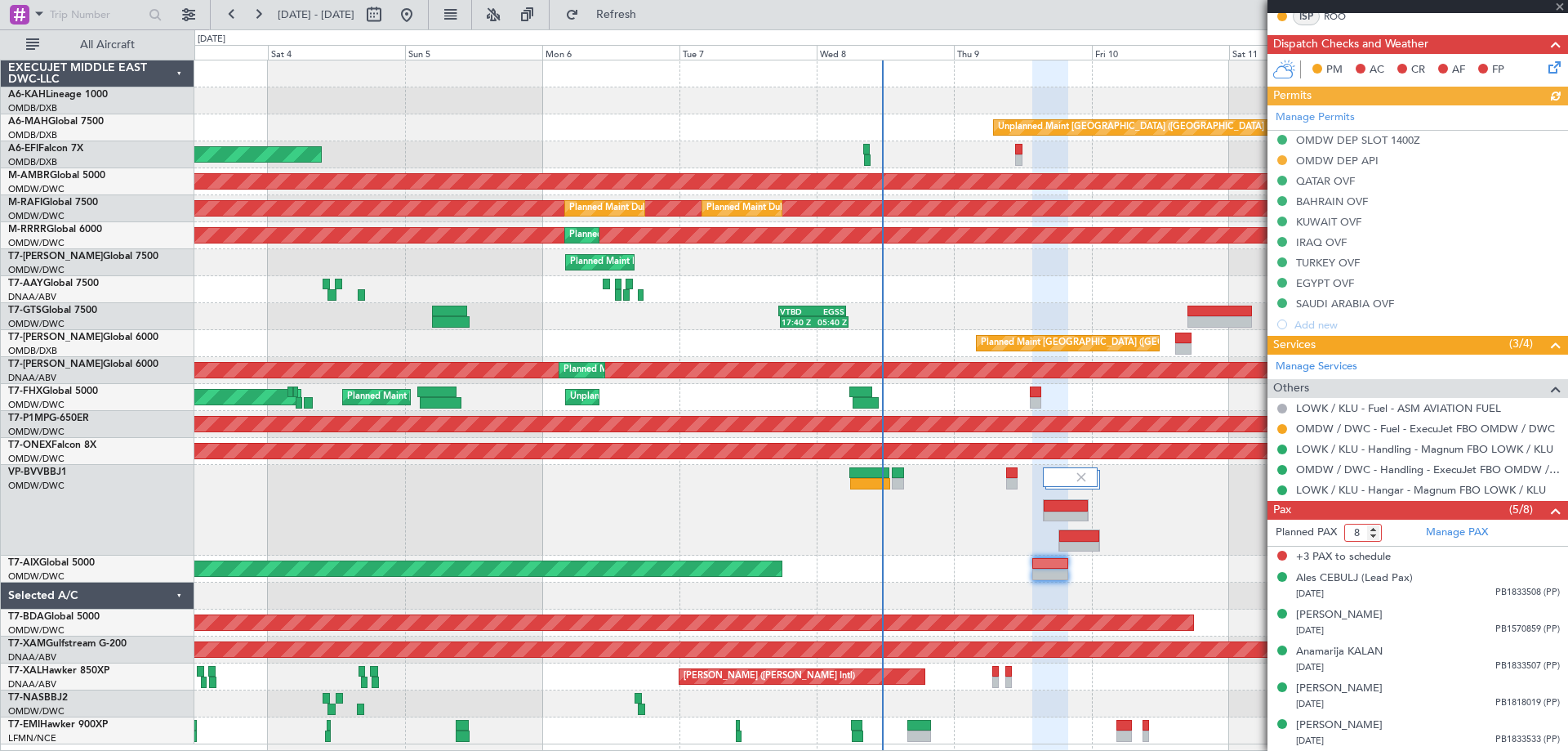
drag, startPoint x: 1352, startPoint y: 531, endPoint x: 1385, endPoint y: 543, distance: 35.1
click at [1385, 543] on form "Planned PAX 8" at bounding box center [1342, 533] width 150 height 26
type input "5"
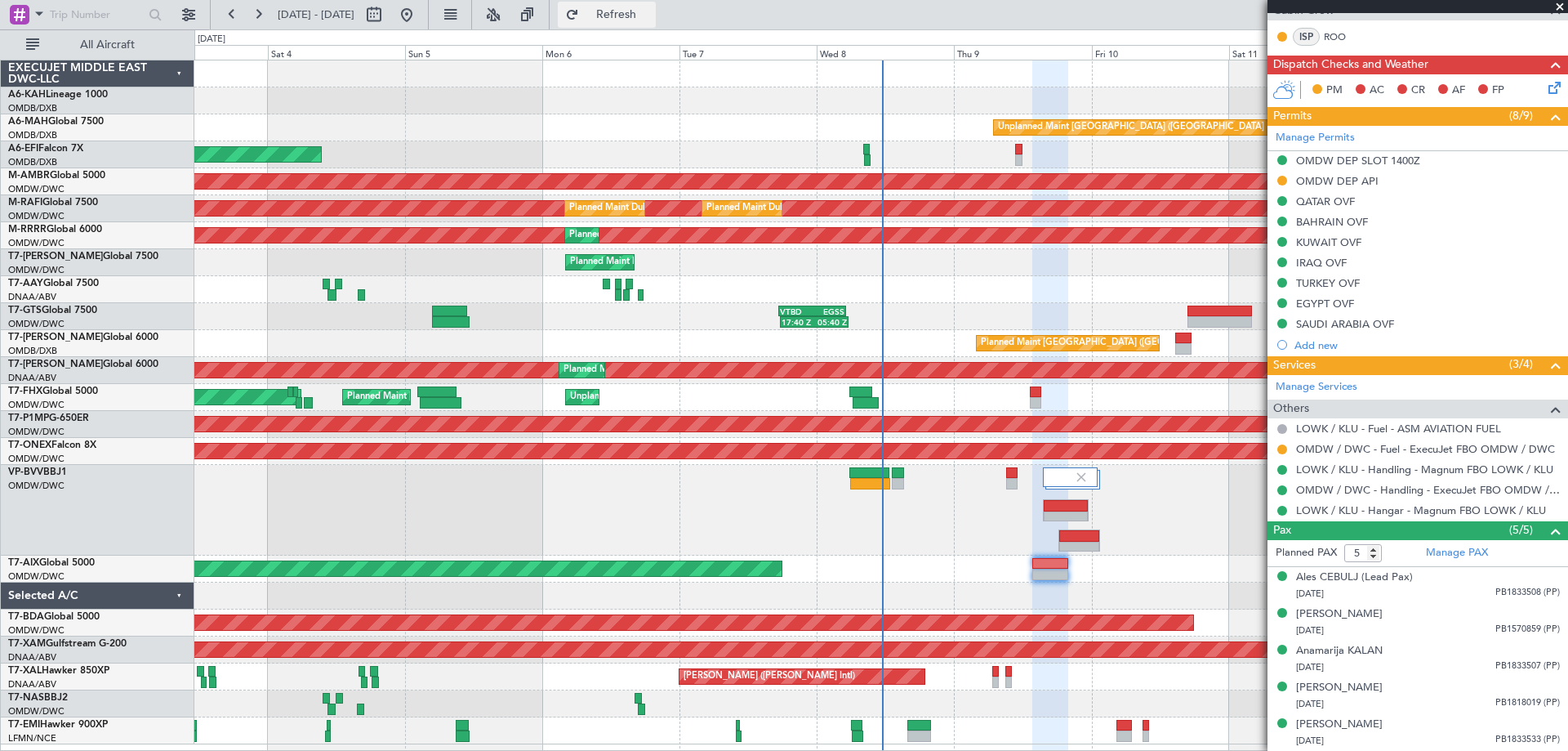
scroll to position [417, 0]
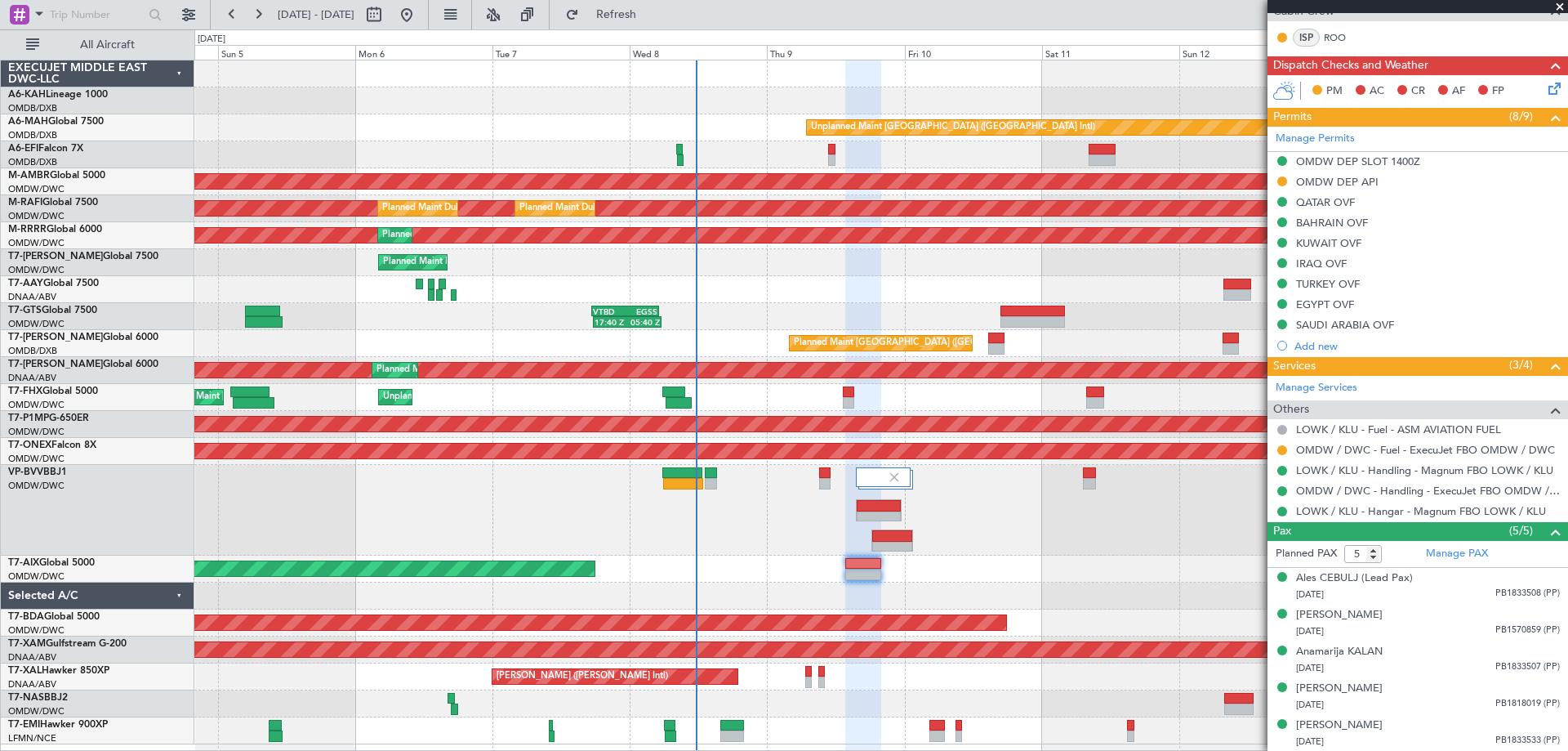
click at [1006, 374] on div "Unplanned Maint [GEOGRAPHIC_DATA] ([GEOGRAPHIC_DATA] Intl) AOG Maint [GEOGRAPHI…" at bounding box center [881, 402] width 1373 height 684
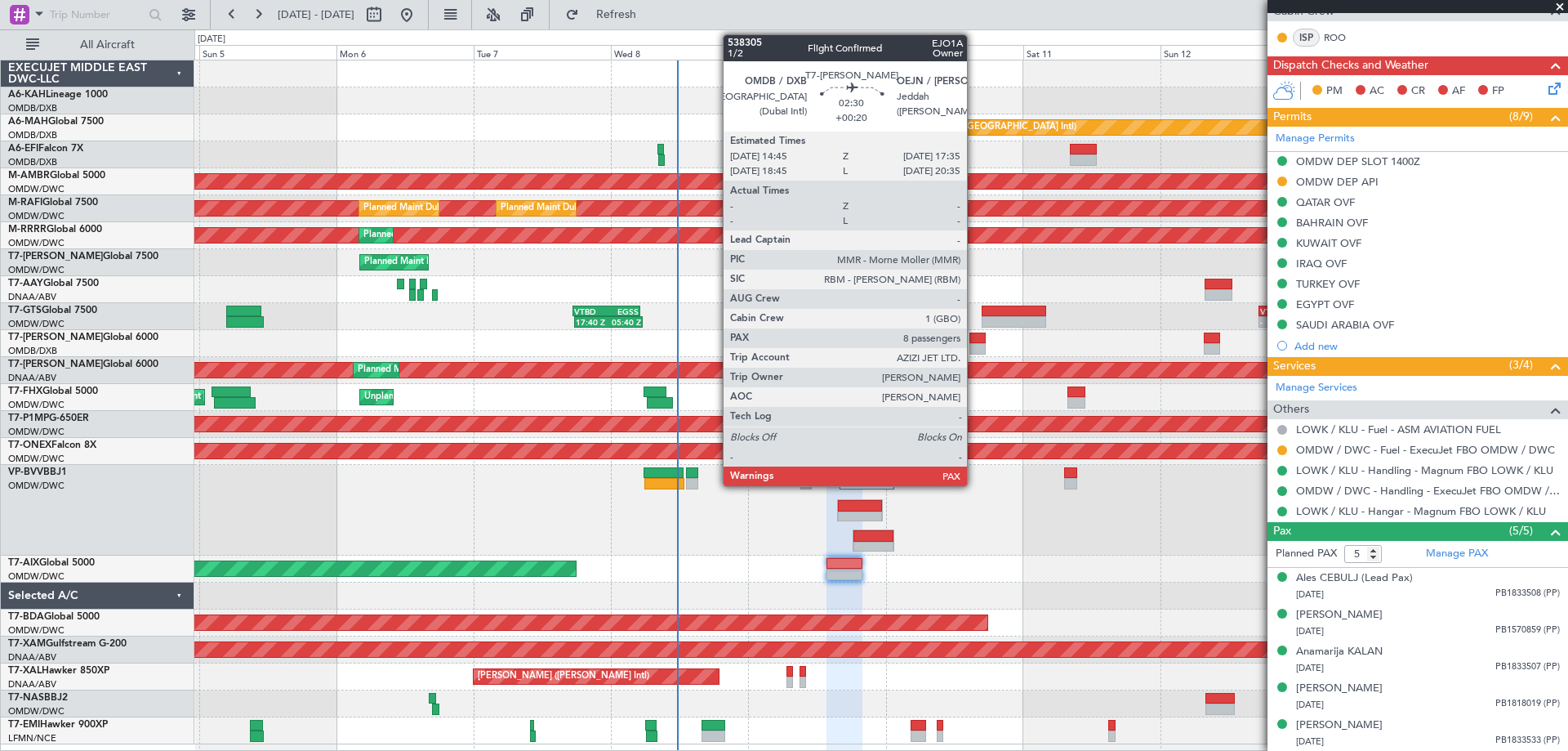
click at [974, 338] on div at bounding box center [978, 338] width 17 height 11
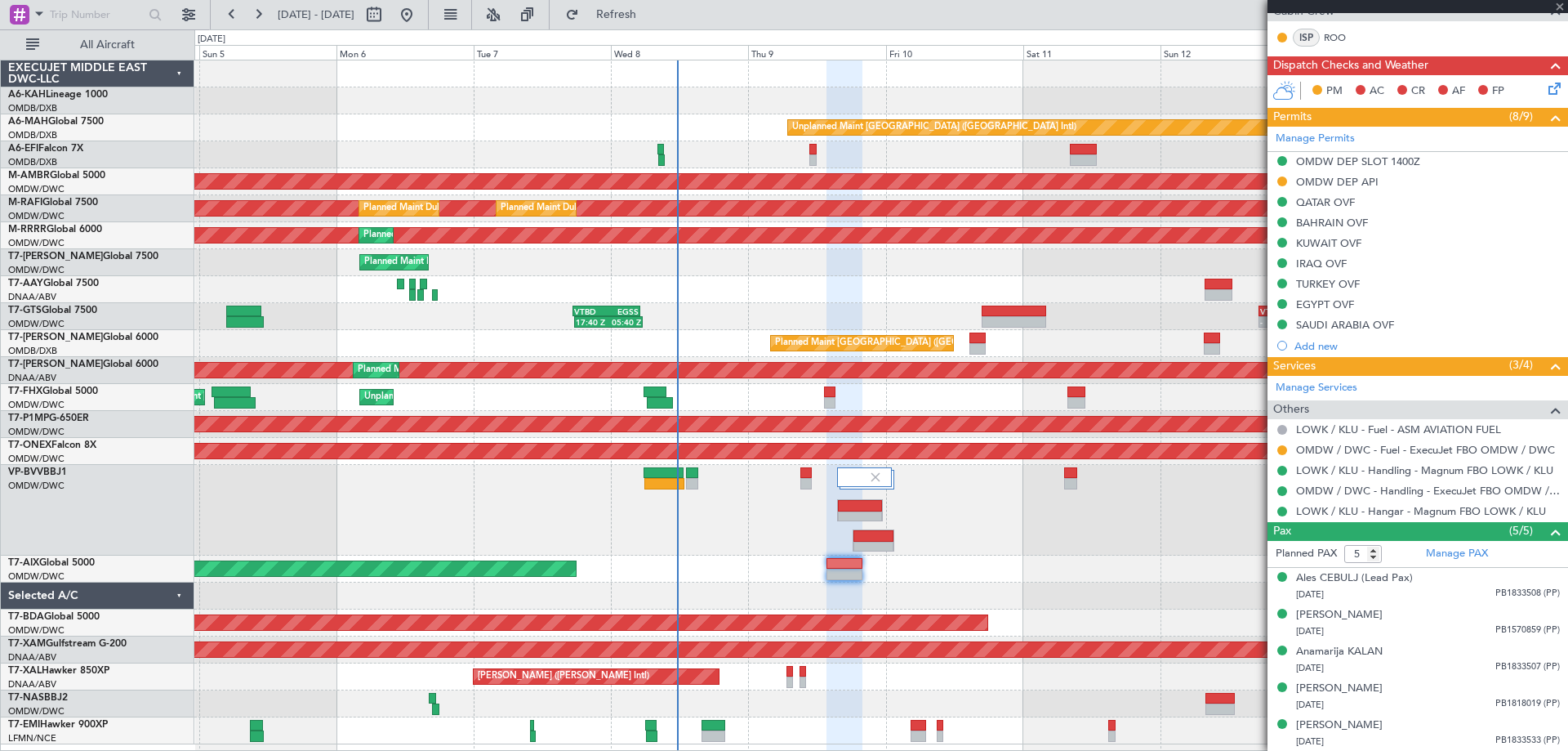
type input "+00:20"
type input "8"
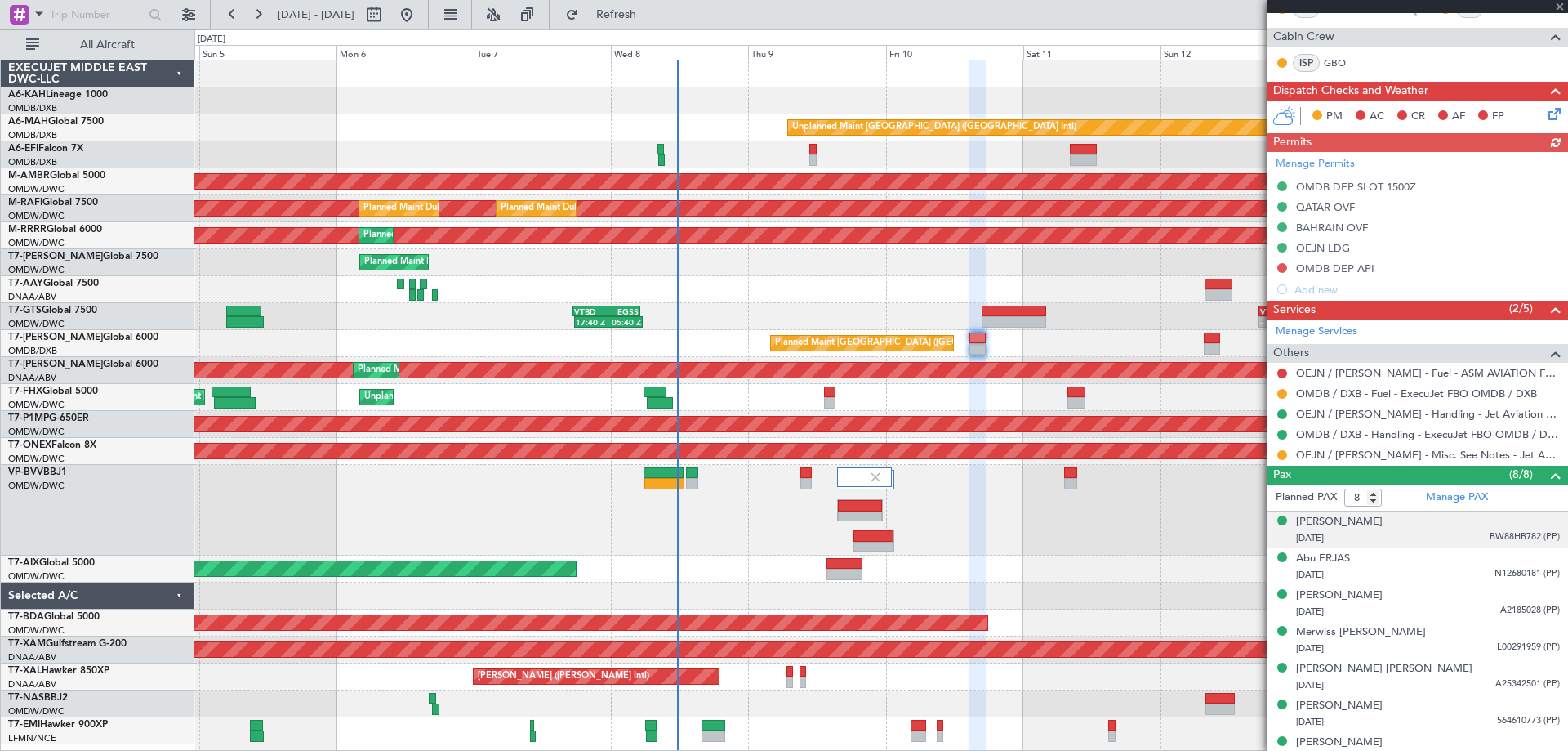
scroll to position [384, 0]
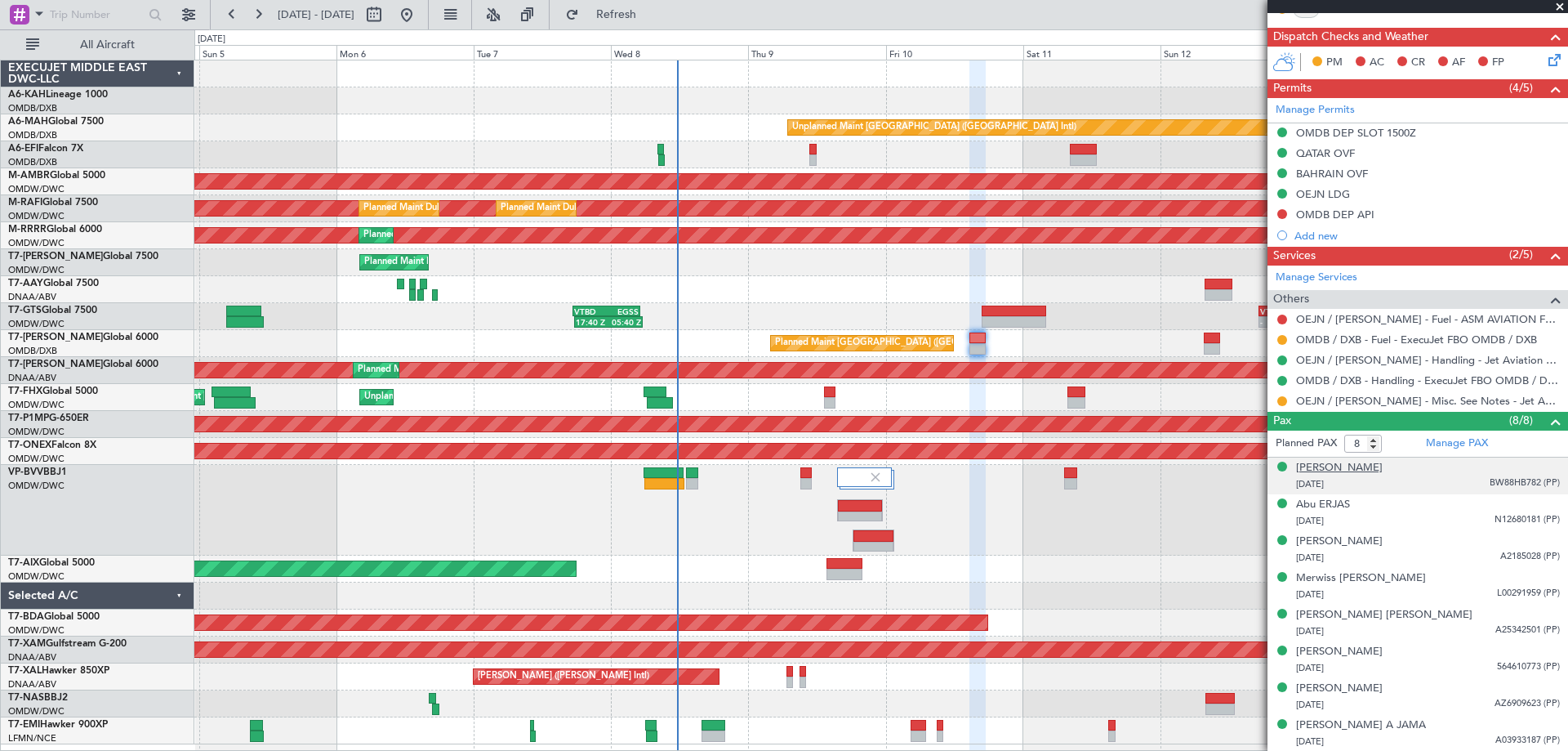
click at [1354, 471] on div "[PERSON_NAME]" at bounding box center [1339, 468] width 87 height 17
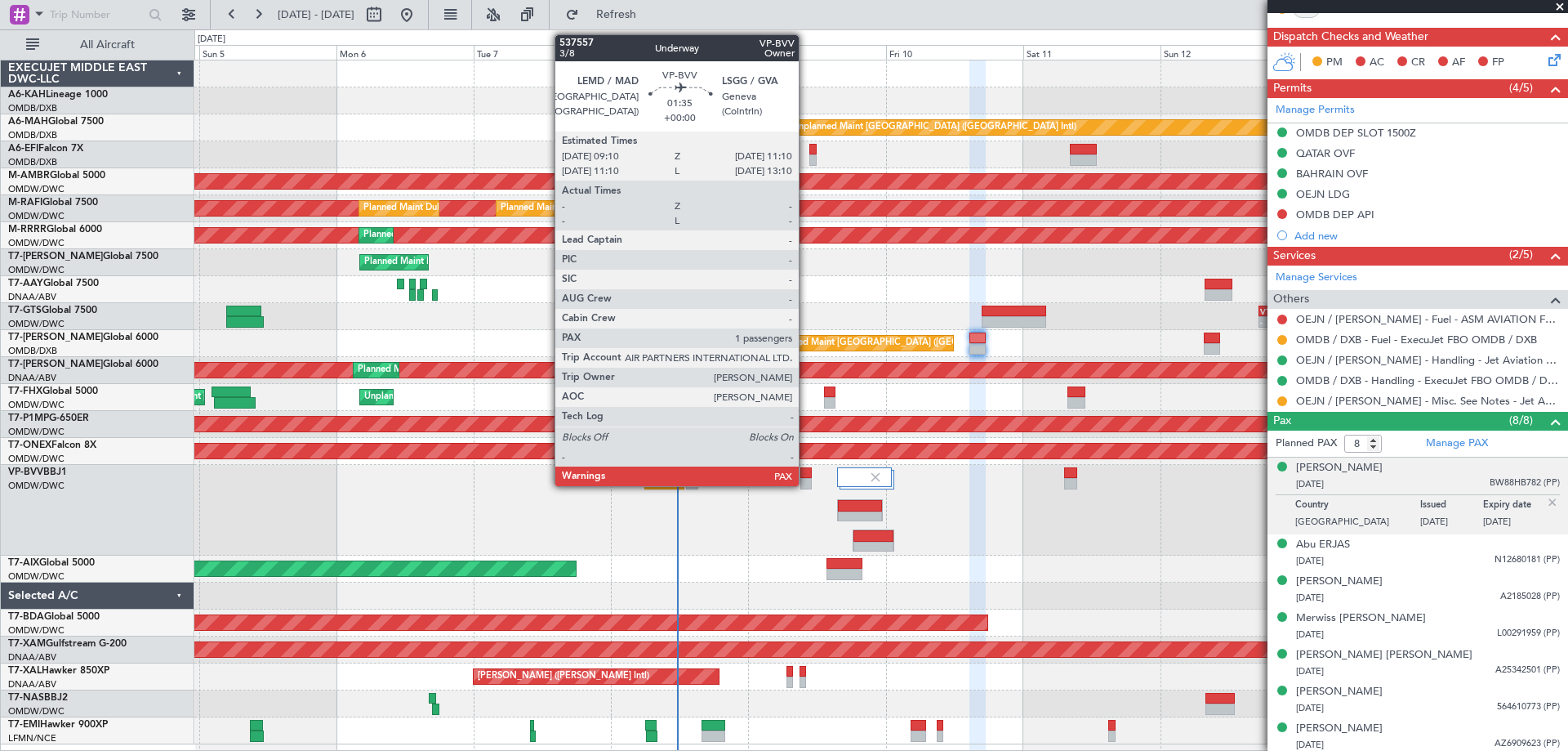
click at [806, 482] on div at bounding box center [806, 483] width 12 height 11
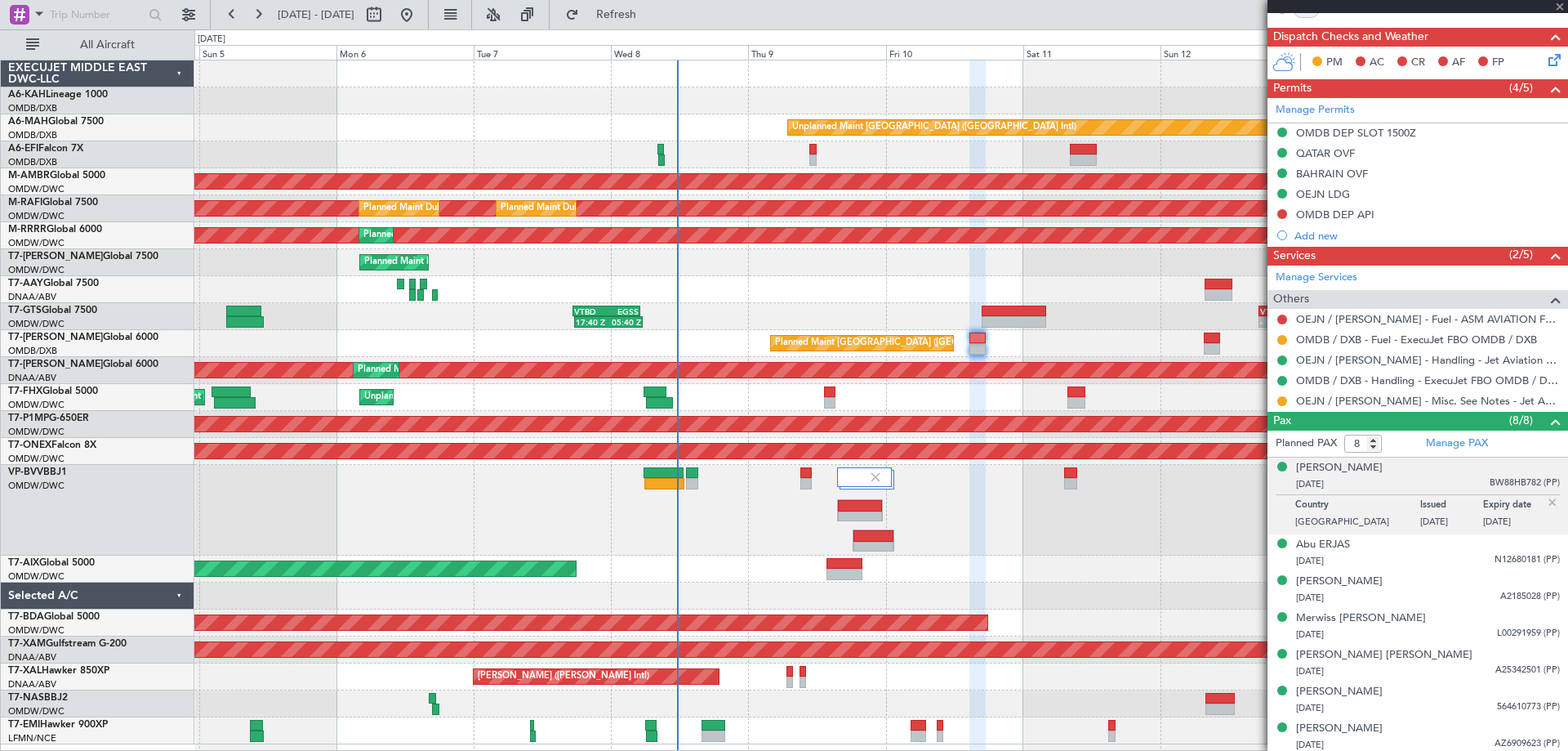
type input "1"
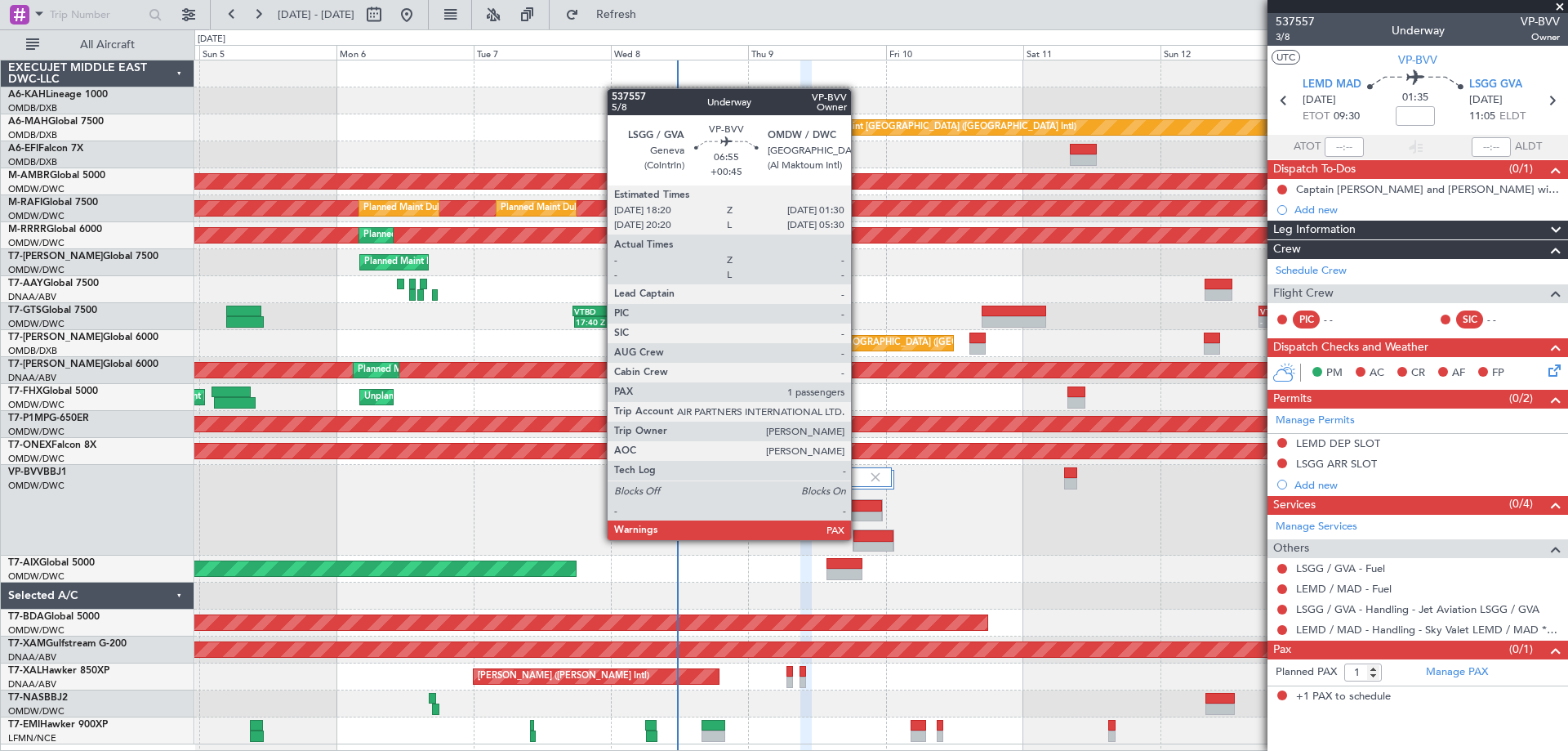
click at [858, 538] on div at bounding box center [873, 535] width 40 height 11
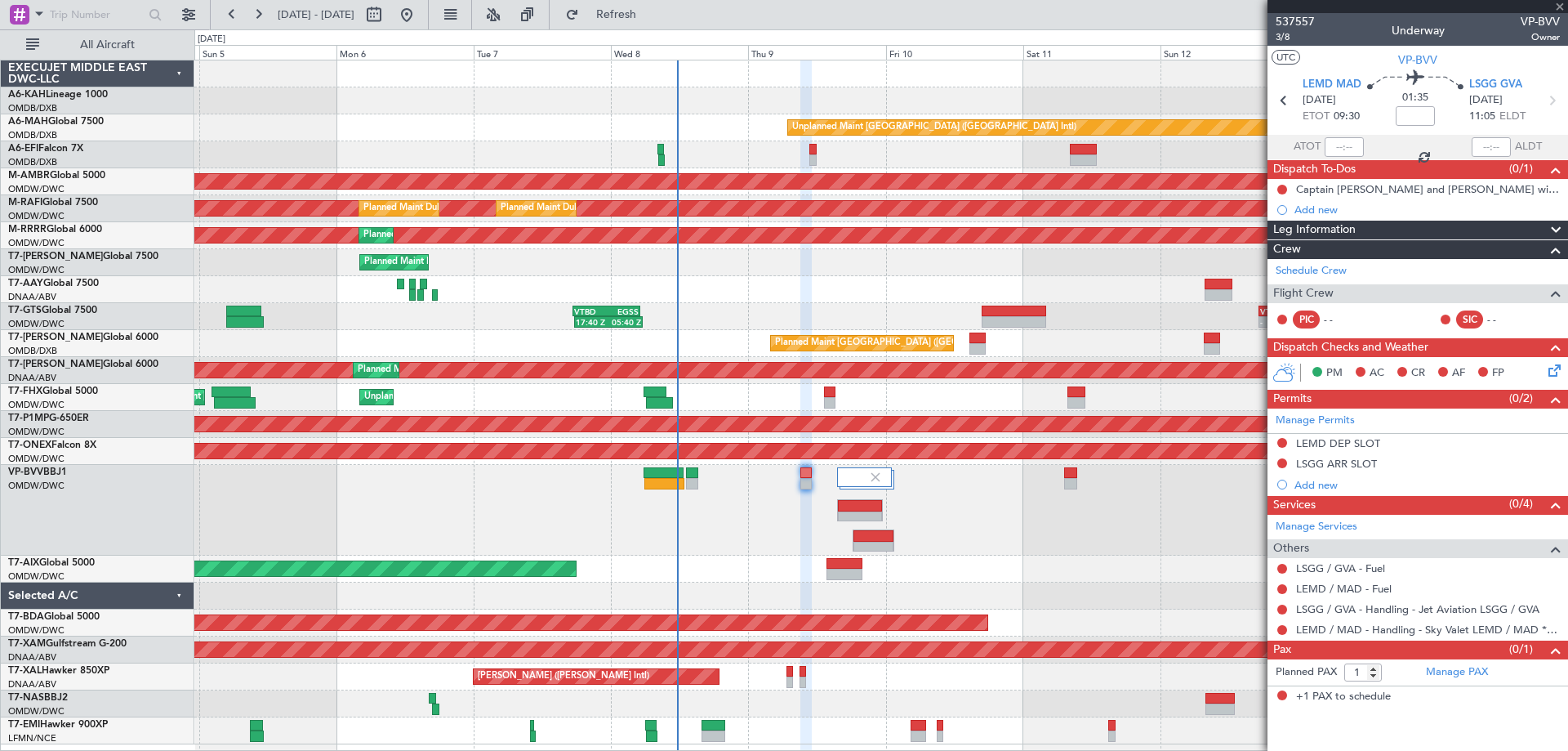
type input "+00:45"
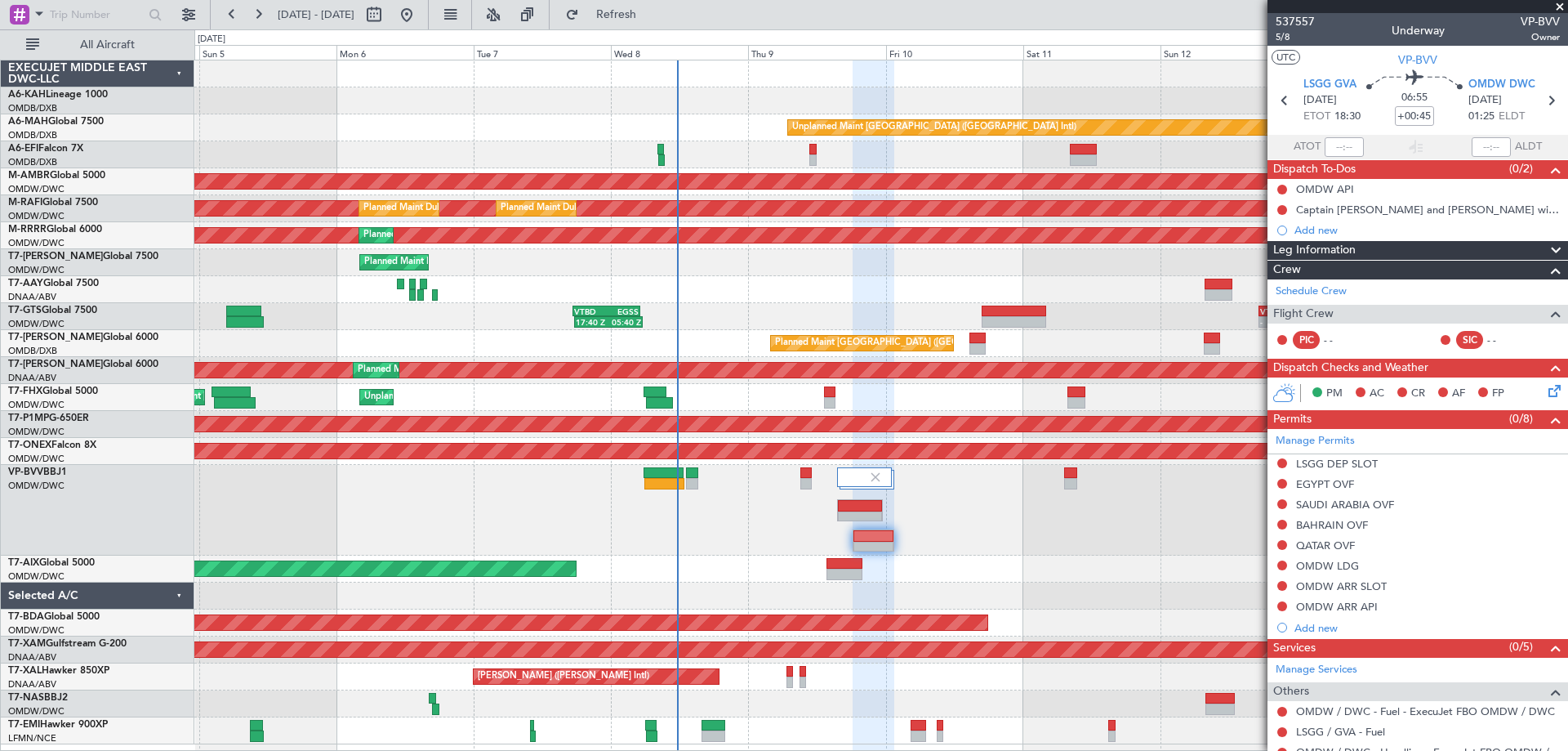
click at [1566, 2] on span at bounding box center [1560, 7] width 17 height 15
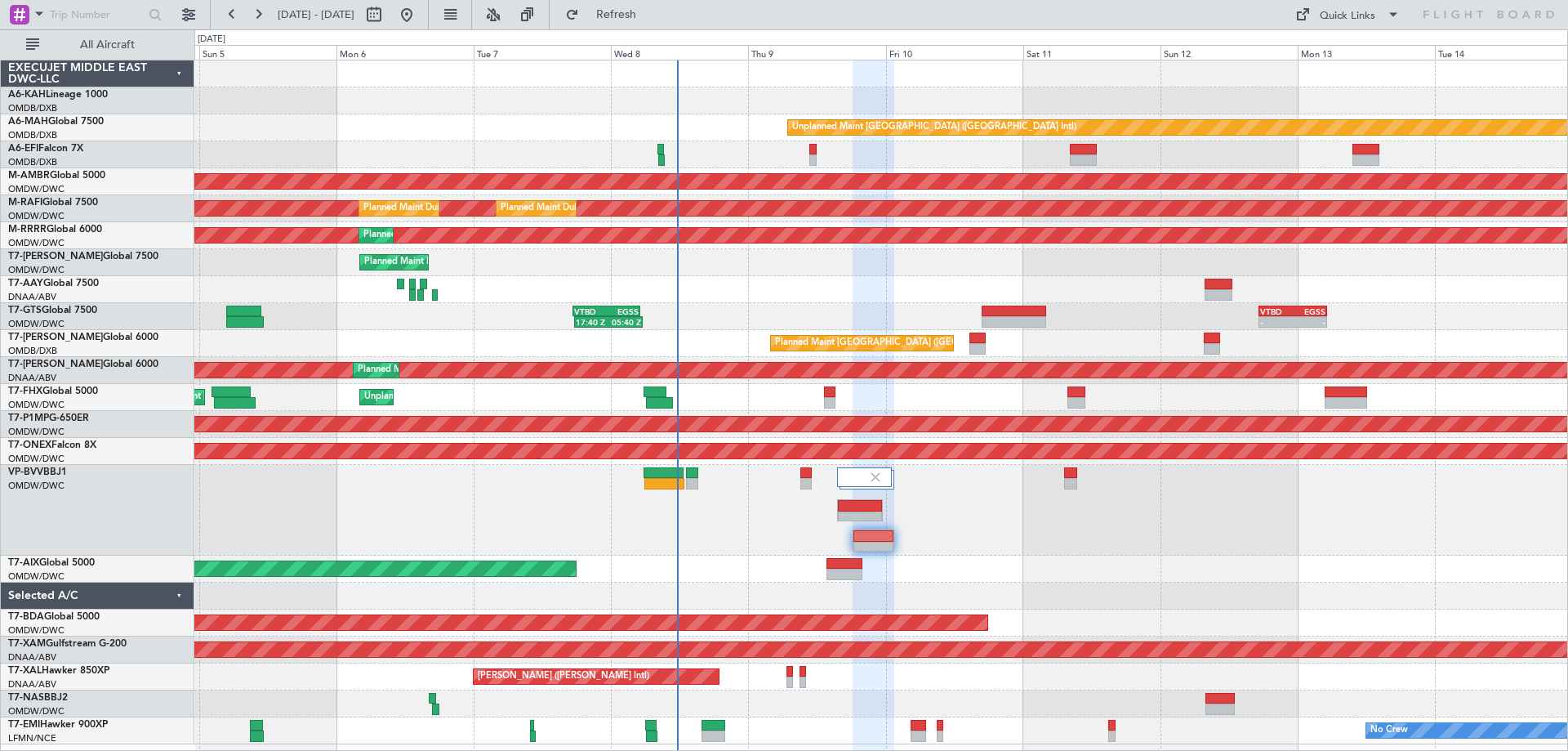
type input "0"
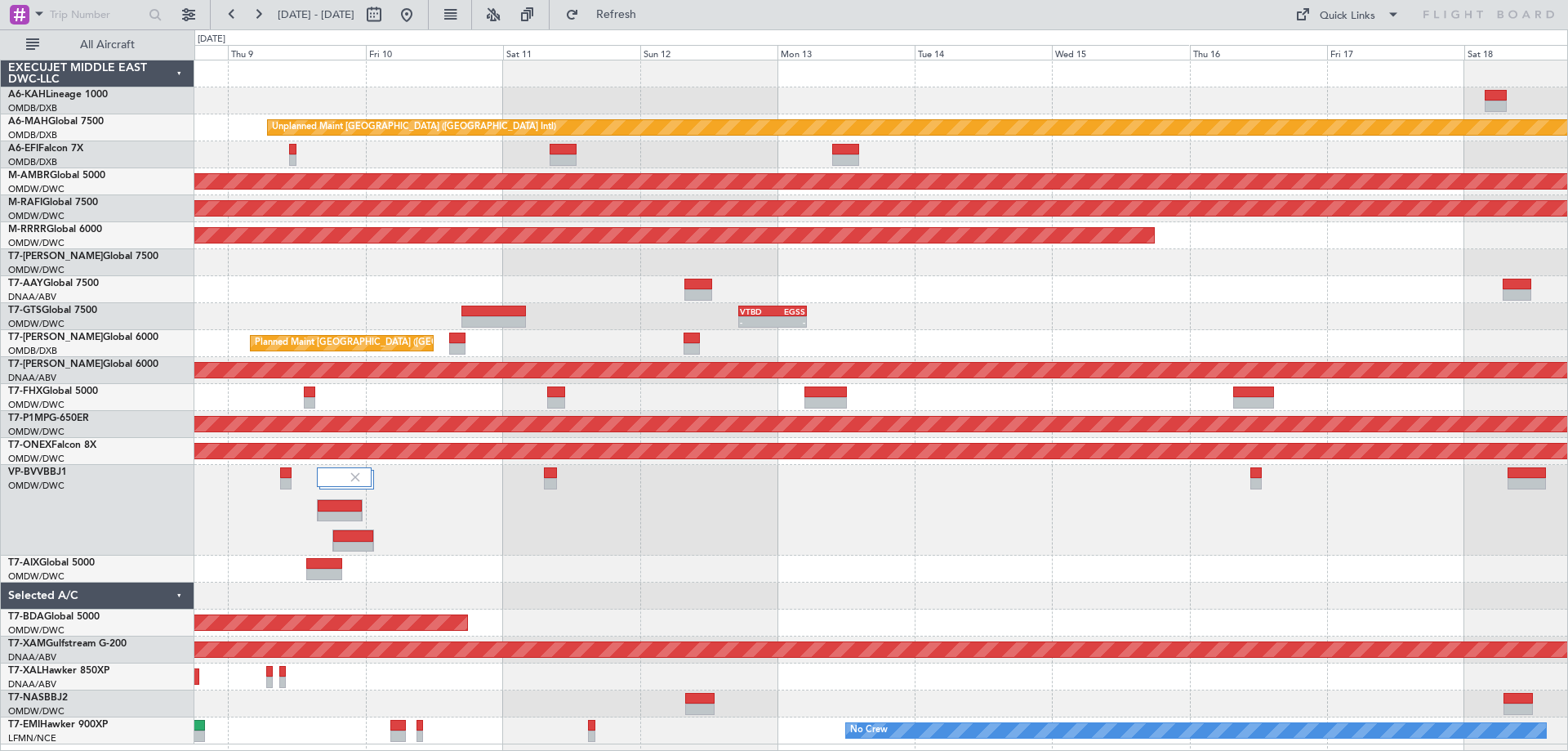
click at [789, 100] on div at bounding box center [881, 101] width 1373 height 27
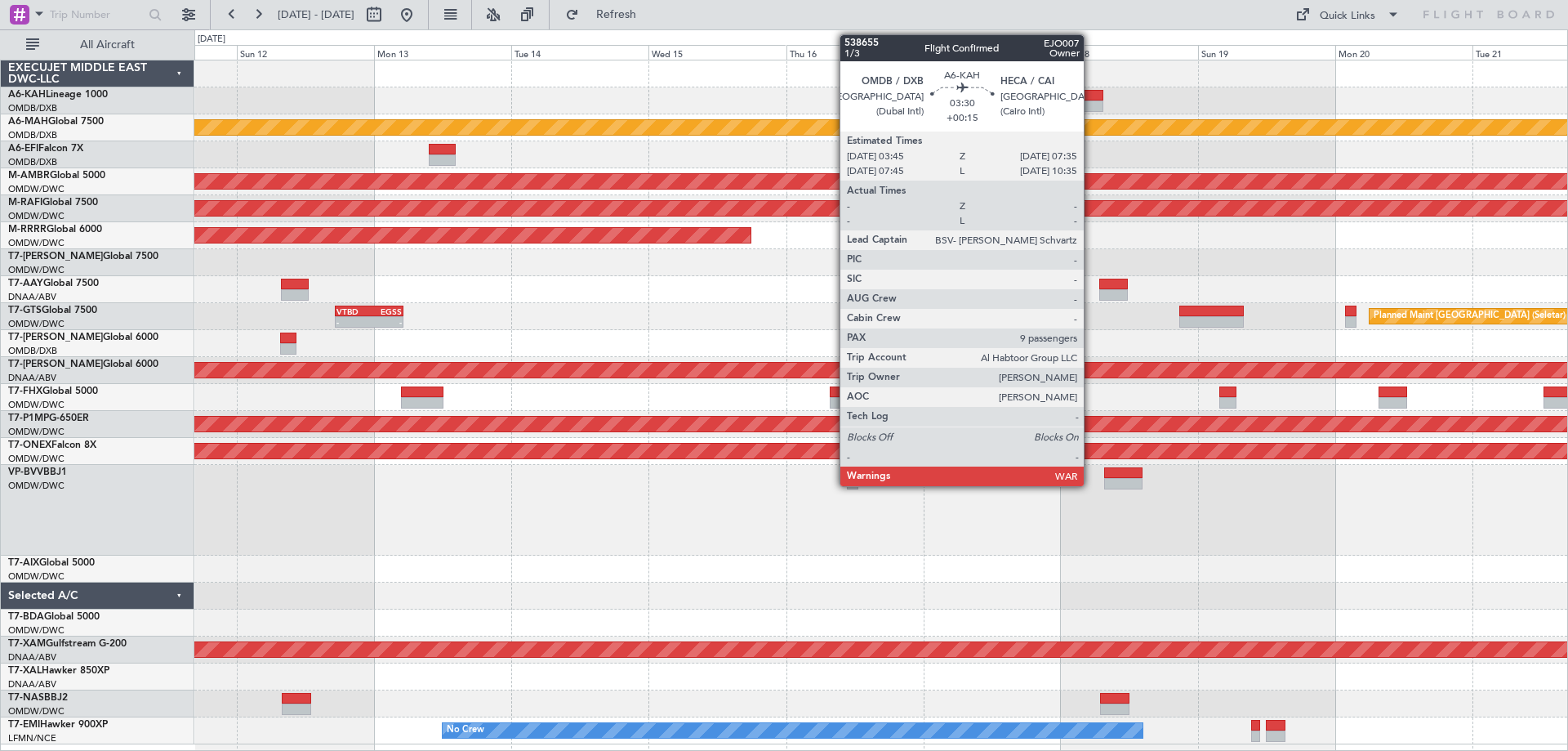
click at [1090, 96] on div at bounding box center [1092, 95] width 22 height 11
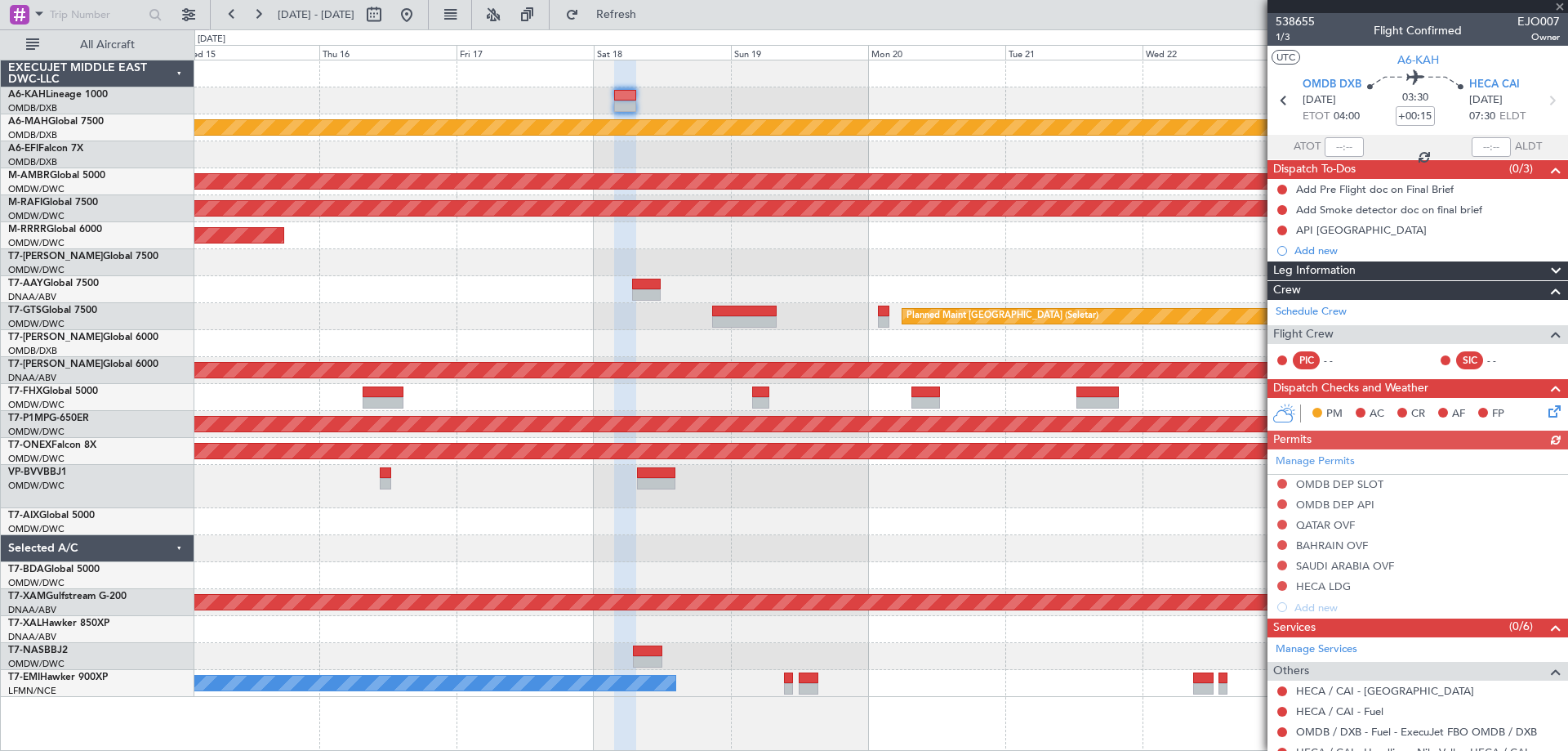
click at [646, 90] on div at bounding box center [881, 101] width 1373 height 27
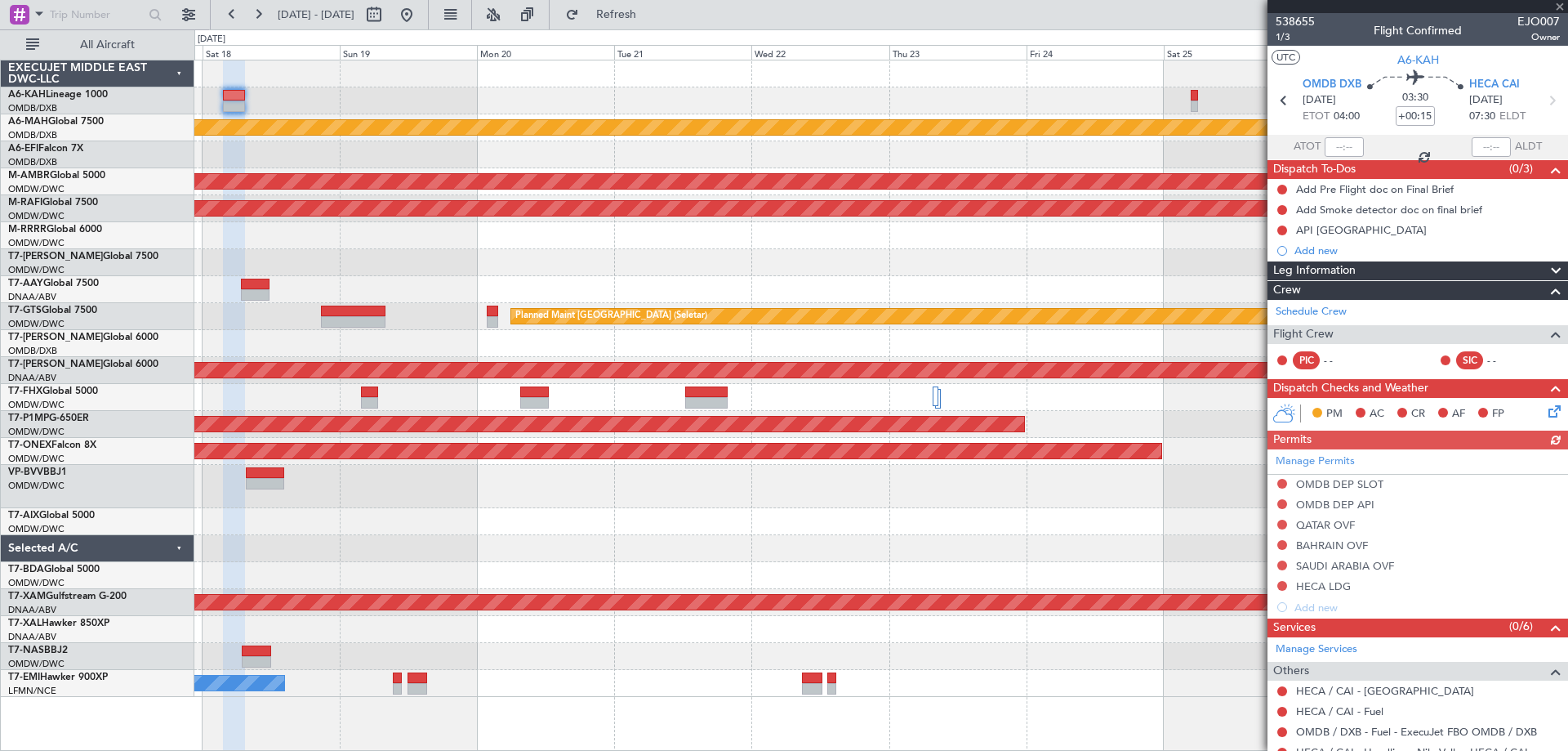
click at [693, 101] on div at bounding box center [881, 101] width 1373 height 27
click at [687, 113] on div at bounding box center [881, 101] width 1373 height 27
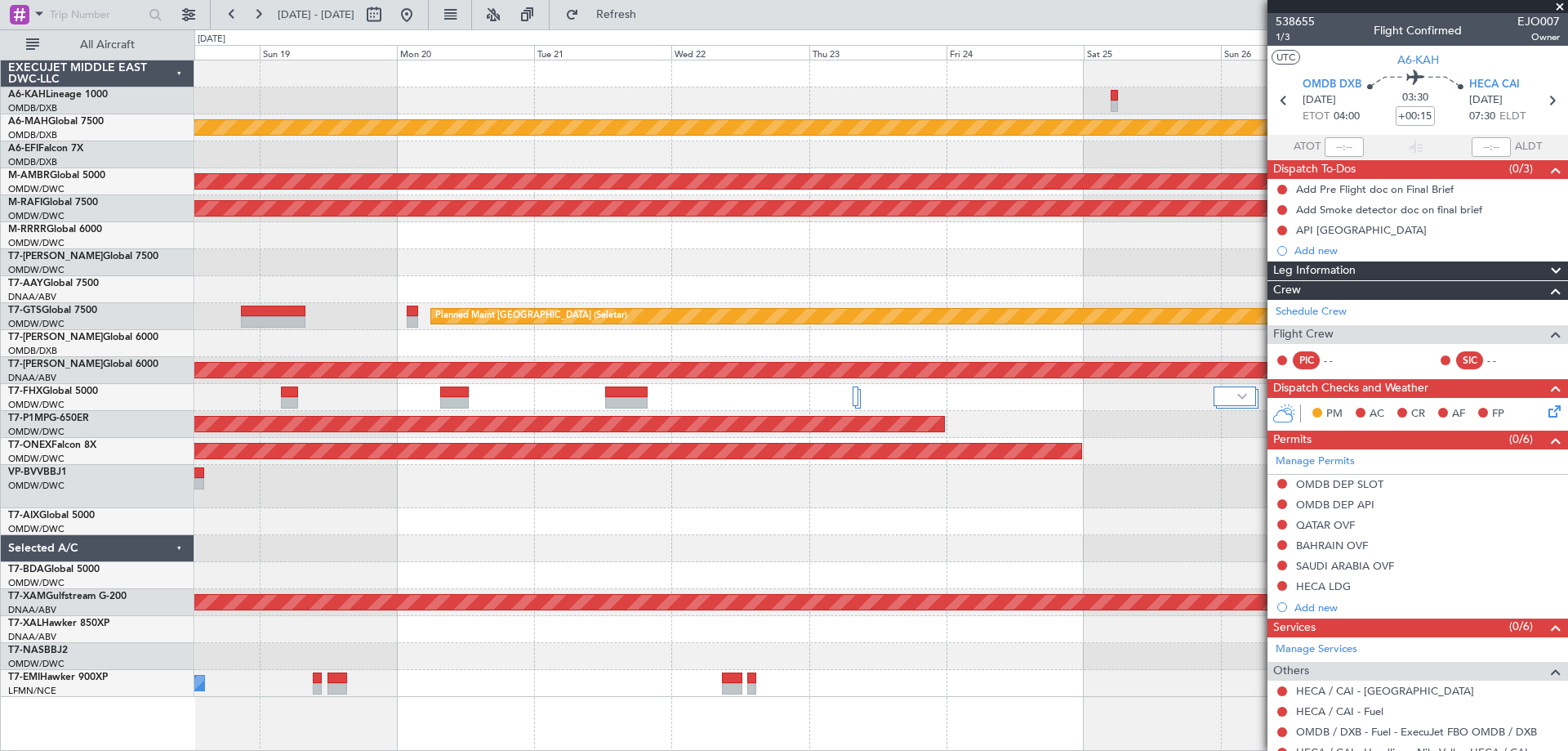
click at [947, 89] on div at bounding box center [881, 101] width 1373 height 27
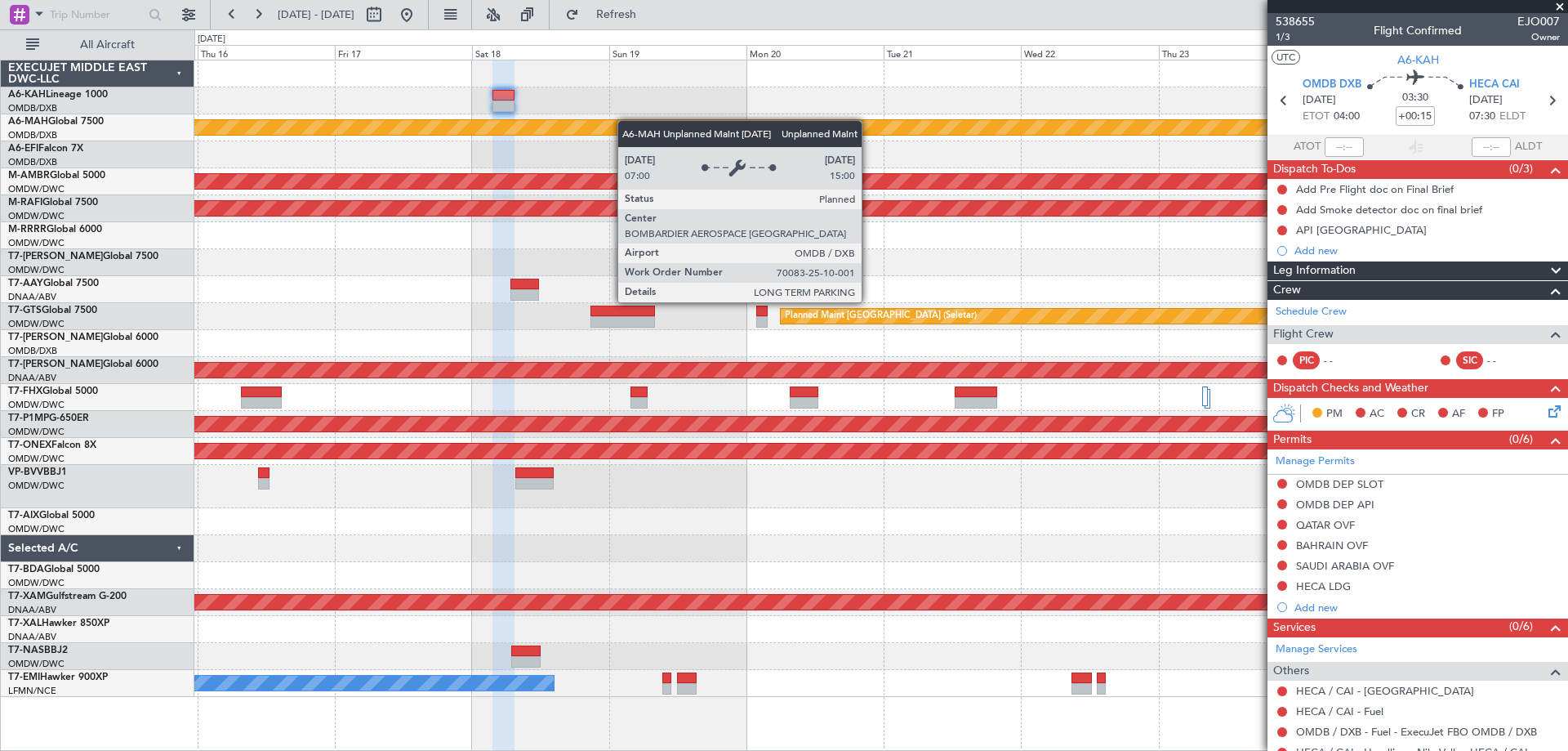
click at [902, 134] on div "Unplanned Maint [GEOGRAPHIC_DATA] ([GEOGRAPHIC_DATA] Intl)" at bounding box center [881, 128] width 1373 height 27
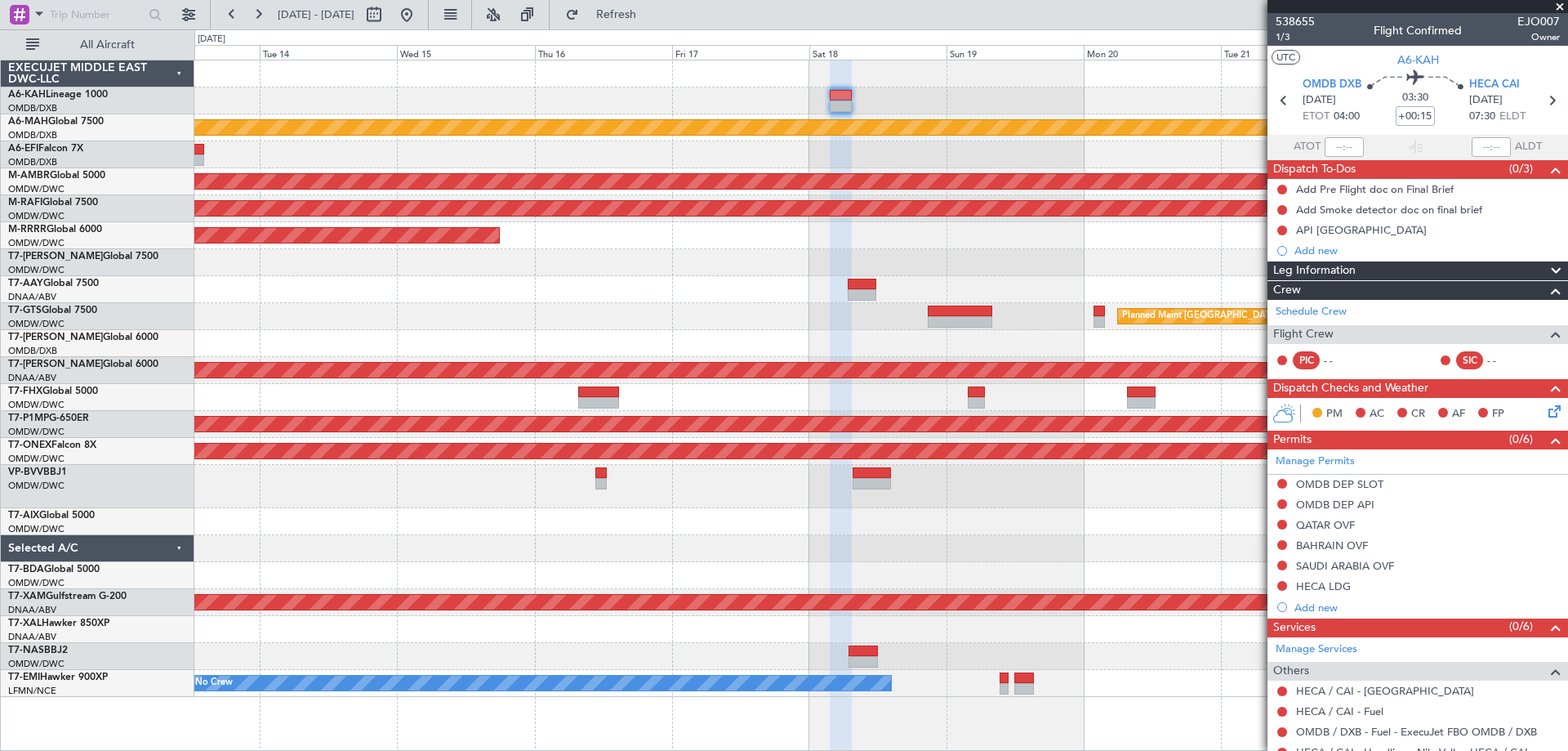
click at [708, 84] on div "Unplanned Maint [GEOGRAPHIC_DATA] ([GEOGRAPHIC_DATA] Intl) Planned Maint [GEOGR…" at bounding box center [881, 379] width 1373 height 636
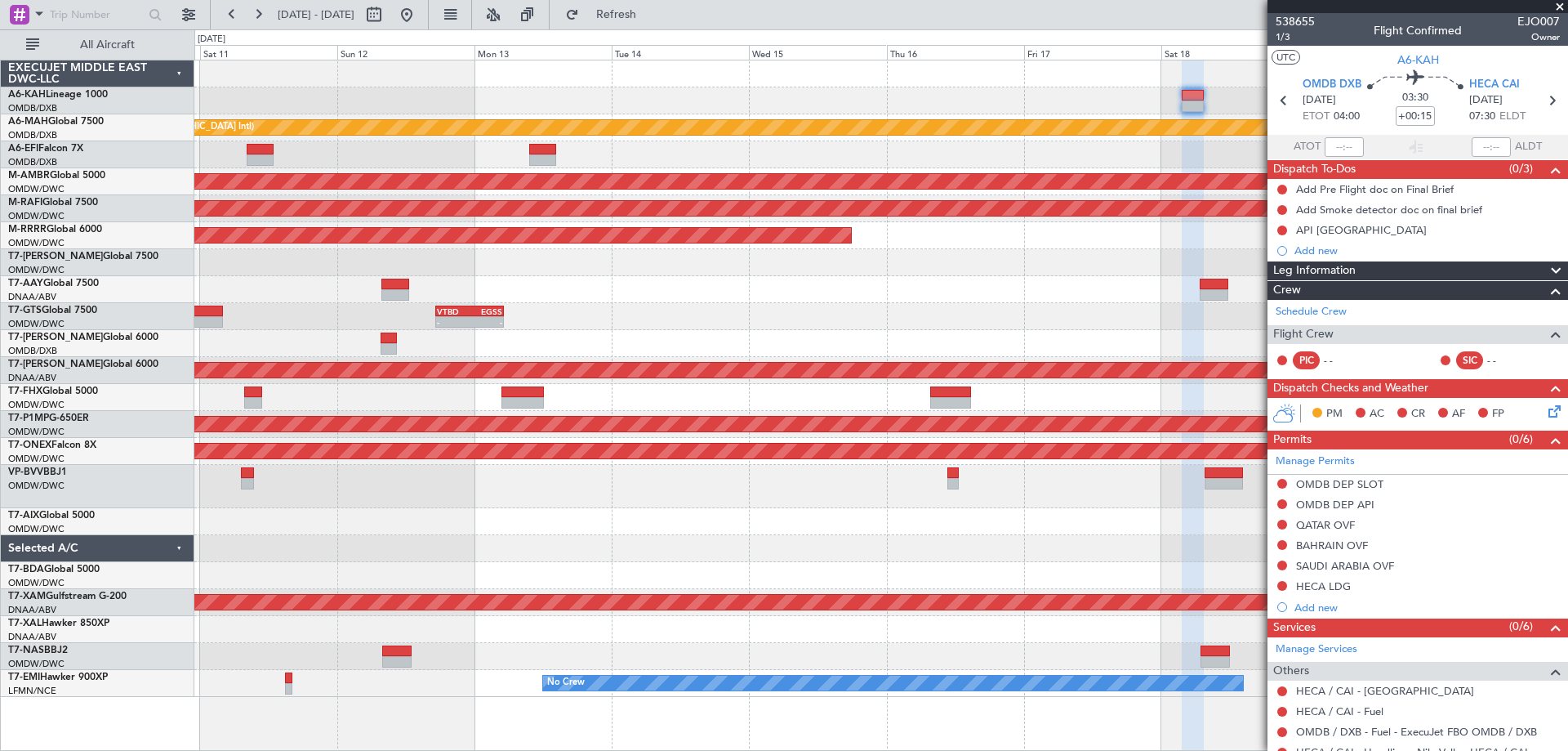
click at [964, 67] on div "Unplanned Maint [GEOGRAPHIC_DATA] ([GEOGRAPHIC_DATA] Intl) Planned Maint [GEOGR…" at bounding box center [881, 379] width 1373 height 636
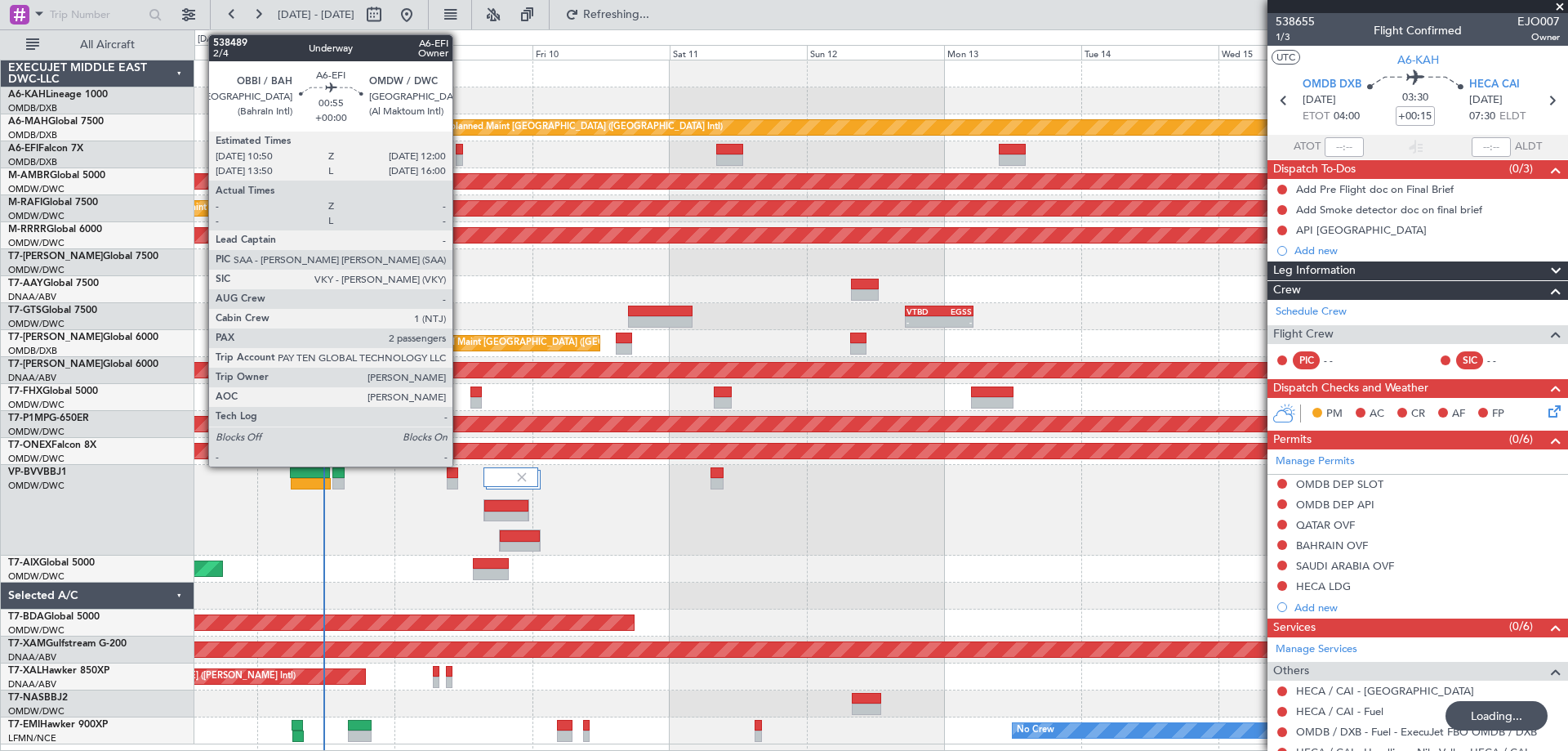
click at [460, 155] on div at bounding box center [460, 160] width 7 height 11
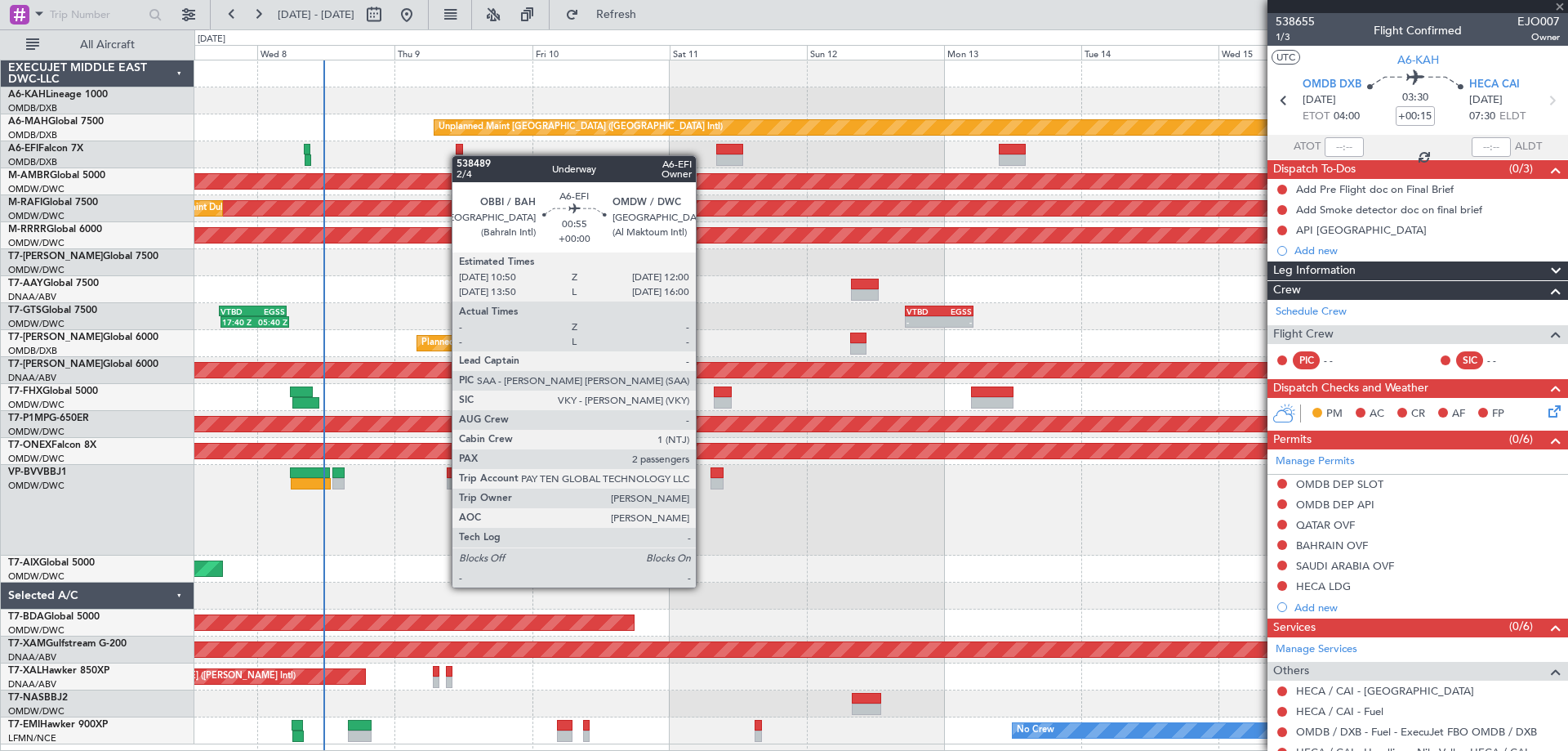
type input "2"
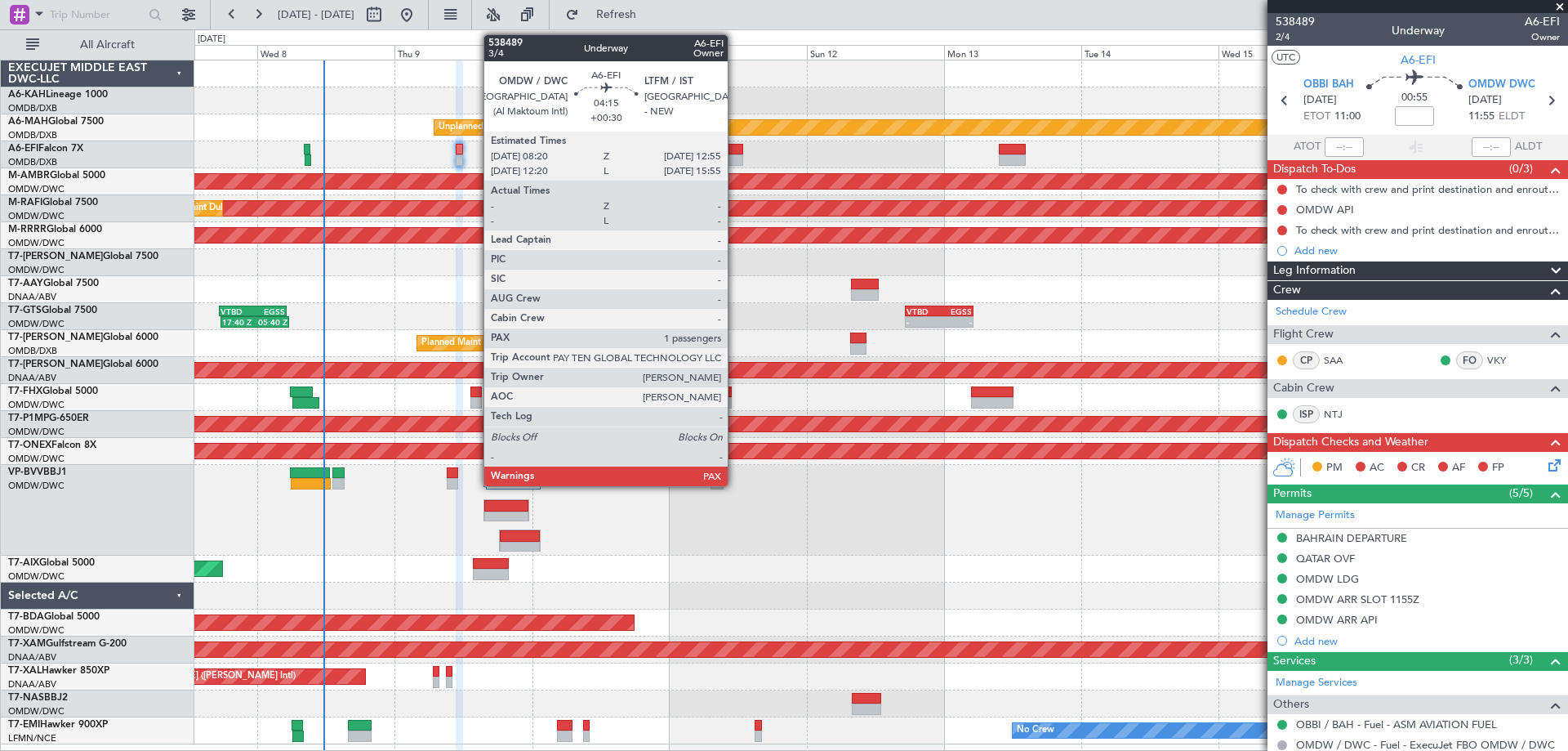
click at [735, 156] on div at bounding box center [729, 160] width 27 height 11
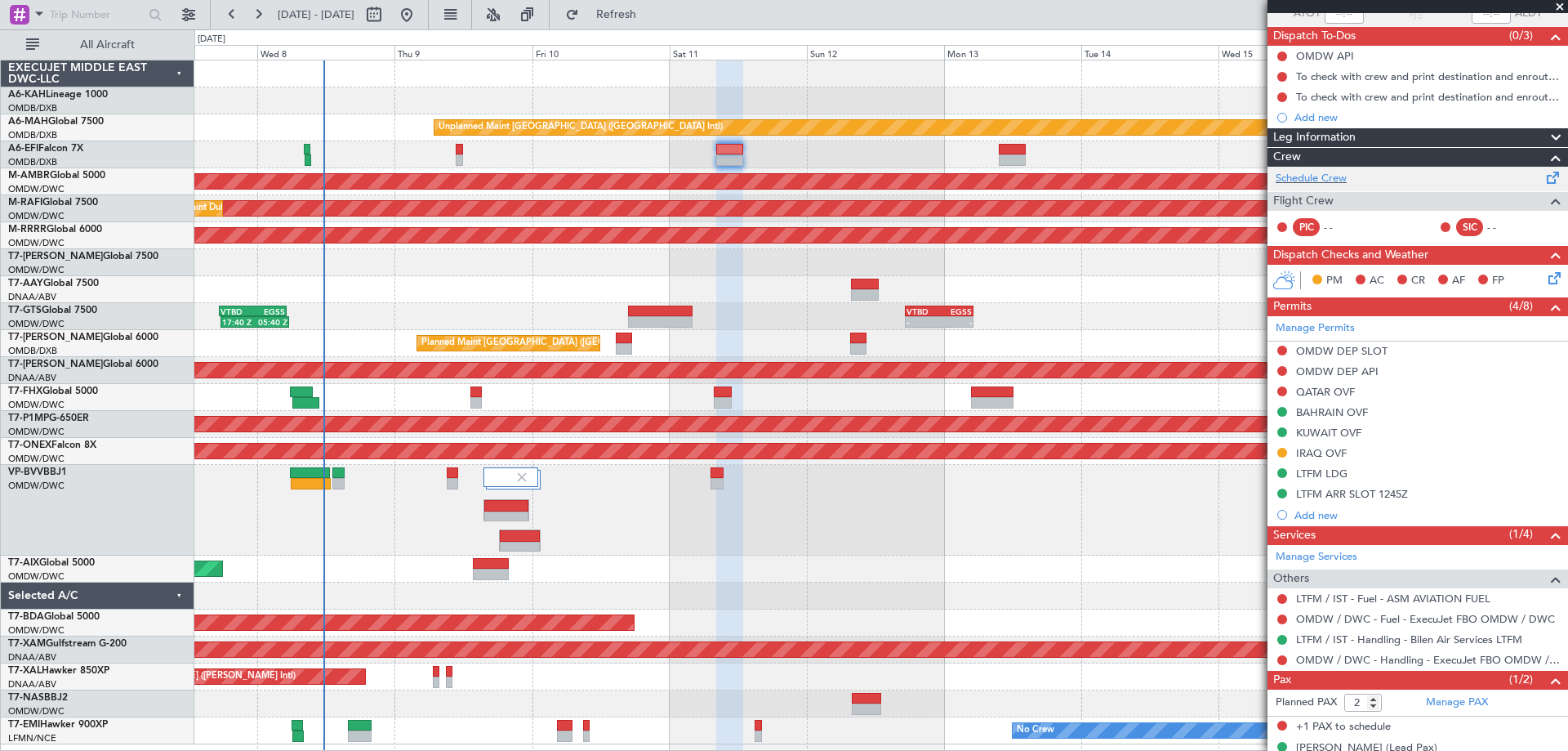
scroll to position [156, 0]
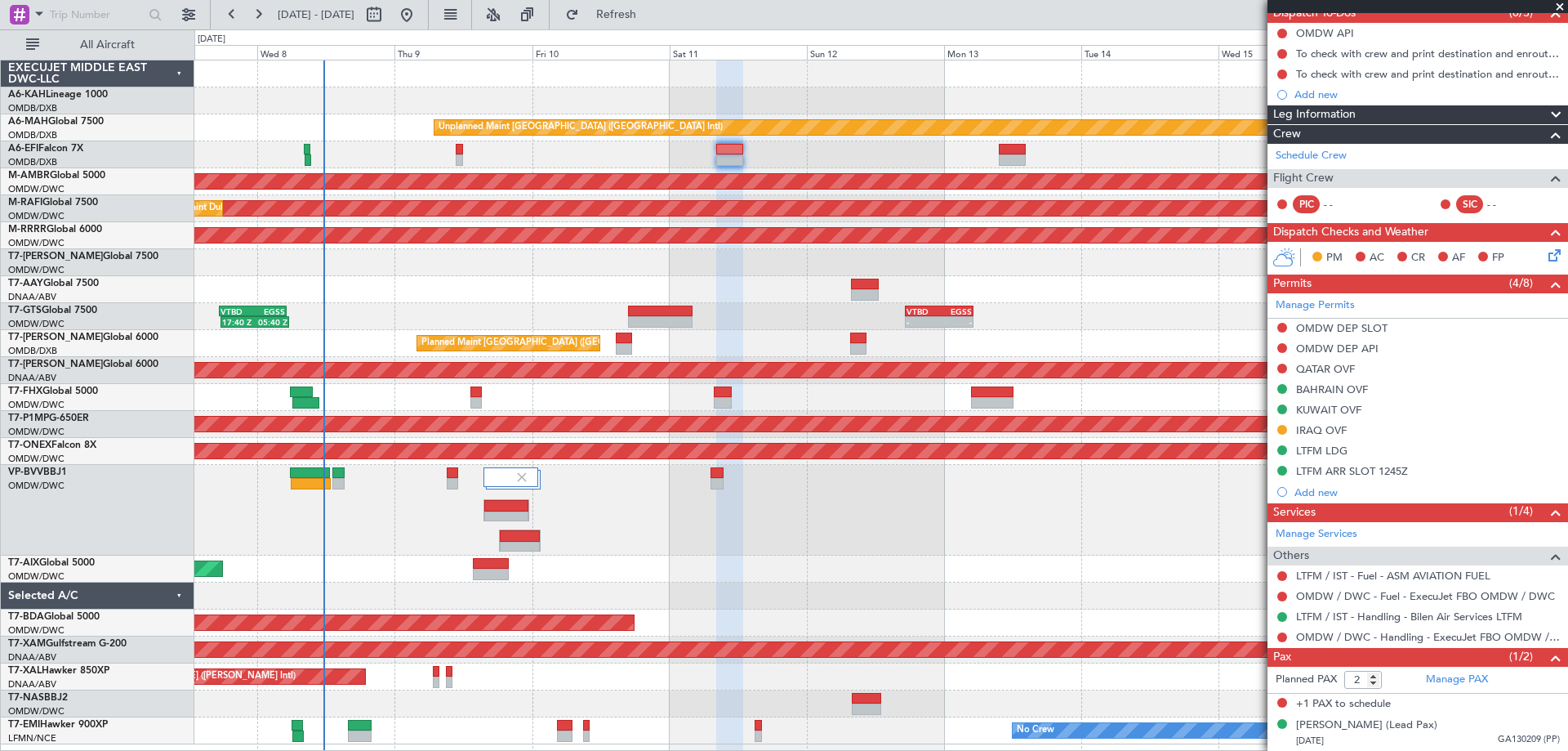
click at [482, 268] on div "Planned Maint Dubai (Al Maktoum Intl)" at bounding box center [881, 262] width 1373 height 27
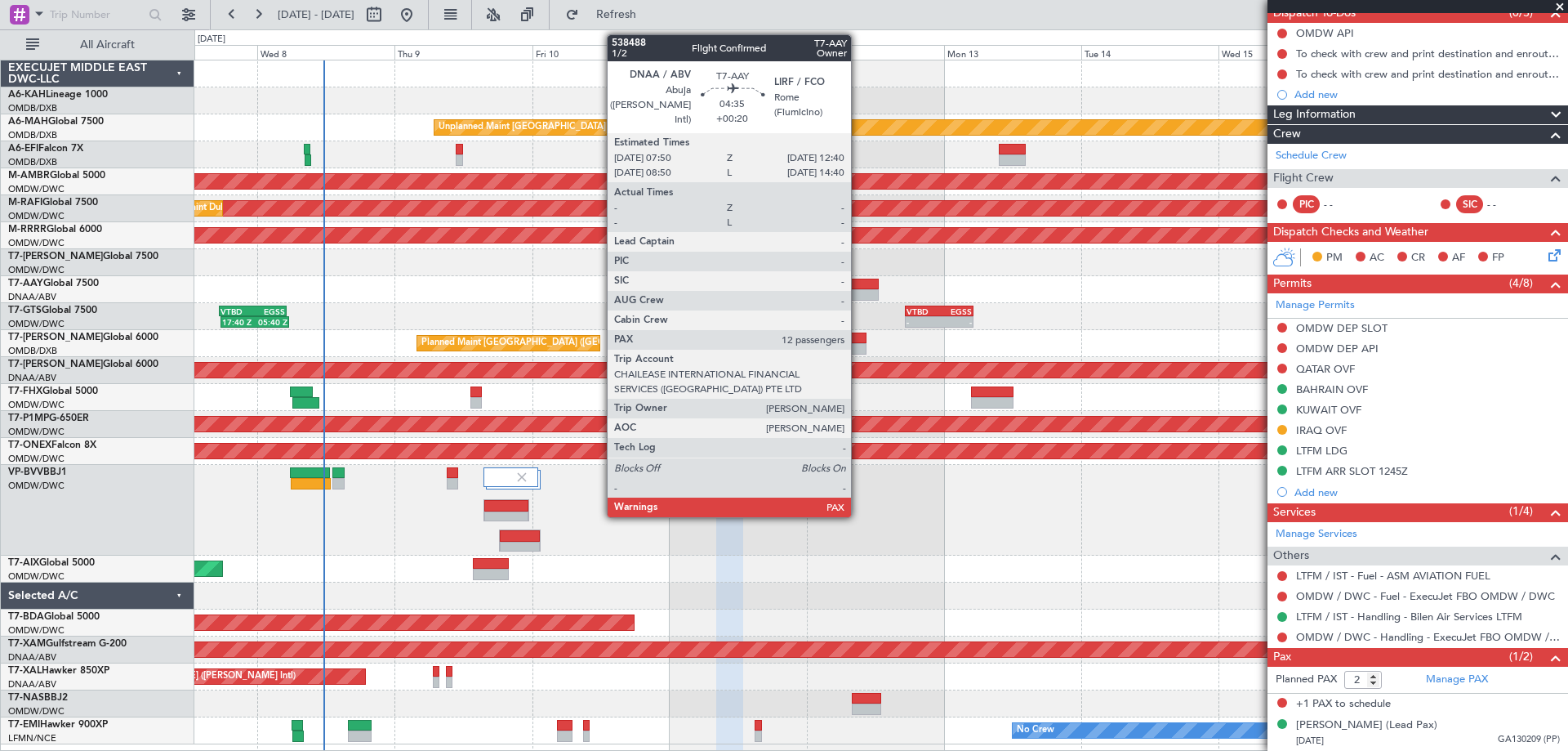
click at [858, 294] on div at bounding box center [865, 295] width 28 height 11
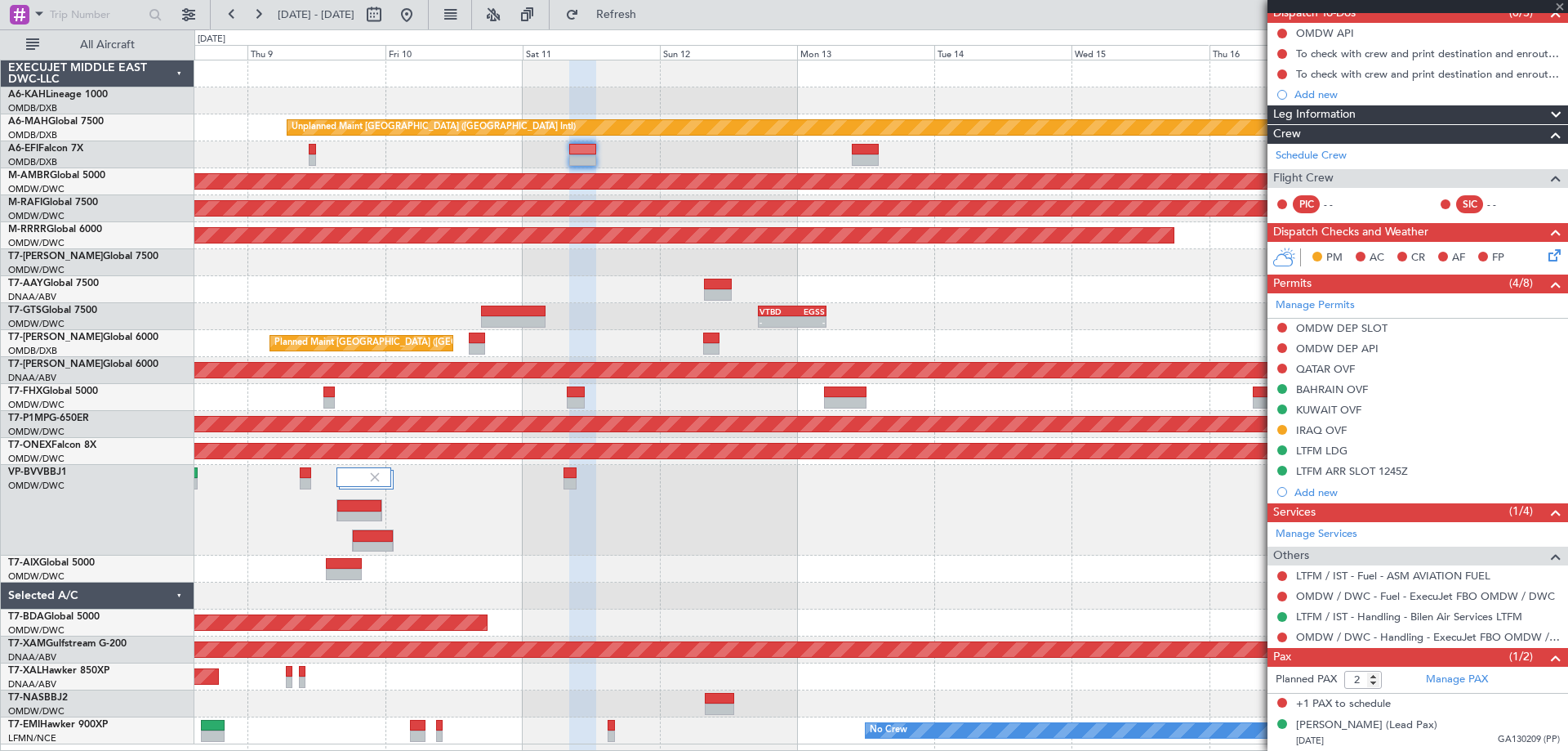
click at [602, 271] on div "Unplanned Maint [GEOGRAPHIC_DATA] ([GEOGRAPHIC_DATA] Intl) Planned Maint [GEOGR…" at bounding box center [881, 402] width 1373 height 684
type input "+00:20"
type input "12"
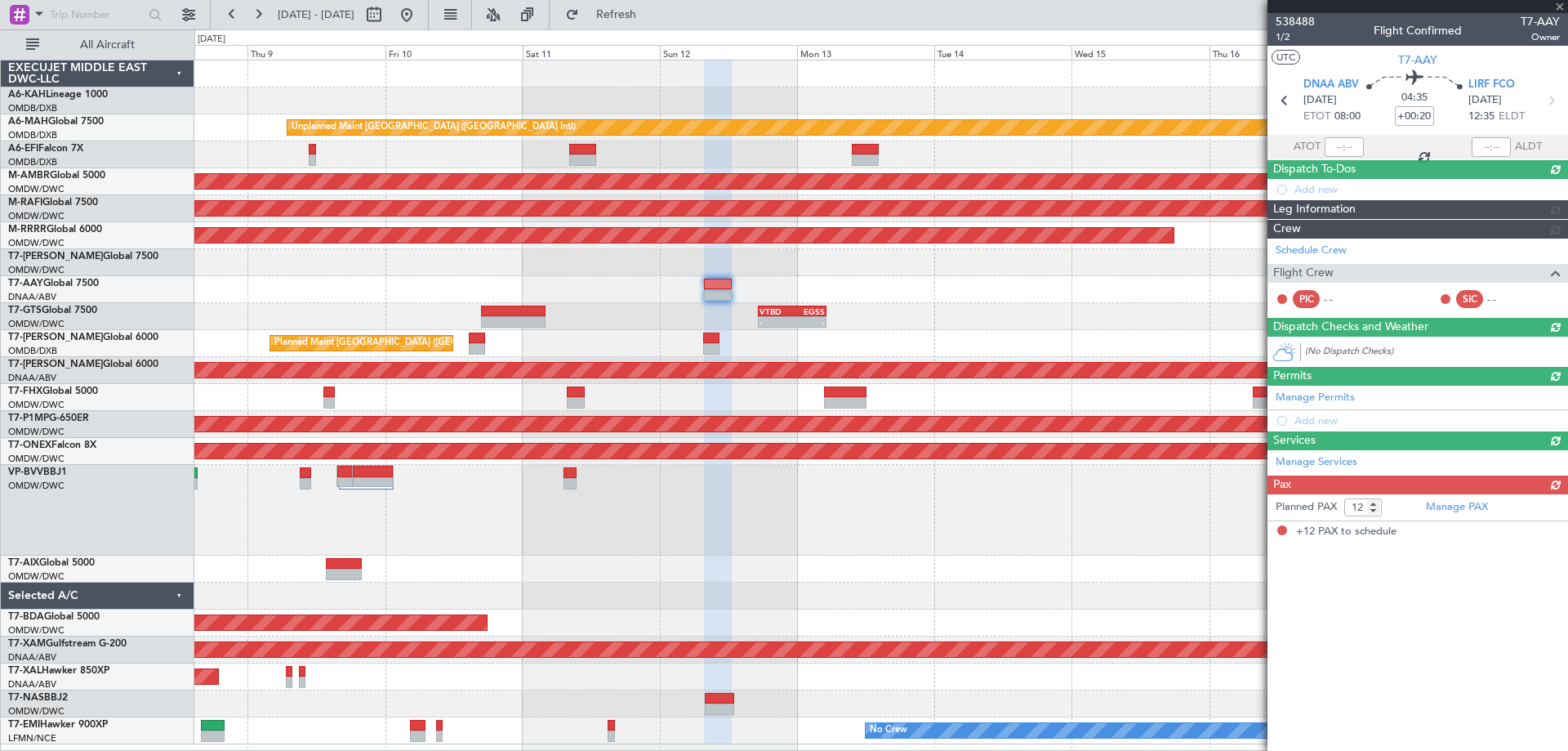
scroll to position [0, 0]
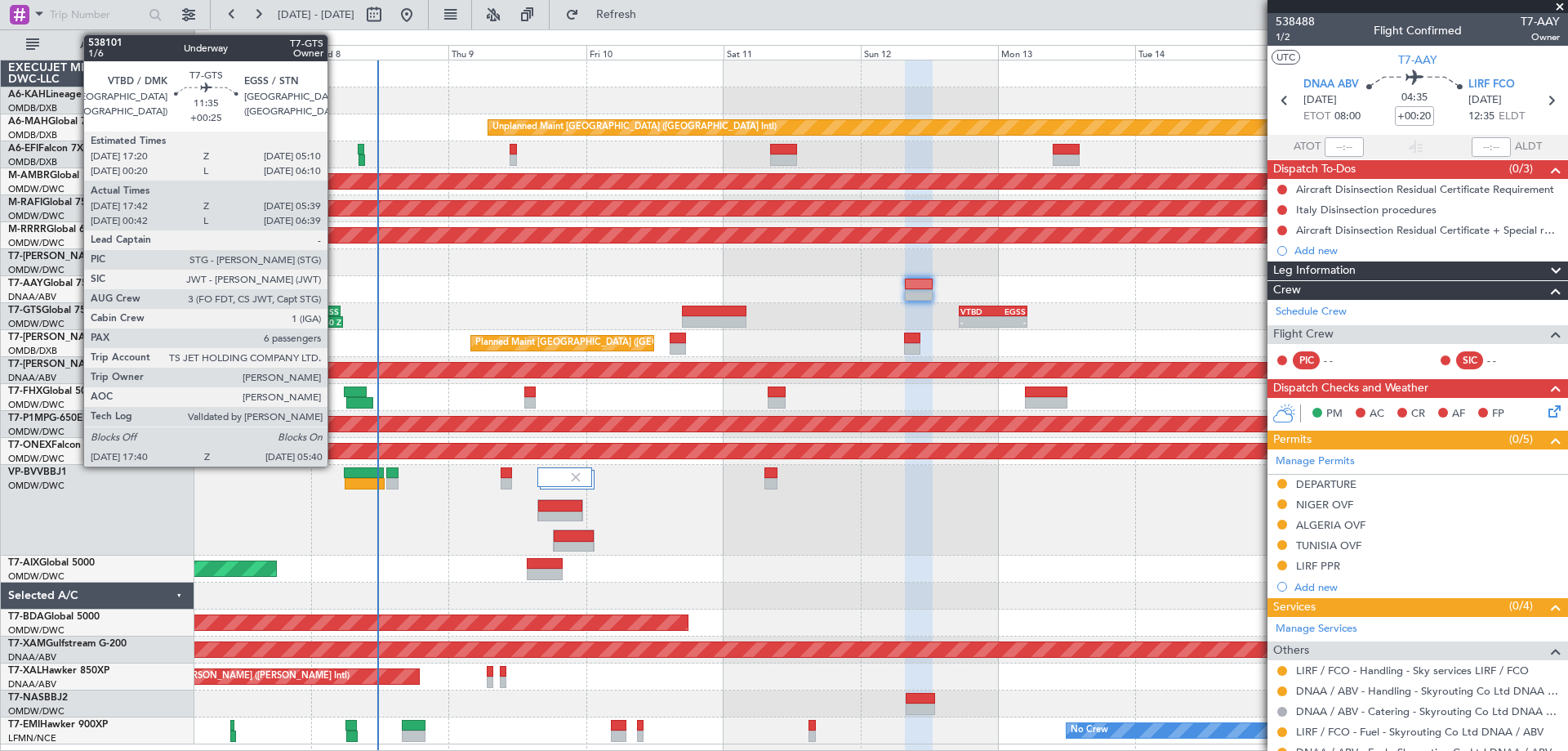
click at [335, 317] on div "05:40 Z" at bounding box center [325, 322] width 33 height 10
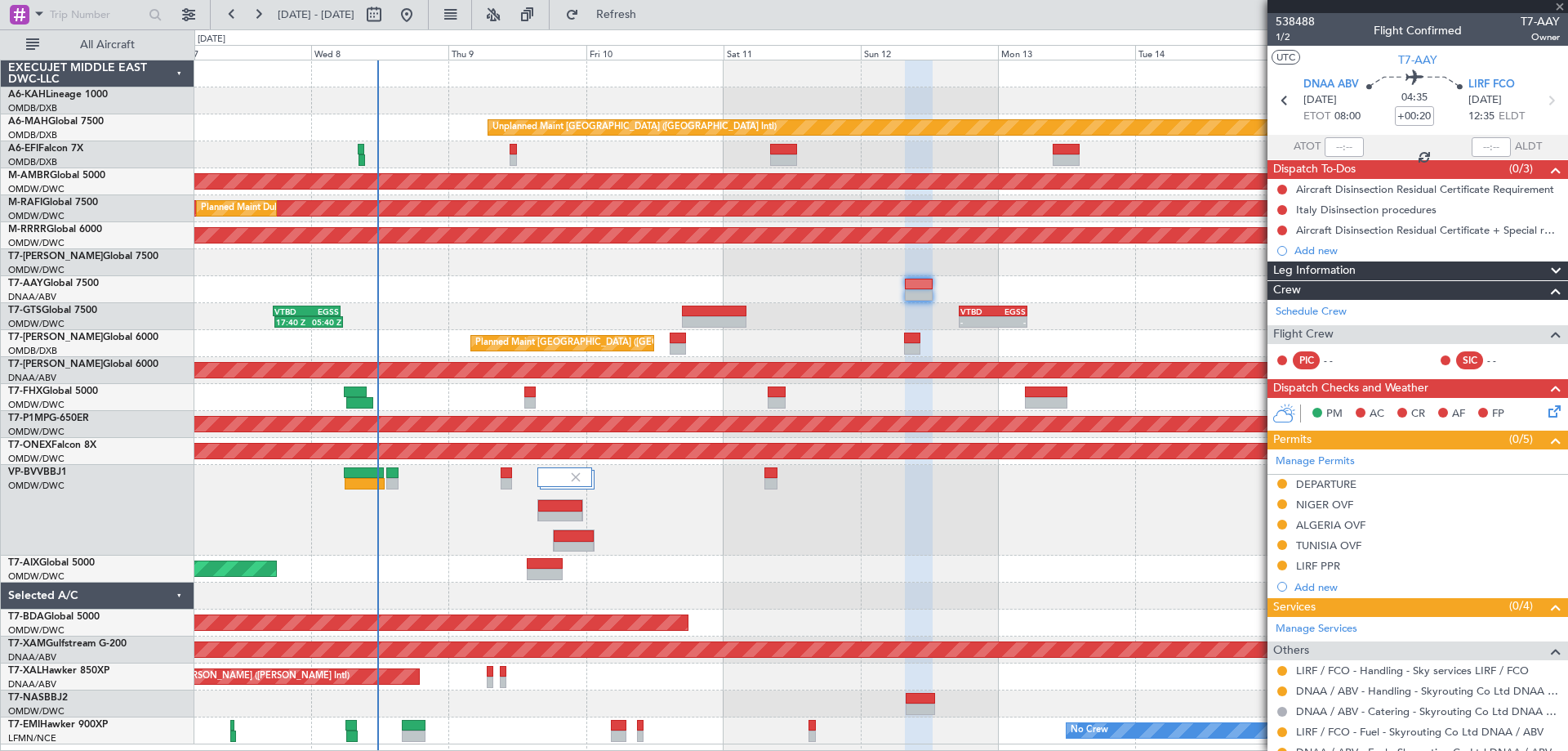
type input "+00:25"
type input "17:52"
type input "05:34"
type input "6"
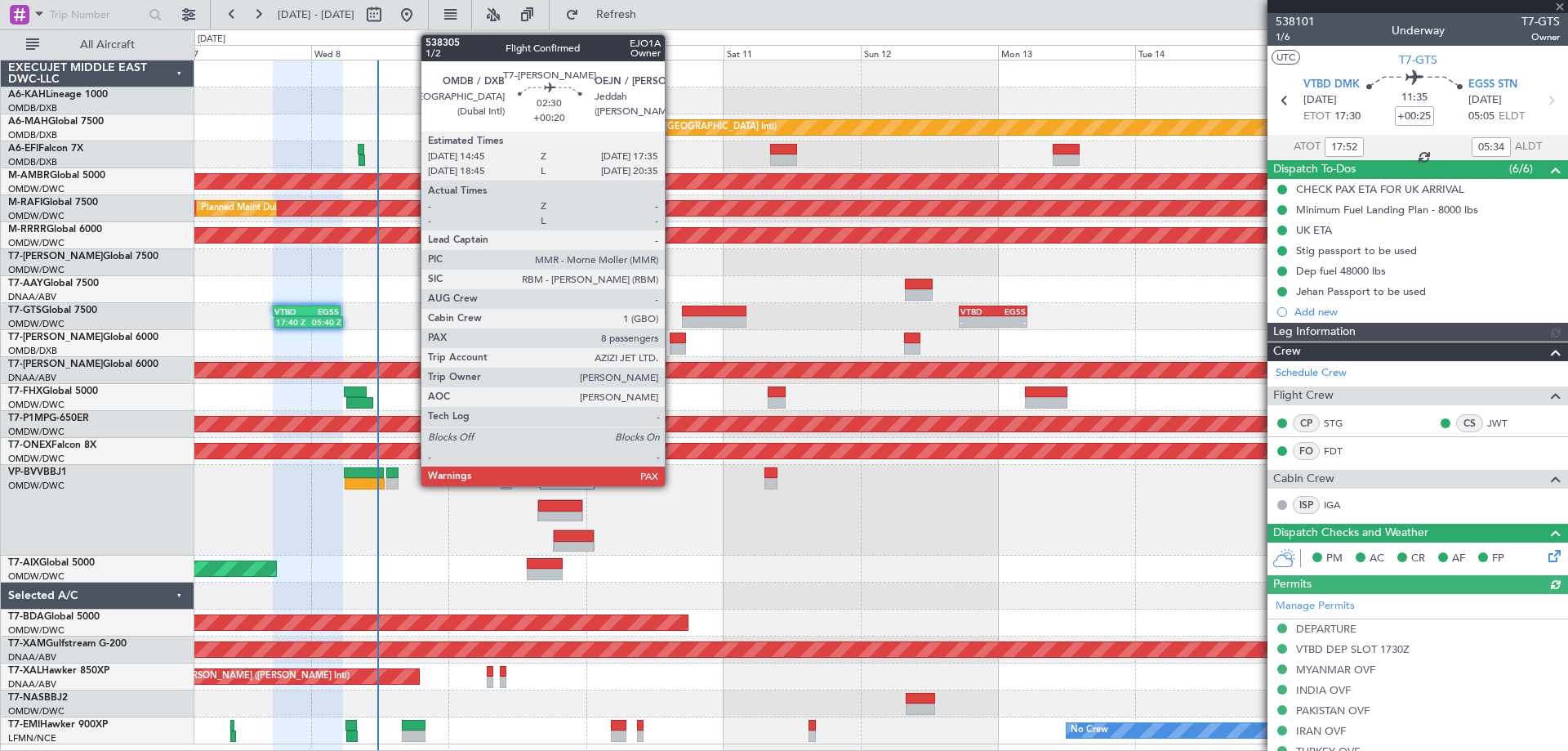
type input "[PERSON_NAME] ([PERSON_NAME])"
type input "7422"
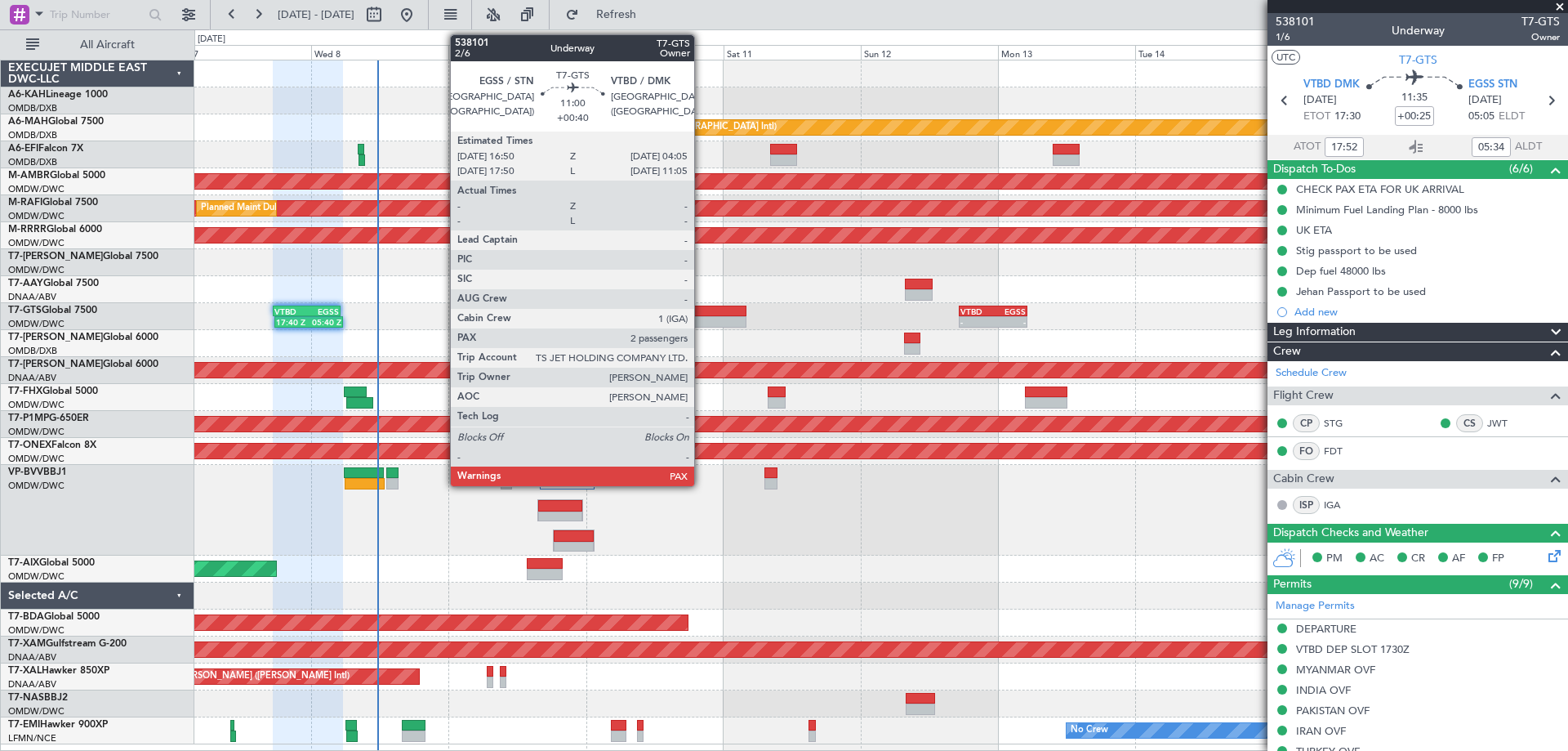
click at [701, 315] on div at bounding box center [714, 311] width 64 height 11
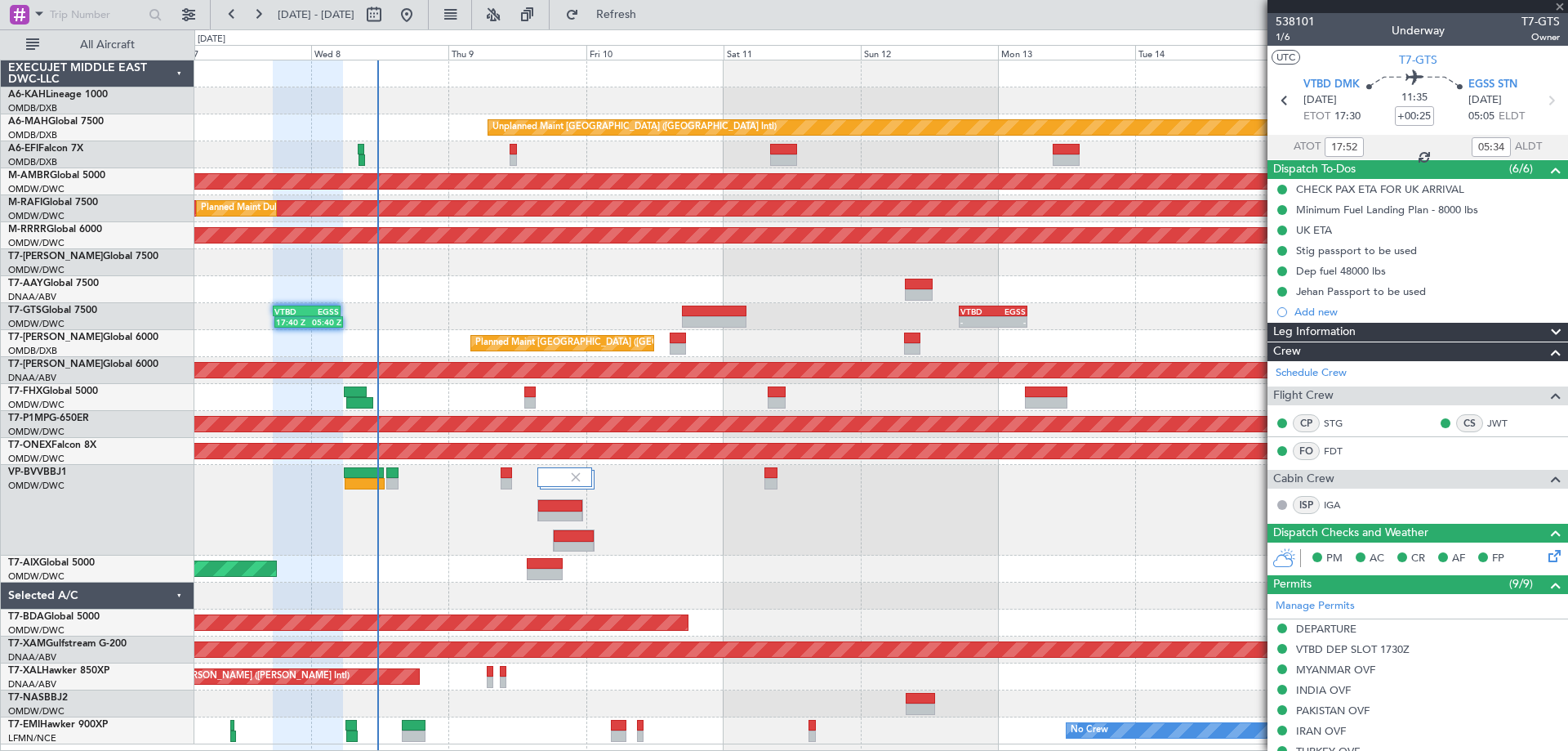
type input "+00:40"
type input "2"
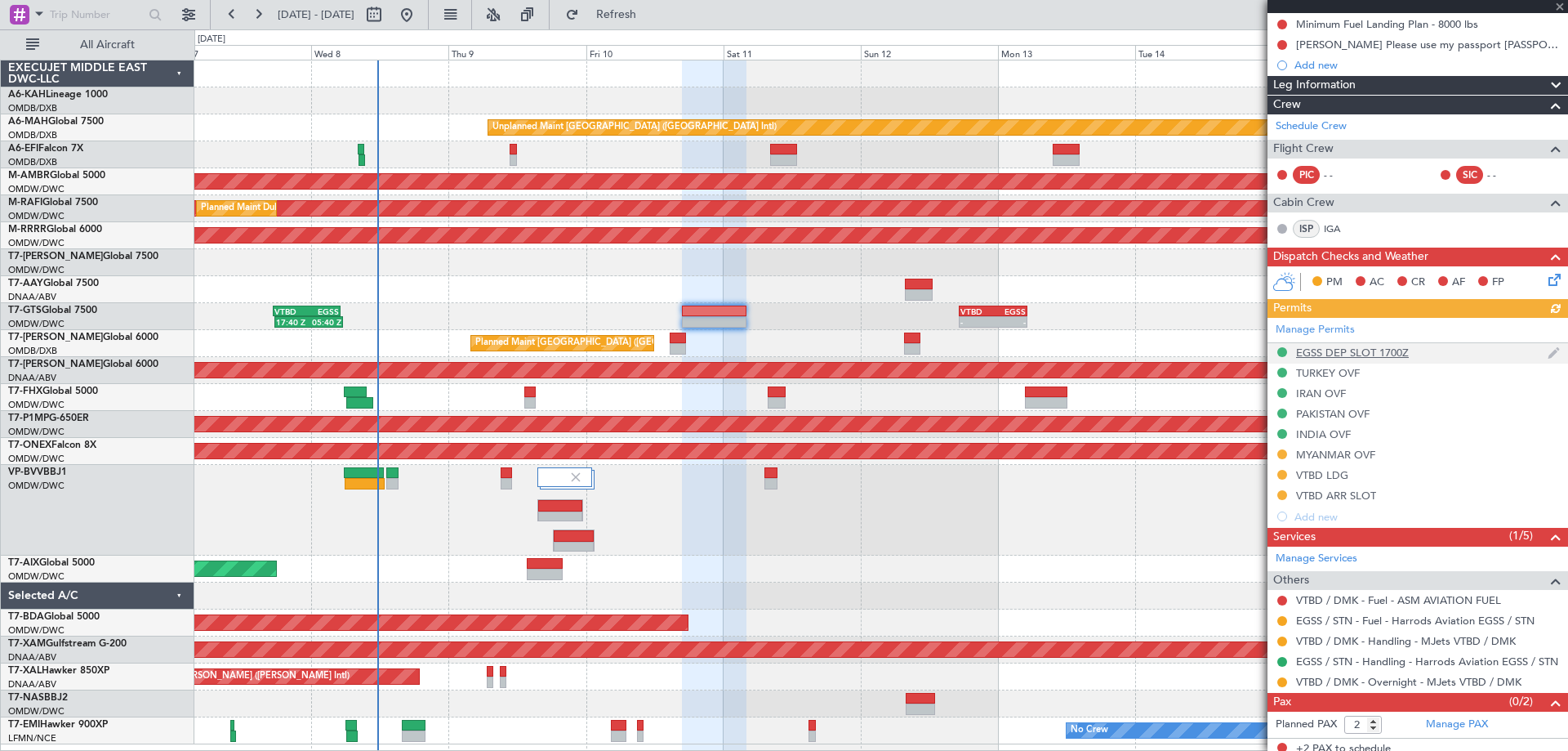
scroll to position [193, 0]
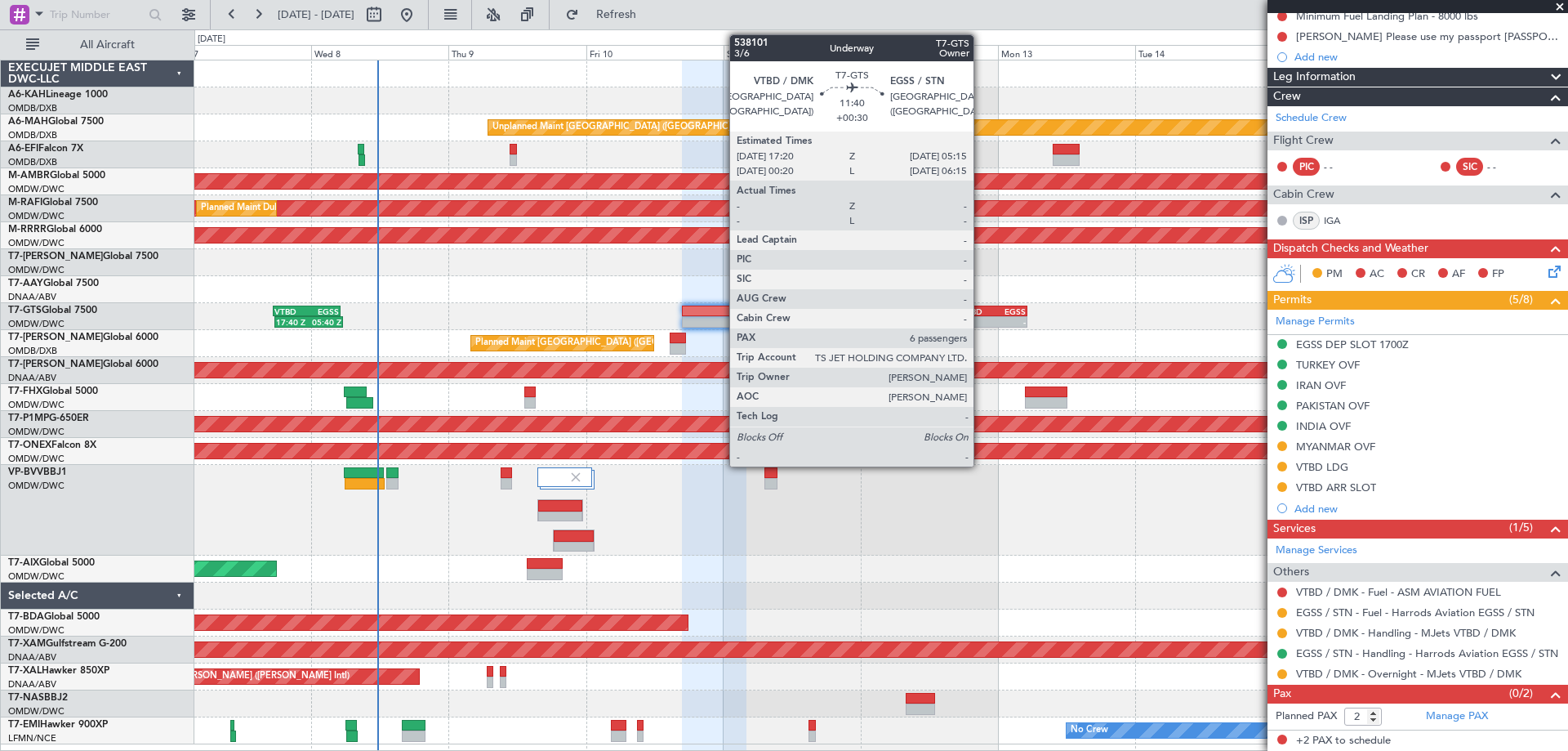
click at [980, 309] on div "VTBD" at bounding box center [977, 311] width 33 height 10
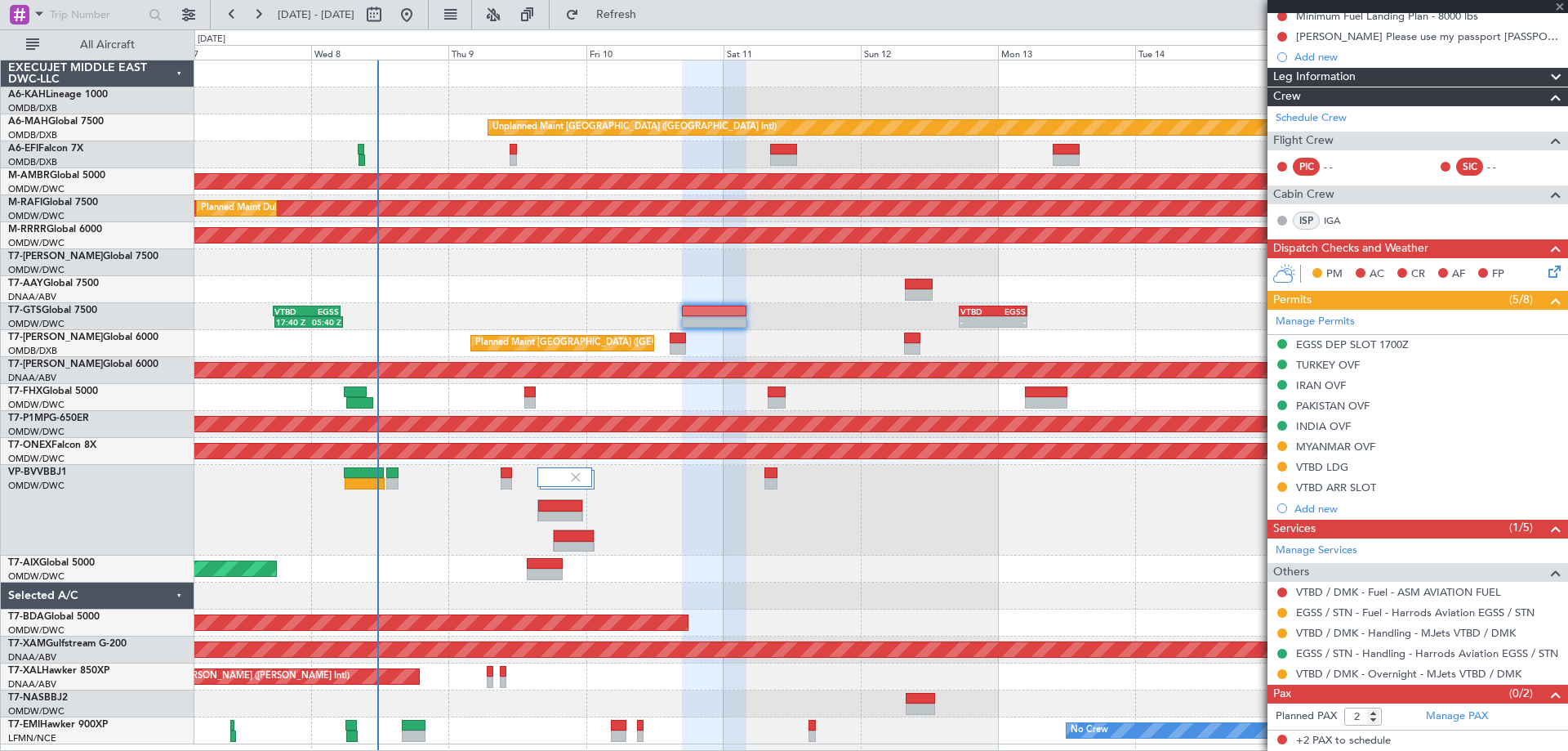
type input "+00:30"
type input "6"
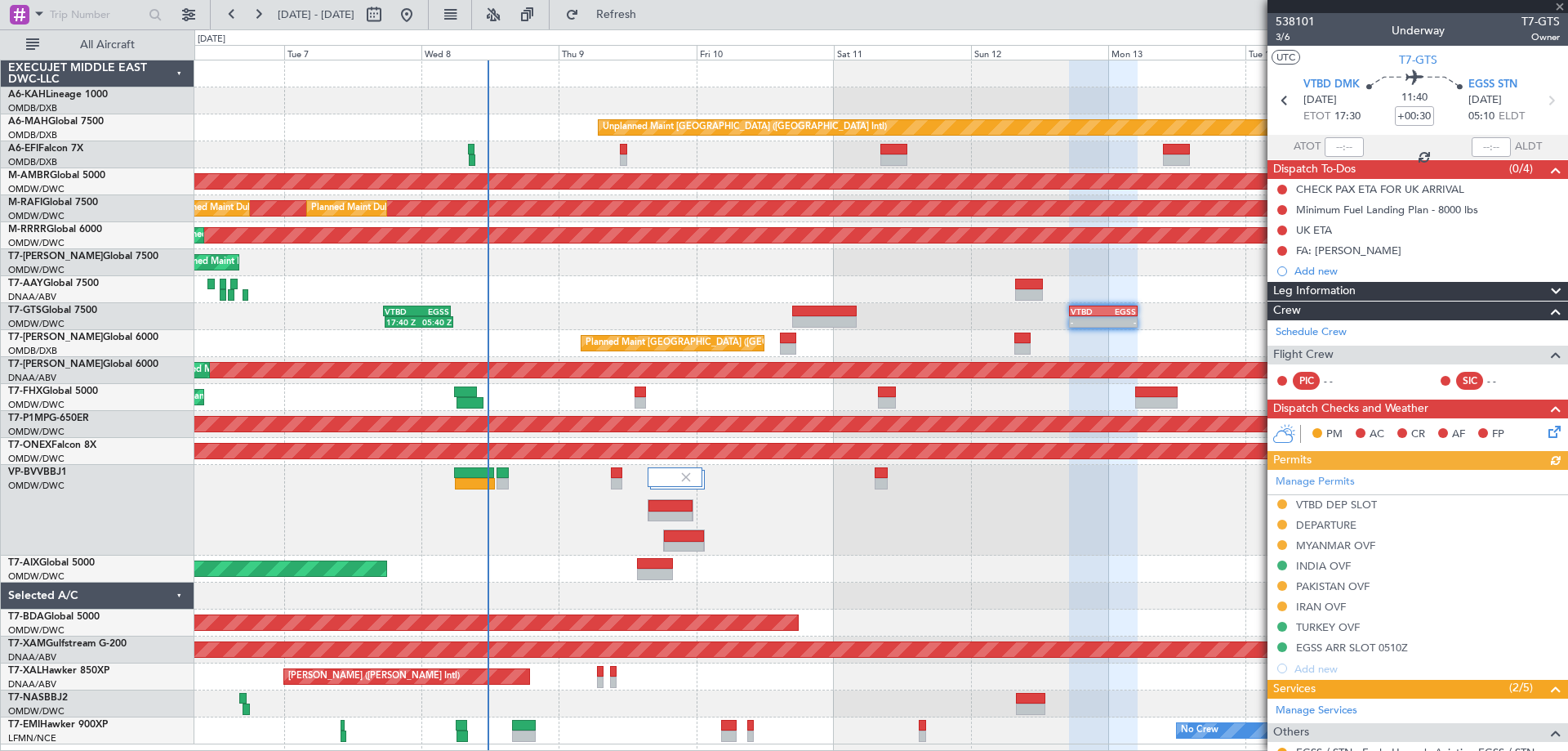
click at [800, 281] on div "Unplanned Maint [GEOGRAPHIC_DATA] ([GEOGRAPHIC_DATA] Intl) AOG Maint [GEOGRAPHI…" at bounding box center [881, 402] width 1373 height 684
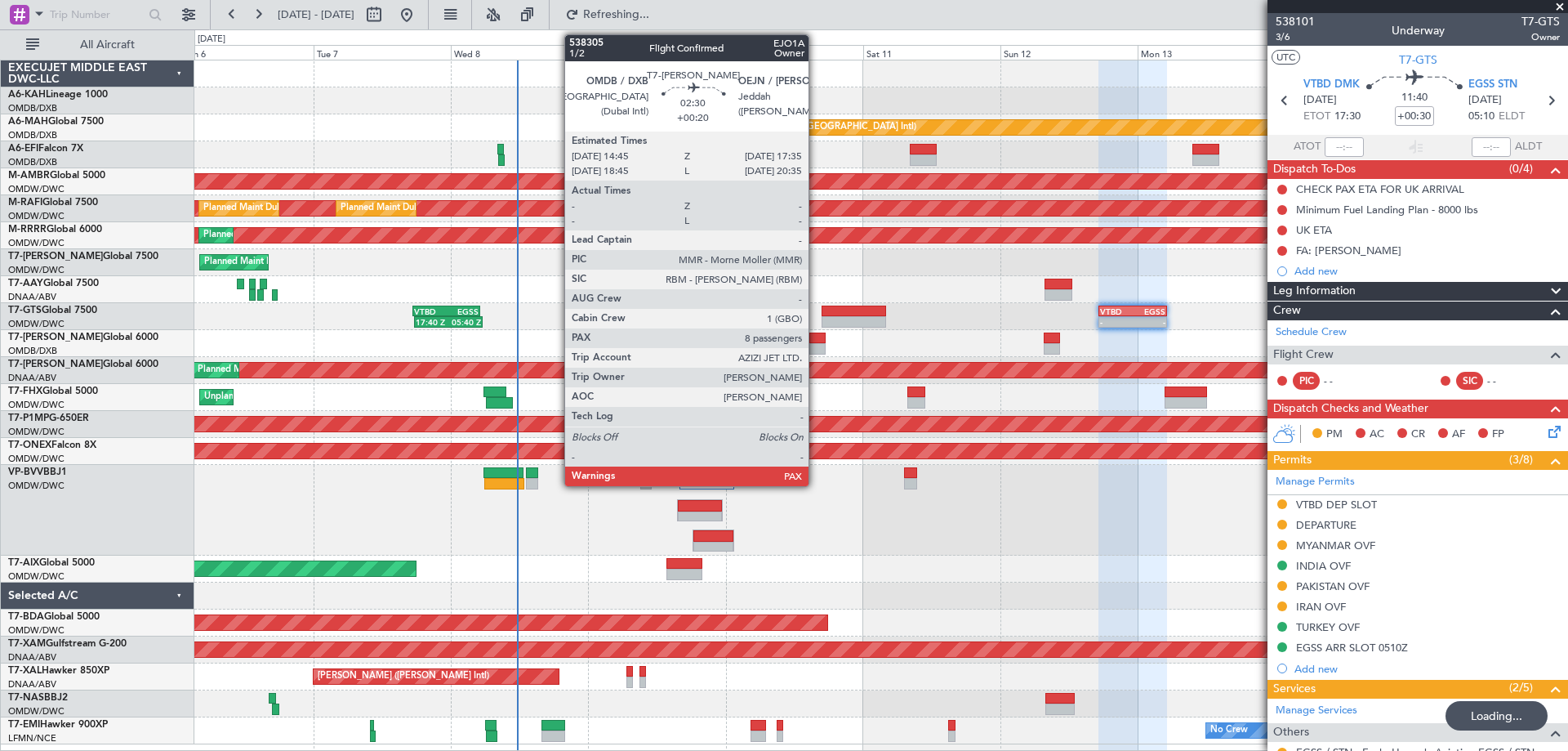
click at [816, 342] on div at bounding box center [818, 338] width 17 height 11
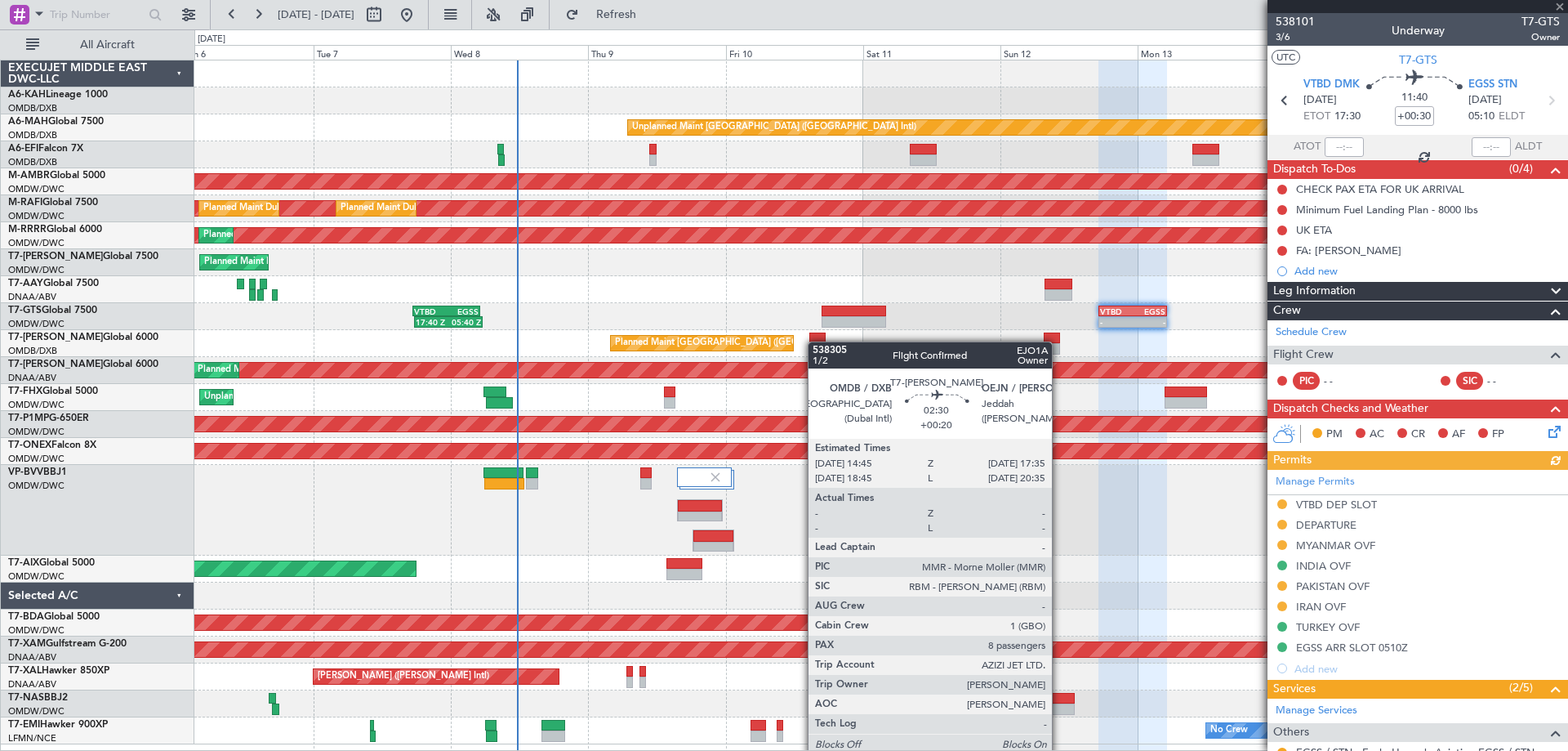
type input "+00:20"
type input "8"
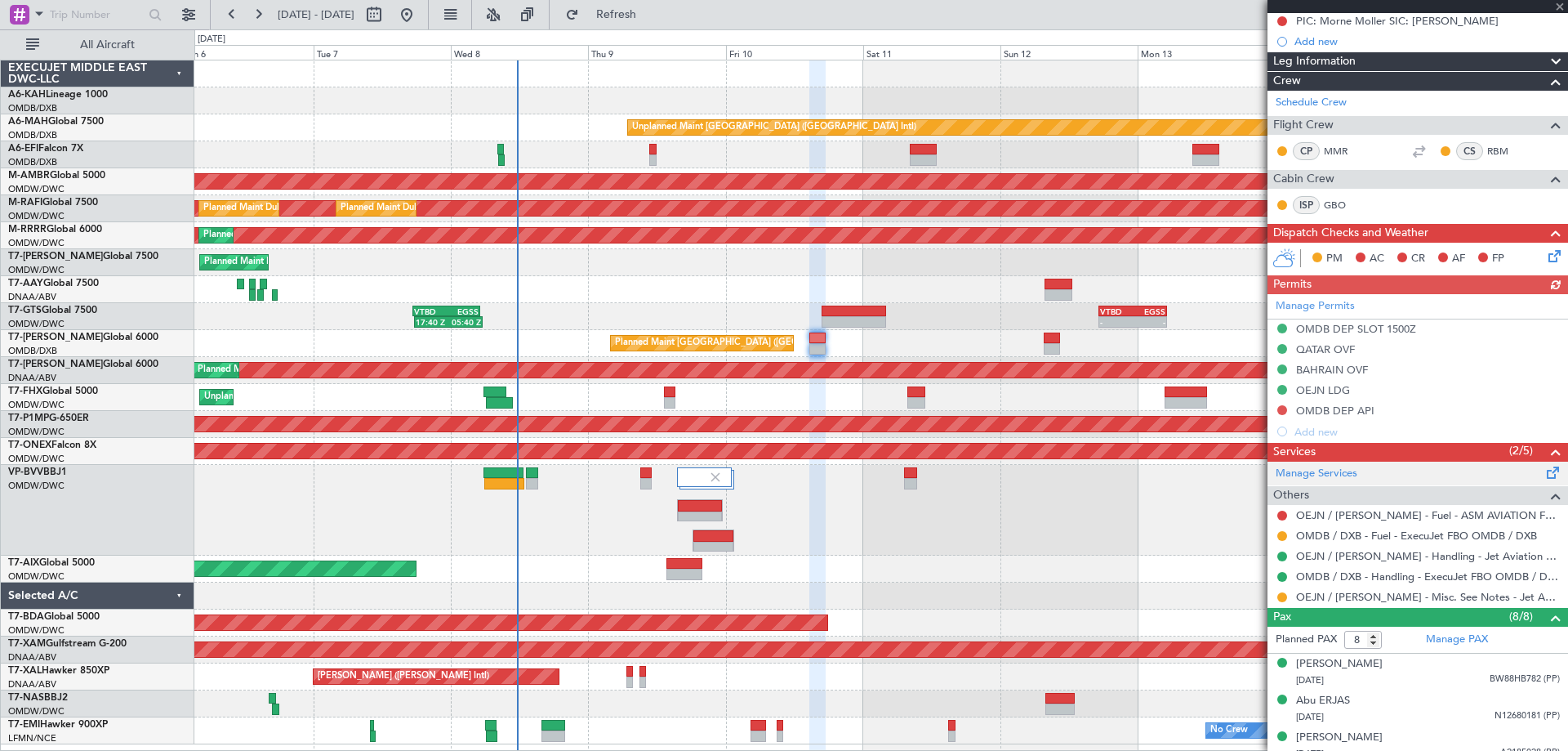
scroll to position [245, 0]
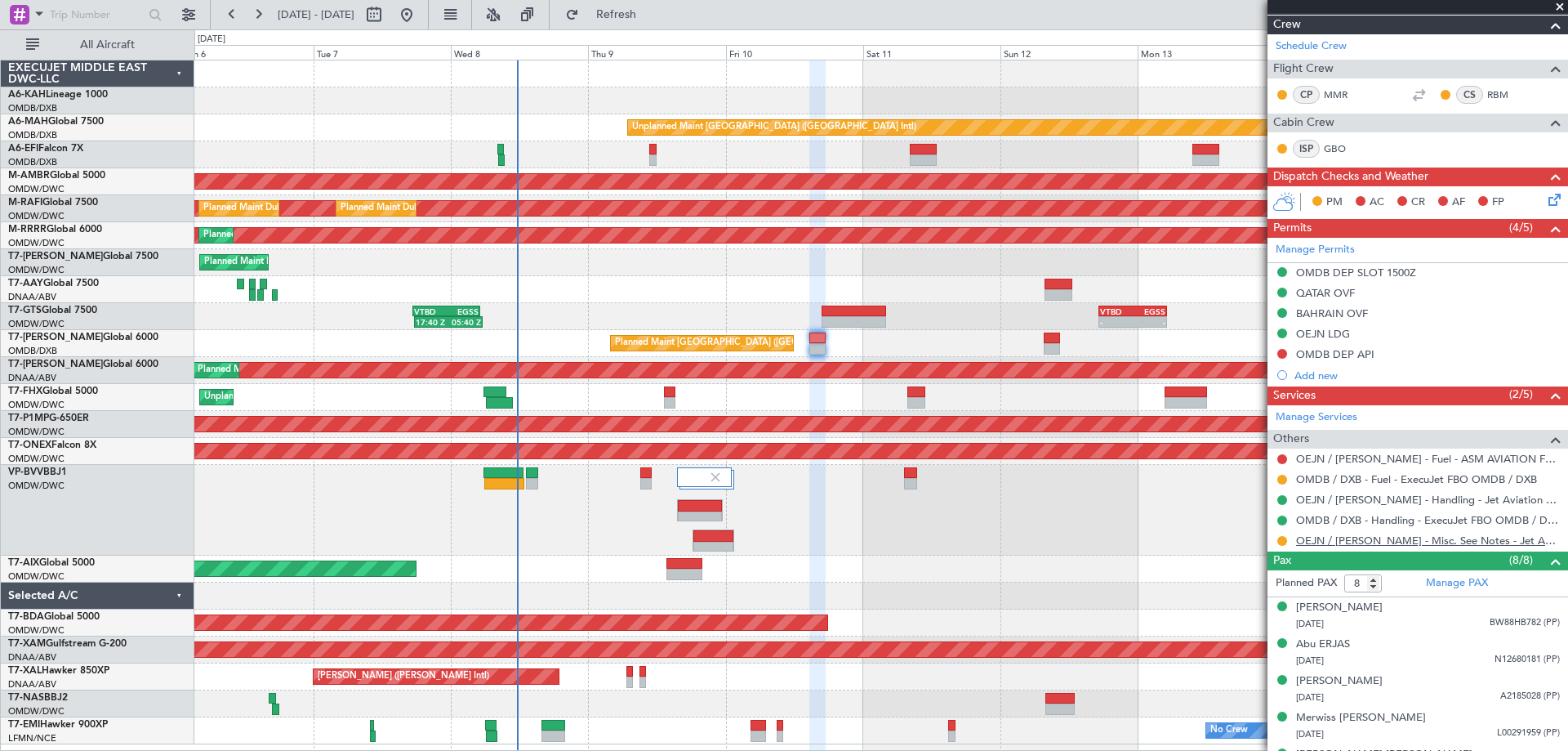
click at [1363, 543] on link "OEJN / [PERSON_NAME] - Misc. See Notes - Jet Aviation OEJN / [PERSON_NAME]" at bounding box center [1427, 540] width 264 height 14
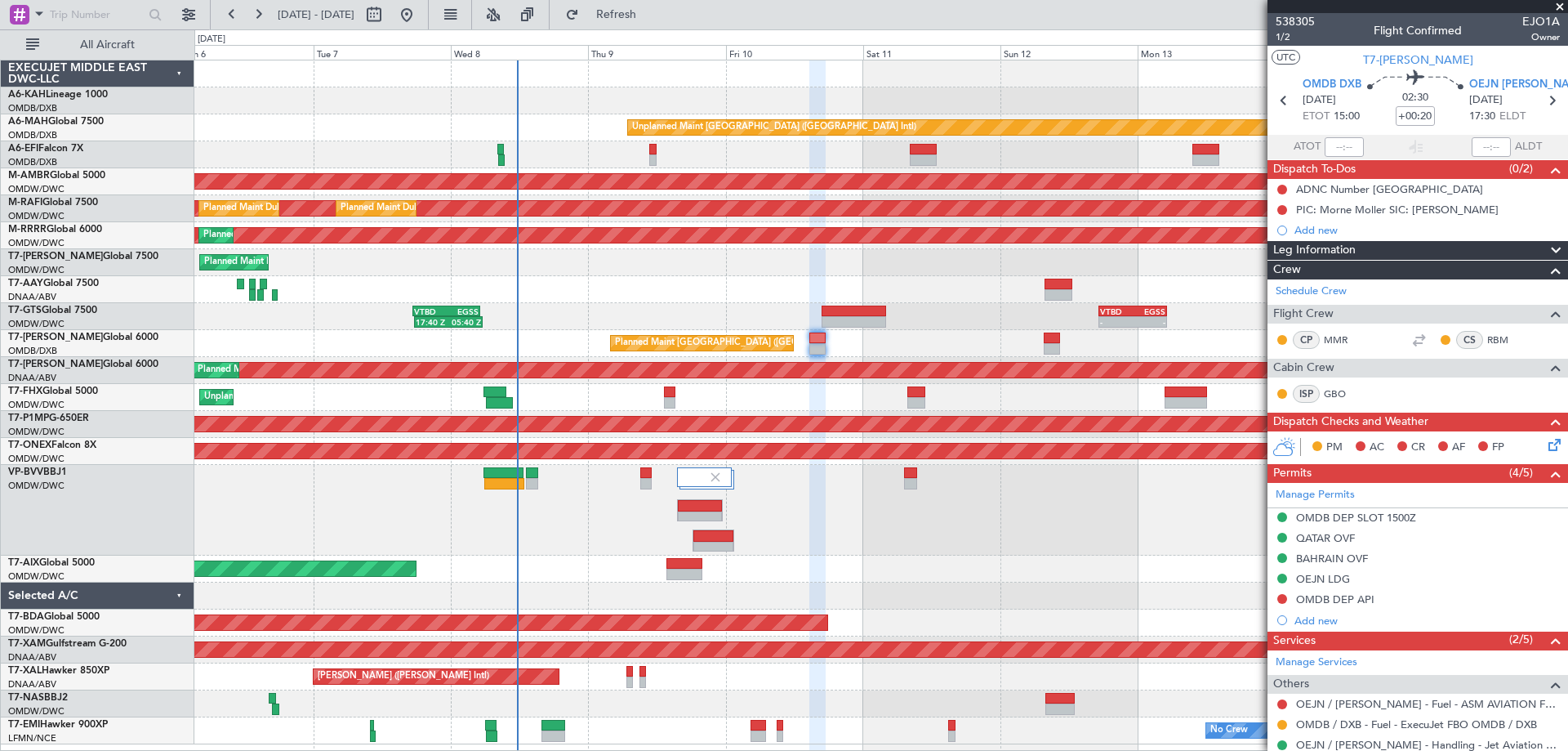
scroll to position [245, 0]
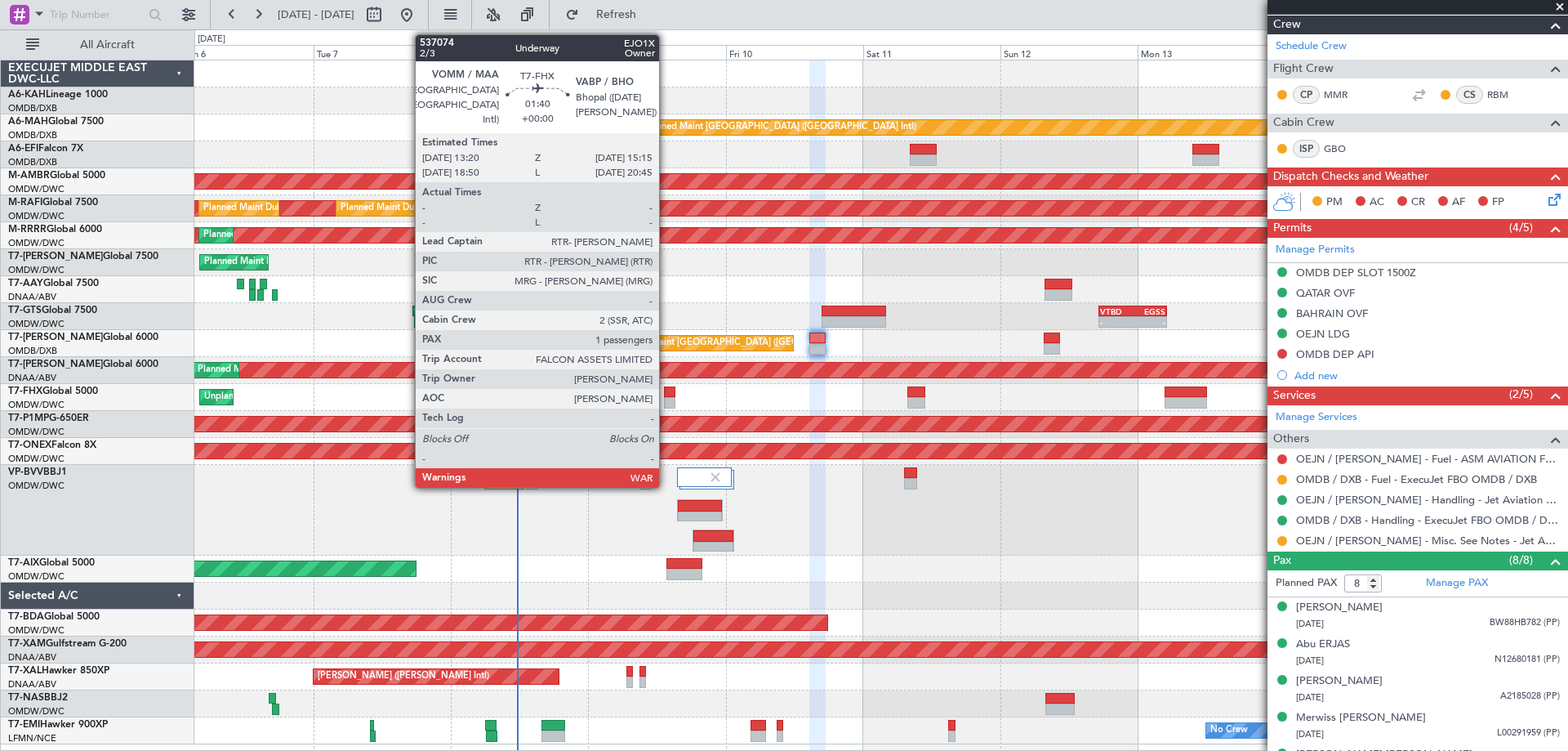
click at [666, 393] on div at bounding box center [670, 392] width 11 height 11
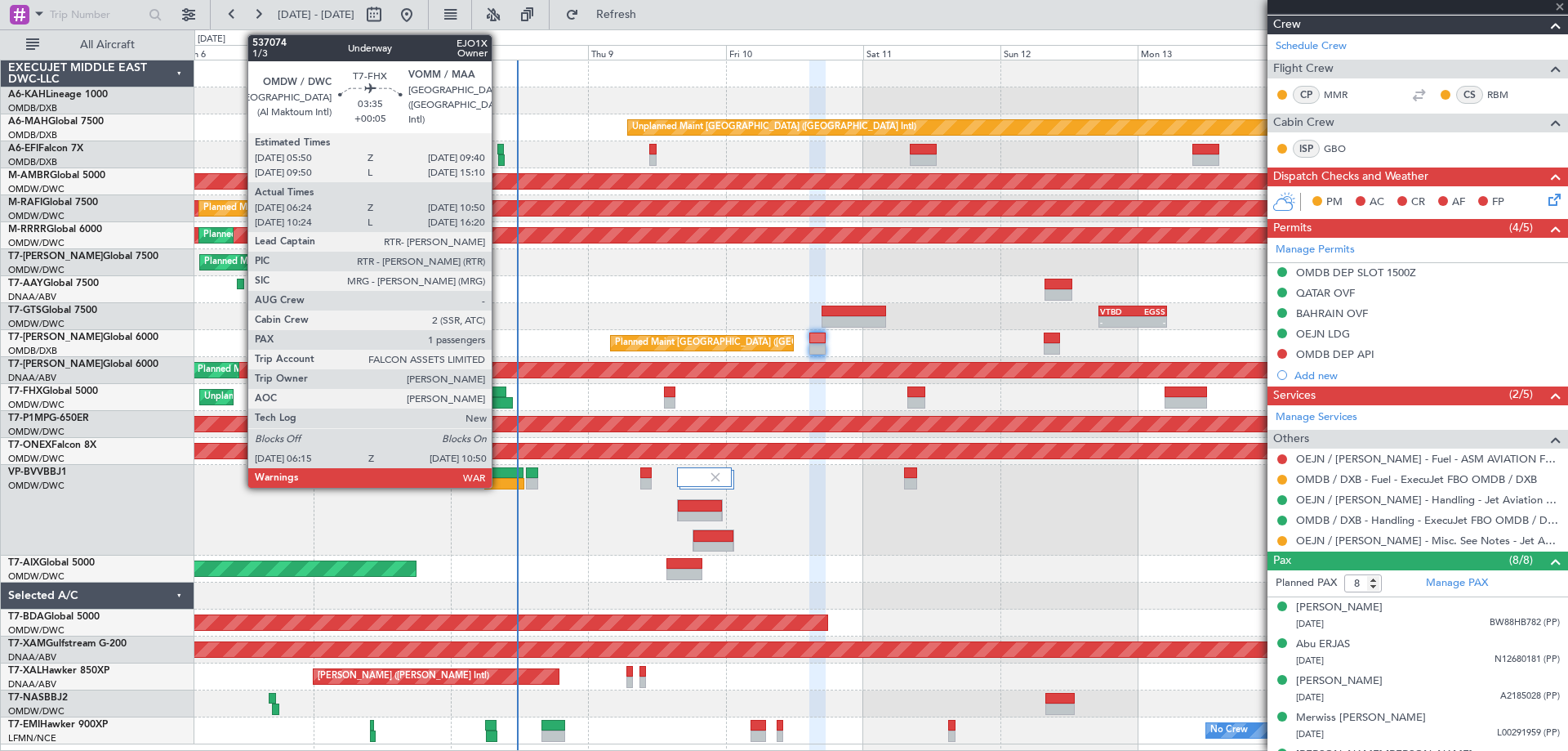
type input "1"
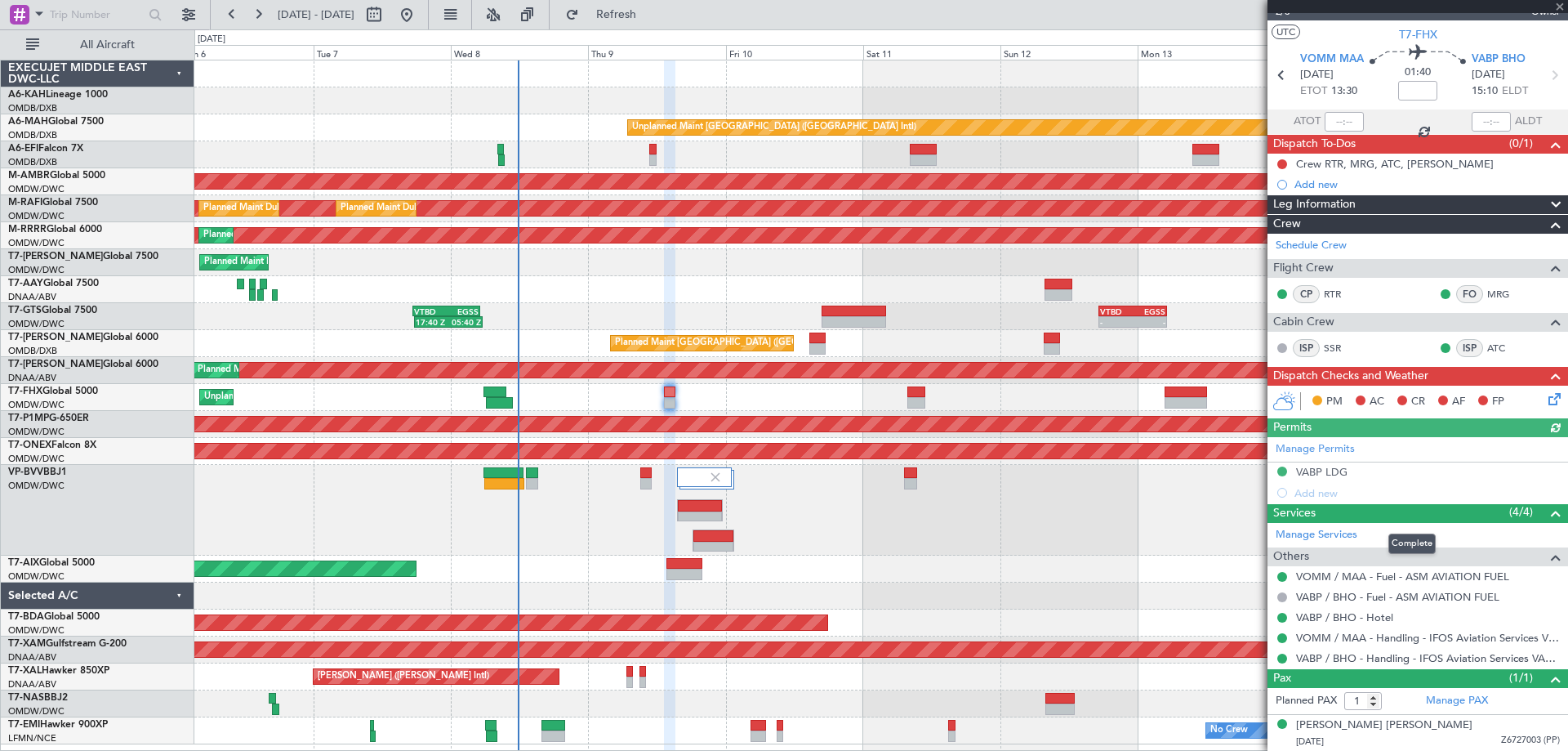
scroll to position [0, 0]
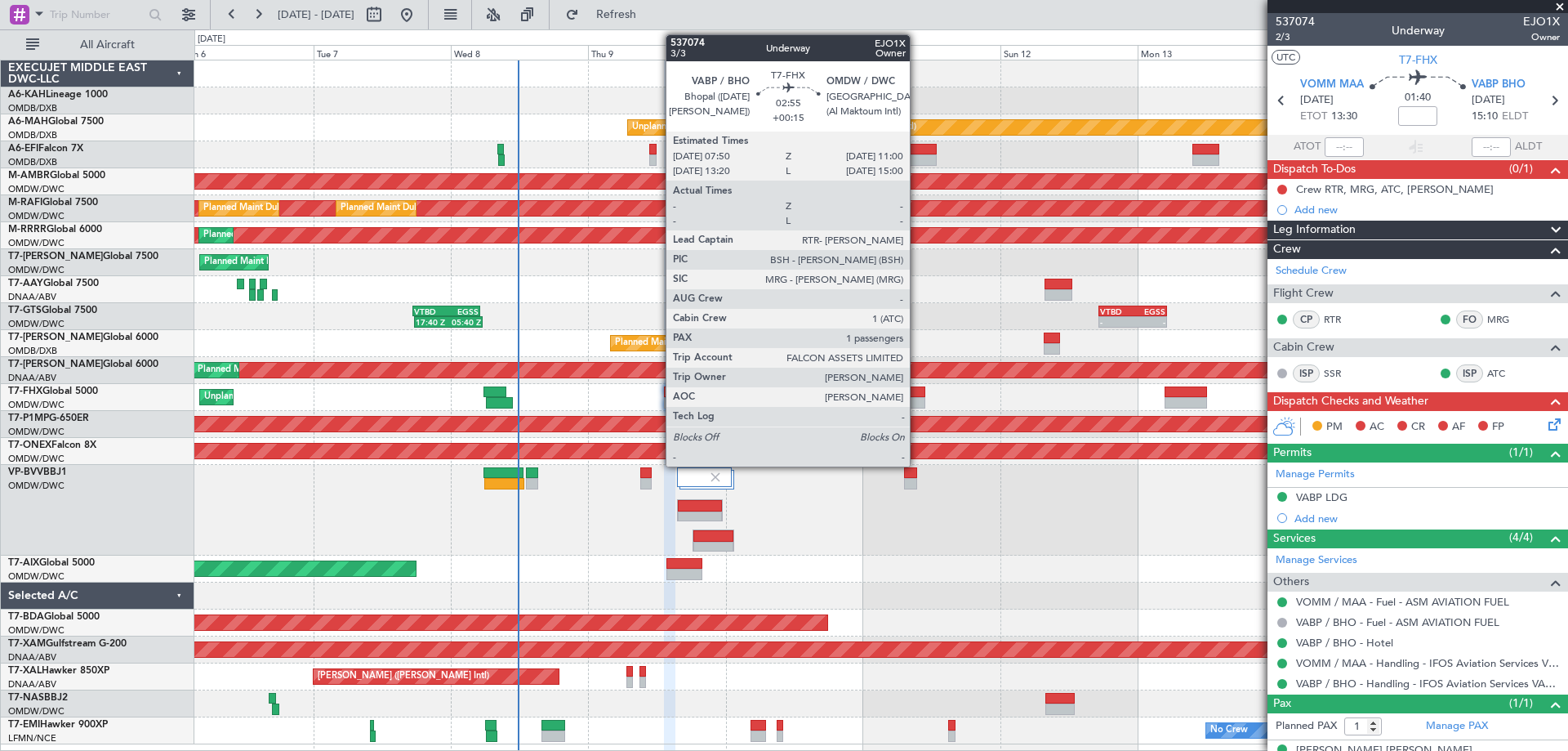
click at [917, 400] on div at bounding box center [917, 402] width 19 height 11
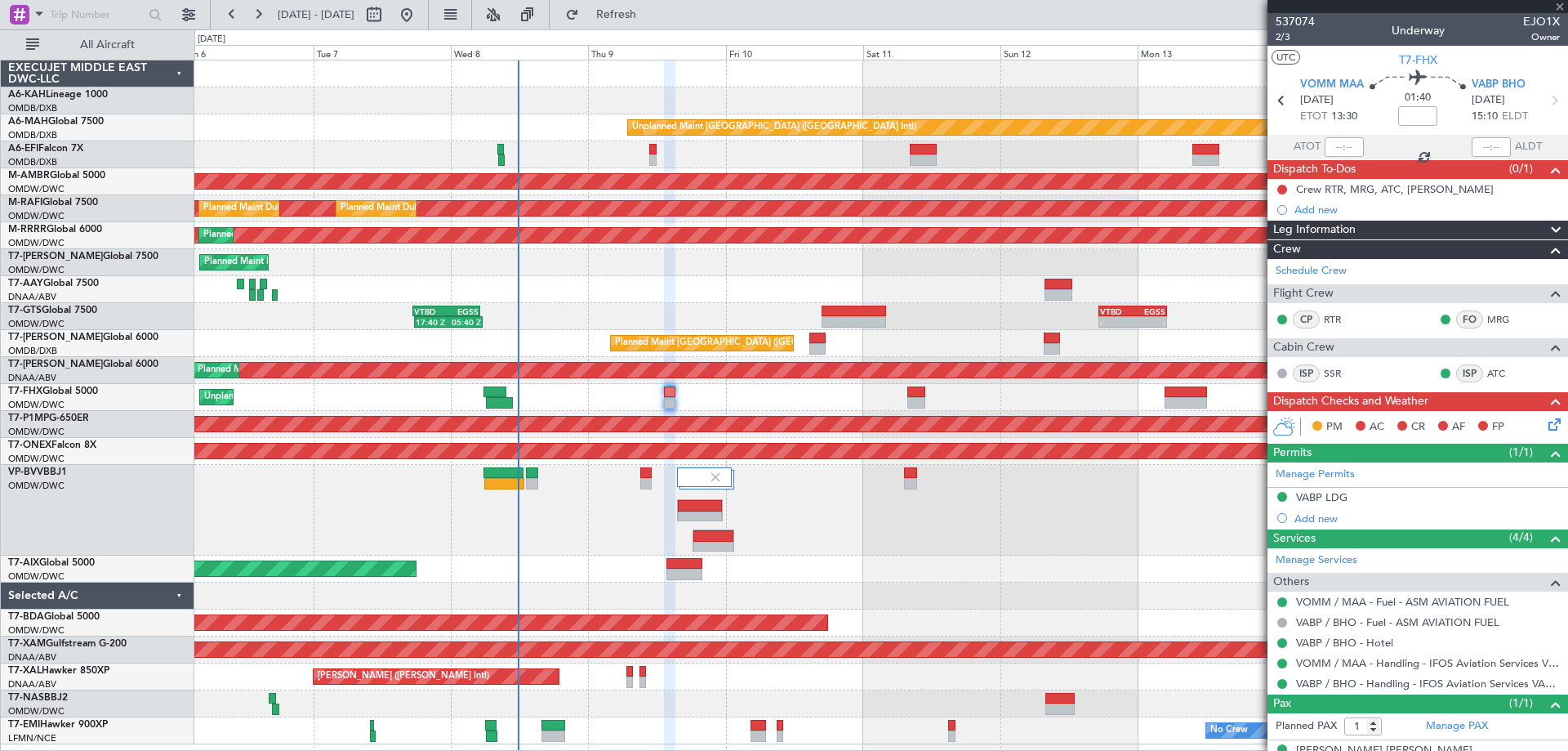
type input "+00:15"
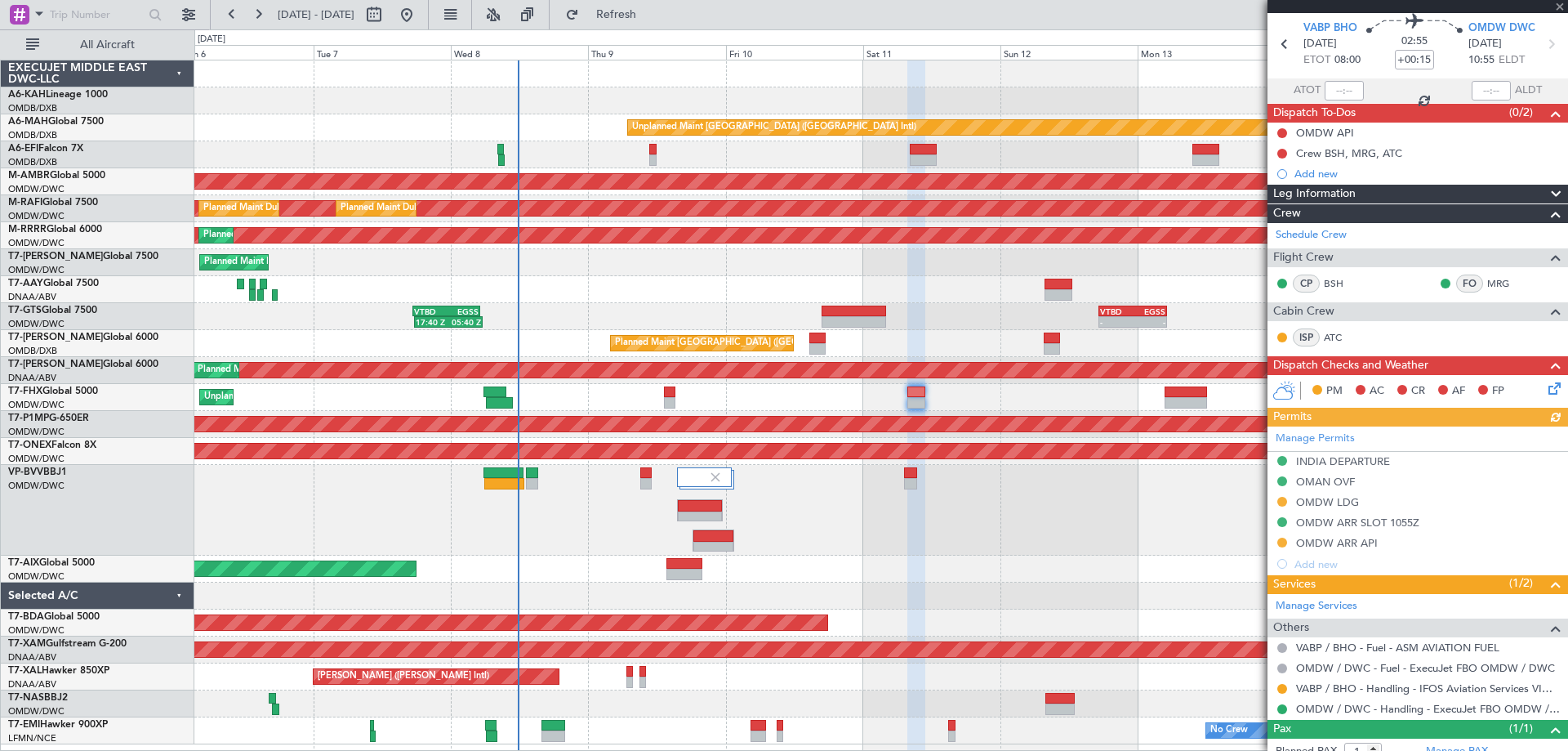
scroll to position [107, 0]
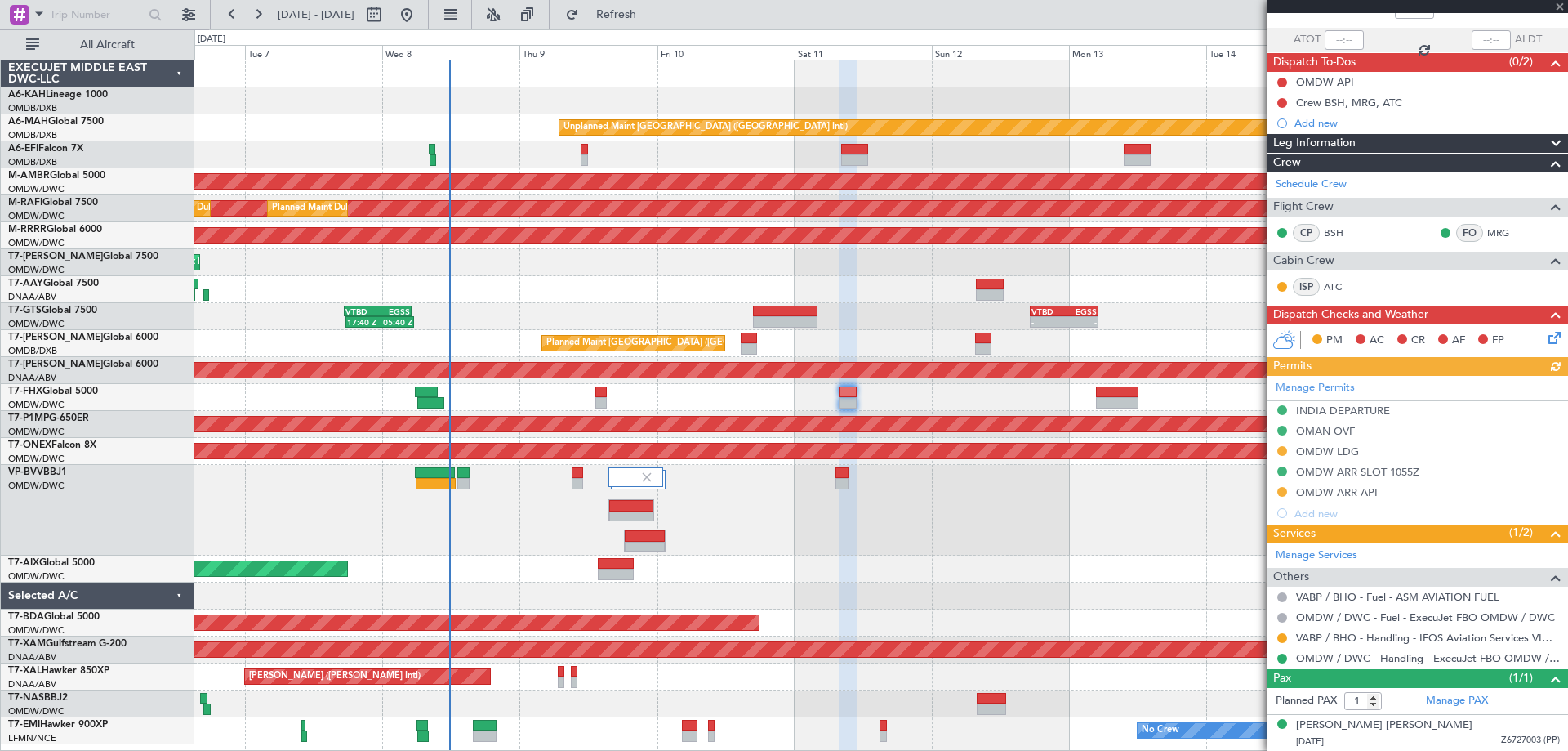
click at [1031, 404] on div "Unplanned Maint [GEOGRAPHIC_DATA] ([GEOGRAPHIC_DATA] Intl) AOG Maint [GEOGRAPHI…" at bounding box center [881, 402] width 1373 height 684
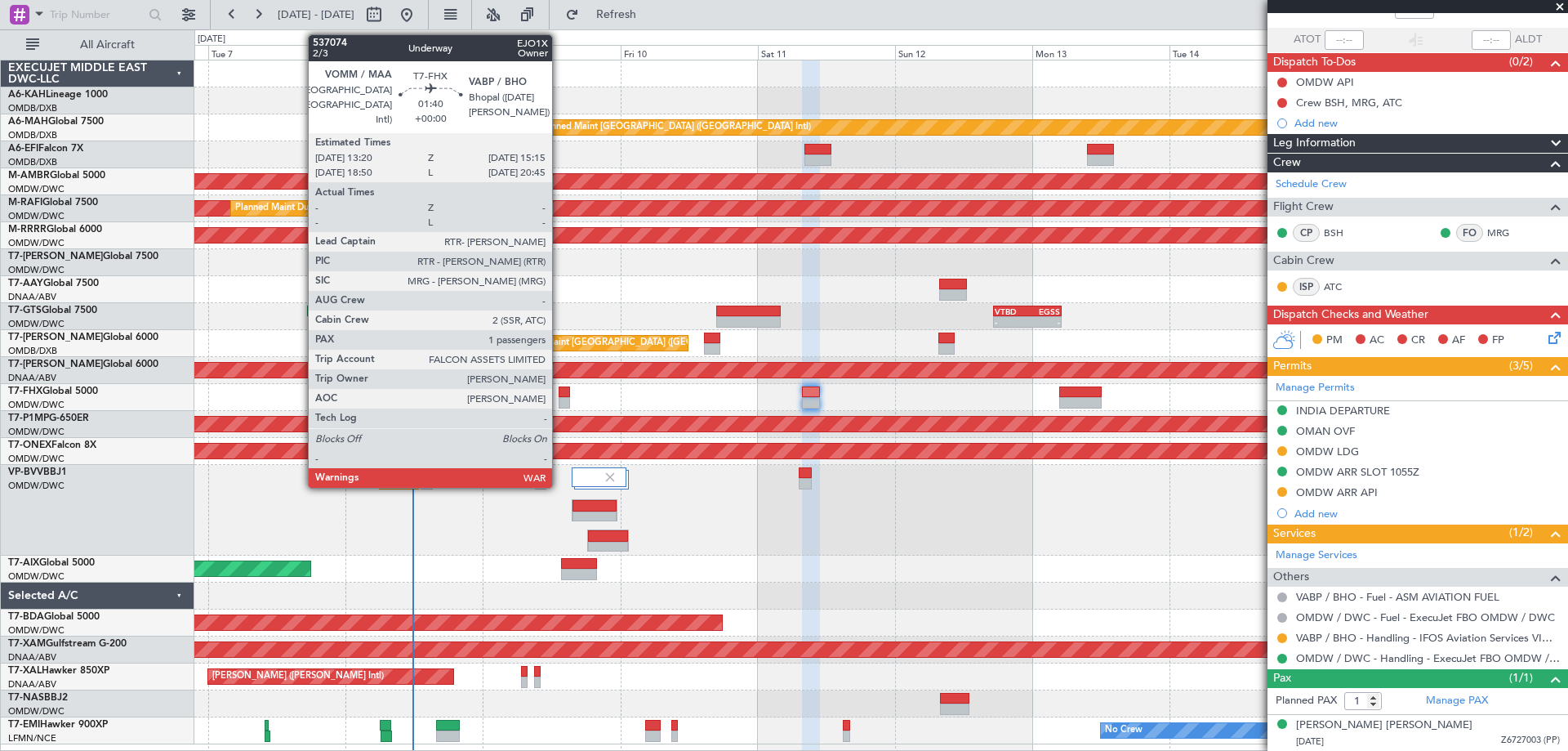
click at [560, 399] on div at bounding box center [564, 402] width 11 height 11
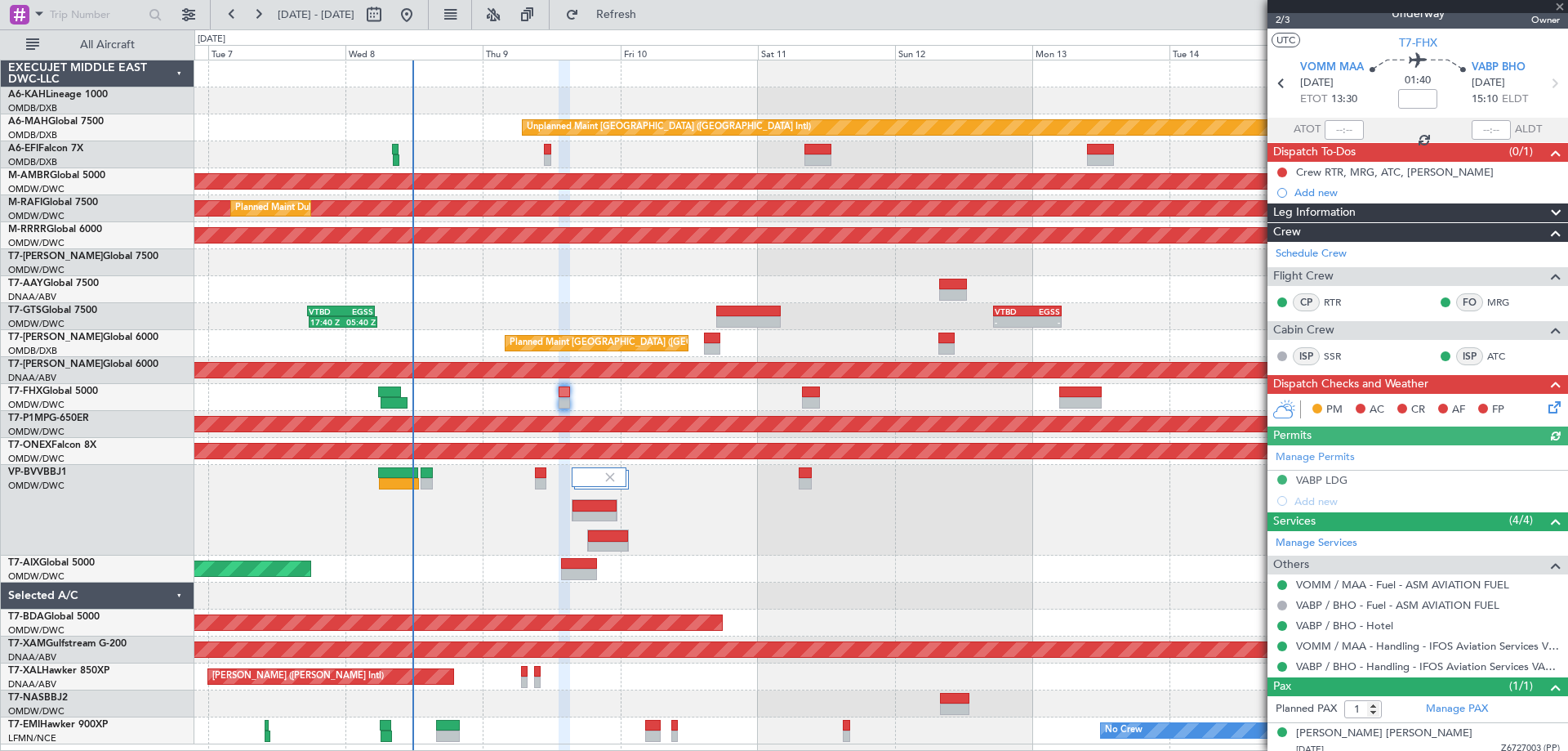
scroll to position [25, 0]
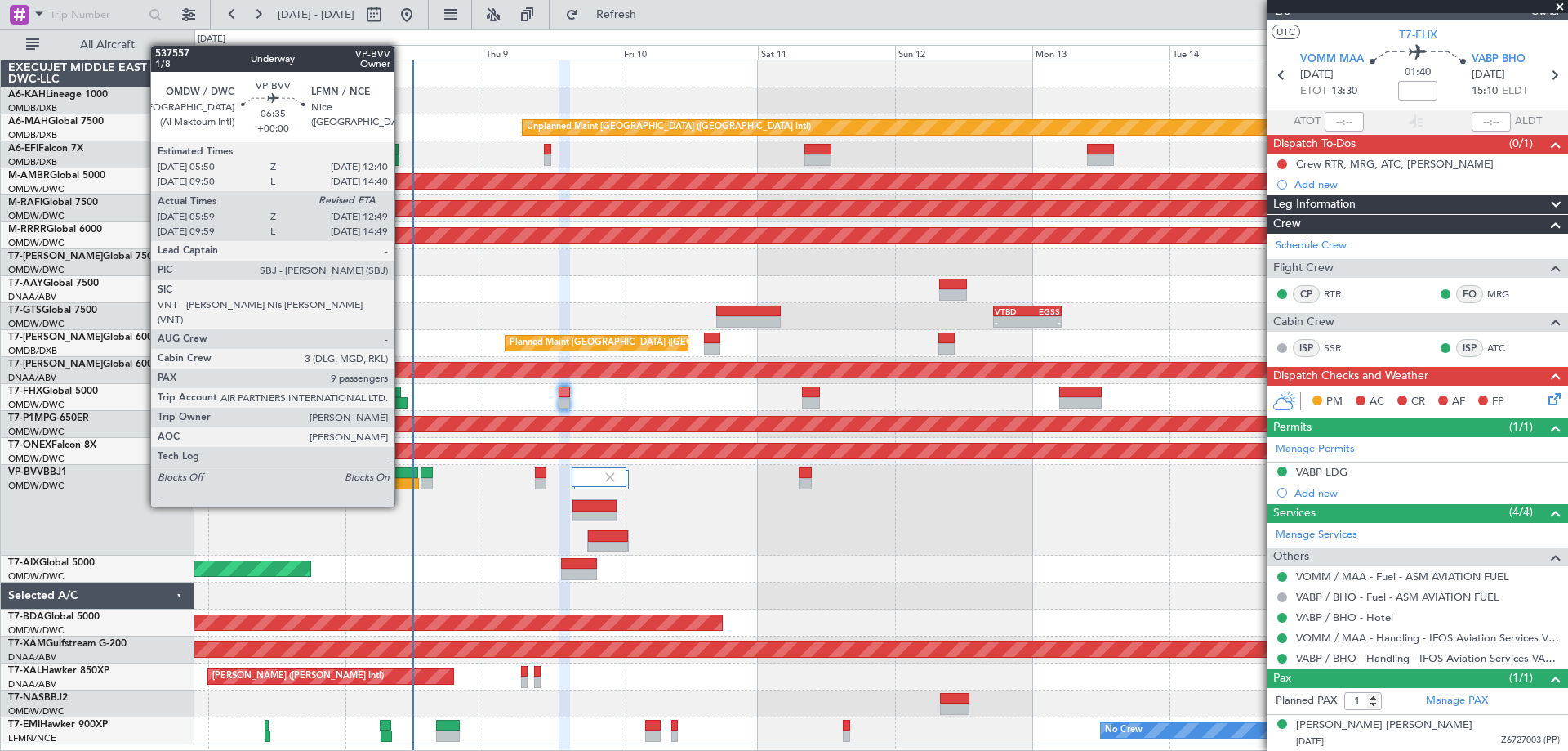
click at [402, 476] on div at bounding box center [397, 473] width 39 height 11
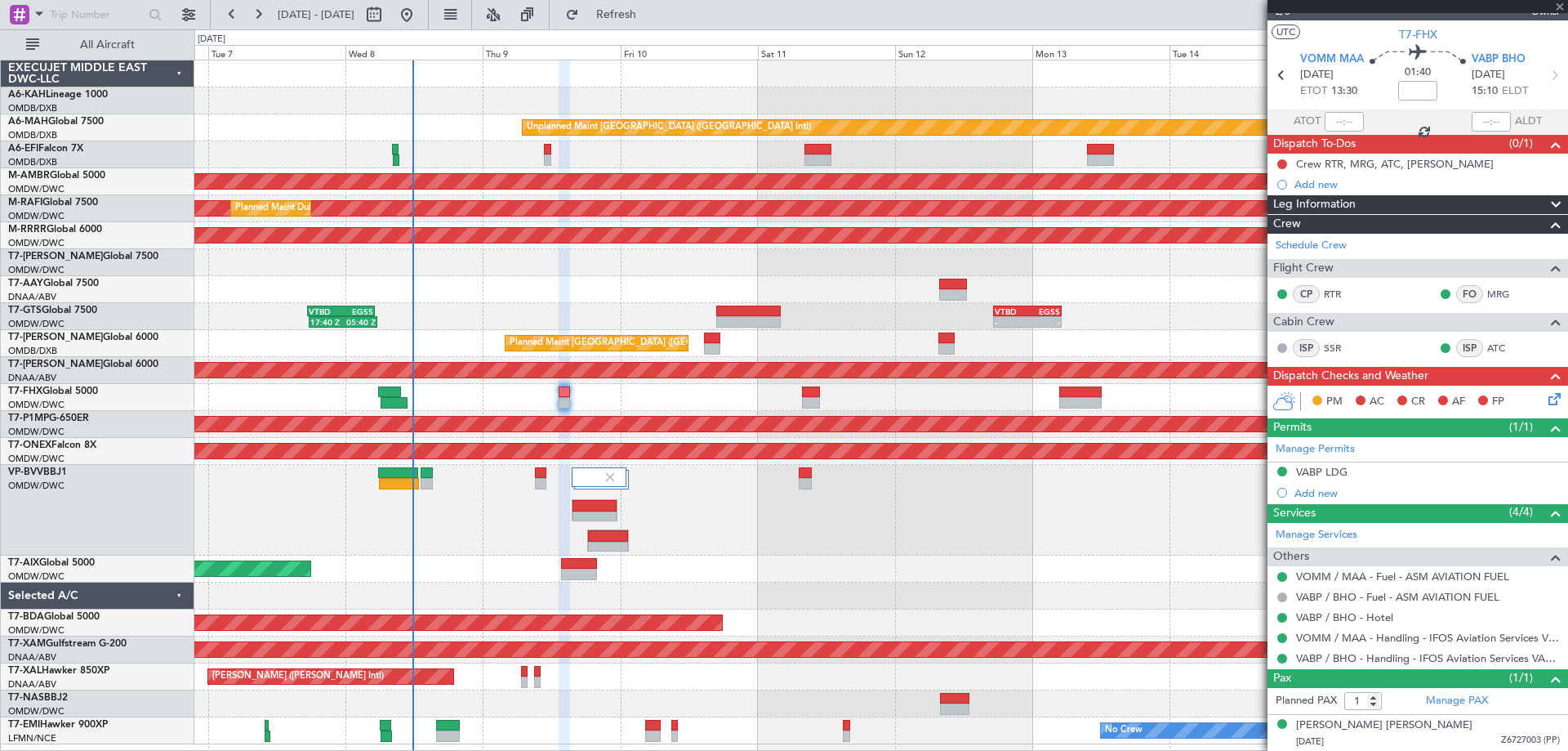
type input "06:09"
type input "9"
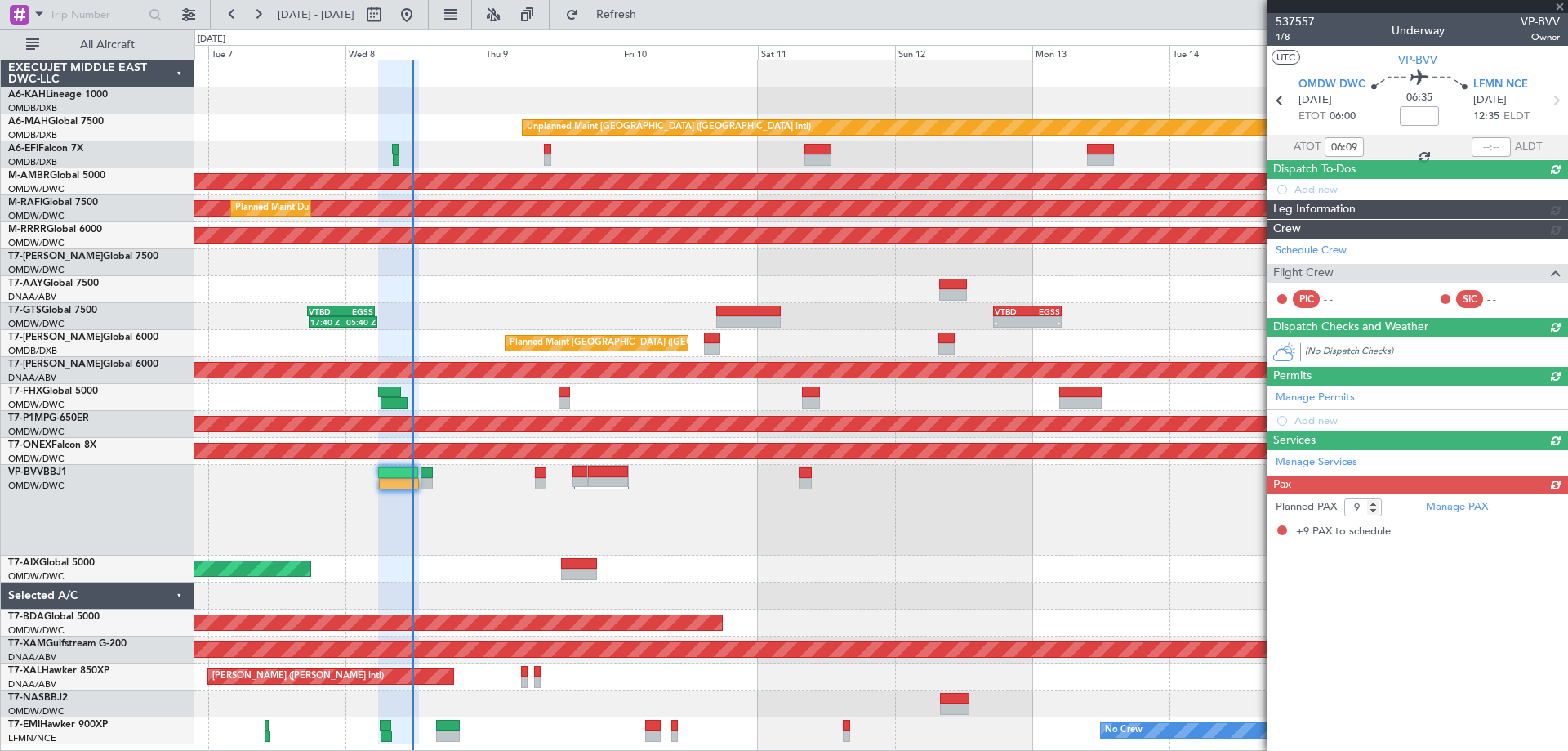
scroll to position [0, 0]
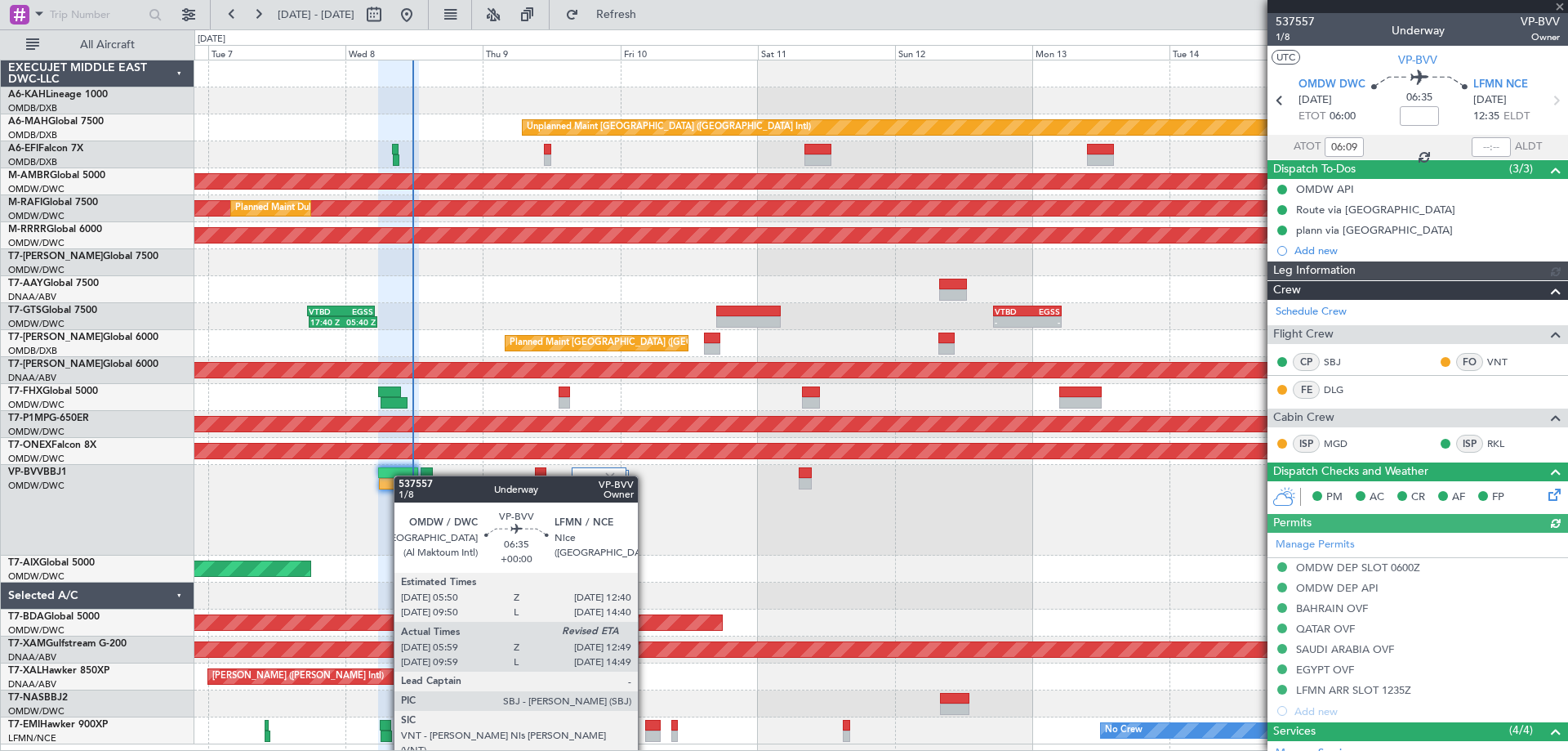
type input "Dherander Fithani (DHF)"
type input "7348"
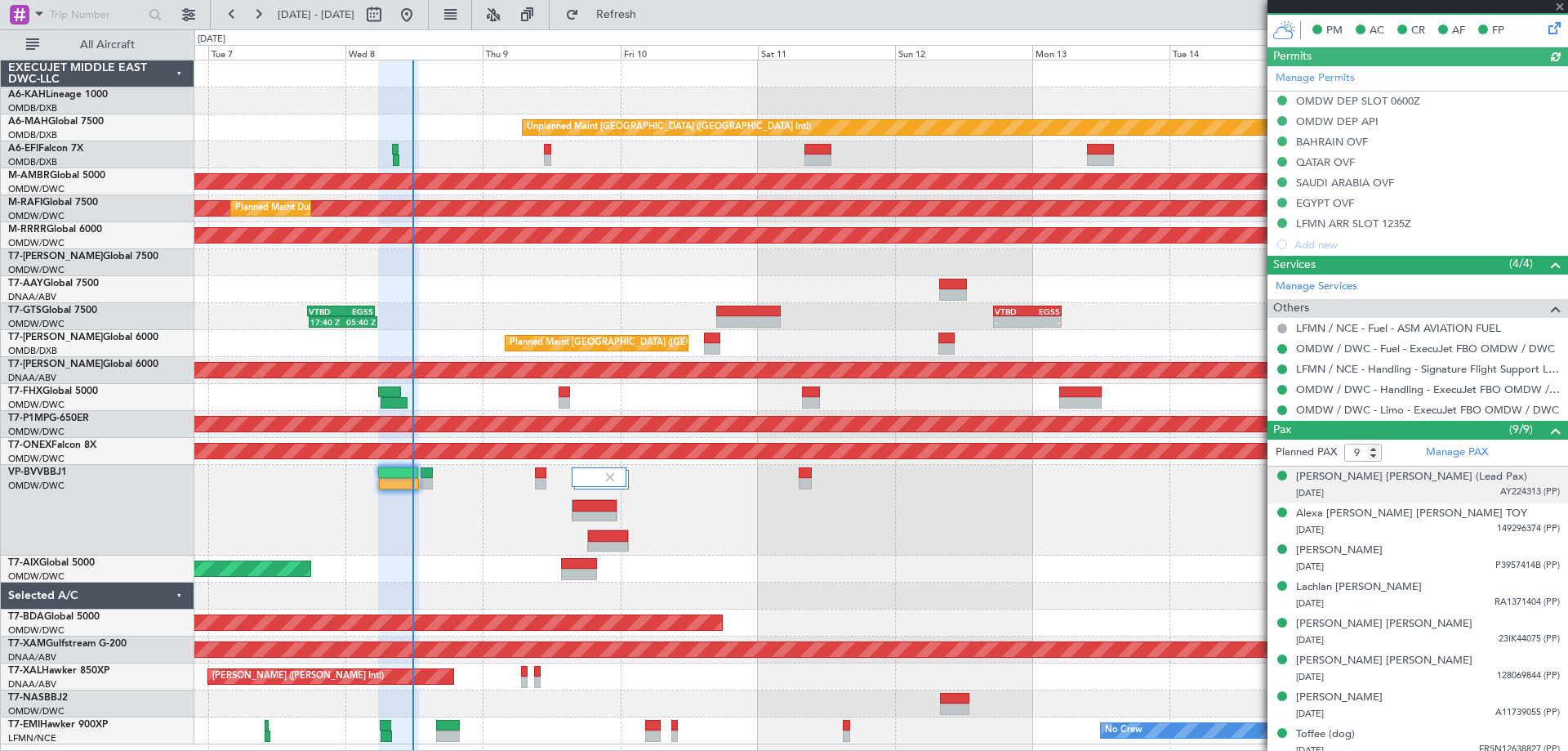
scroll to position [512, 0]
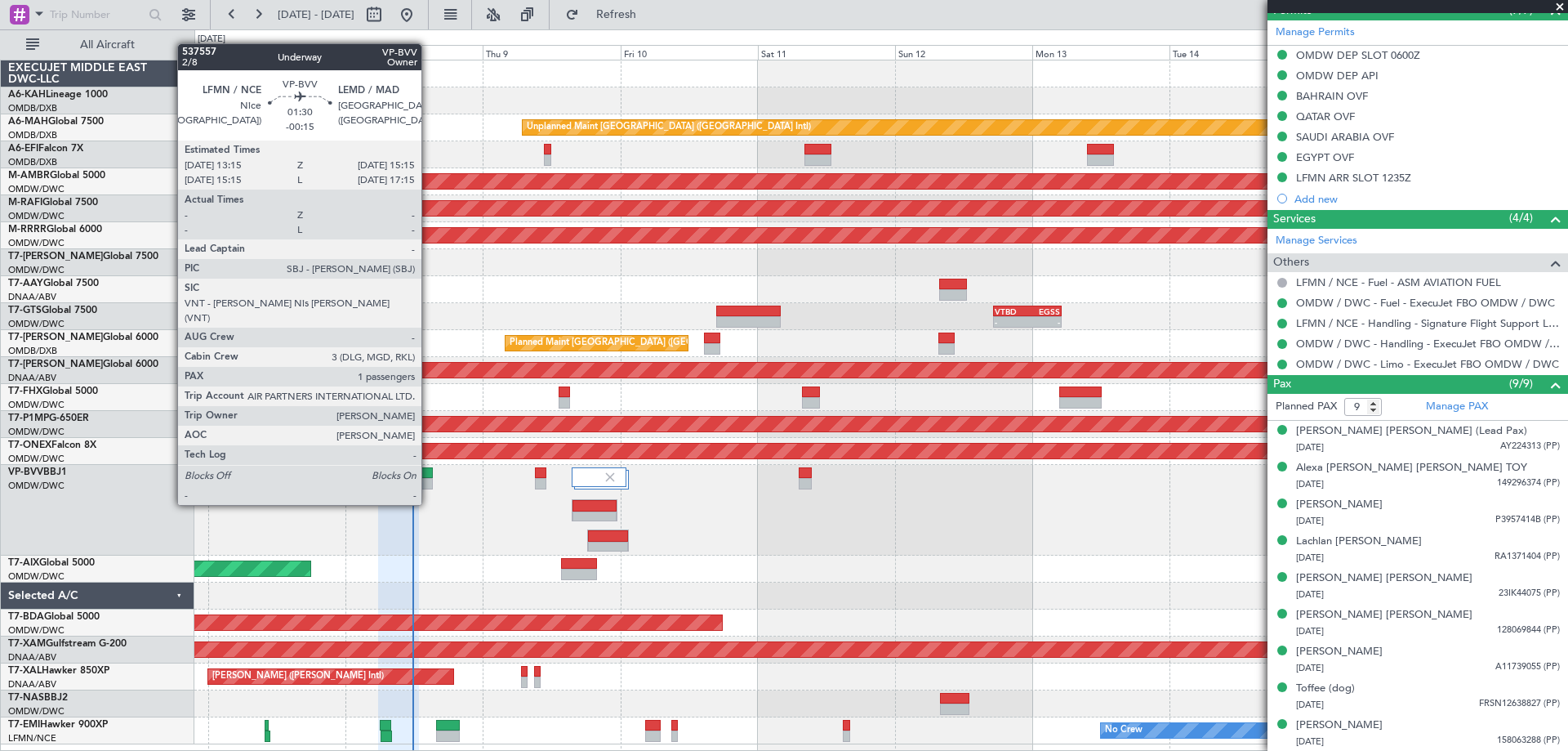
click at [429, 474] on div at bounding box center [426, 473] width 12 height 11
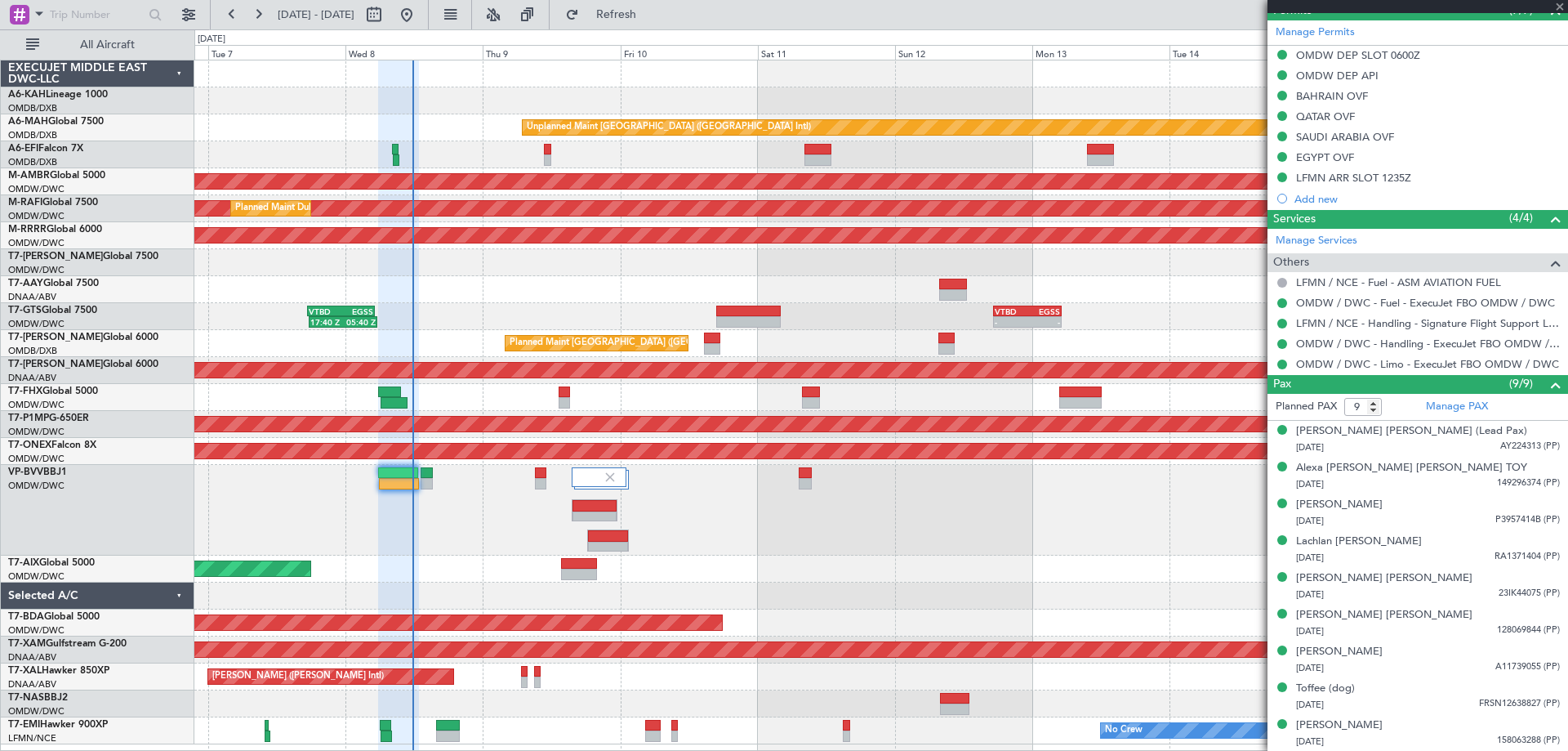
type input "-00:15"
type input "1"
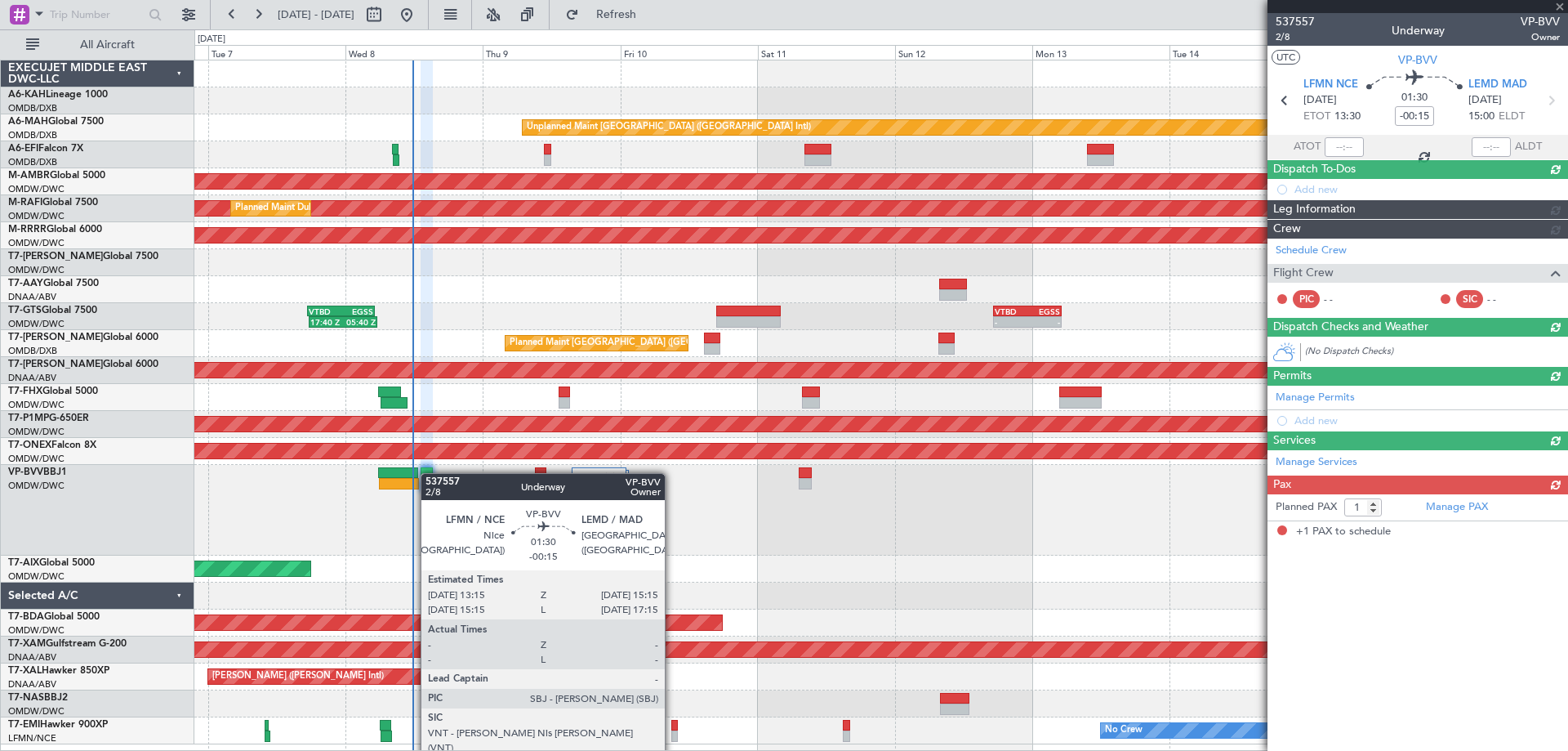
scroll to position [0, 0]
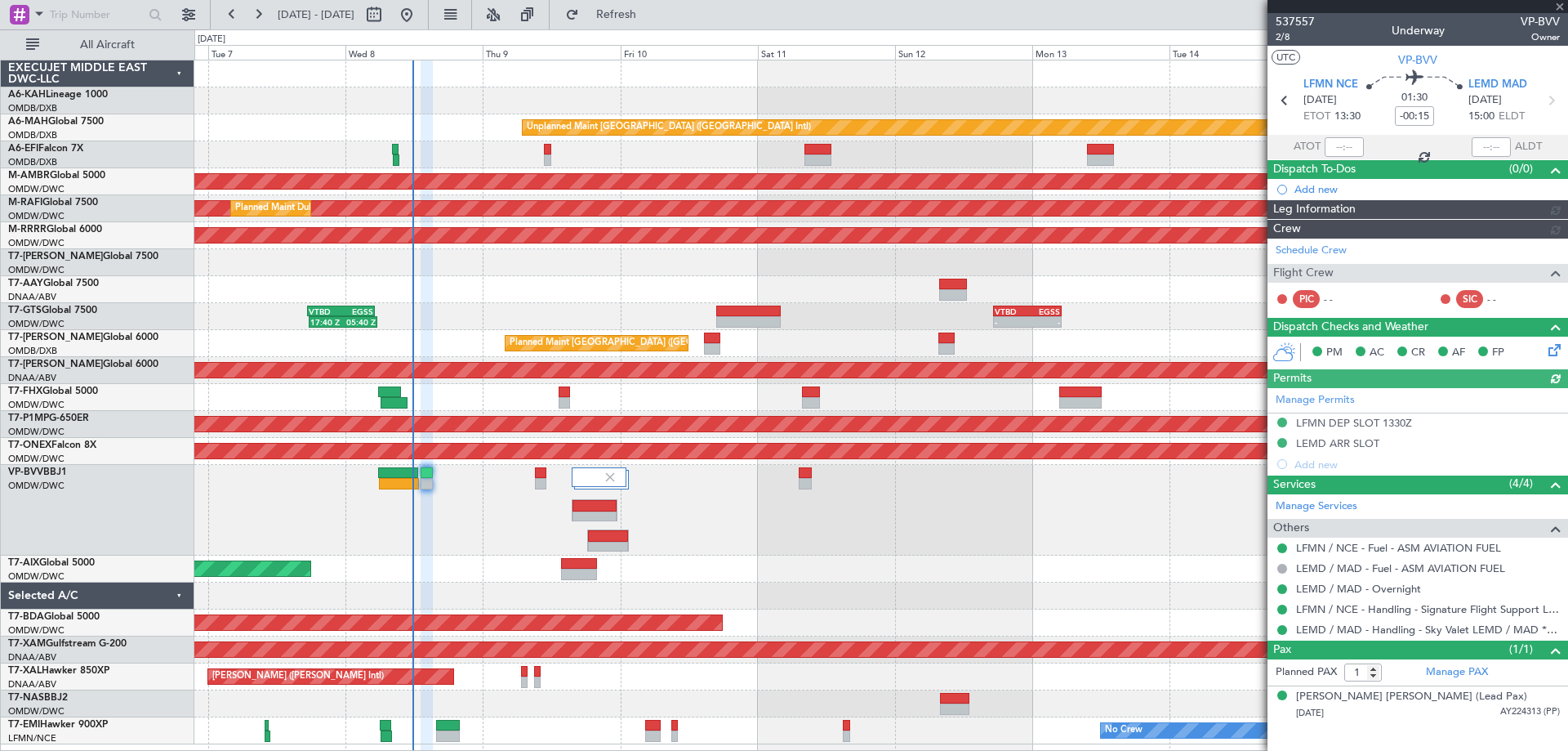
type input "Dherander Fithani (DHF)"
type input "7478"
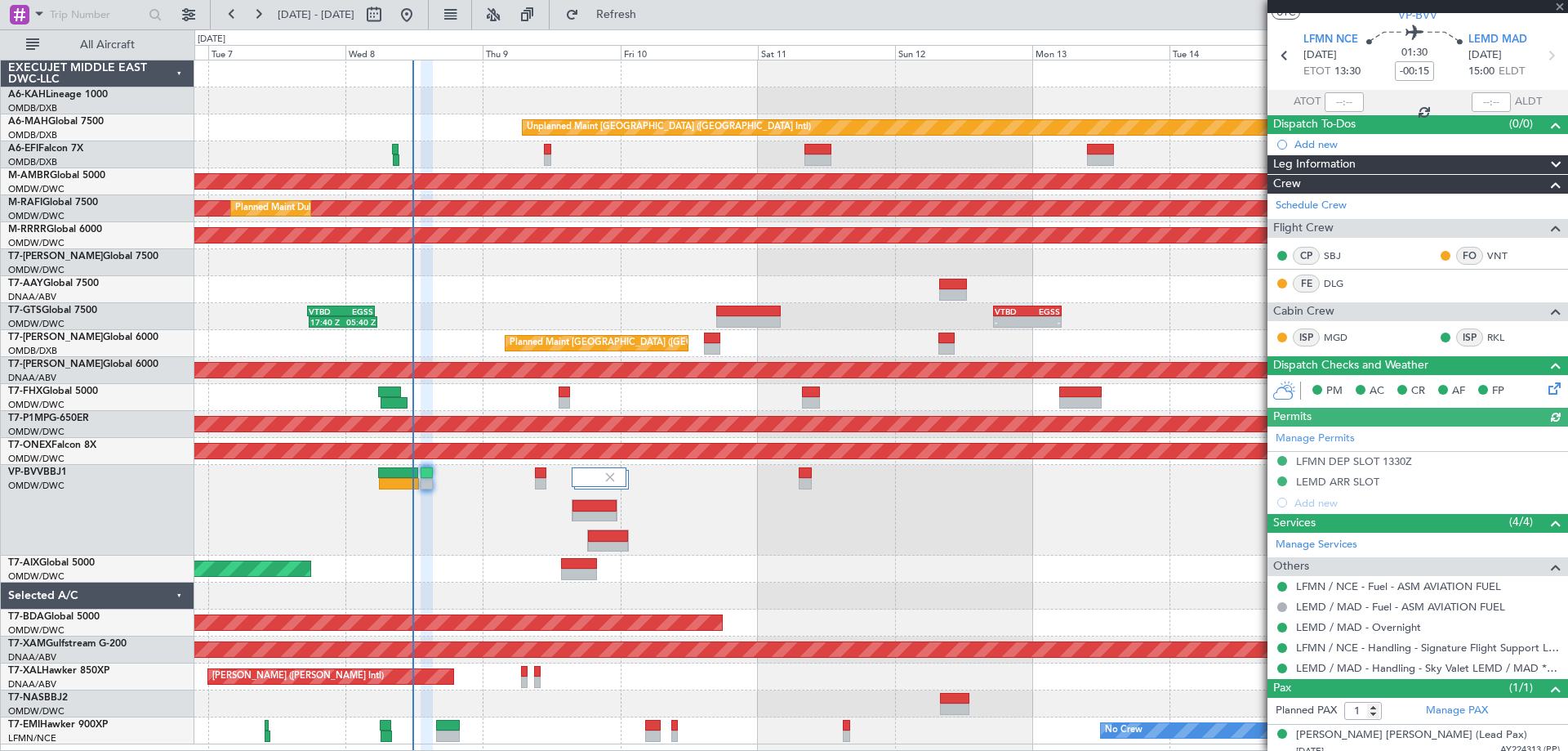
scroll to position [55, 0]
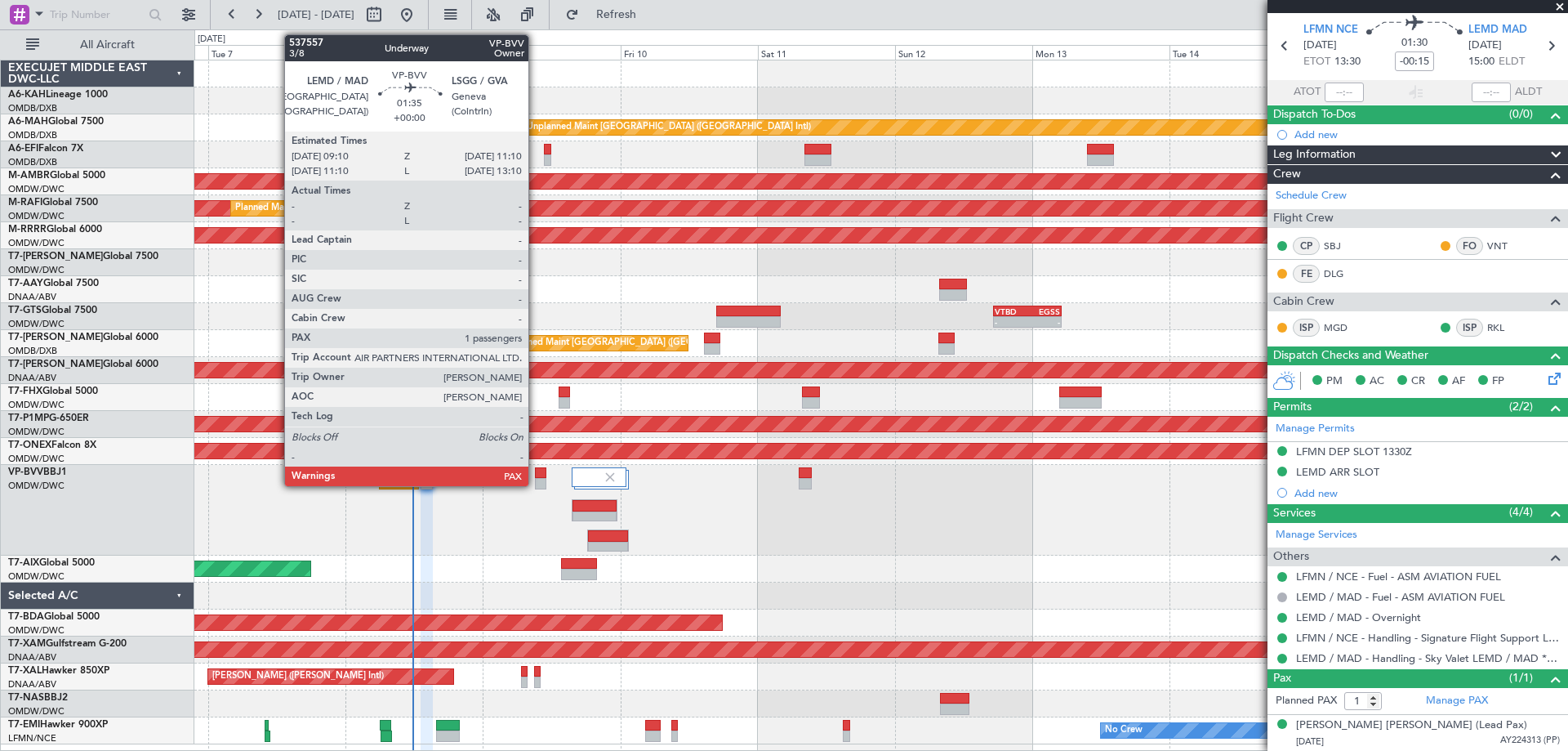
click at [535, 471] on div at bounding box center [540, 473] width 12 height 11
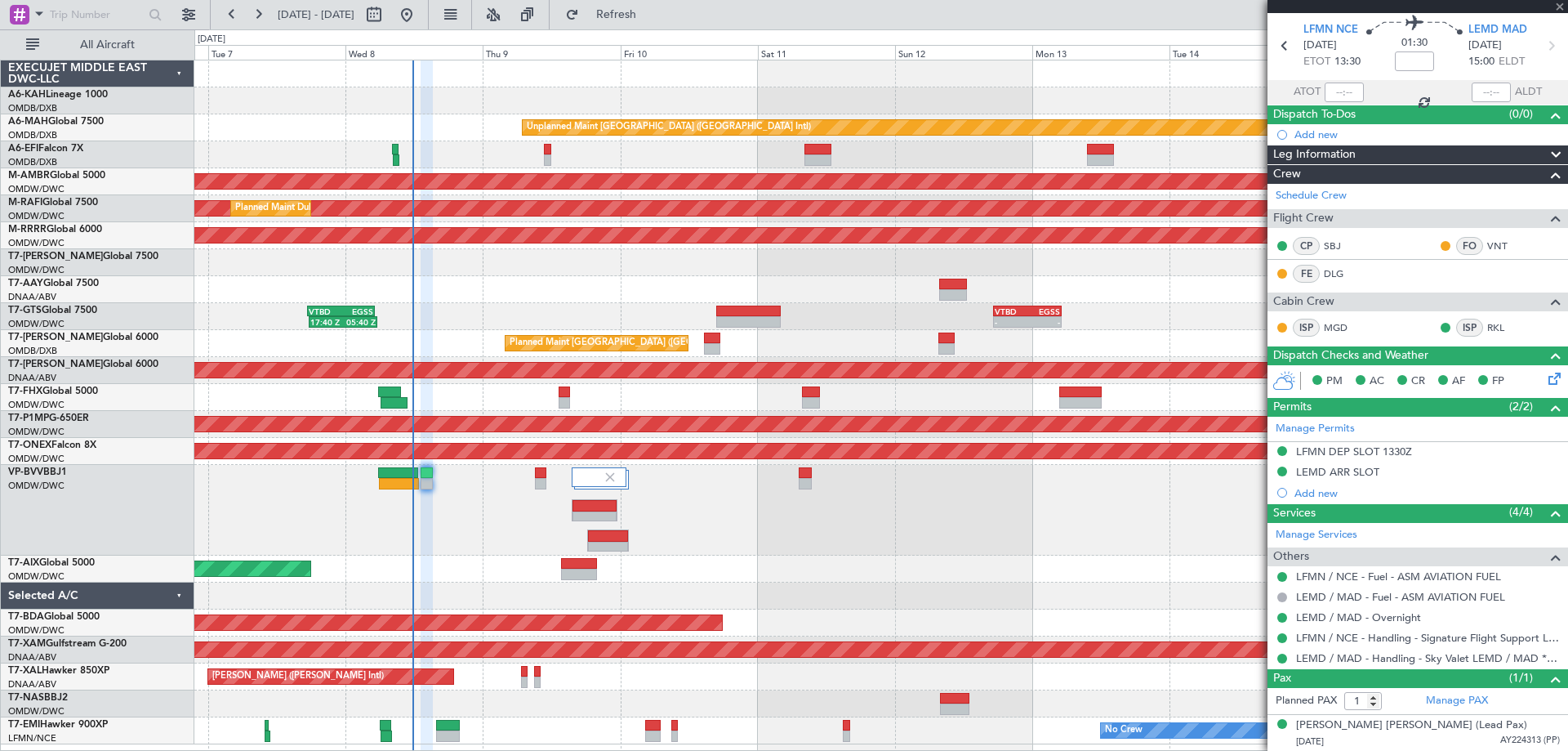
scroll to position [0, 0]
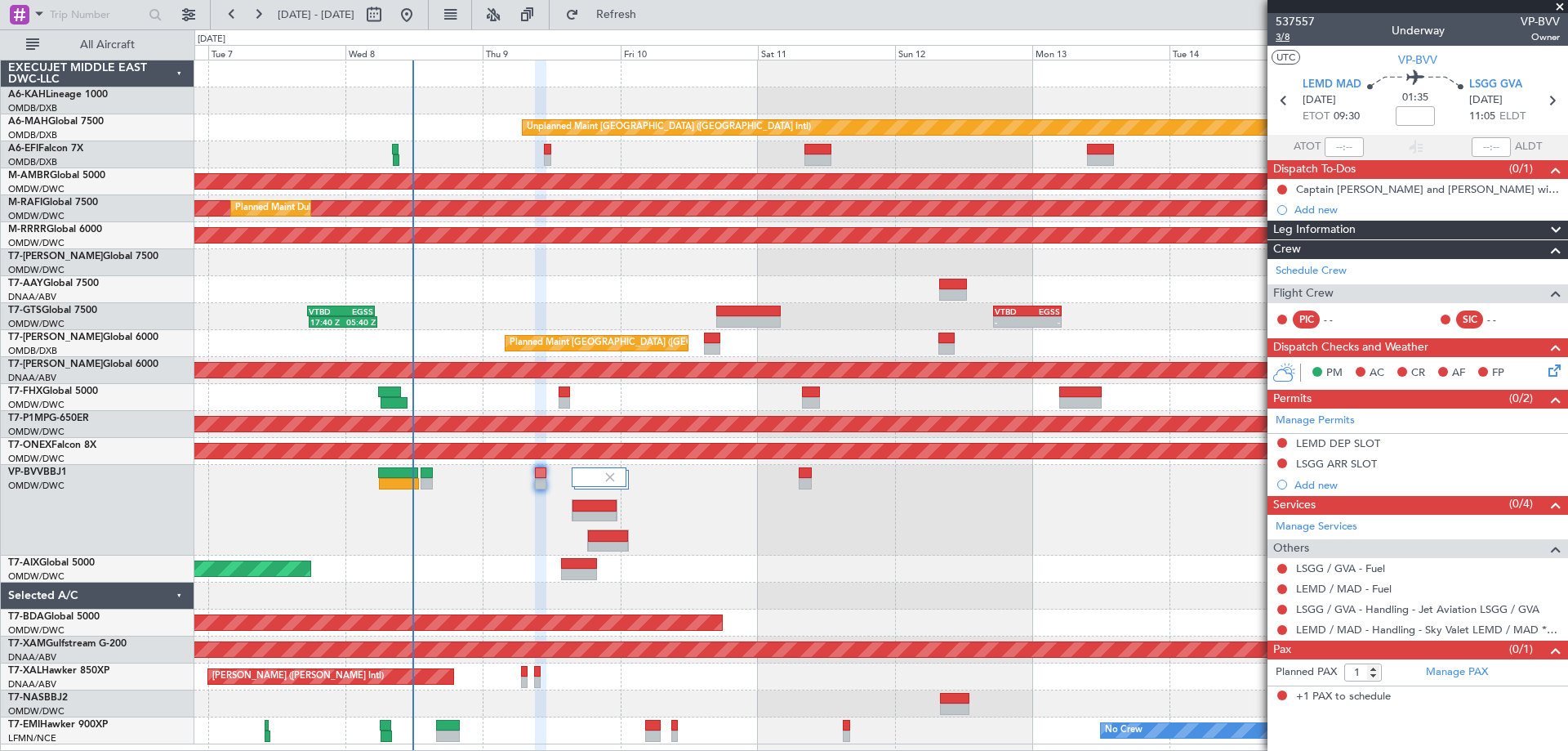
click at [1284, 36] on span "3/8" at bounding box center [1296, 36] width 39 height 14
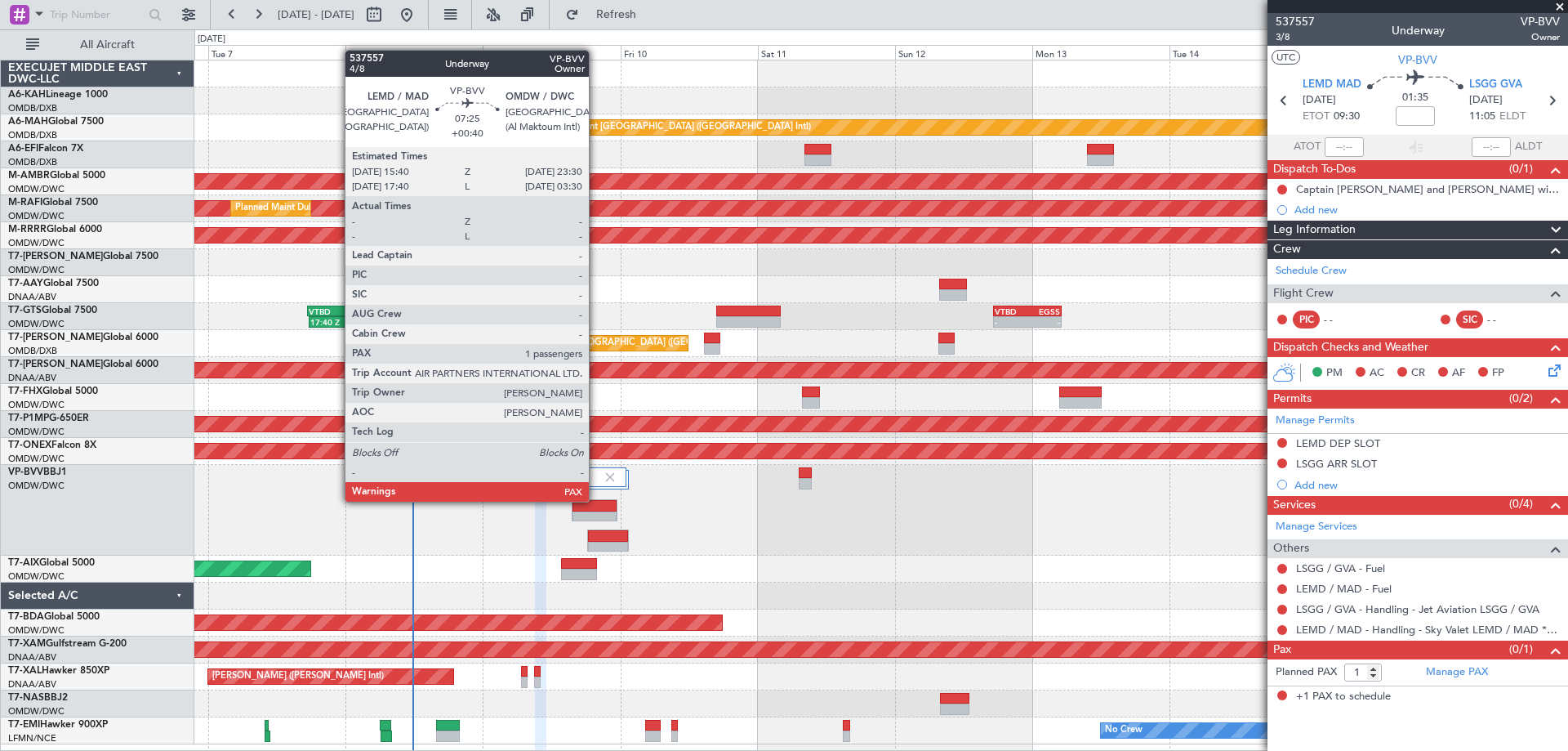
click at [596, 500] on div at bounding box center [594, 506] width 43 height 11
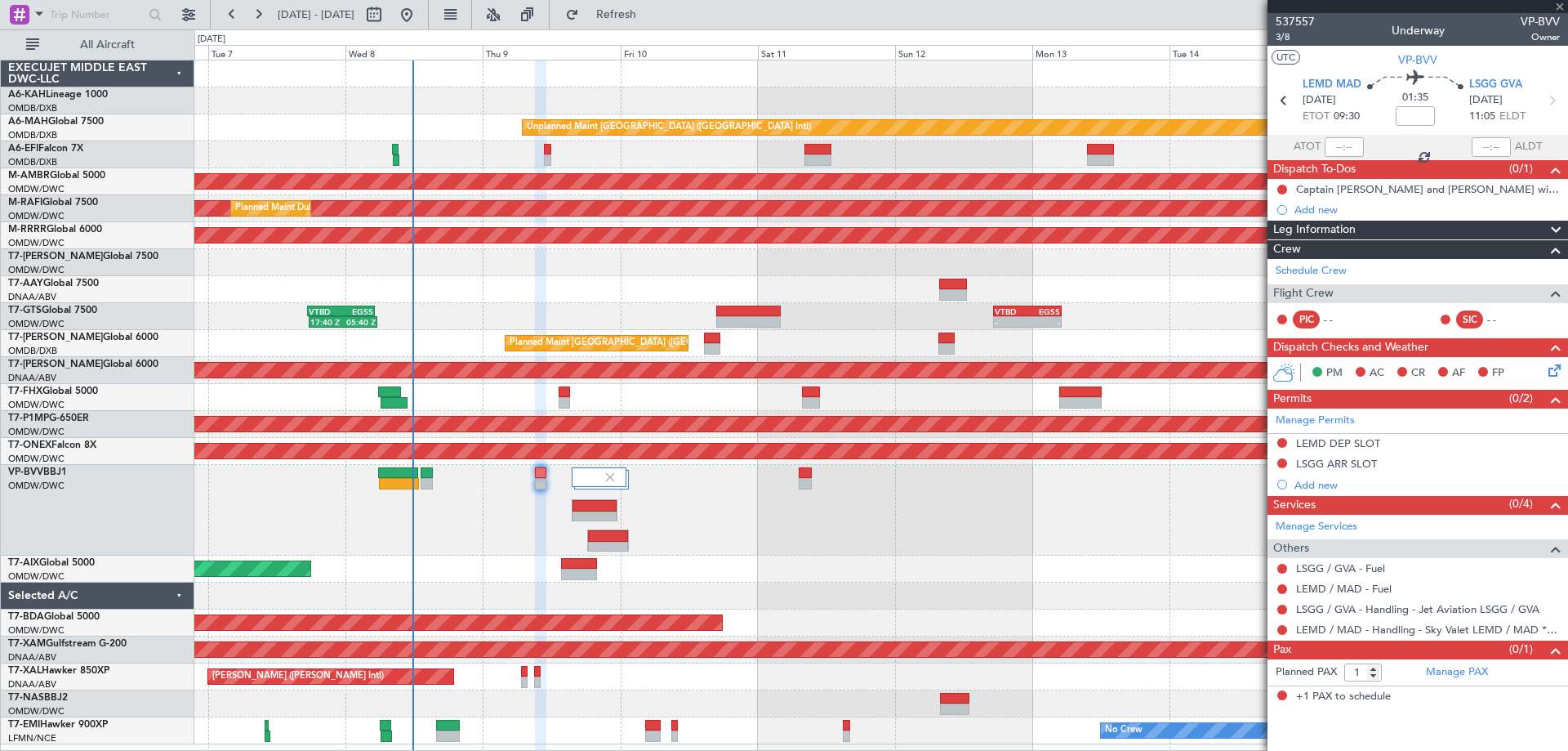
type input "+00:40"
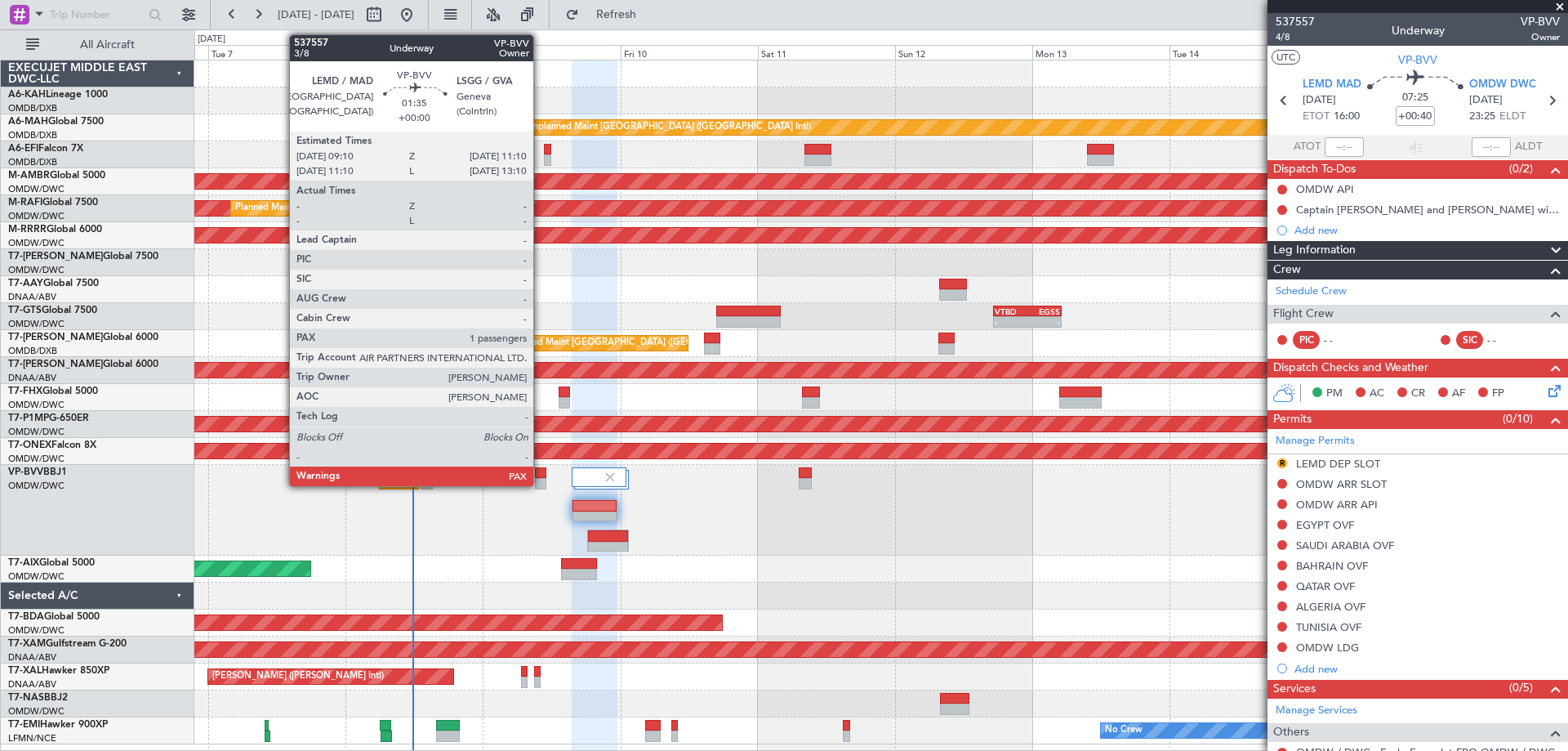
click at [541, 477] on div at bounding box center [540, 473] width 12 height 11
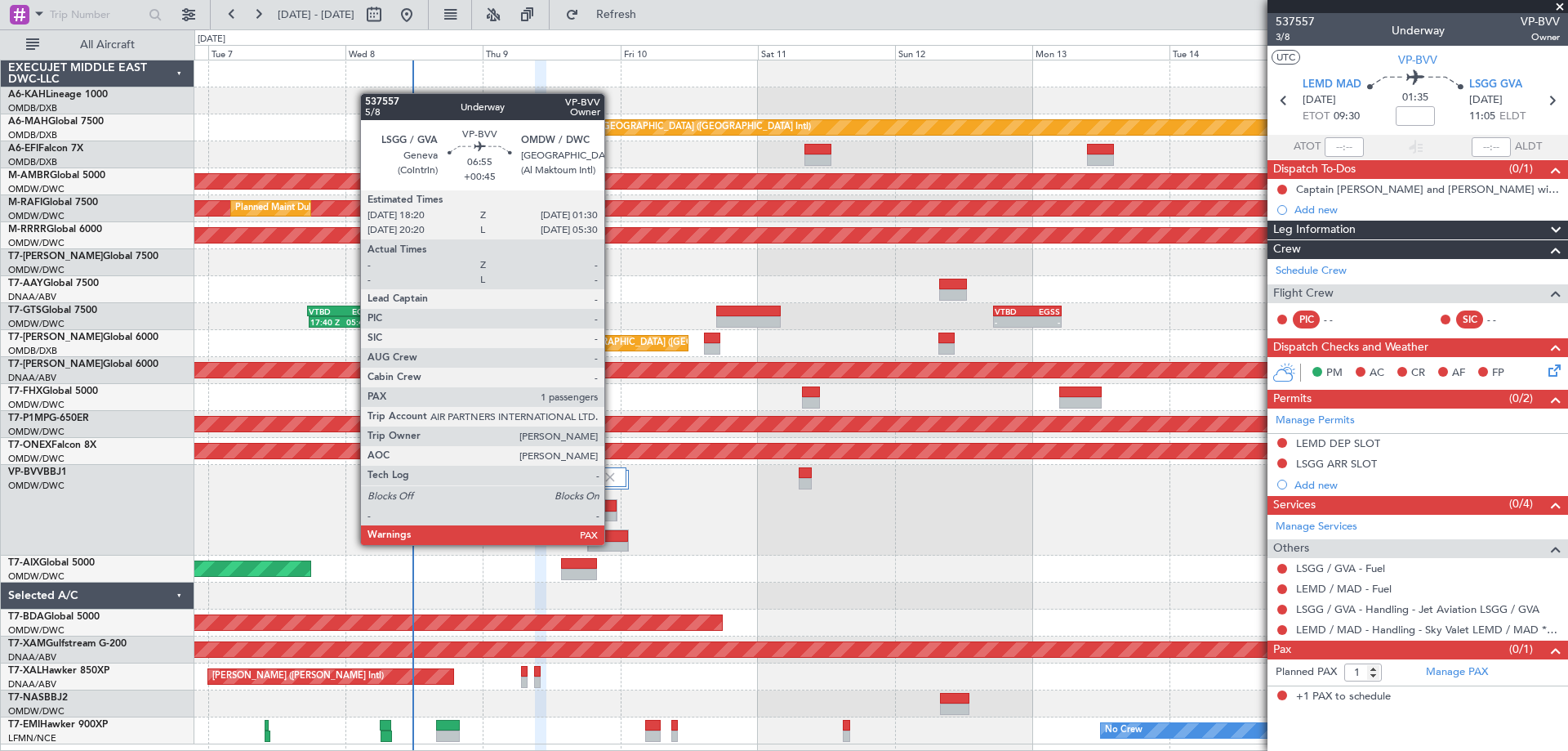
click at [612, 543] on div at bounding box center [607, 547] width 40 height 11
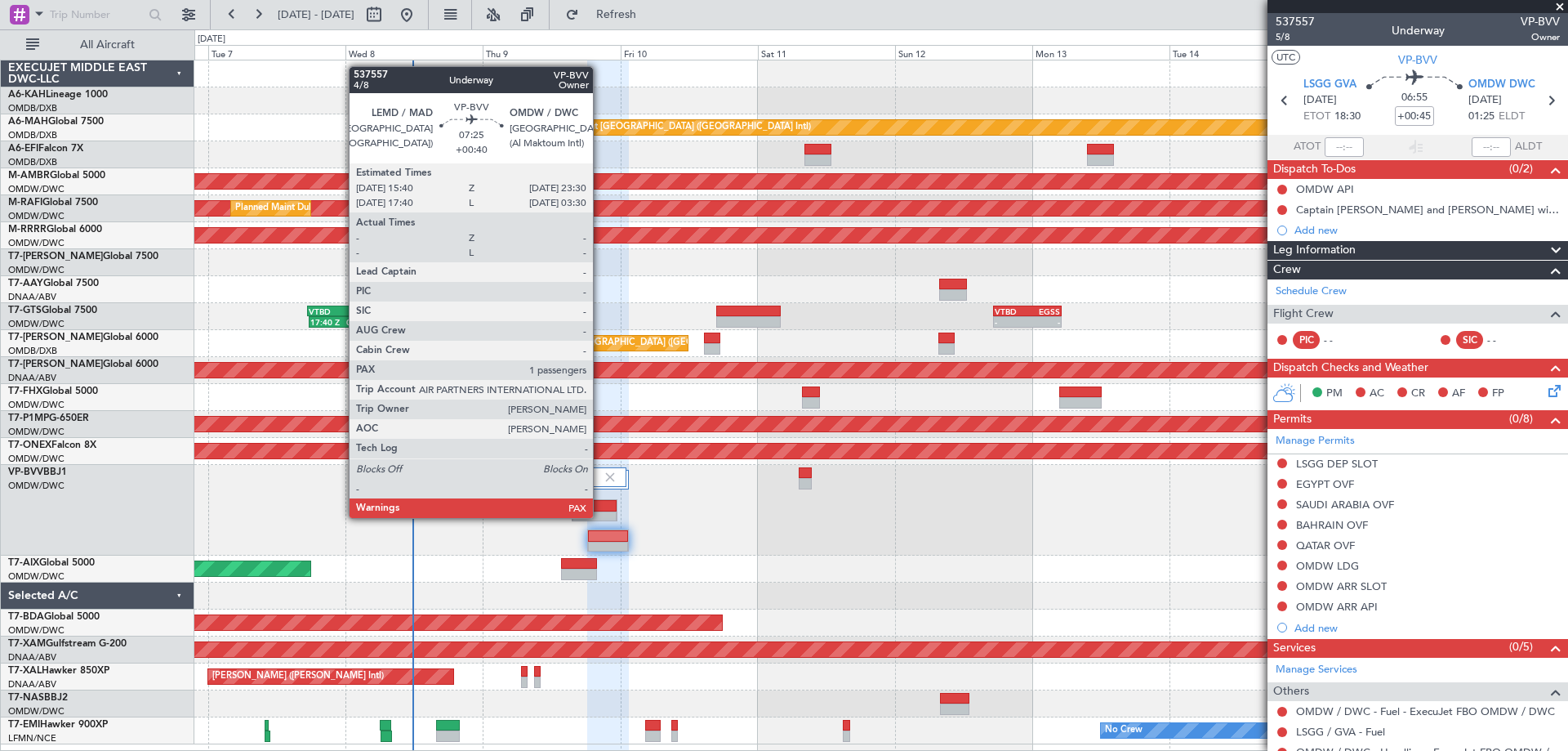
click at [600, 516] on div at bounding box center [594, 517] width 43 height 11
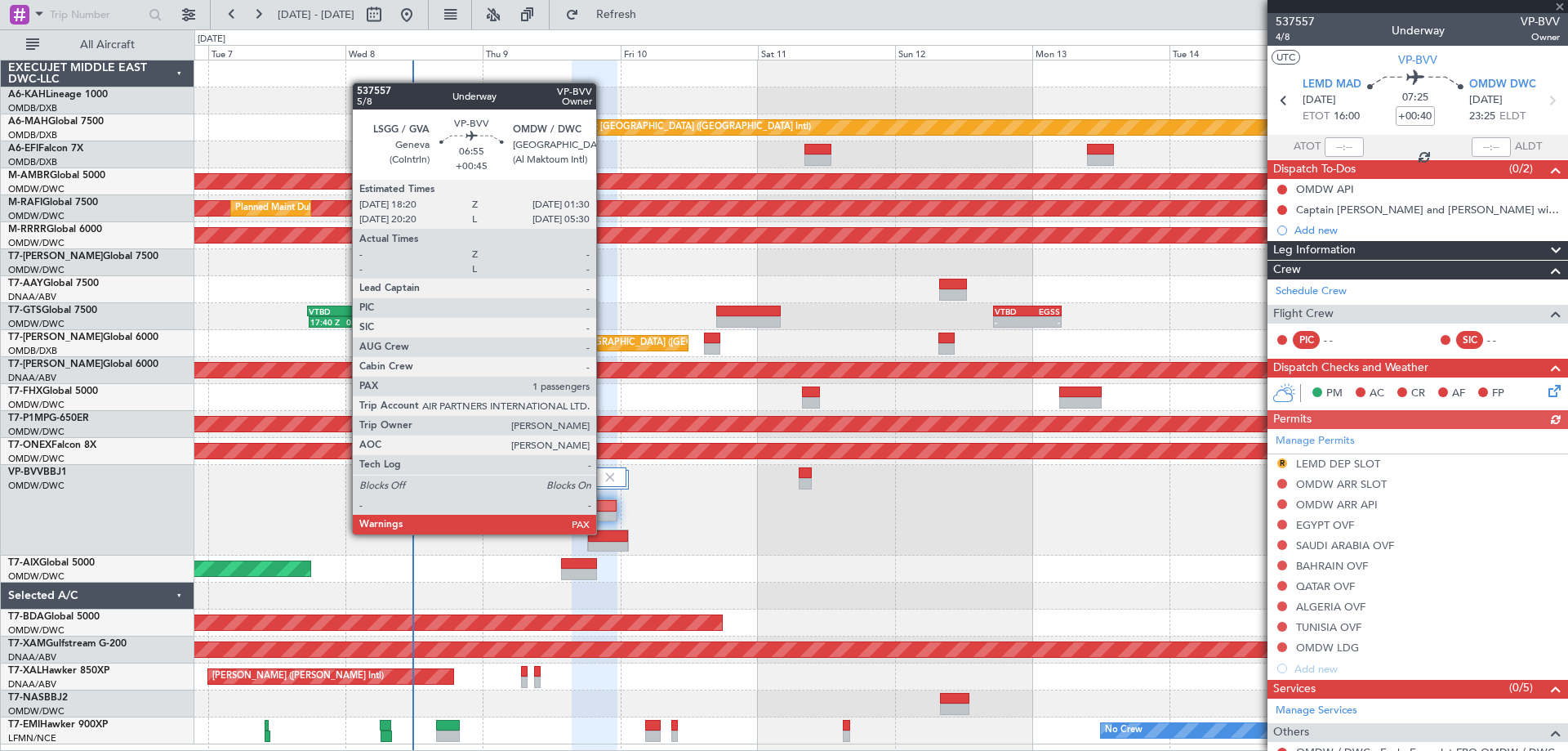
click at [604, 533] on div at bounding box center [607, 535] width 40 height 11
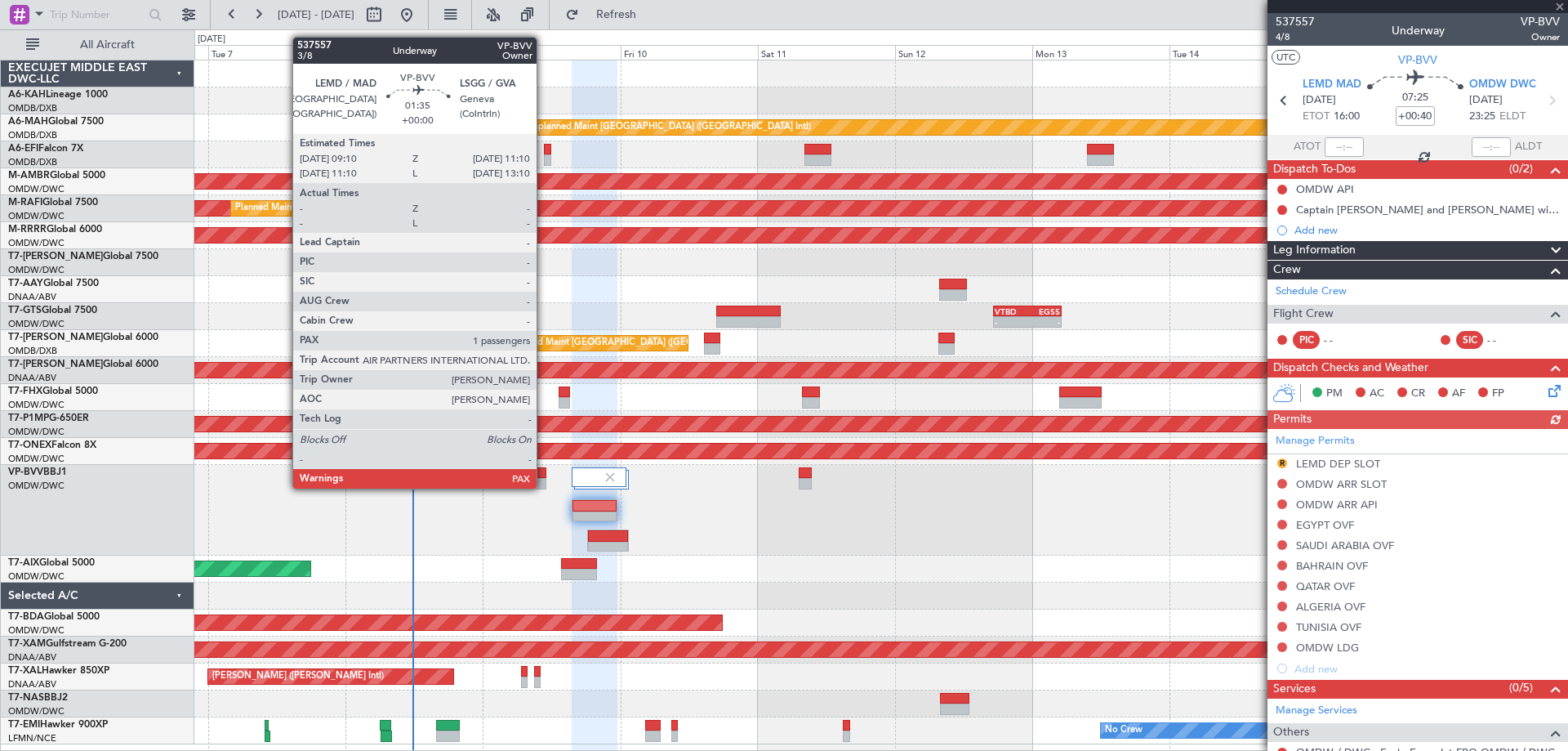
type input "+00:45"
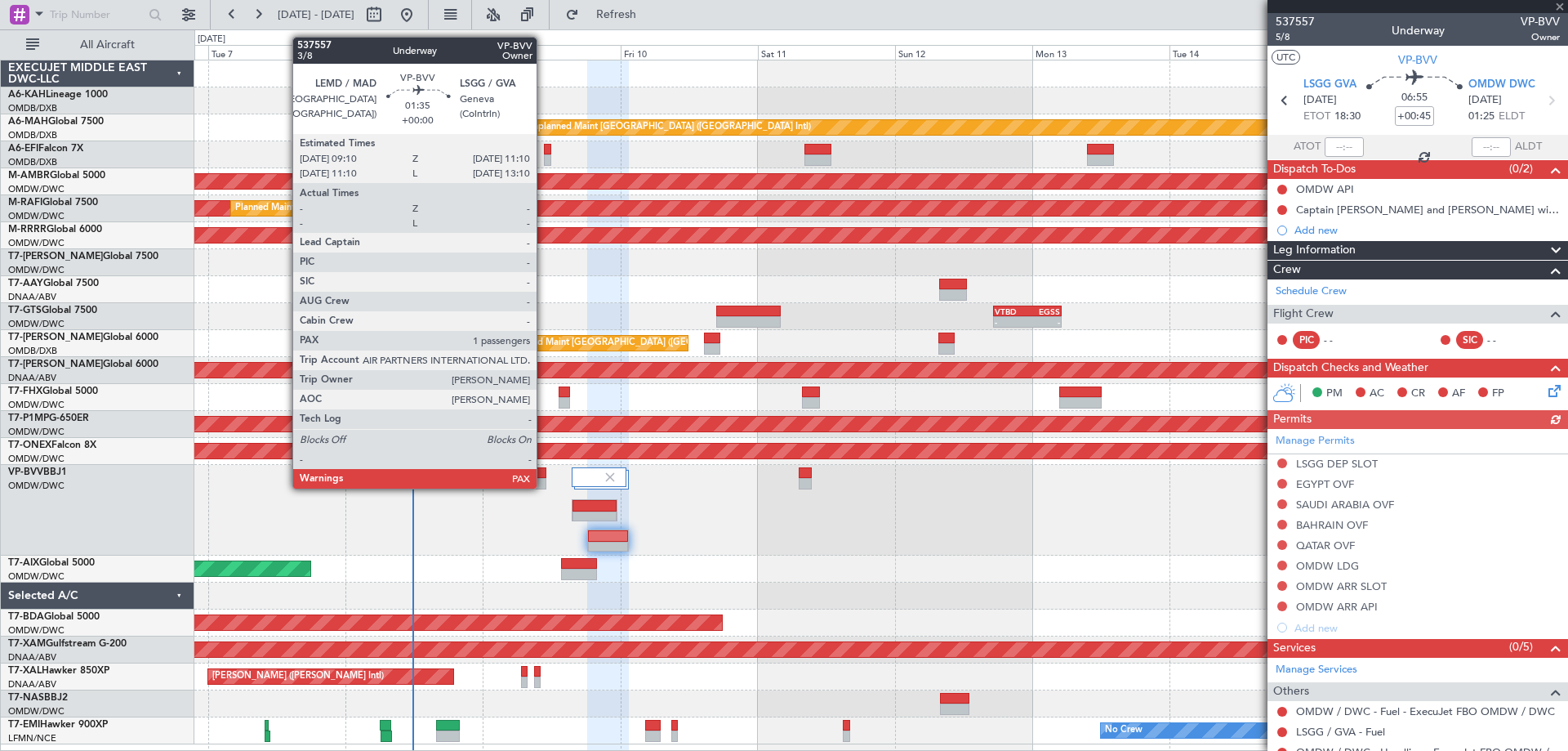
click at [544, 487] on div at bounding box center [540, 483] width 12 height 11
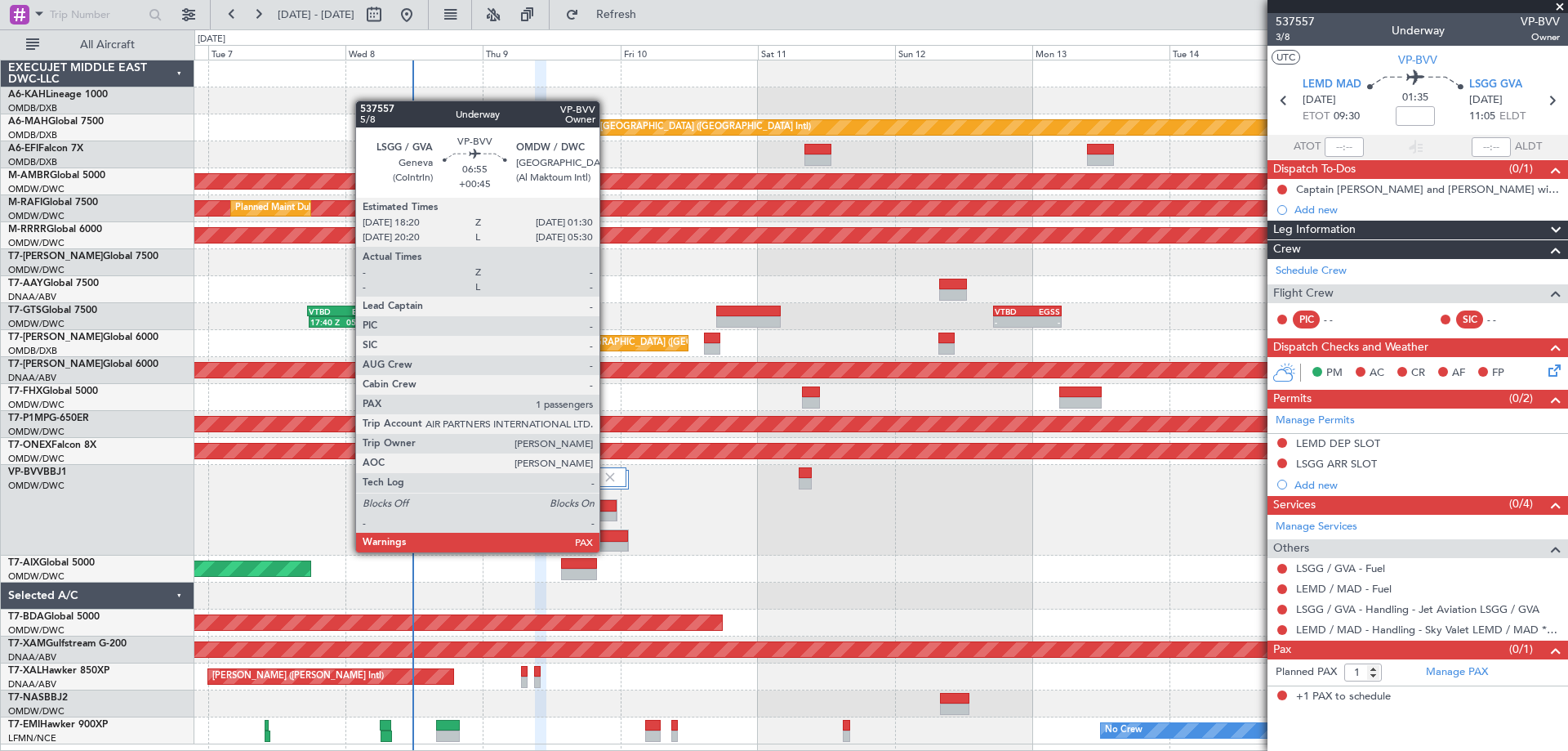
click at [604, 541] on div at bounding box center [607, 547] width 40 height 11
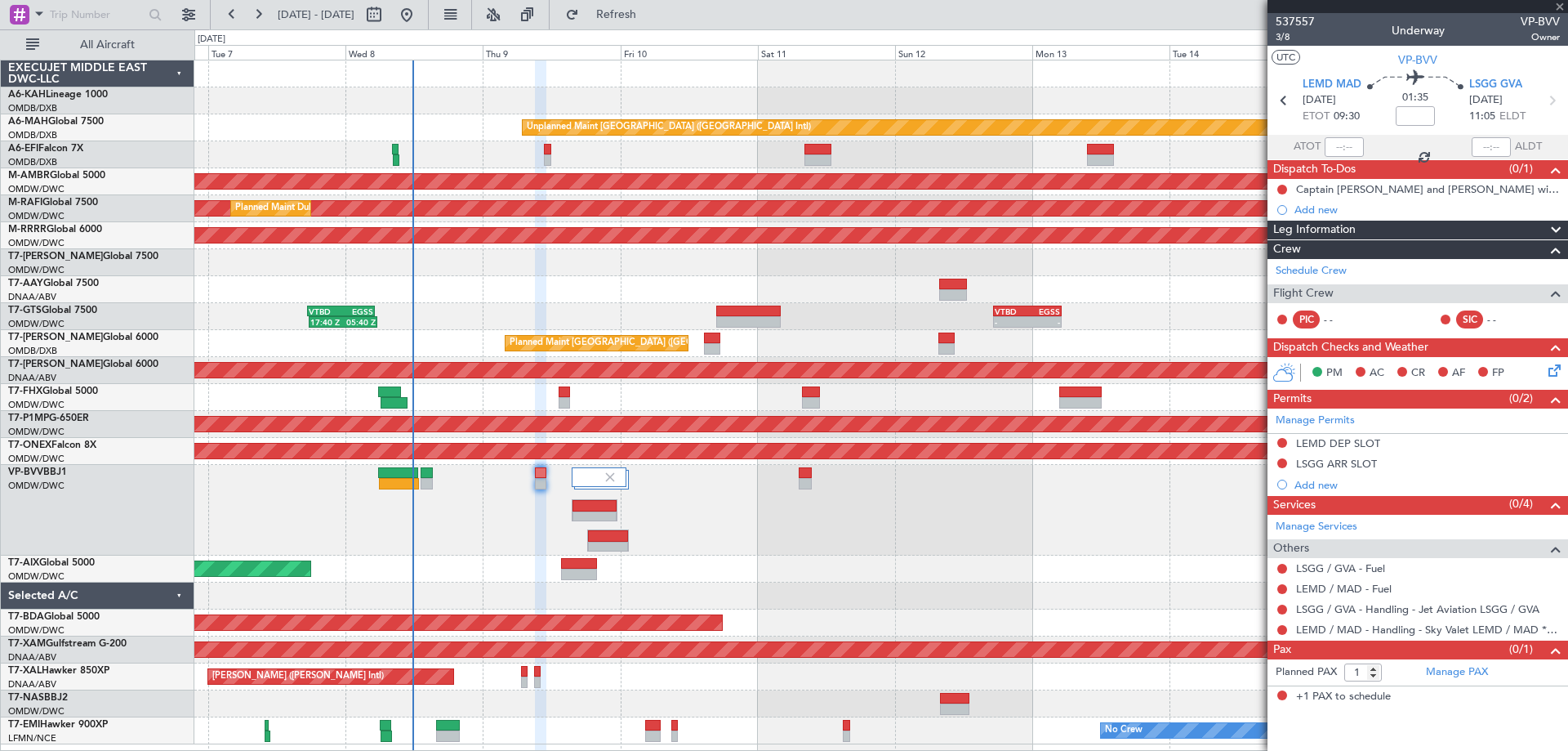
type input "+00:45"
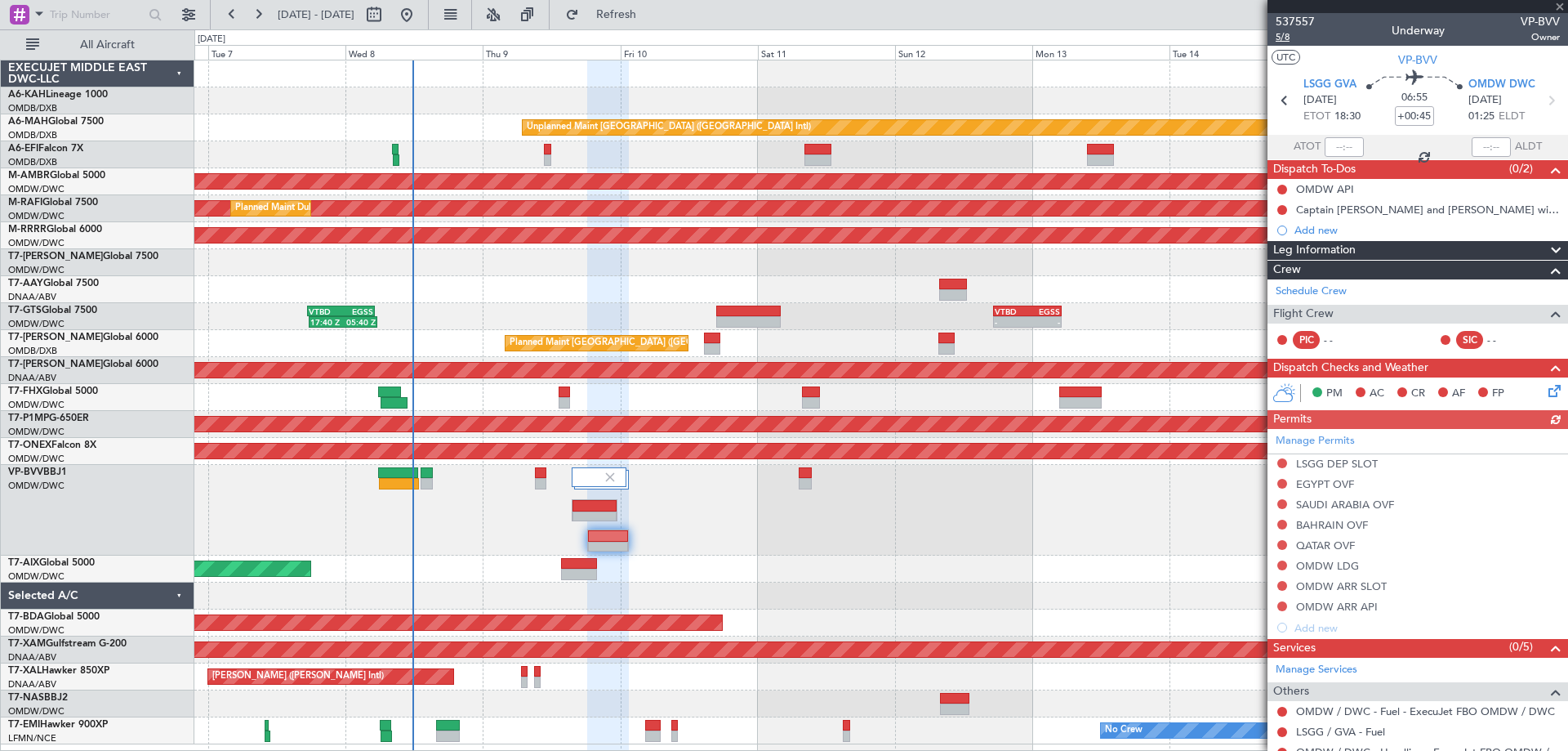
click at [1289, 40] on span "5/8" at bounding box center [1296, 36] width 39 height 14
click at [640, 10] on span "Refresh" at bounding box center [617, 15] width 69 height 11
click at [651, 15] on span "Refresh" at bounding box center [617, 15] width 69 height 11
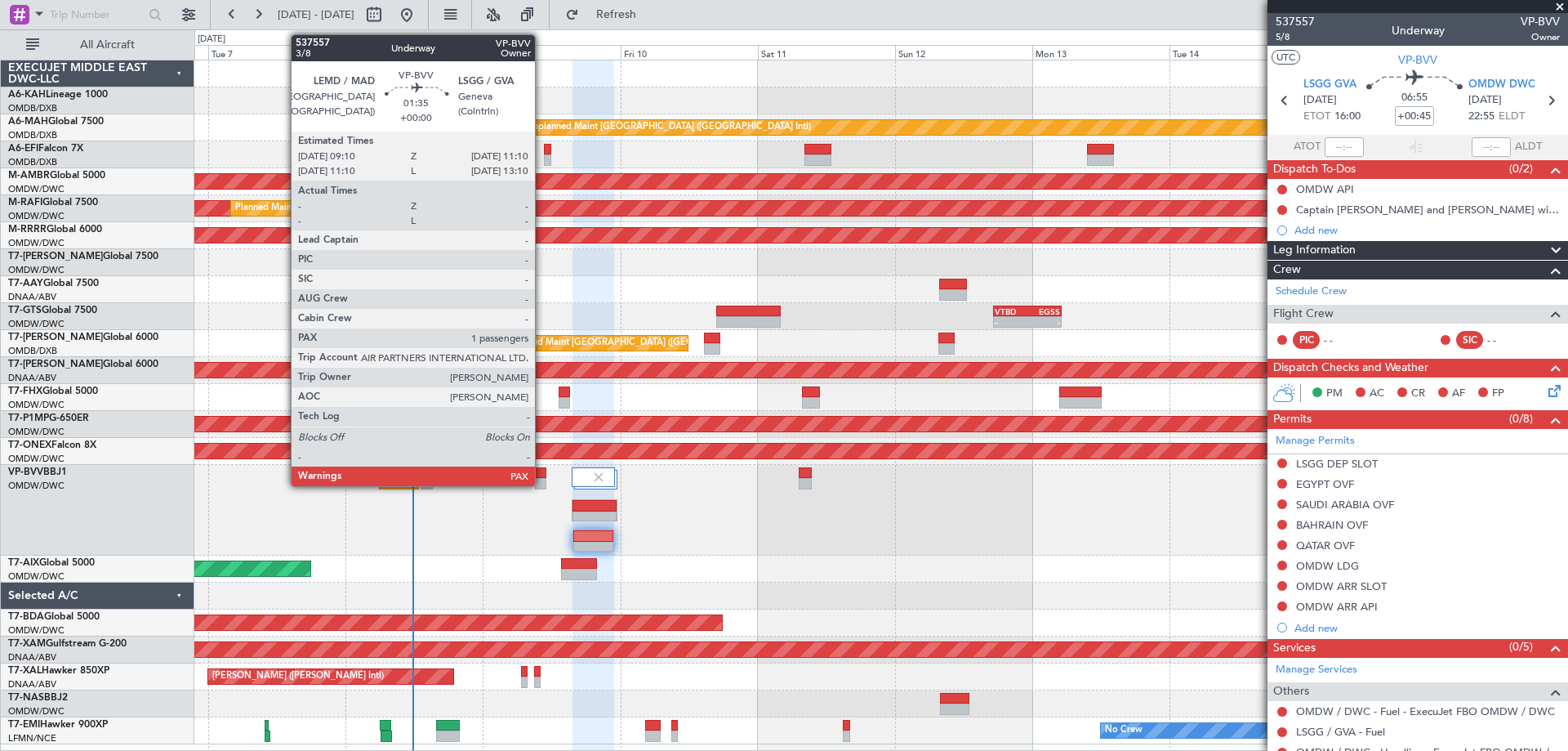
click at [542, 477] on div at bounding box center [540, 473] width 12 height 11
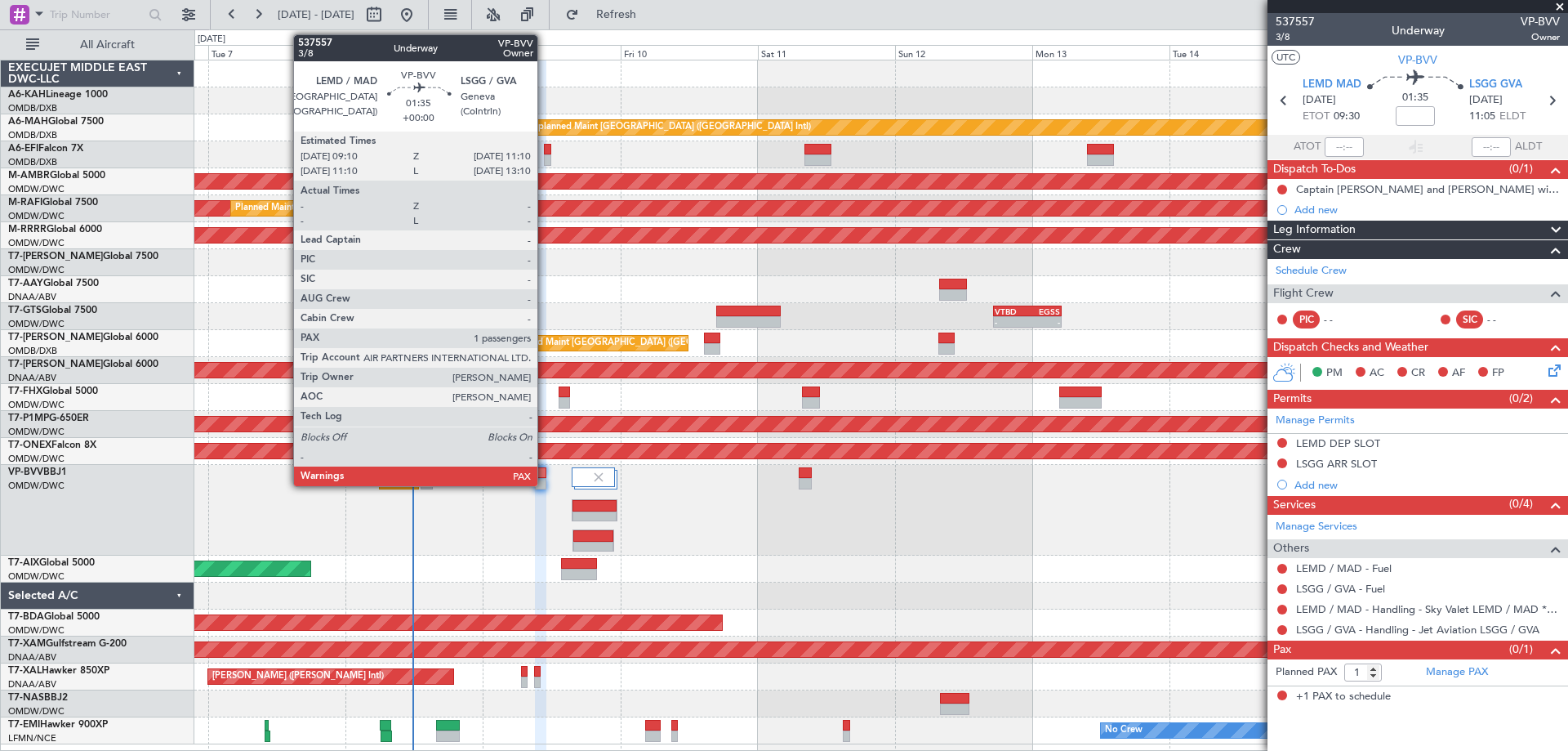
click at [545, 473] on div at bounding box center [540, 473] width 12 height 11
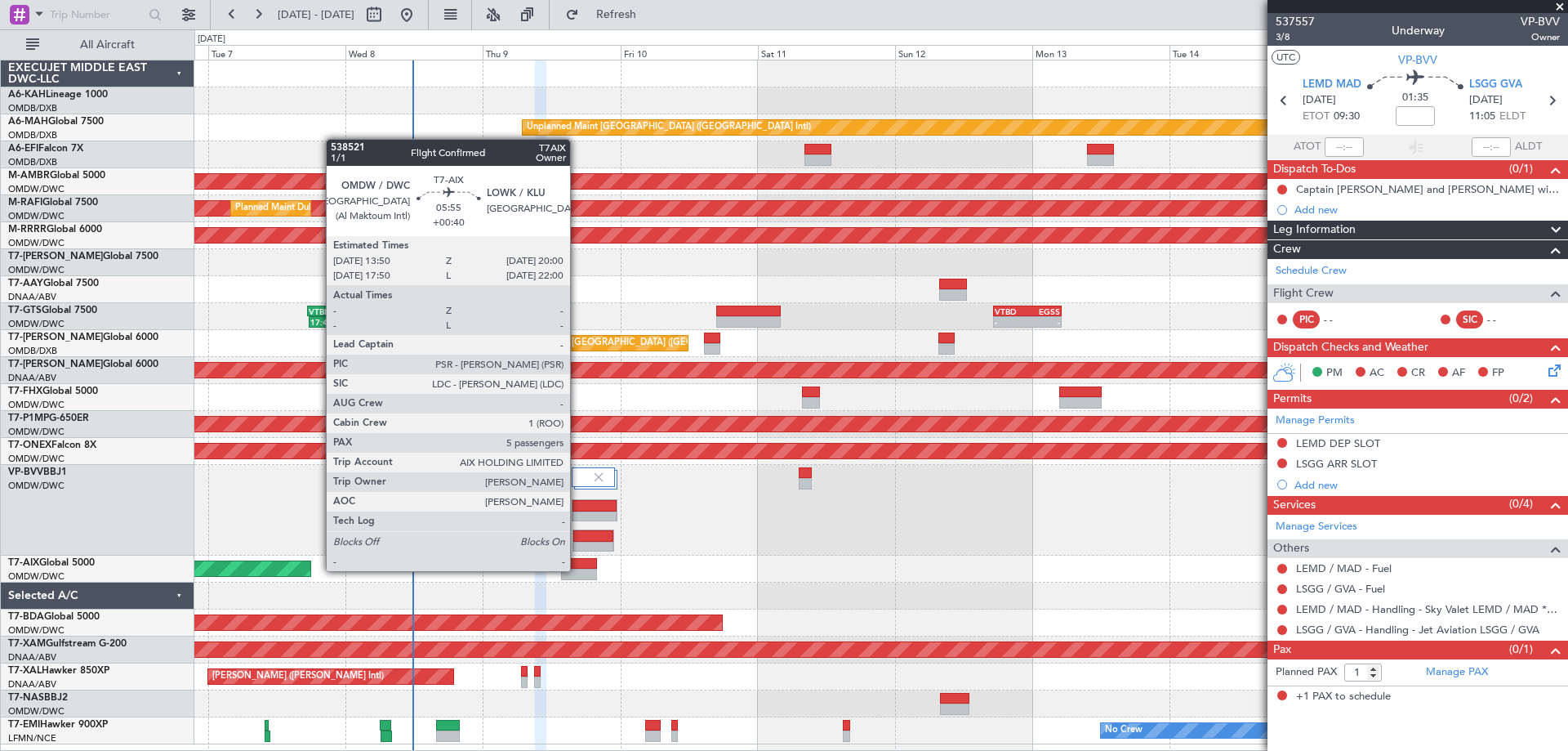
click at [577, 569] on div at bounding box center [578, 574] width 36 height 11
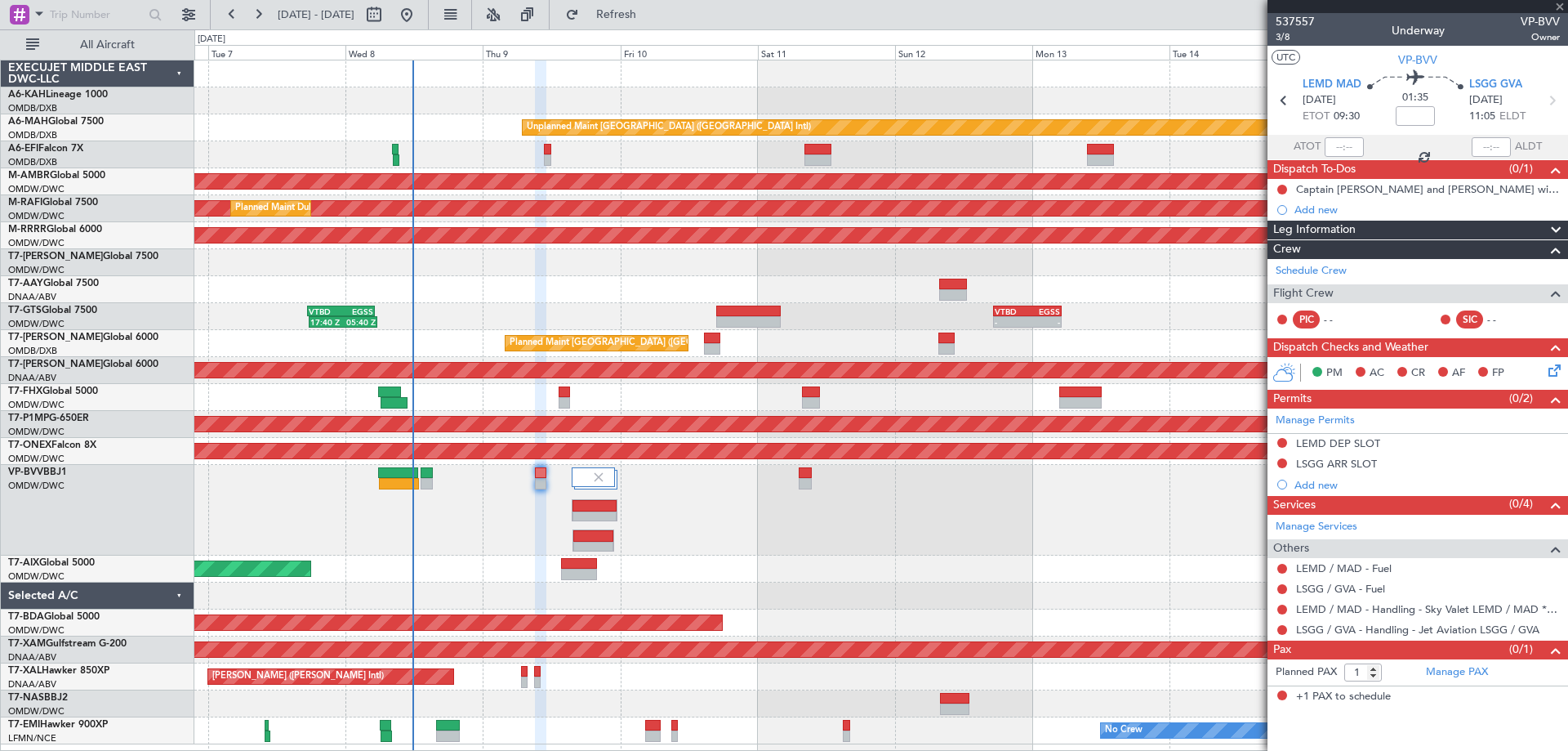
type input "+00:40"
type input "5"
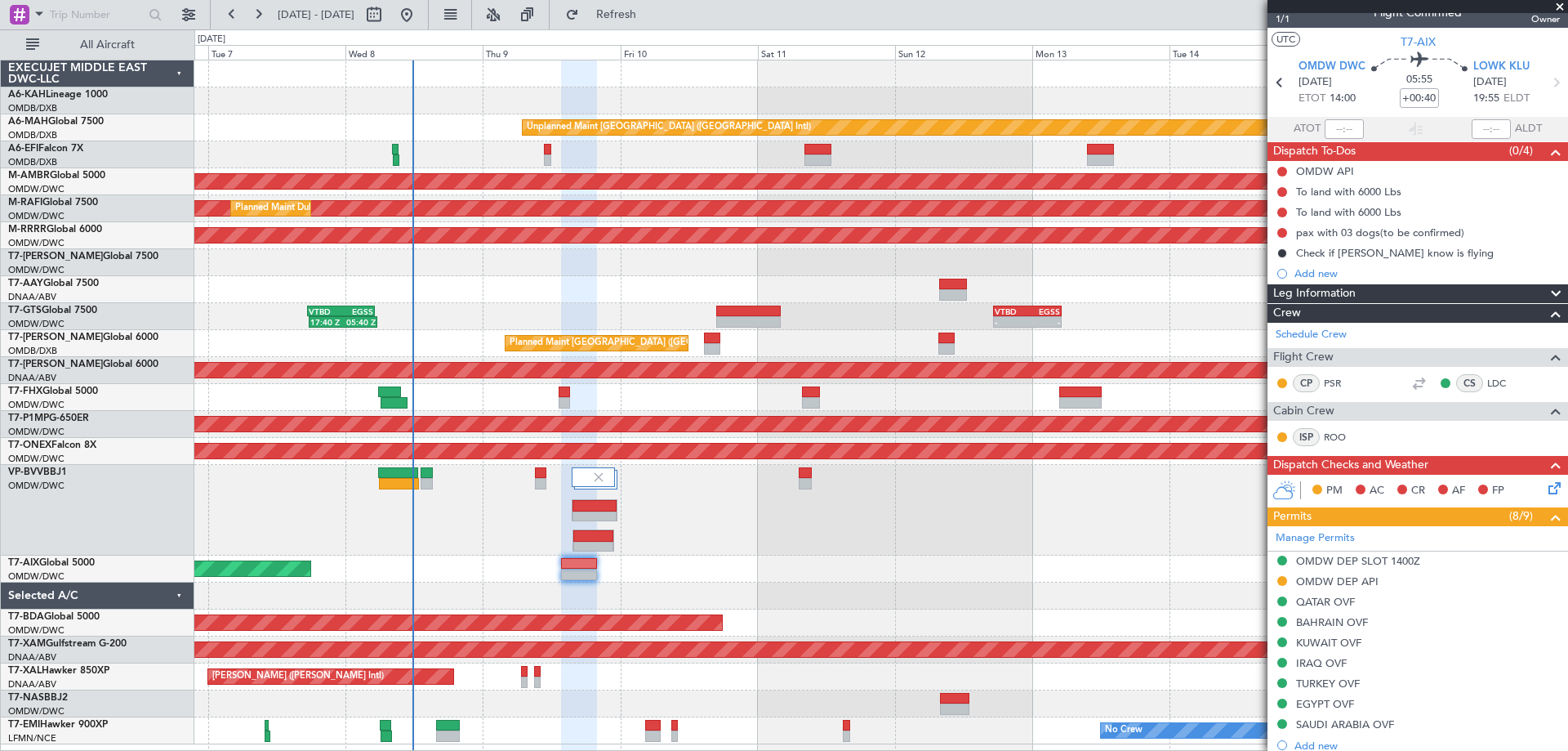
scroll to position [9, 0]
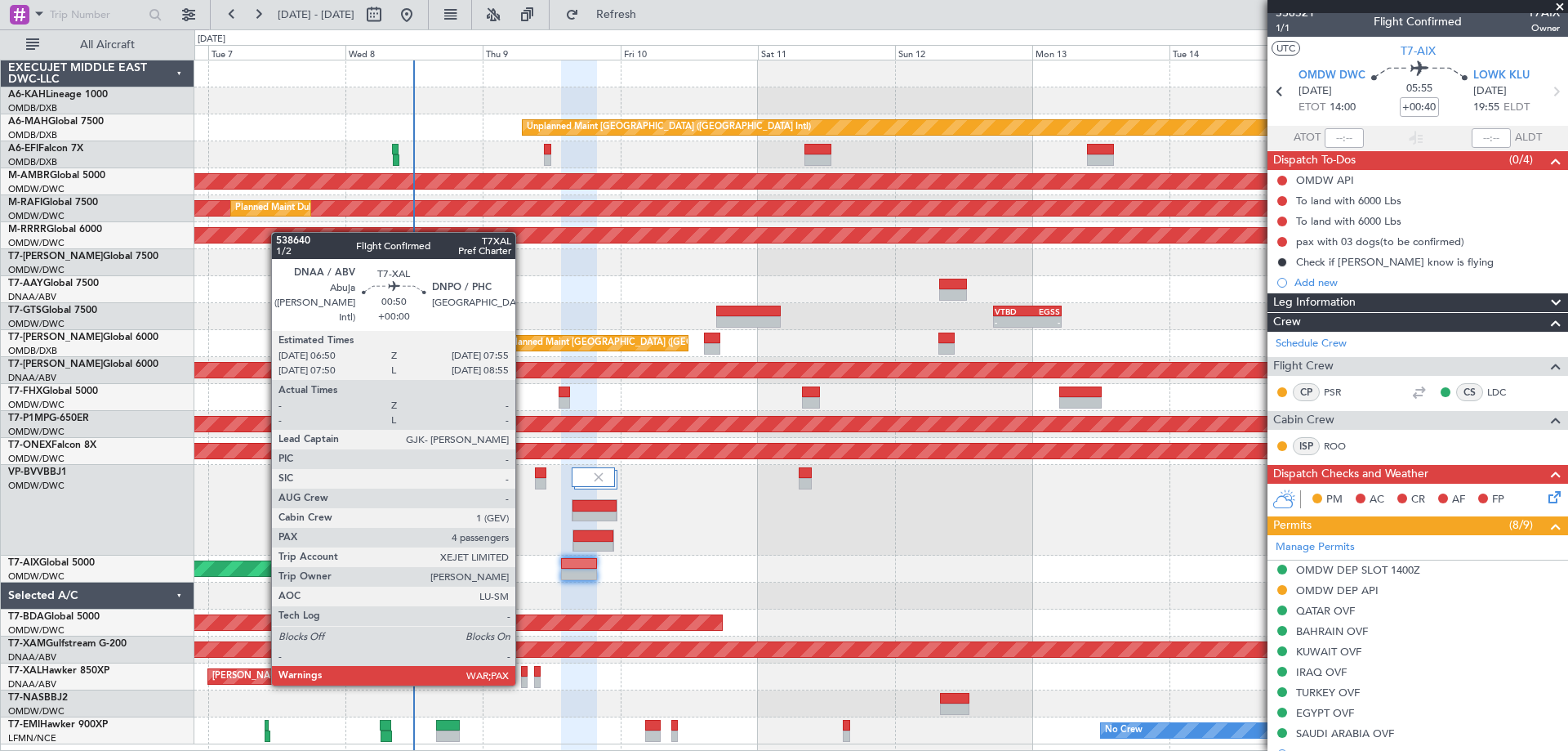
click at [522, 682] on div at bounding box center [524, 682] width 7 height 11
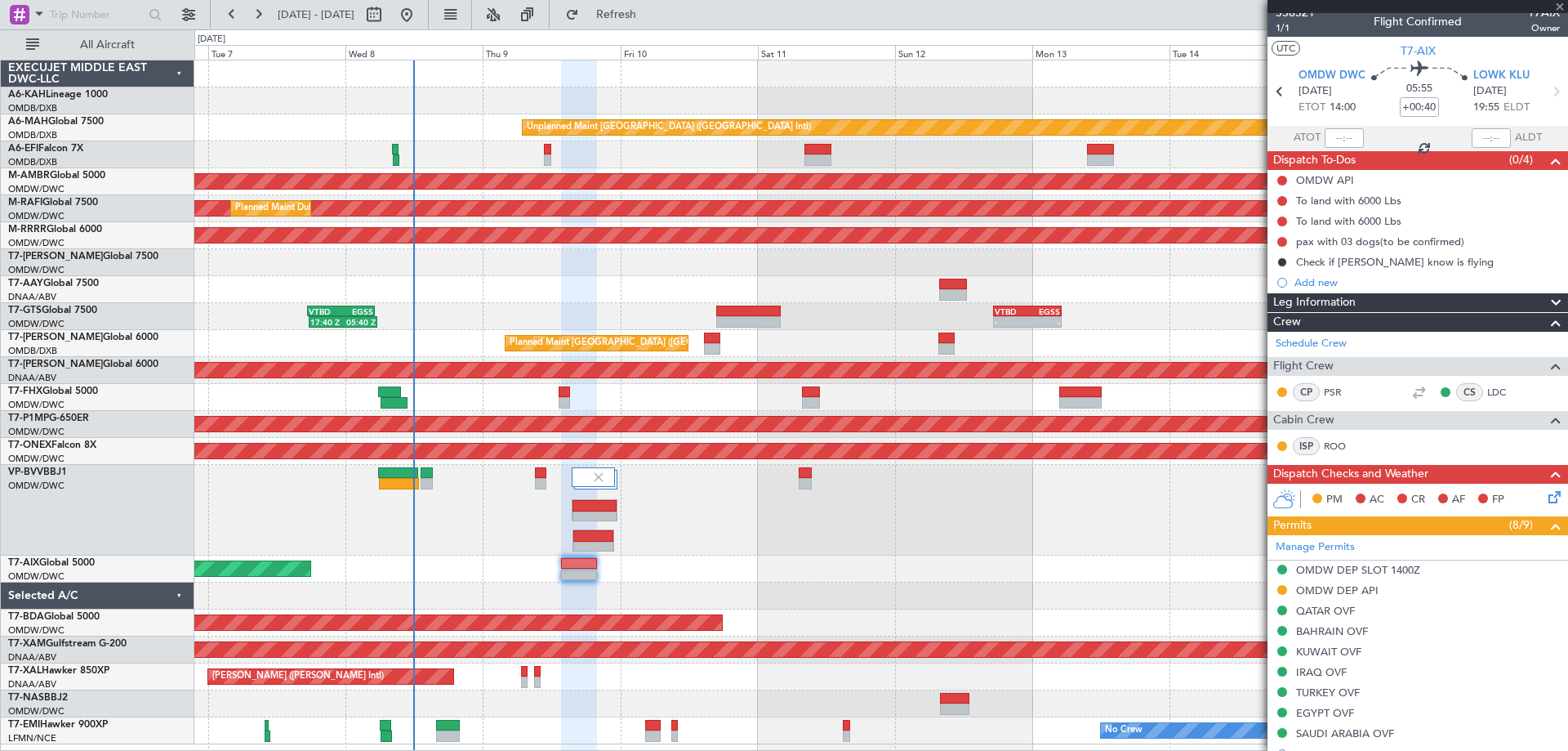
type input "4"
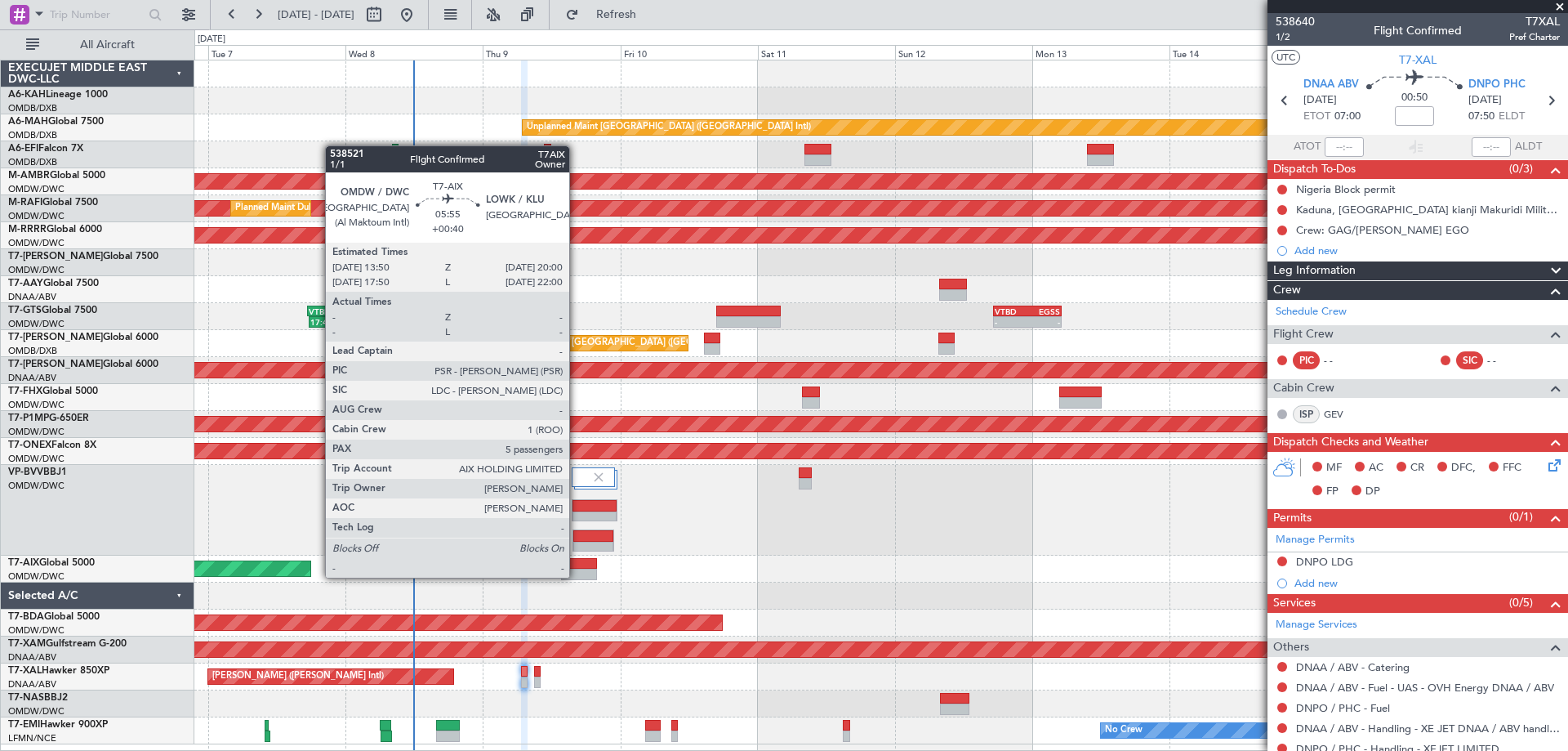
click at [576, 576] on div at bounding box center [578, 574] width 36 height 11
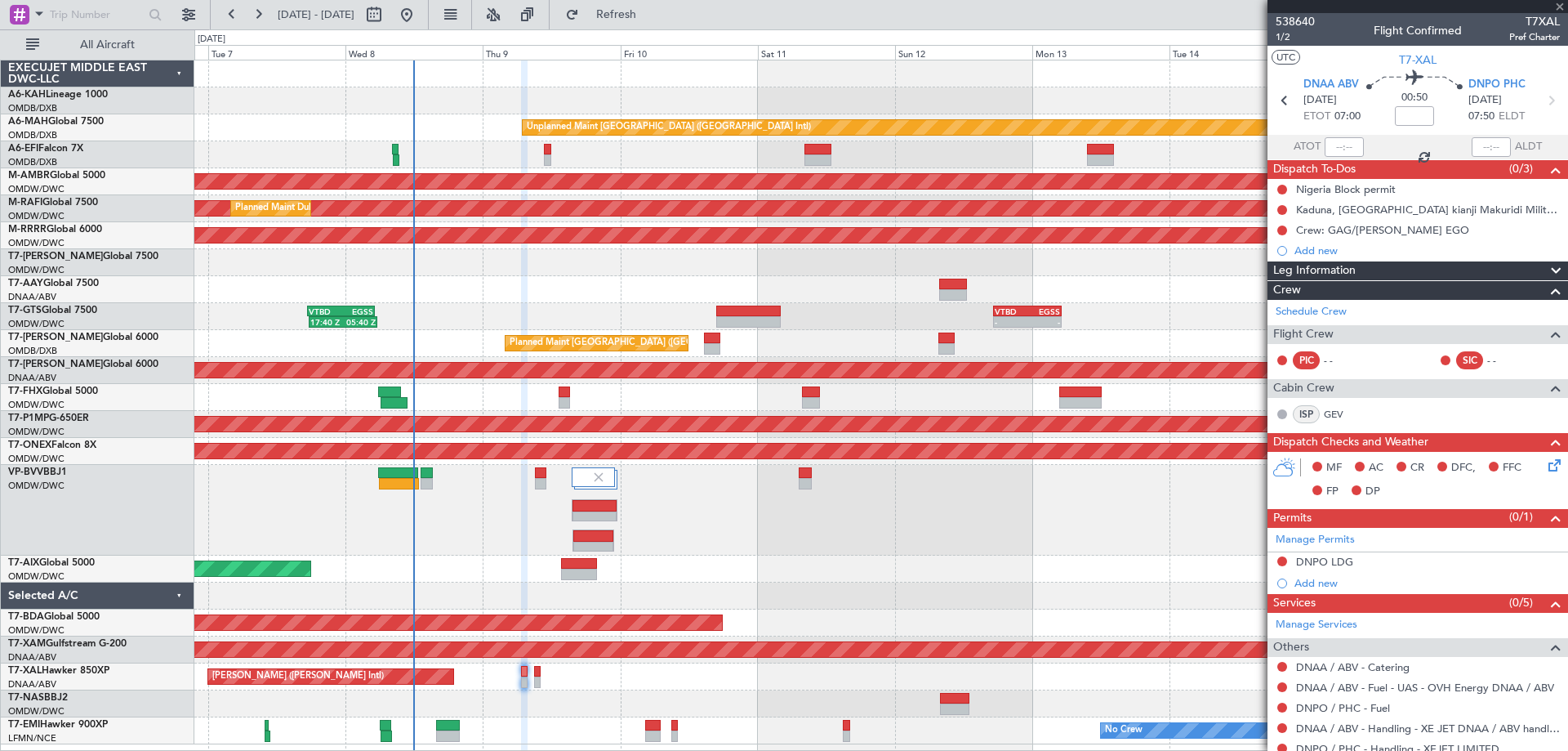
type input "+00:40"
type input "5"
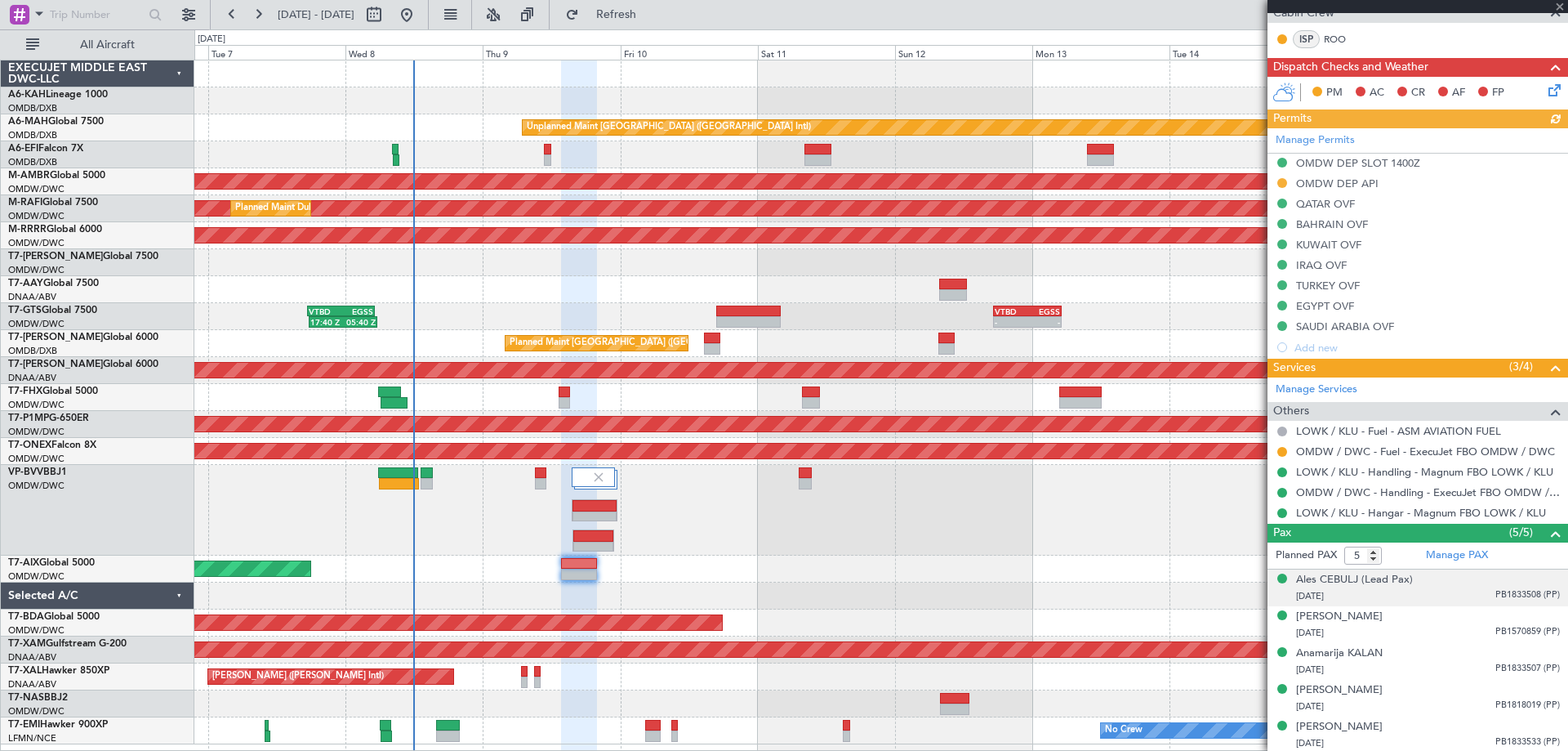
scroll to position [417, 0]
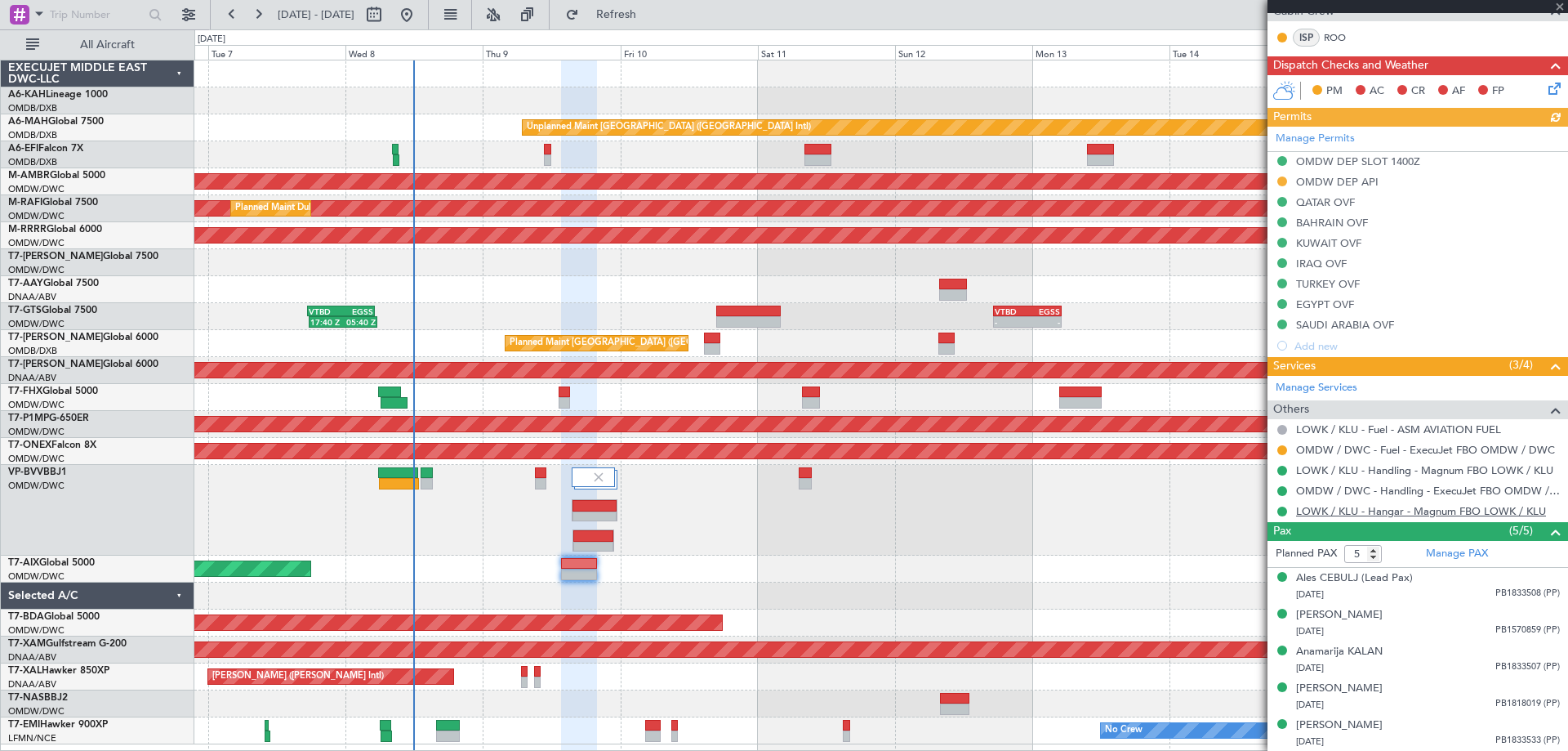
click at [1390, 510] on link "LOWK / KLU - Hangar - Magnum FBO LOWK / KLU" at bounding box center [1421, 510] width 250 height 14
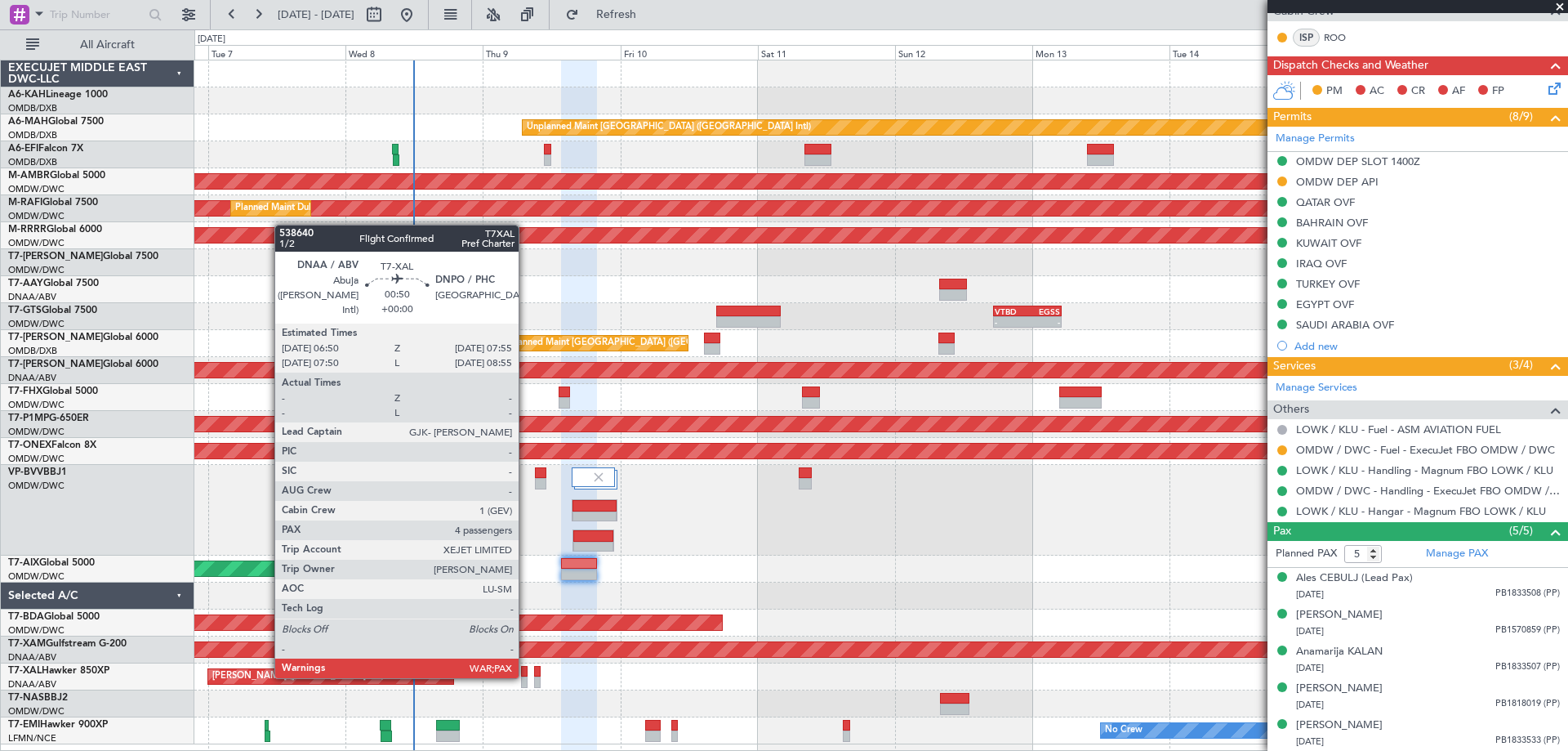
click at [526, 675] on div at bounding box center [524, 672] width 7 height 11
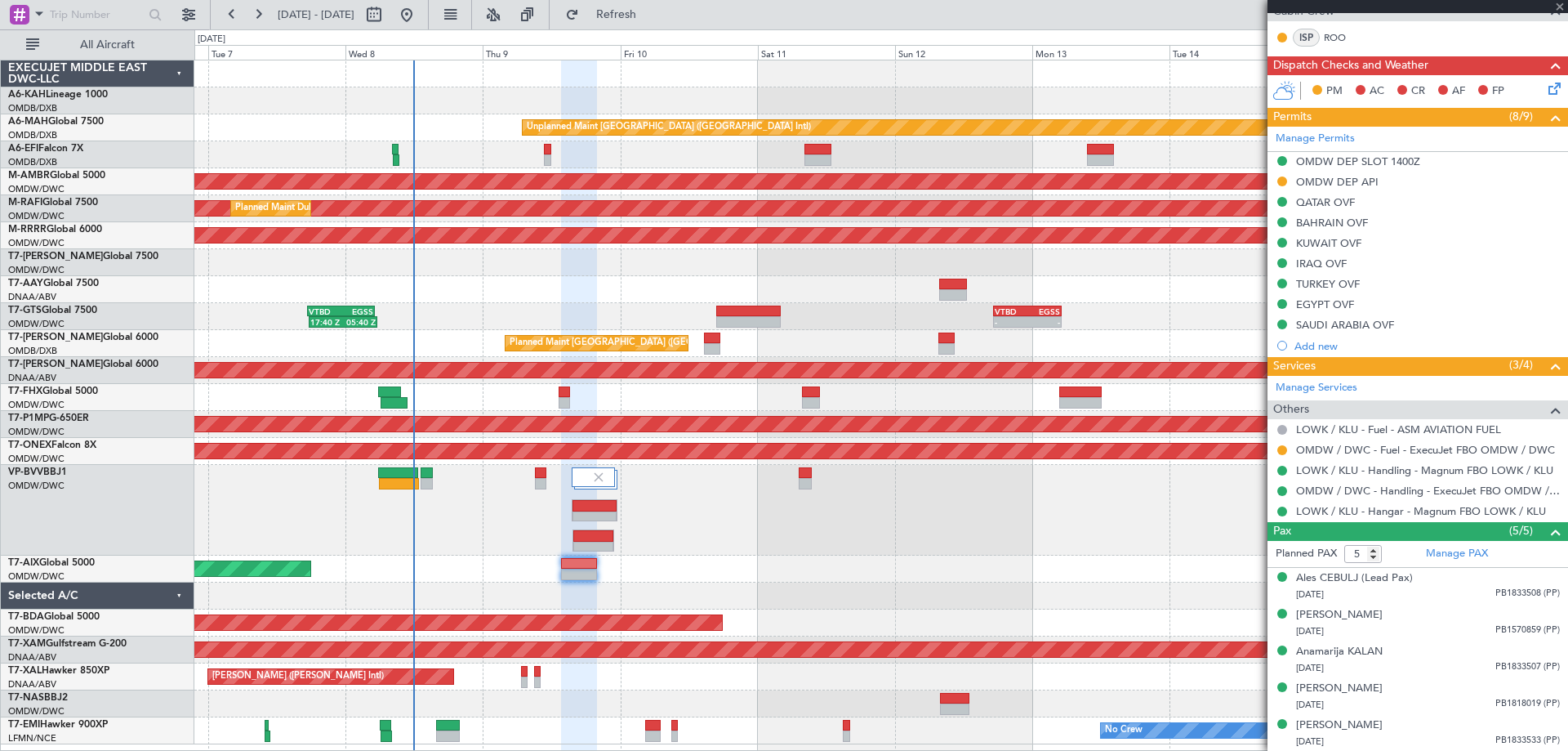
type input "4"
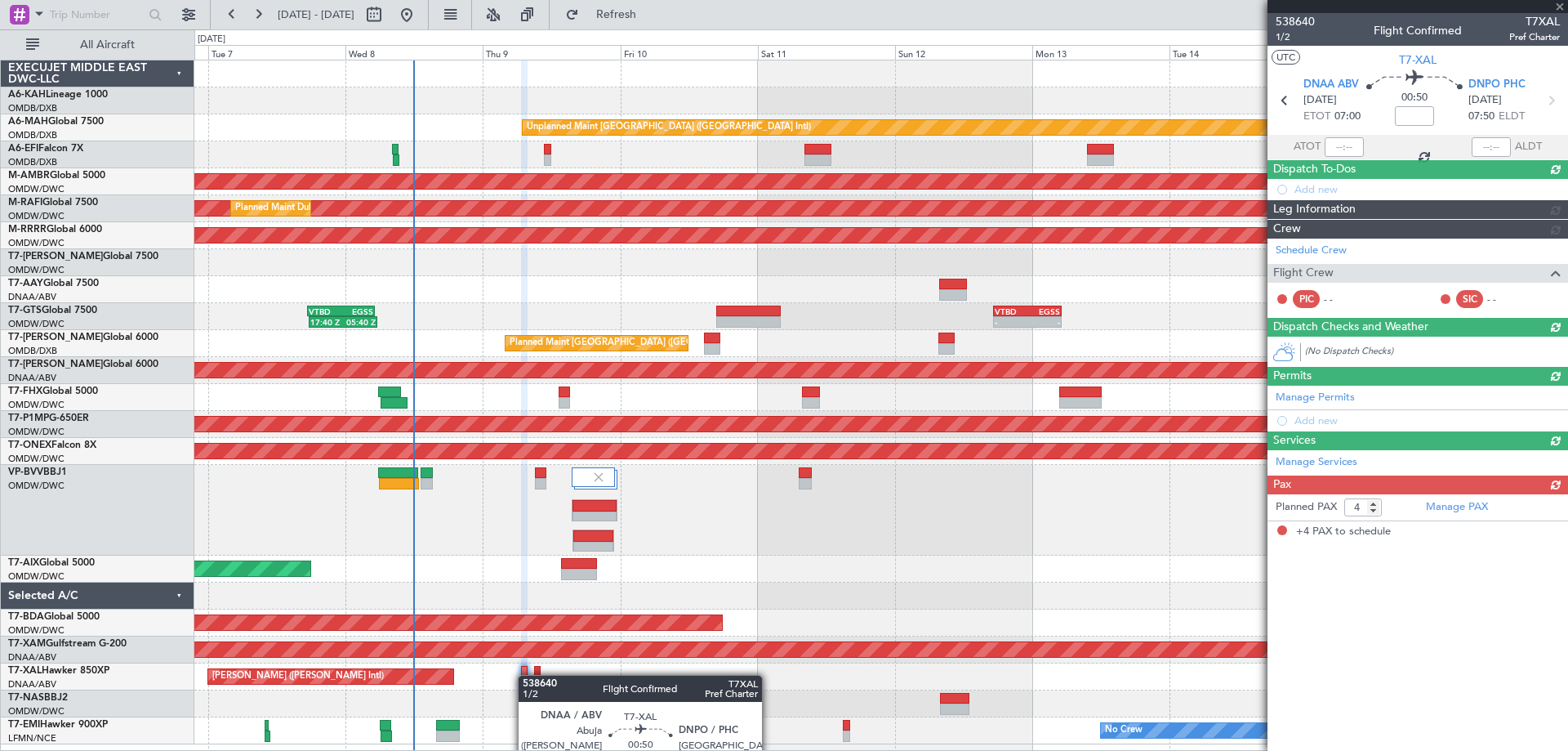
scroll to position [0, 0]
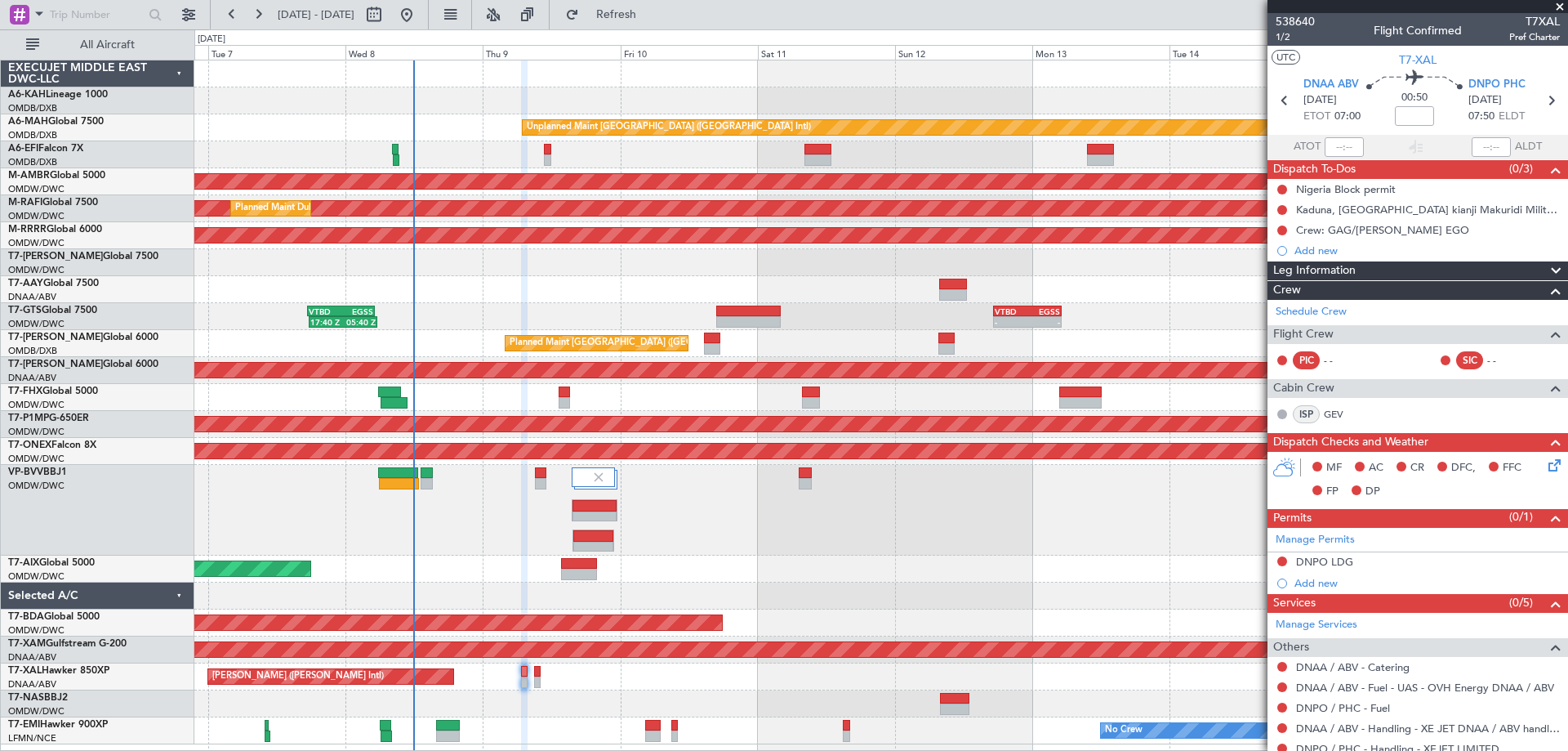
drag, startPoint x: 1323, startPoint y: 587, endPoint x: 1291, endPoint y: 589, distance: 32.1
click at [1291, 589] on div "Add new" at bounding box center [1418, 583] width 300 height 21
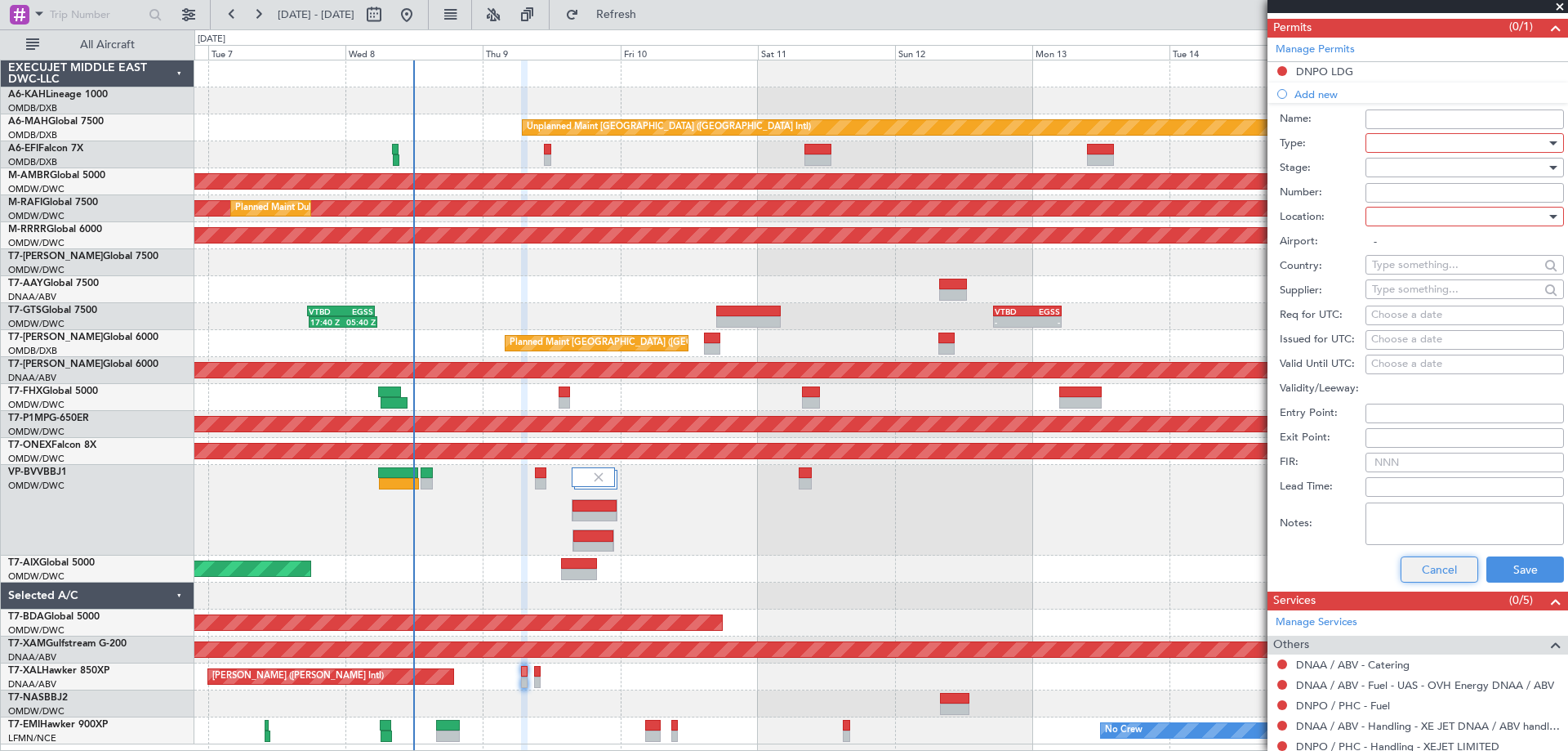
click at [1413, 574] on button "Cancel" at bounding box center [1438, 569] width 77 height 26
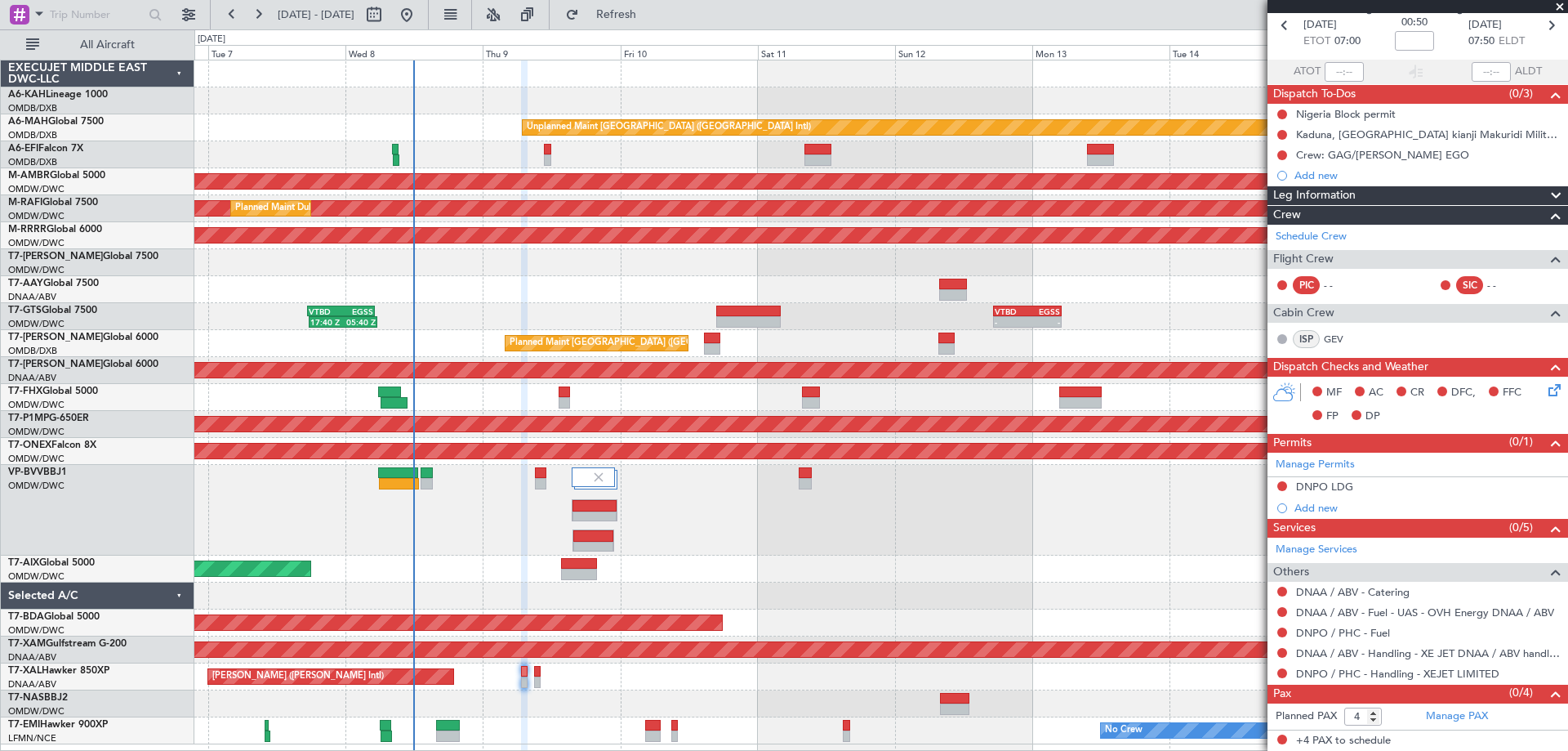
scroll to position [75, 0]
click at [443, 495] on div at bounding box center [881, 509] width 1373 height 90
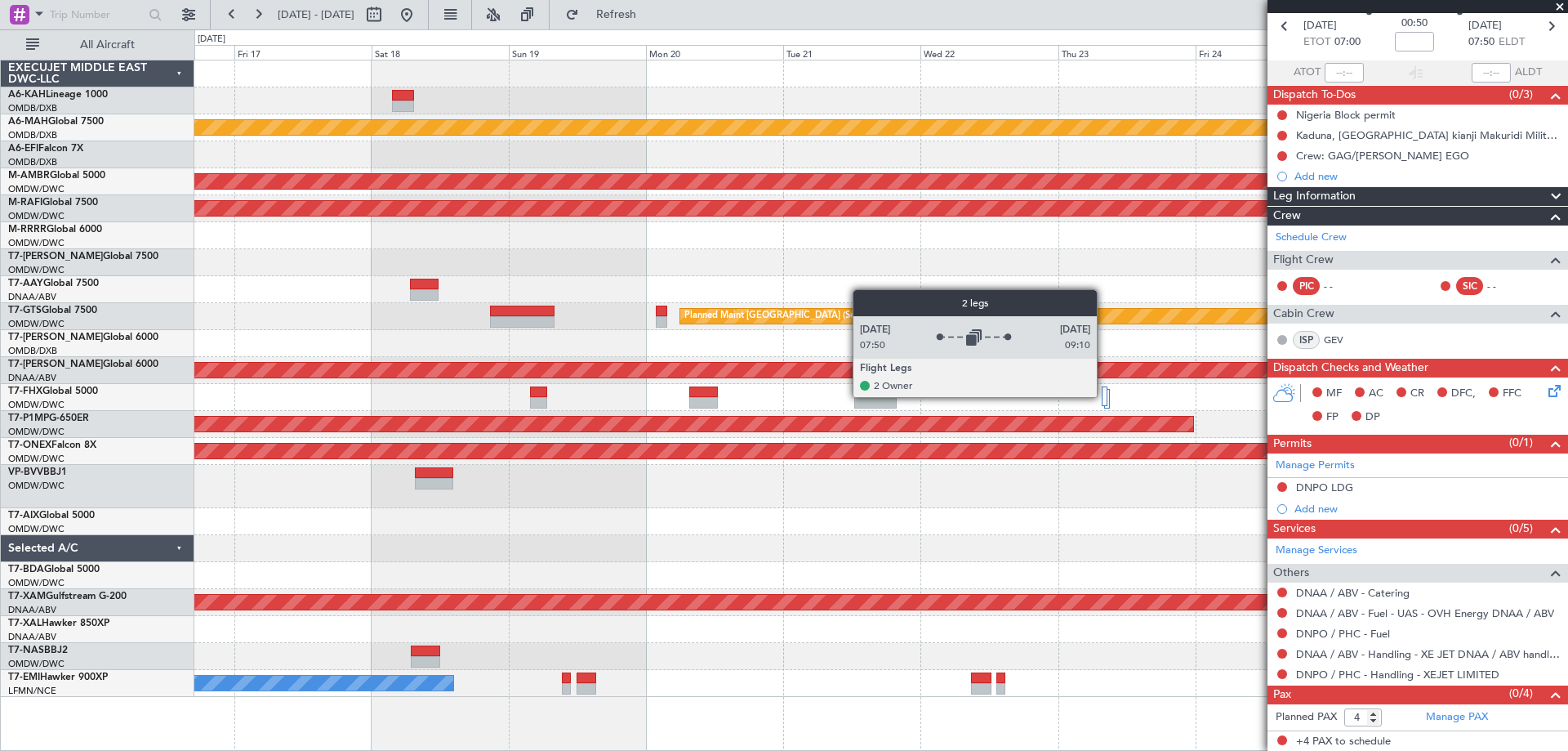
click at [1104, 396] on div at bounding box center [1104, 396] width 6 height 20
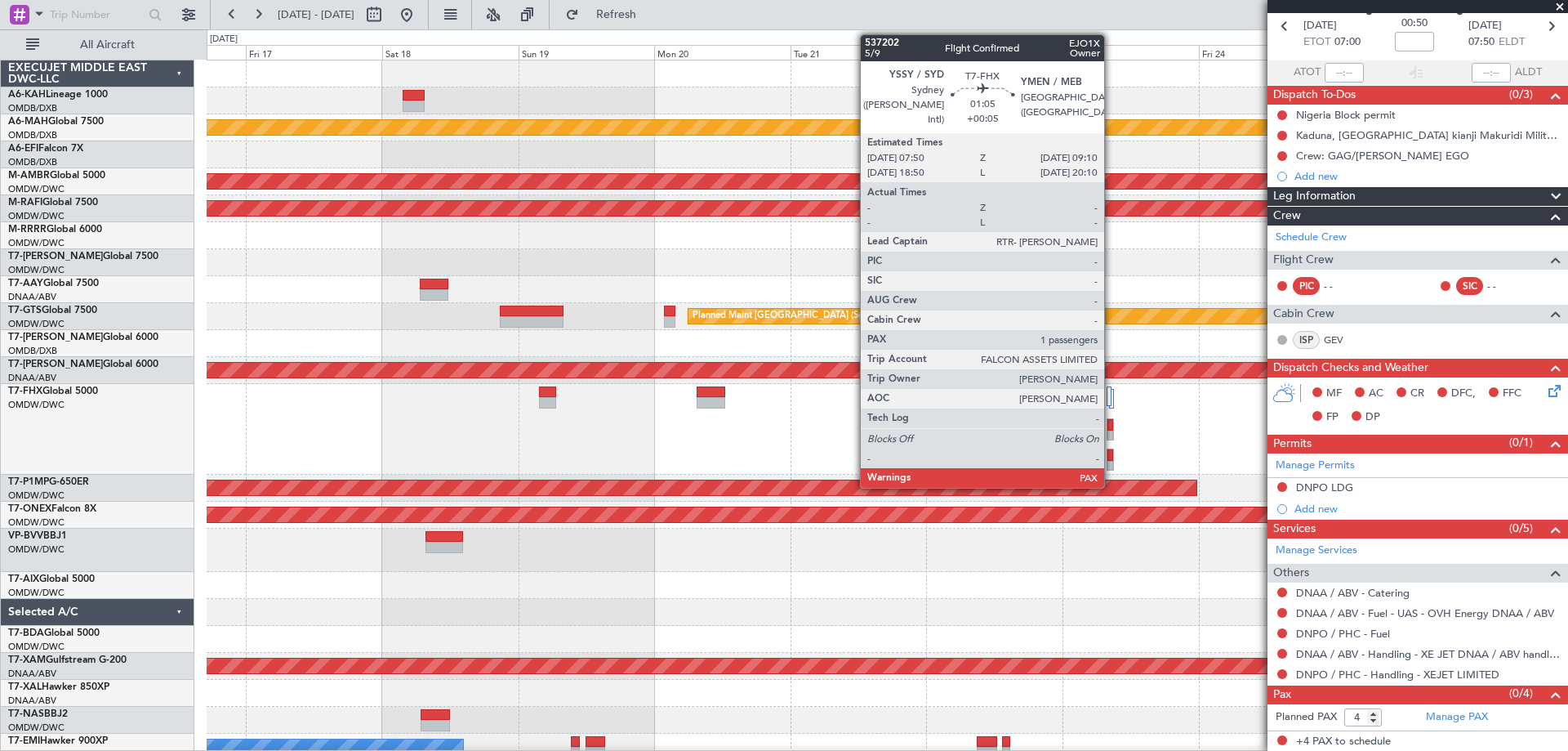
click at [1112, 464] on div at bounding box center [1110, 466] width 7 height 11
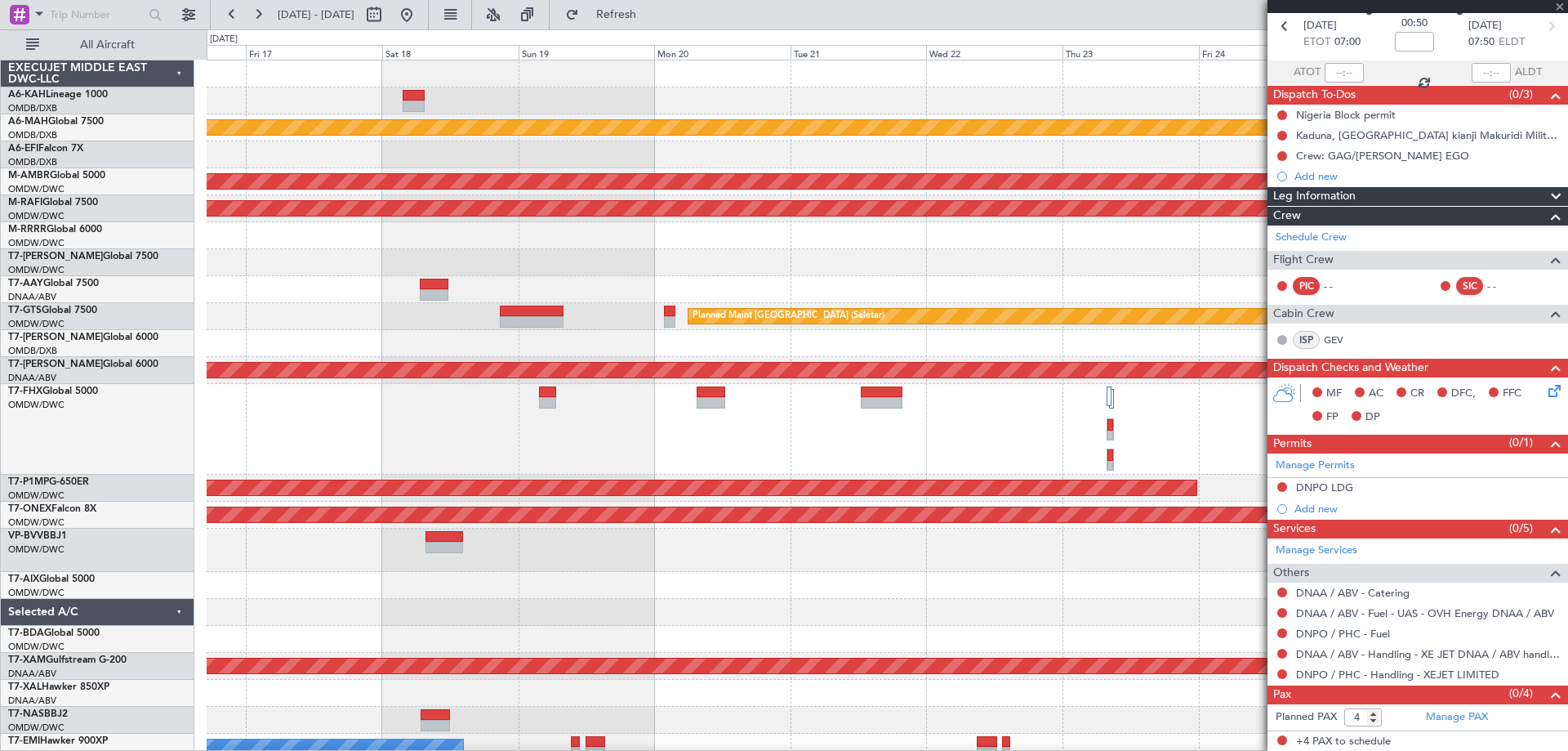
type input "+00:05"
type input "1"
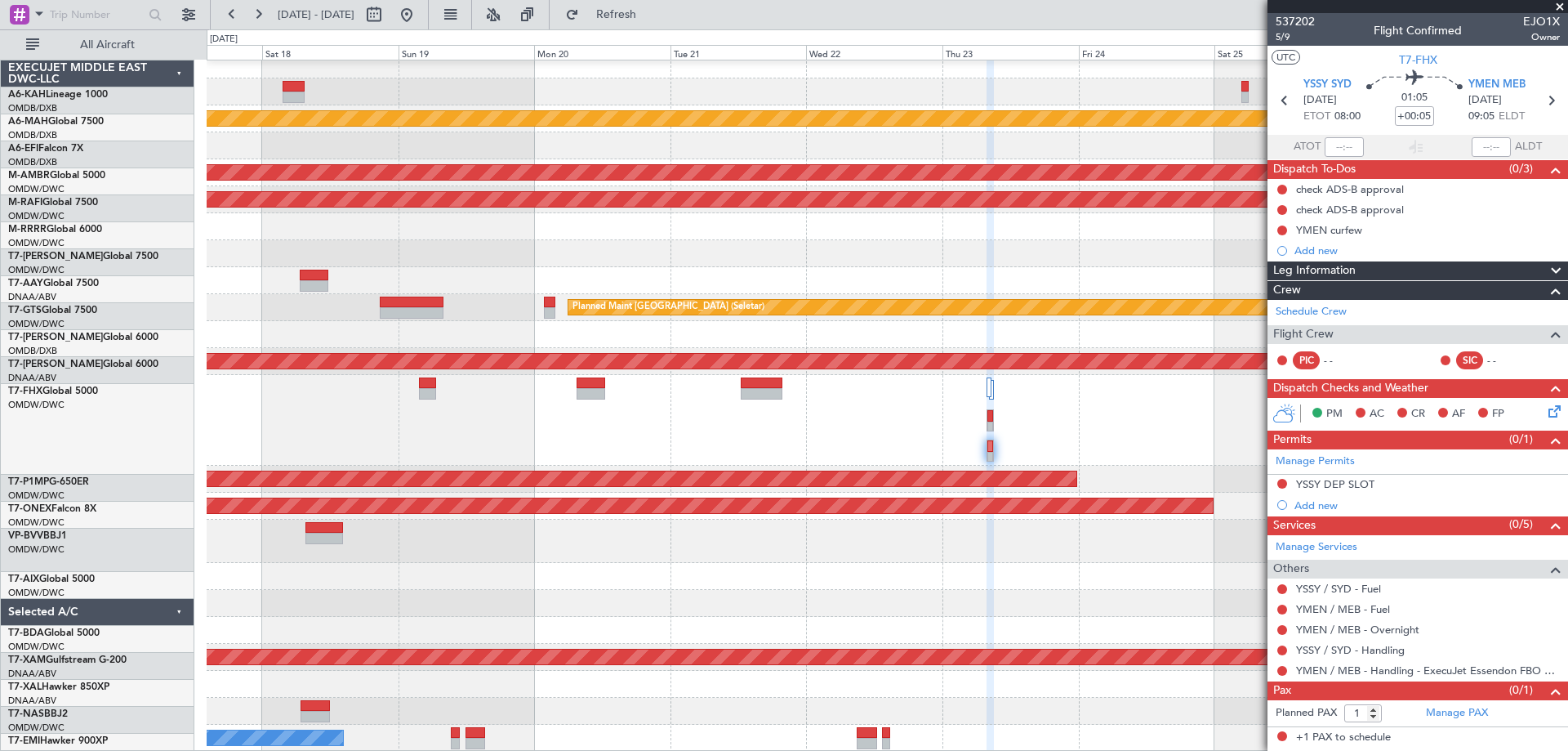
scroll to position [9, 0]
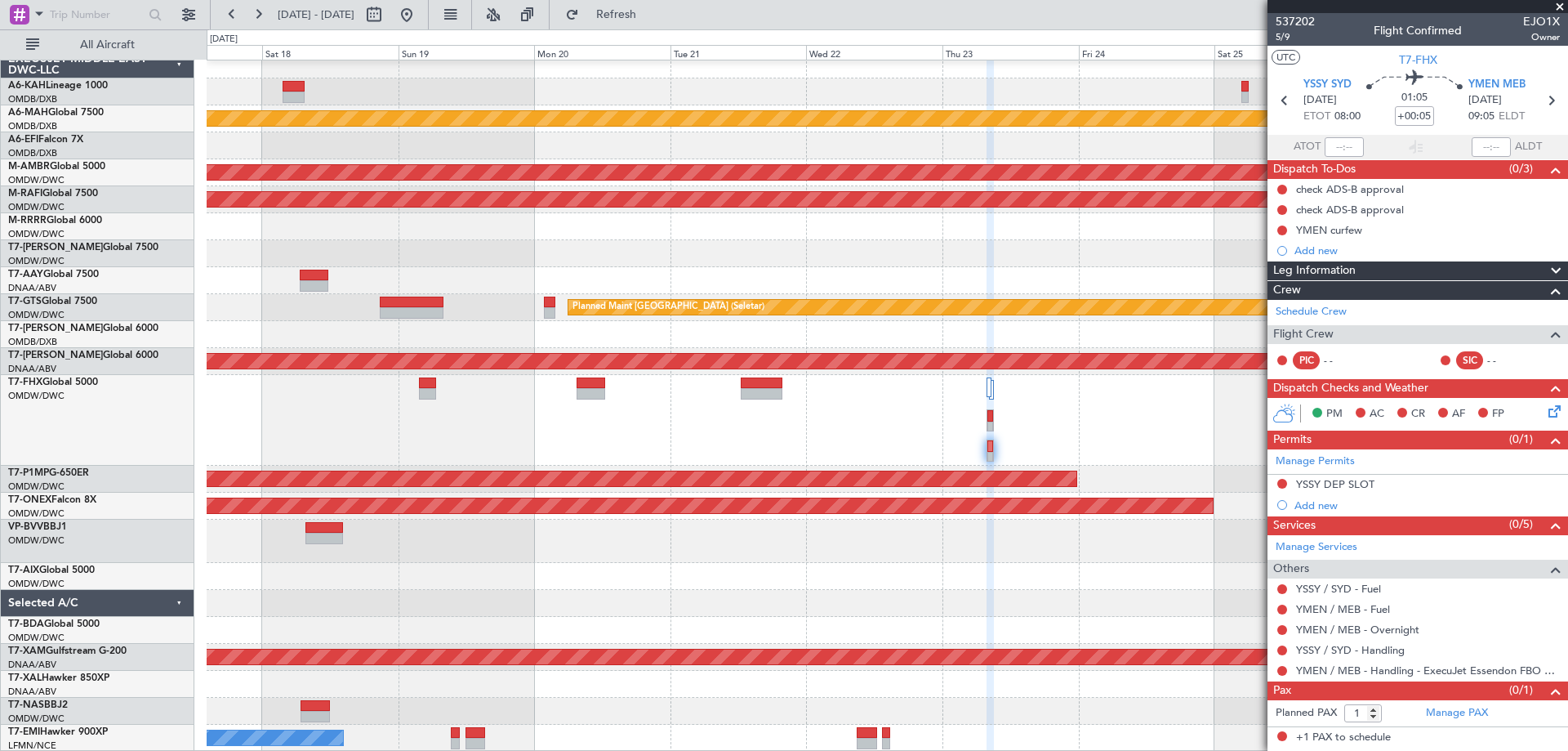
click at [923, 384] on div at bounding box center [887, 420] width 1361 height 90
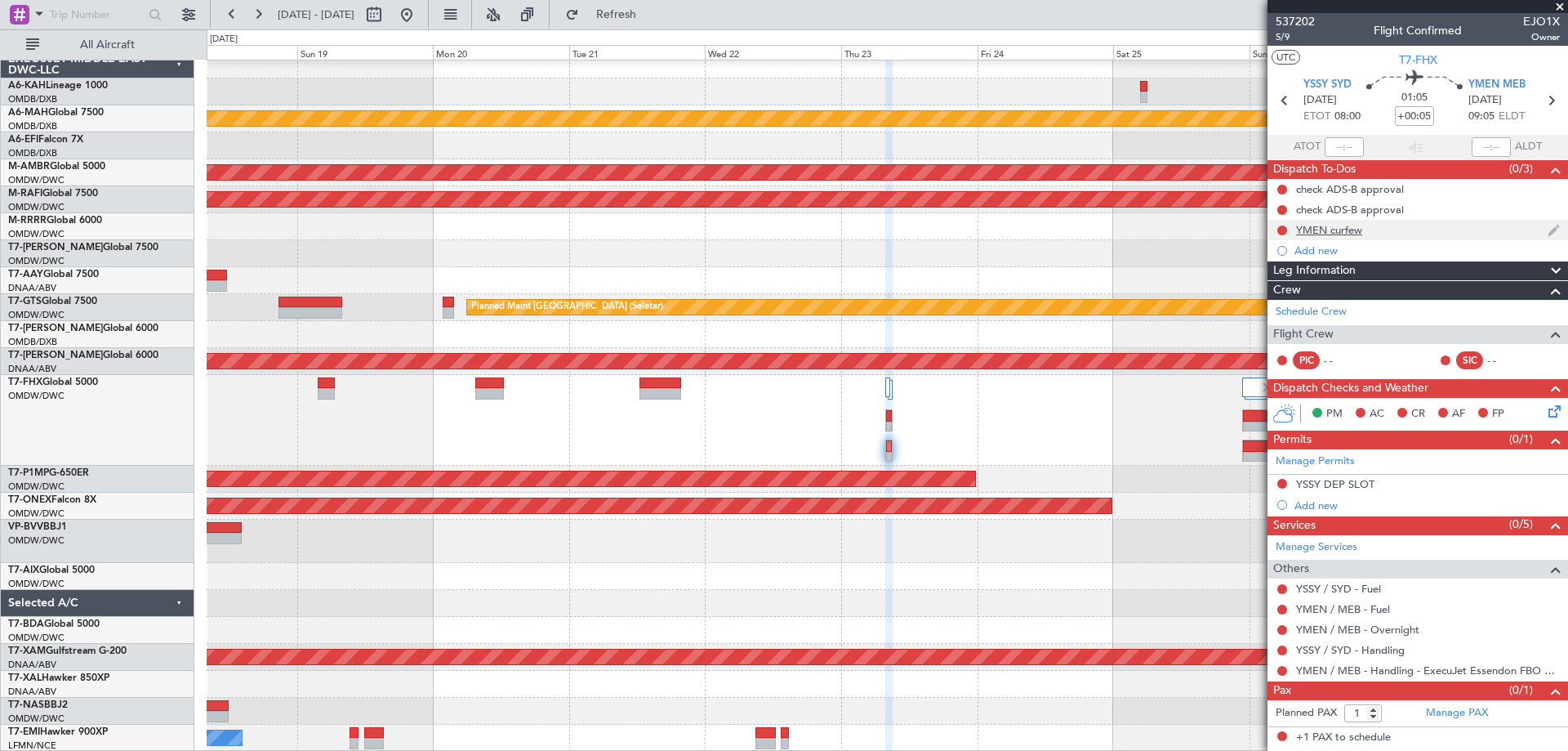
click at [1323, 225] on div "YMEN curfew" at bounding box center [1328, 229] width 66 height 14
click at [1348, 232] on div "YMEN curfew" at bounding box center [1328, 229] width 66 height 14
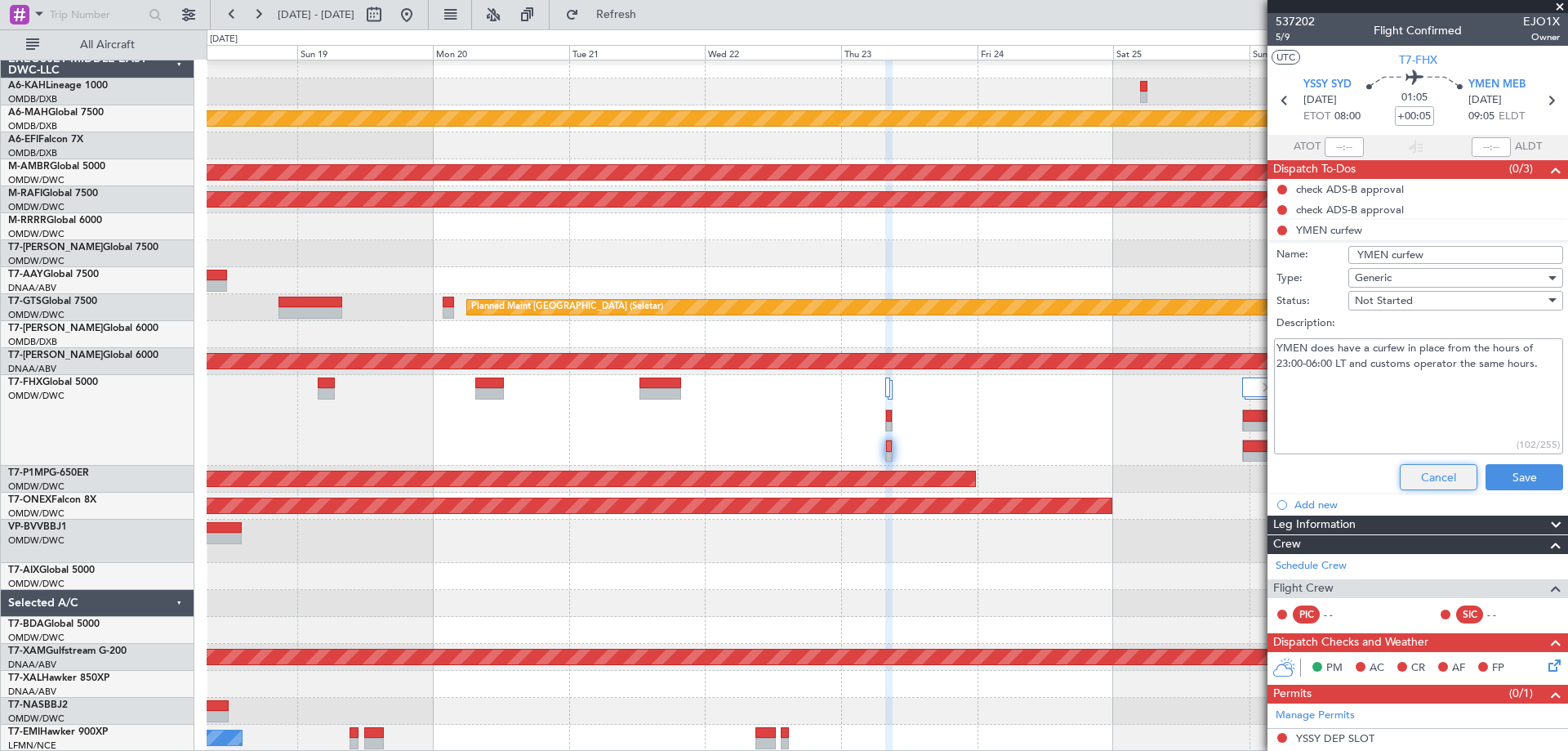
click at [1425, 481] on button "Cancel" at bounding box center [1438, 477] width 77 height 26
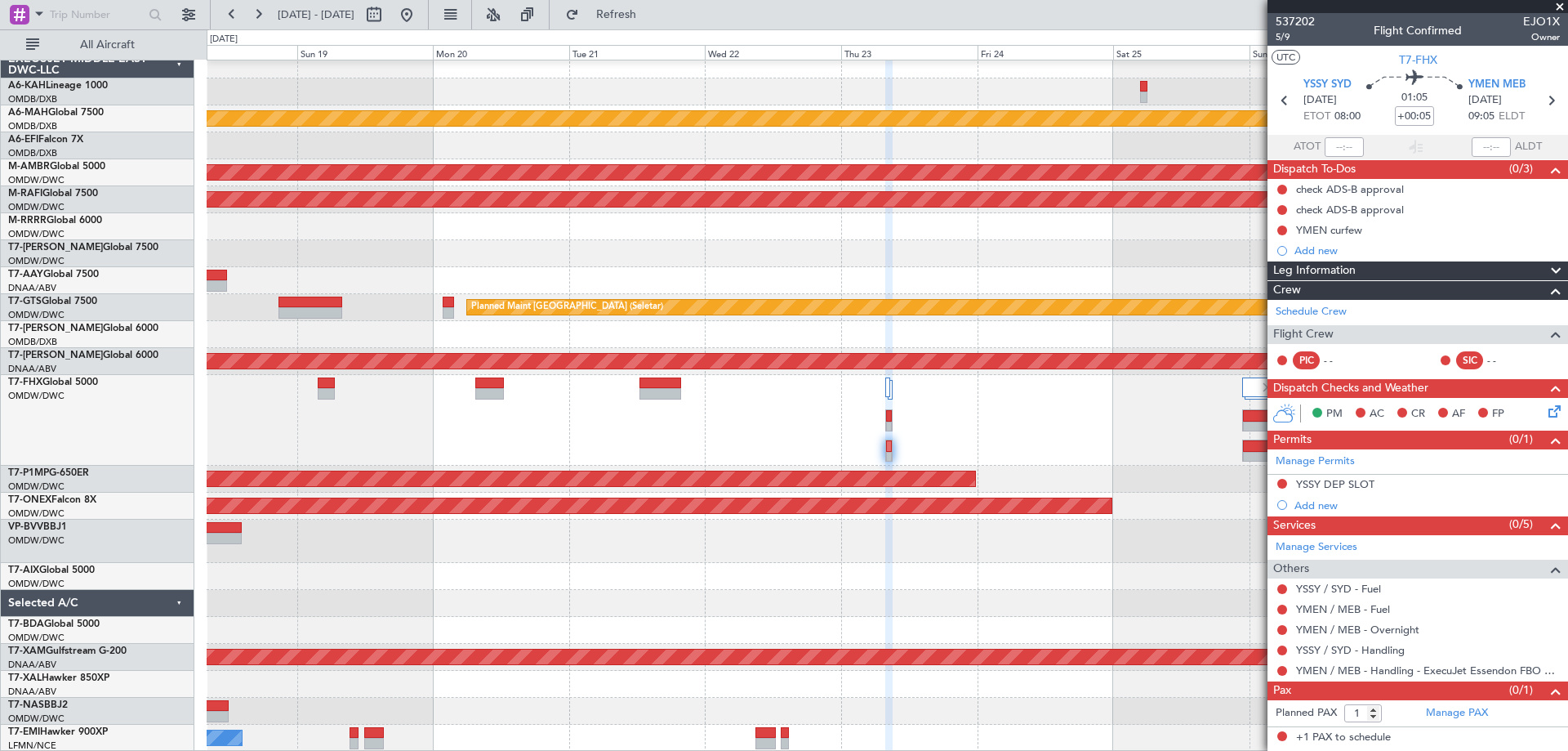
scroll to position [0, 0]
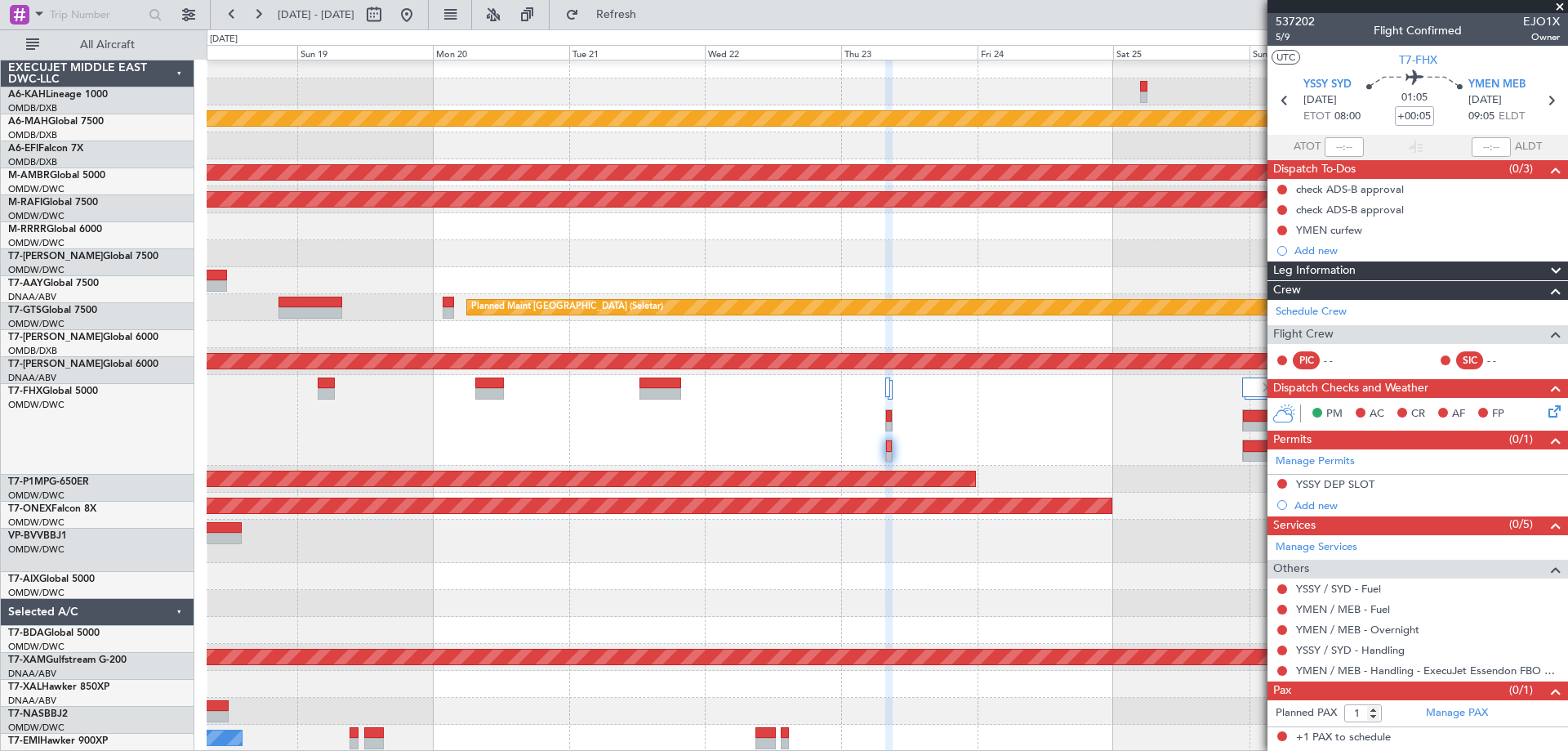
click at [1173, 271] on div "Unplanned Maint Dubai (Dubai Intl) Planned Maint Singapore (Seletar) Planned Ma…" at bounding box center [887, 401] width 1361 height 700
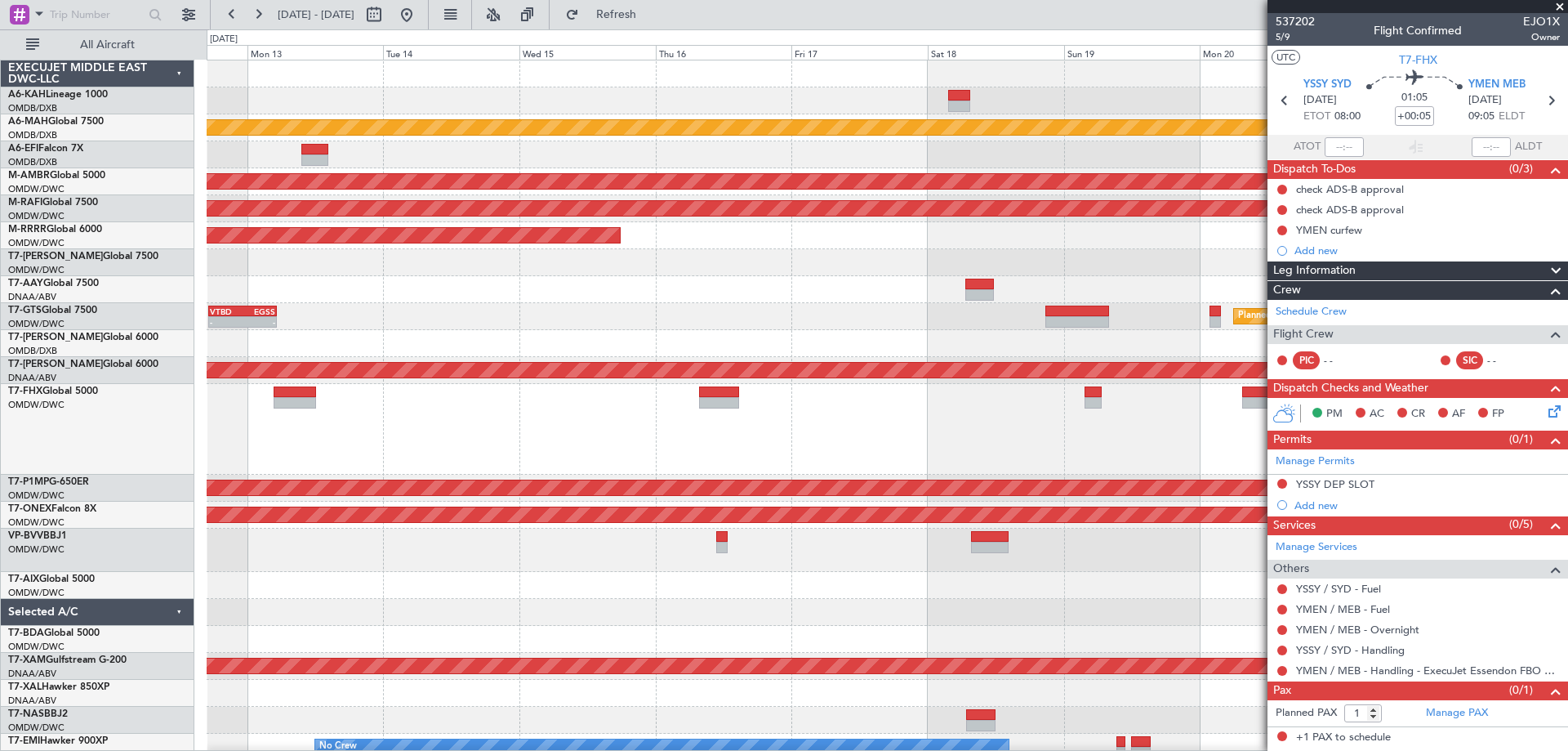
click at [974, 419] on div at bounding box center [887, 428] width 1361 height 90
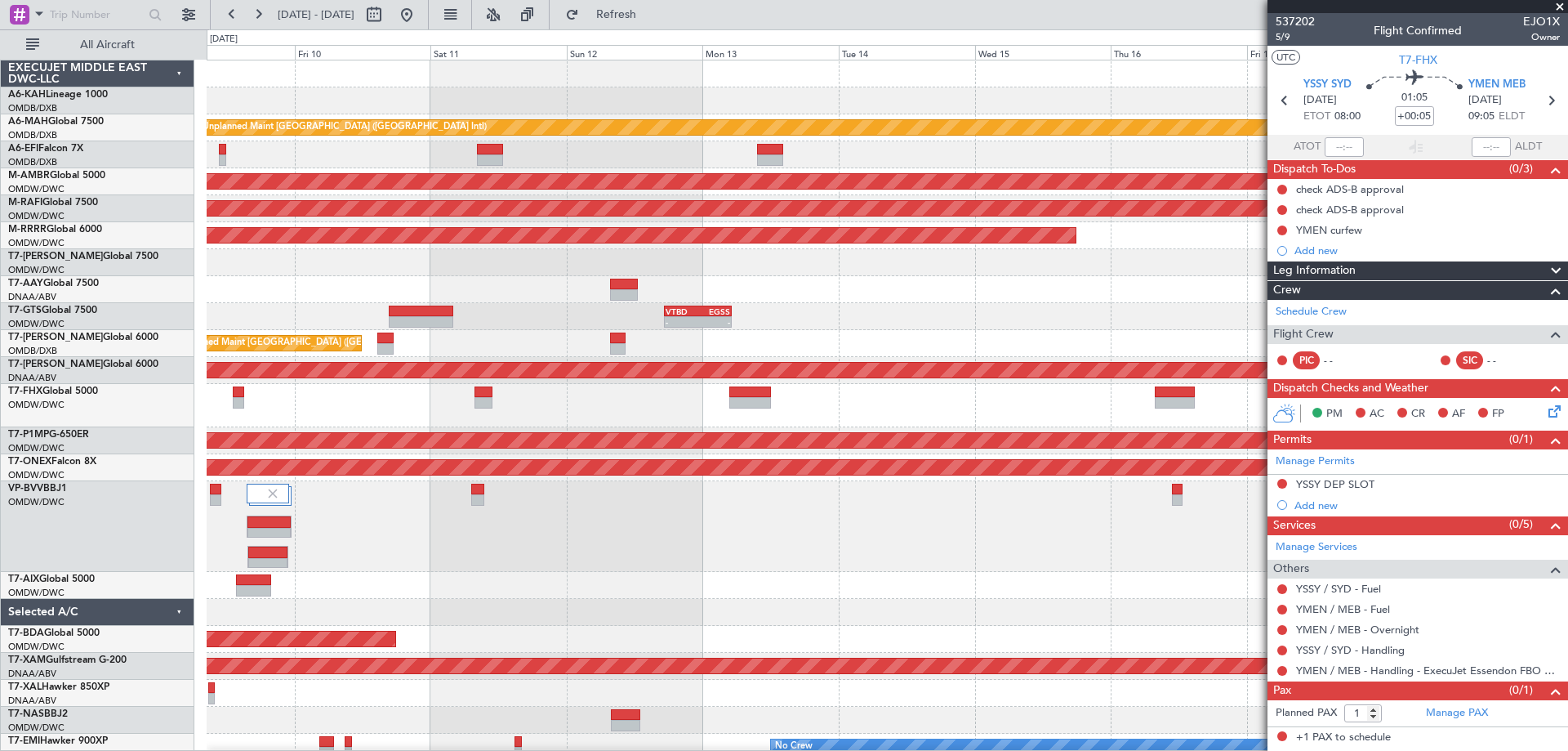
click at [861, 413] on div at bounding box center [887, 405] width 1361 height 43
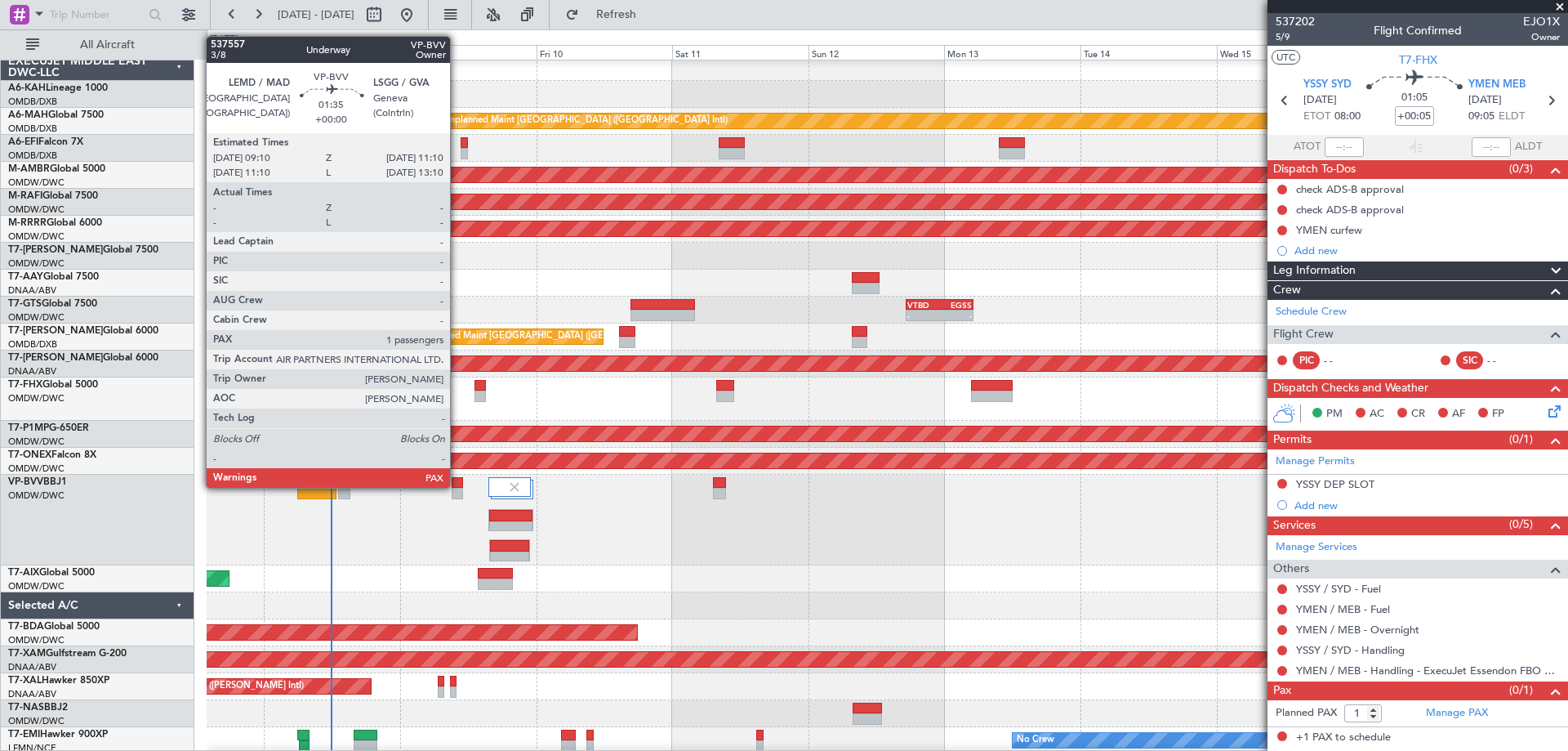
click at [457, 486] on div at bounding box center [457, 482] width 11 height 11
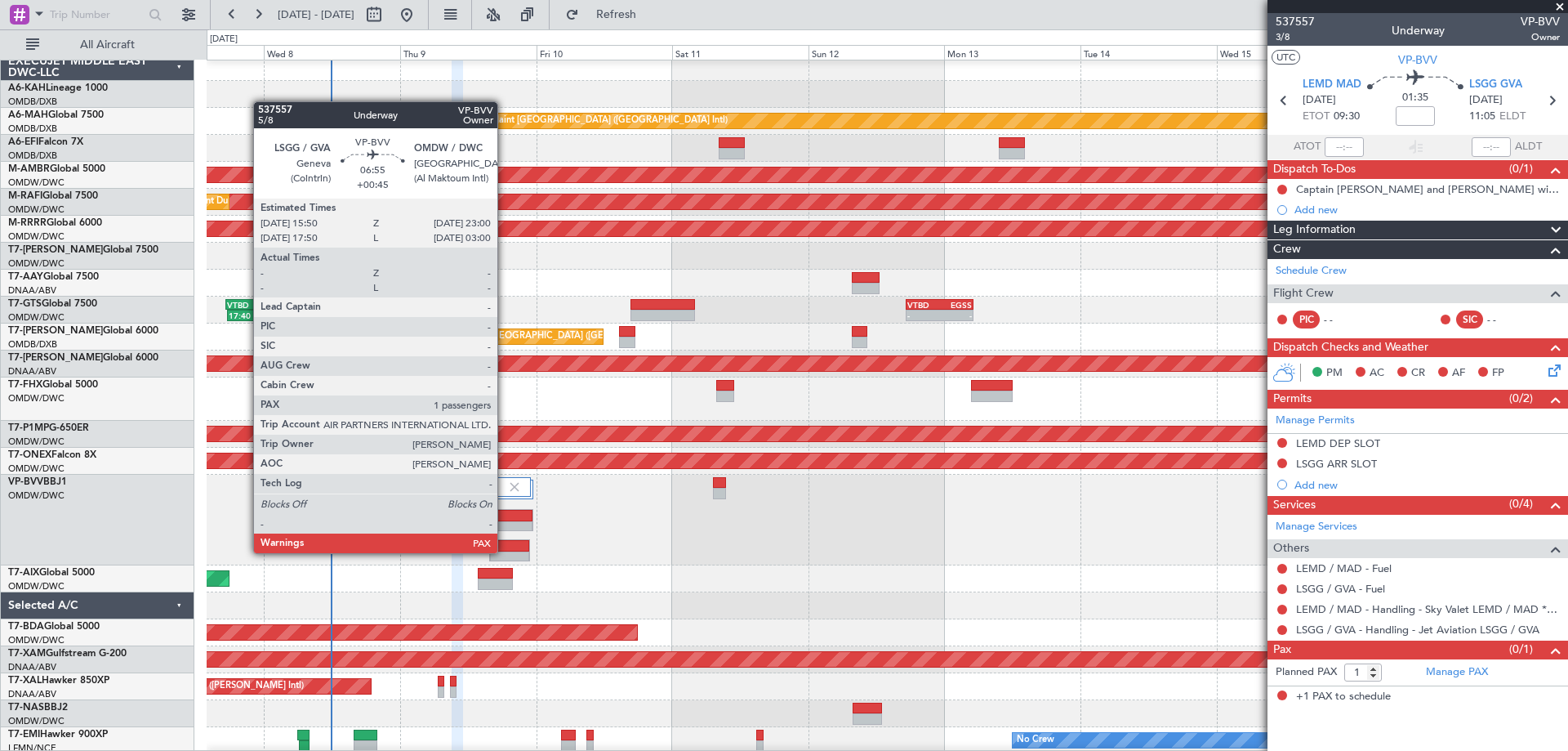
click at [505, 551] on div at bounding box center [509, 557] width 39 height 11
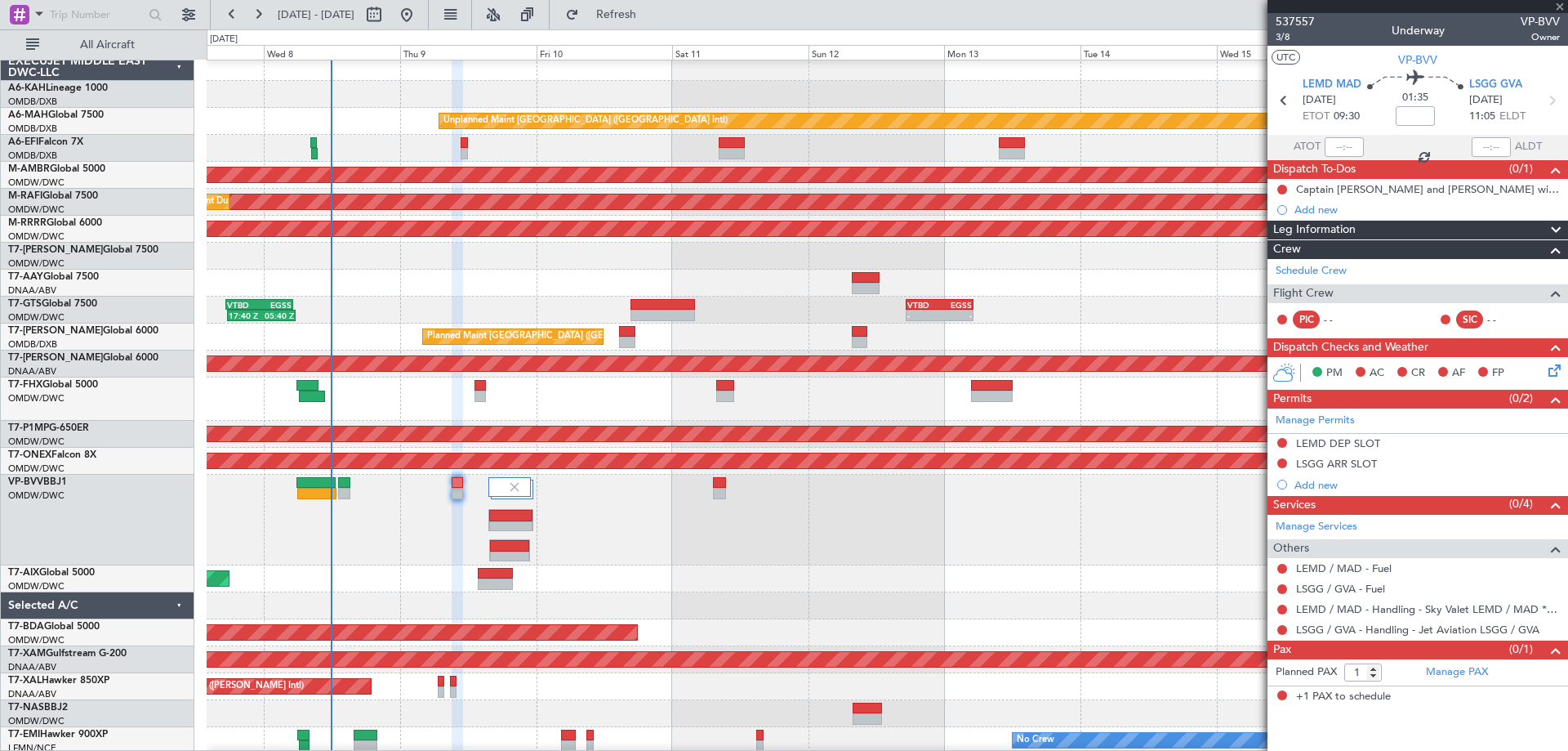
type input "+00:45"
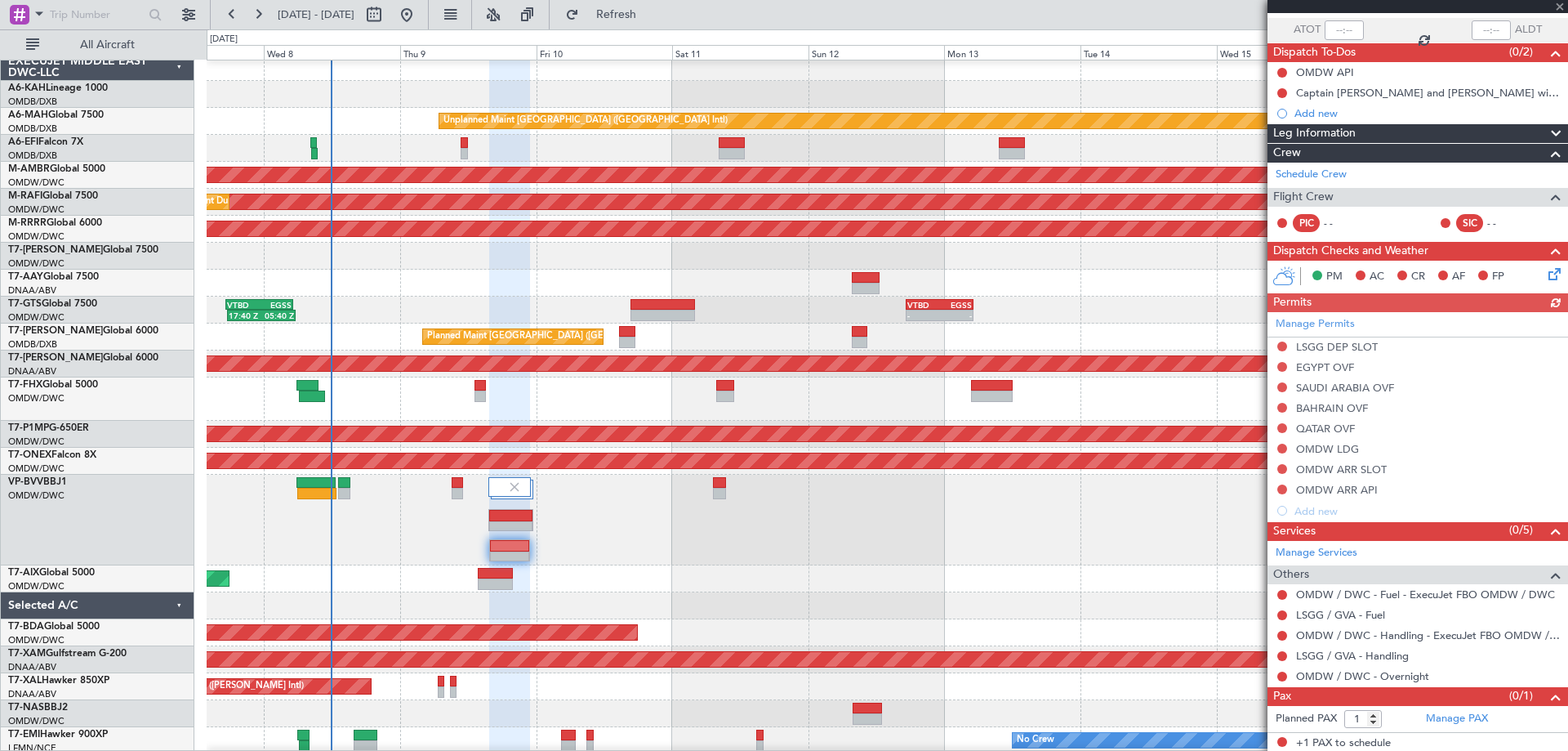
scroll to position [119, 0]
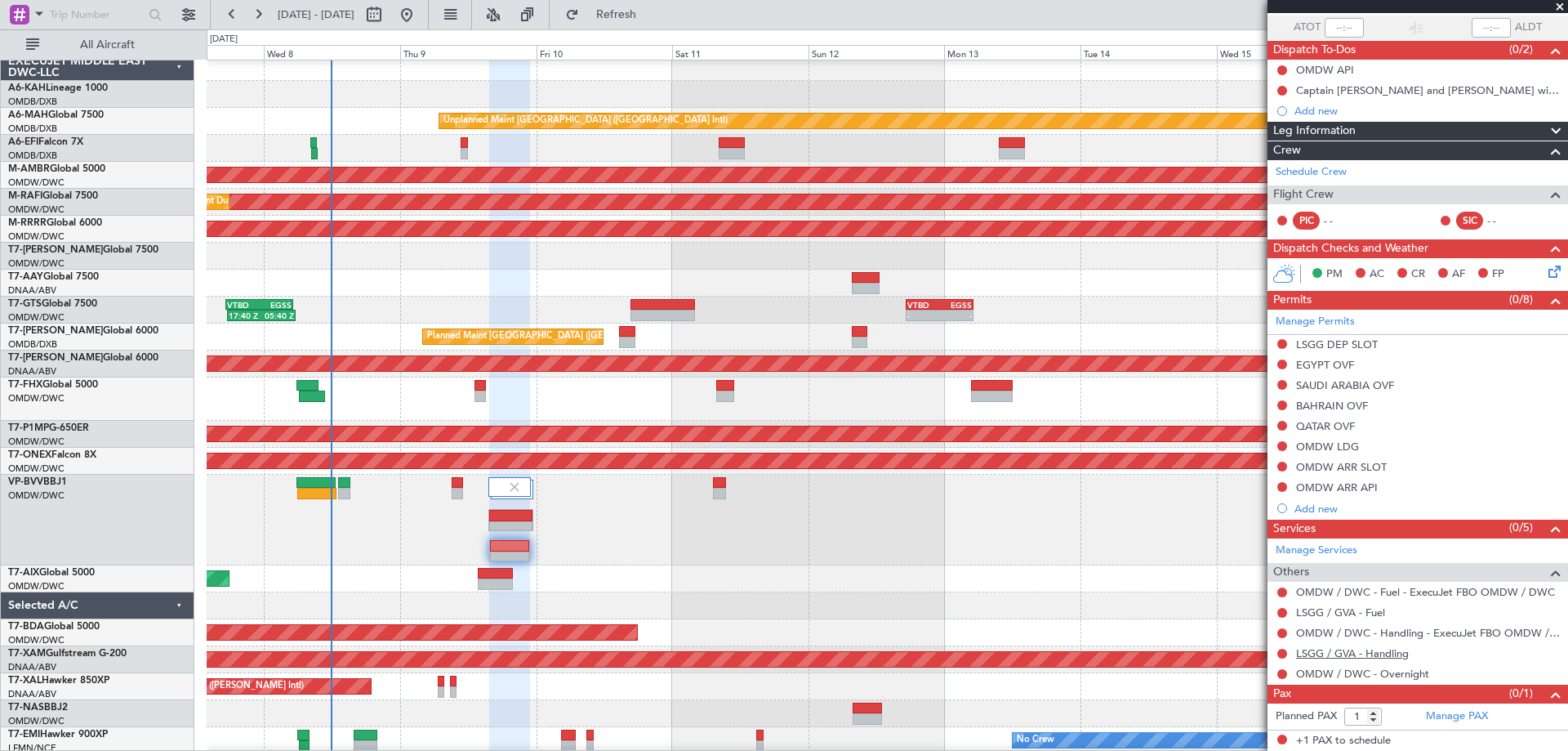
click at [1328, 649] on link "LSGG / GVA - Handling" at bounding box center [1352, 653] width 113 height 14
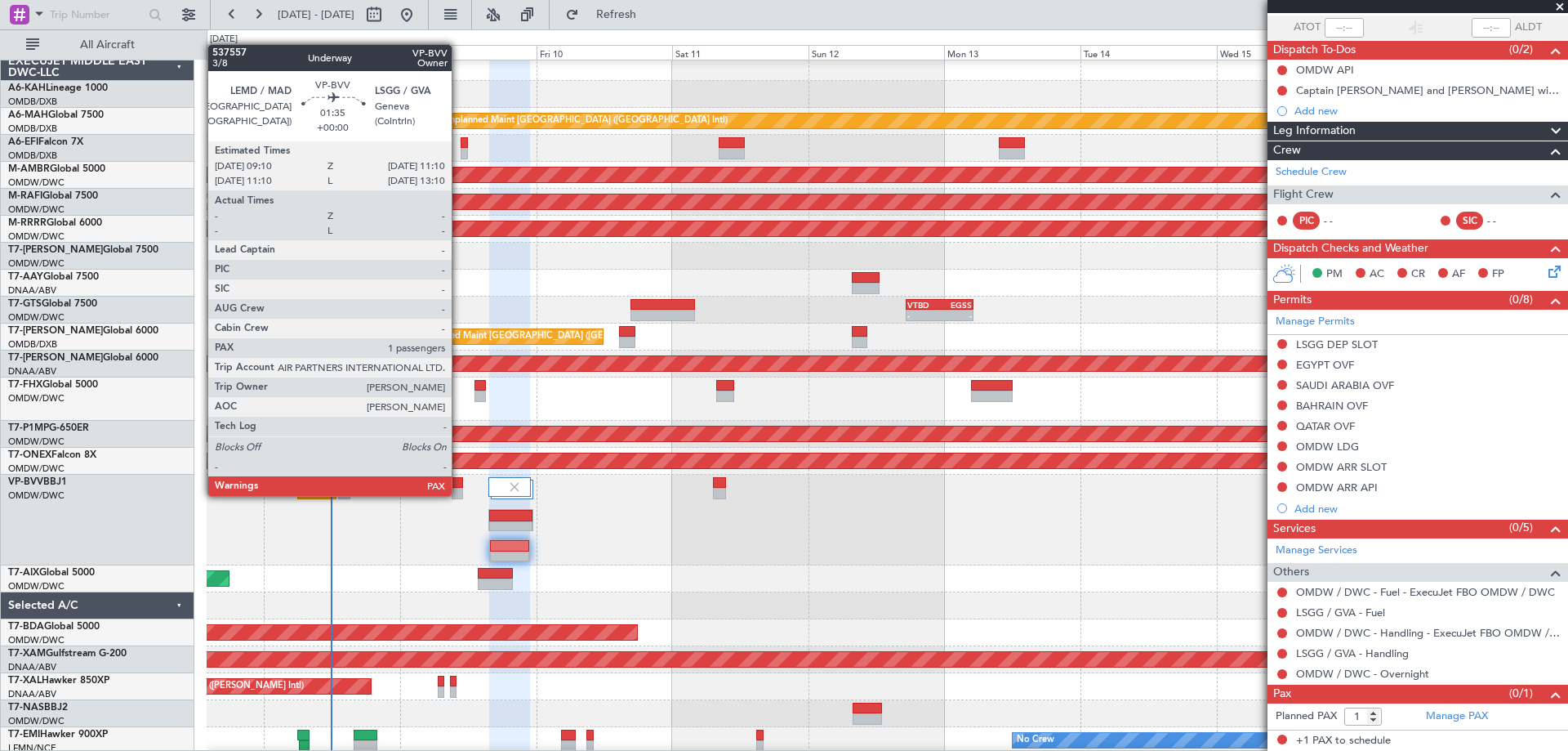
click at [459, 494] on div at bounding box center [457, 494] width 11 height 11
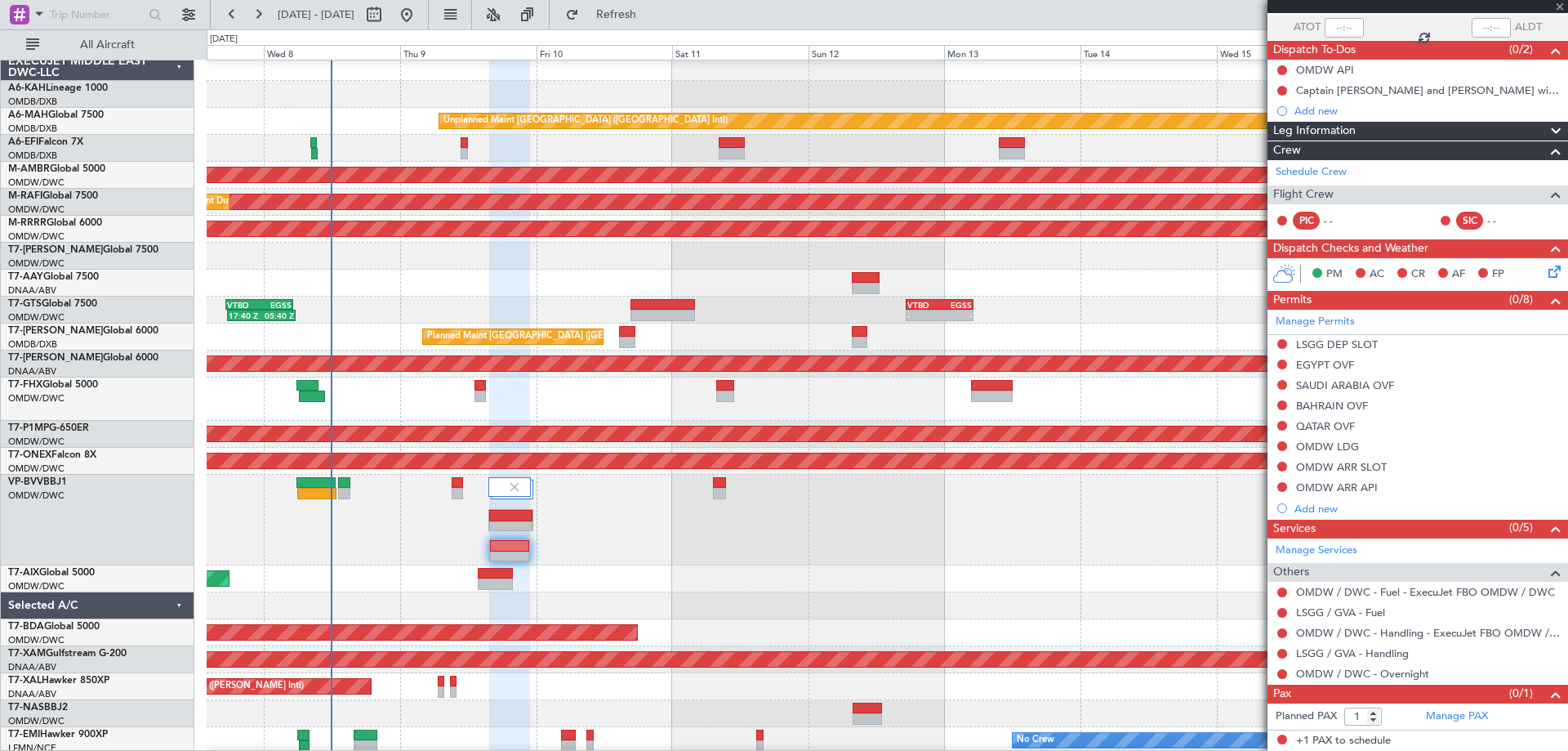
scroll to position [0, 0]
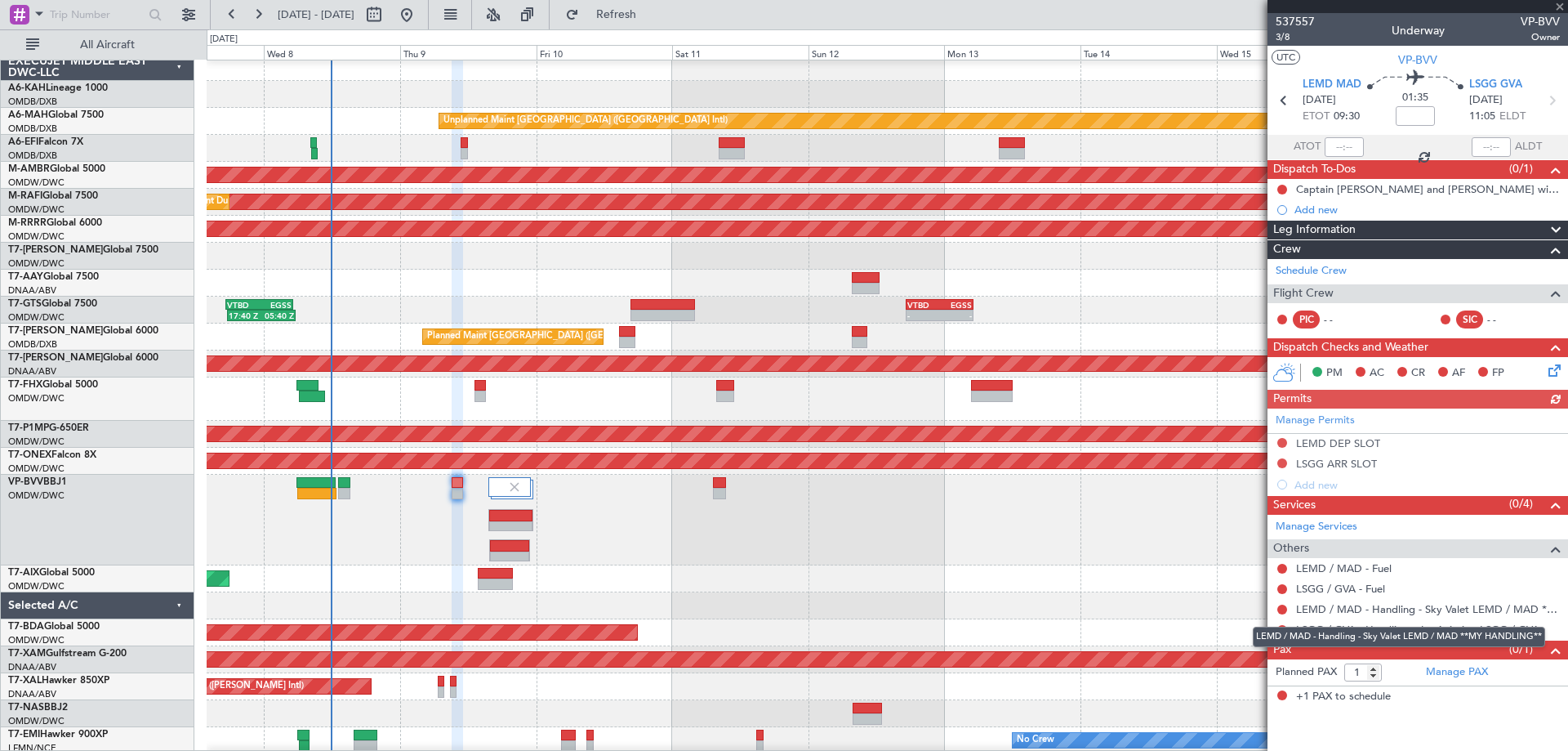
click at [1367, 632] on div "LEMD / MAD - Handling - Sky Valet LEMD / MAD **MY HANDLING**" at bounding box center [1398, 637] width 292 height 21
click at [1328, 625] on link "LSGG / GVA - Handling - Jet Aviation LSGG / GVA" at bounding box center [1417, 629] width 243 height 14
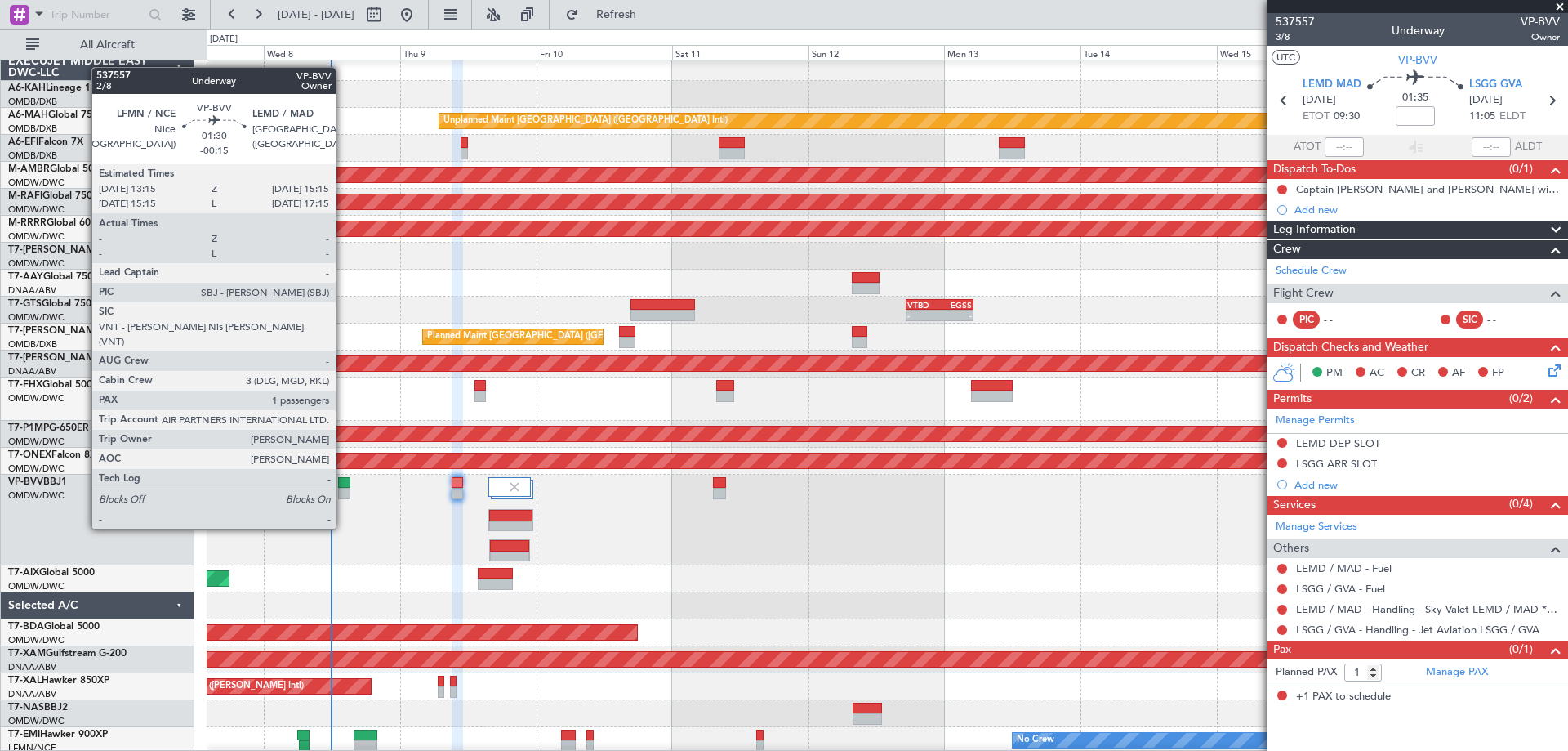
click at [343, 497] on div at bounding box center [343, 494] width 11 height 11
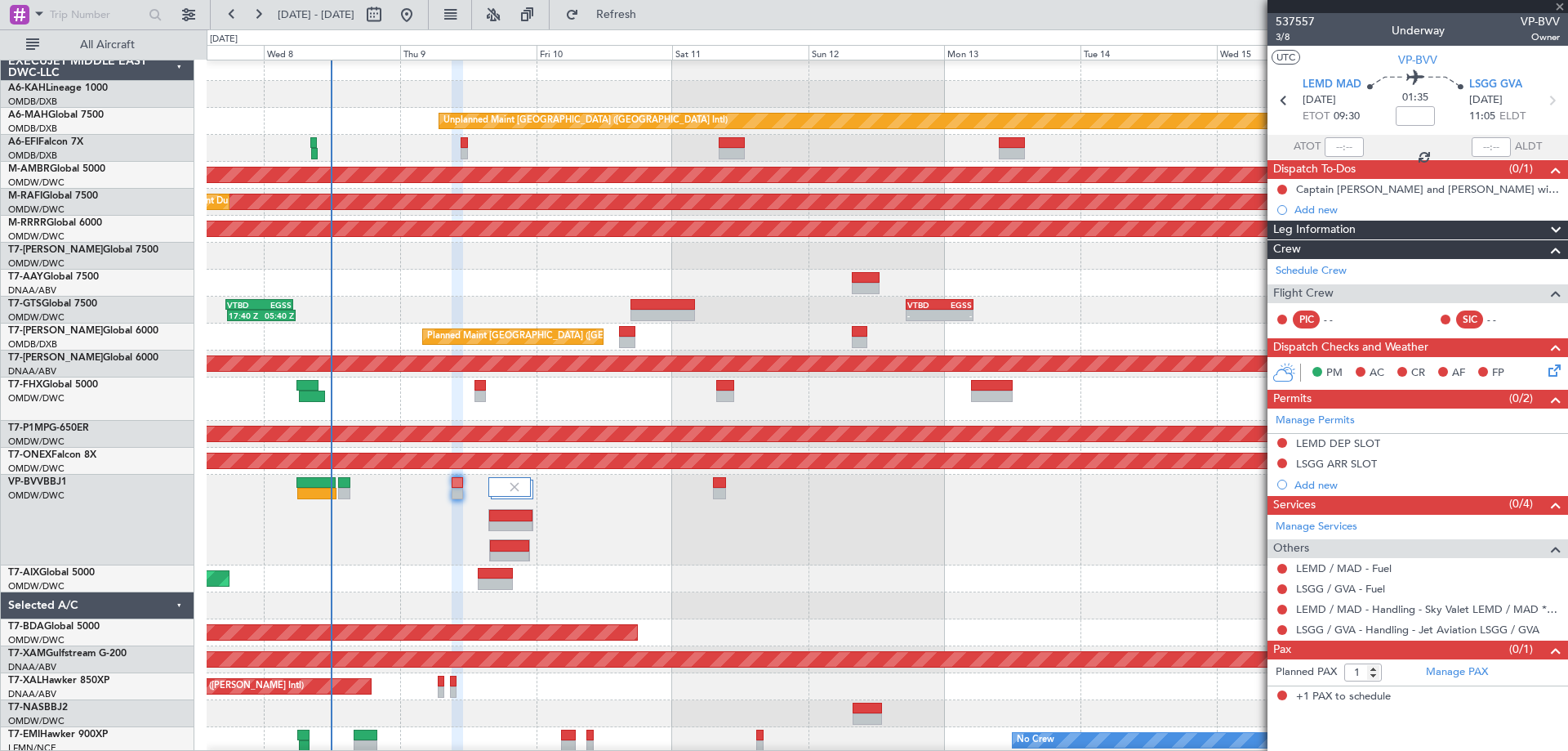
type input "-00:15"
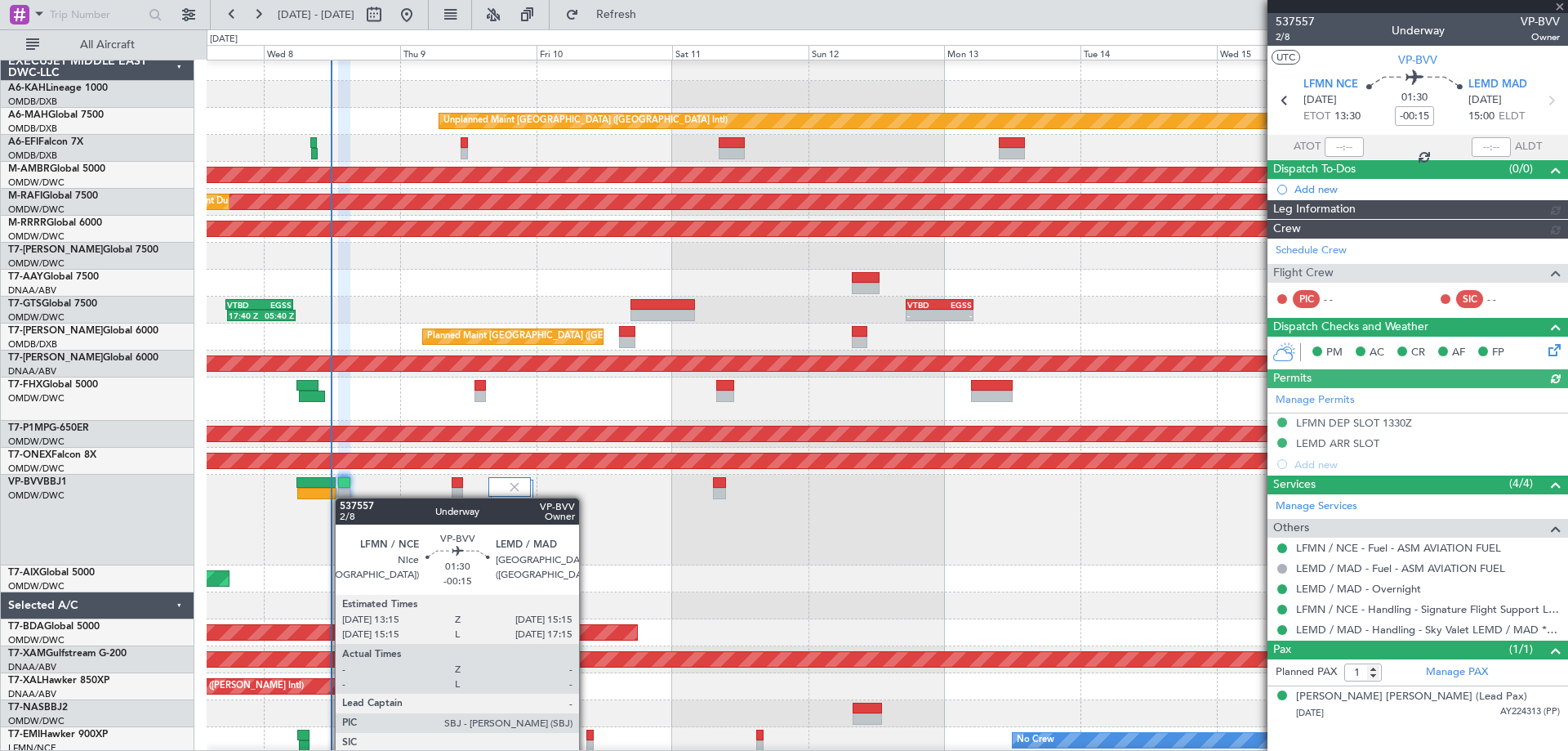
type input "Dherander Fithani (DHF)"
type input "7478"
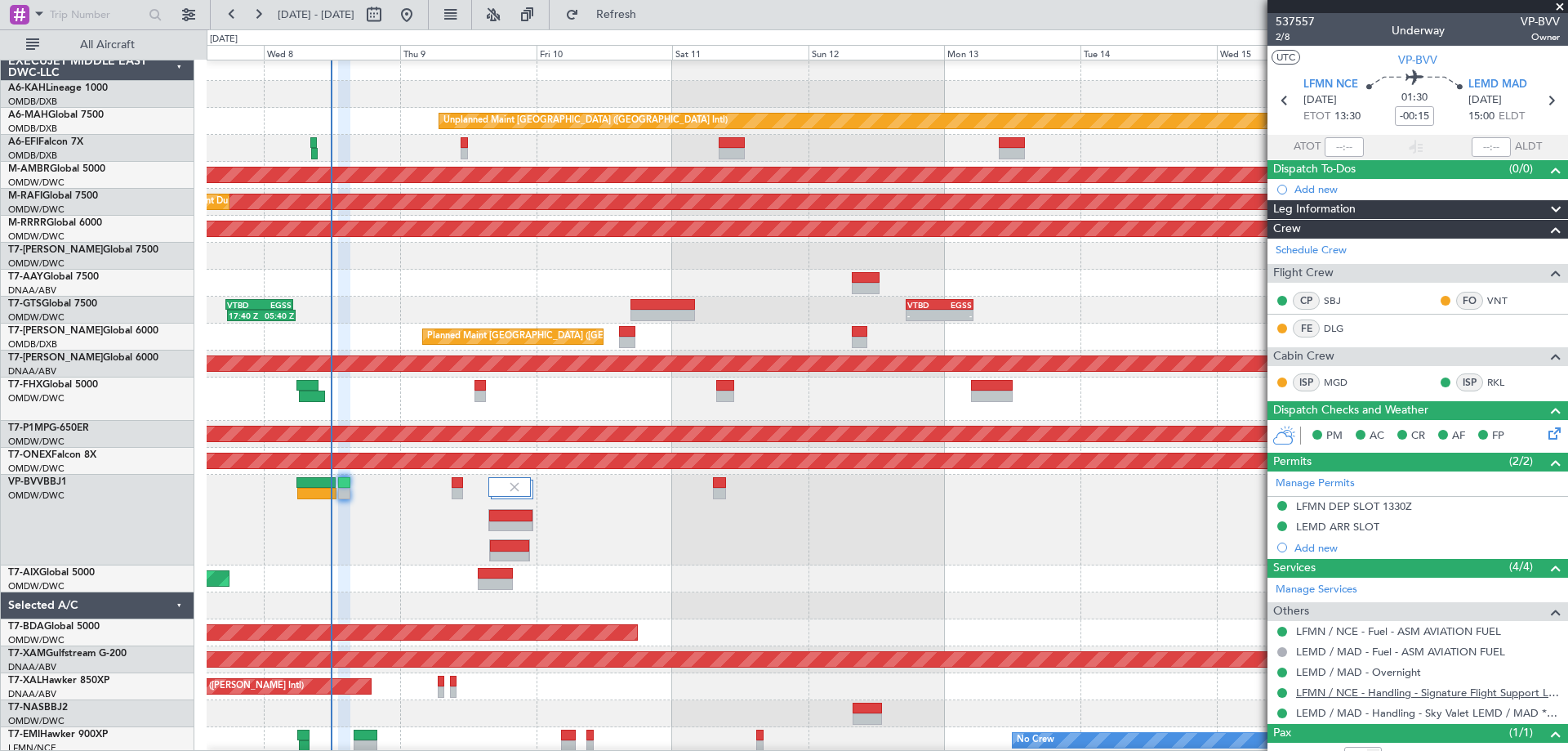
click at [1373, 692] on link "LFMN / NCE - Handling - Signature Flight Support LFMN / NCE" at bounding box center [1427, 692] width 264 height 14
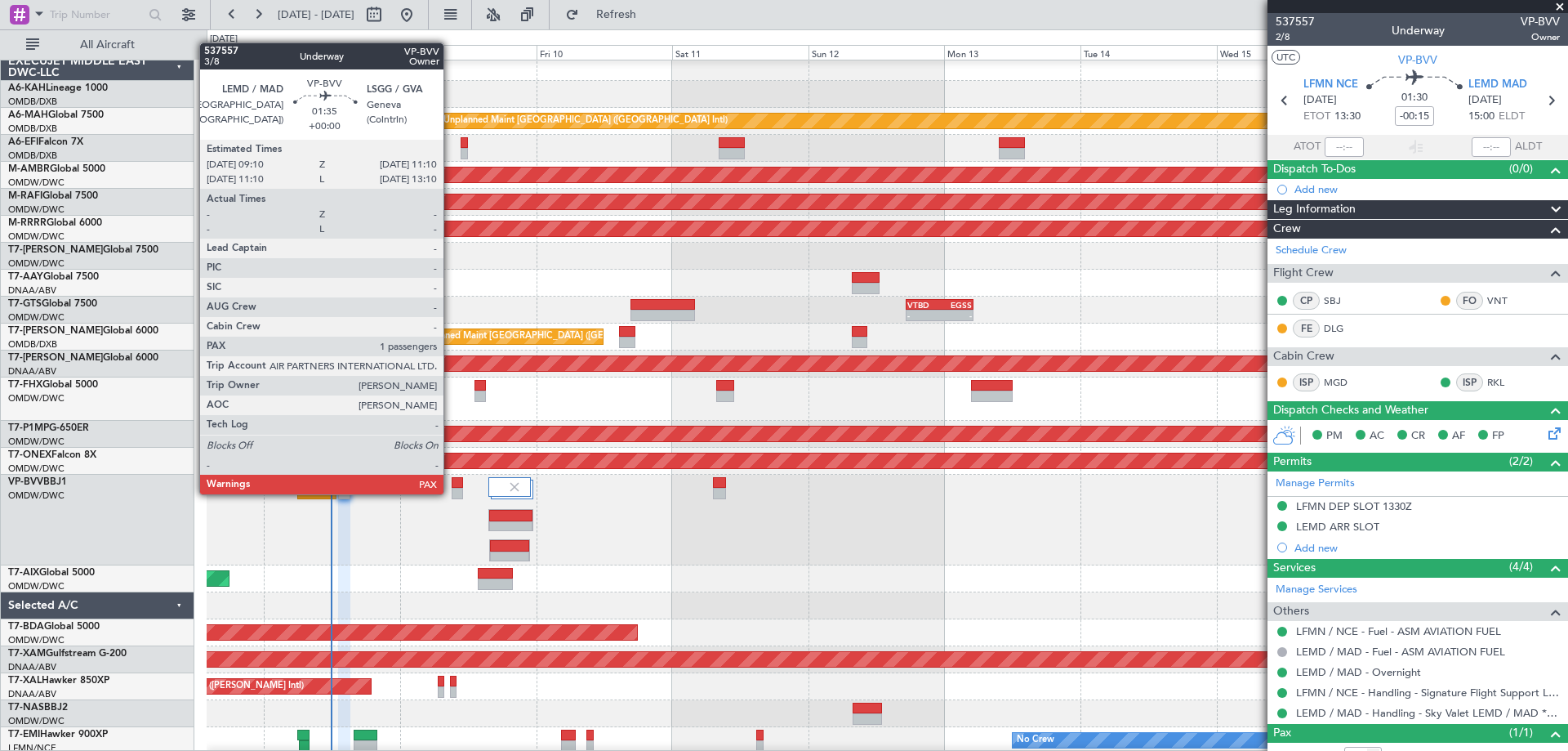
click at [451, 493] on div at bounding box center [457, 494] width 11 height 11
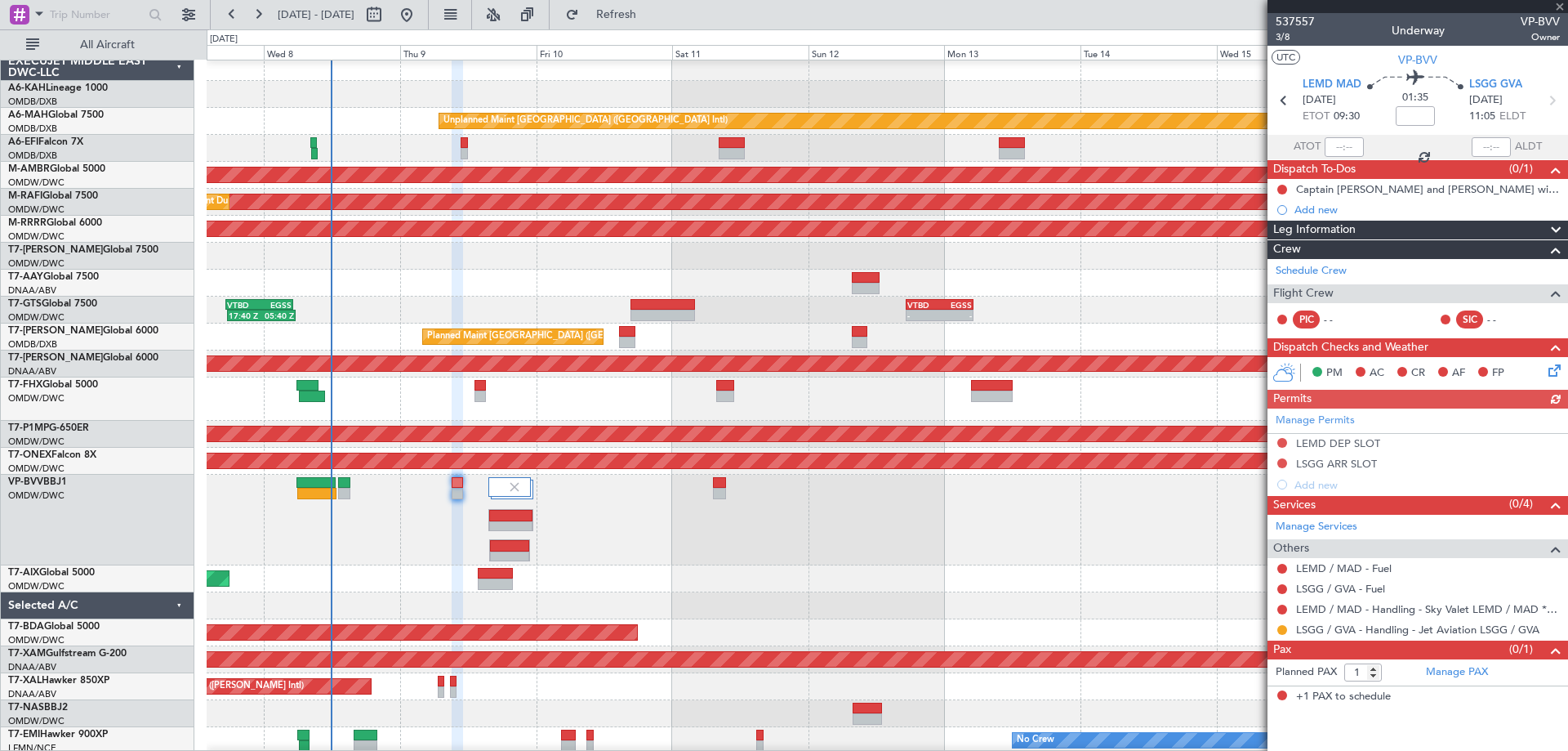
click at [1283, 463] on div "Manage Permits LEMD DEP SLOT LSGG ARR SLOT Add new" at bounding box center [1418, 452] width 300 height 87
click at [1282, 462] on button at bounding box center [1282, 463] width 10 height 10
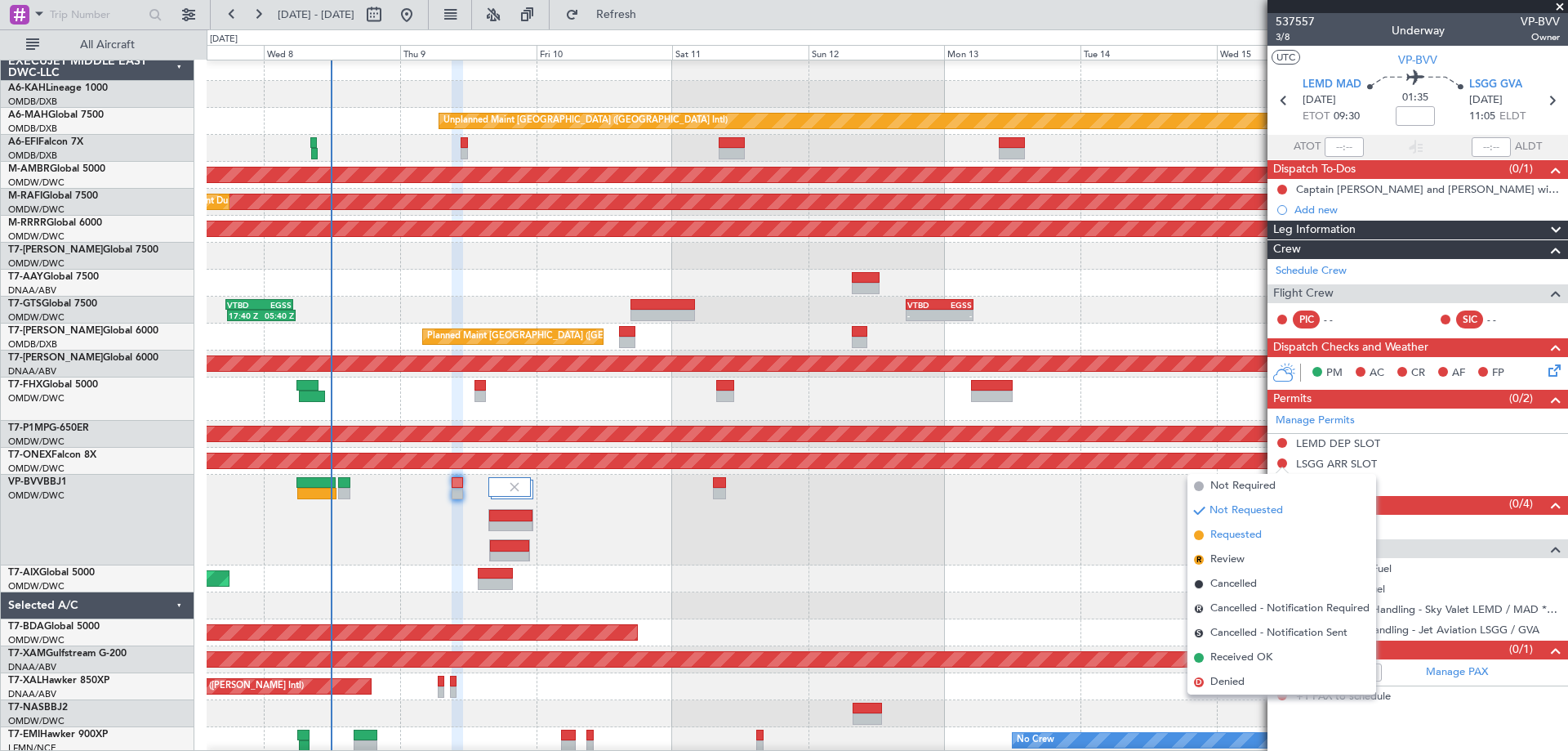
click at [1236, 532] on span "Requested" at bounding box center [1235, 535] width 51 height 17
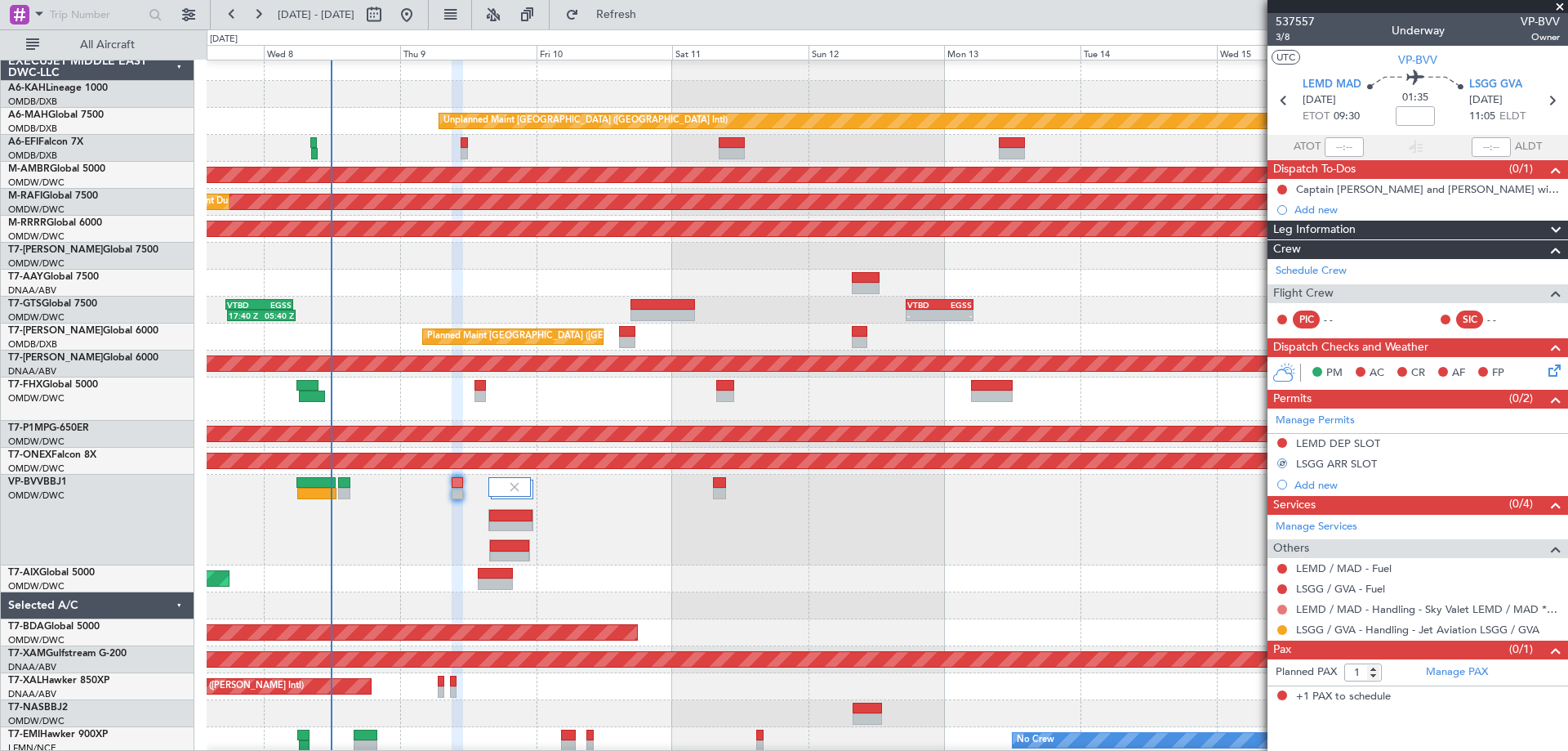
click at [1282, 608] on button at bounding box center [1282, 609] width 10 height 10
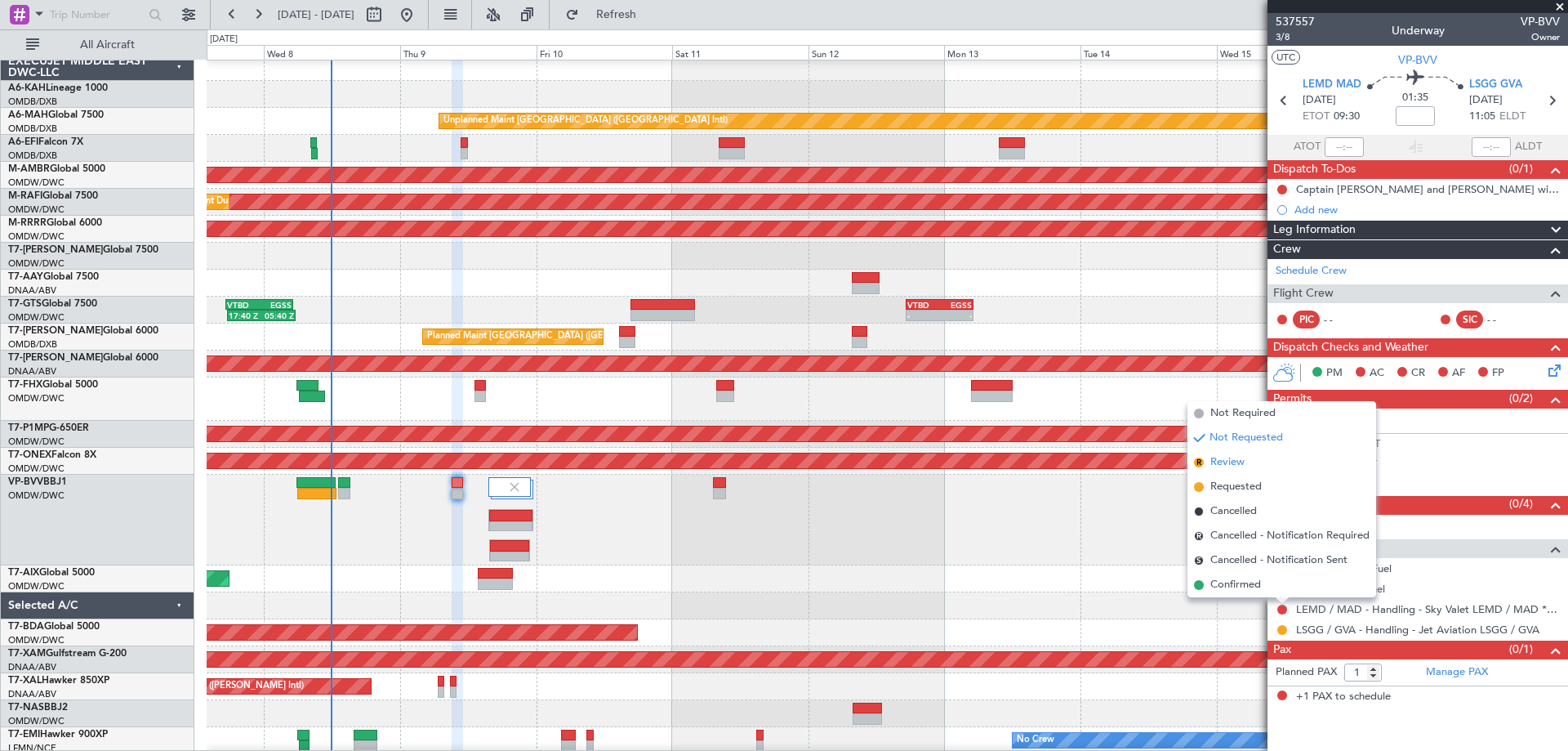
click at [1232, 466] on span "Review" at bounding box center [1227, 463] width 35 height 17
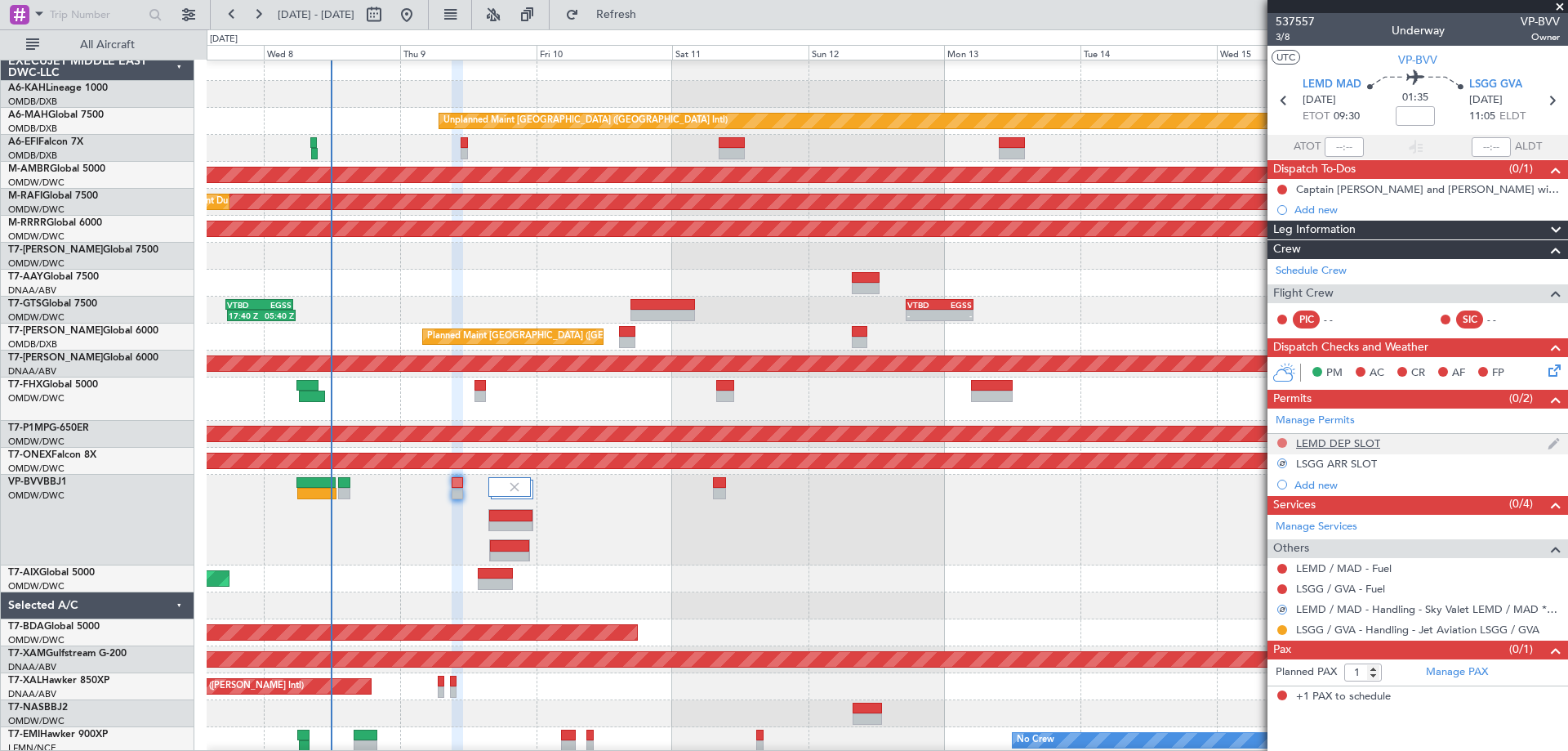
click at [1283, 438] on button at bounding box center [1282, 442] width 10 height 10
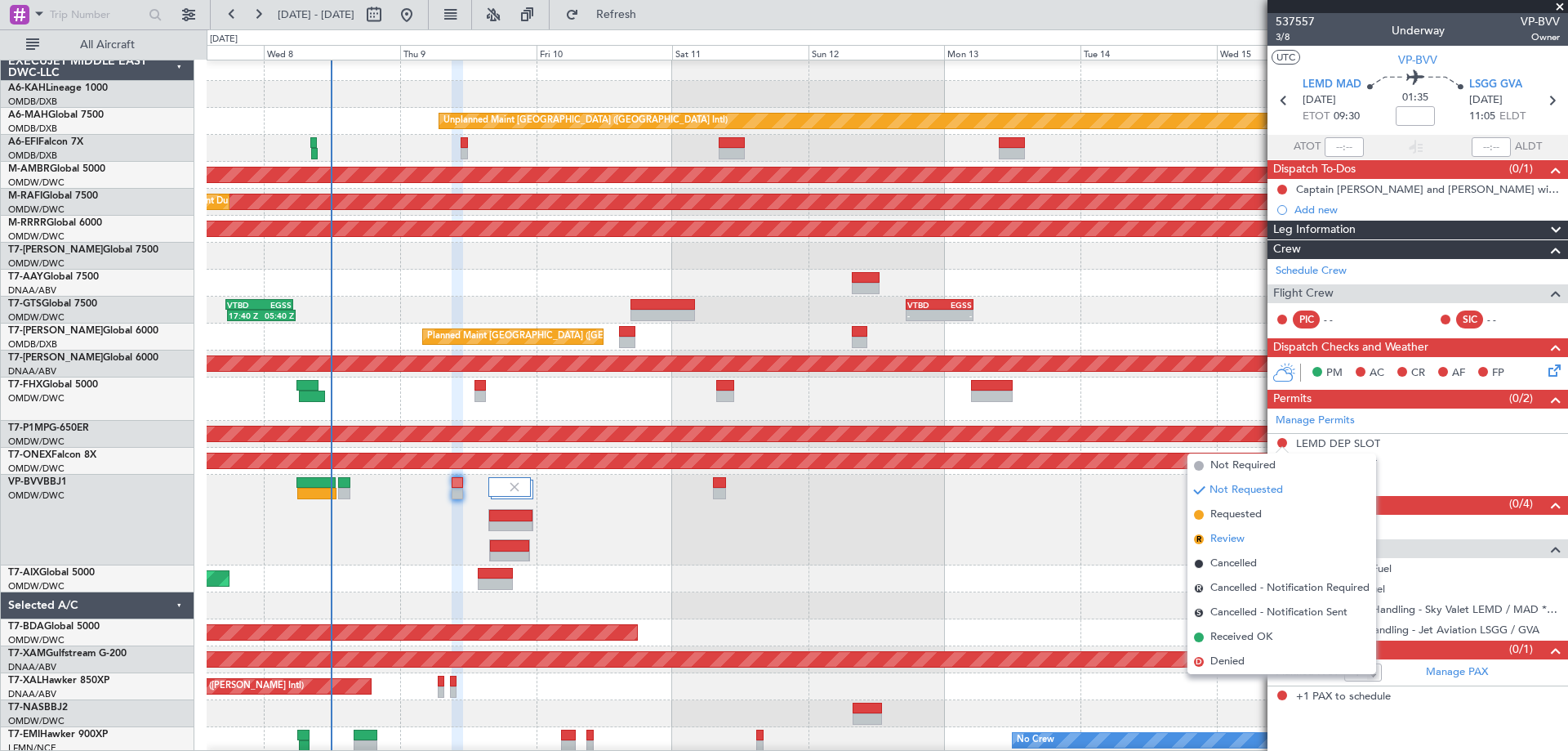
click at [1228, 530] on li "R Review" at bounding box center [1282, 539] width 188 height 24
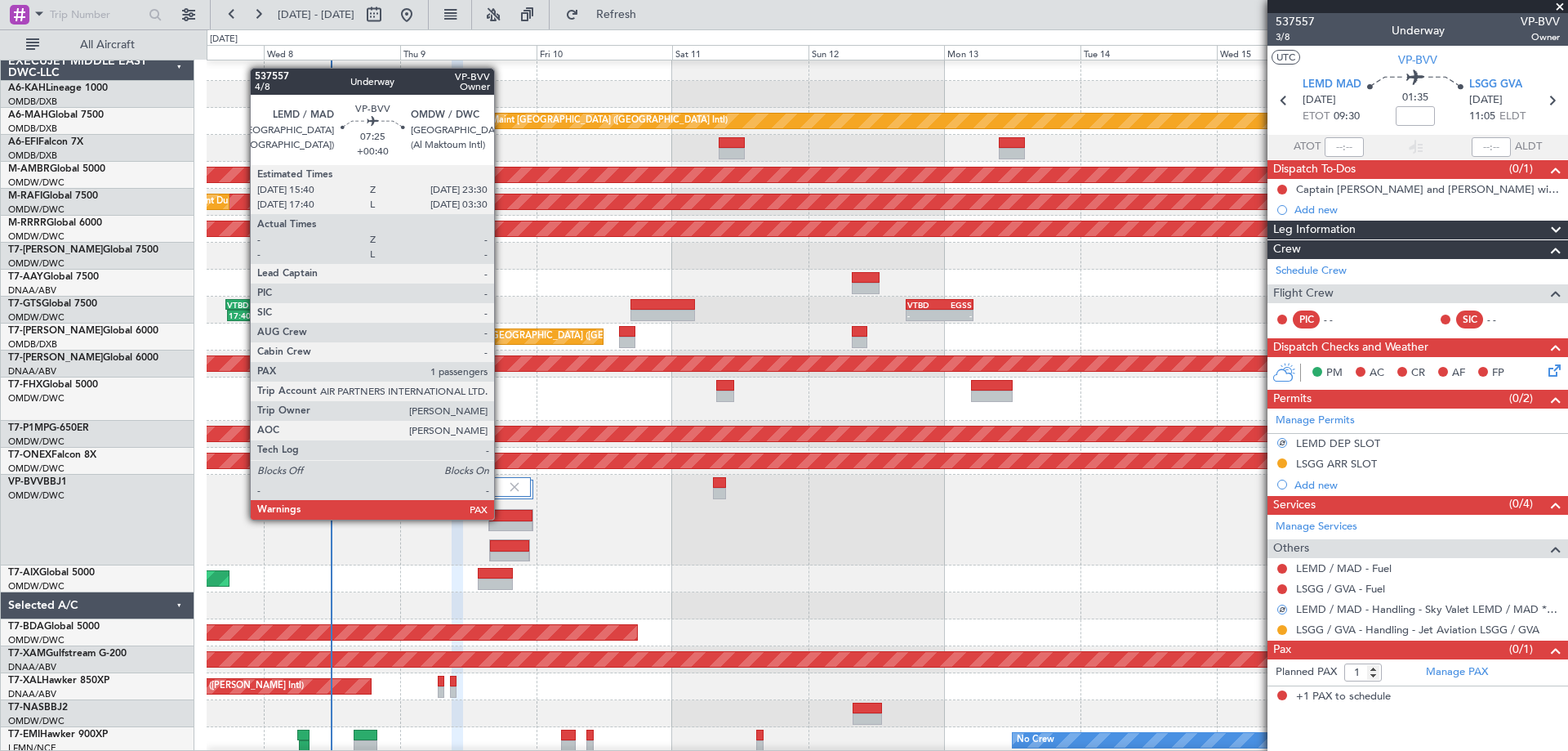
click at [502, 518] on div at bounding box center [510, 515] width 43 height 11
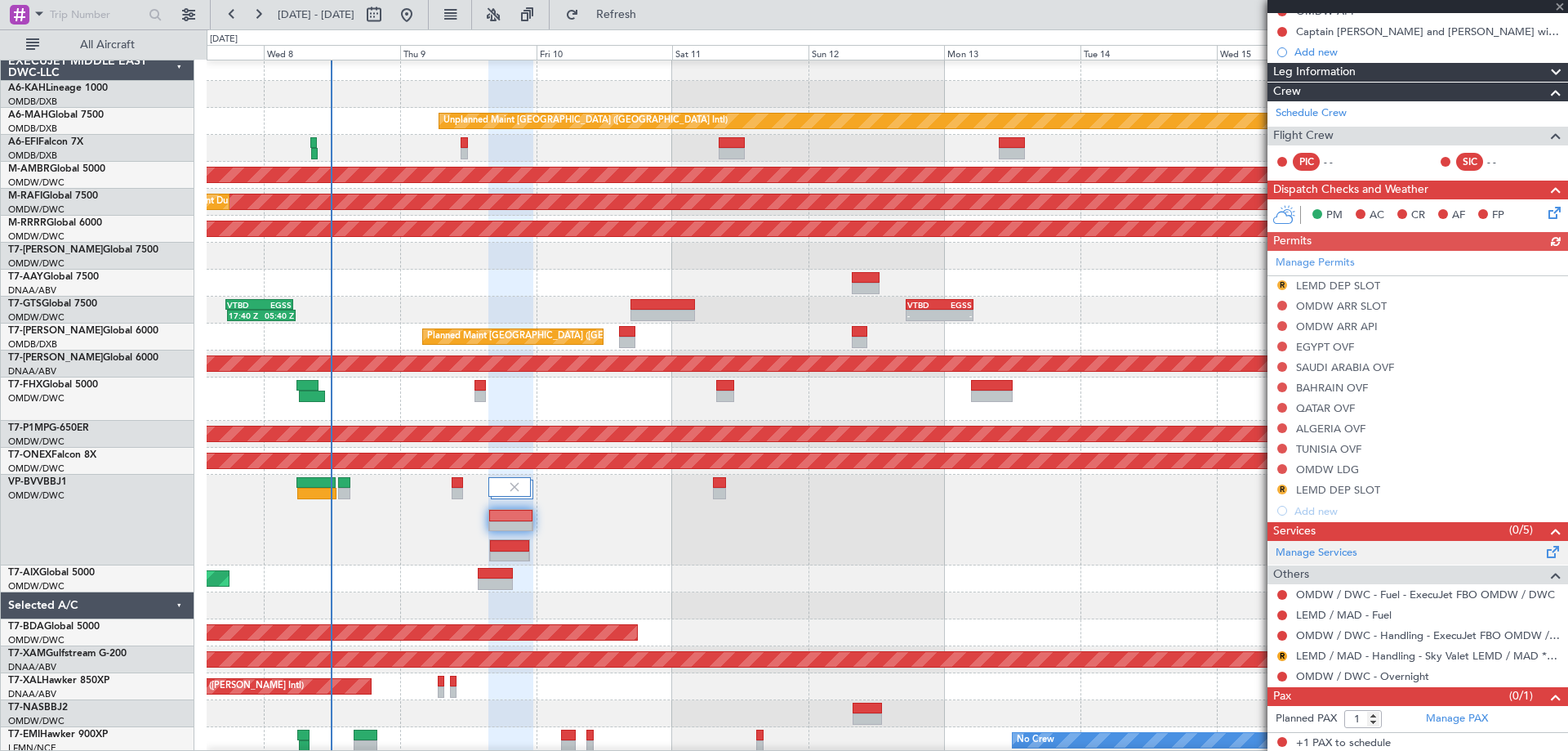
scroll to position [180, 0]
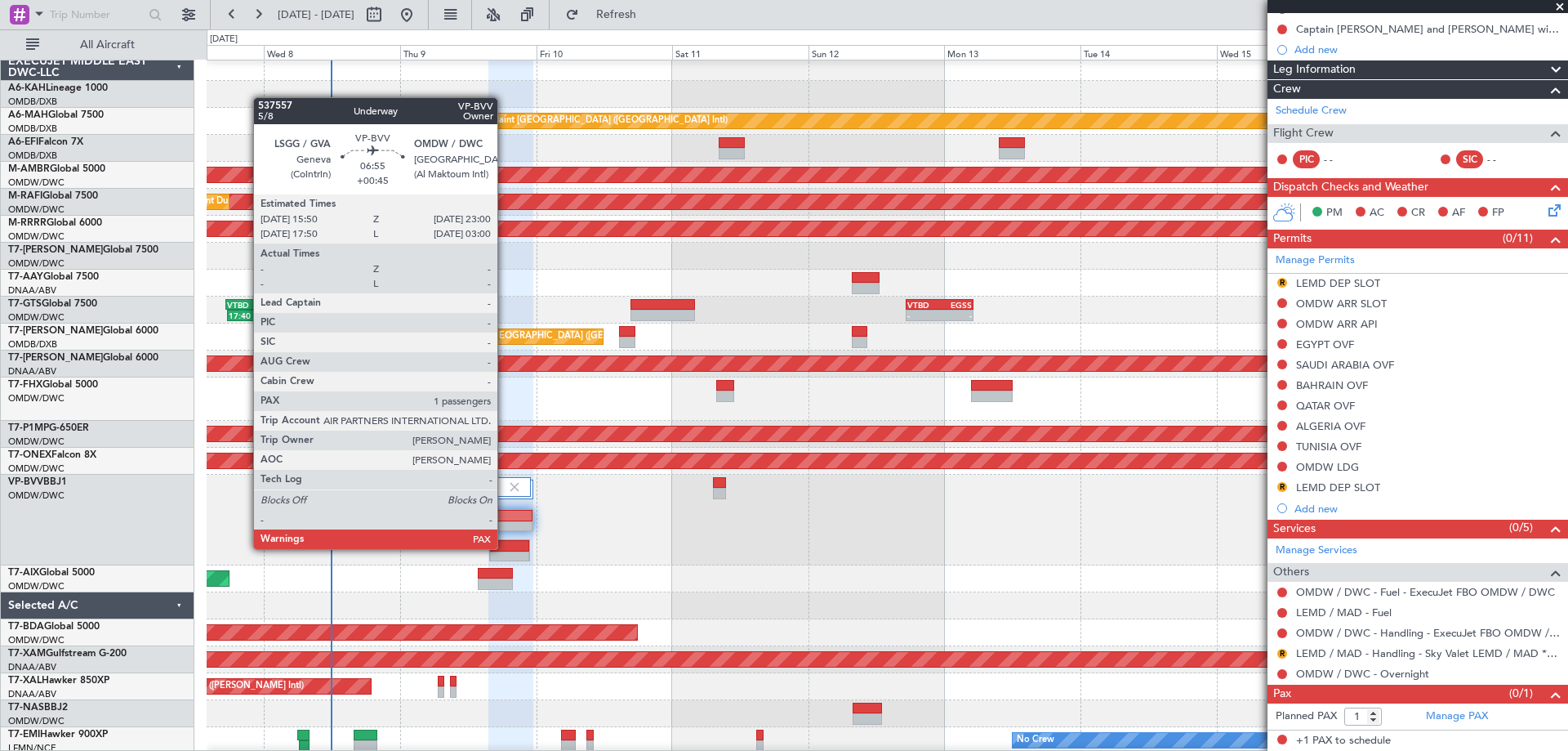
click at [505, 548] on div at bounding box center [509, 546] width 39 height 11
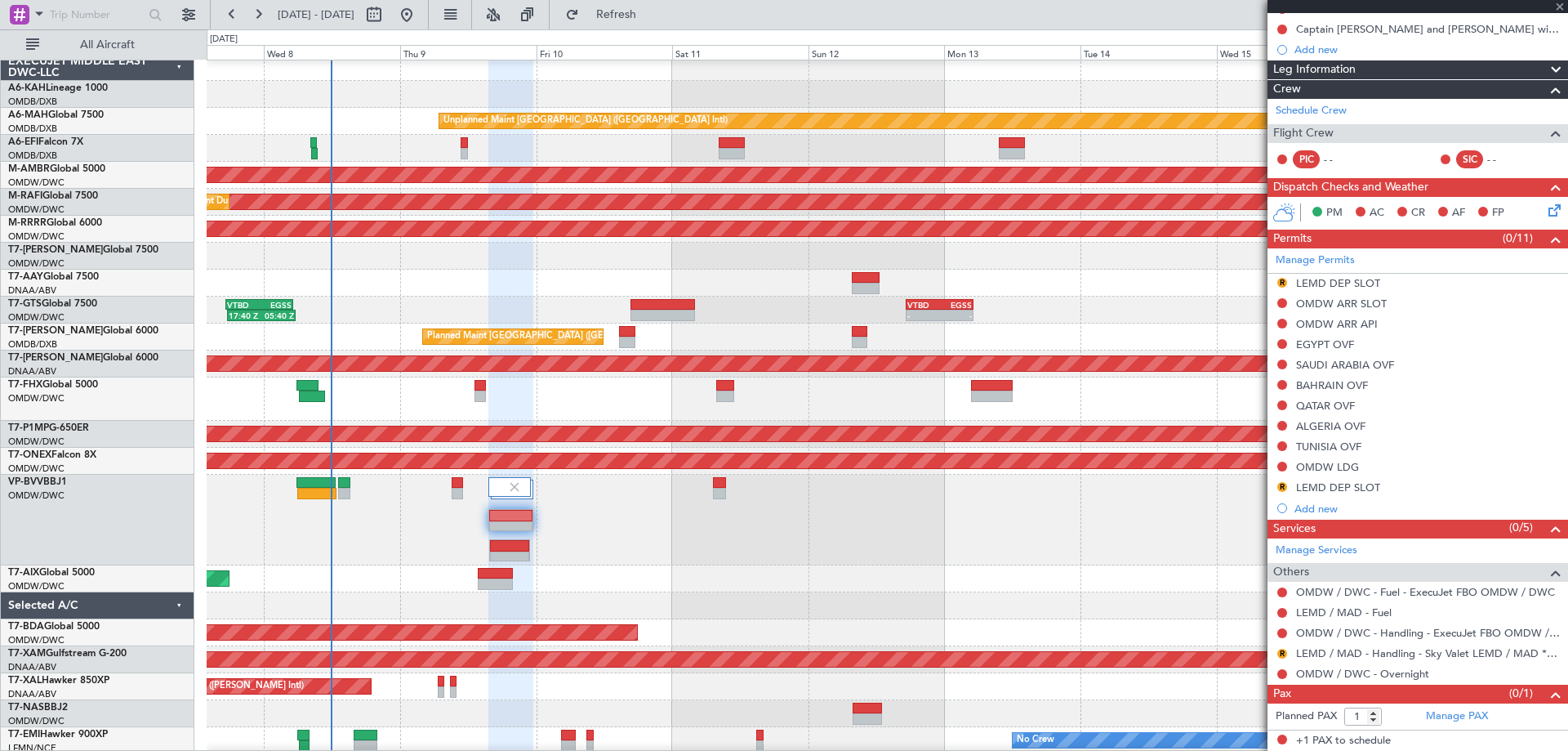
type input "+00:45"
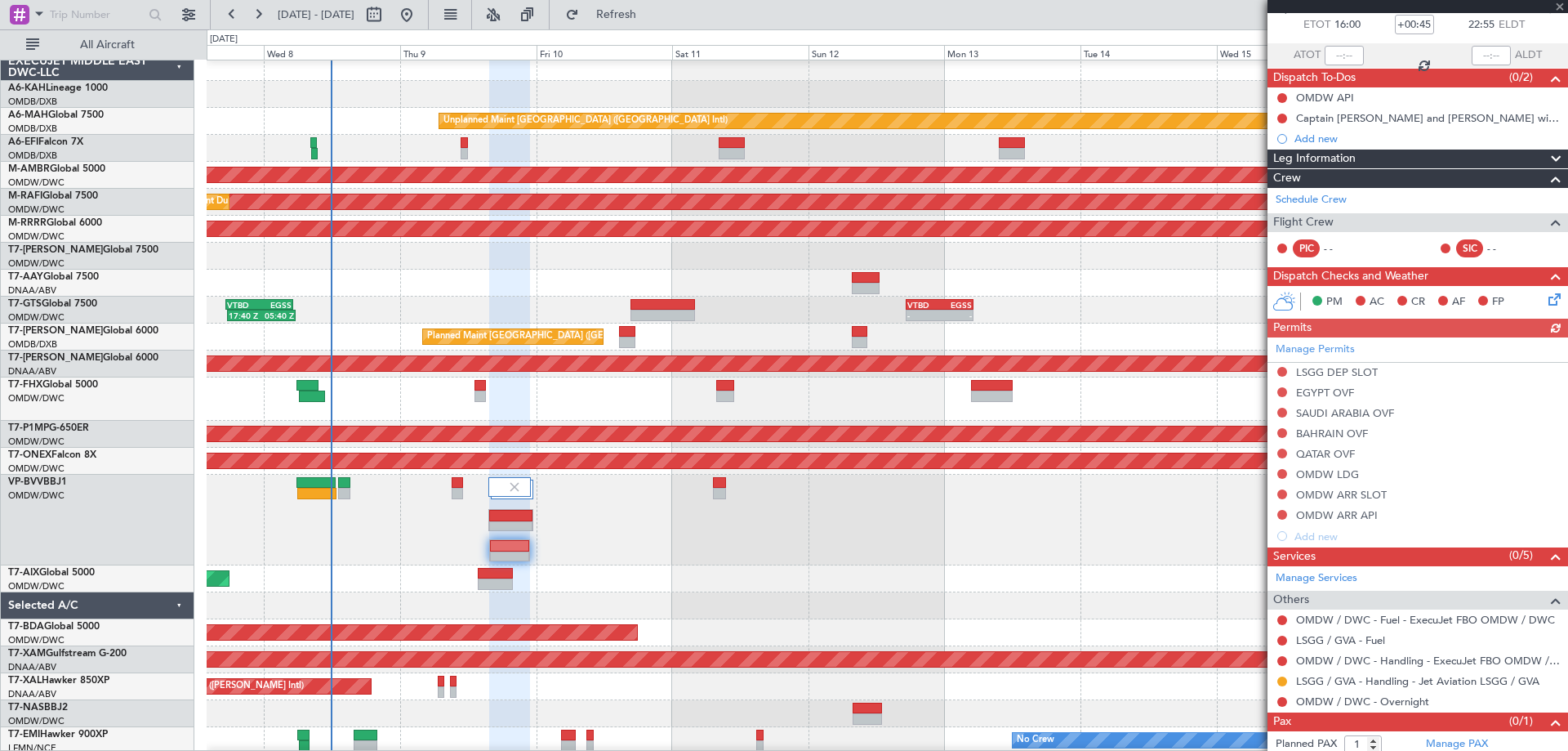
scroll to position [119, 0]
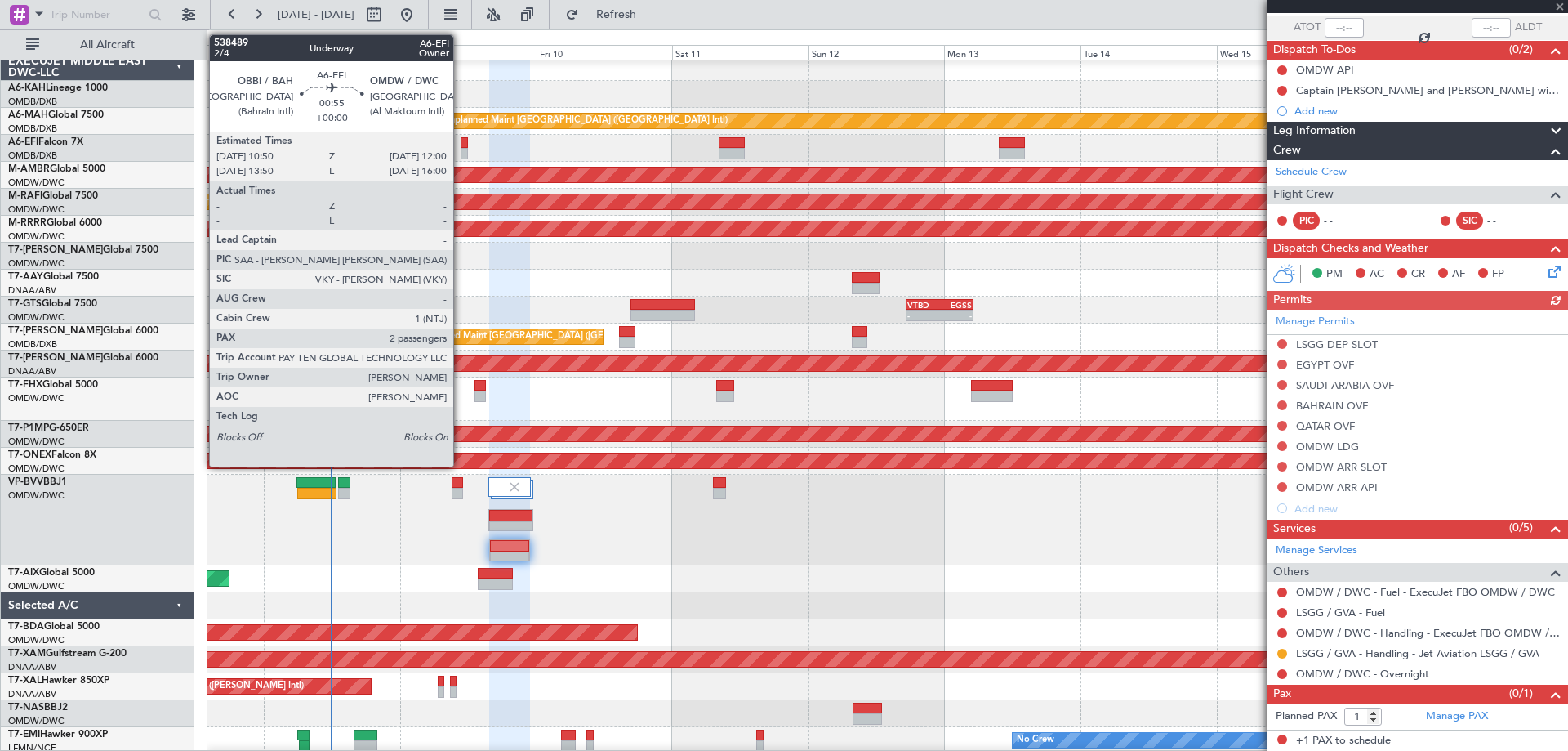
click at [461, 152] on div at bounding box center [465, 153] width 7 height 11
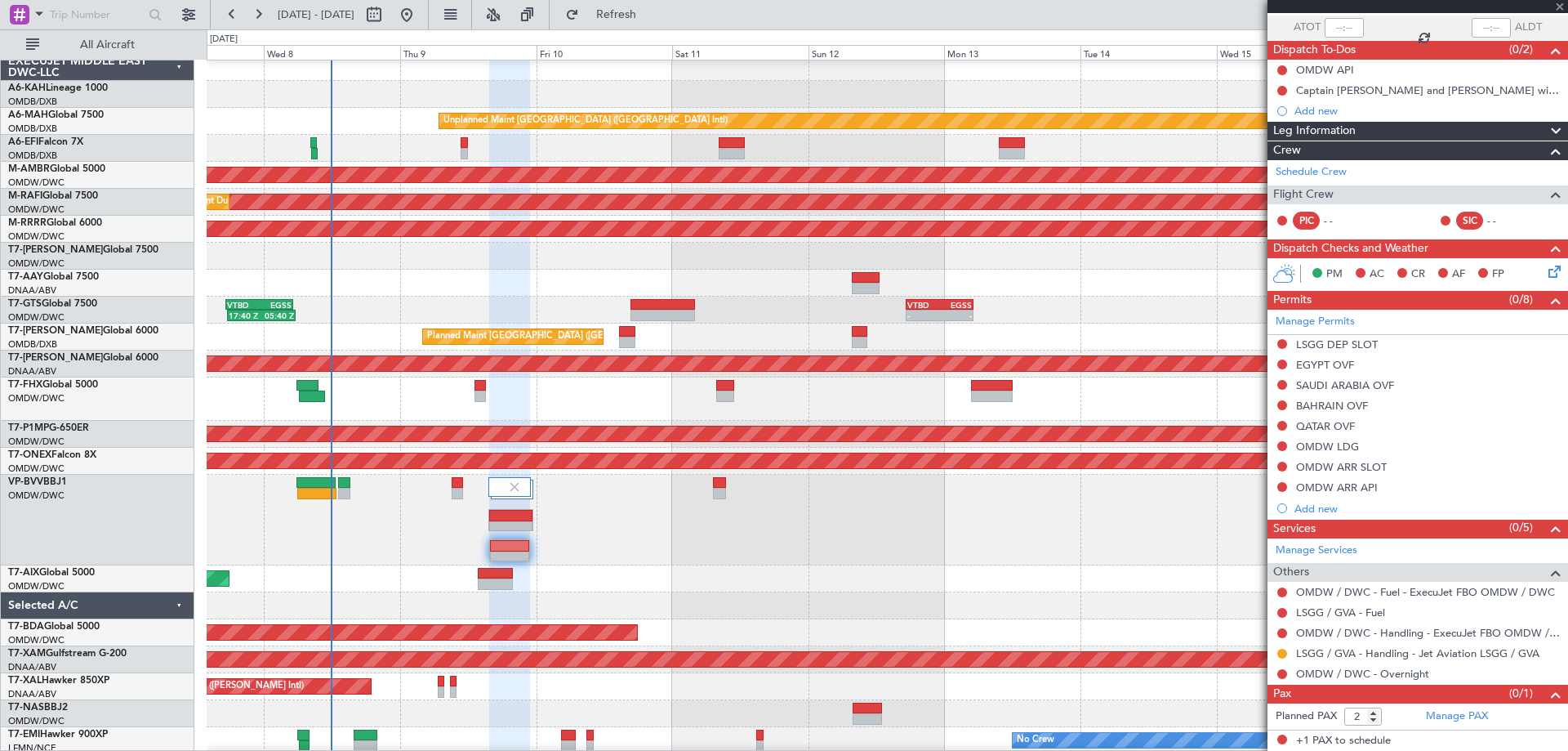
scroll to position [0, 0]
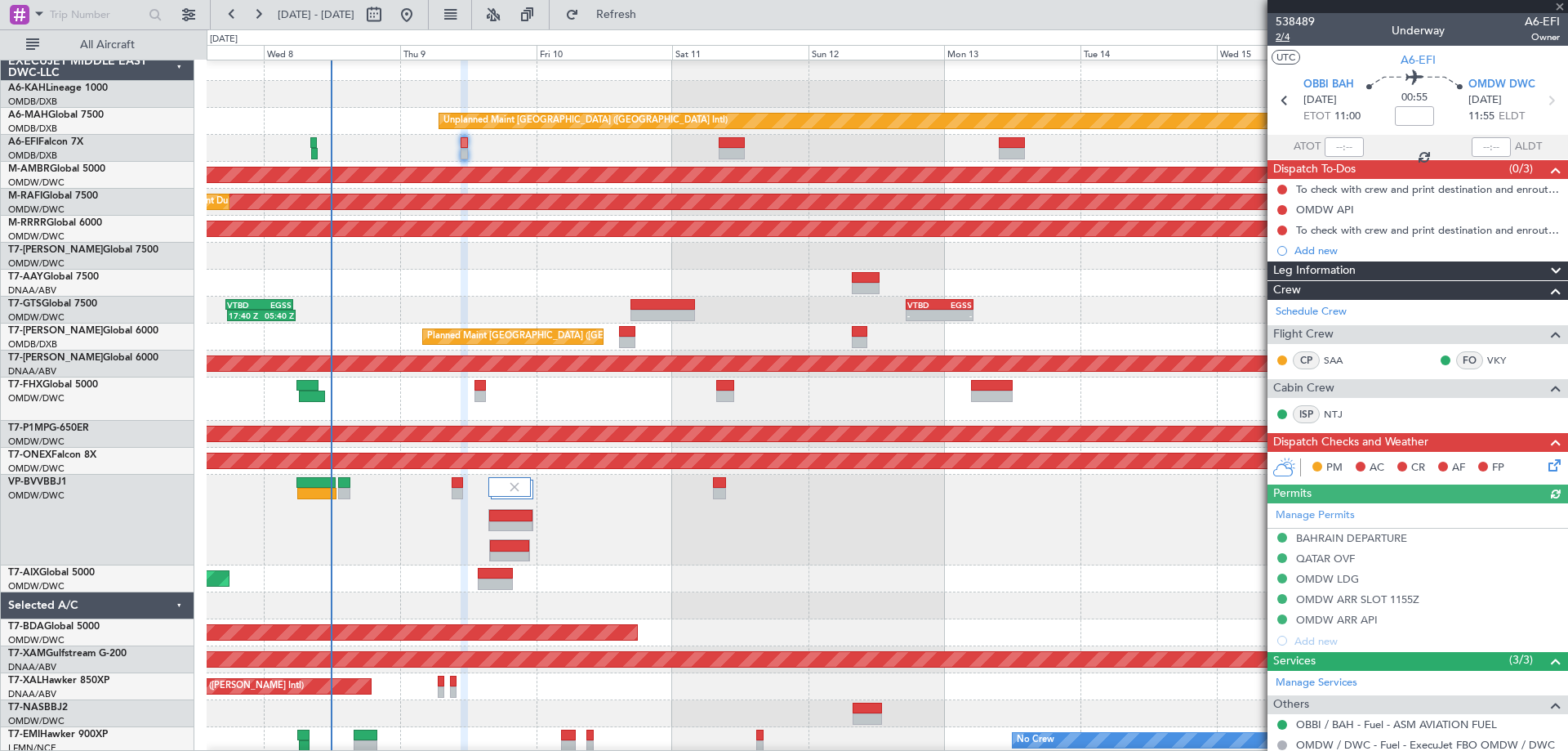
click at [1289, 36] on span "2/4" at bounding box center [1296, 36] width 39 height 14
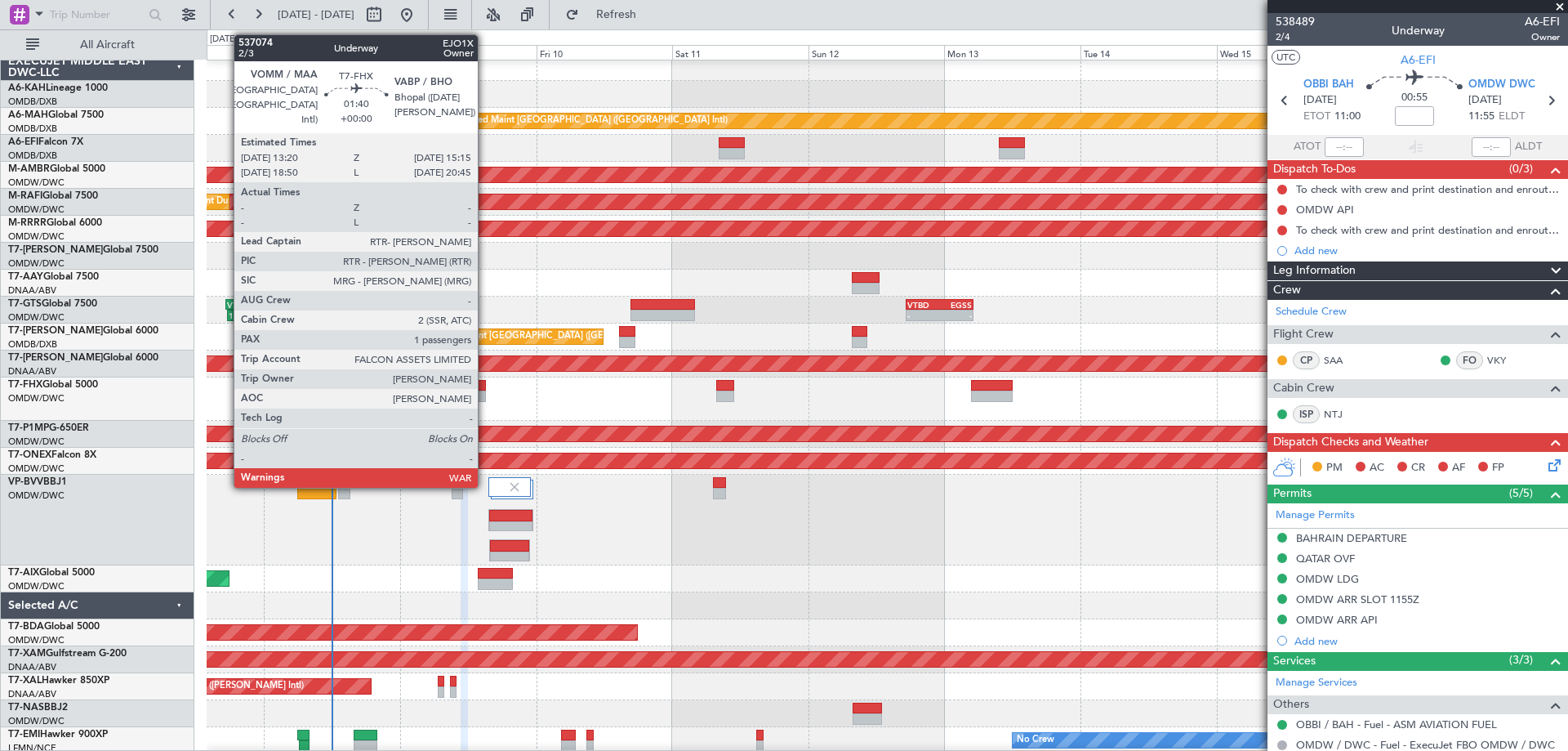
click at [485, 388] on div at bounding box center [480, 385] width 11 height 11
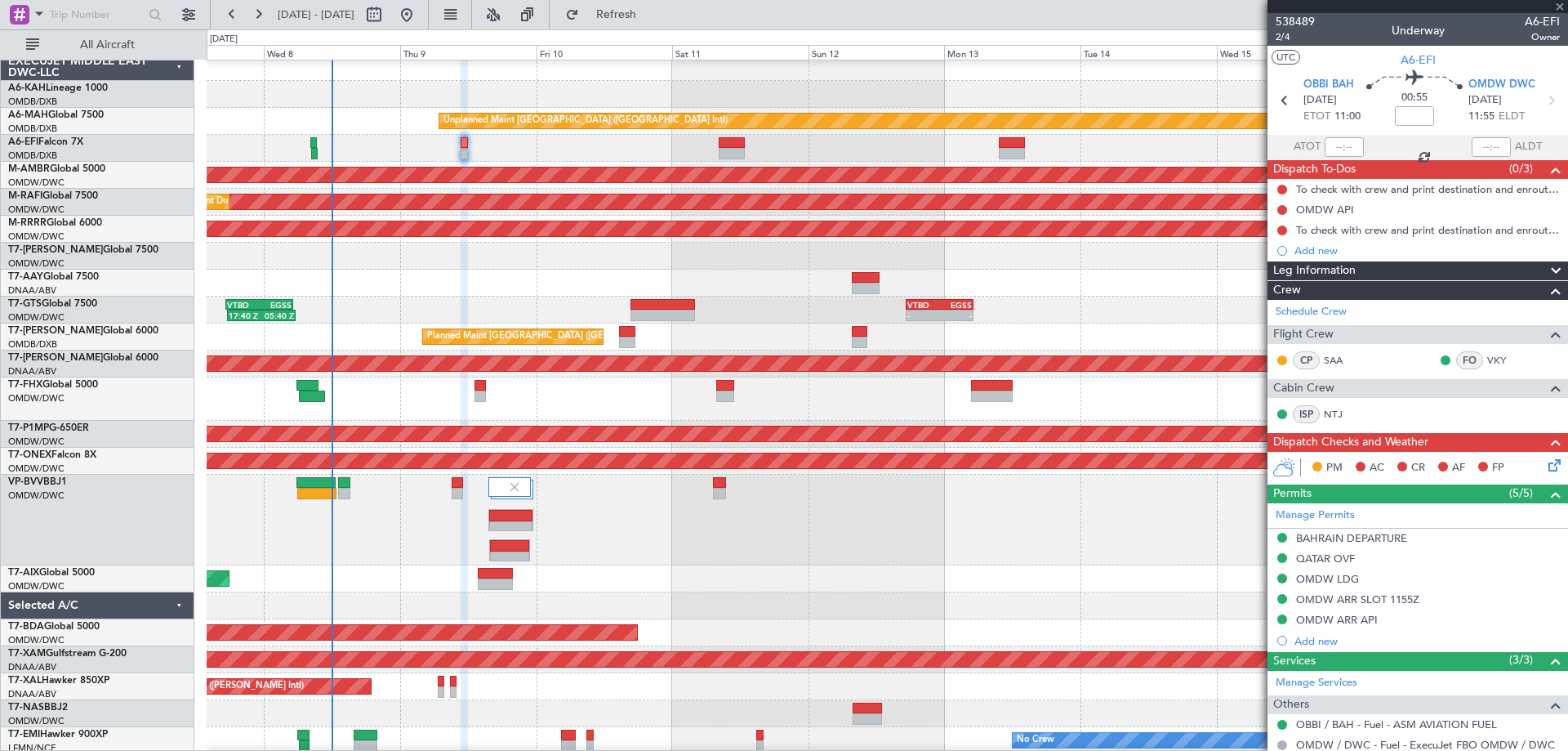
type input "1"
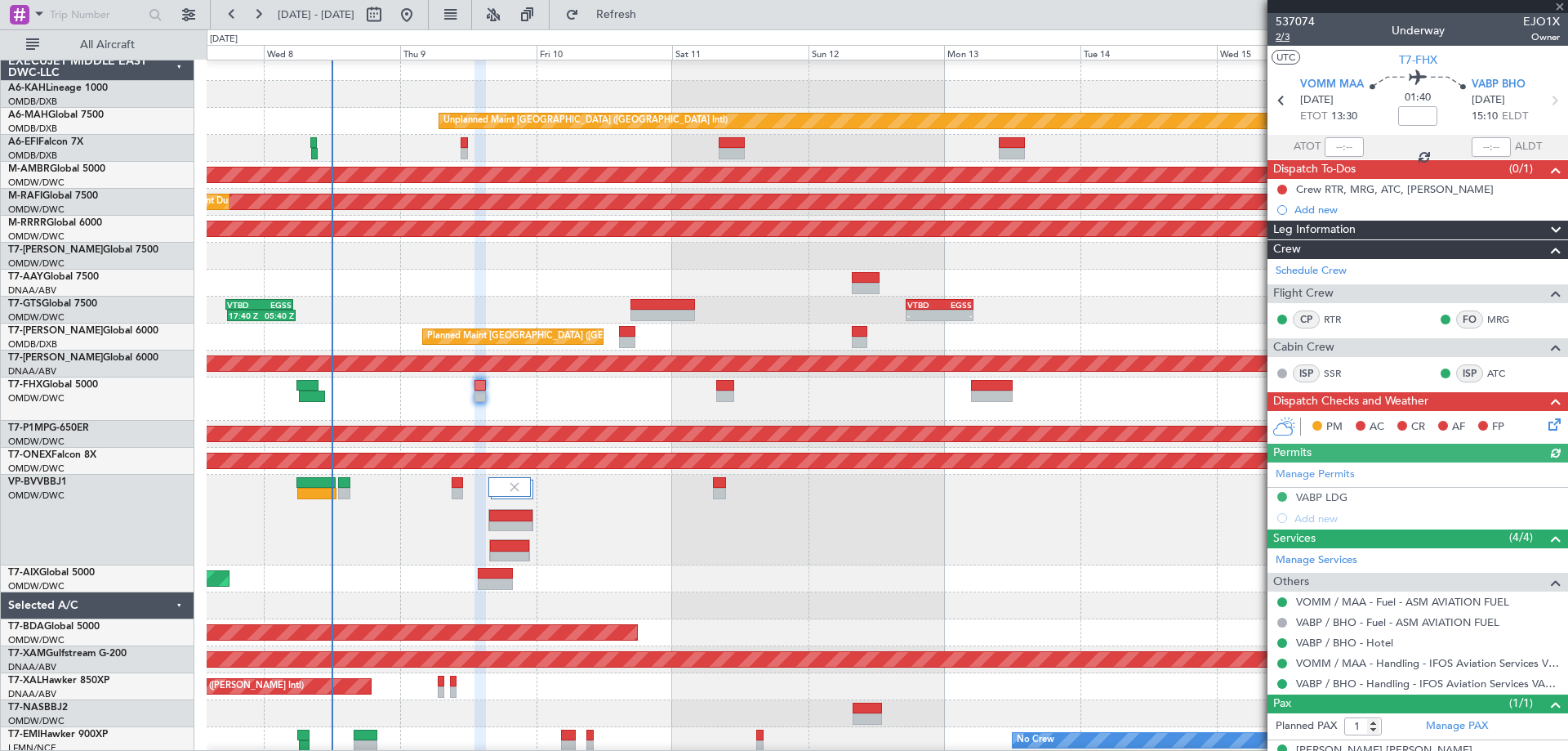
click at [1286, 39] on span "2/3" at bounding box center [1296, 36] width 39 height 14
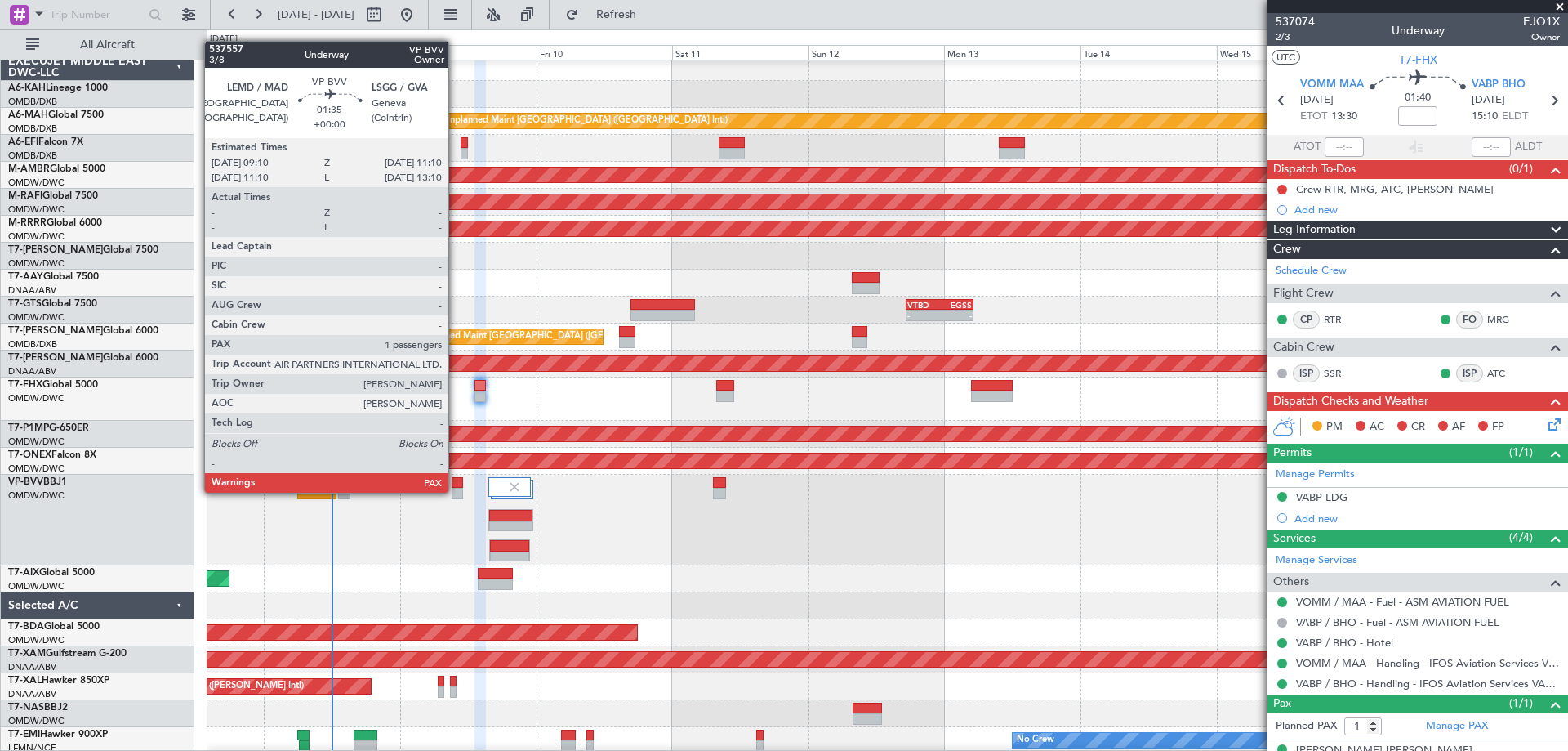
click at [456, 491] on div at bounding box center [457, 494] width 11 height 11
